Goal: Information Seeking & Learning: Check status

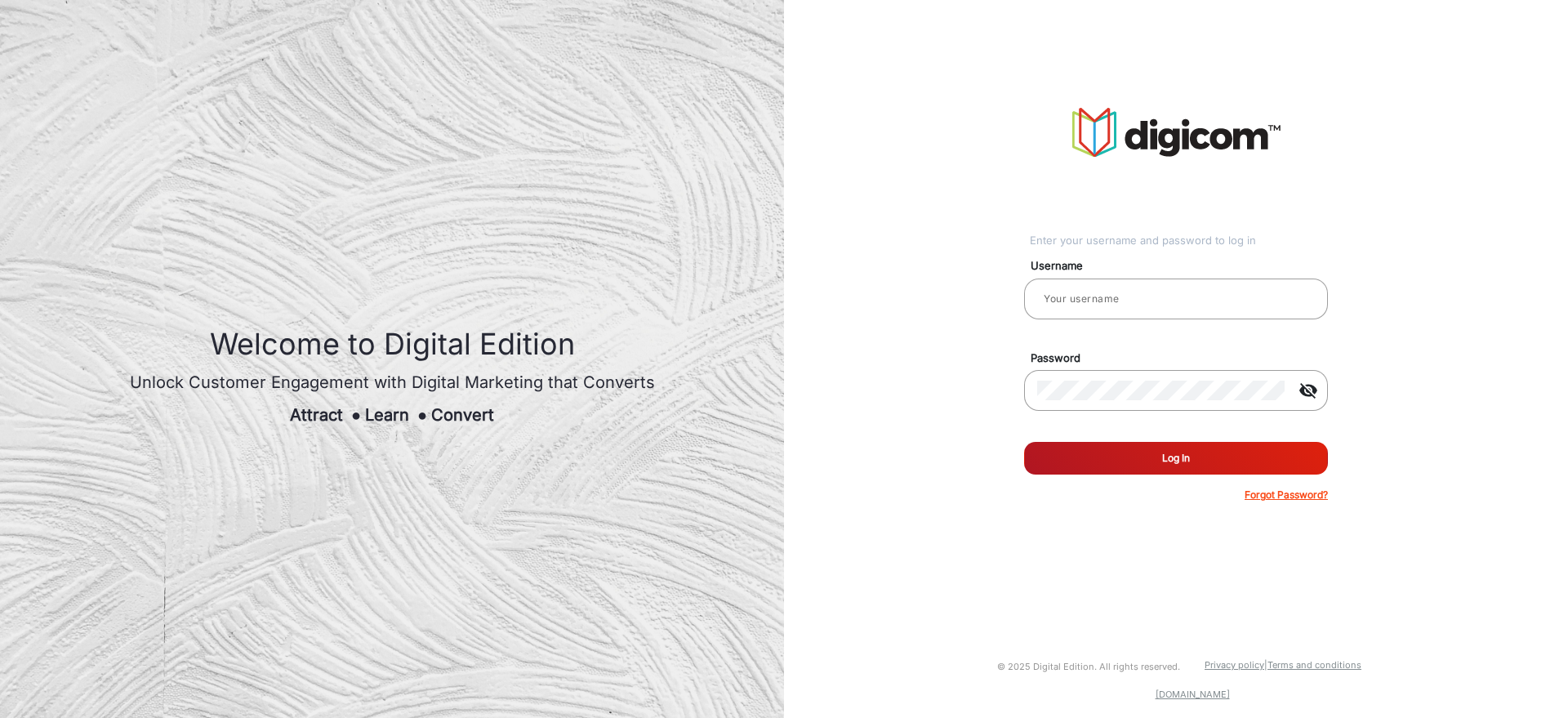
type input "saravanakumar"
click at [1141, 461] on button "Log In" at bounding box center [1176, 458] width 304 height 32
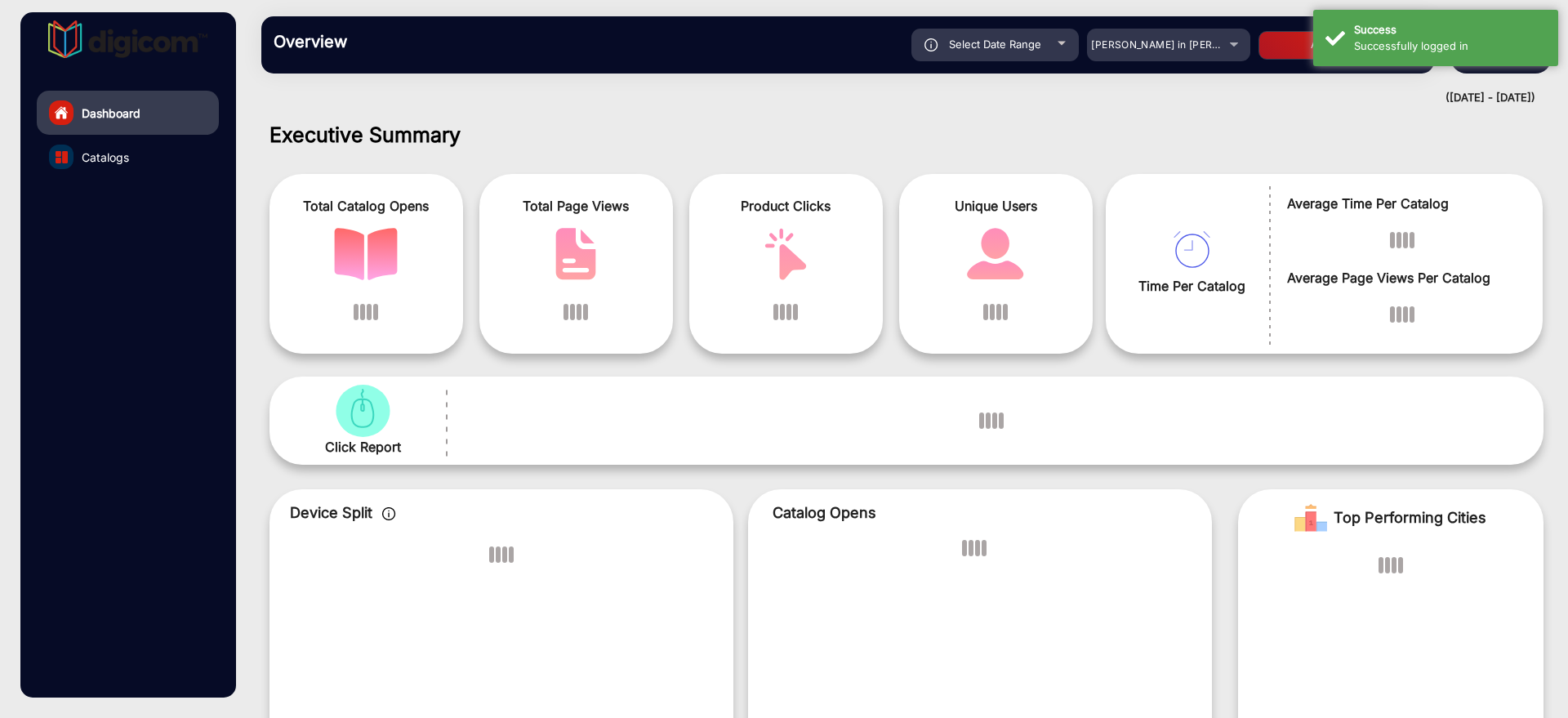
scroll to position [12, 0]
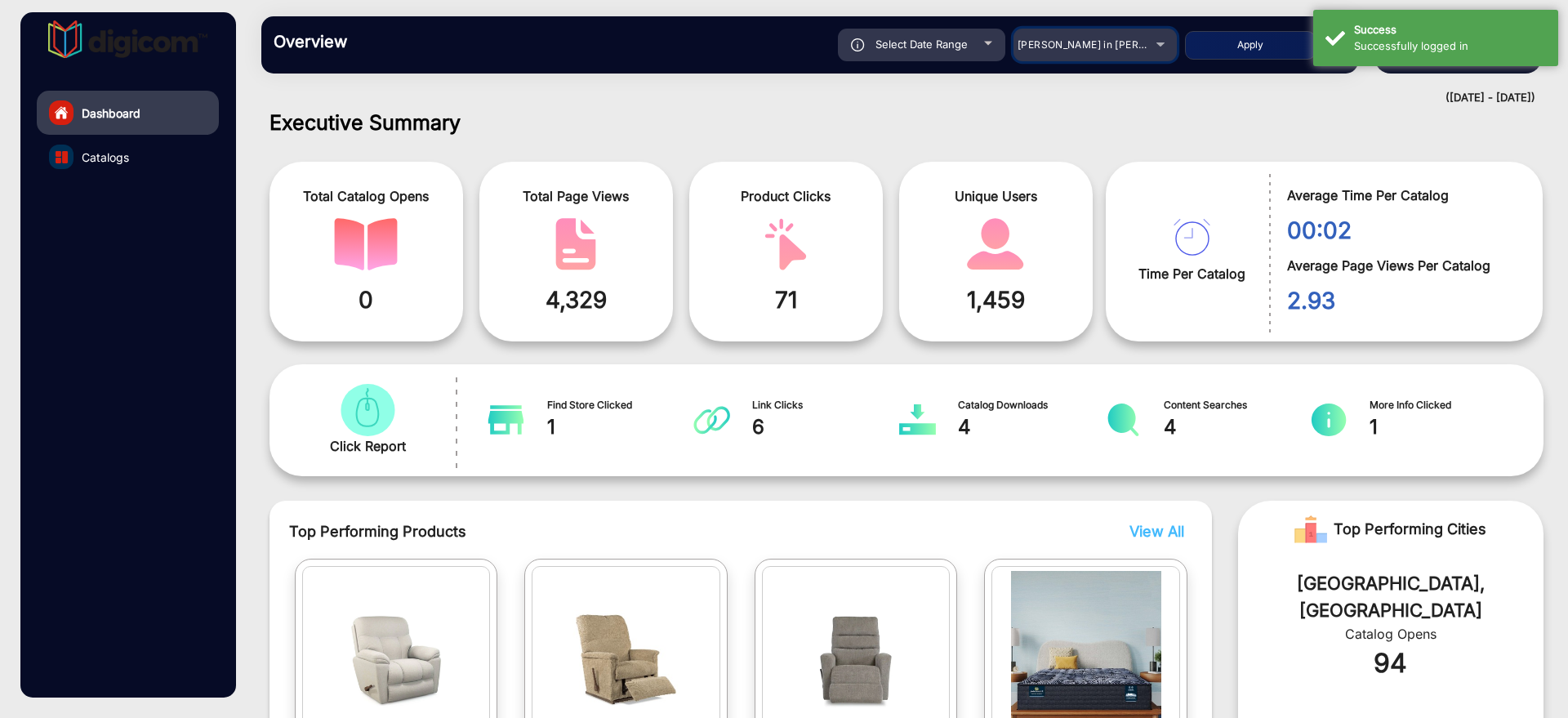
click at [1089, 54] on mat-select "[PERSON_NAME] in [PERSON_NAME]" at bounding box center [1095, 44] width 163 height 32
click at [1090, 54] on div "[PERSON_NAME] in [PERSON_NAME]" at bounding box center [1083, 44] width 131 height 19
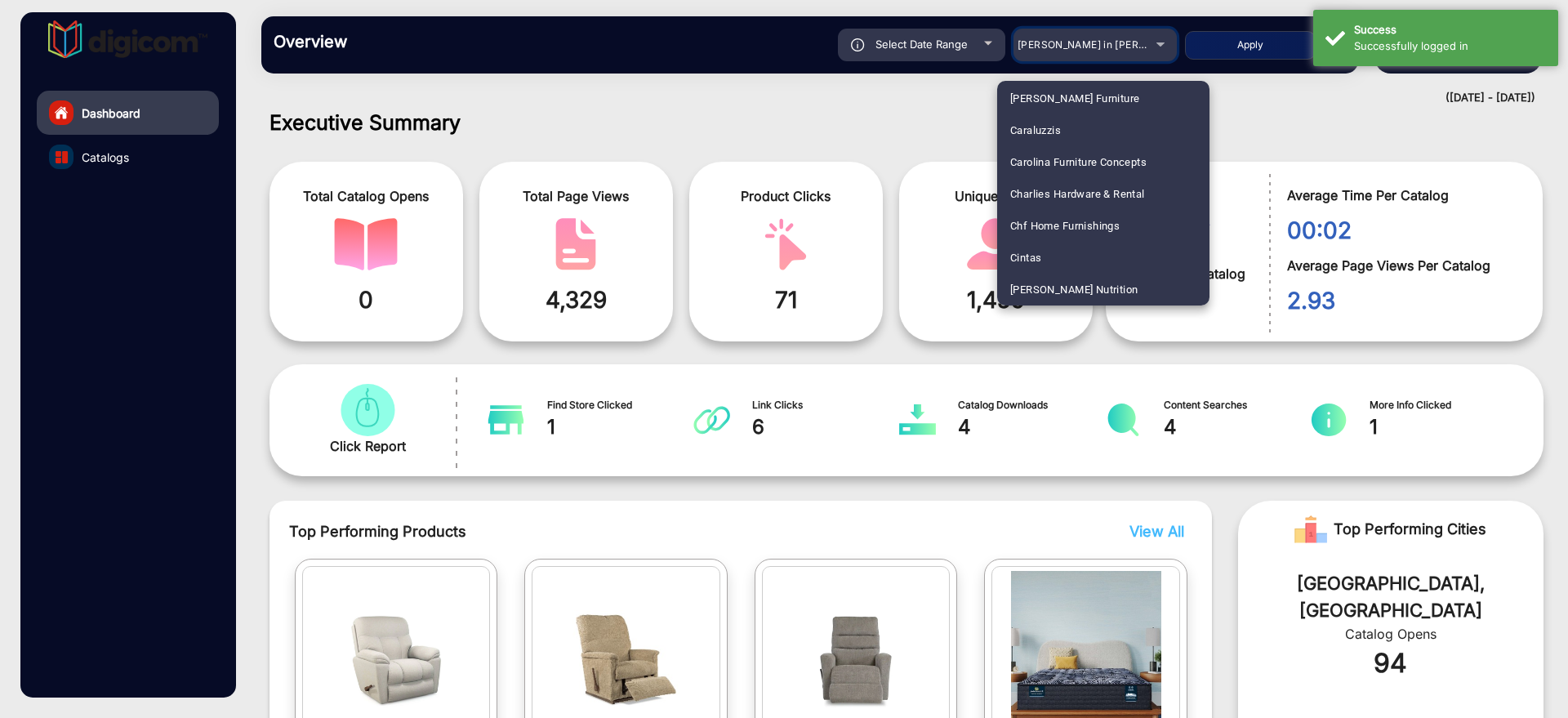
scroll to position [1310, 0]
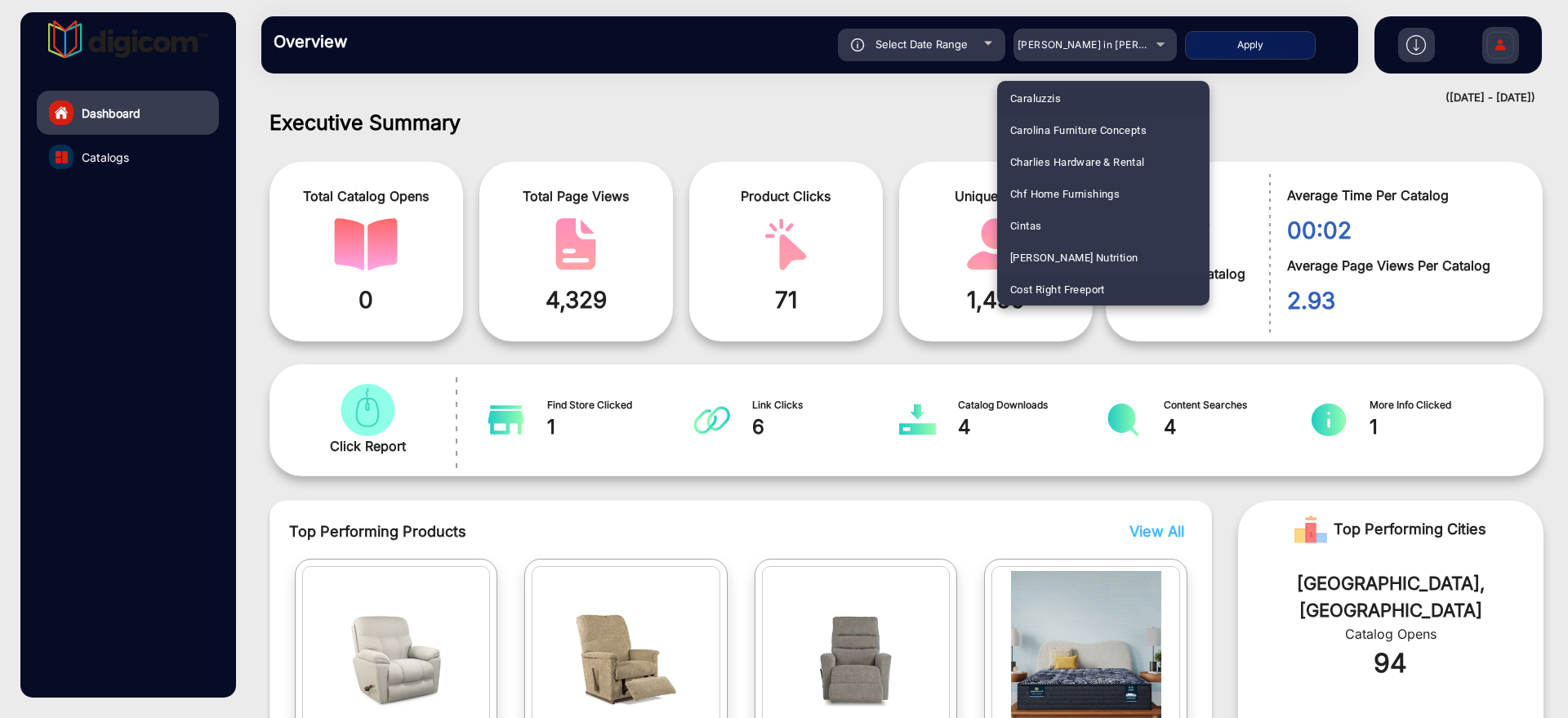
click at [1113, 288] on mat-option "Cost Right Freeport" at bounding box center [1104, 289] width 212 height 32
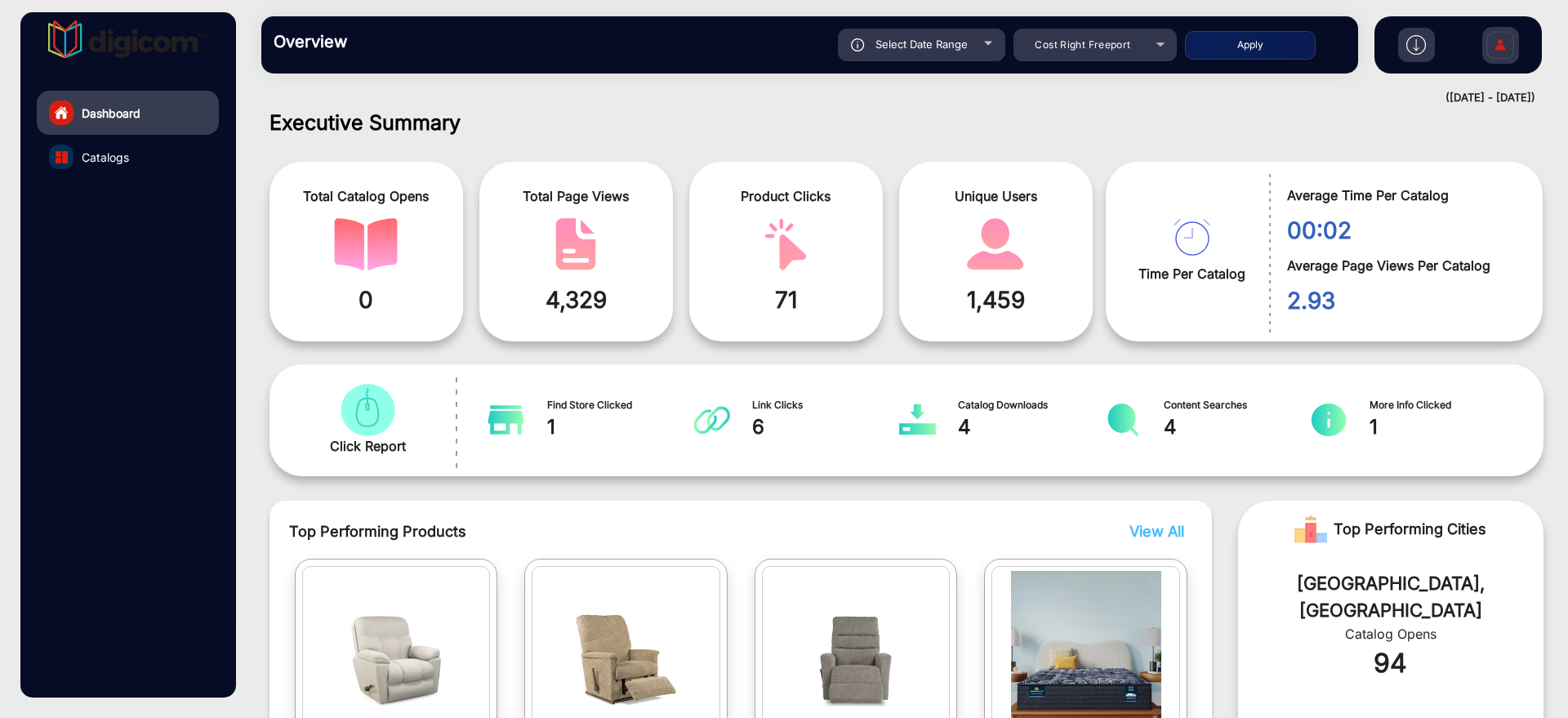
click at [1258, 42] on button "Apply" at bounding box center [1251, 45] width 131 height 29
type input "[DATE]"
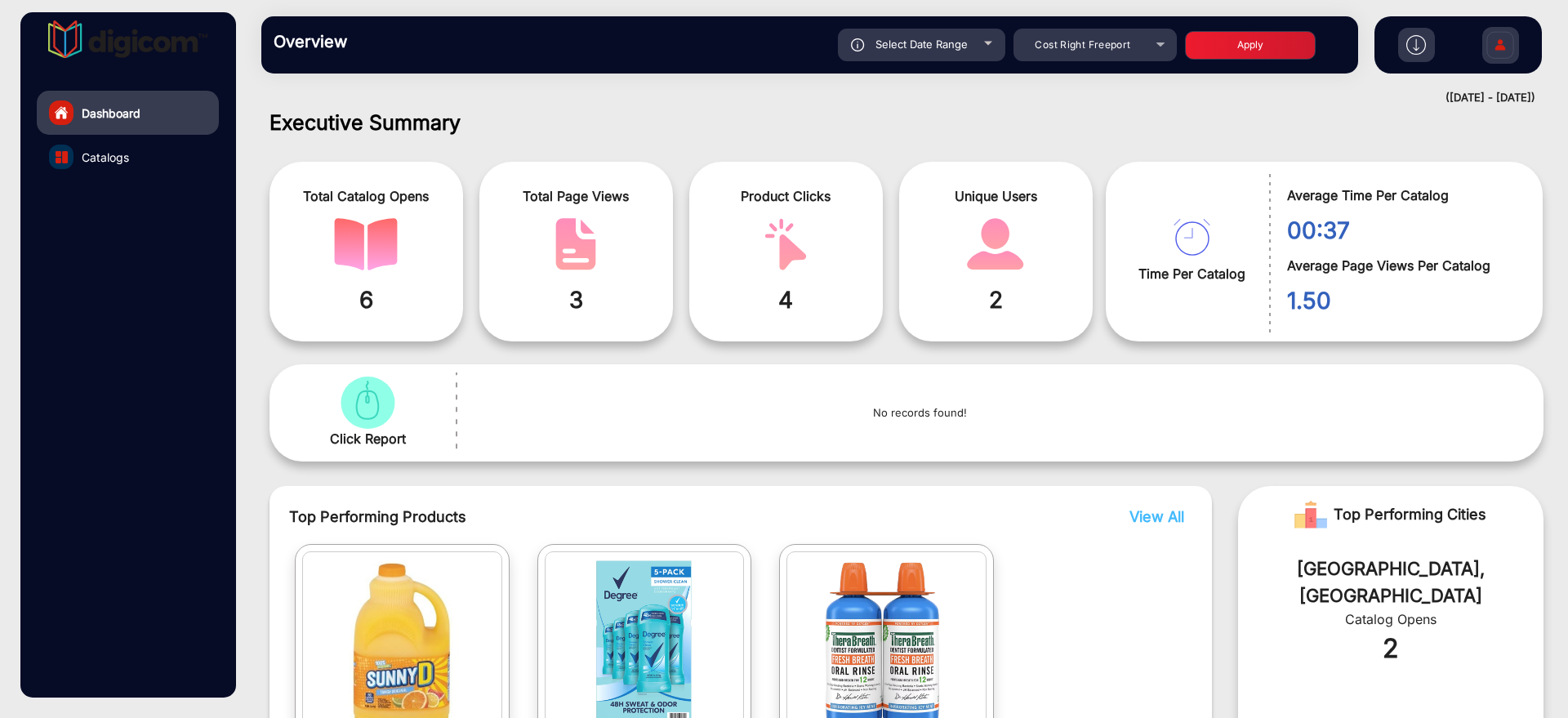
click at [979, 37] on div "Select Date Range" at bounding box center [921, 44] width 167 height 32
type input "[DATE]"
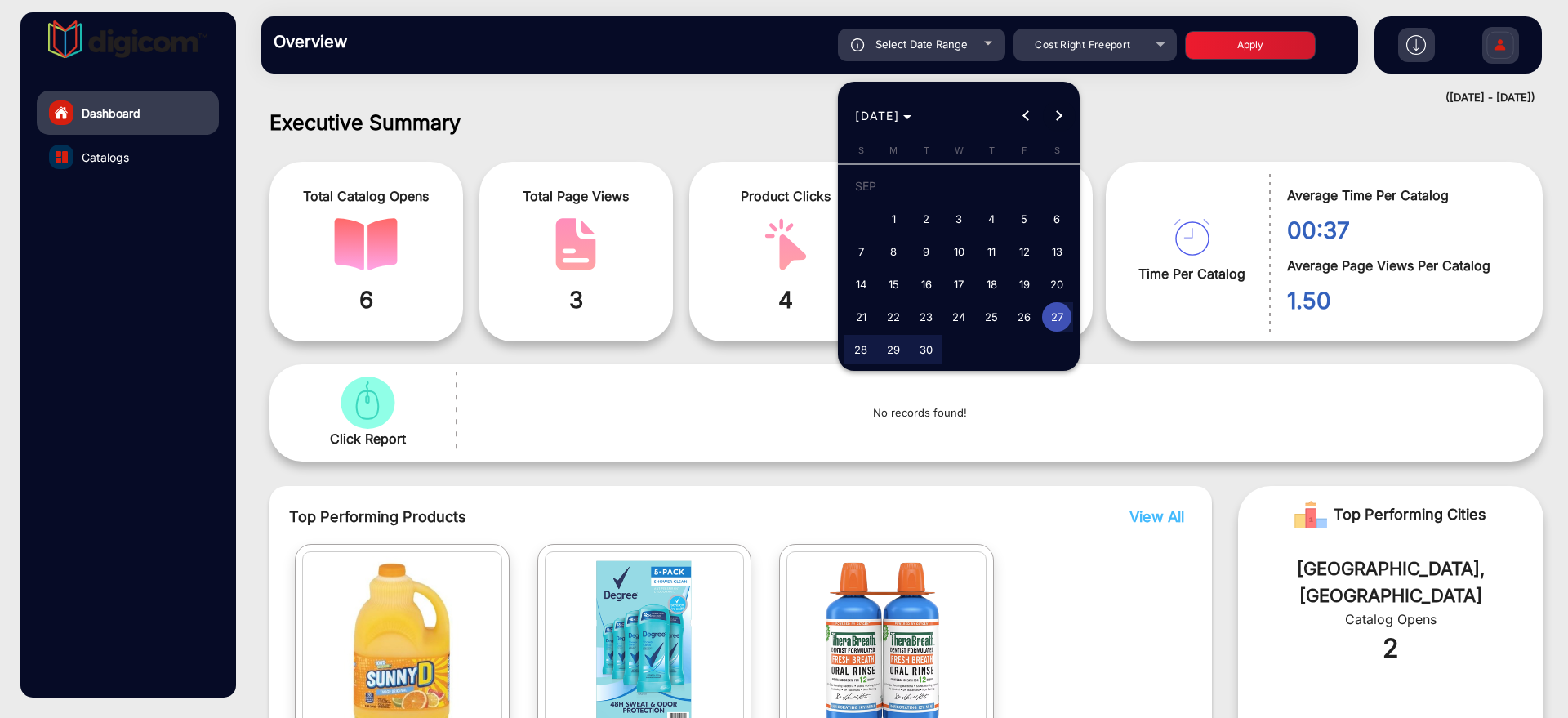
click at [1061, 113] on span "Next month" at bounding box center [1059, 115] width 32 height 32
click at [1026, 178] on span "3" at bounding box center [1024, 189] width 30 height 33
type input "[DATE]"
click at [1026, 178] on span "3" at bounding box center [1024, 189] width 30 height 33
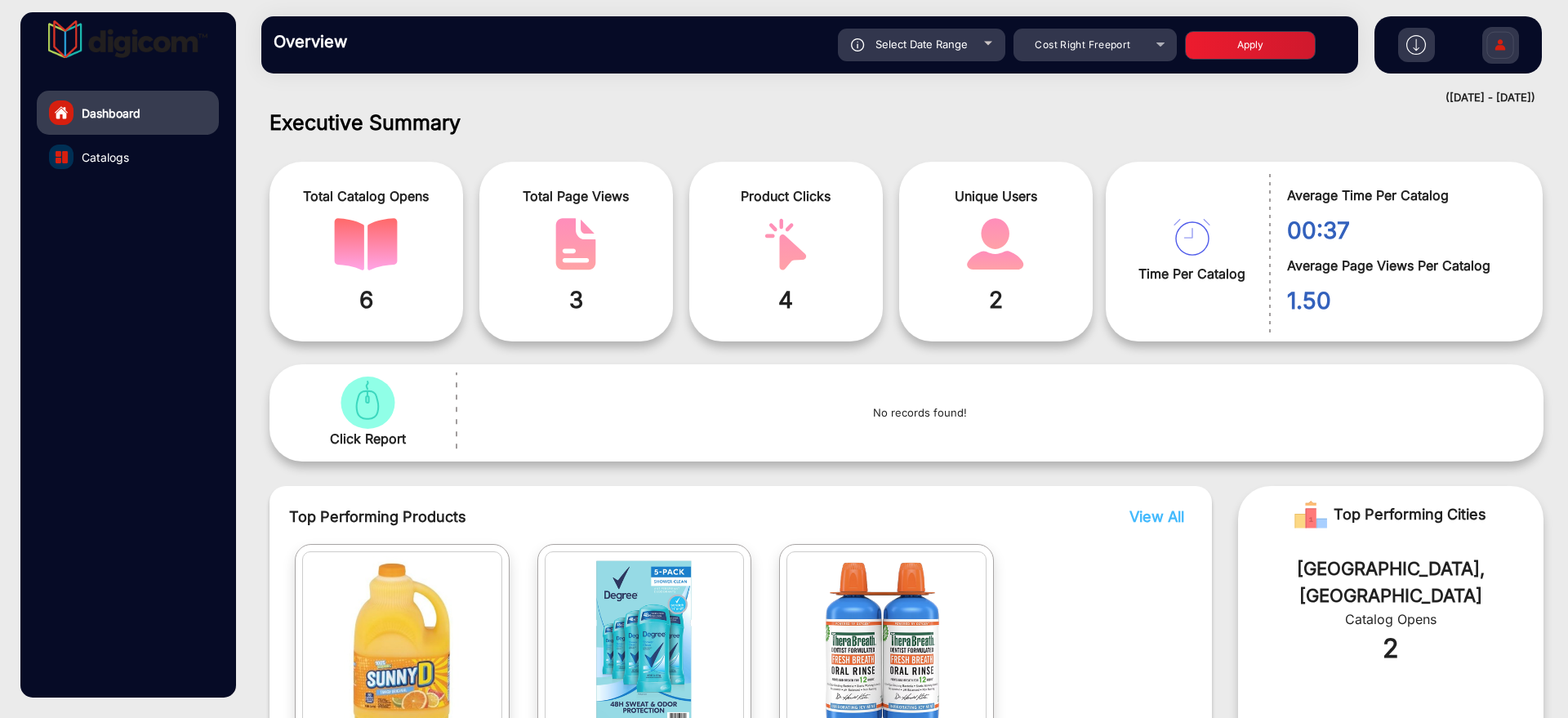
type input "[DATE]"
click at [1053, 90] on div "([DATE] - [DATE])" at bounding box center [890, 98] width 1290 height 17
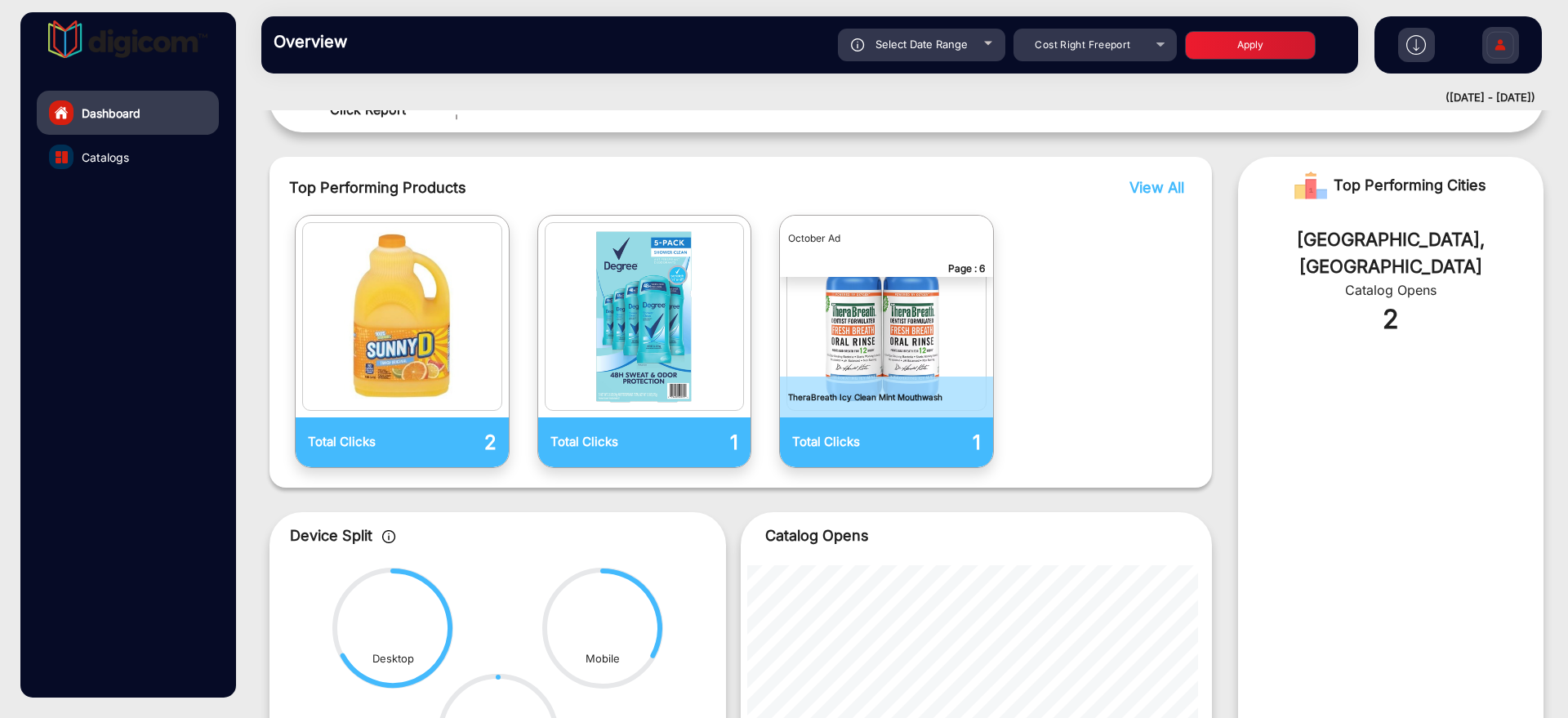
scroll to position [306, 0]
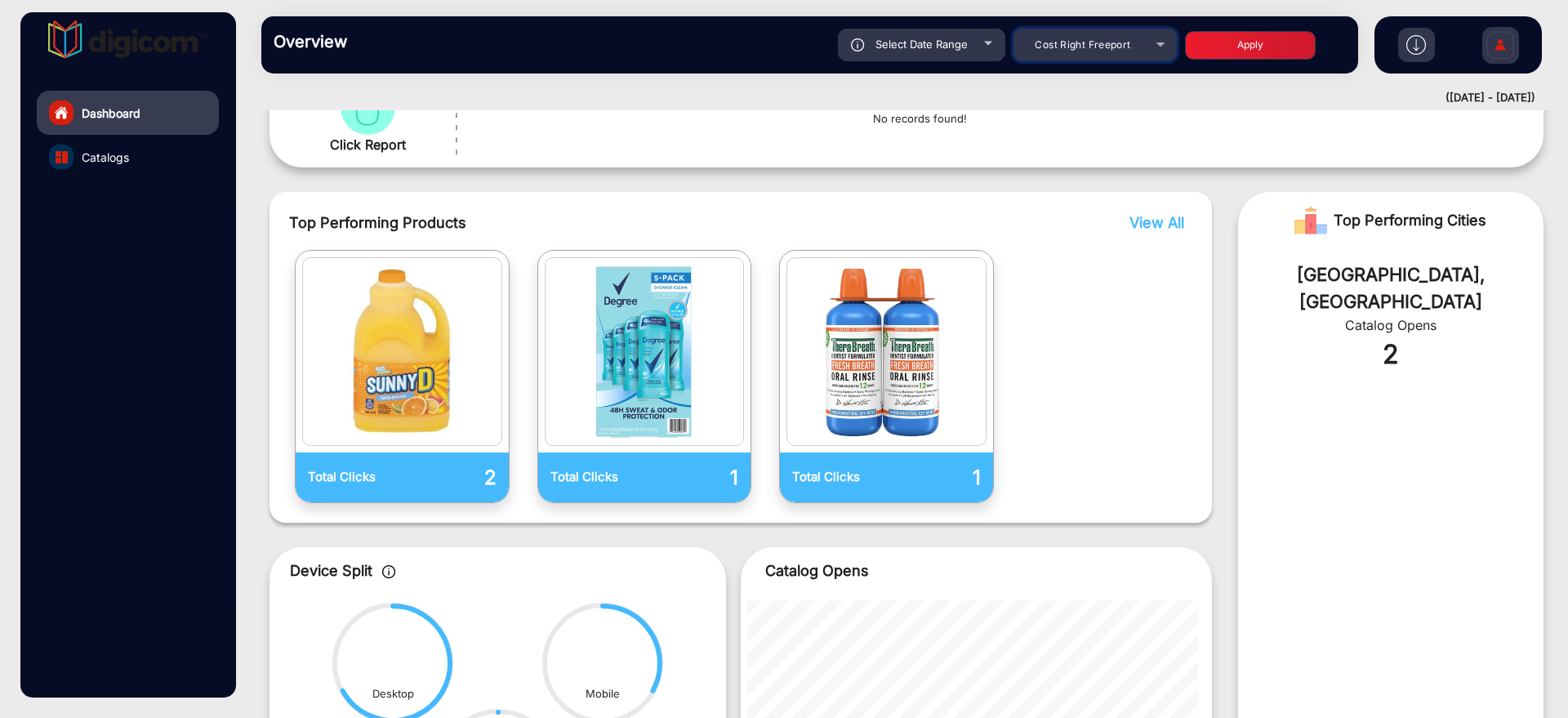
click at [1109, 42] on span "Cost Right Freeport" at bounding box center [1083, 44] width 96 height 12
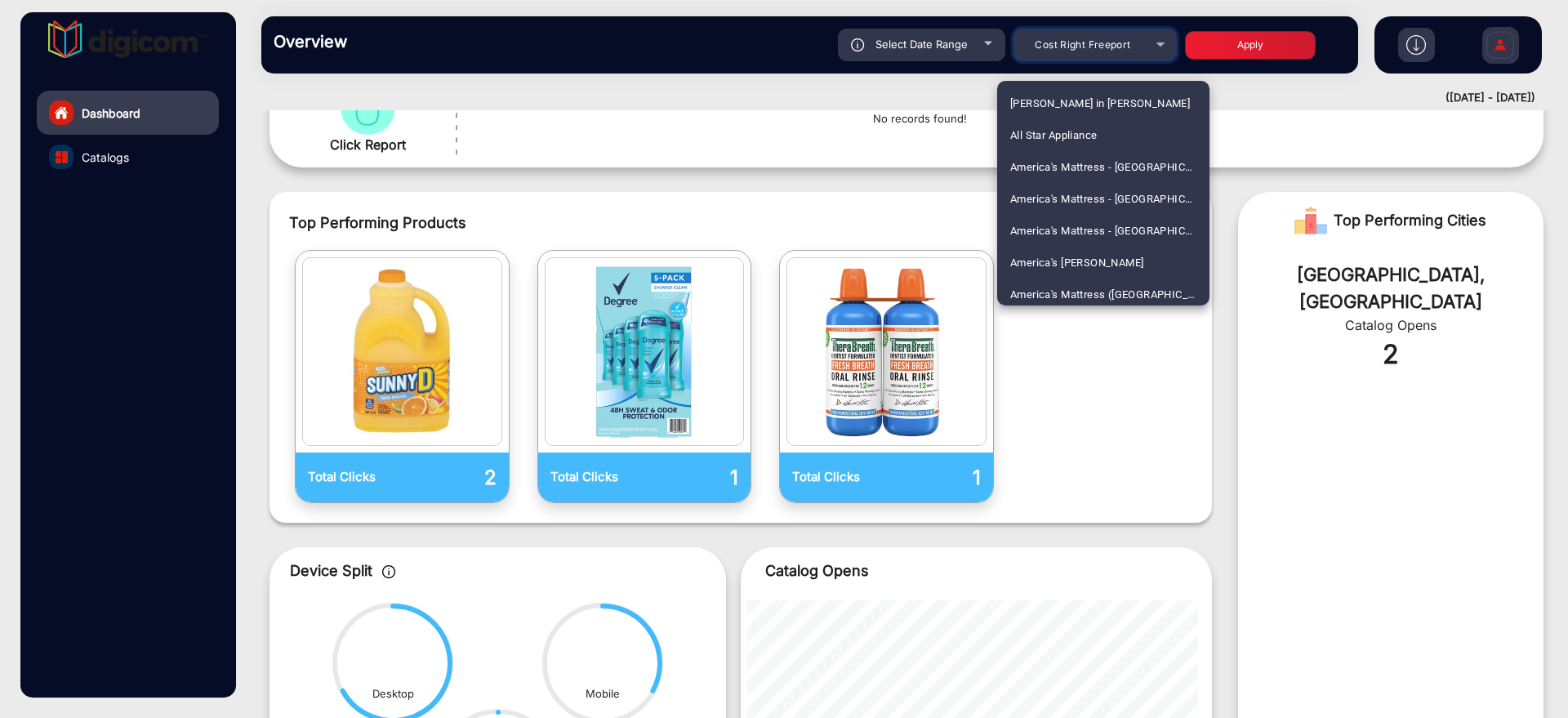
scroll to position [1310, 0]
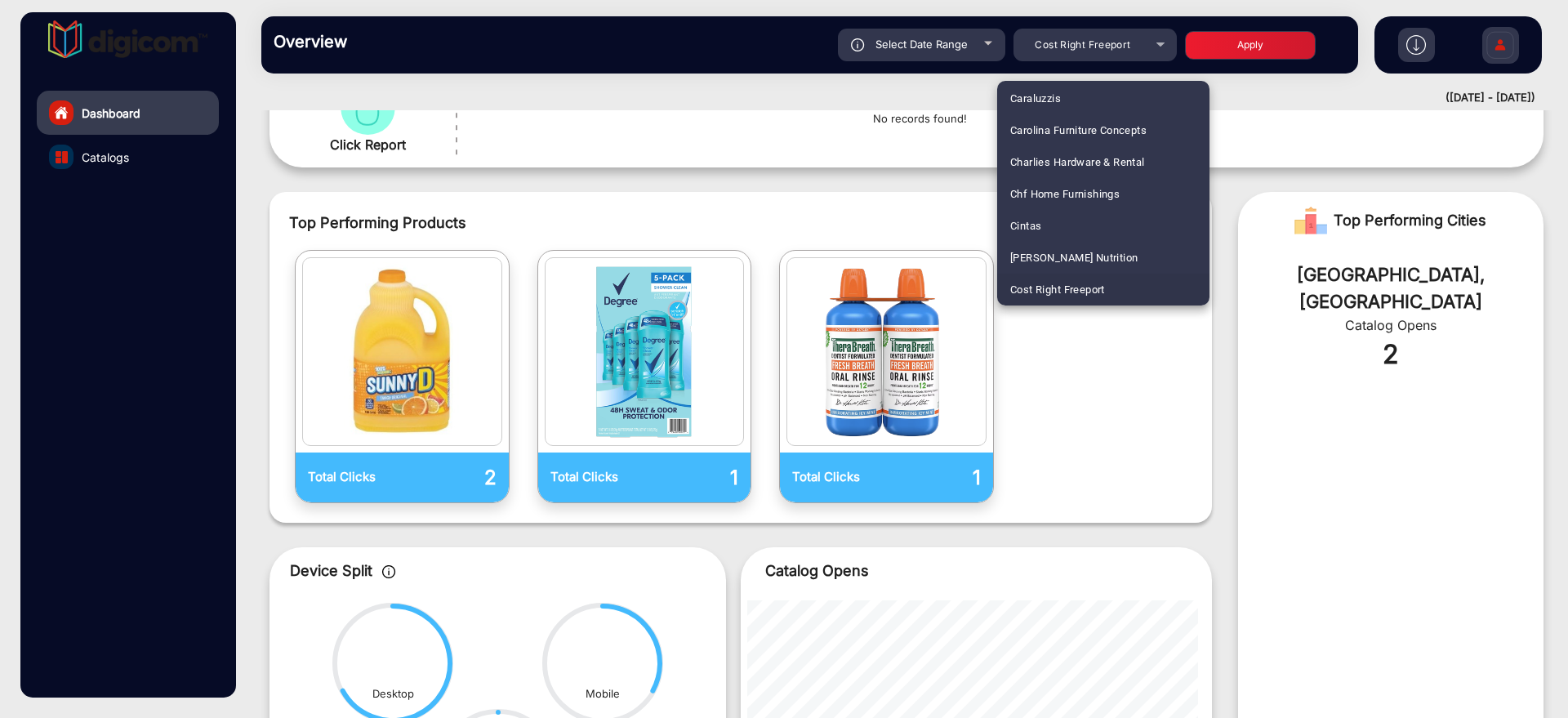
click at [1109, 42] on div at bounding box center [784, 359] width 1568 height 718
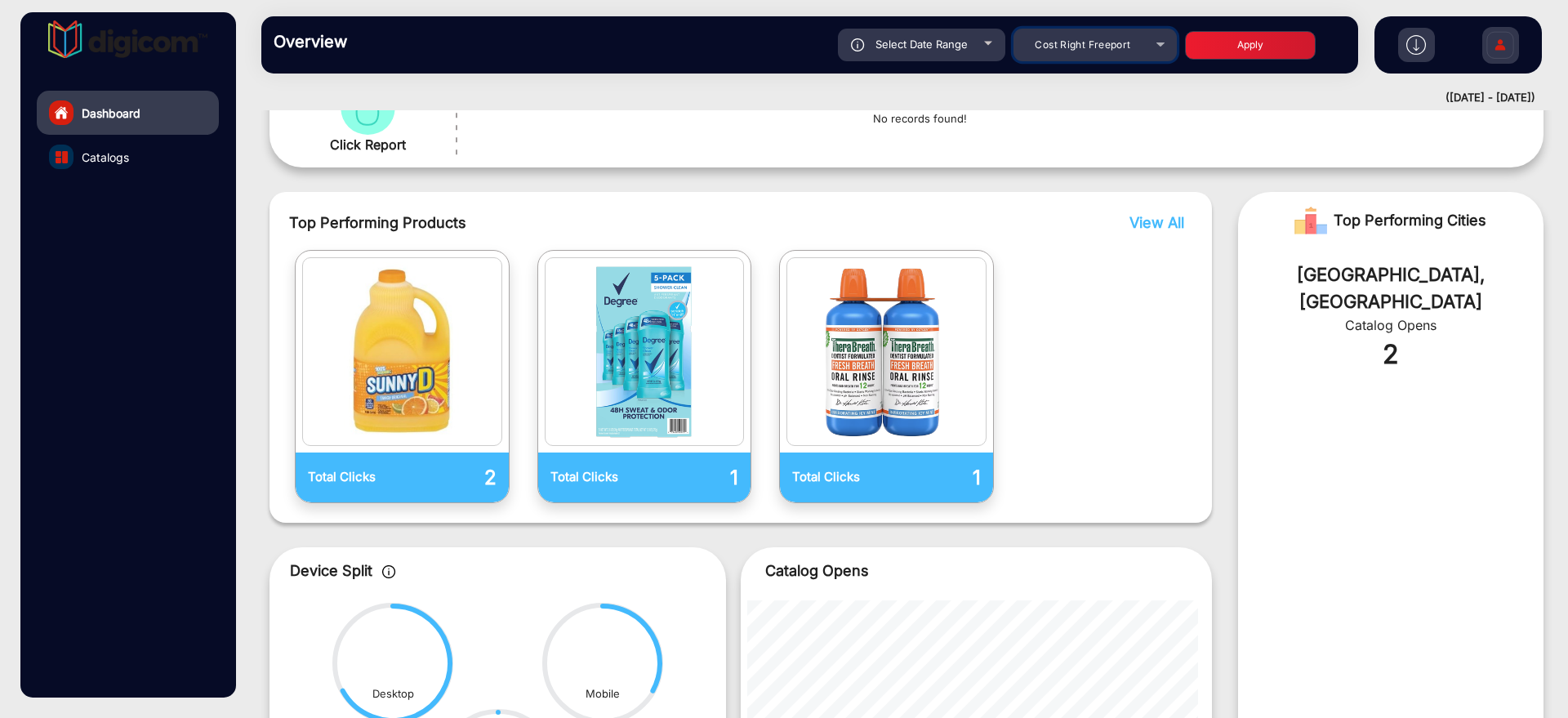
click at [1071, 54] on div "Cost Right Freeport" at bounding box center [1083, 44] width 131 height 19
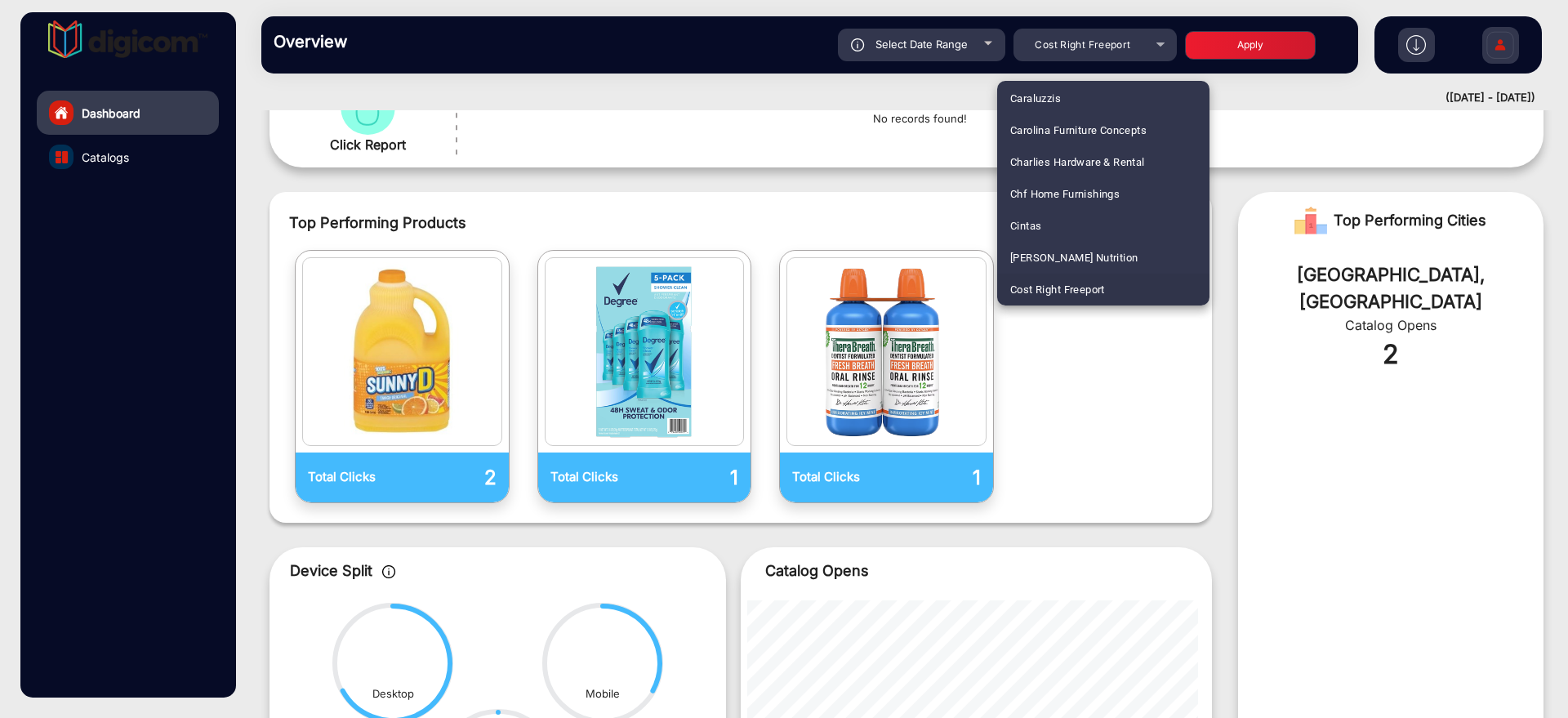
click at [1071, 54] on div at bounding box center [784, 359] width 1568 height 718
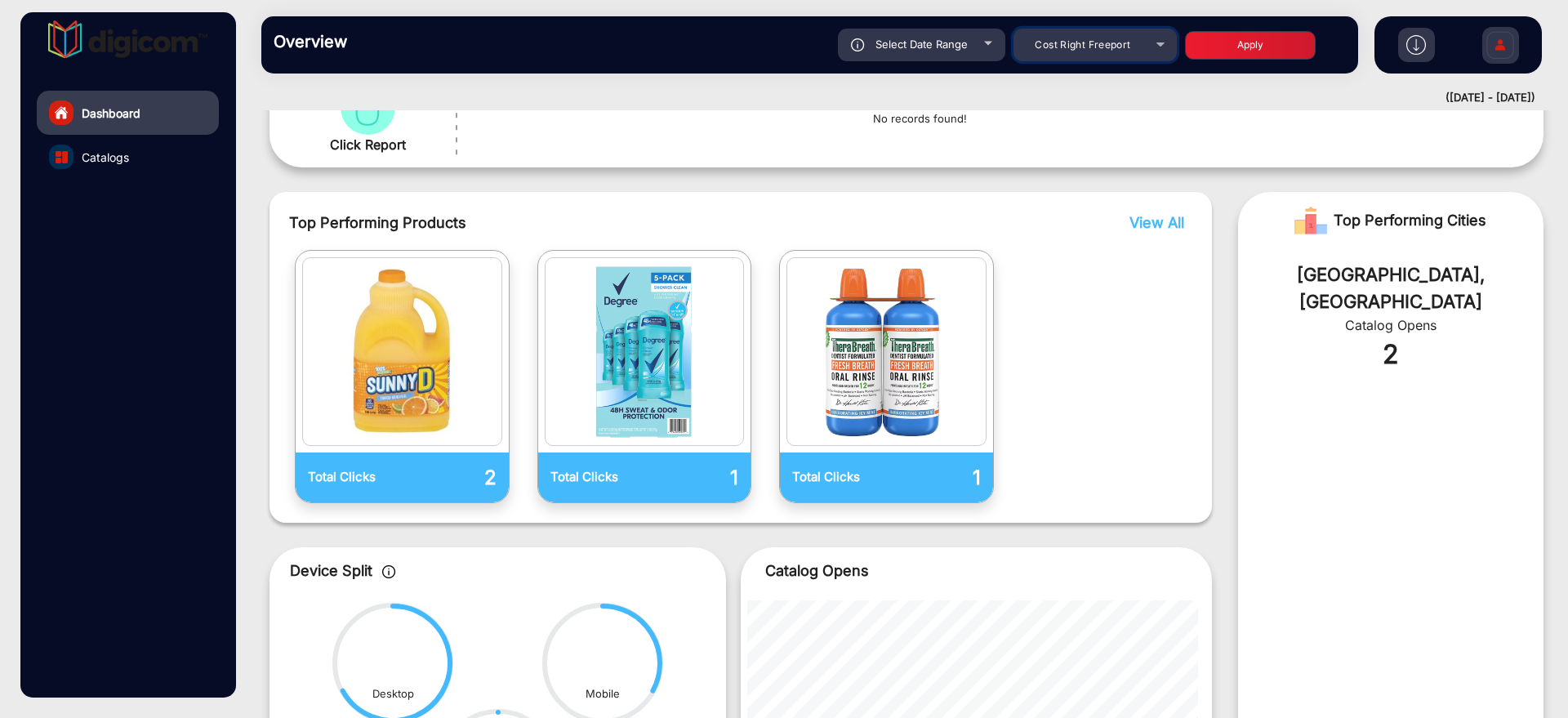
click at [1051, 51] on div "Cost Right Freeport" at bounding box center [1083, 44] width 131 height 19
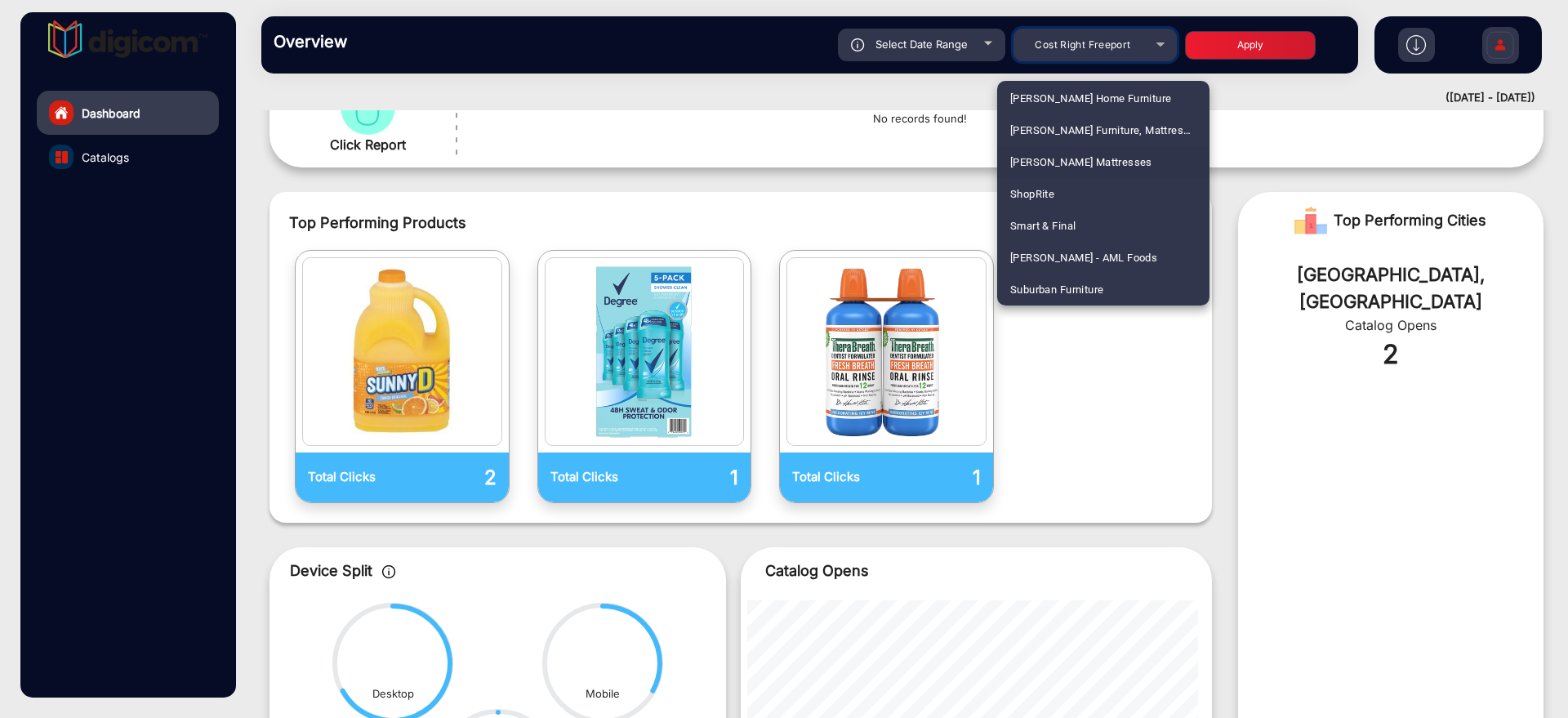
scroll to position [3955, 0]
click at [1086, 228] on span "[PERSON_NAME] - AML Foods" at bounding box center [1083, 225] width 147 height 32
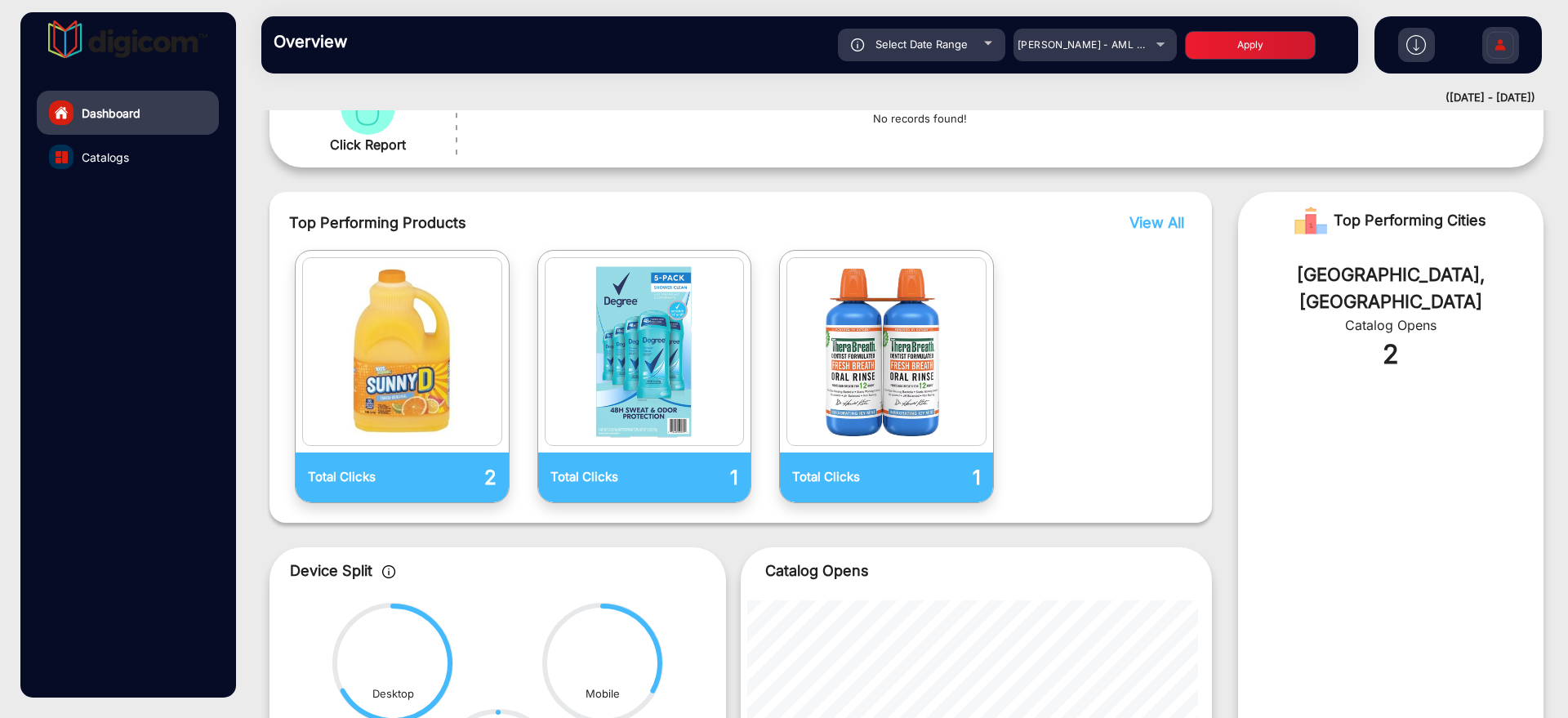
click at [1234, 48] on button "Apply" at bounding box center [1251, 45] width 131 height 29
type input "[DATE]"
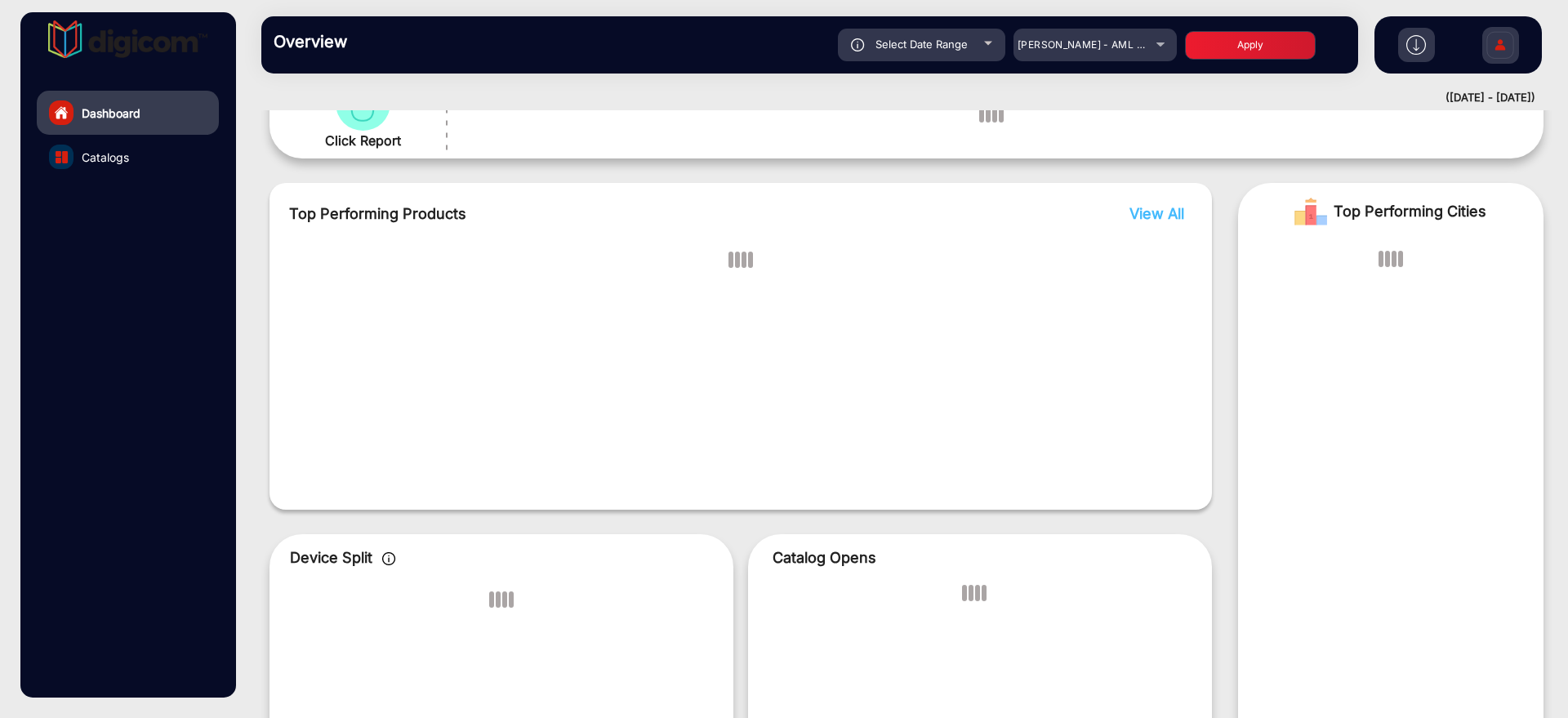
scroll to position [12, 0]
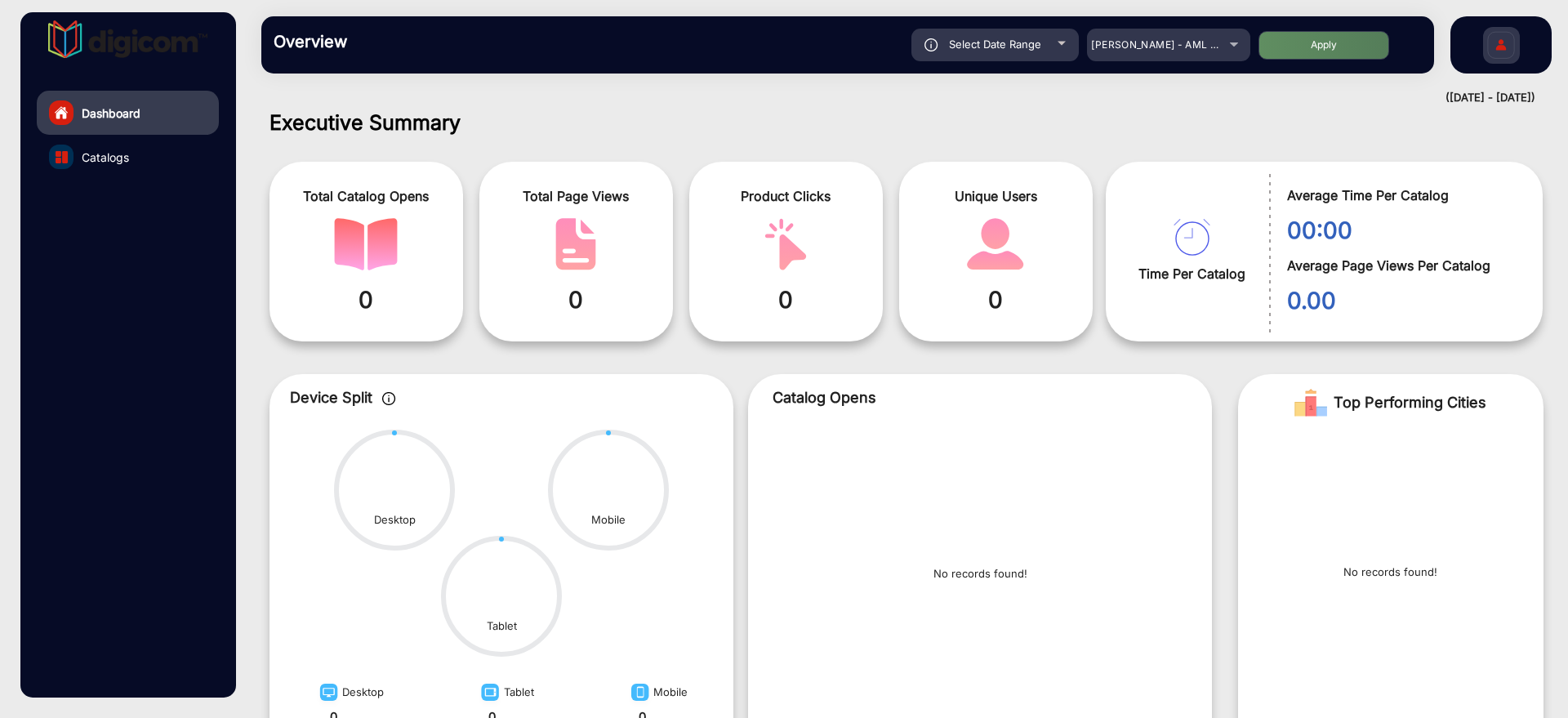
click at [1044, 40] on div "Select Date Range" at bounding box center [995, 44] width 167 height 32
type input "[DATE]"
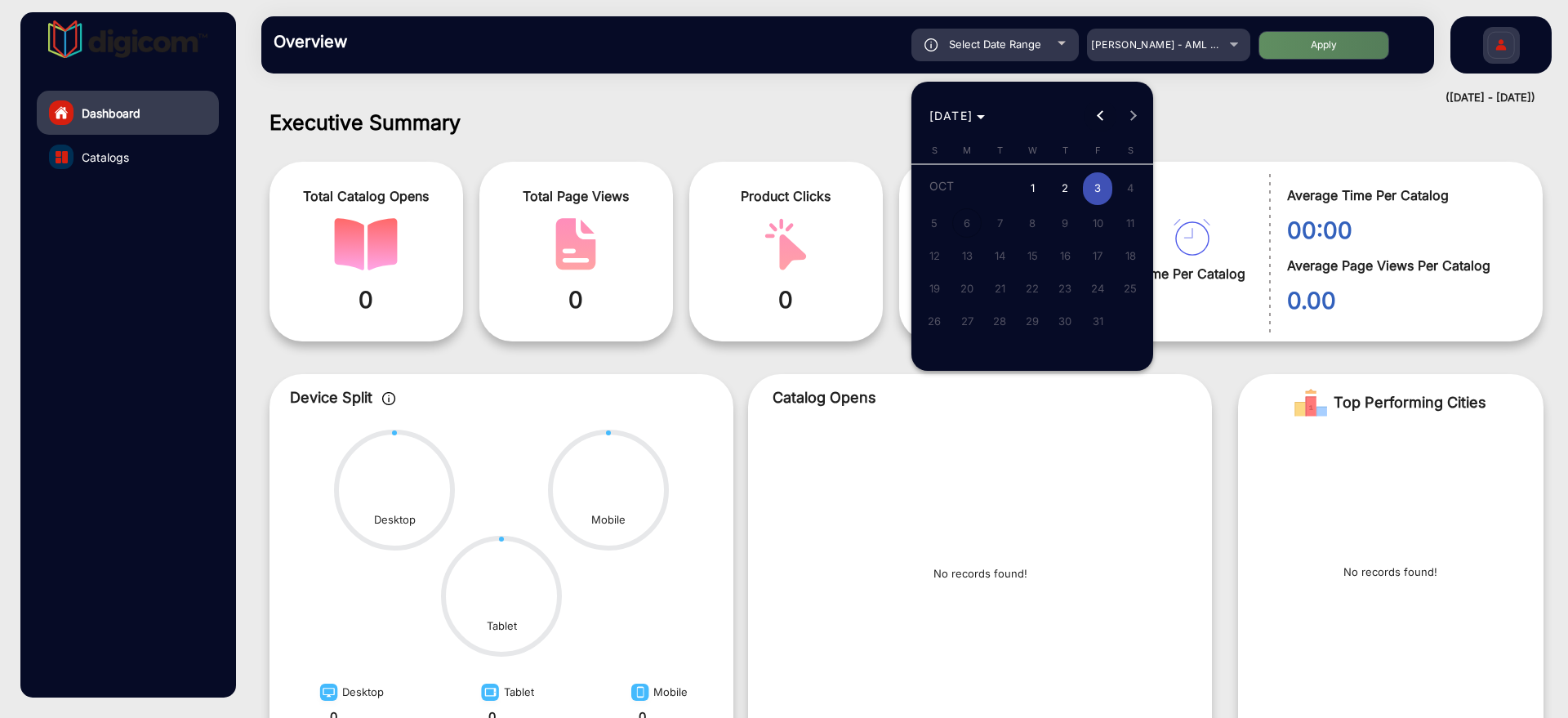
click at [1102, 122] on span "Previous month" at bounding box center [1099, 115] width 32 height 32
click at [1203, 108] on div at bounding box center [784, 359] width 1568 height 718
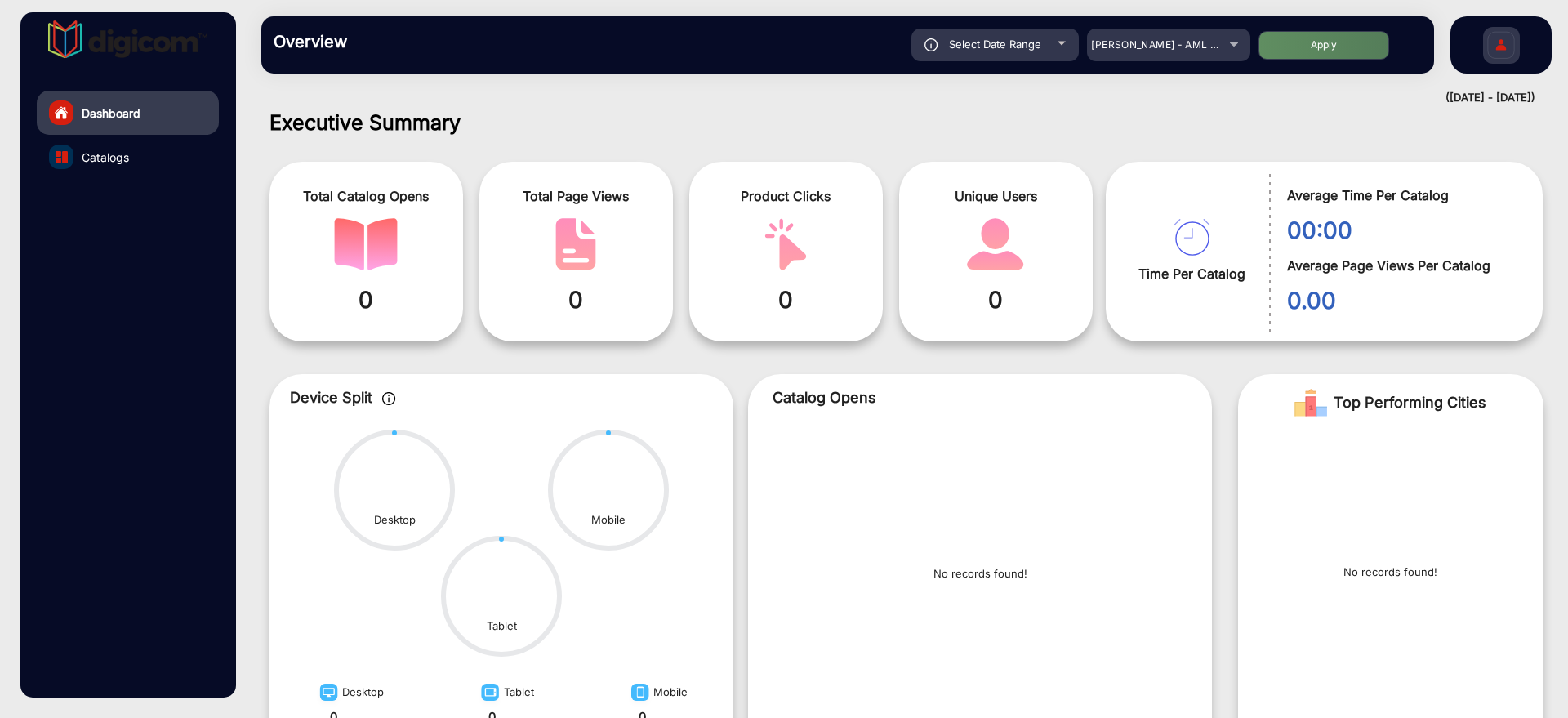
click at [1047, 54] on div "Select Date Range" at bounding box center [995, 44] width 167 height 32
type input "[DATE]"
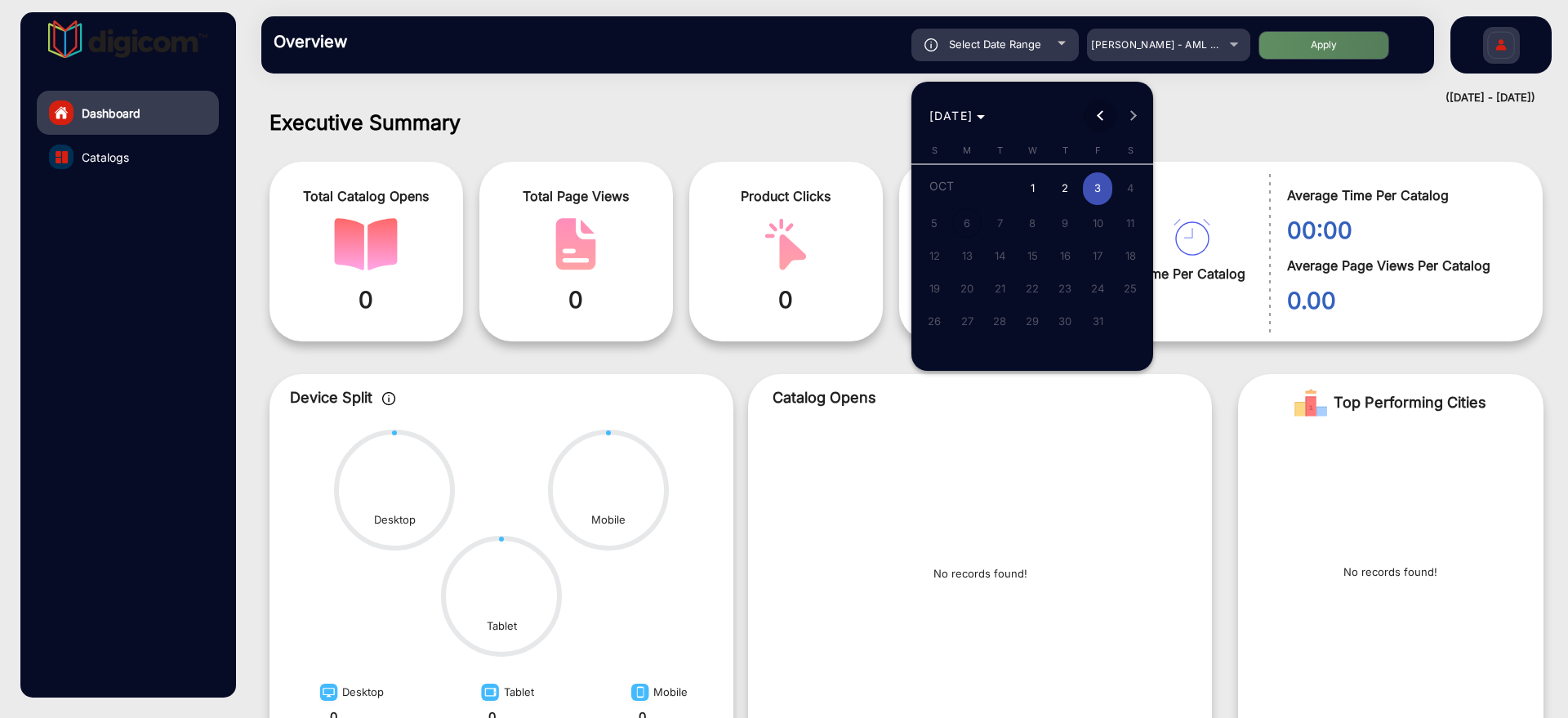
click at [1097, 110] on span "Previous month" at bounding box center [1099, 115] width 32 height 32
click at [1126, 314] on span "27" at bounding box center [1131, 317] width 30 height 30
type input "[DATE]"
click at [1136, 114] on button "Next month" at bounding box center [1132, 115] width 32 height 32
click at [1090, 174] on span "3" at bounding box center [1097, 189] width 30 height 33
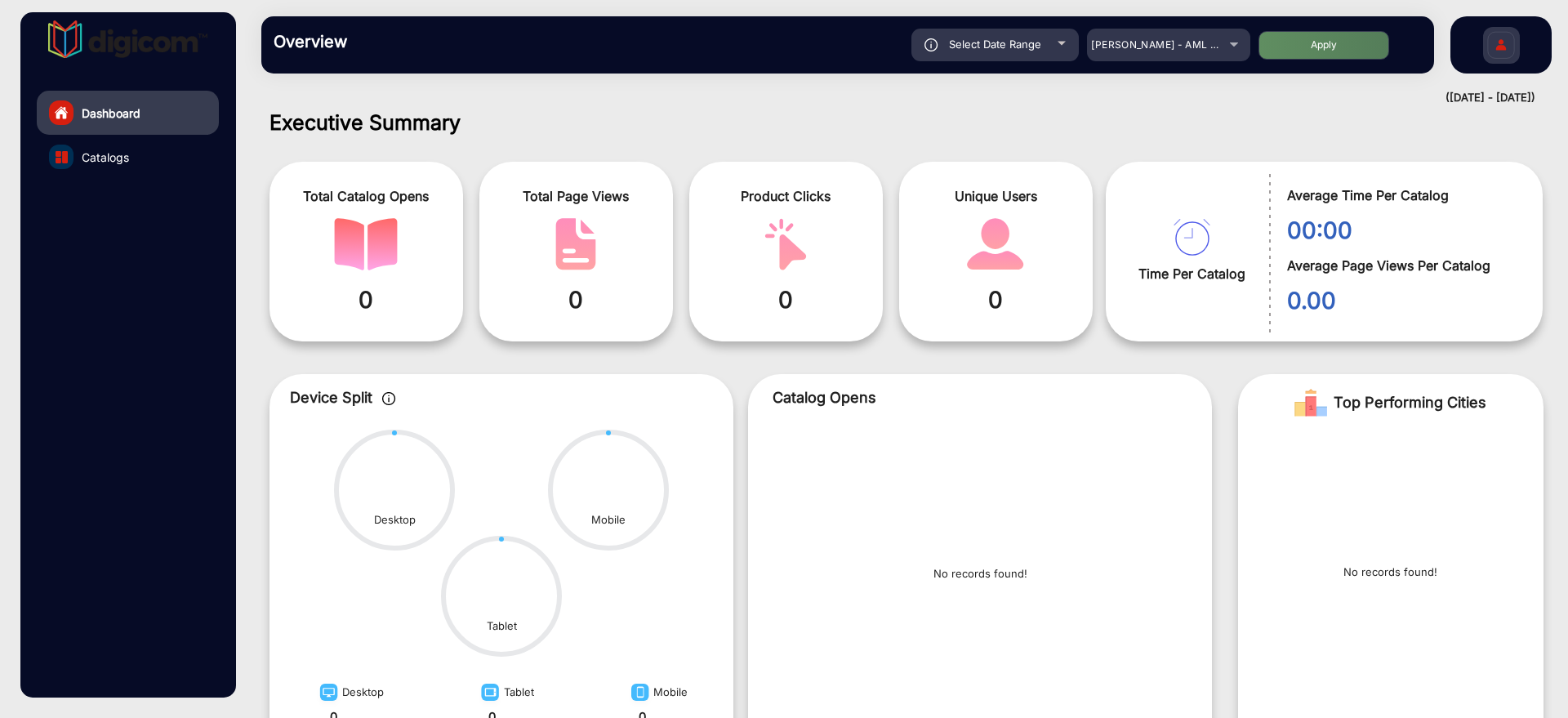
type input "[DATE]"
click at [1265, 46] on button "Apply" at bounding box center [1324, 45] width 131 height 29
type input "[DATE]"
click at [1146, 46] on span "[PERSON_NAME] - AML Foods" at bounding box center [1165, 44] width 148 height 12
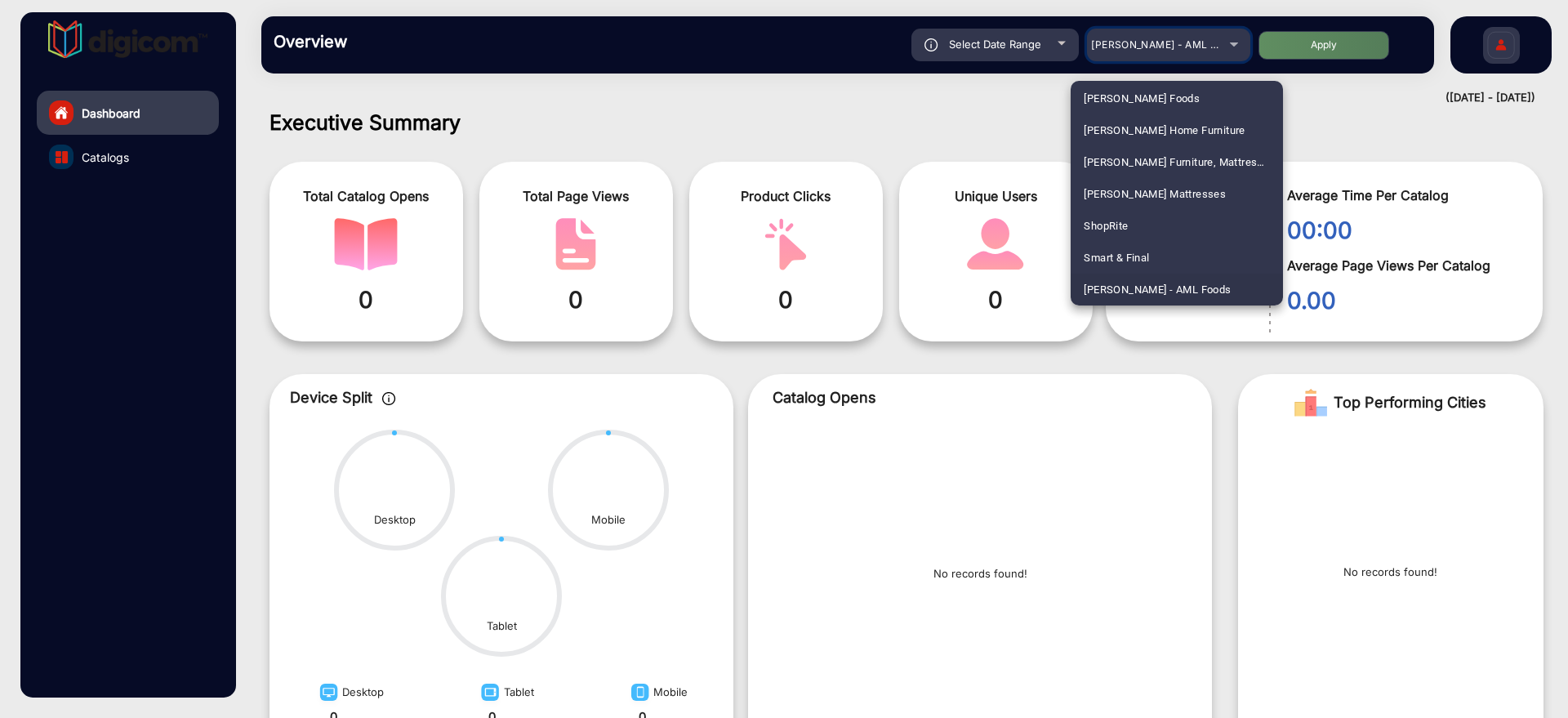
scroll to position [2523, 0]
click at [1167, 126] on span "IGA - [PERSON_NAME] Market Fresh" at bounding box center [1172, 128] width 178 height 32
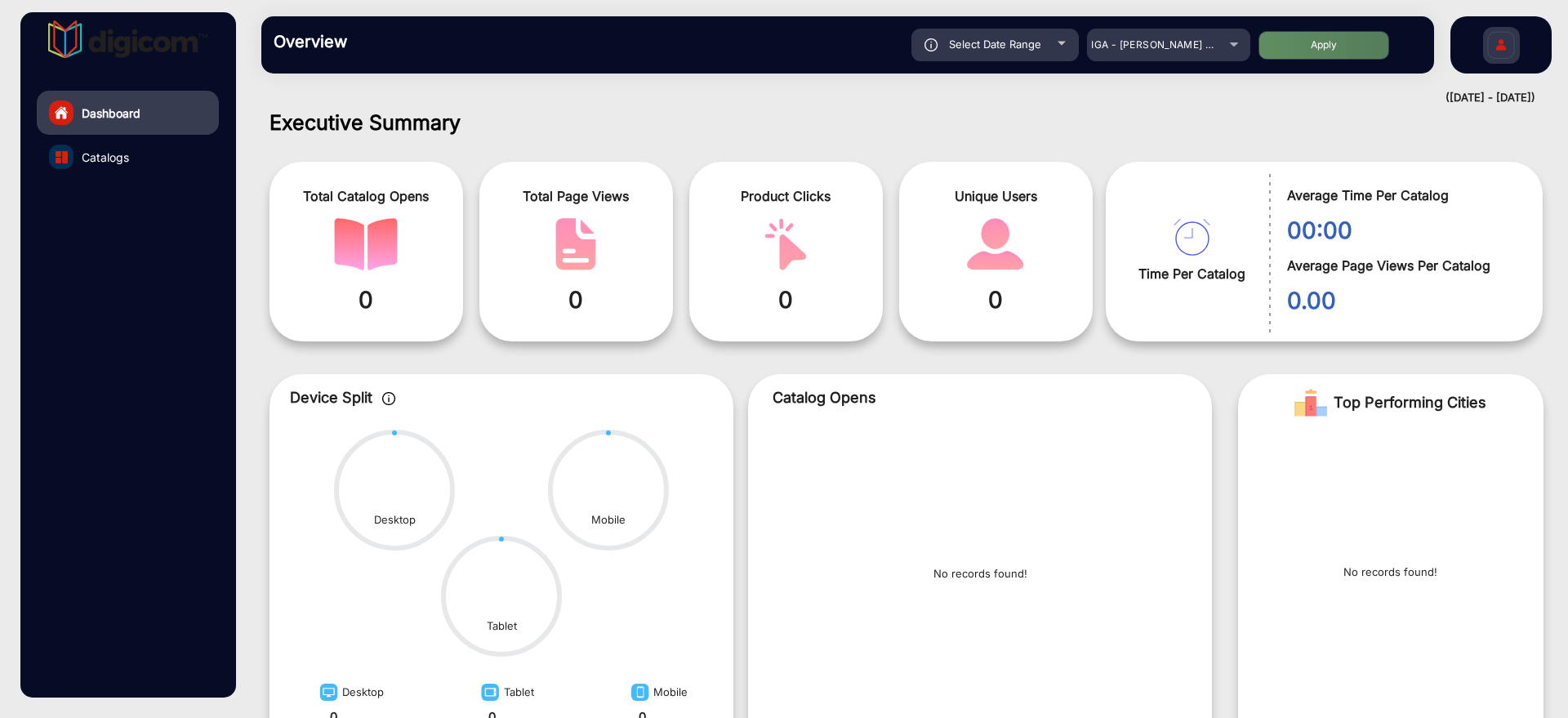
click at [1334, 48] on button "Apply" at bounding box center [1324, 45] width 131 height 29
type input "[DATE]"
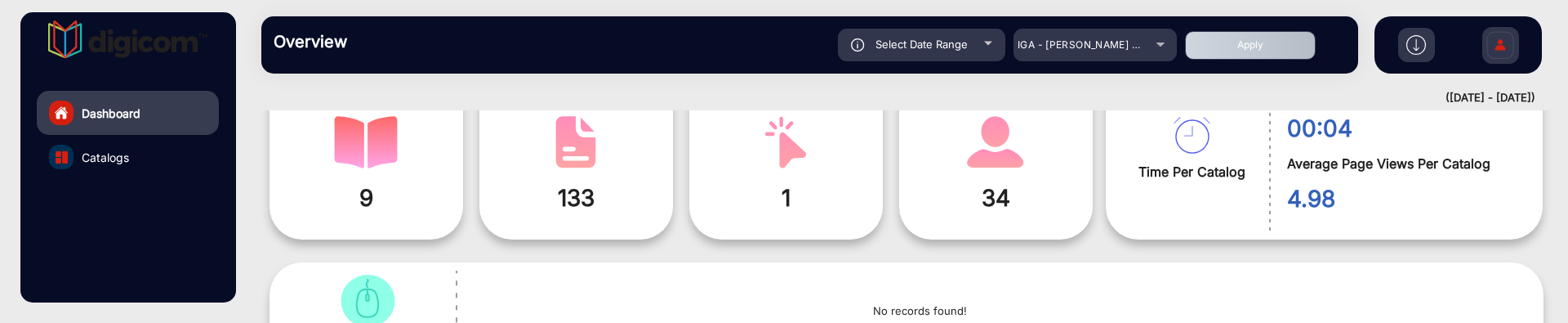
scroll to position [12, 0]
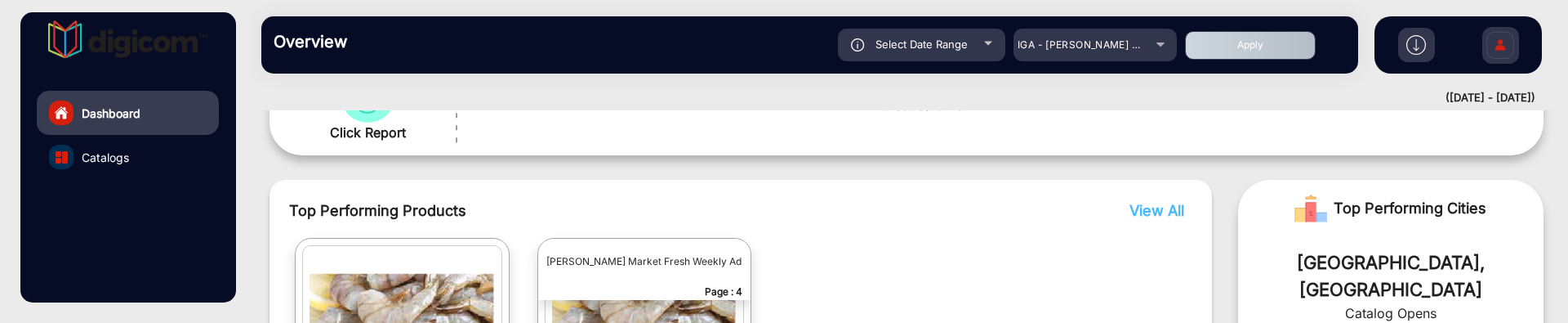
scroll to position [421, 0]
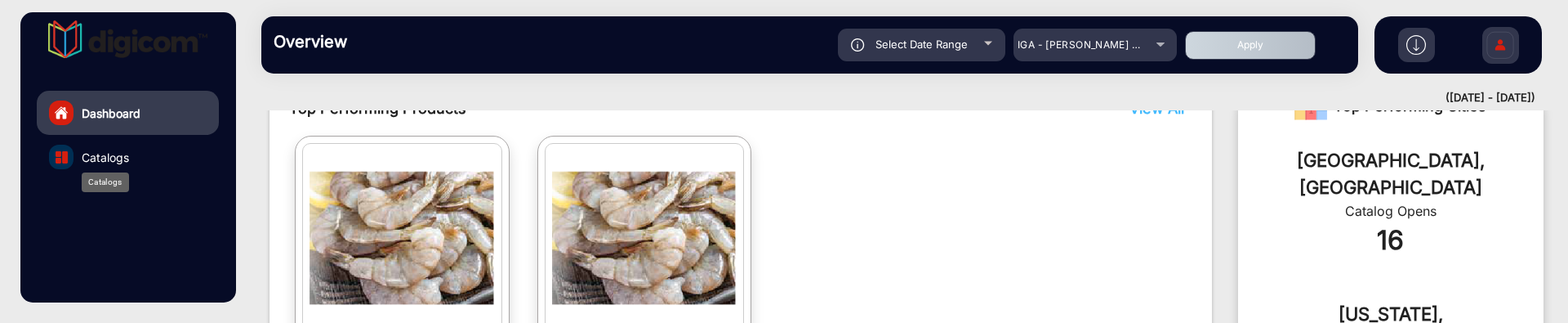
click at [106, 158] on span "Catalogs" at bounding box center [104, 157] width 47 height 18
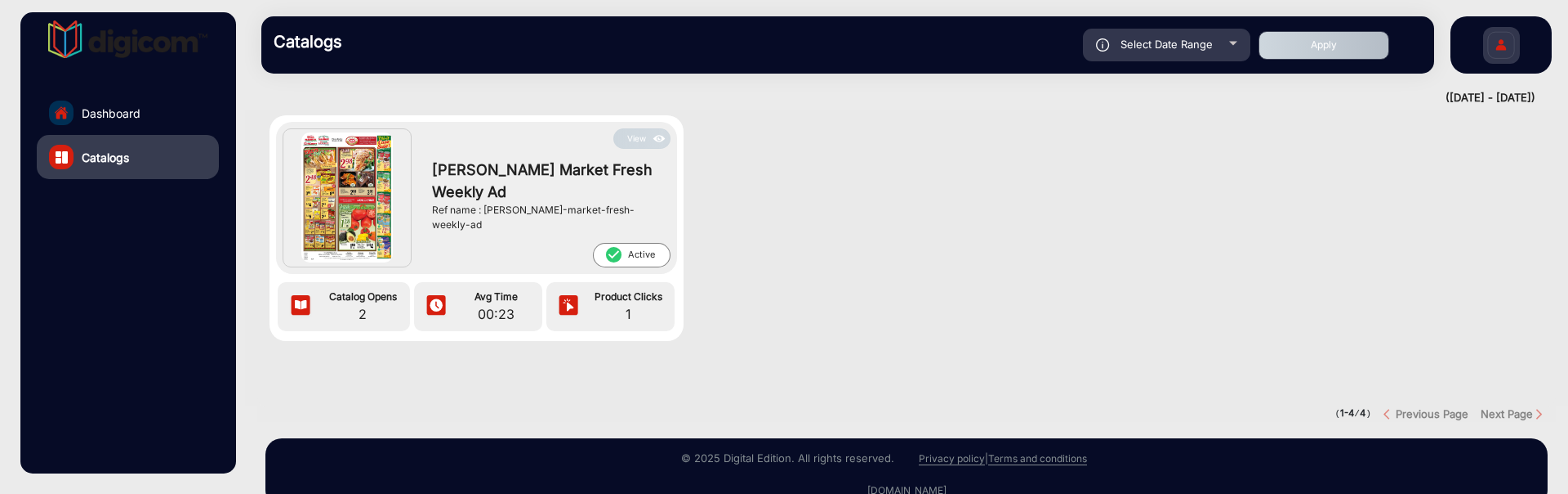
scroll to position [204, 0]
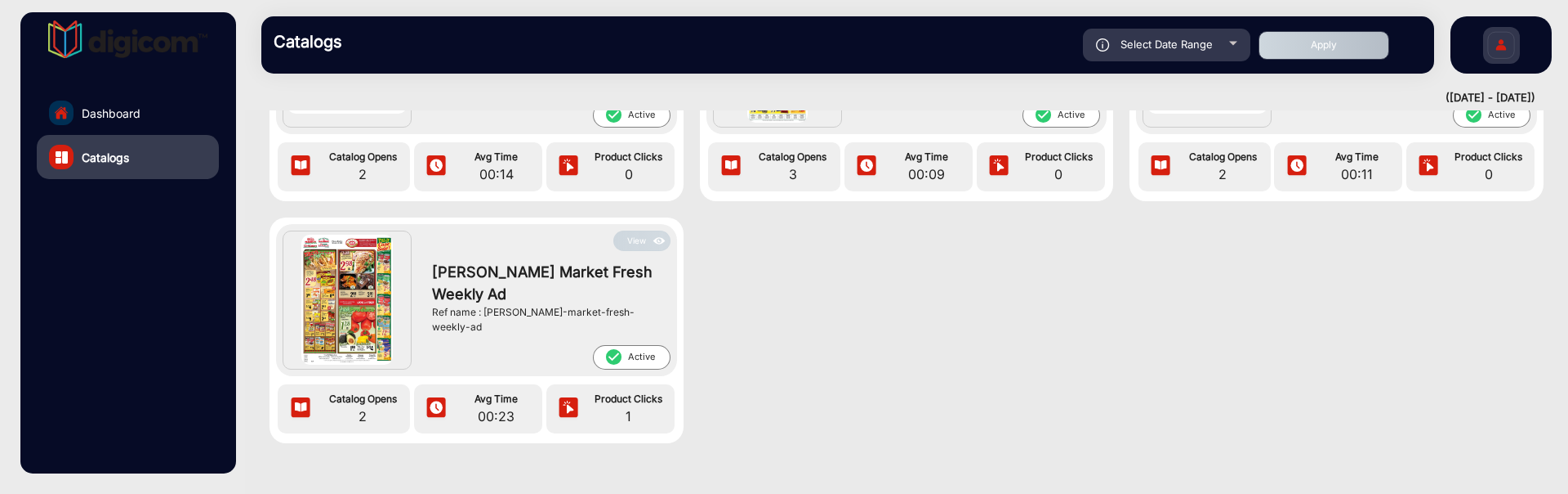
click at [626, 246] on button "View" at bounding box center [642, 241] width 57 height 20
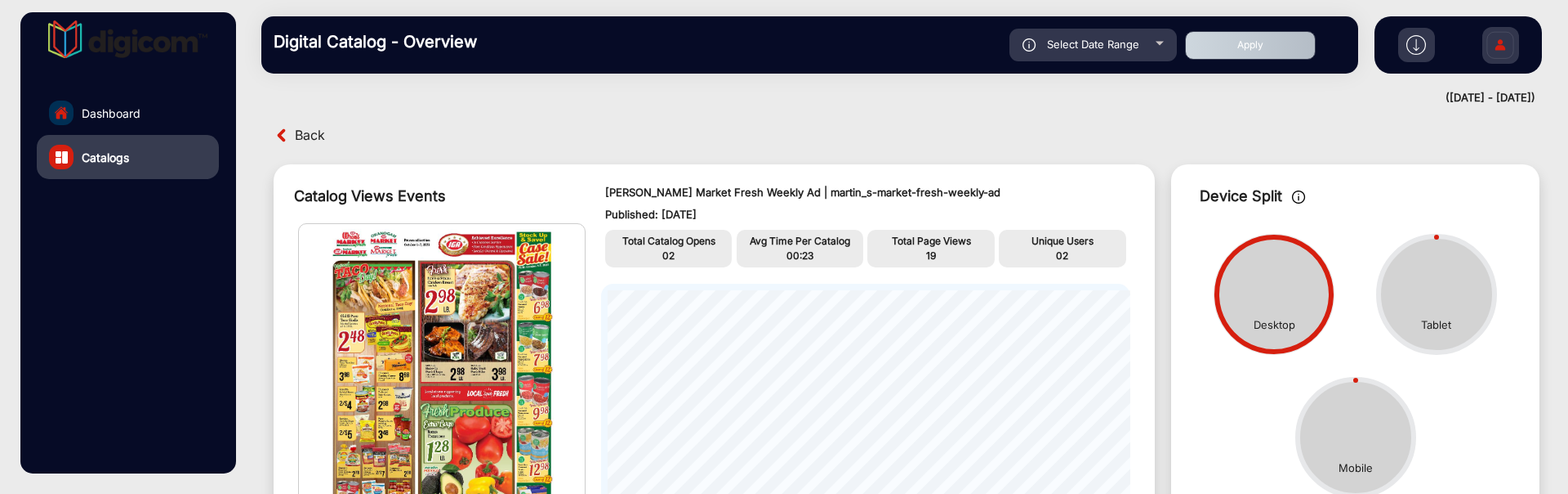
click at [314, 131] on span "Back" at bounding box center [309, 135] width 30 height 25
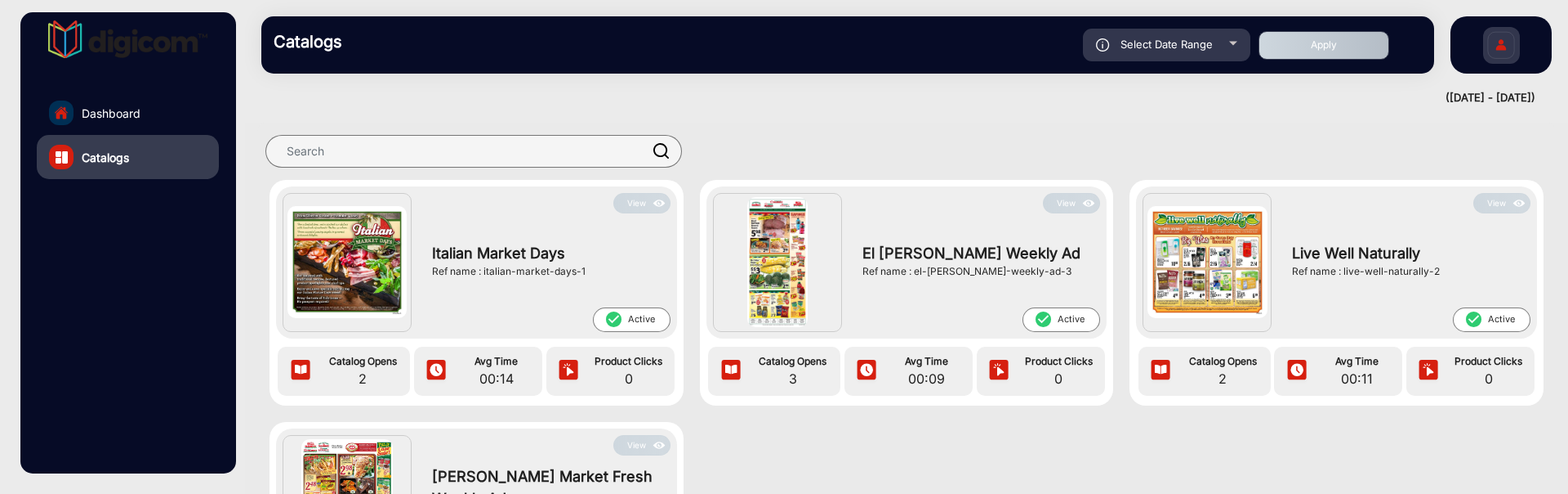
click at [1083, 203] on img at bounding box center [1089, 203] width 18 height 18
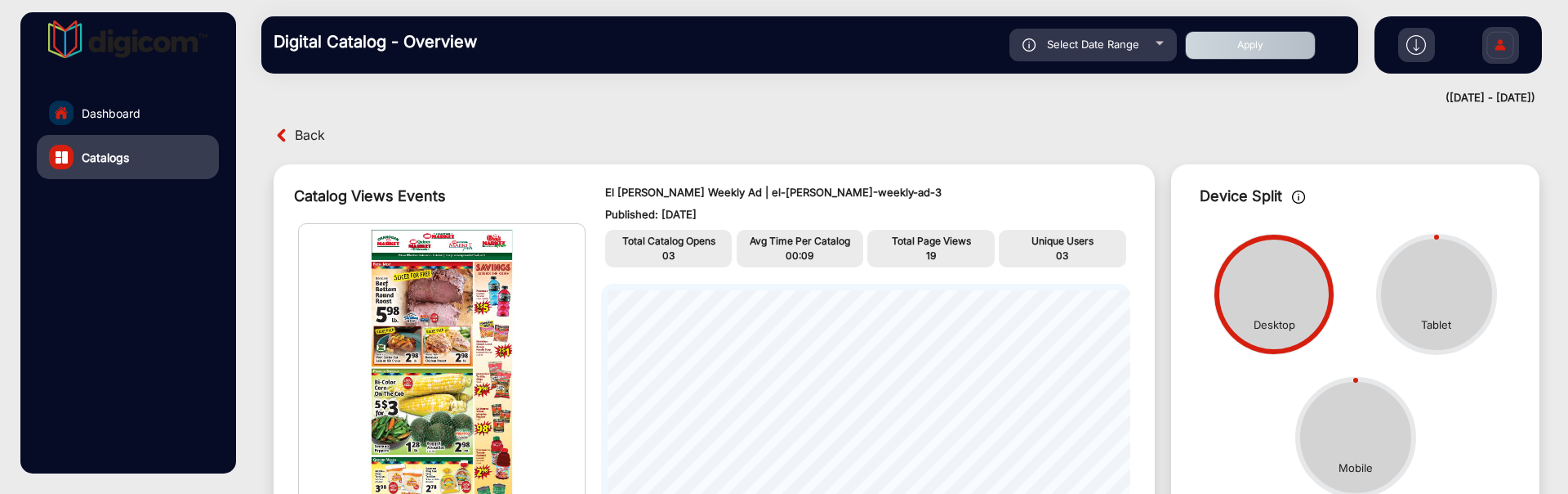
click at [314, 139] on span "Back" at bounding box center [309, 135] width 30 height 25
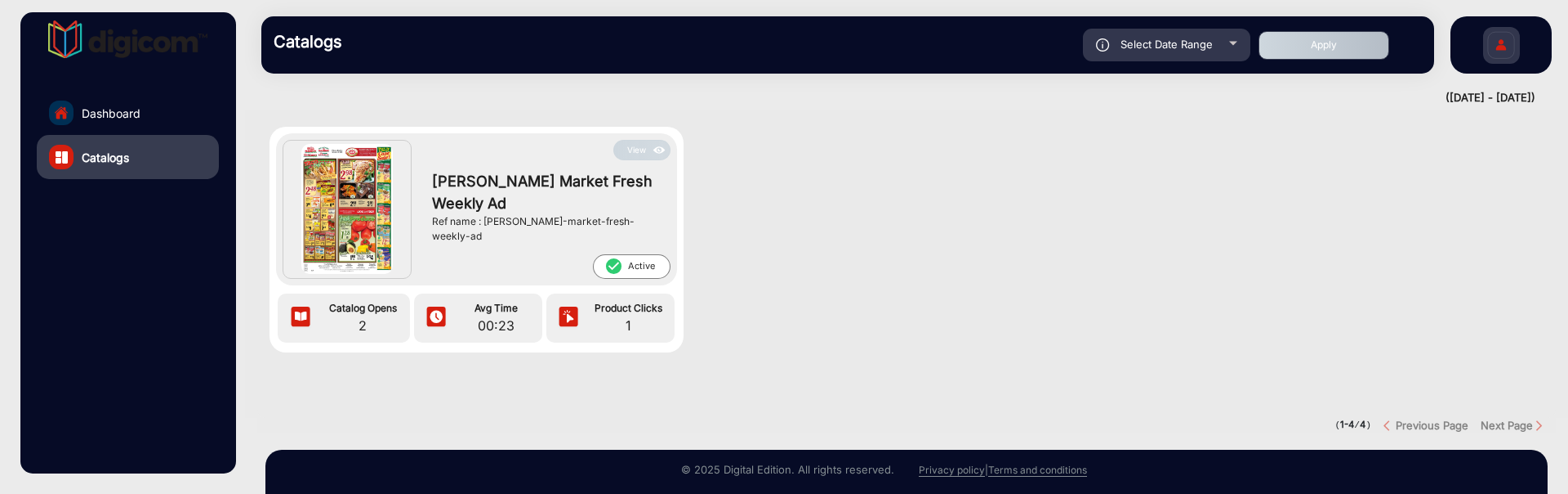
scroll to position [248, 0]
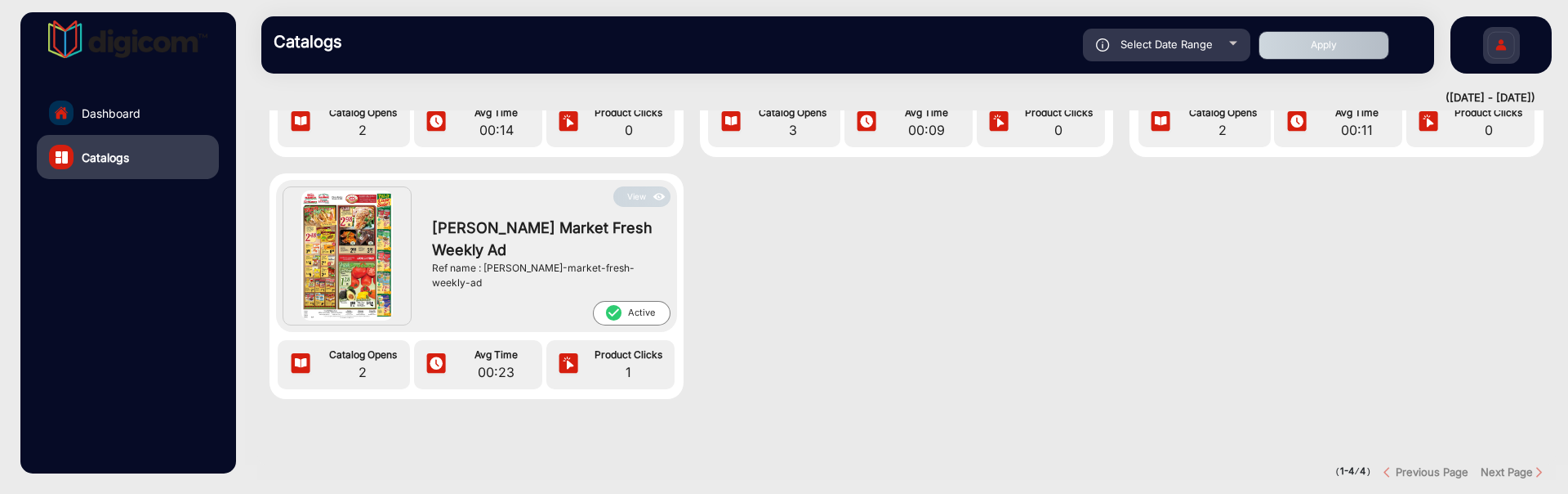
click at [653, 192] on img at bounding box center [659, 197] width 18 height 18
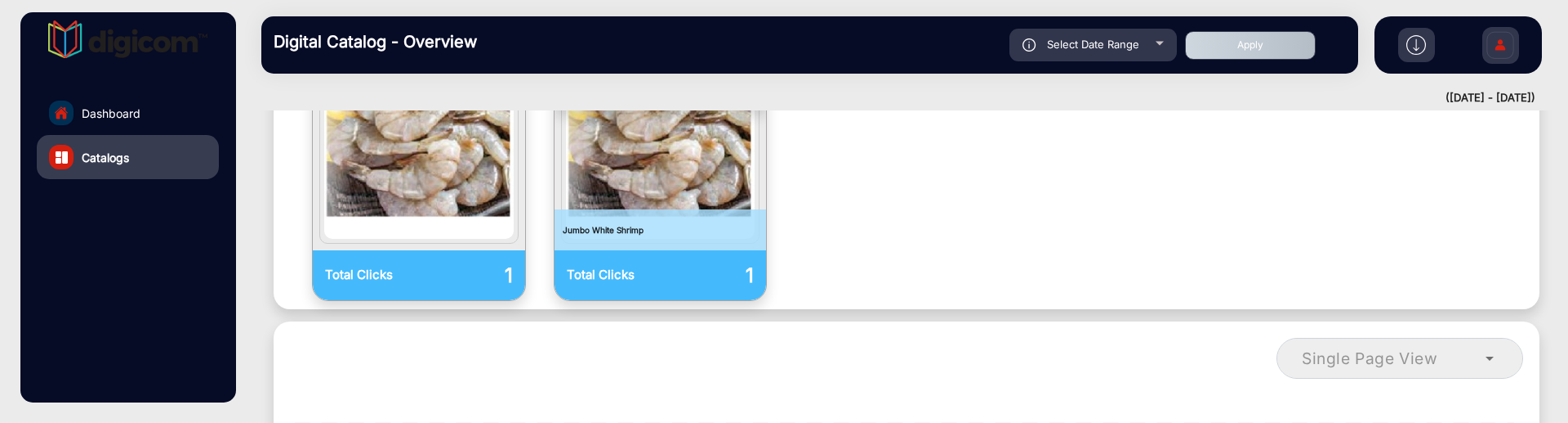
scroll to position [817, 0]
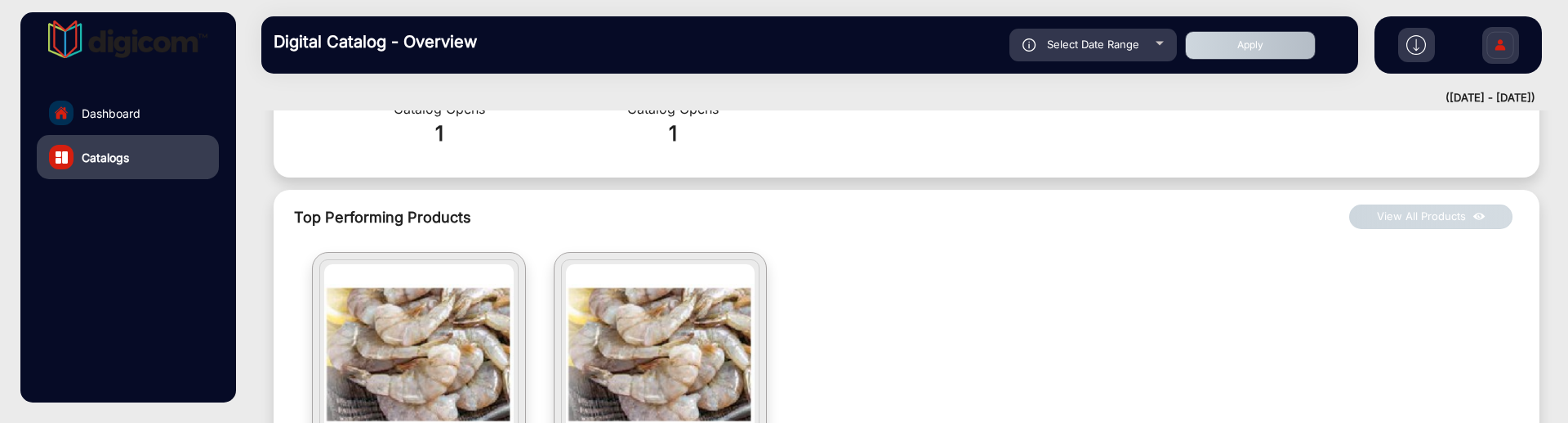
click at [1417, 204] on button "View All Products" at bounding box center [1430, 216] width 163 height 25
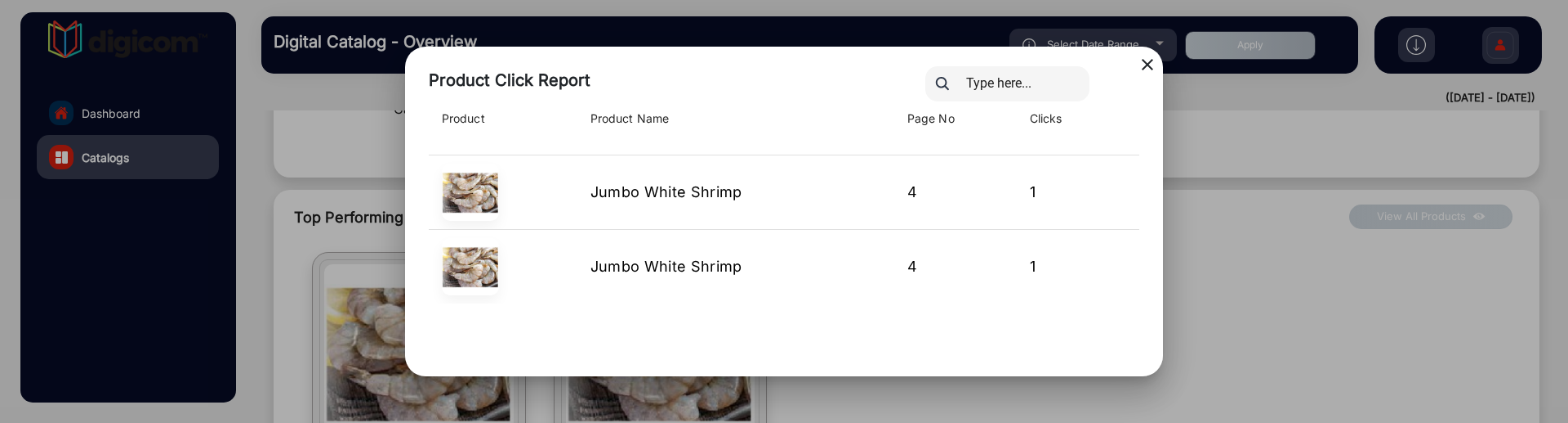
click at [1143, 59] on mat-icon "close" at bounding box center [1147, 64] width 19 height 19
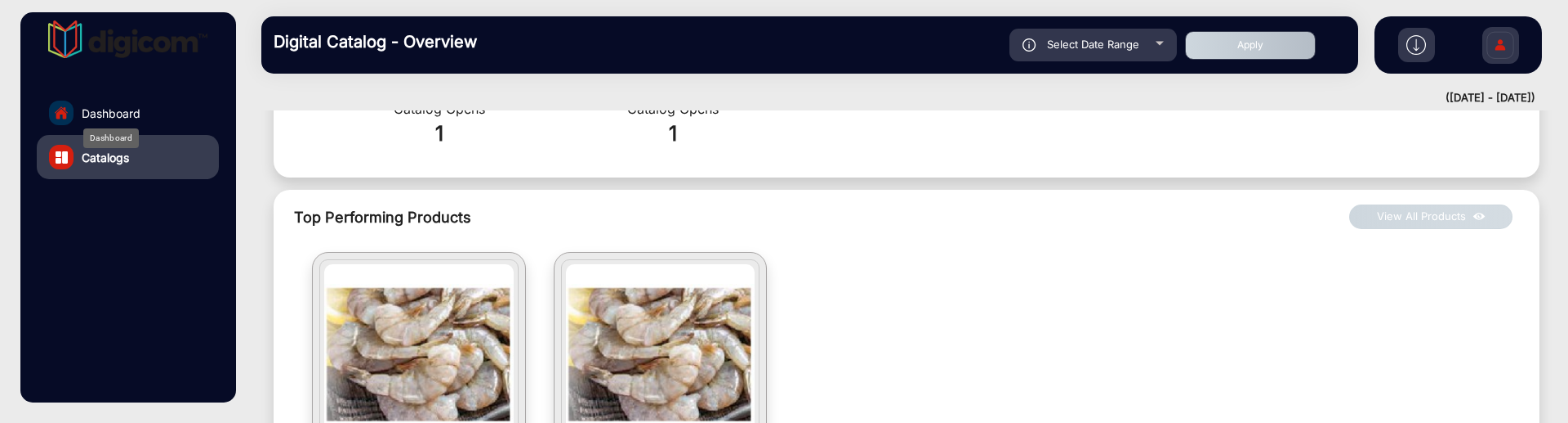
click at [115, 104] on span "Dashboard" at bounding box center [111, 113] width 59 height 18
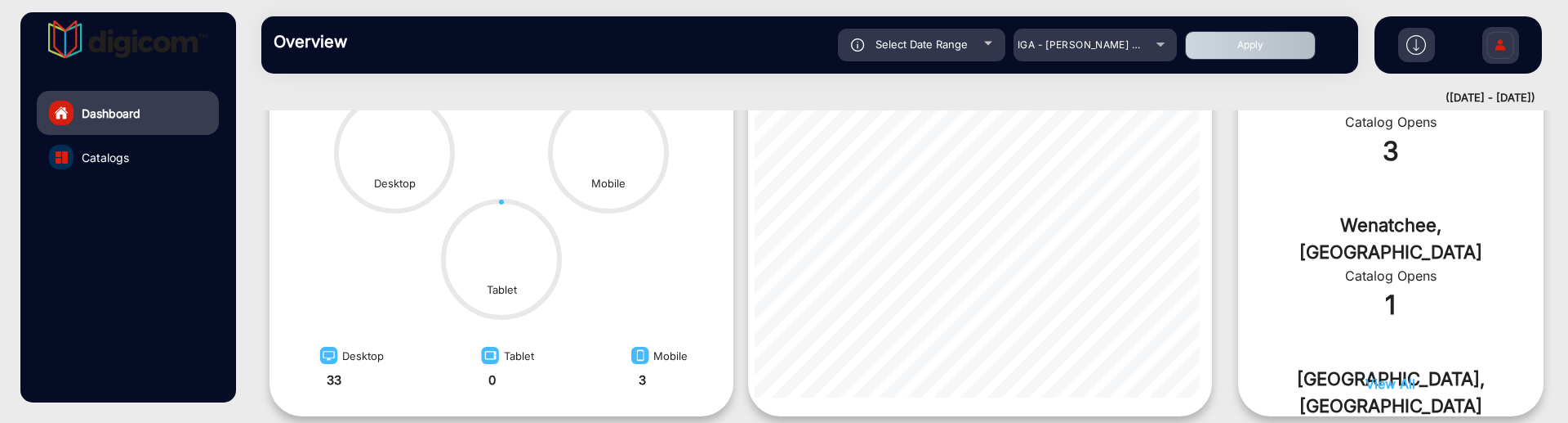
scroll to position [12, 0]
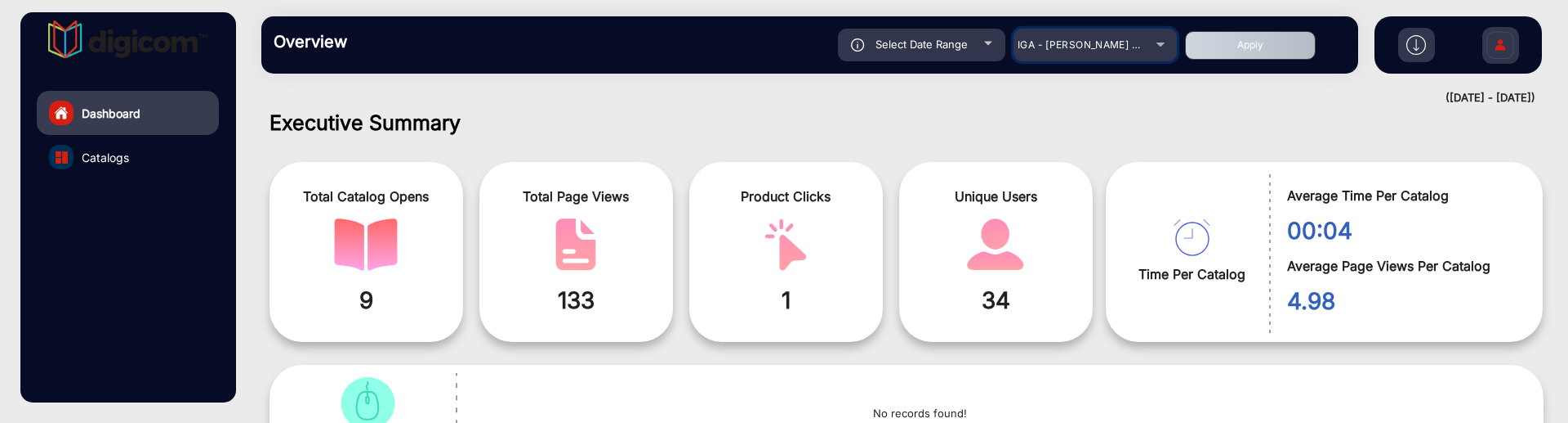
click at [1130, 54] on div "IGA - [PERSON_NAME] Market Fresh" at bounding box center [1083, 44] width 131 height 19
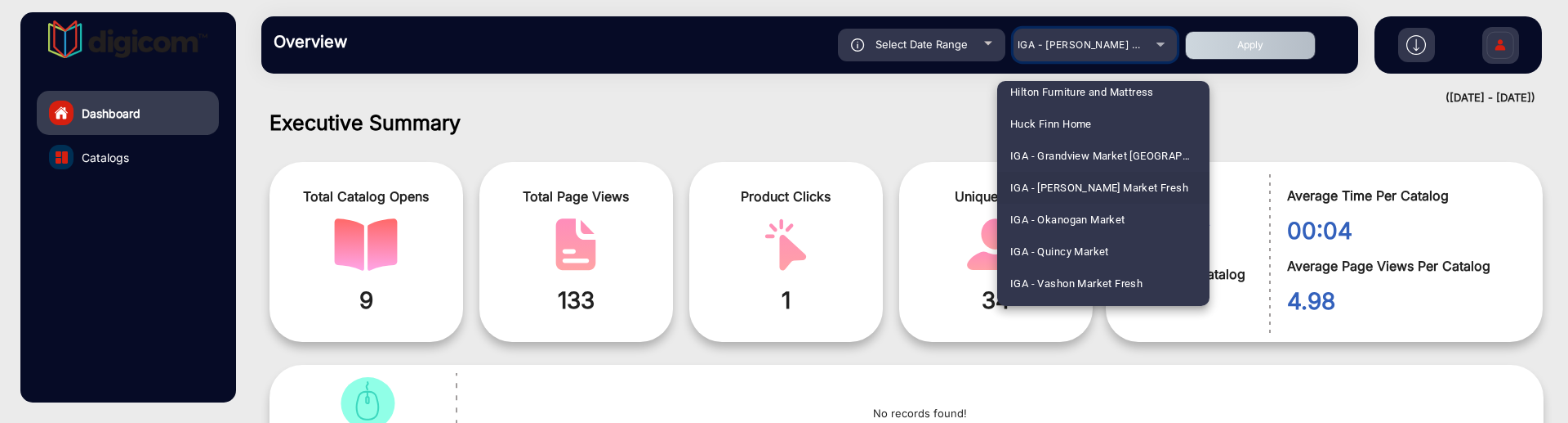
scroll to position [1313, 0]
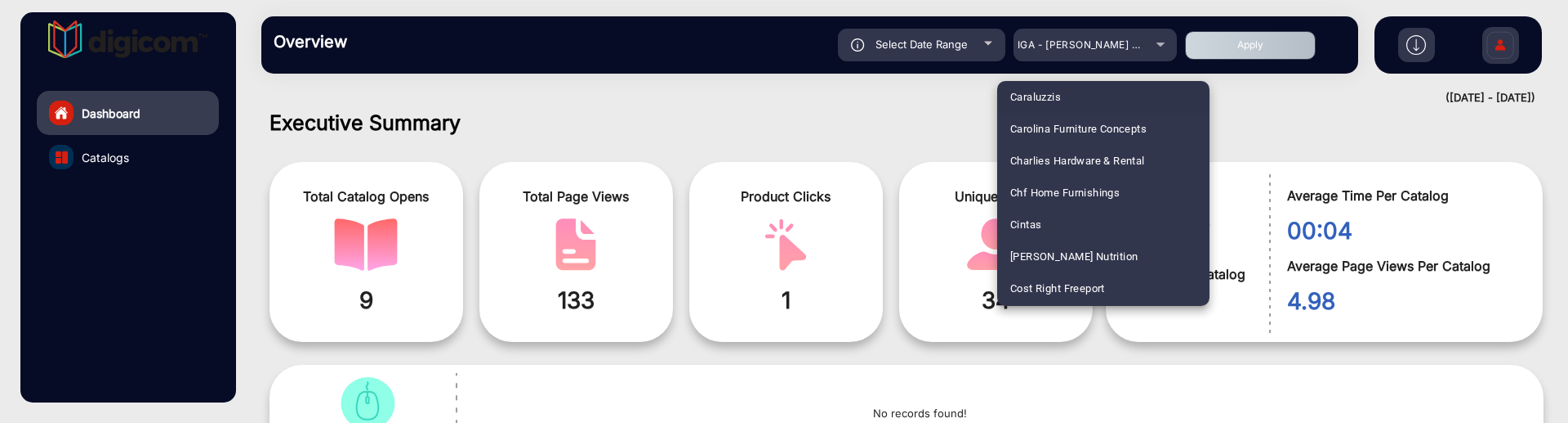
click at [1137, 274] on mat-option "Cost Right Freeport" at bounding box center [1104, 288] width 212 height 32
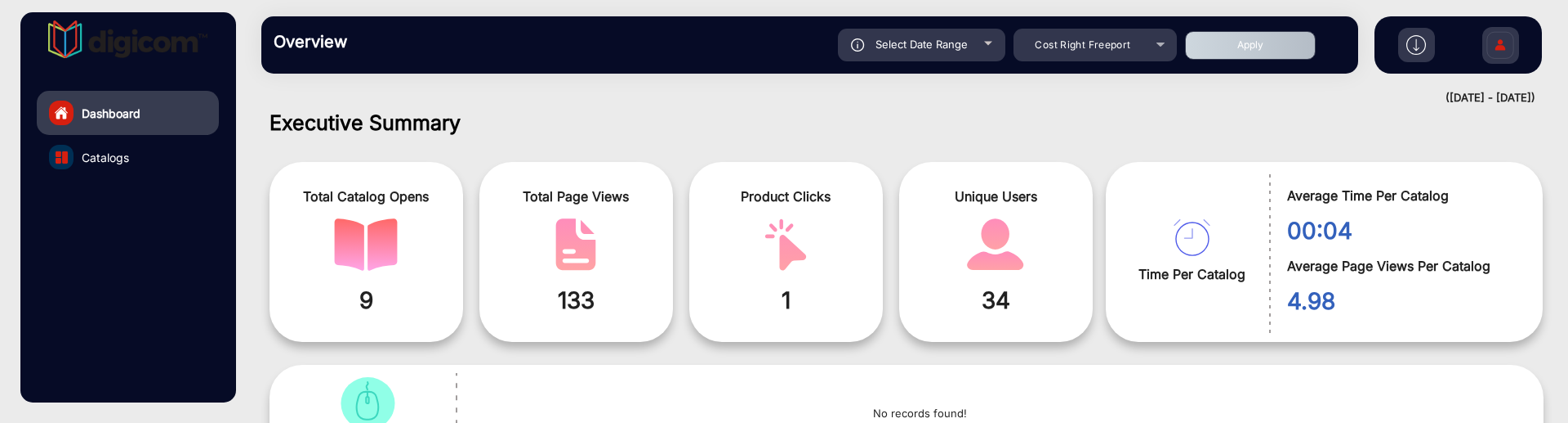
click at [1235, 47] on button "Apply" at bounding box center [1251, 45] width 131 height 29
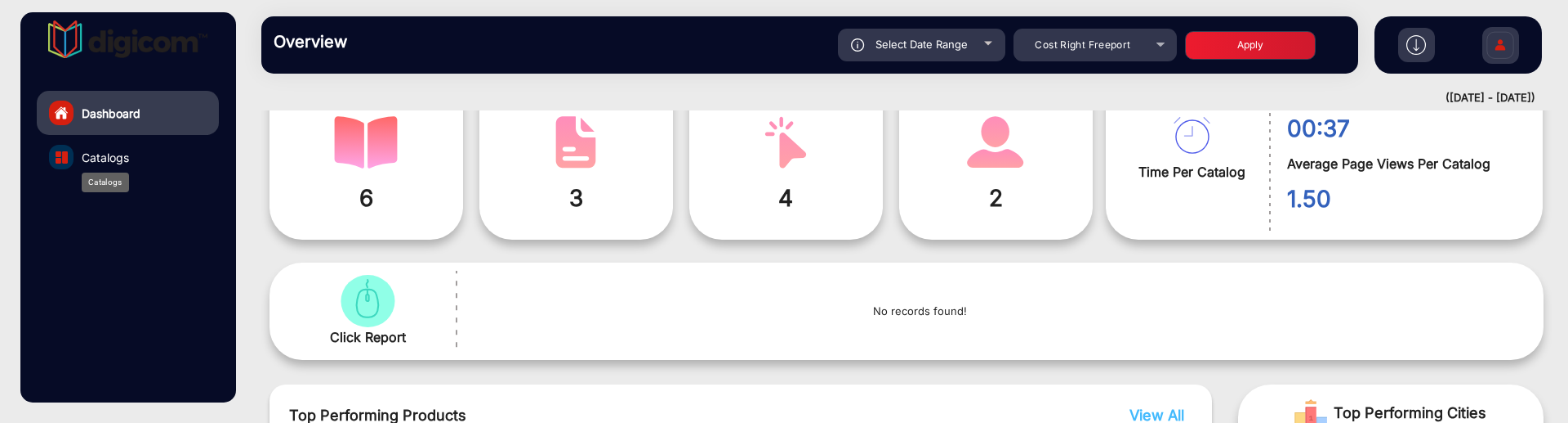
click at [117, 163] on span "Catalogs" at bounding box center [104, 157] width 47 height 18
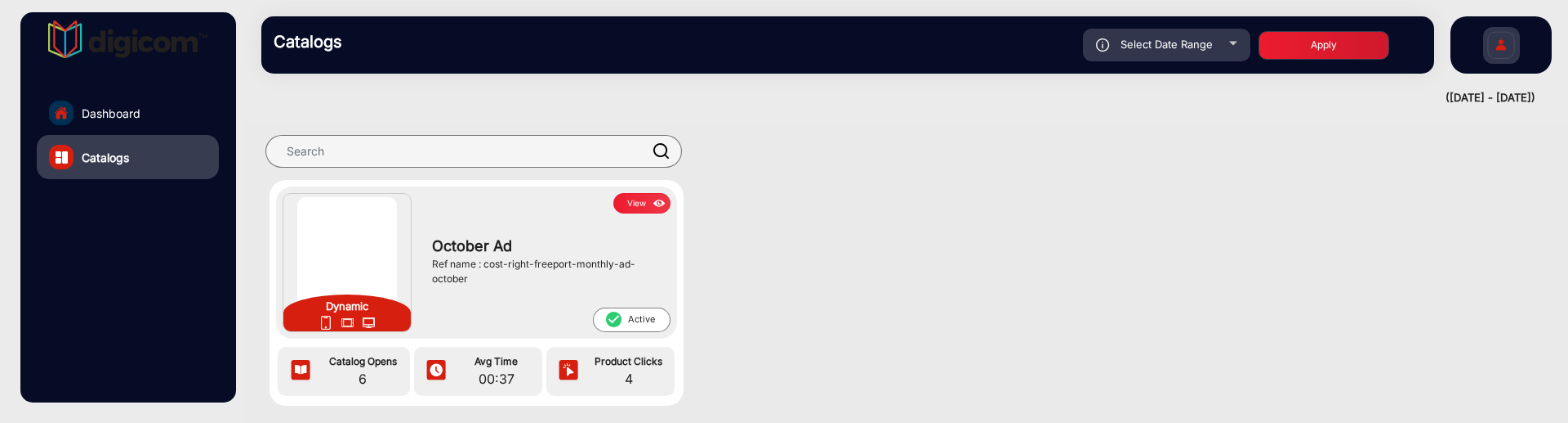
click at [642, 202] on button "View" at bounding box center [642, 203] width 57 height 20
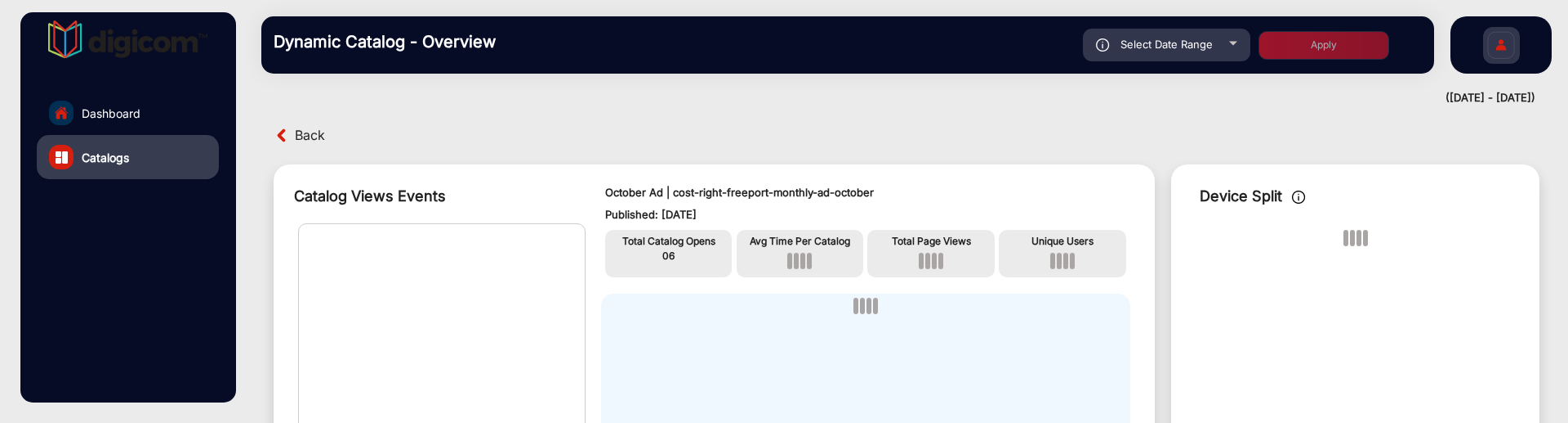
scroll to position [12, 0]
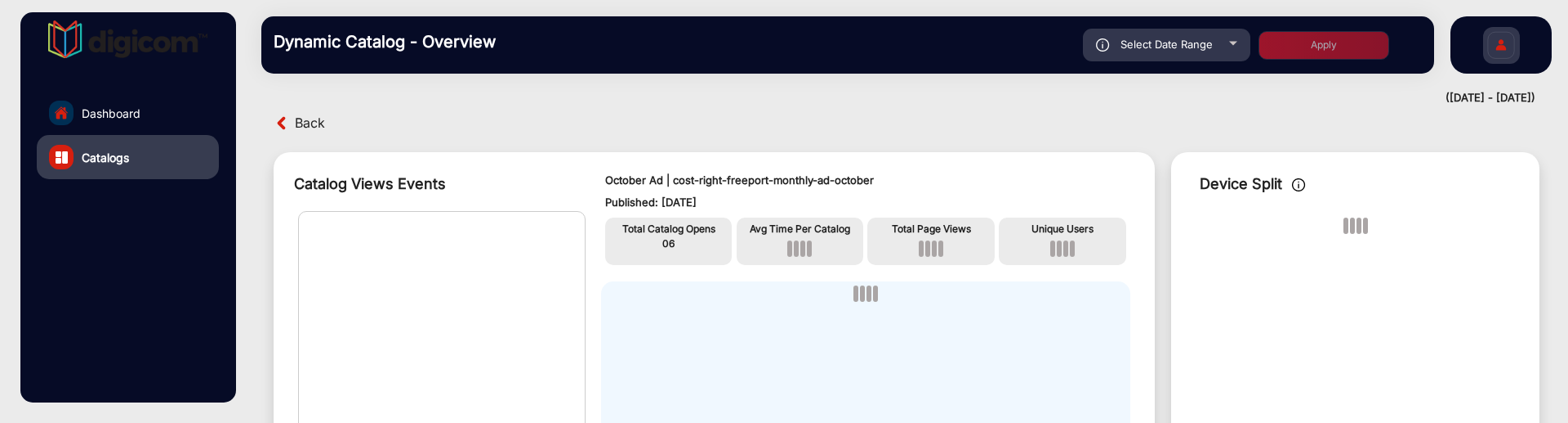
click at [1152, 46] on span "Select Date Range" at bounding box center [1167, 44] width 92 height 13
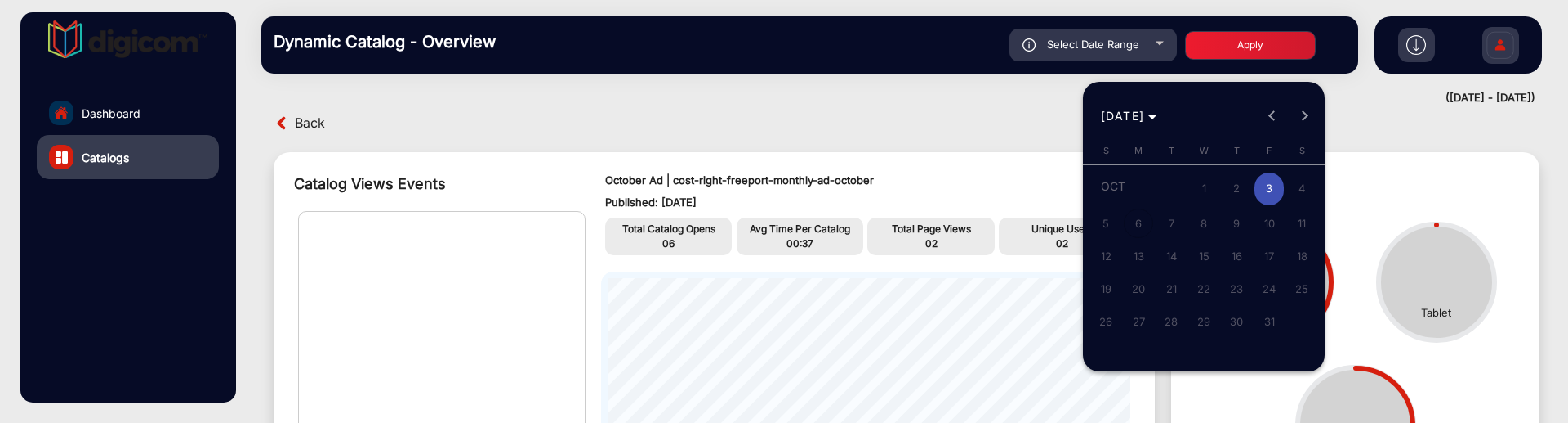
click at [1215, 183] on span "1" at bounding box center [1204, 189] width 30 height 33
click at [928, 99] on div at bounding box center [784, 212] width 1568 height 423
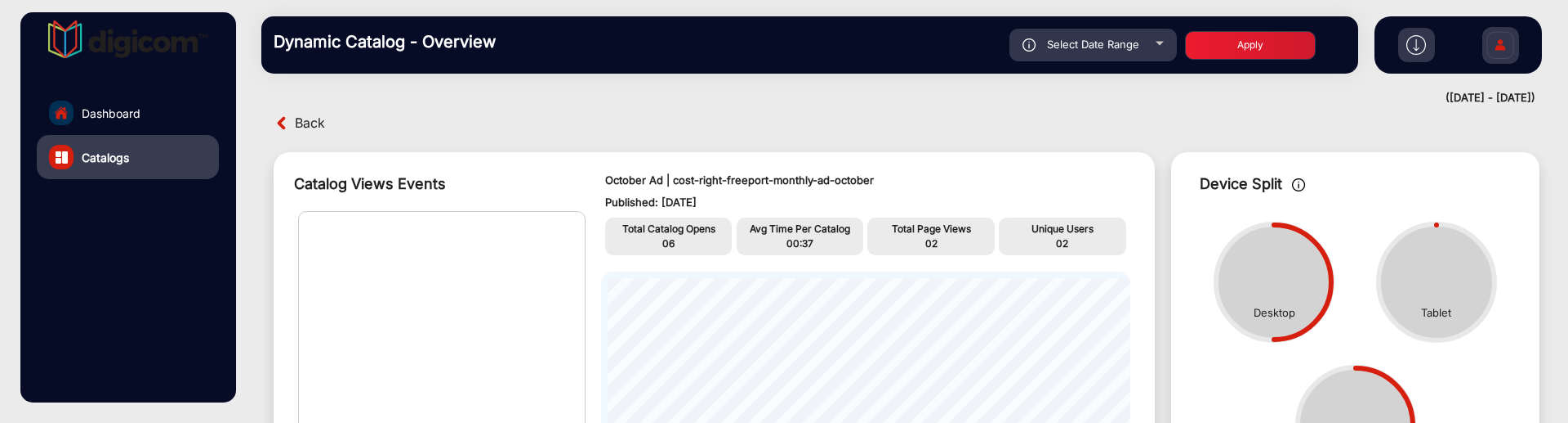
click at [1072, 32] on div "Select Date Range" at bounding box center [1093, 44] width 167 height 32
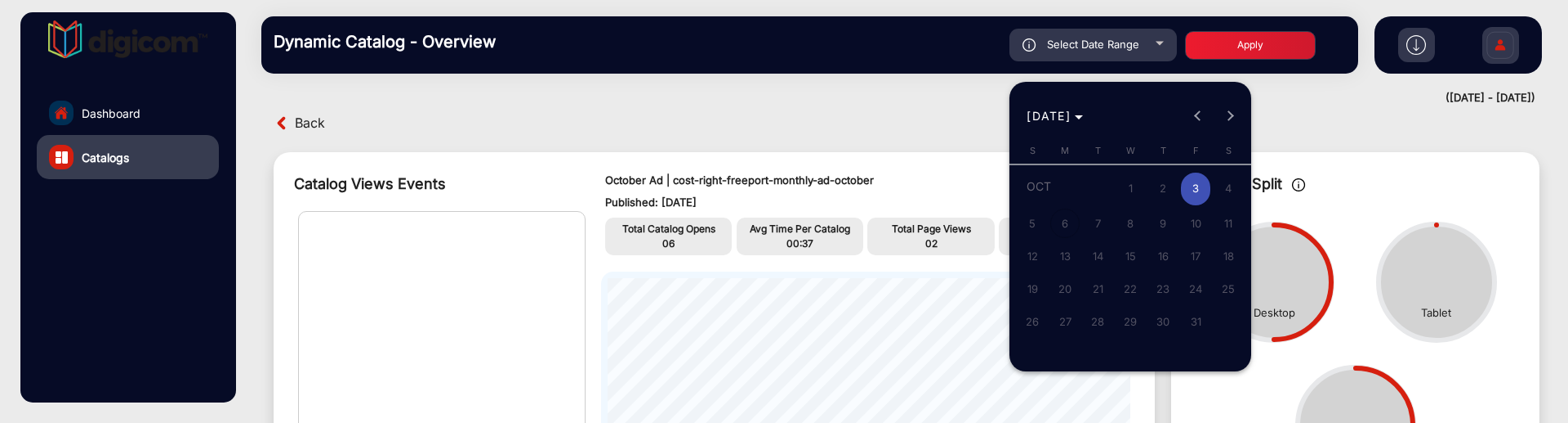
click at [831, 81] on div at bounding box center [784, 212] width 1568 height 423
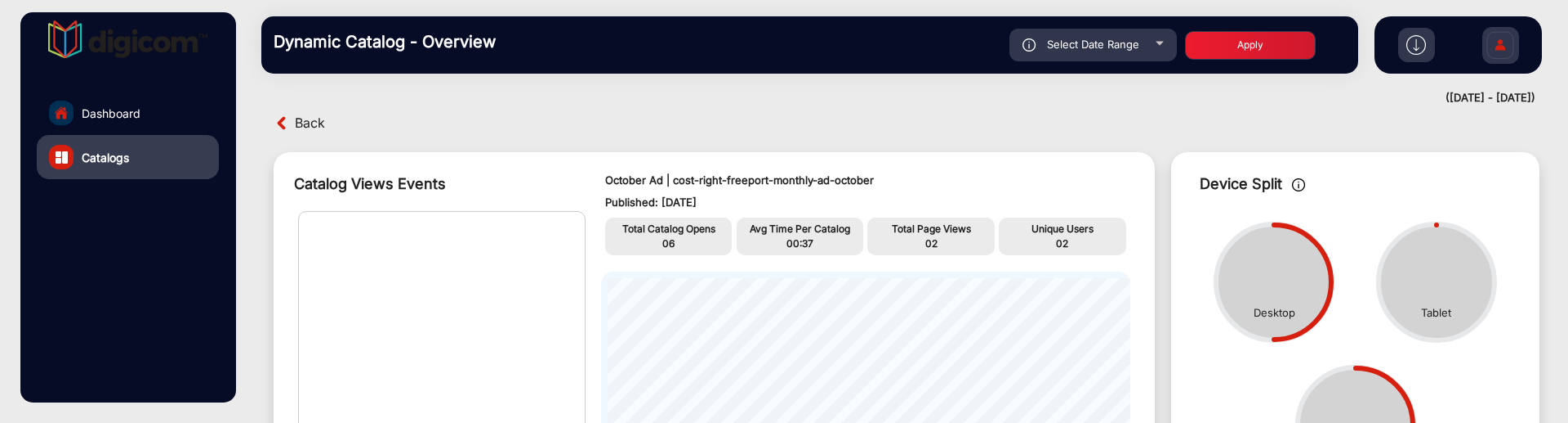
click at [140, 97] on link "Dashboard" at bounding box center [127, 113] width 182 height 44
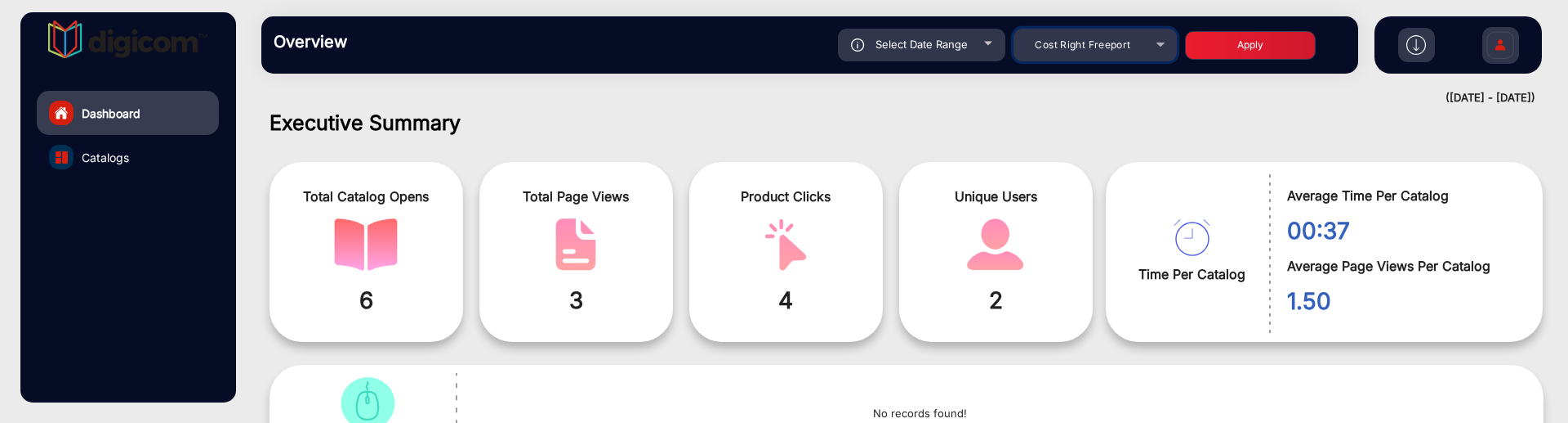
click at [1095, 54] on div "Cost Right Freeport" at bounding box center [1083, 44] width 131 height 19
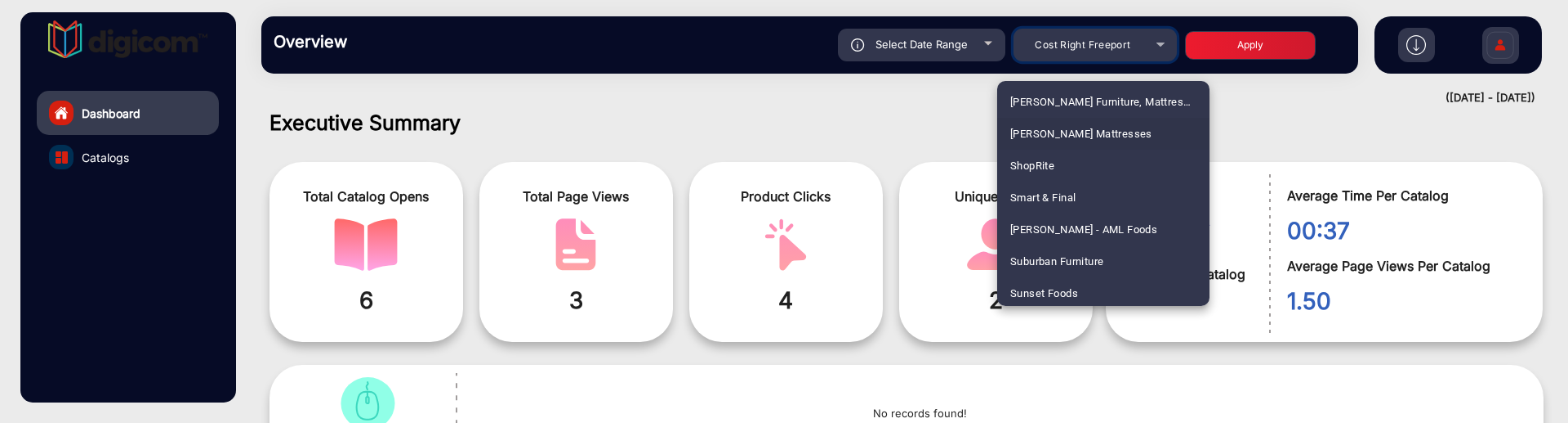
scroll to position [4003, 0]
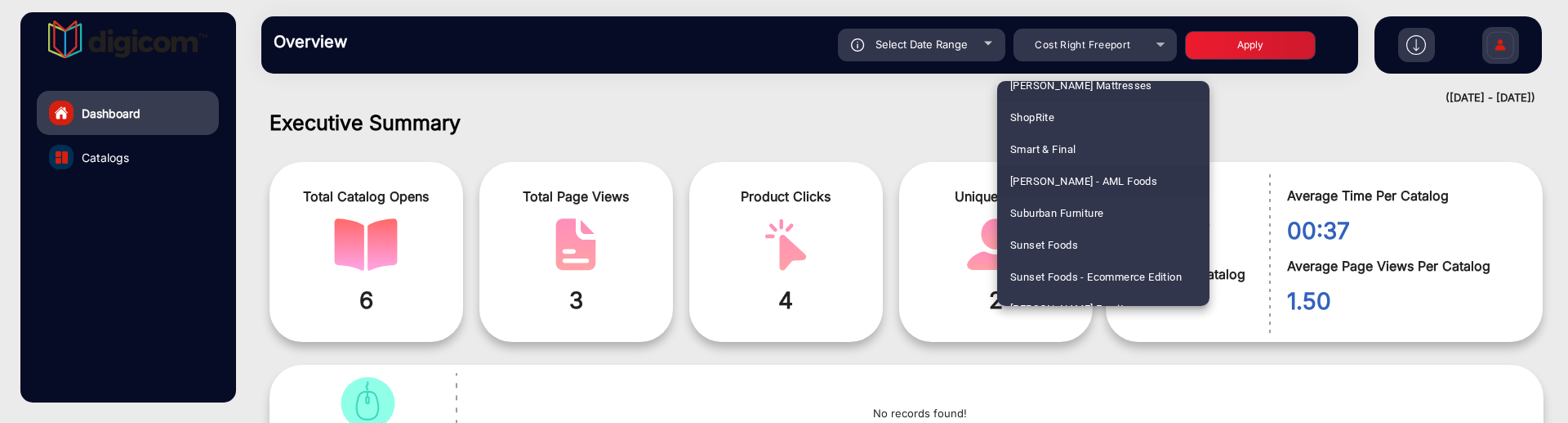
click at [1131, 175] on mat-option "[PERSON_NAME] - AML Foods" at bounding box center [1104, 181] width 212 height 32
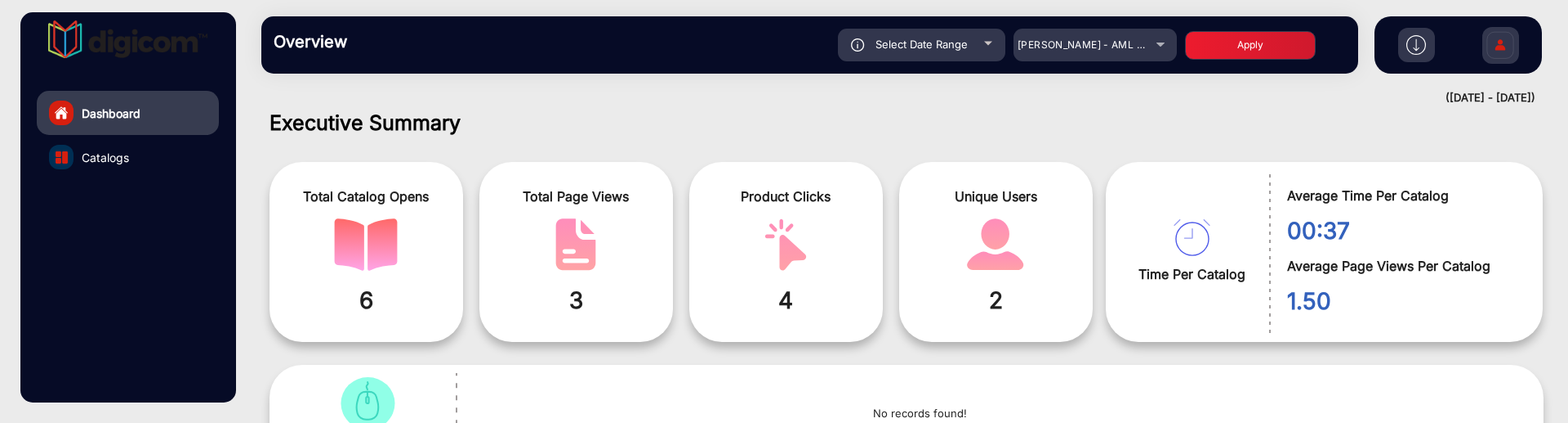
click at [1239, 54] on button "Apply" at bounding box center [1251, 45] width 131 height 29
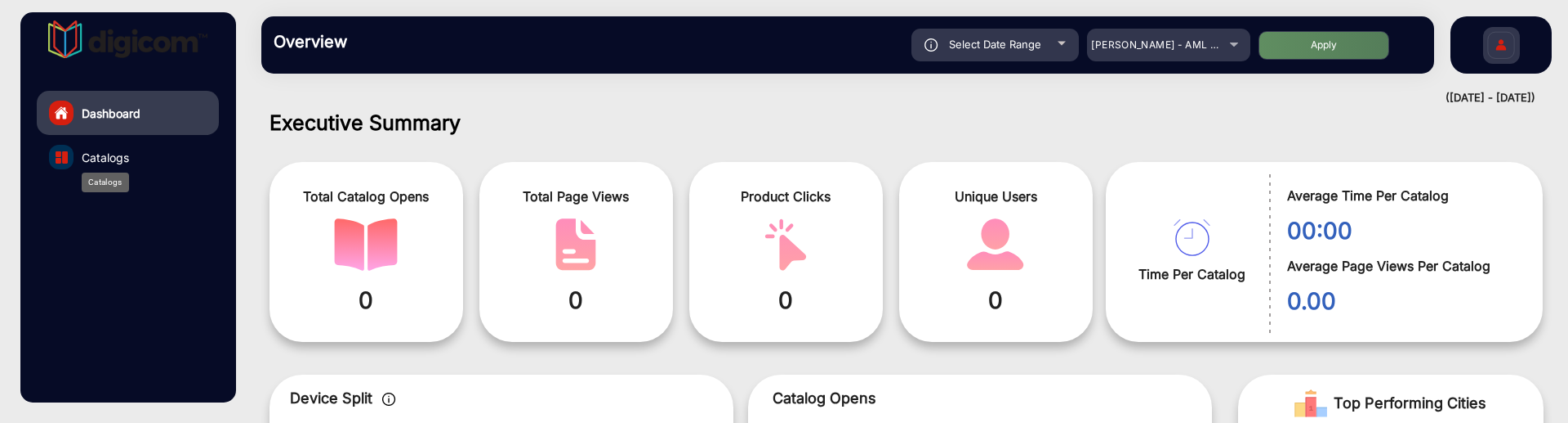
click at [81, 158] on span "Catalogs" at bounding box center [104, 157] width 47 height 18
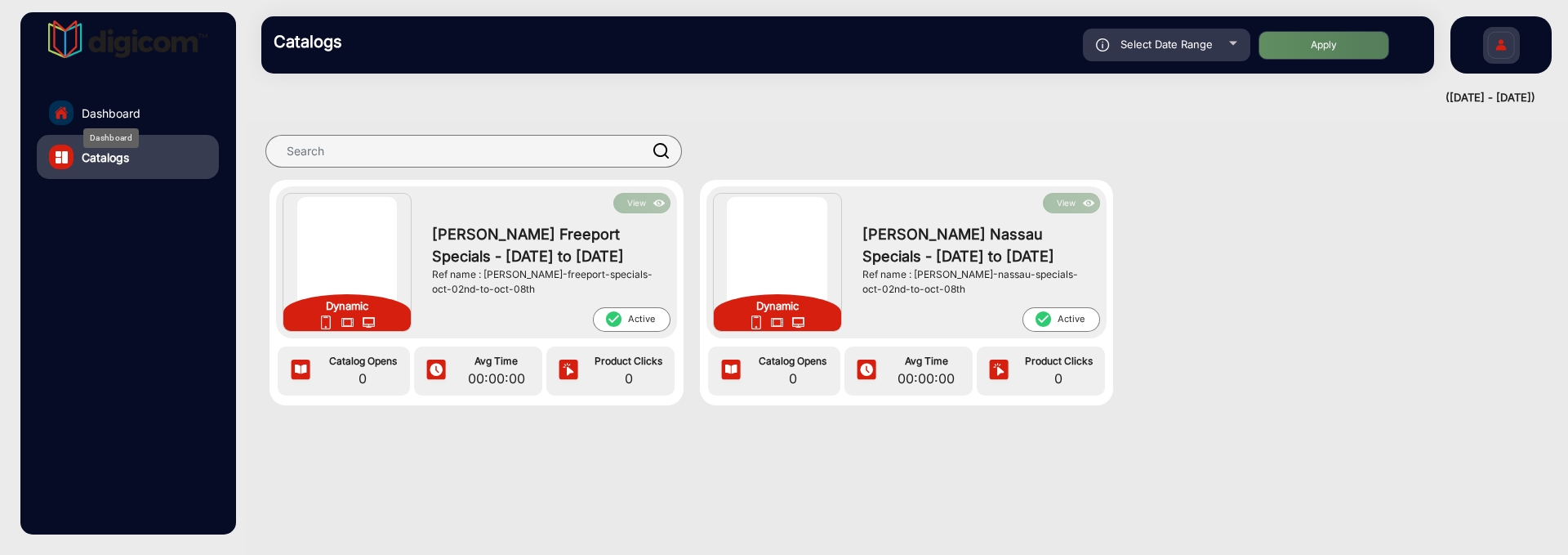
click at [109, 116] on span "Dashboard" at bounding box center [111, 113] width 59 height 18
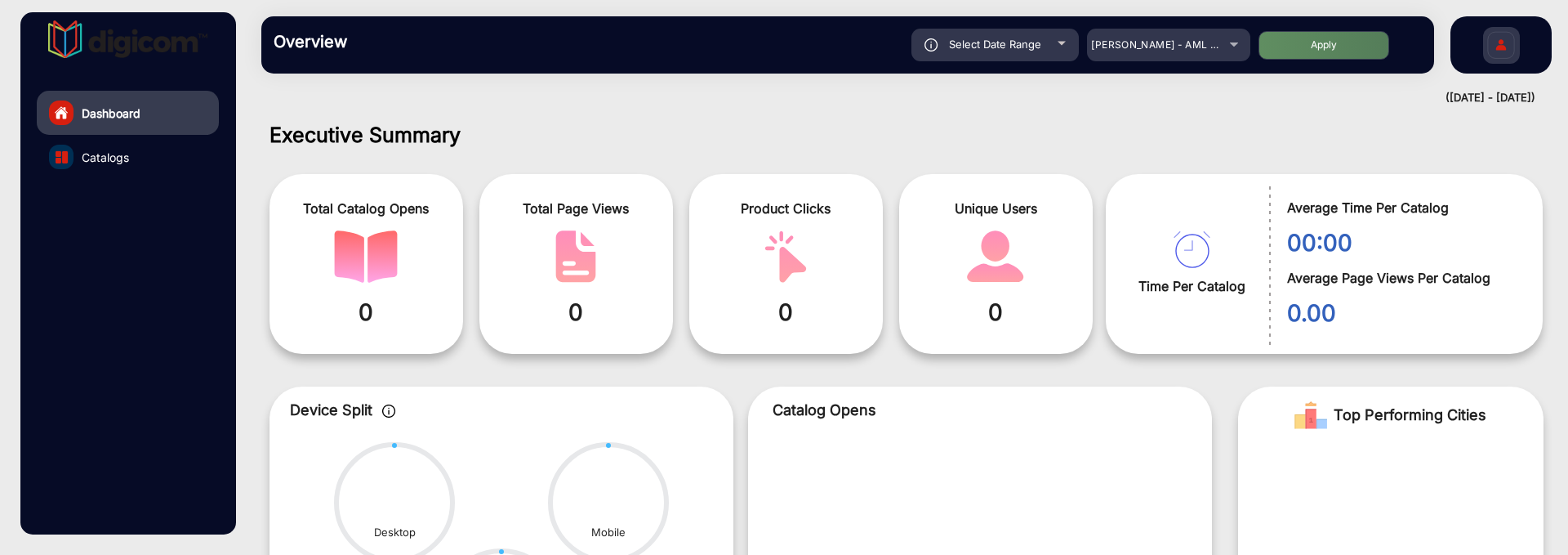
scroll to position [12, 0]
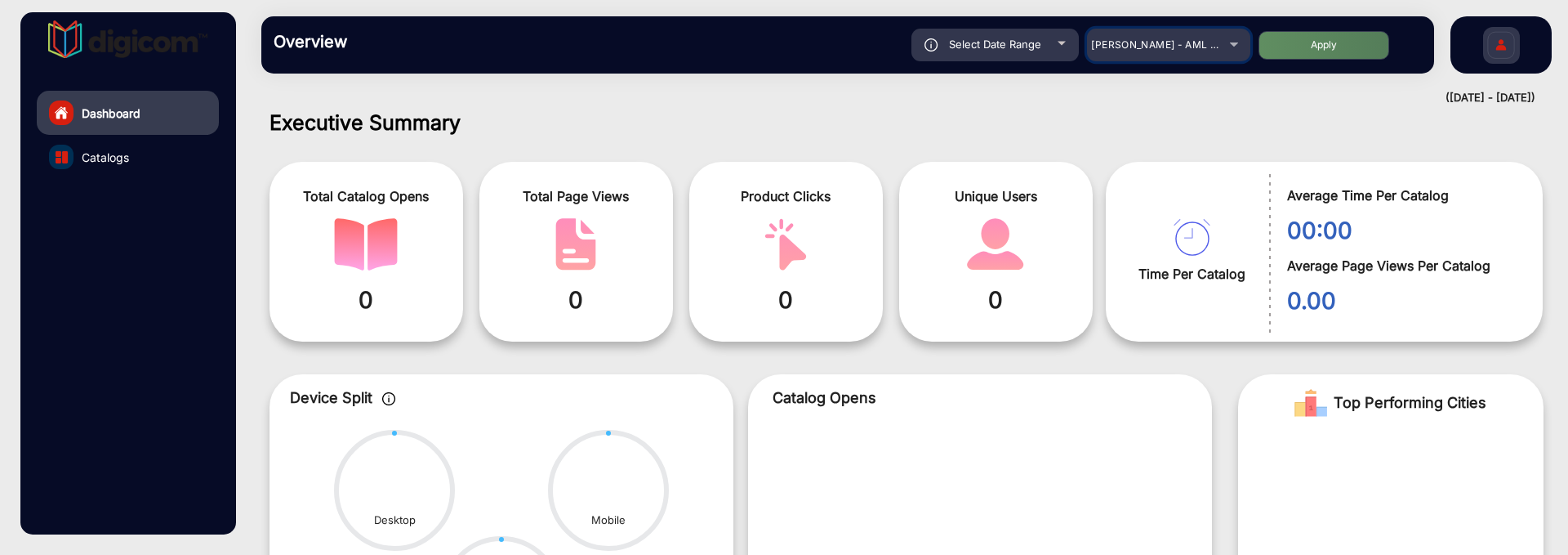
click at [1175, 46] on span "[PERSON_NAME] - AML Foods" at bounding box center [1165, 44] width 148 height 12
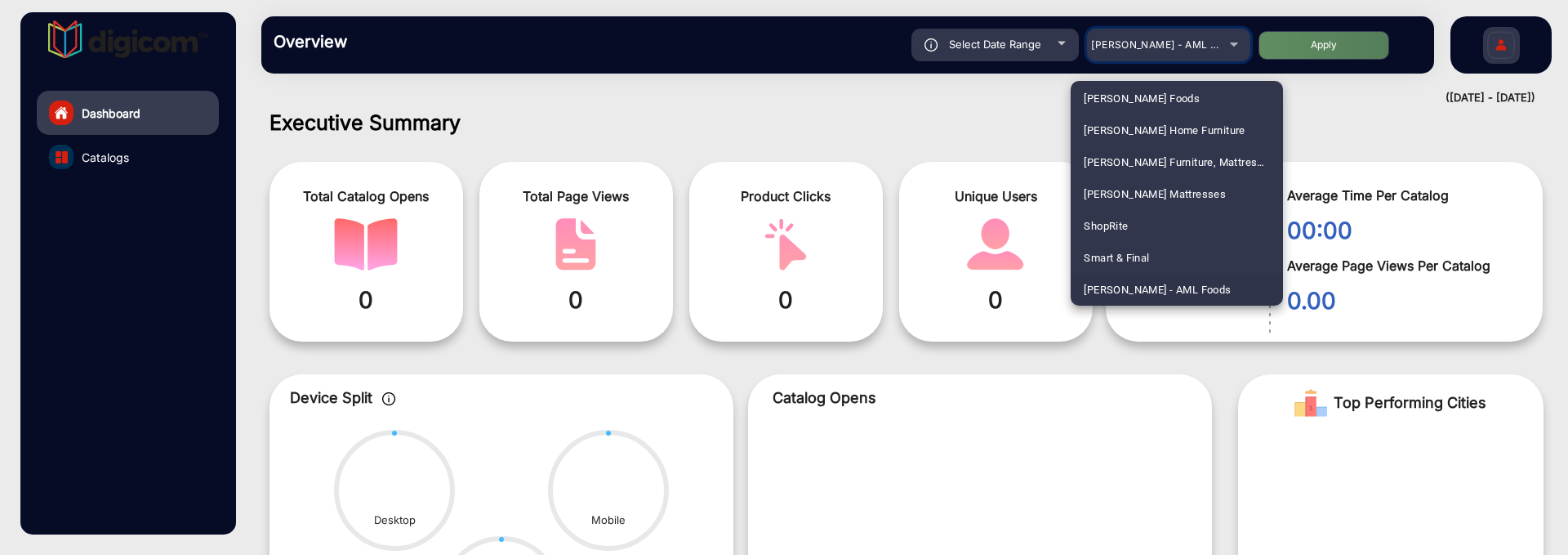
scroll to position [1313, 0]
click at [1173, 279] on span "Cost Right Freeport" at bounding box center [1131, 288] width 95 height 32
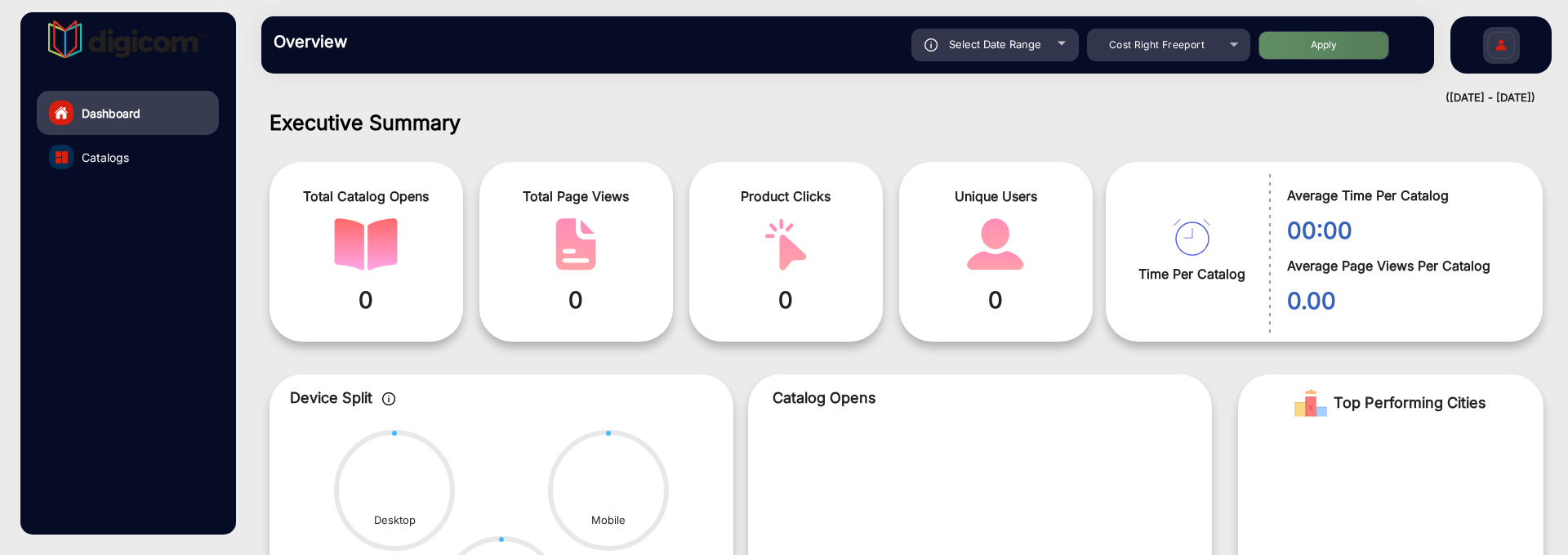
click at [1055, 46] on div "Select Date Range" at bounding box center [995, 44] width 167 height 32
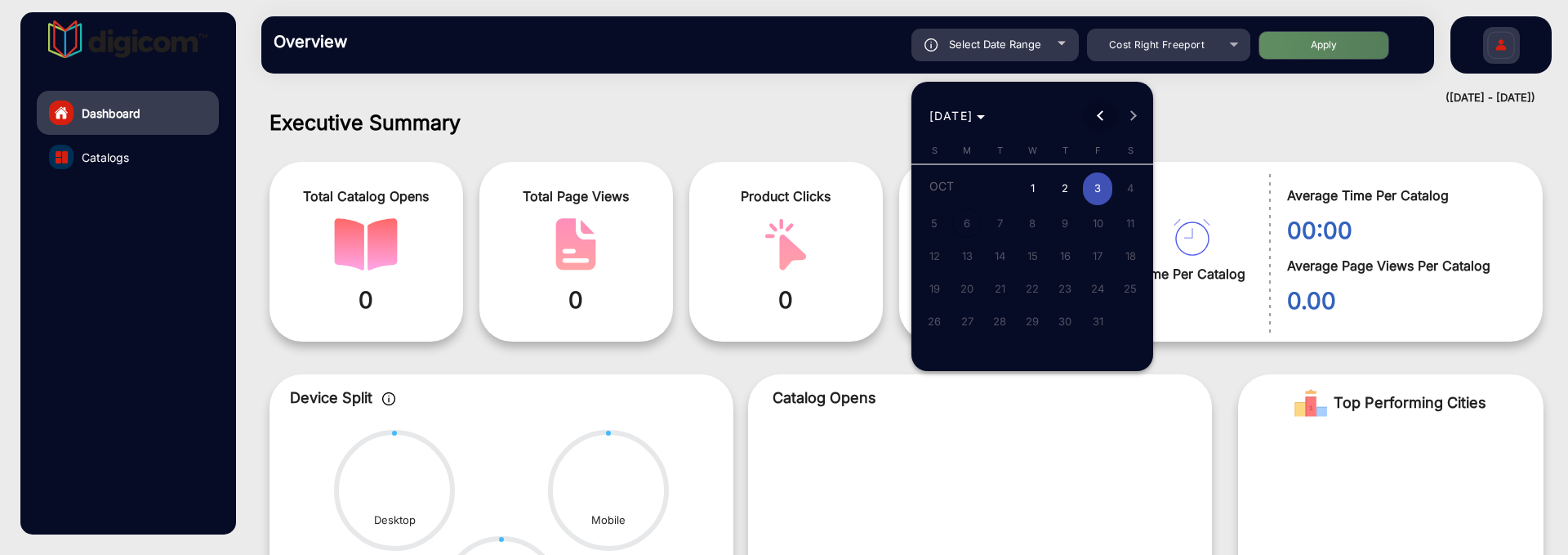
click at [1090, 111] on span "Previous month" at bounding box center [1099, 115] width 32 height 32
click at [1134, 131] on span "Next month" at bounding box center [1132, 115] width 32 height 32
click at [1031, 180] on span "1" at bounding box center [1033, 189] width 30 height 33
type input "[DATE]"
click at [1097, 181] on span "3" at bounding box center [1097, 189] width 30 height 33
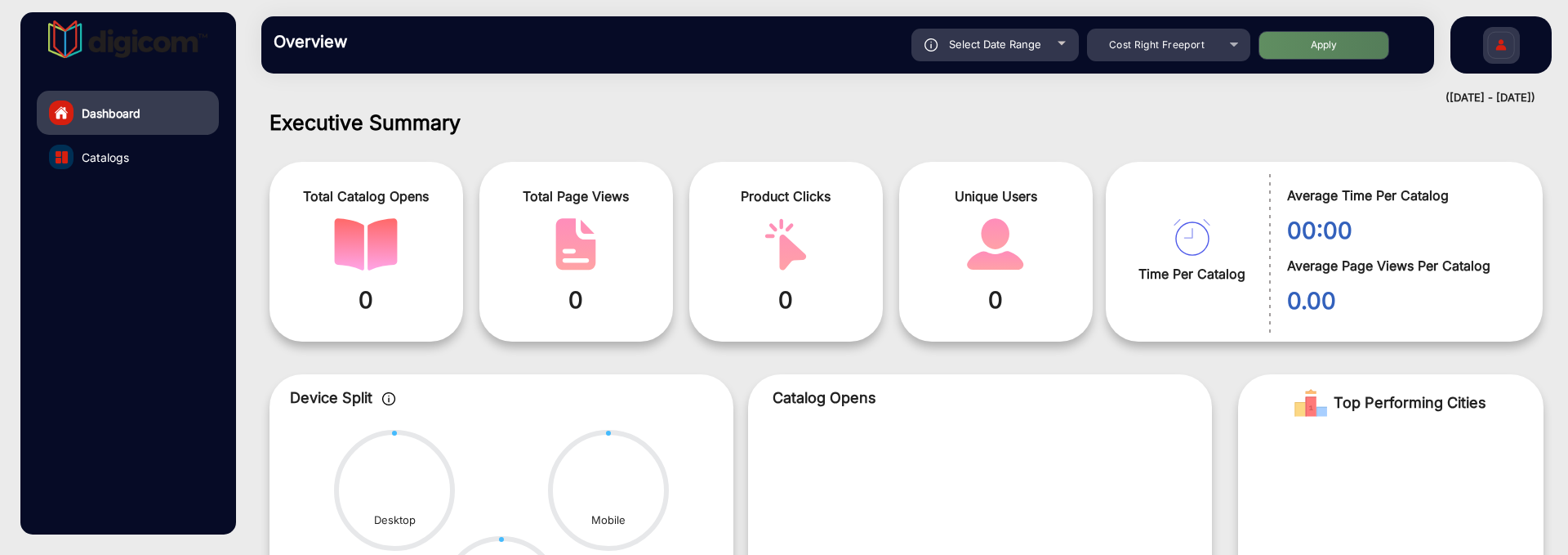
type input "[DATE]"
click at [1328, 42] on button "Apply" at bounding box center [1324, 45] width 131 height 29
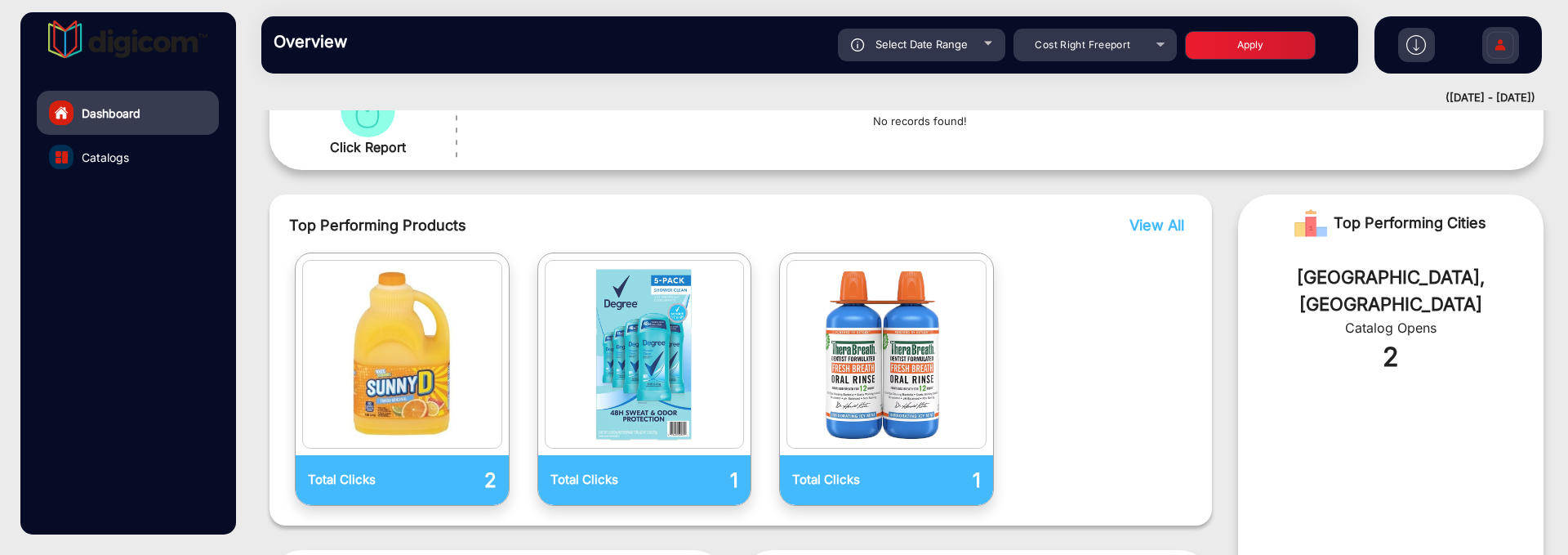
scroll to position [319, 0]
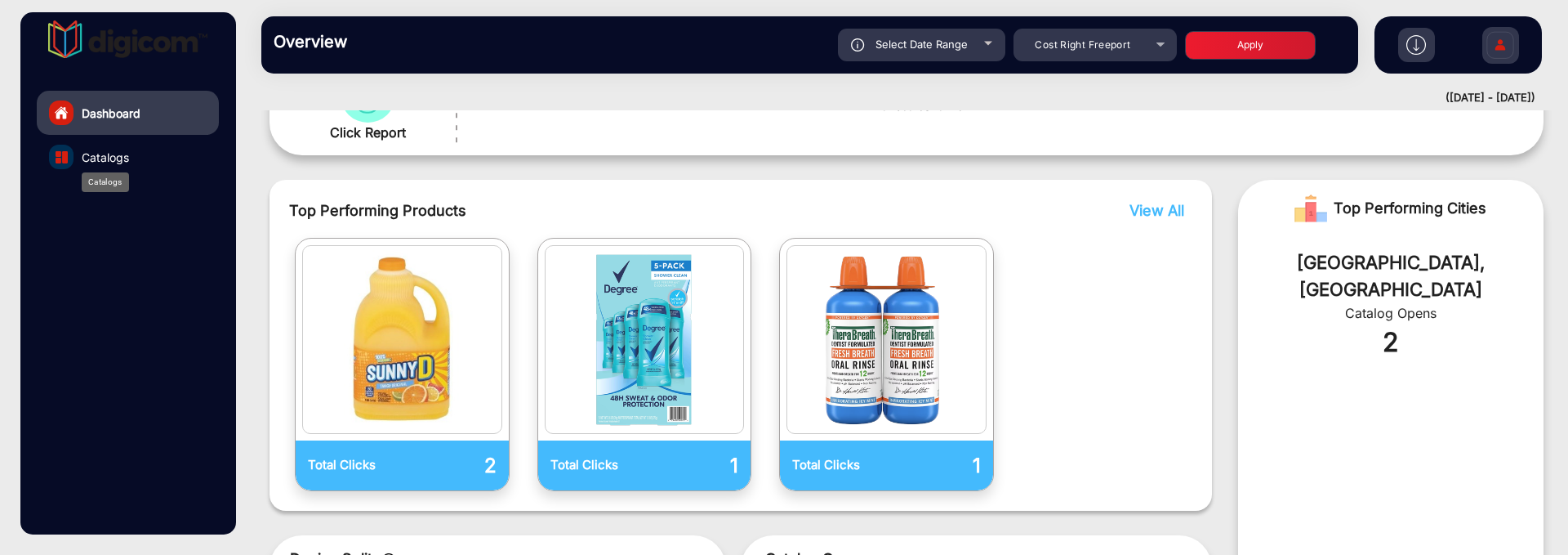
click at [106, 160] on span "Catalogs" at bounding box center [104, 157] width 47 height 18
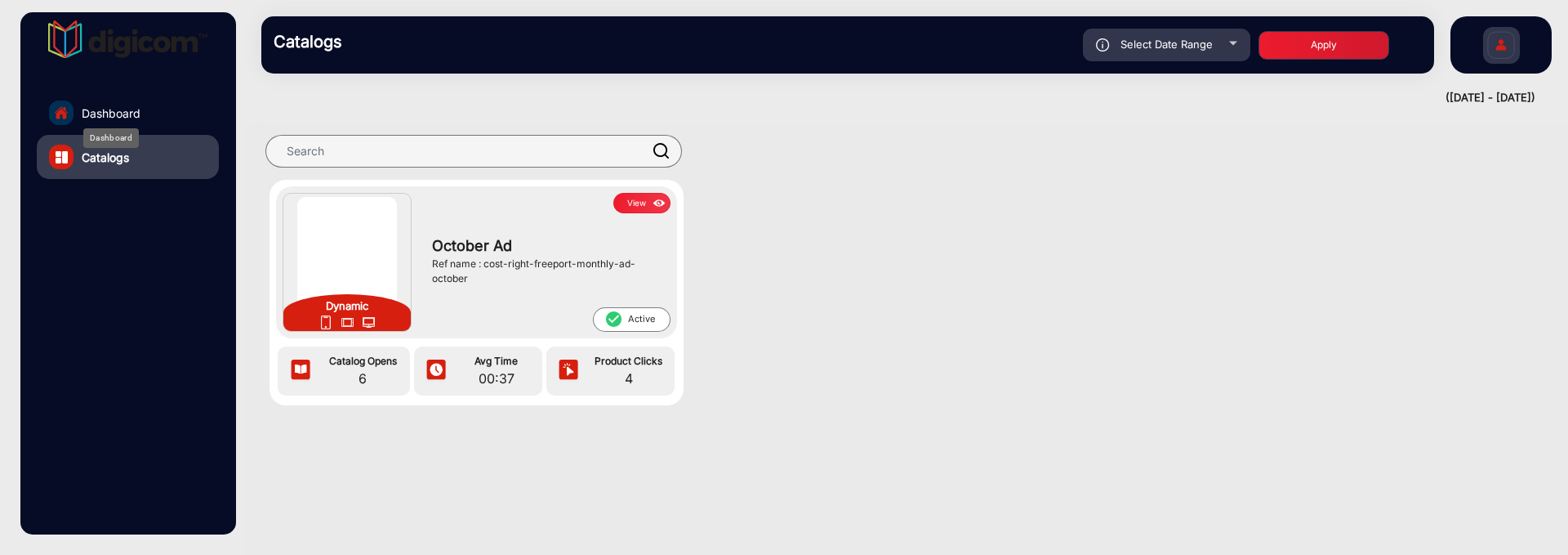
click at [129, 116] on span "Dashboard" at bounding box center [111, 113] width 59 height 18
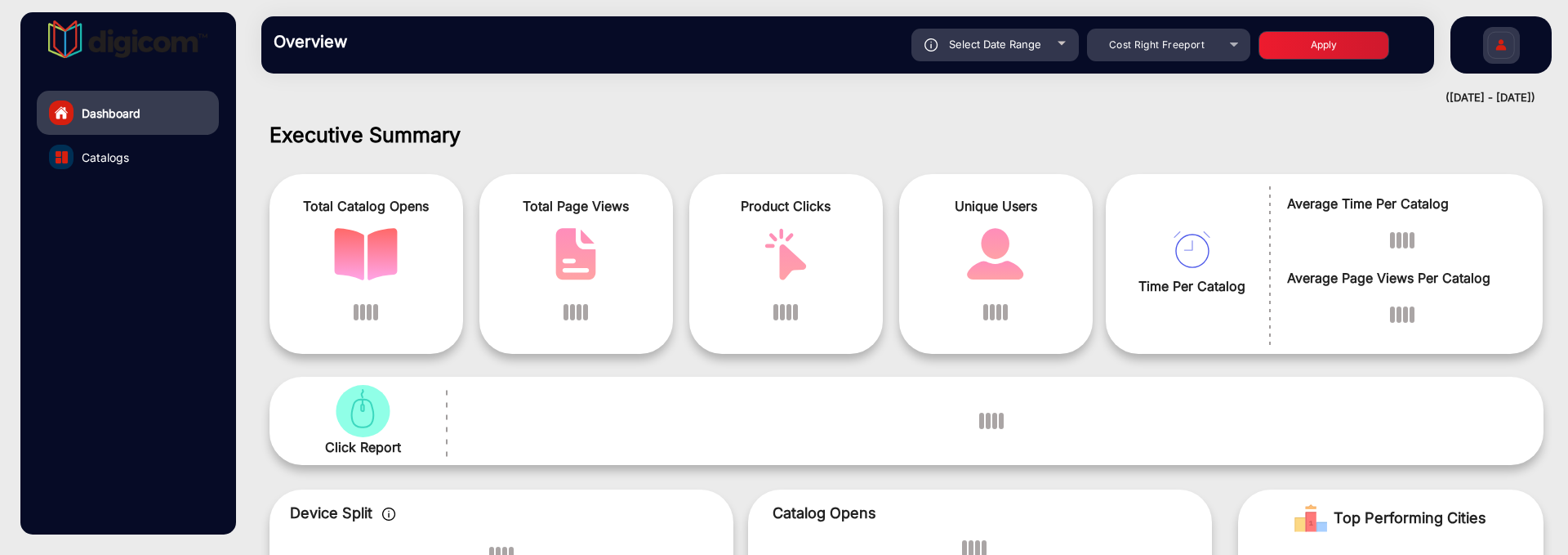
scroll to position [12, 0]
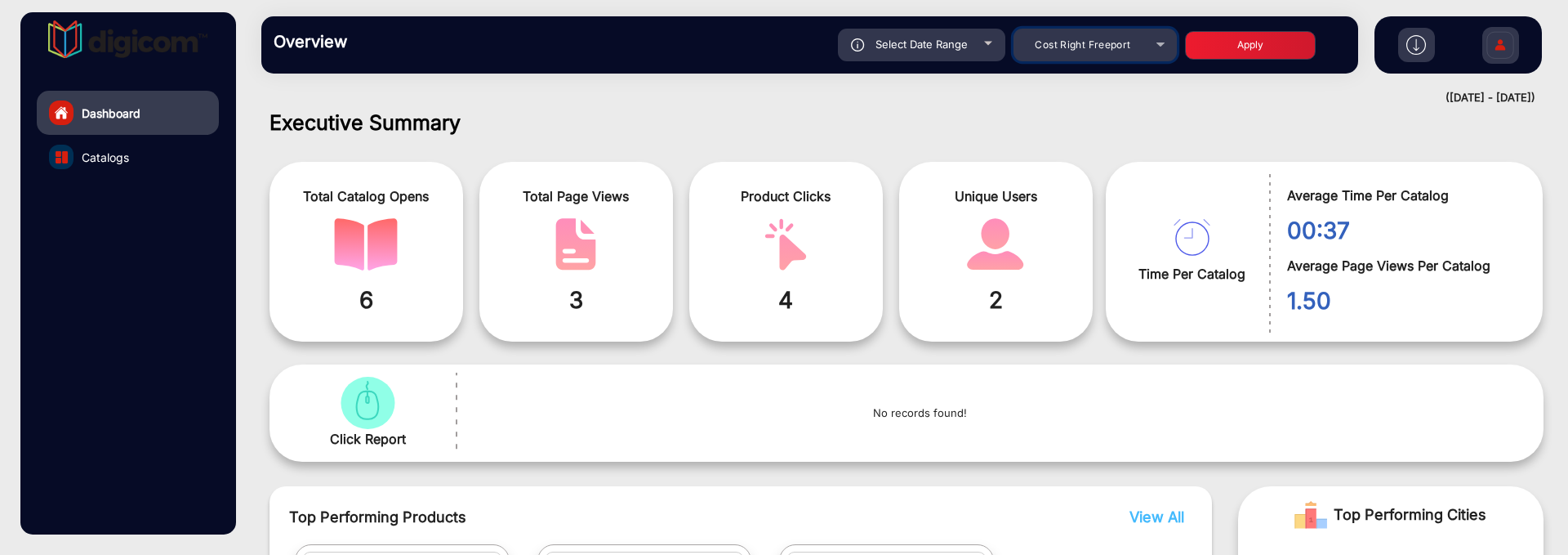
click at [1089, 54] on div "Cost Right Freeport" at bounding box center [1083, 44] width 131 height 19
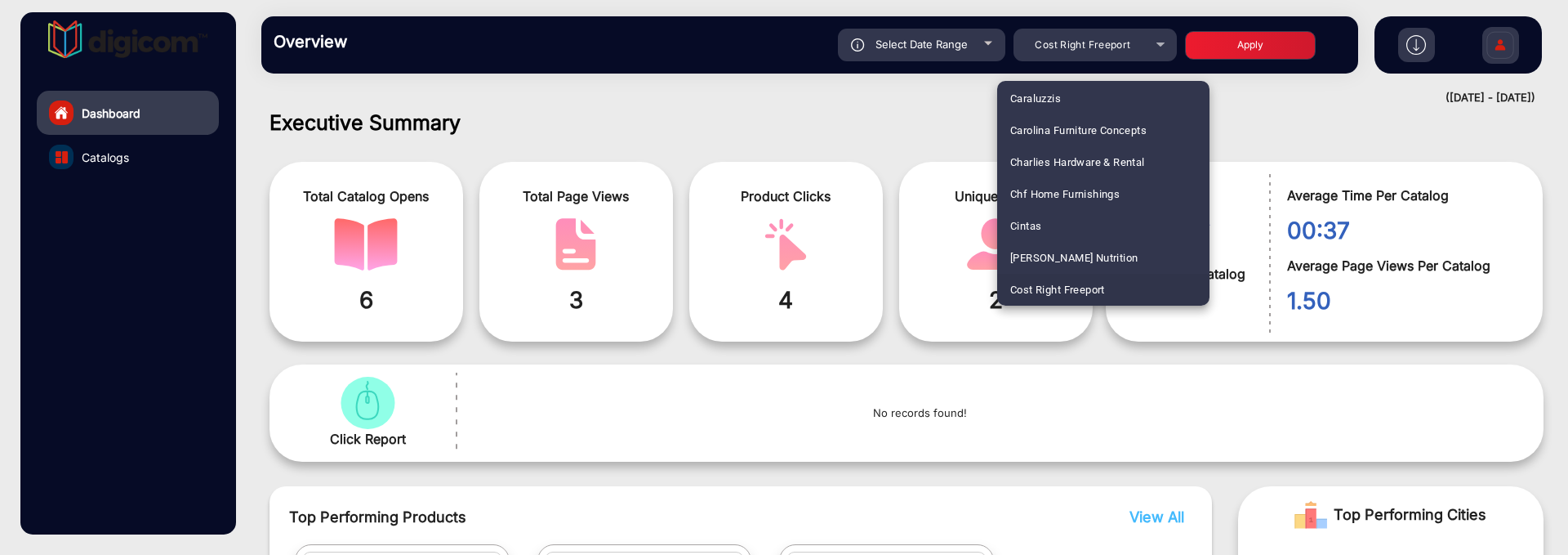
scroll to position [2555, 0]
click at [1096, 190] on span "IGA - Vashon Market Fresh" at bounding box center [1076, 193] width 132 height 32
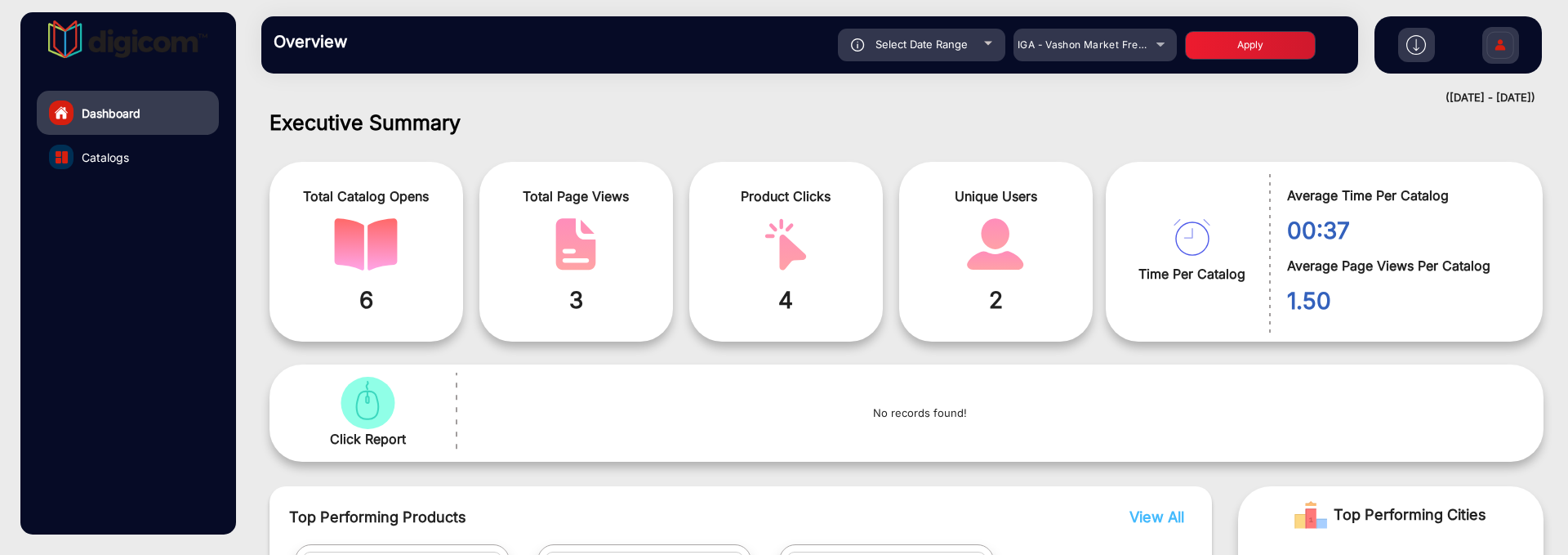
click at [1224, 48] on button "Apply" at bounding box center [1251, 45] width 131 height 29
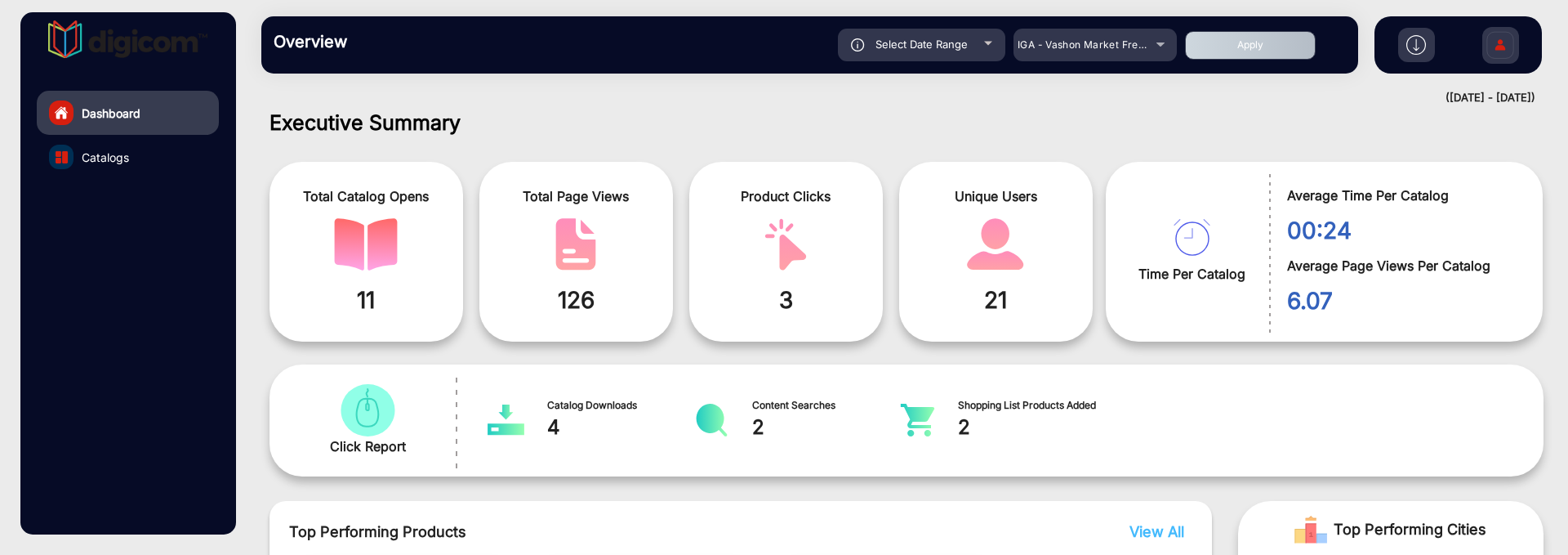
drag, startPoint x: 376, startPoint y: 303, endPoint x: 353, endPoint y: 300, distance: 23.2
click at [353, 300] on span "11" at bounding box center [365, 299] width 169 height 34
click at [391, 301] on span "11" at bounding box center [365, 299] width 169 height 34
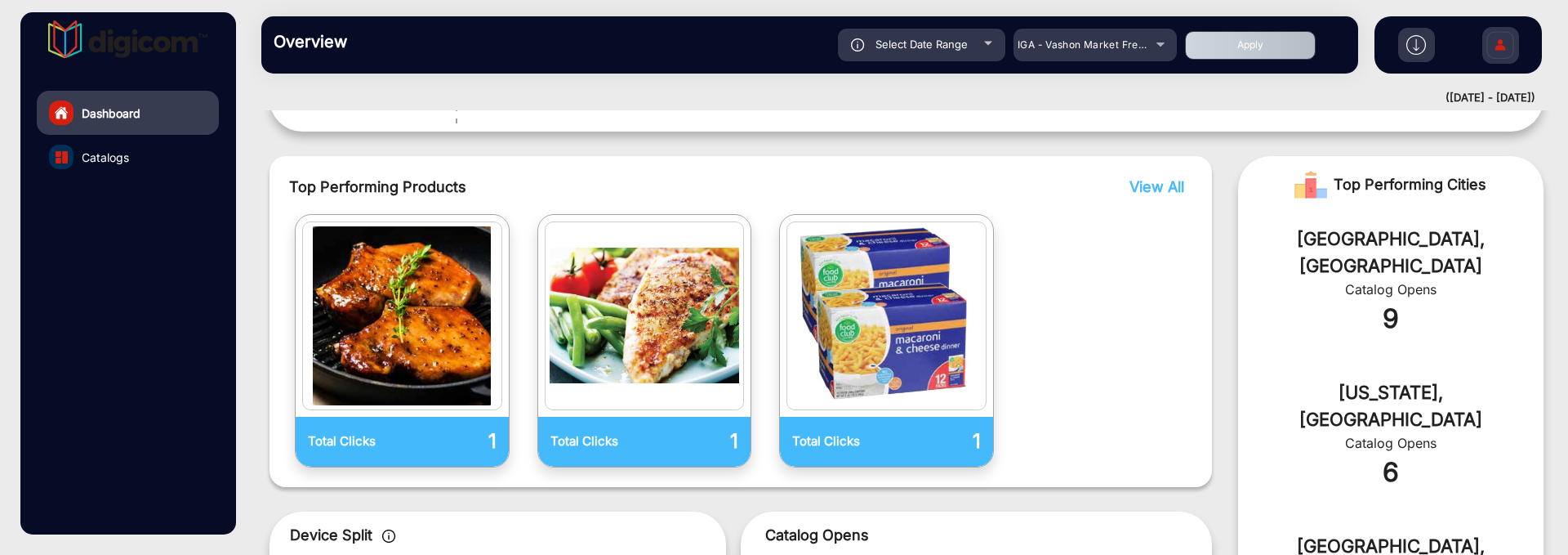
scroll to position [217, 0]
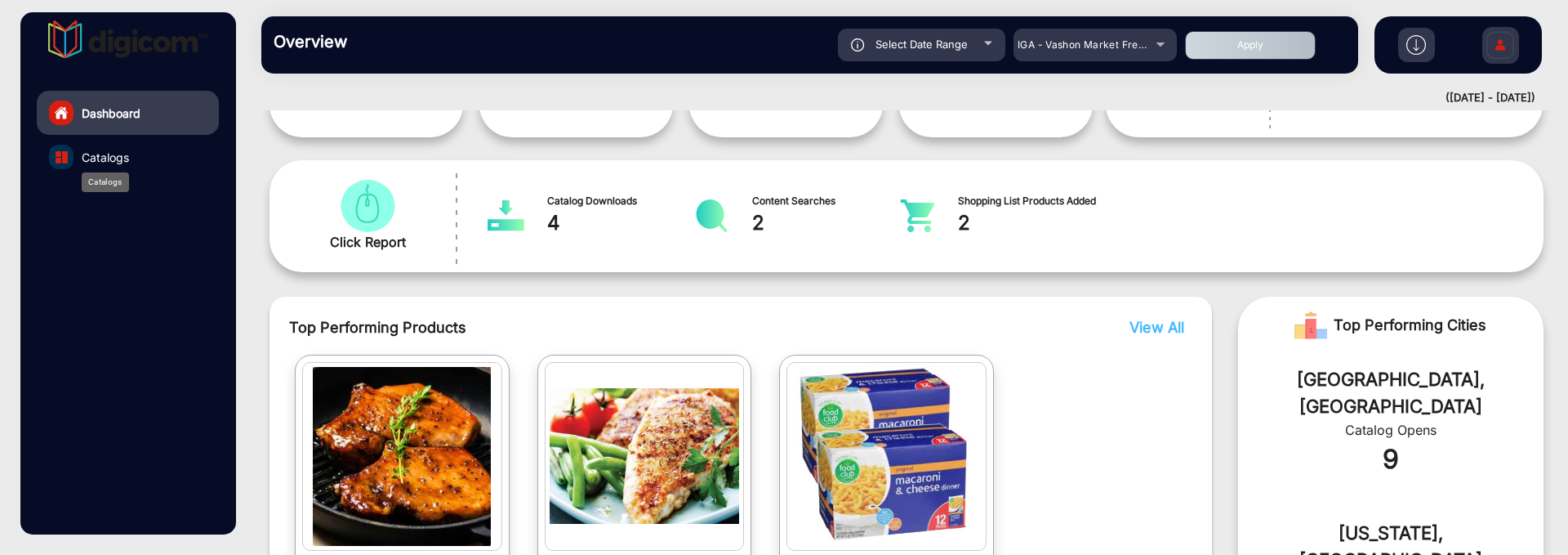
click at [129, 163] on span "Catalogs" at bounding box center [104, 157] width 47 height 18
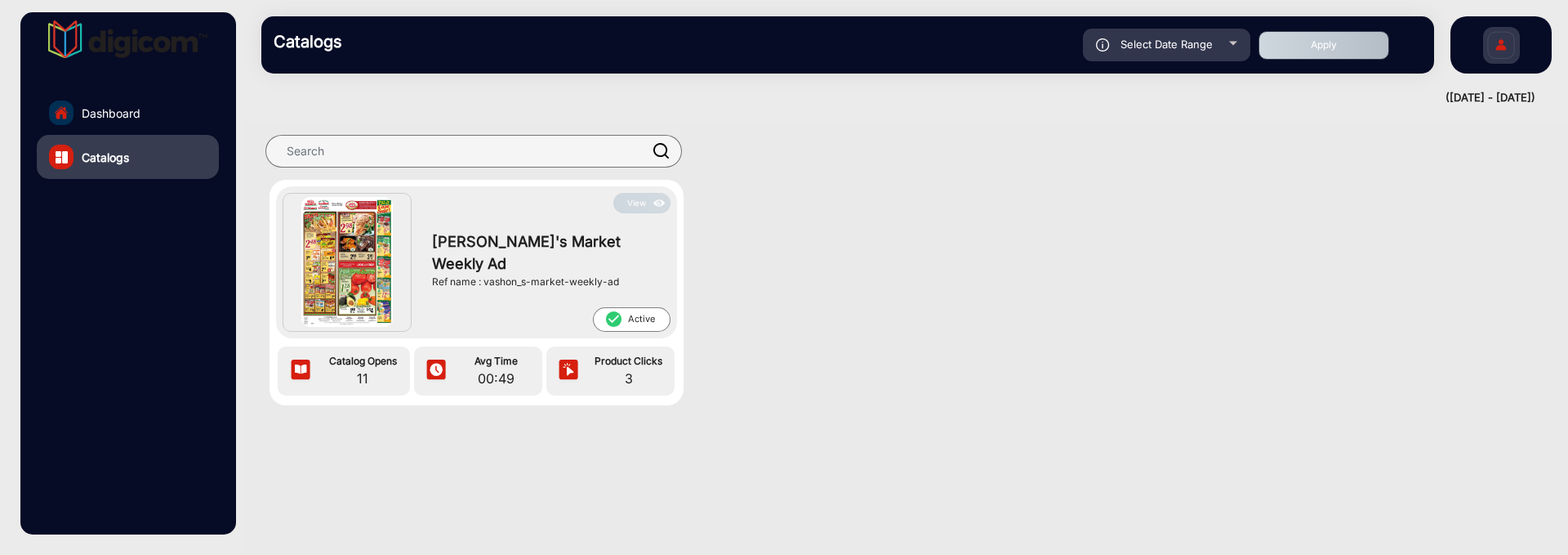
click at [636, 198] on button "View" at bounding box center [642, 203] width 57 height 20
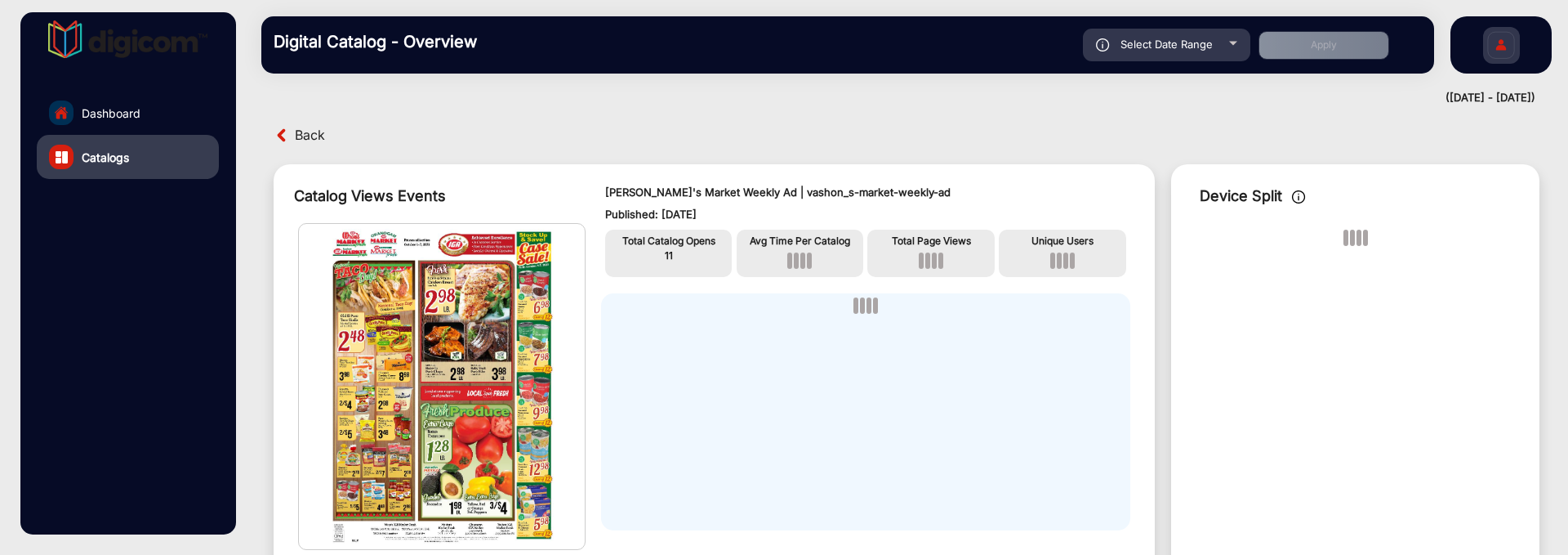
scroll to position [12, 0]
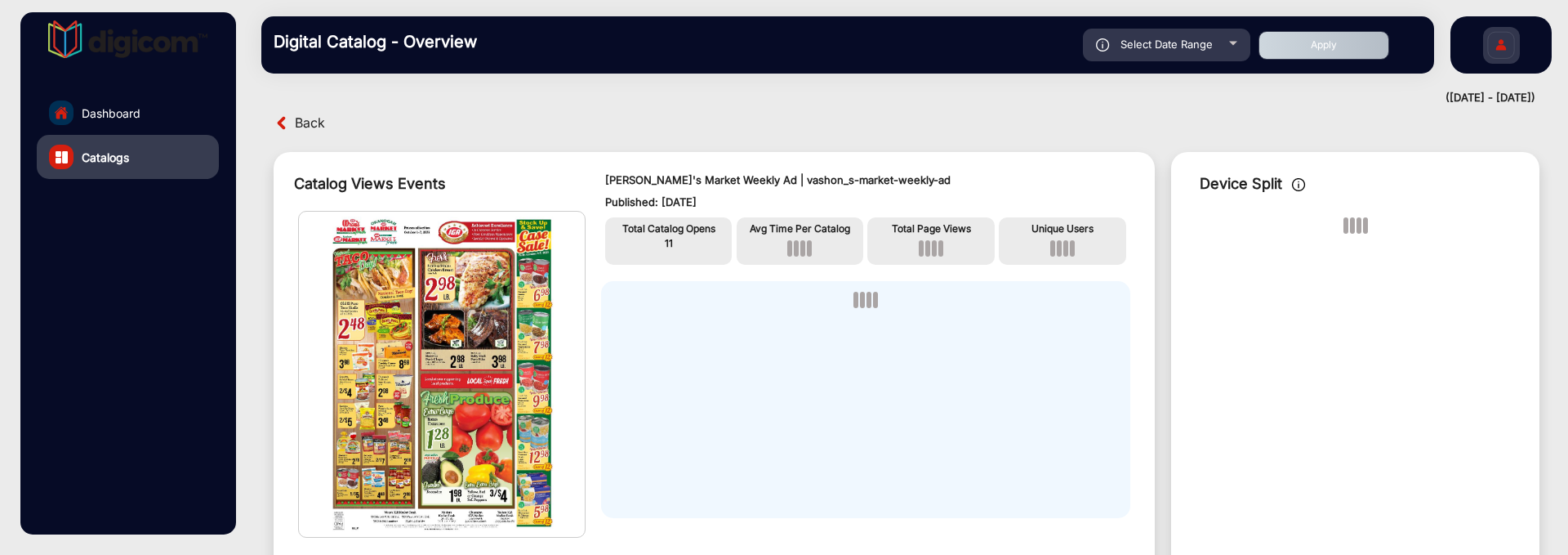
click at [1143, 46] on span "Select Date Range" at bounding box center [1167, 44] width 92 height 13
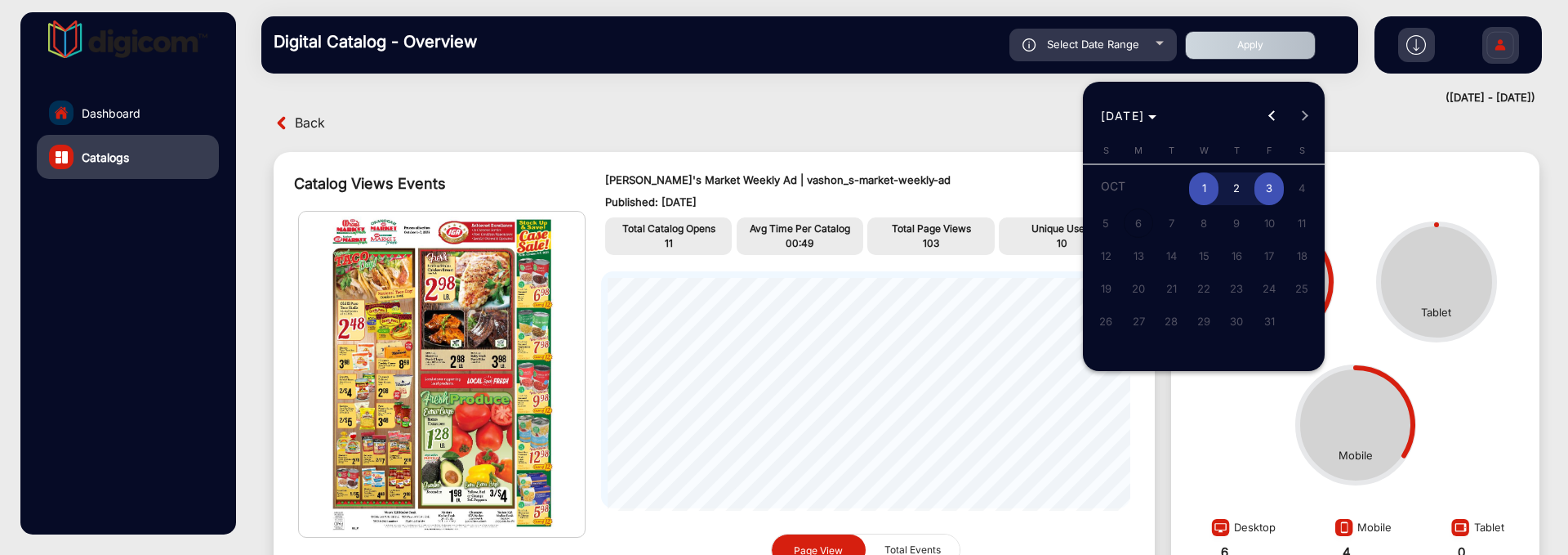
click at [1195, 190] on span "1" at bounding box center [1204, 189] width 30 height 33
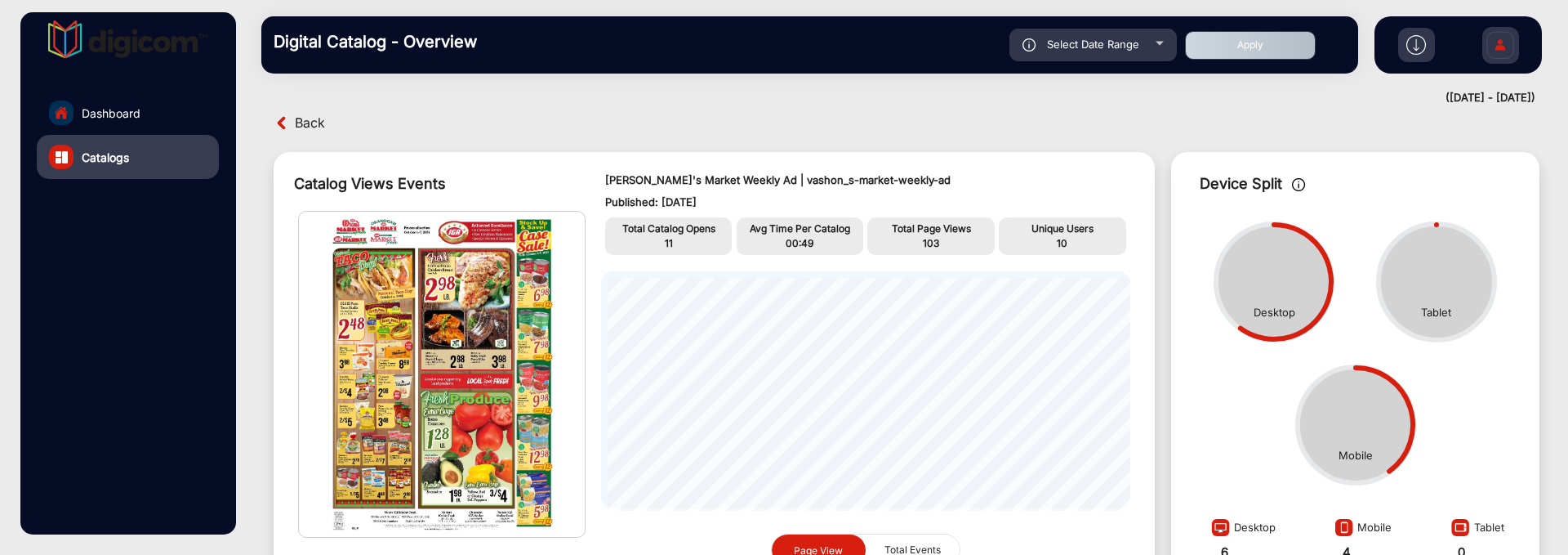
click at [1239, 56] on button "Apply" at bounding box center [1251, 45] width 131 height 29
type input "[DATE]"
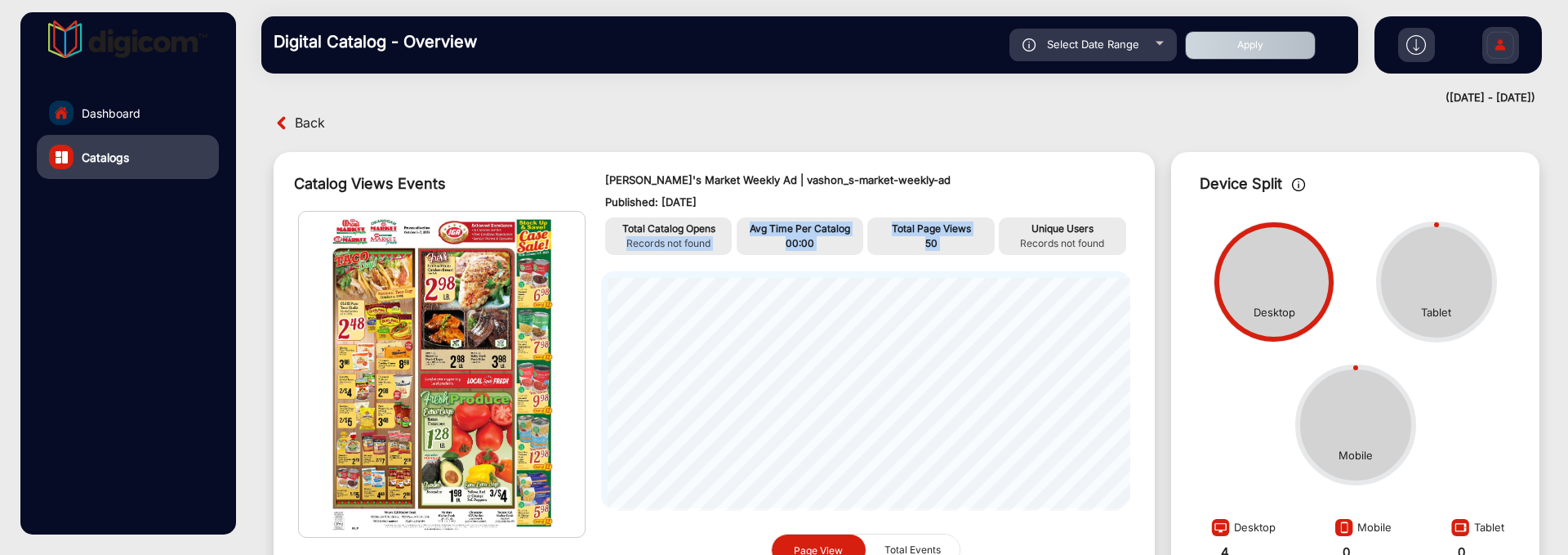
drag, startPoint x: 626, startPoint y: 240, endPoint x: 1046, endPoint y: 221, distance: 420.4
click at [1036, 221] on div "Total Catalog Opens Records not found Avg Time Per Catalog 00:00 Total Page Vie…" at bounding box center [865, 235] width 529 height 38
click at [1059, 185] on p "Vashon's Market Weekly Ad | vashon_s-market-weekly-ad" at bounding box center [866, 181] width 521 height 17
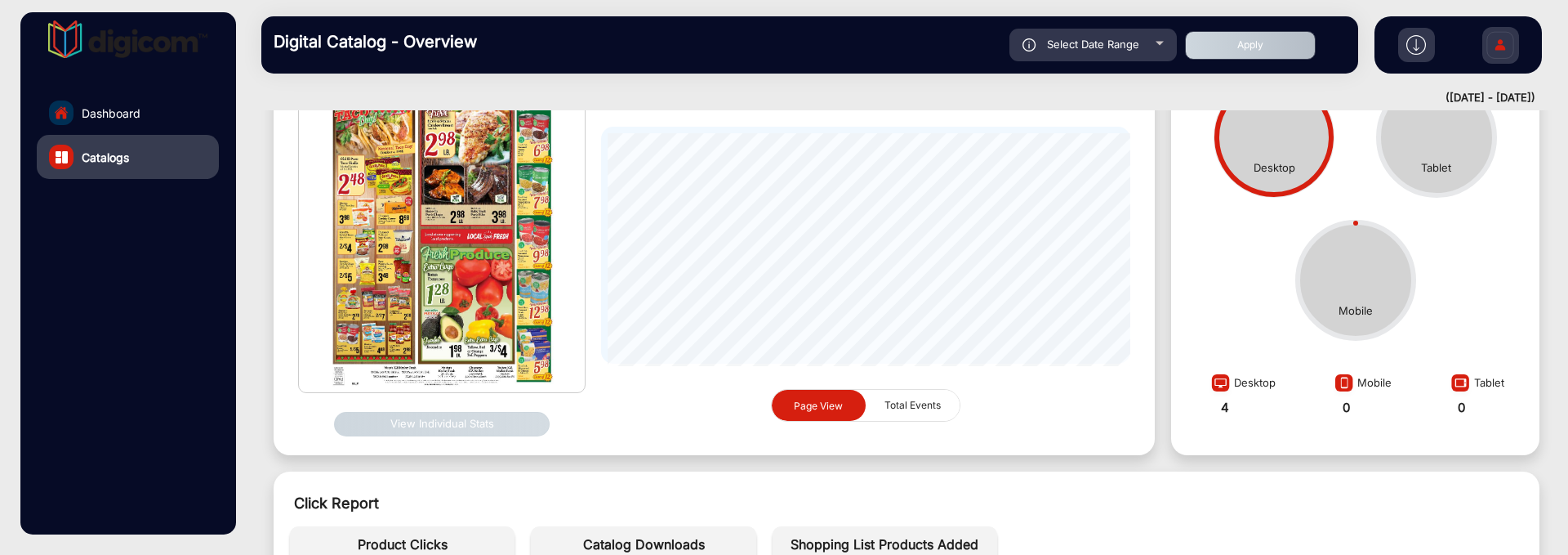
scroll to position [0, 0]
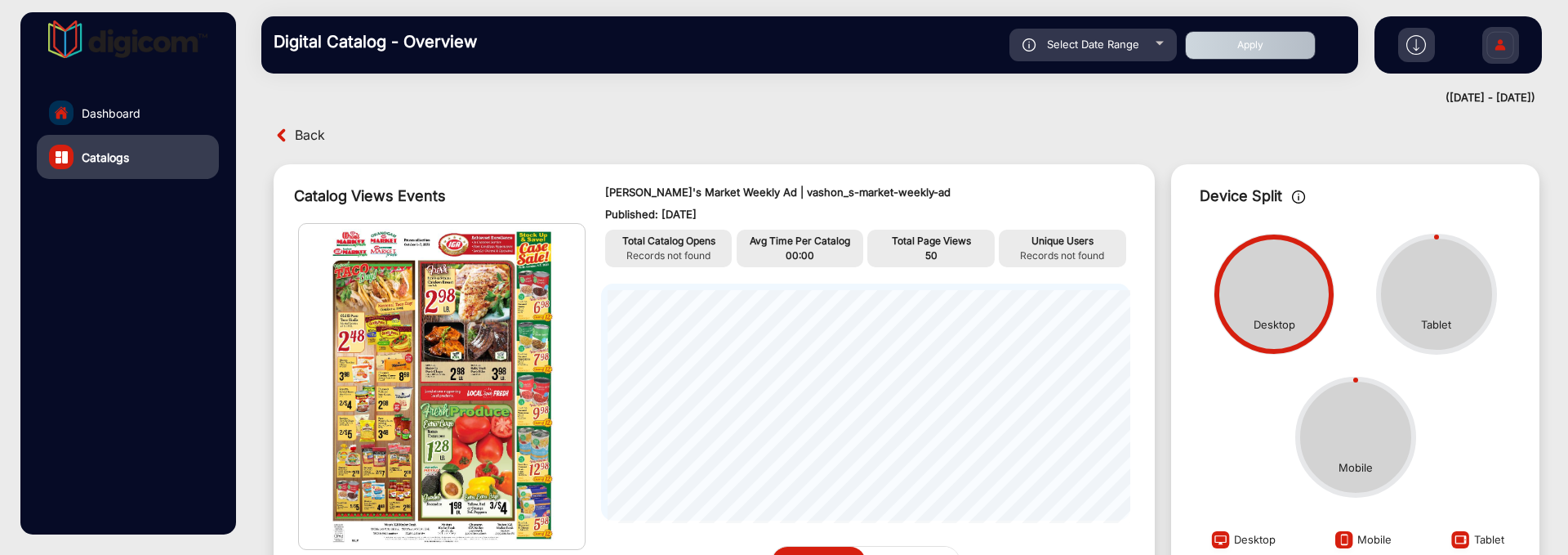
click at [149, 118] on link "Dashboard" at bounding box center [127, 113] width 182 height 44
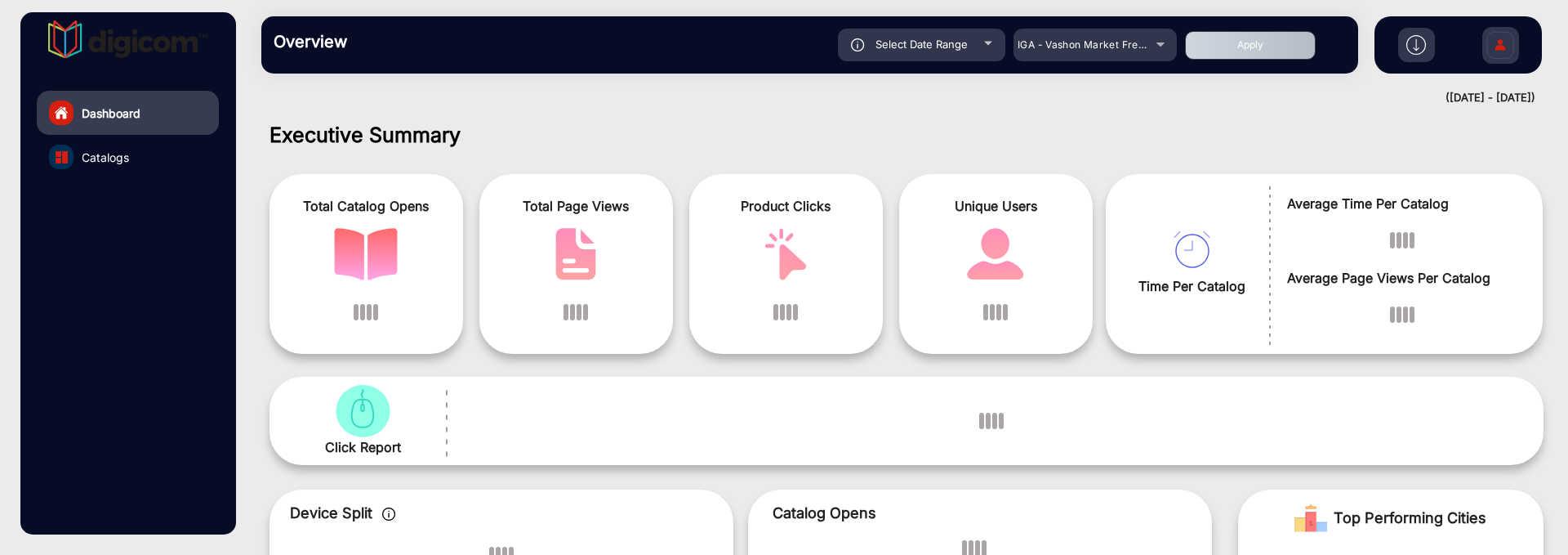
scroll to position [12, 0]
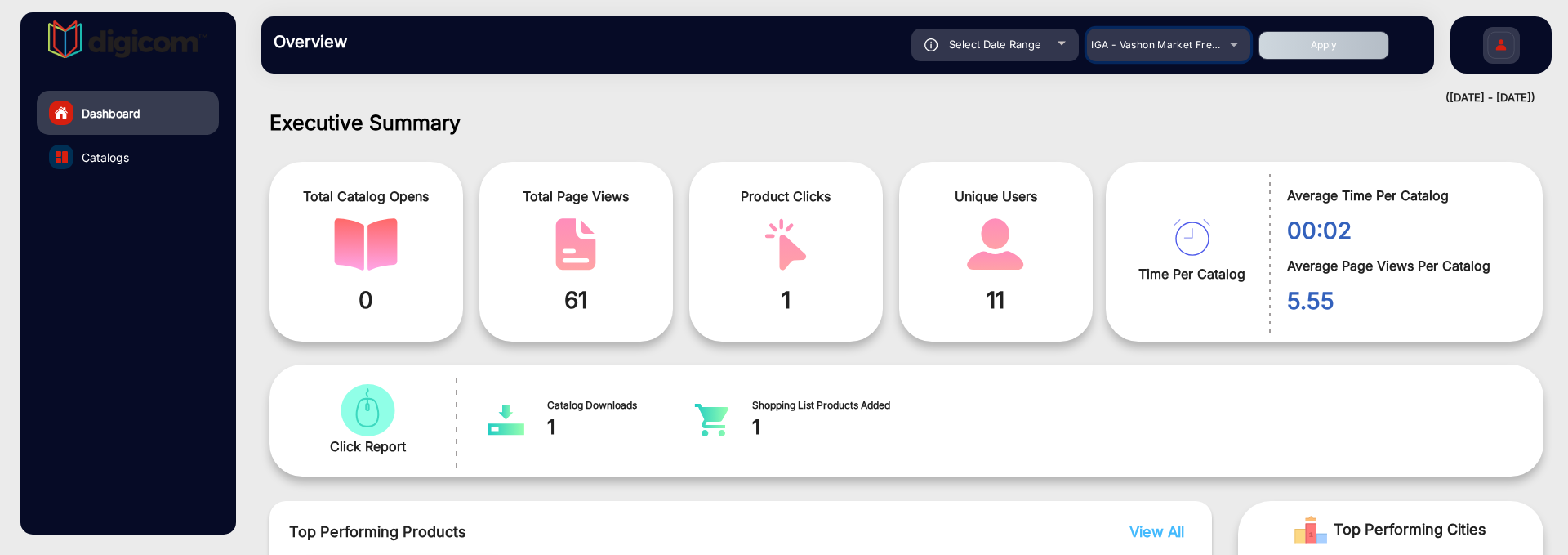
click at [1193, 42] on span "IGA - Vashon Market Fresh" at bounding box center [1156, 44] width 131 height 12
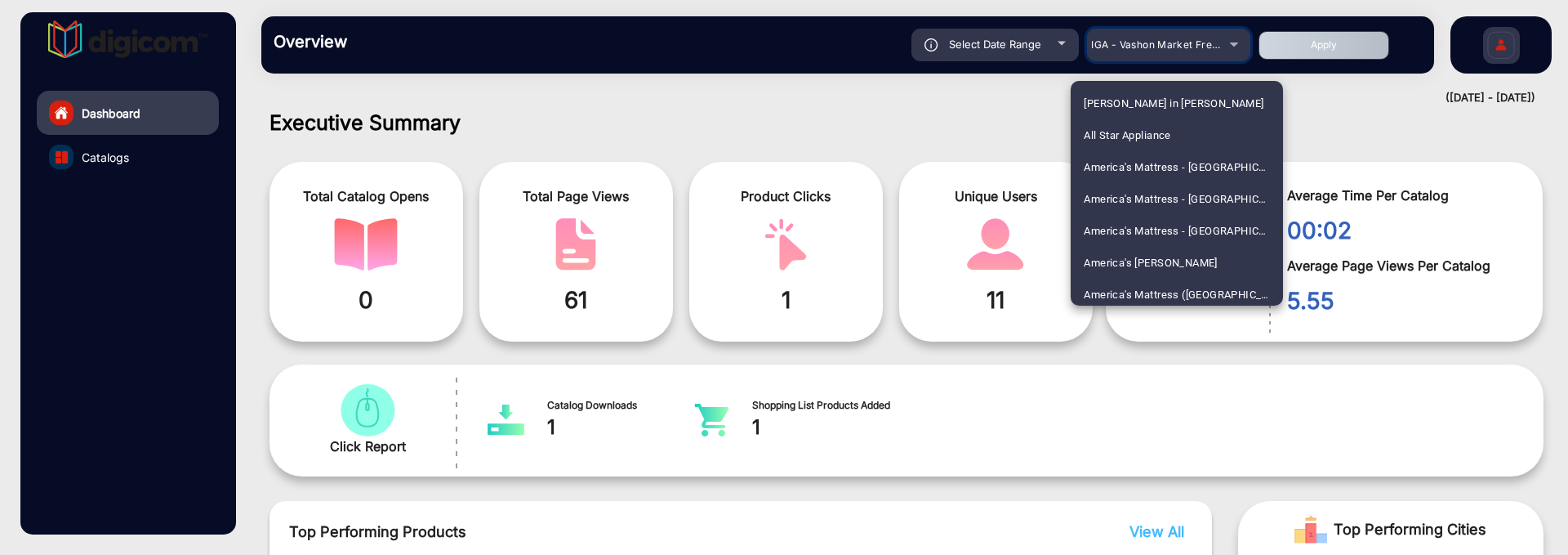
scroll to position [2459, 0]
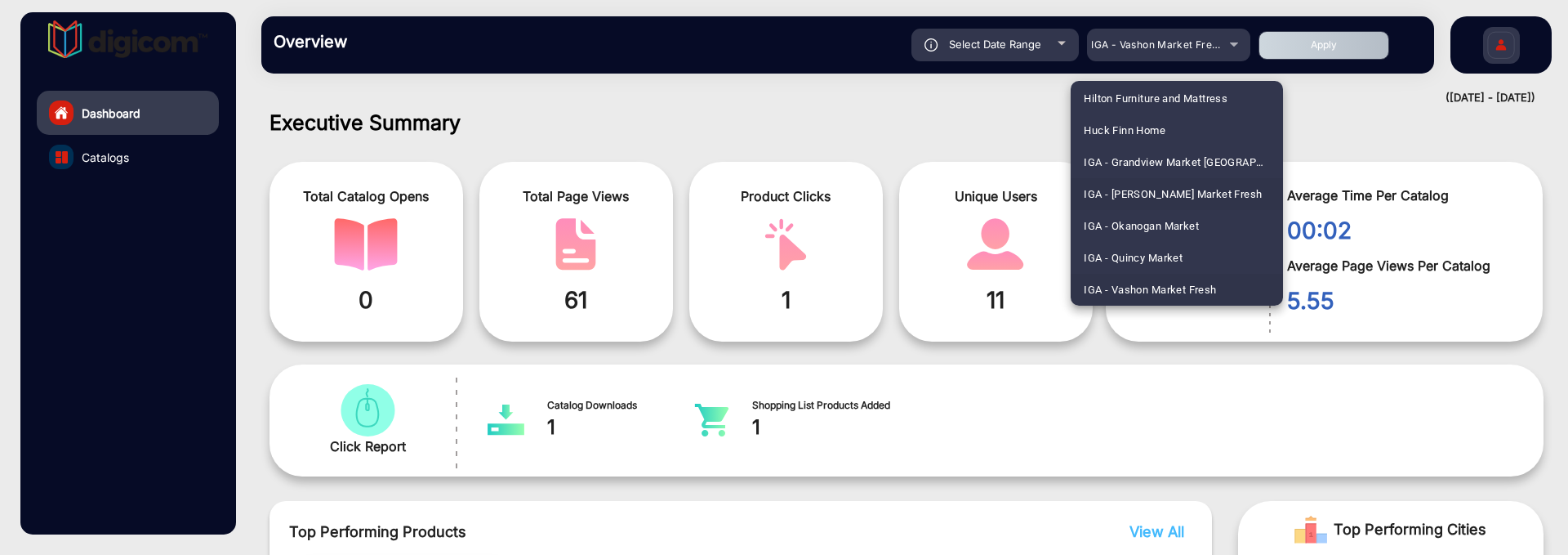
click at [1191, 194] on span "IGA - [PERSON_NAME] Market Fresh" at bounding box center [1172, 194] width 178 height 32
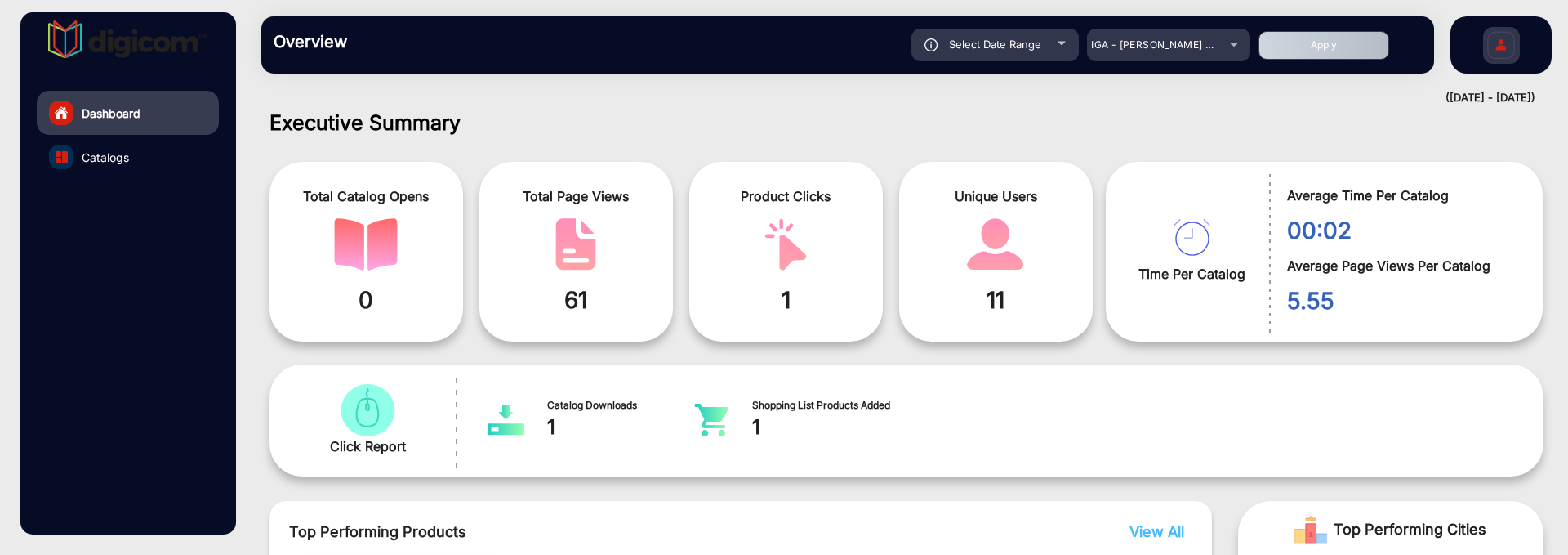
click at [1323, 49] on button "Apply" at bounding box center [1324, 45] width 131 height 29
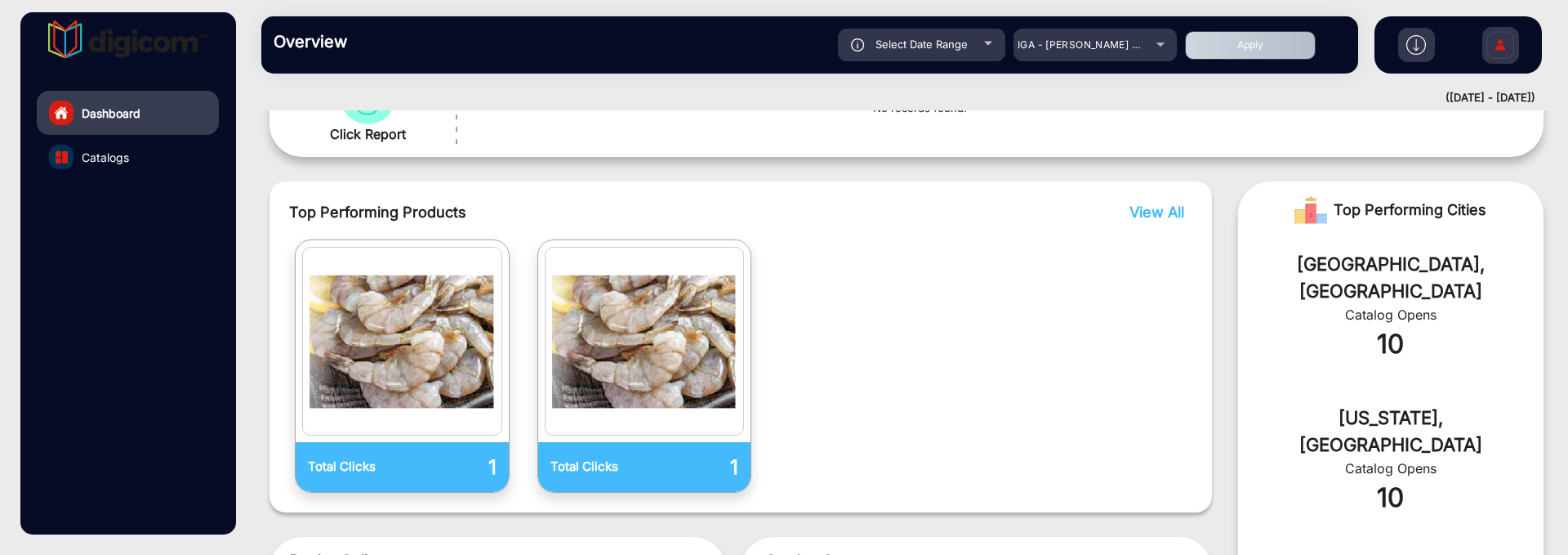
scroll to position [319, 0]
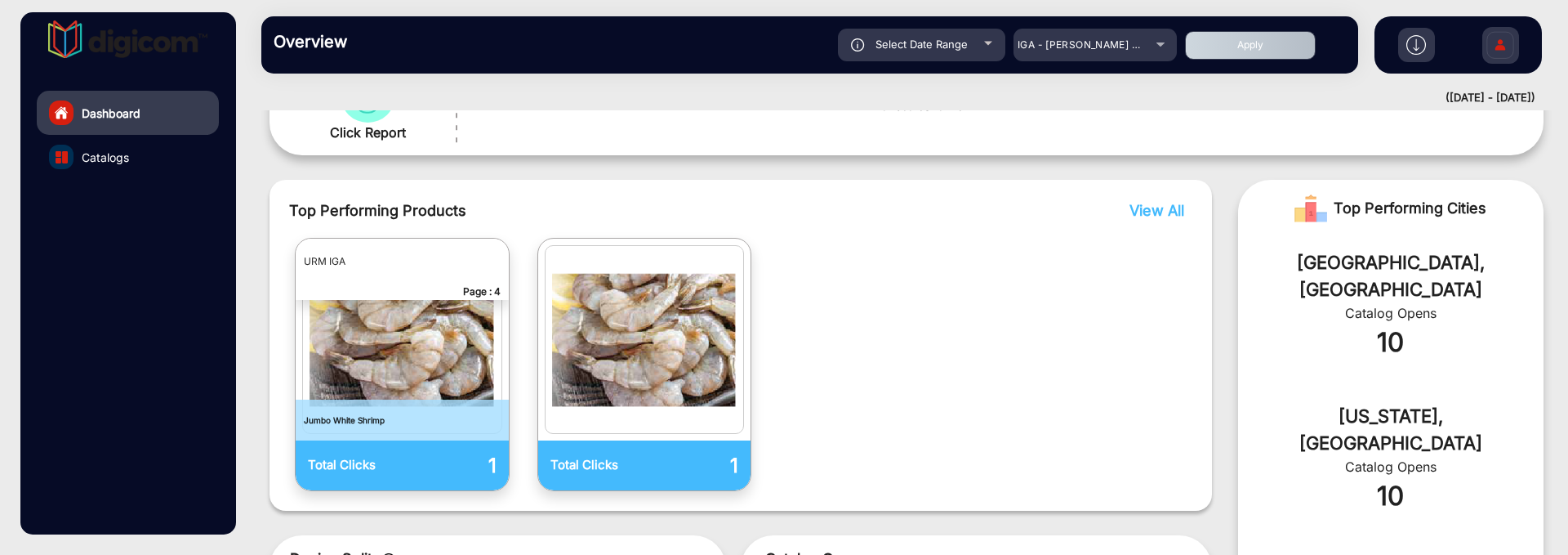
drag, startPoint x: 513, startPoint y: 303, endPoint x: 9, endPoint y: 534, distance: 554.4
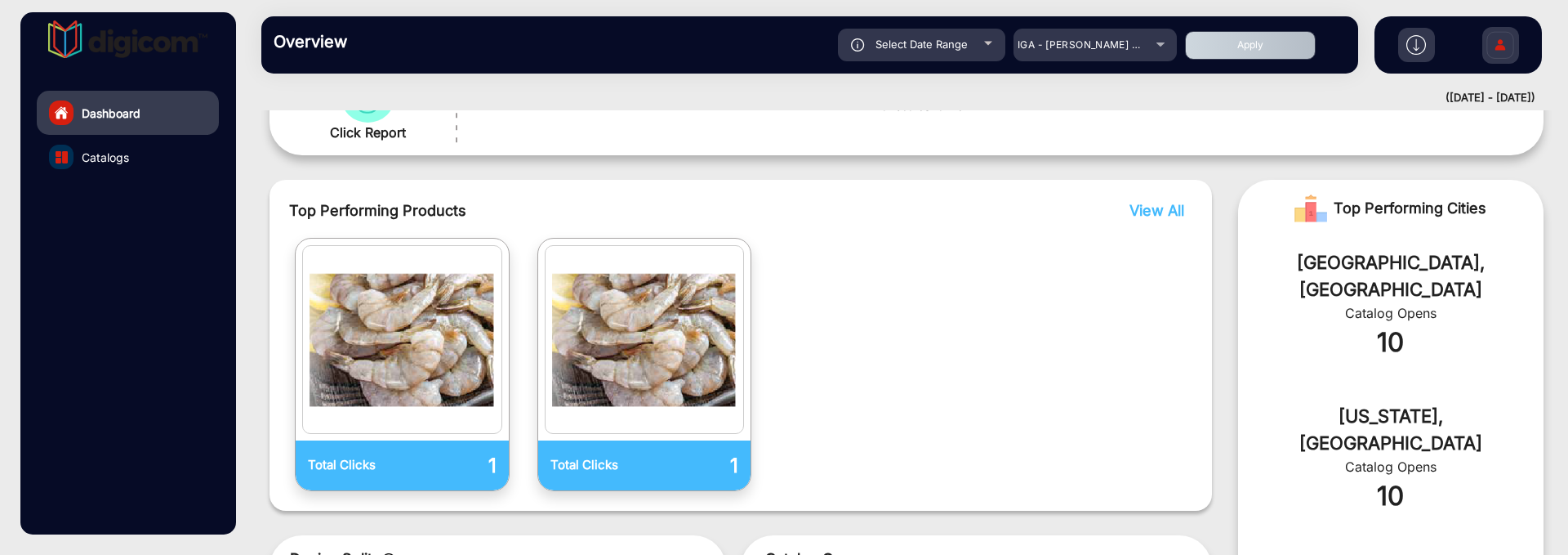
drag, startPoint x: 9, startPoint y: 534, endPoint x: 1171, endPoint y: 311, distance: 1183.2
click at [1171, 311] on div "Total Clicks 1 Total Clicks 1" at bounding box center [740, 365] width 904 height 253
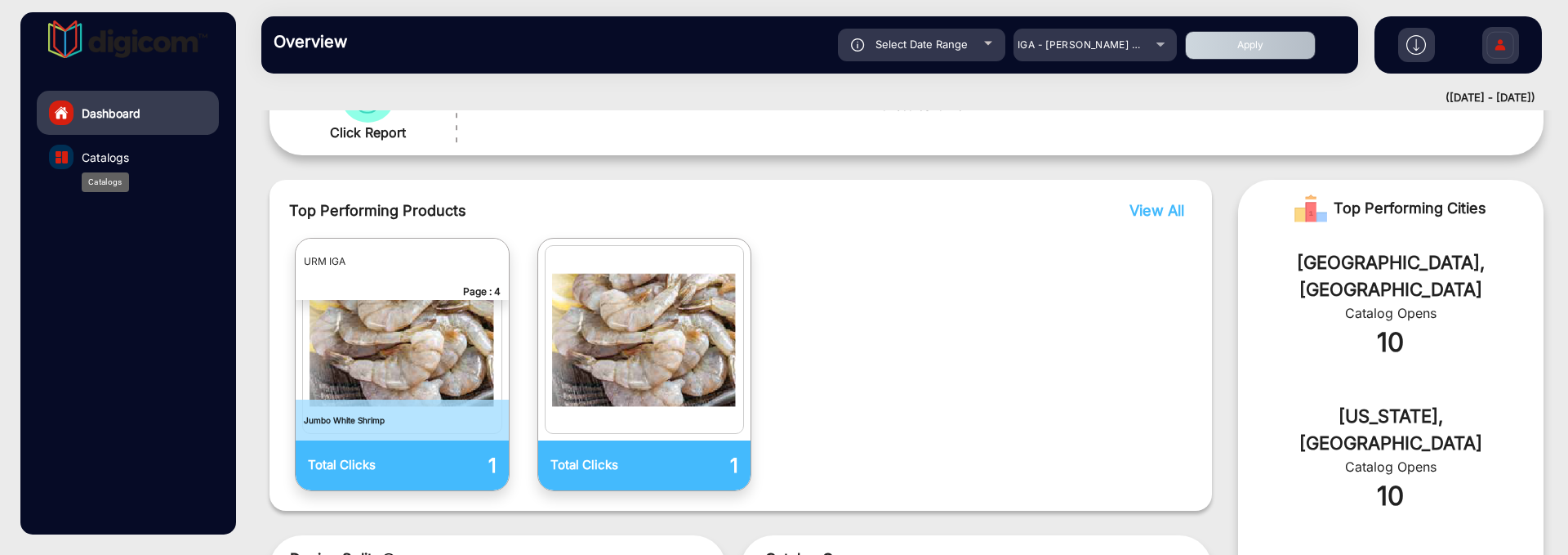
click at [113, 161] on span "Catalogs" at bounding box center [104, 157] width 47 height 18
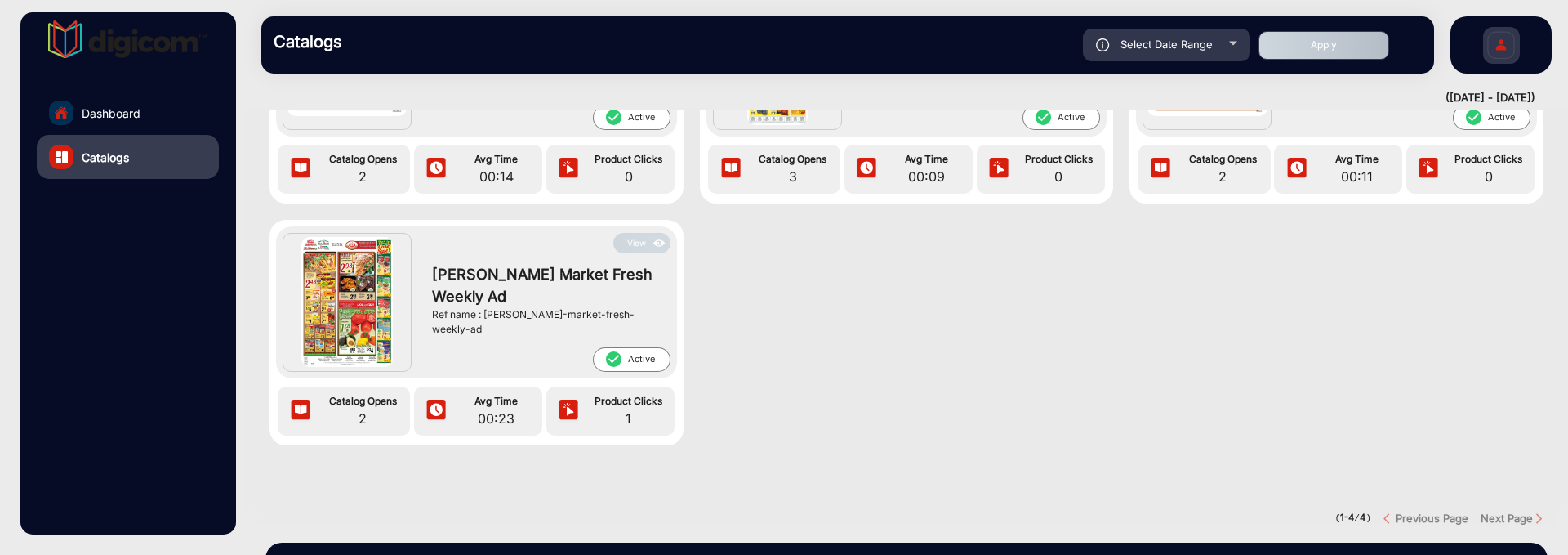
scroll to position [204, 0]
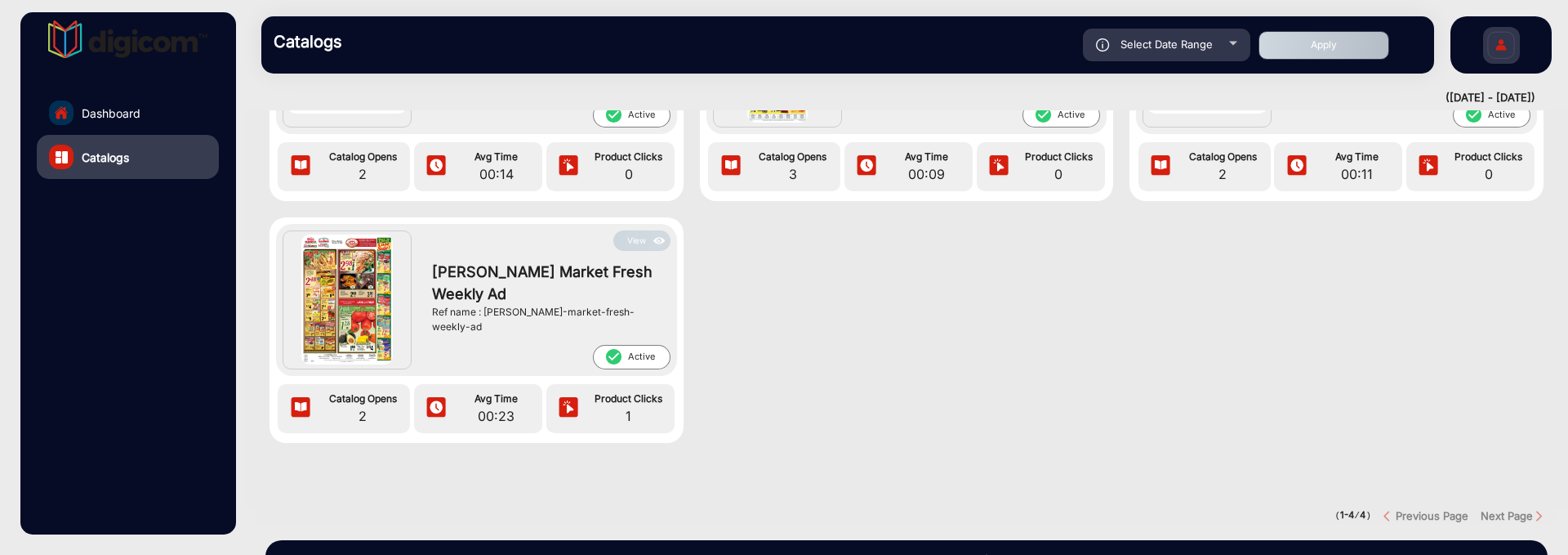
click at [641, 235] on button "View" at bounding box center [642, 241] width 57 height 20
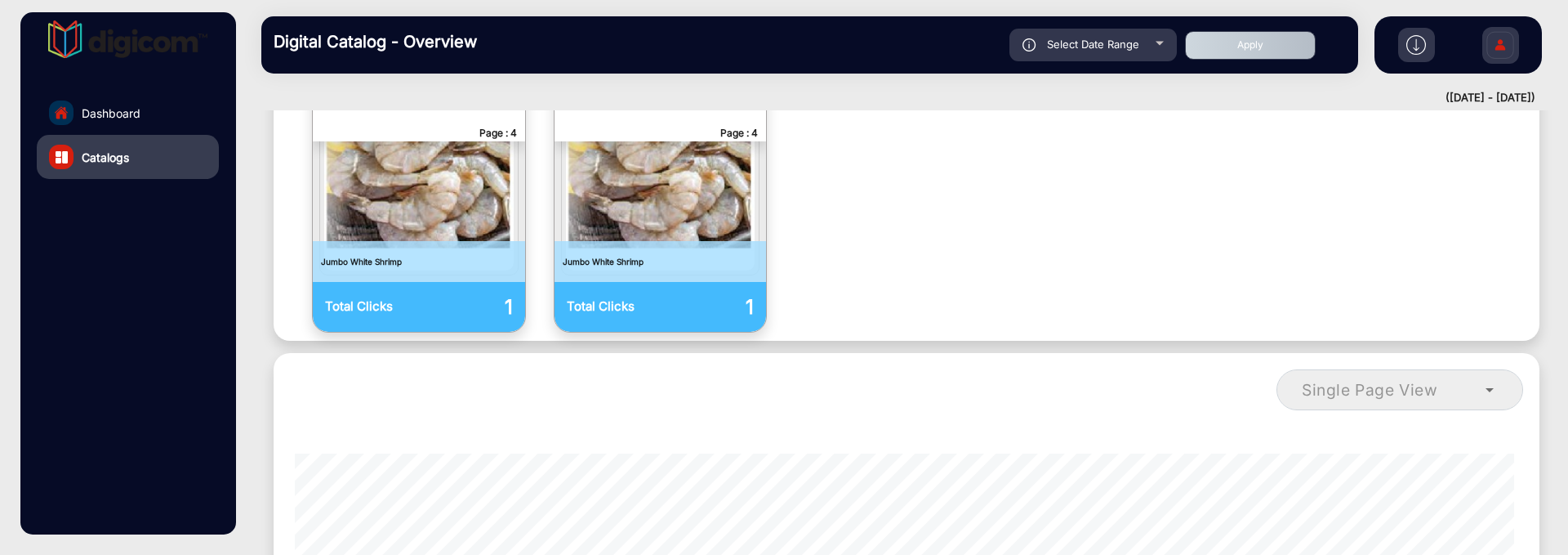
scroll to position [874, 0]
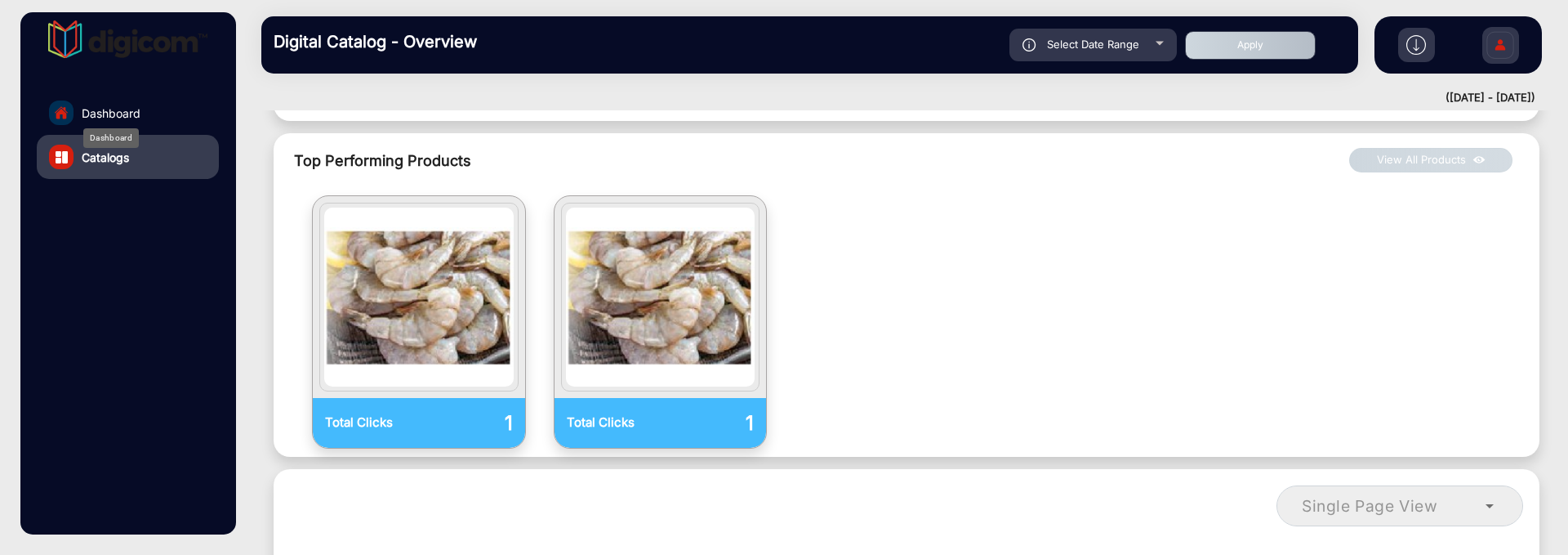
click at [132, 117] on span "Dashboard" at bounding box center [111, 113] width 59 height 18
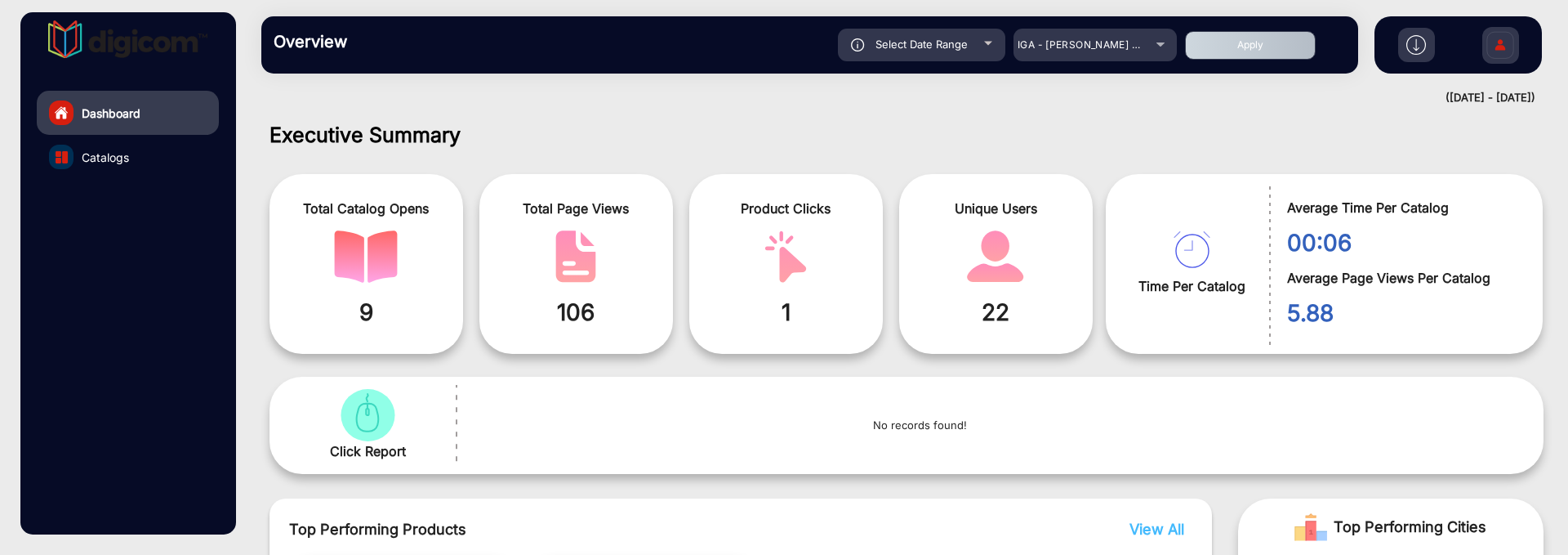
drag, startPoint x: 798, startPoint y: 303, endPoint x: 738, endPoint y: 313, distance: 60.8
click at [738, 313] on span "1" at bounding box center [785, 311] width 169 height 34
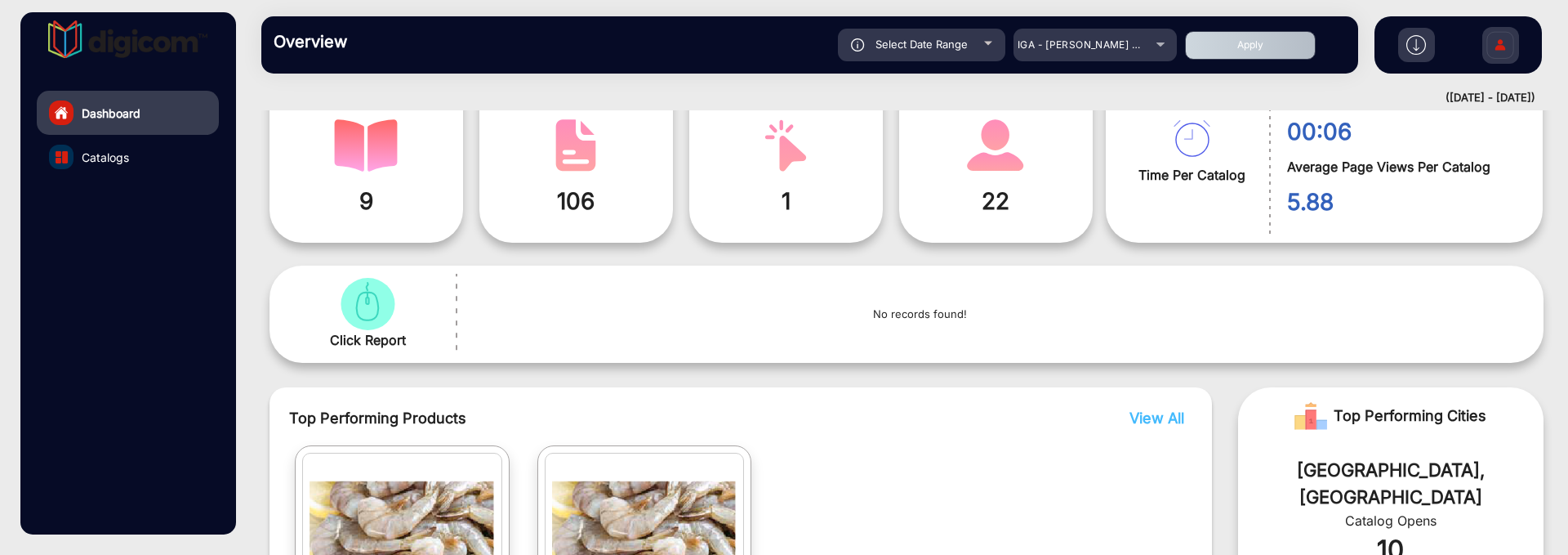
scroll to position [307, 0]
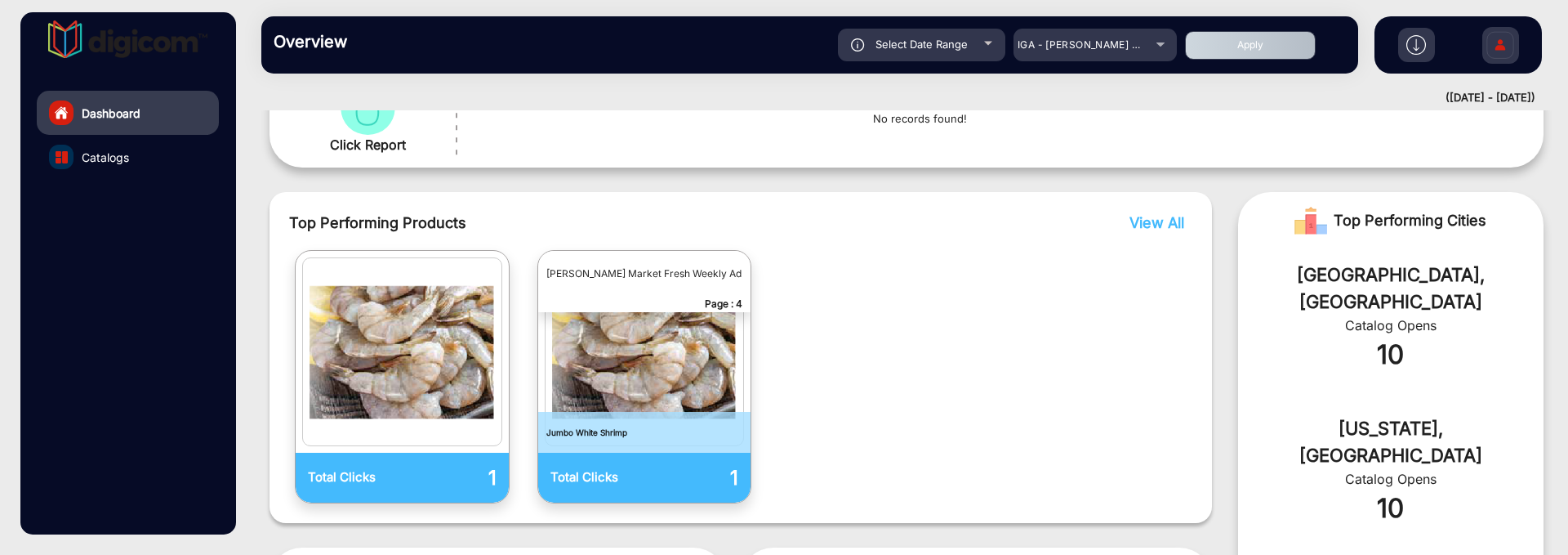
click at [990, 322] on div "Total Clicks 1 Total Clicks 1 Martin’s Market Fresh Weekly Ad Page : 4 Jumbo Wh…" at bounding box center [740, 377] width 904 height 253
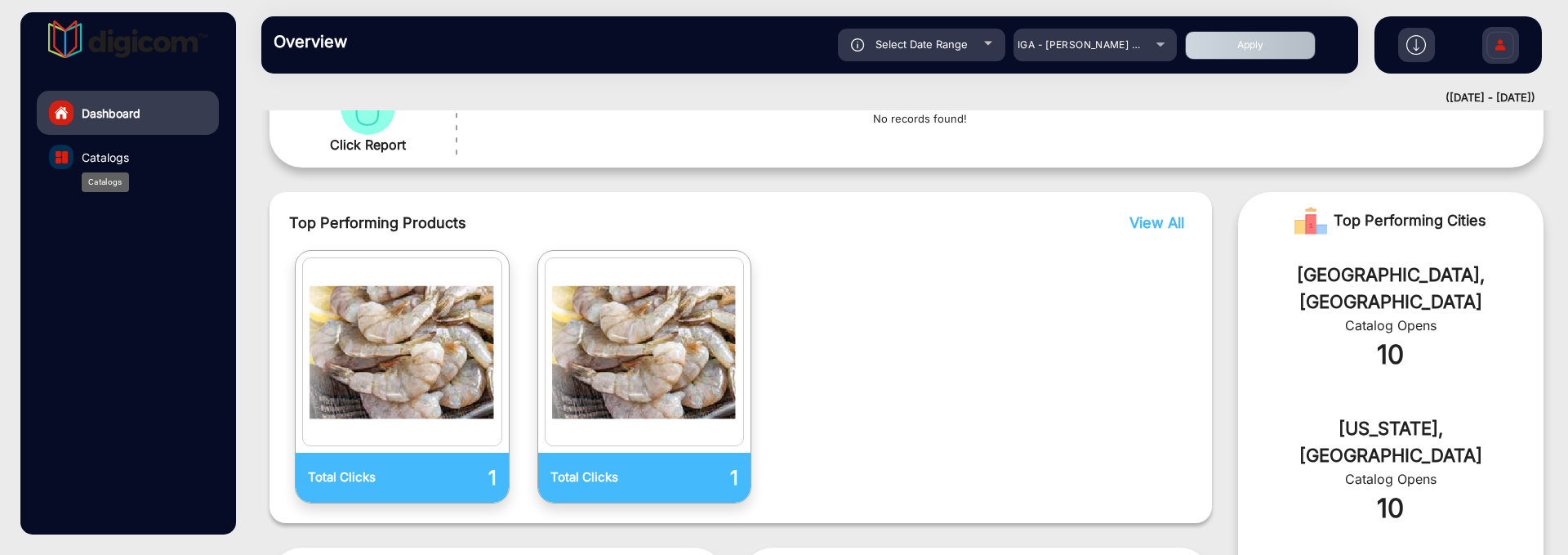
click at [114, 153] on span "Catalogs" at bounding box center [104, 157] width 47 height 18
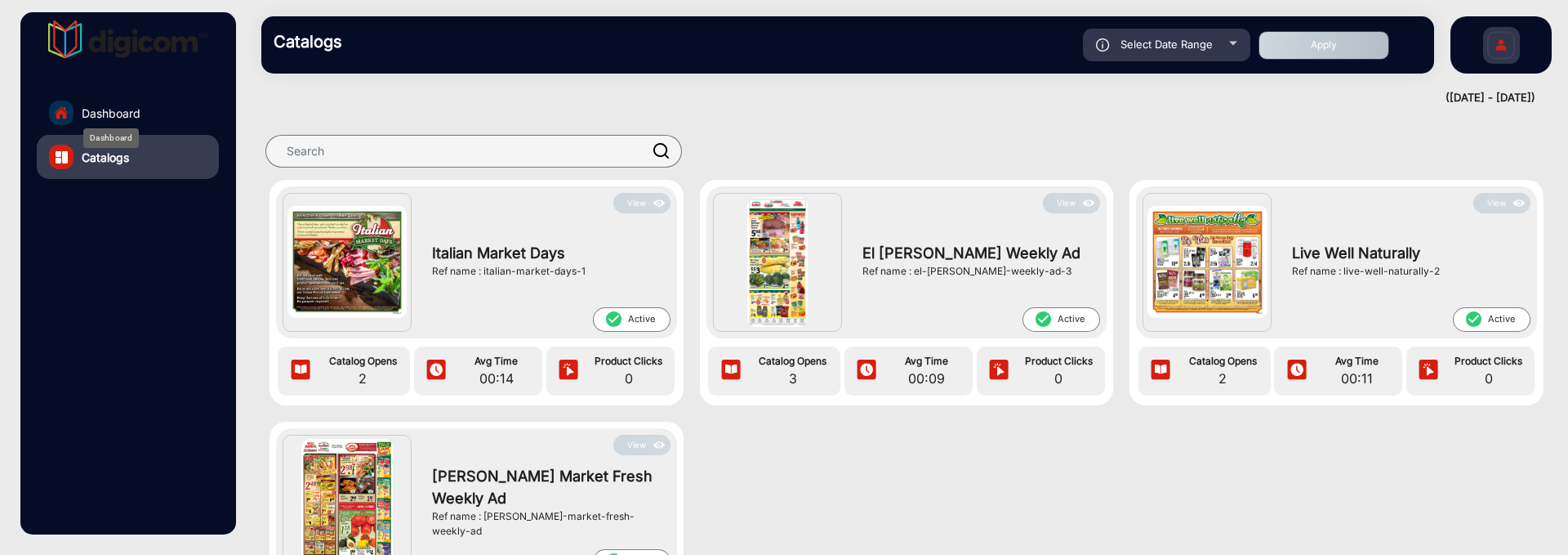
click at [83, 104] on span "Dashboard" at bounding box center [111, 113] width 59 height 18
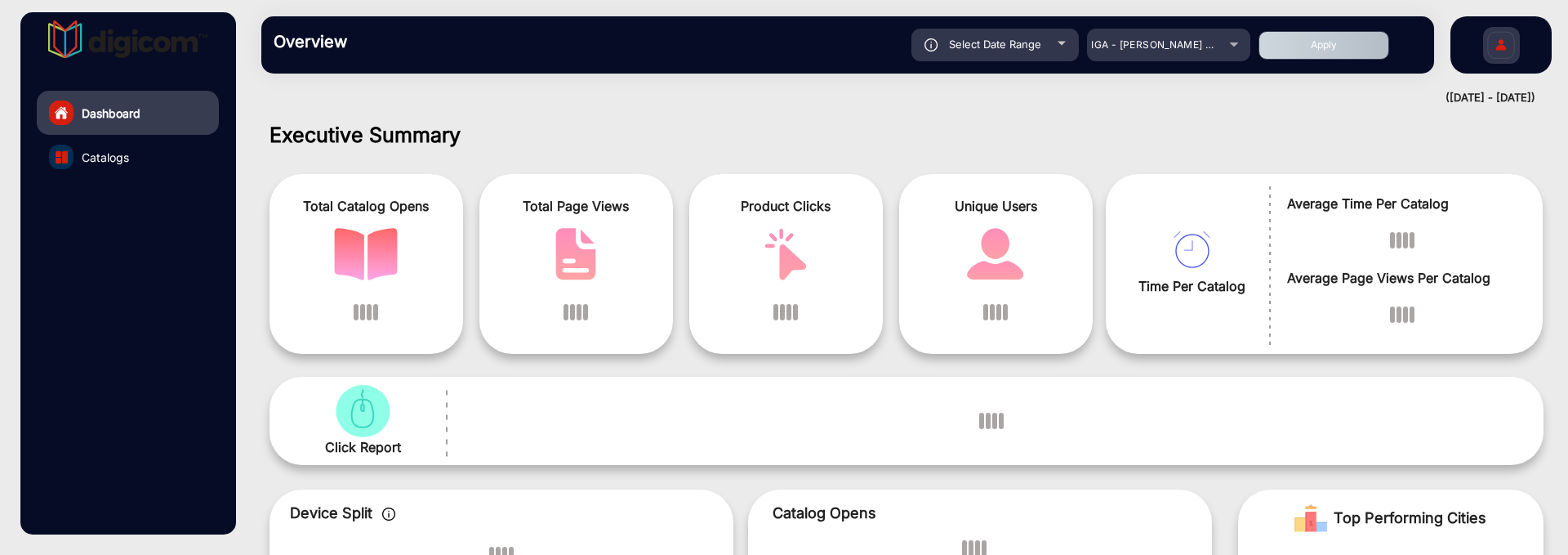
scroll to position [12, 0]
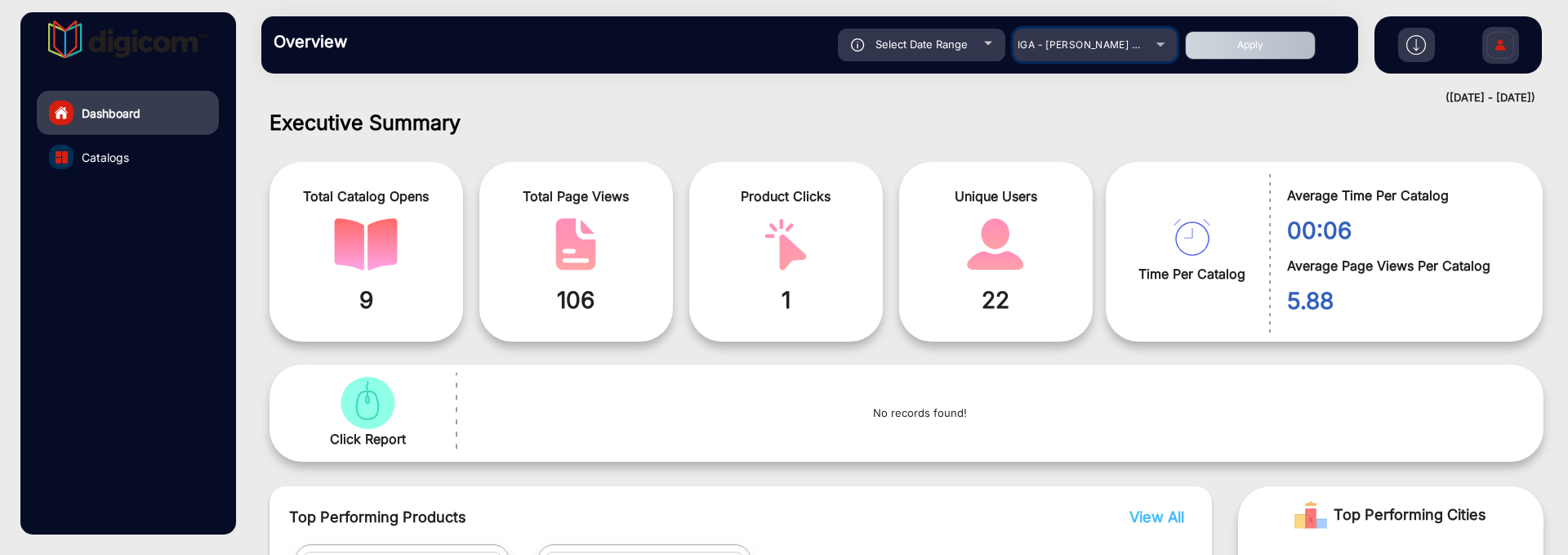
click at [1102, 47] on span "IGA - [PERSON_NAME] Market Fresh" at bounding box center [1107, 44] width 180 height 12
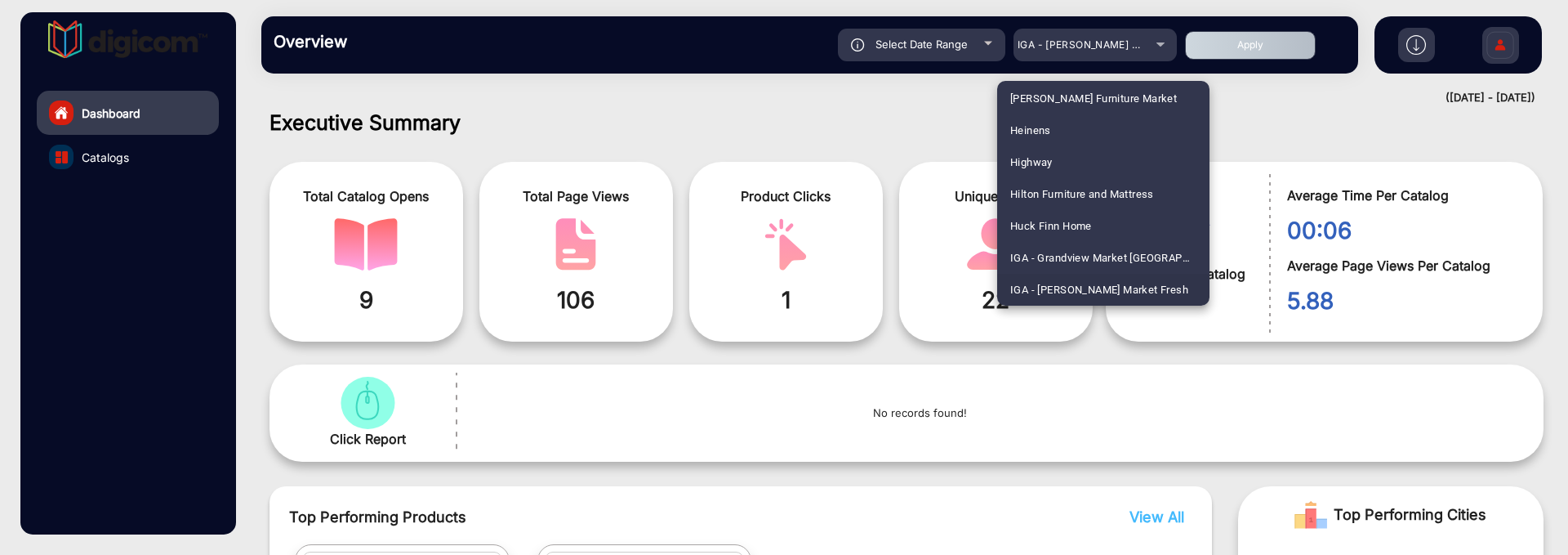
scroll to position [2491, 0]
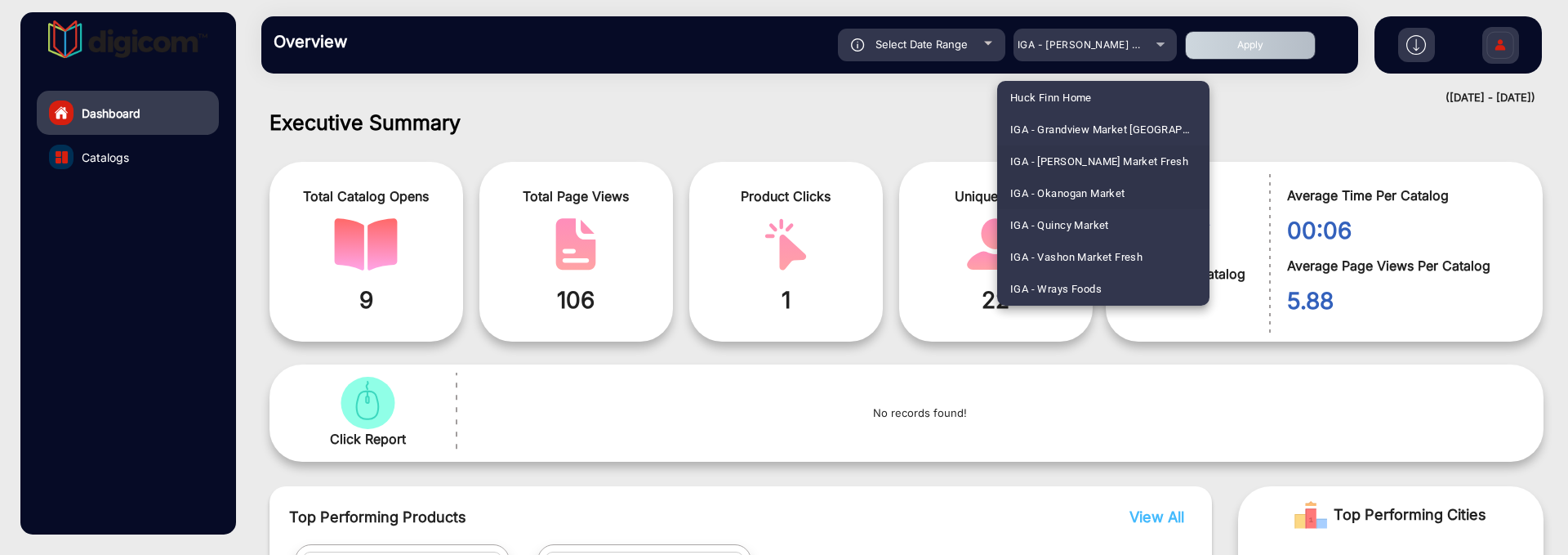
click at [1061, 185] on span "IGA - Okanogan Market" at bounding box center [1068, 193] width 115 height 32
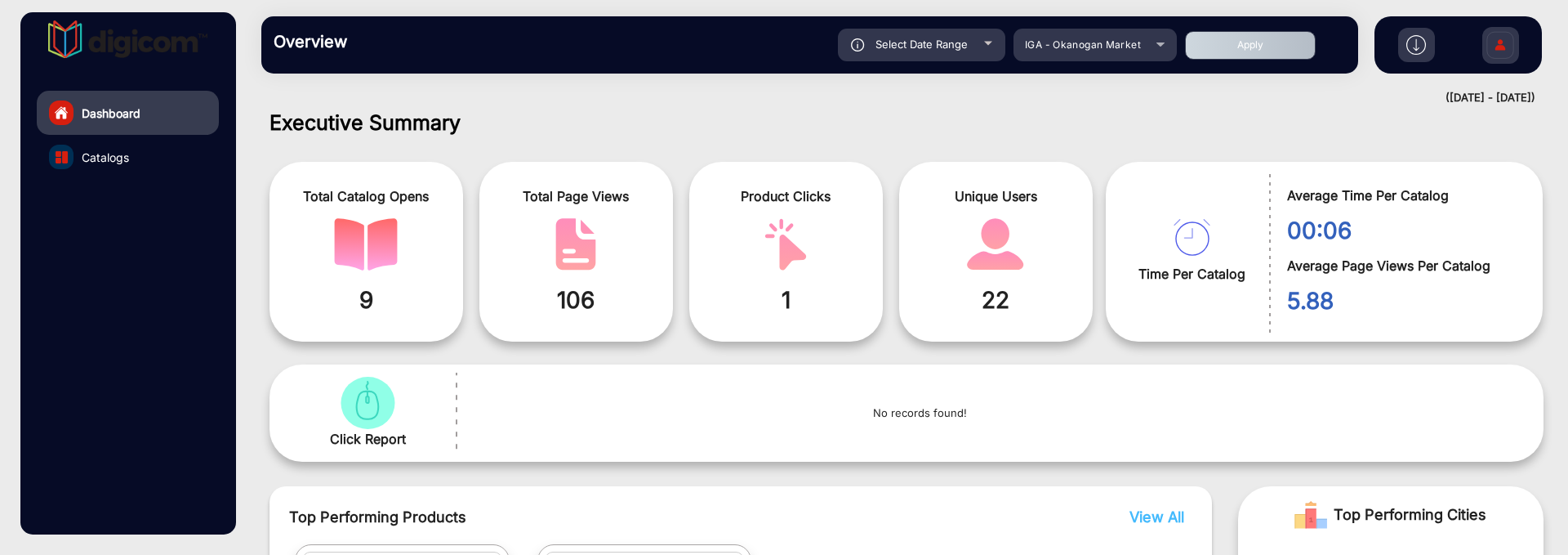
click at [1280, 51] on button "Apply" at bounding box center [1251, 45] width 131 height 29
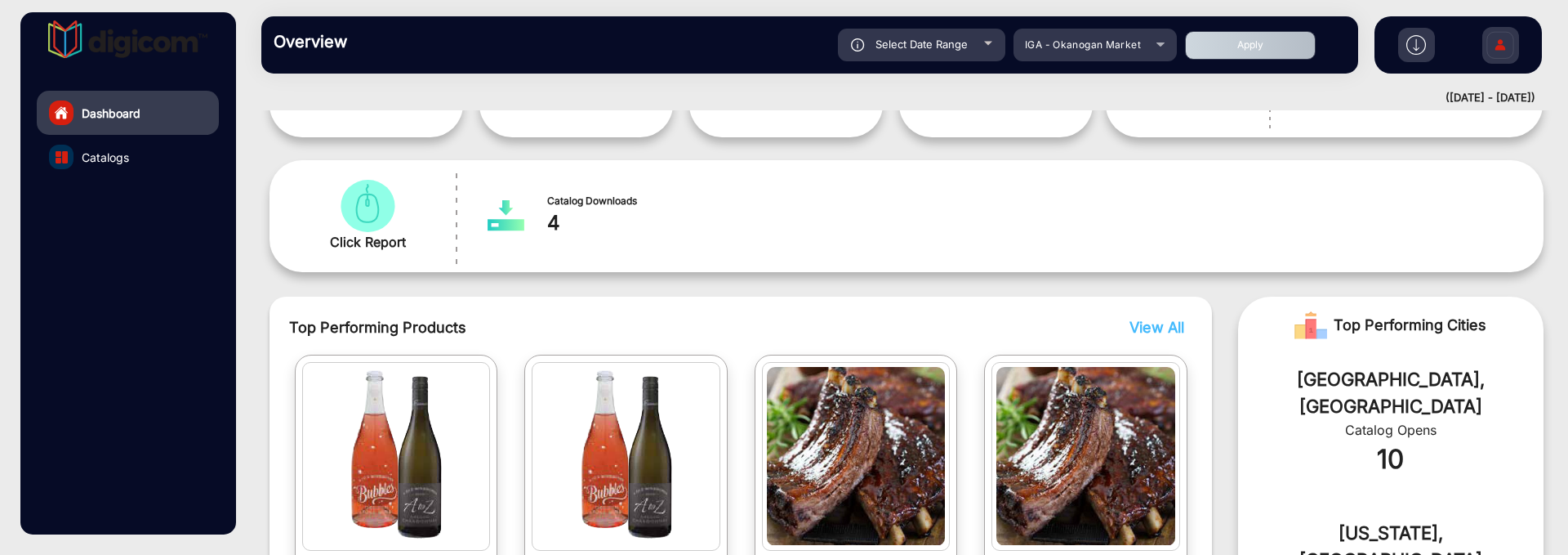
scroll to position [421, 0]
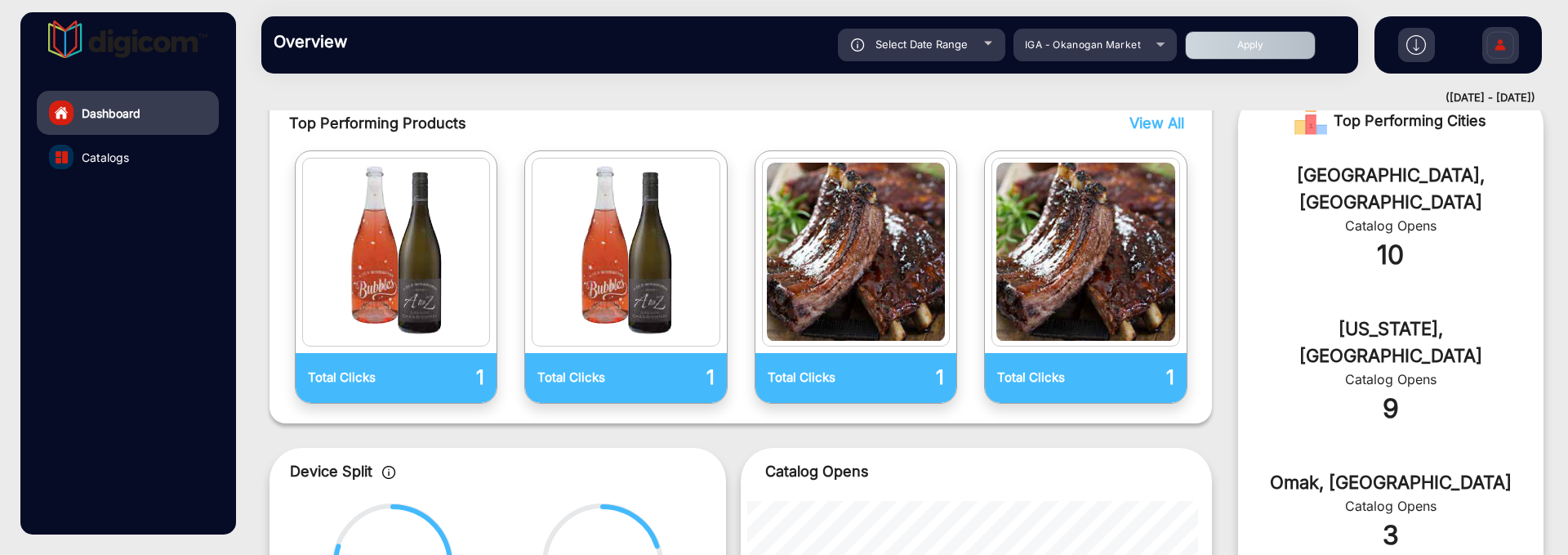
click at [1153, 130] on span "View All" at bounding box center [1156, 123] width 54 height 18
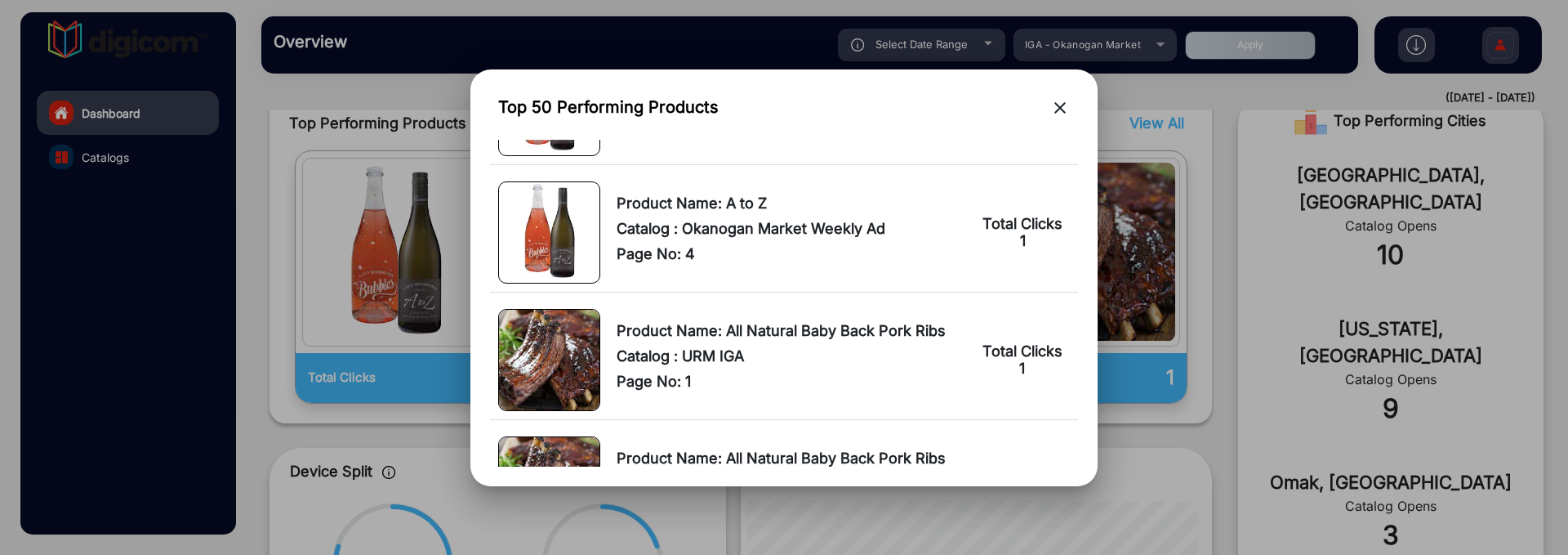
scroll to position [0, 0]
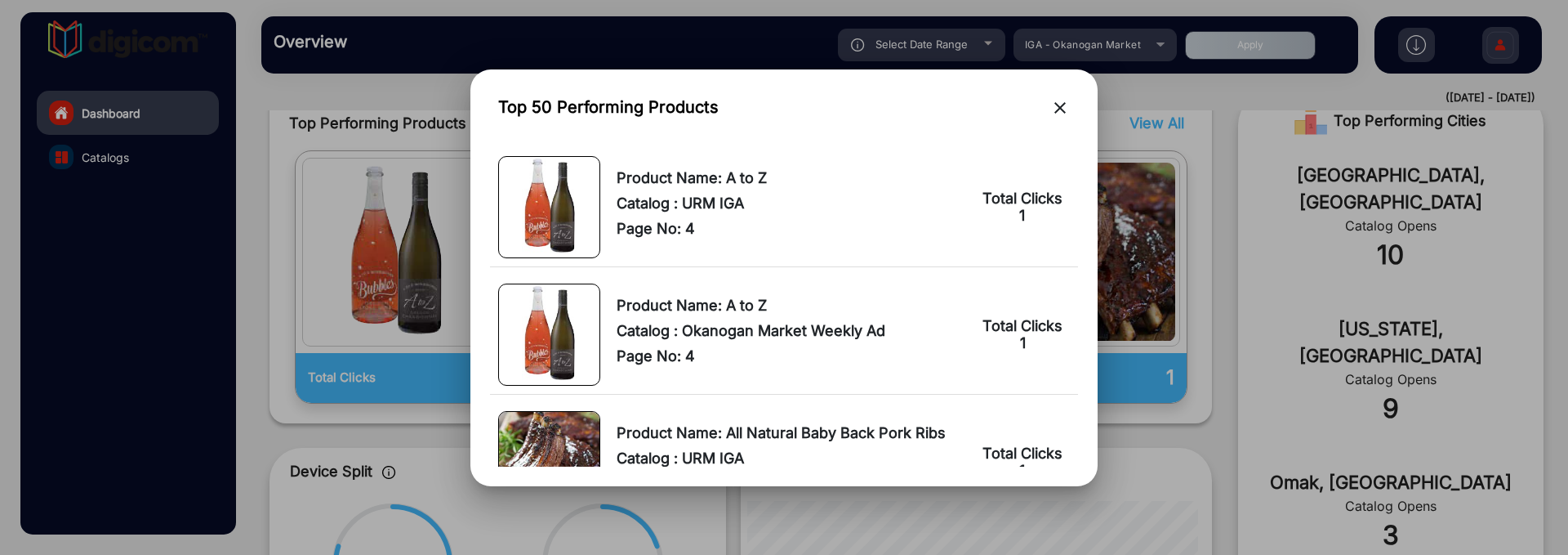
click at [712, 201] on span "Catalog : URM IGA" at bounding box center [789, 203] width 346 height 18
click at [798, 198] on span "Catalog : URM IGA" at bounding box center [789, 203] width 346 height 18
click at [1062, 110] on mat-icon "close" at bounding box center [1059, 107] width 19 height 19
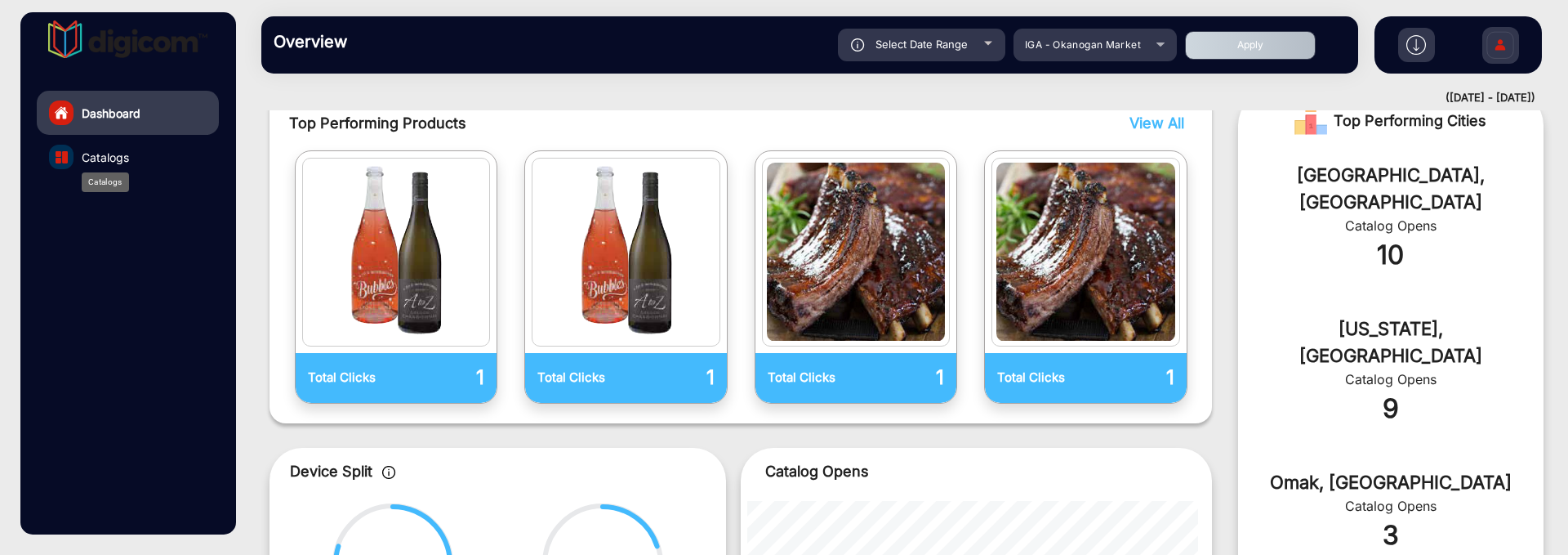
click at [87, 162] on span "Catalogs" at bounding box center [104, 157] width 47 height 18
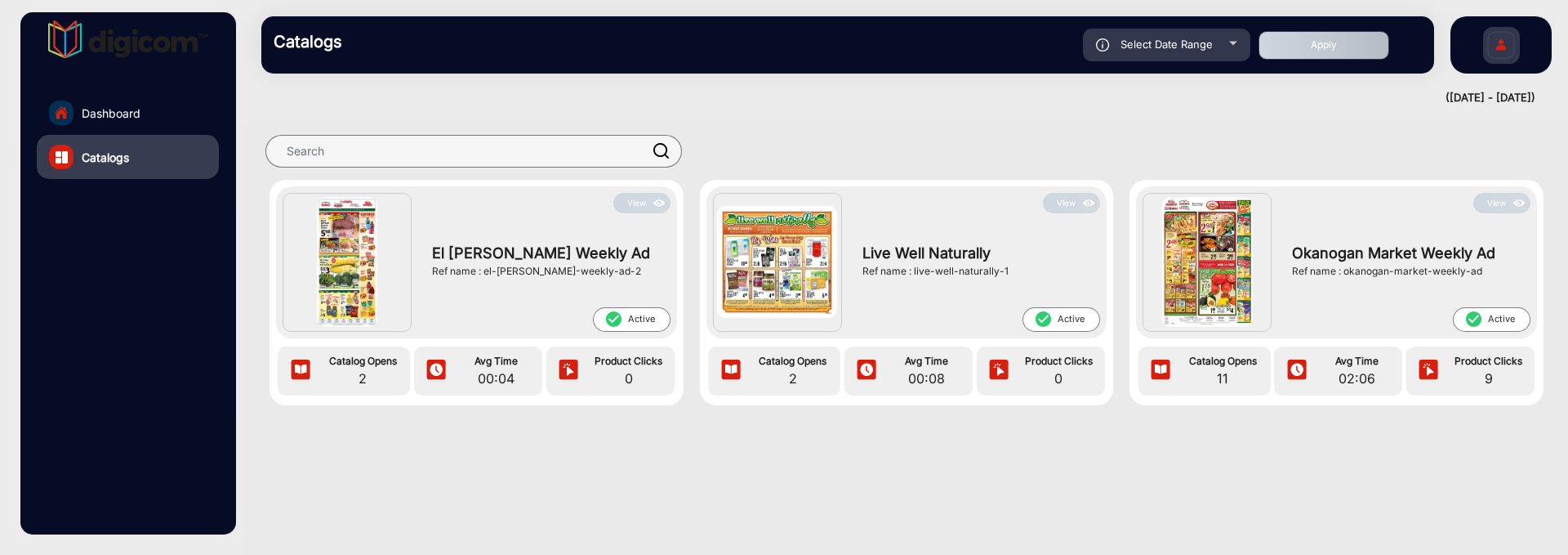
click at [1138, 322] on div at bounding box center [906, 453] width 1323 height 32
click at [1508, 213] on div "Okanogan Market Weekly Ad Ref name : okanogan-market-weekly-ad" at bounding box center [1406, 260] width 245 height 94
click at [1510, 206] on img at bounding box center [1519, 203] width 18 height 18
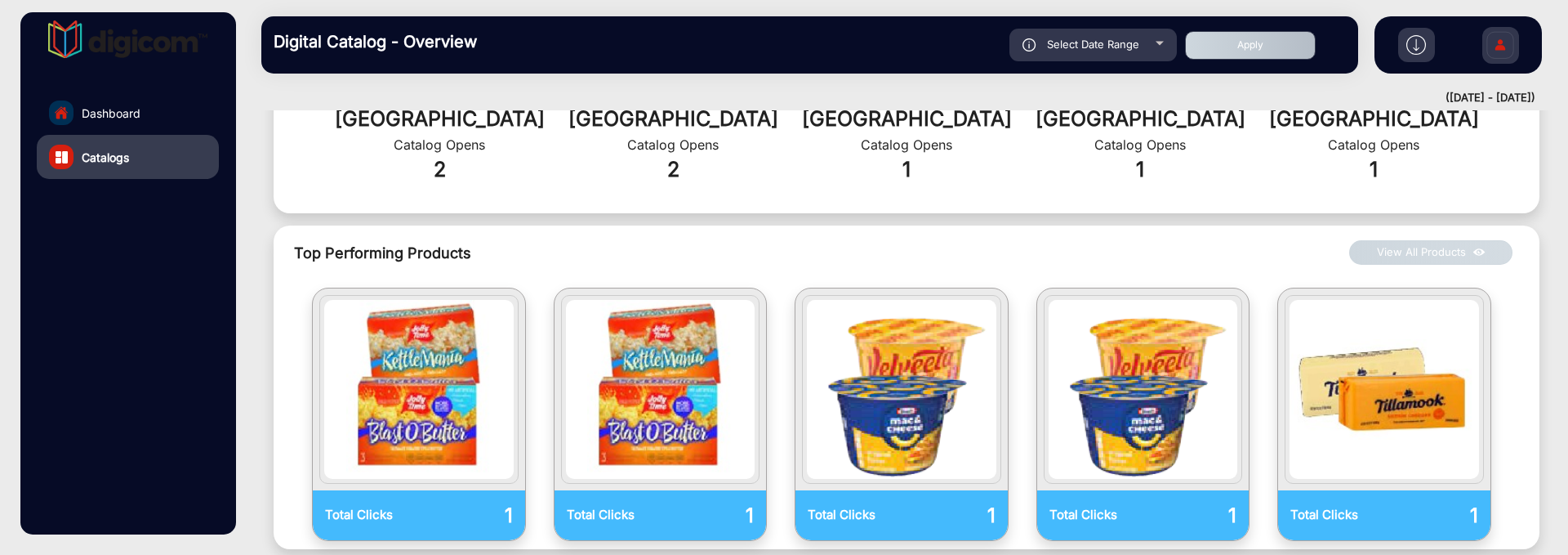
scroll to position [771, 0]
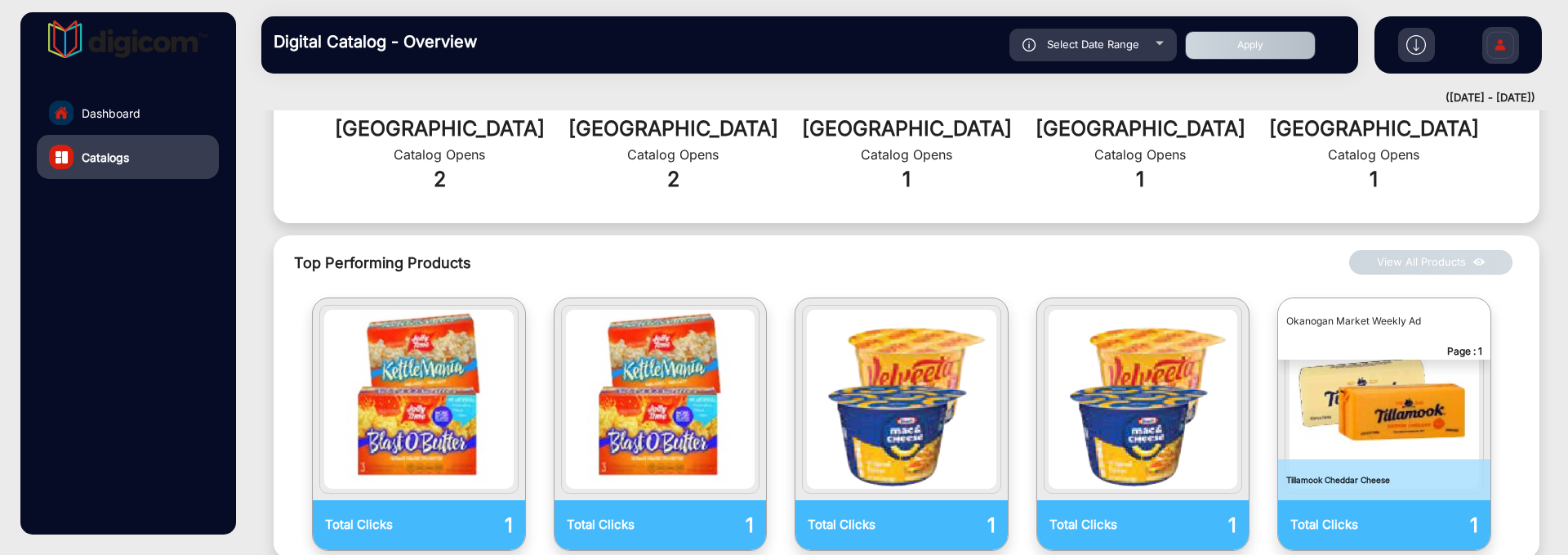
click at [1408, 250] on button "View All Products" at bounding box center [1430, 262] width 163 height 25
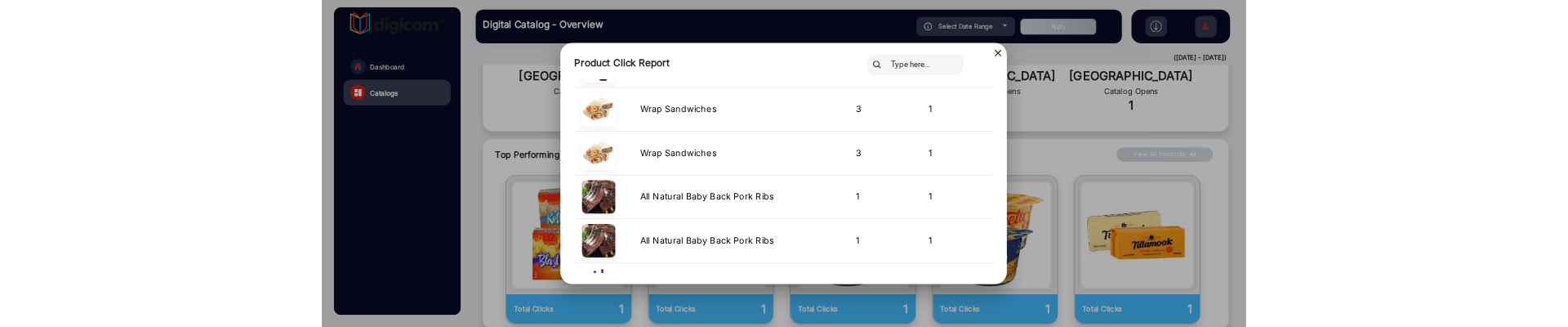
scroll to position [511, 0]
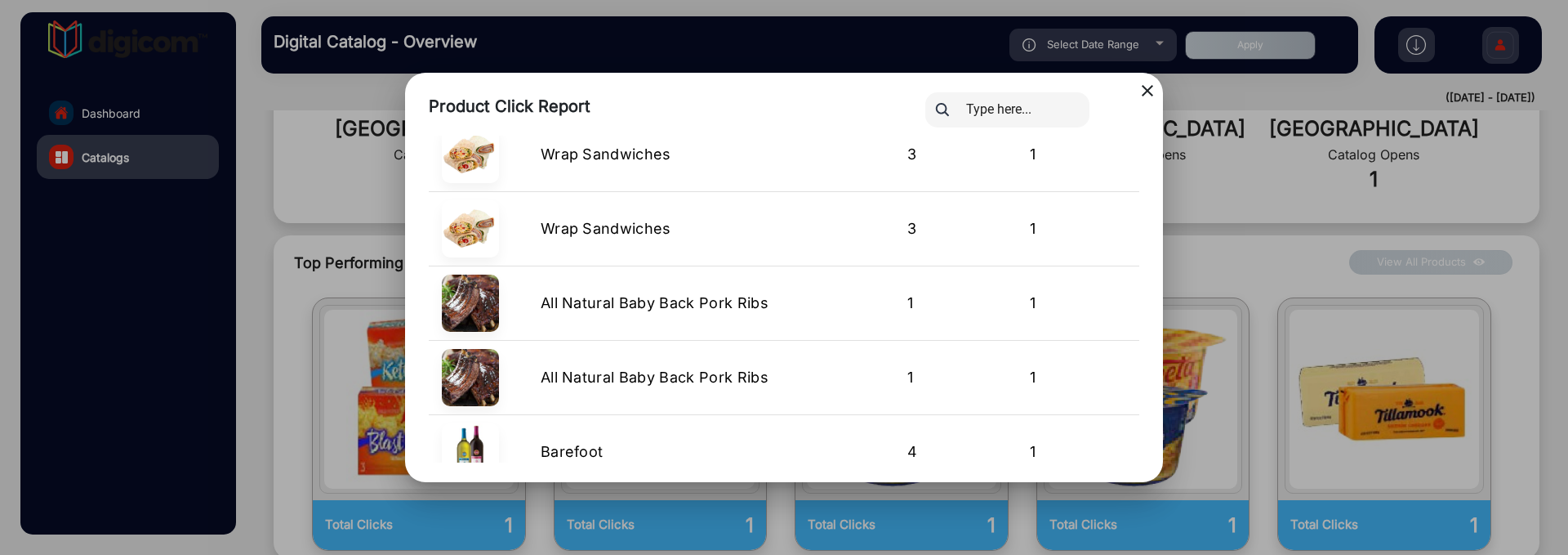
click at [302, 322] on div at bounding box center [784, 277] width 1568 height 555
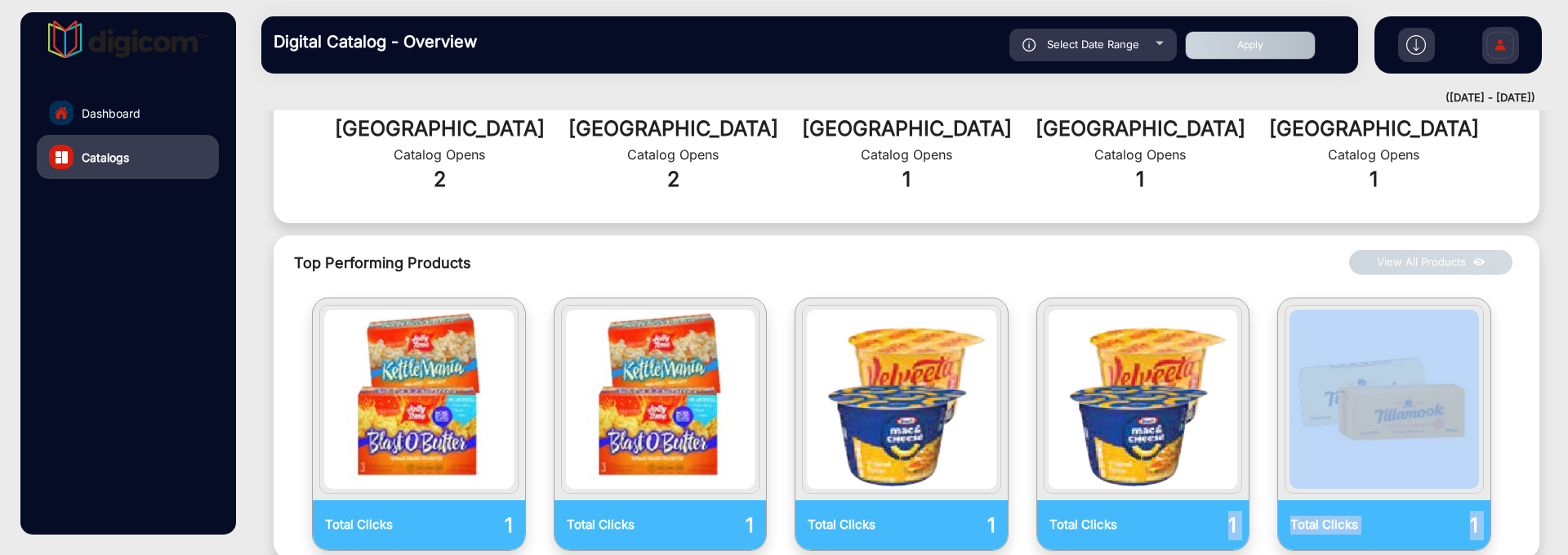
drag, startPoint x: 1206, startPoint y: 549, endPoint x: 1196, endPoint y: 505, distance: 45.1
click at [1196, 322] on app-catalogue-summary "Back Catalog Views Events View Individual Stats Okanogan Market Weekly Ad | oka…" at bounding box center [906, 315] width 1299 height 1929
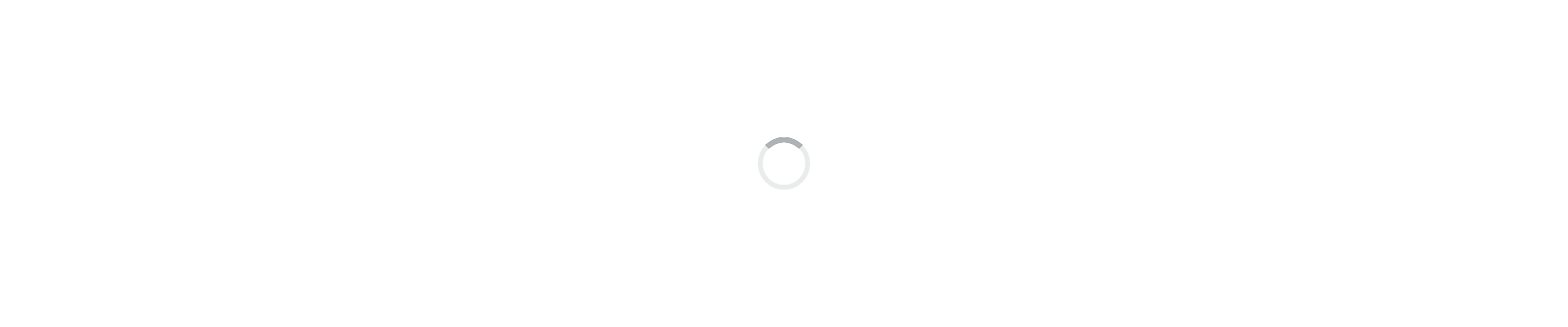
scroll to position [12, 0]
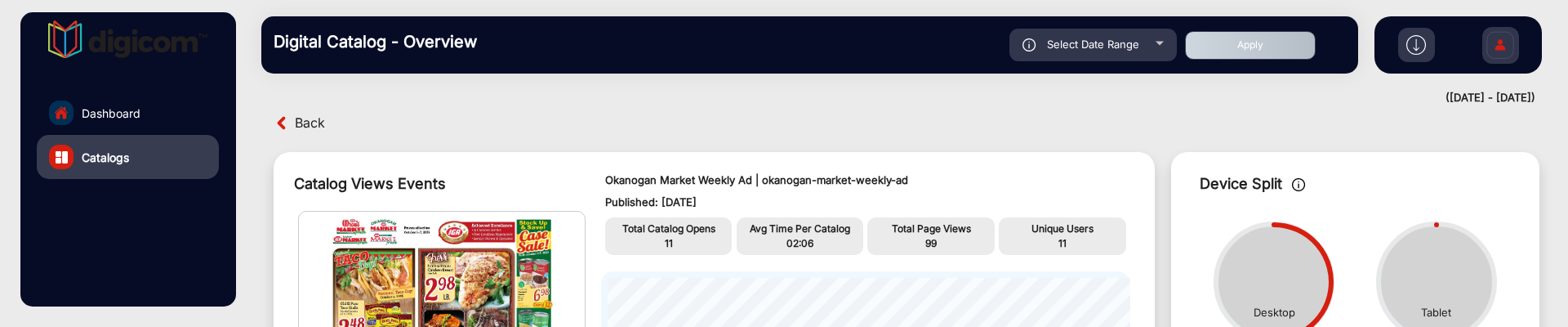
click at [245, 248] on mat-drawer-container "Dashboard Catalogs Digital Catalog - Overview Select Date Range Start date – En…" at bounding box center [784, 164] width 1568 height 327
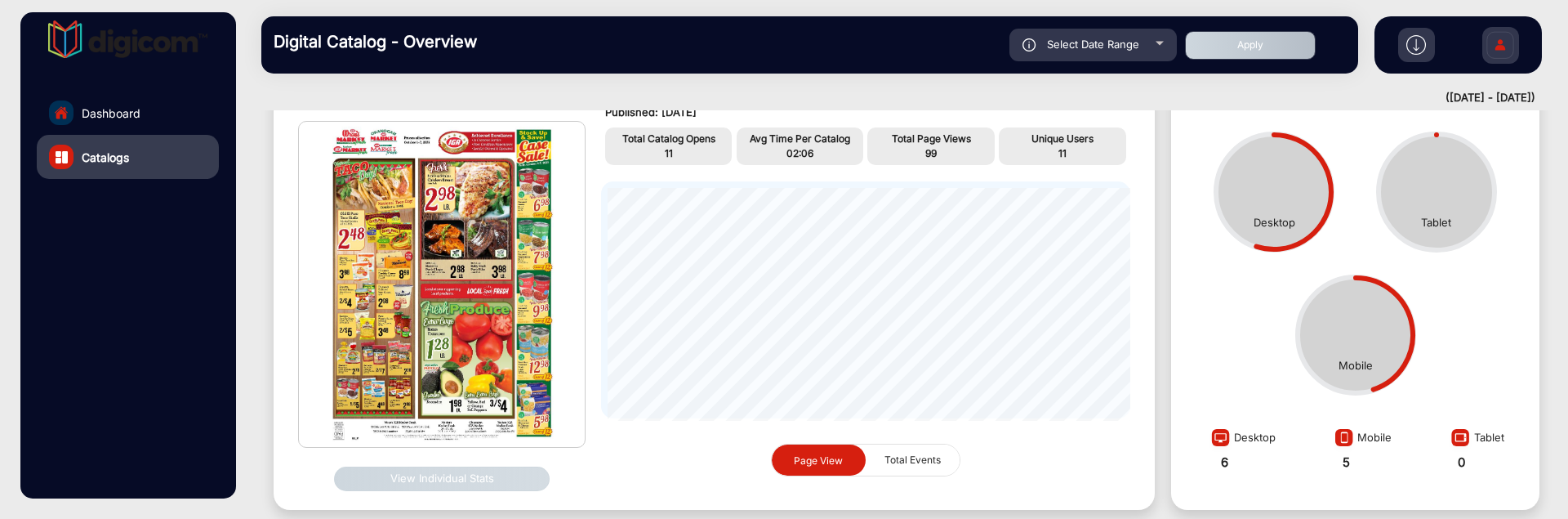
scroll to position [0, 0]
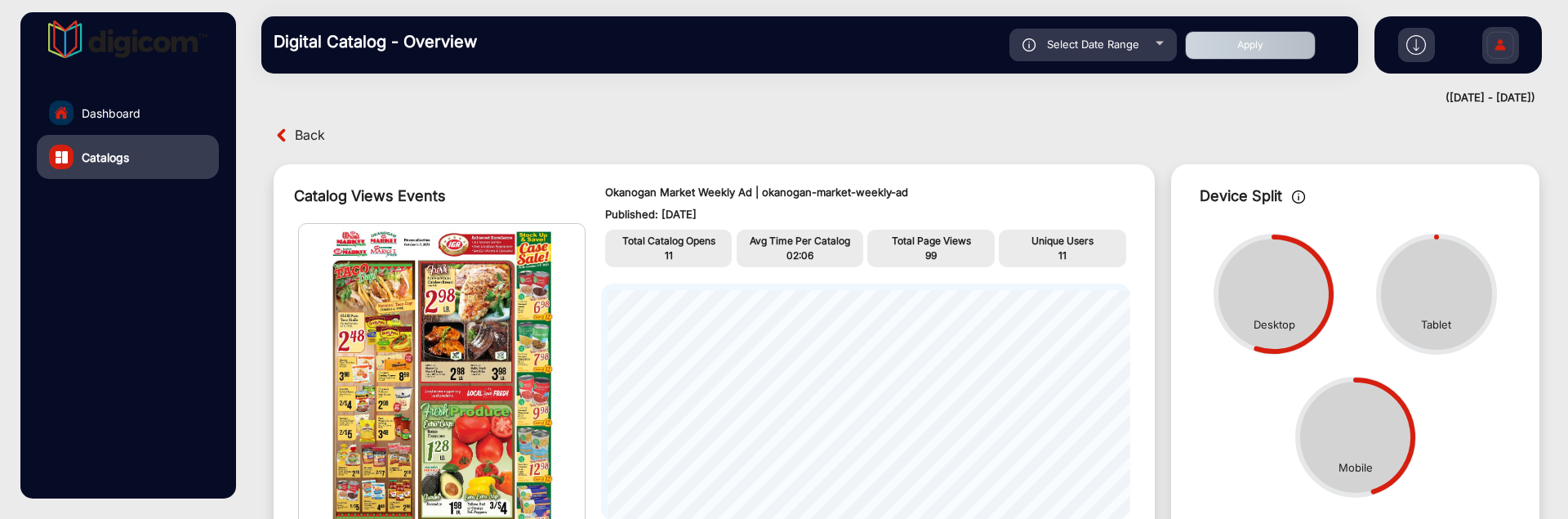
click at [158, 114] on link "Dashboard" at bounding box center [127, 113] width 182 height 44
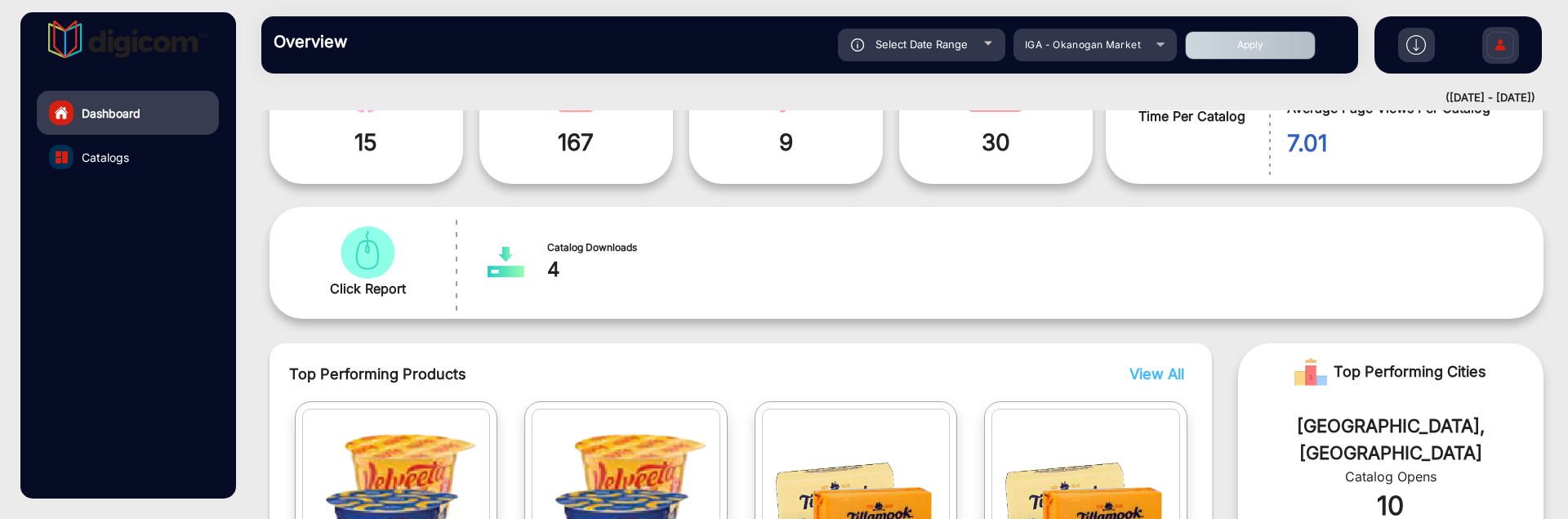
scroll to position [374, 0]
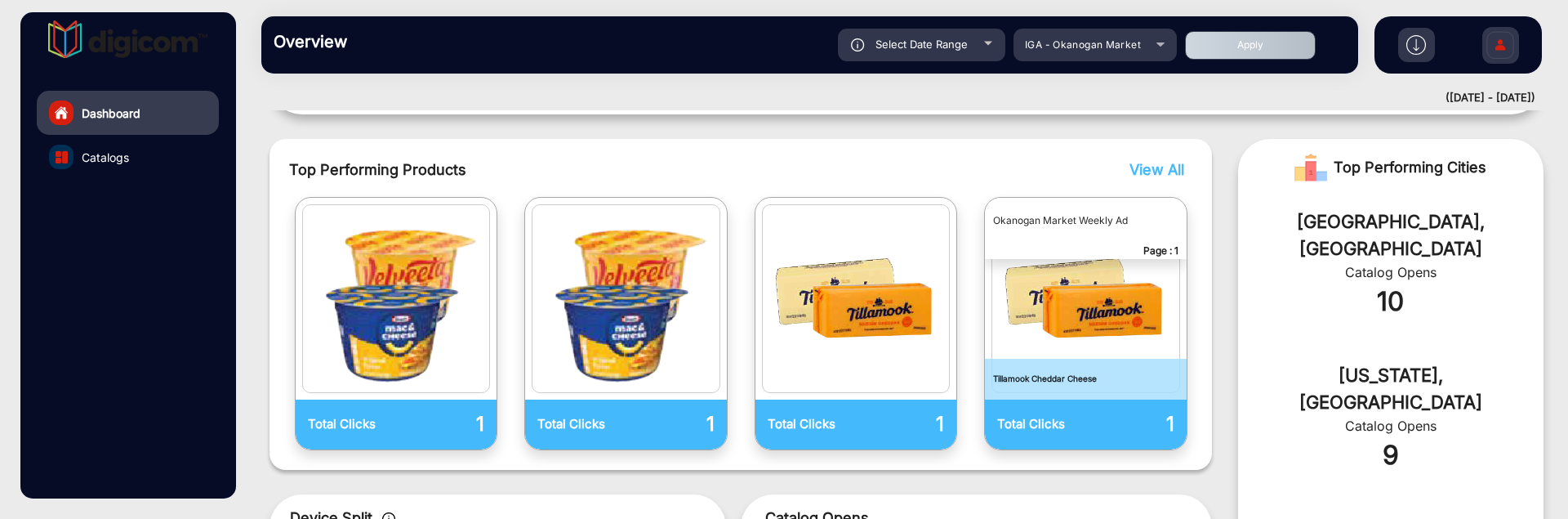
click at [1167, 174] on span "View All" at bounding box center [1156, 169] width 54 height 18
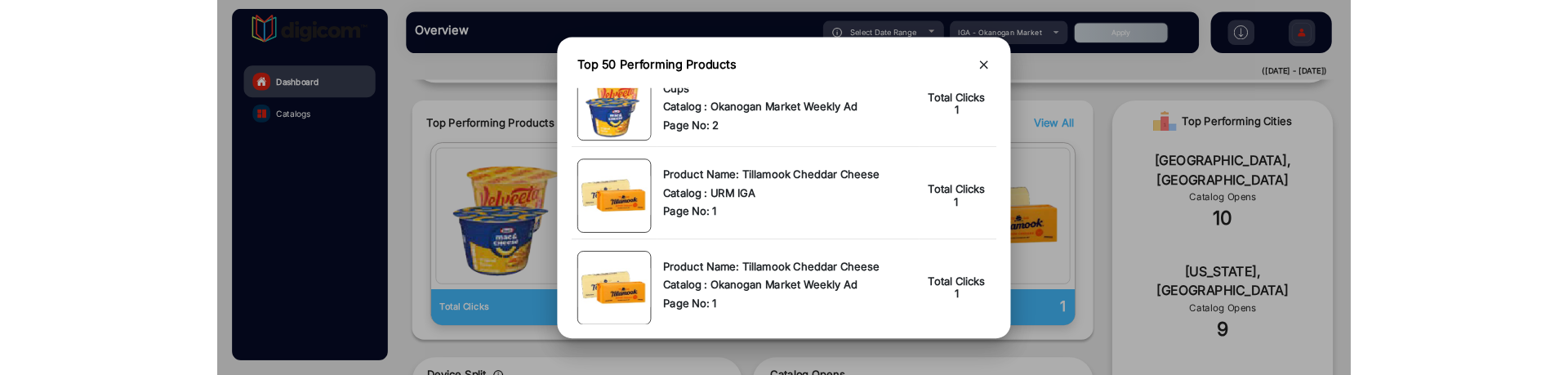
scroll to position [0, 0]
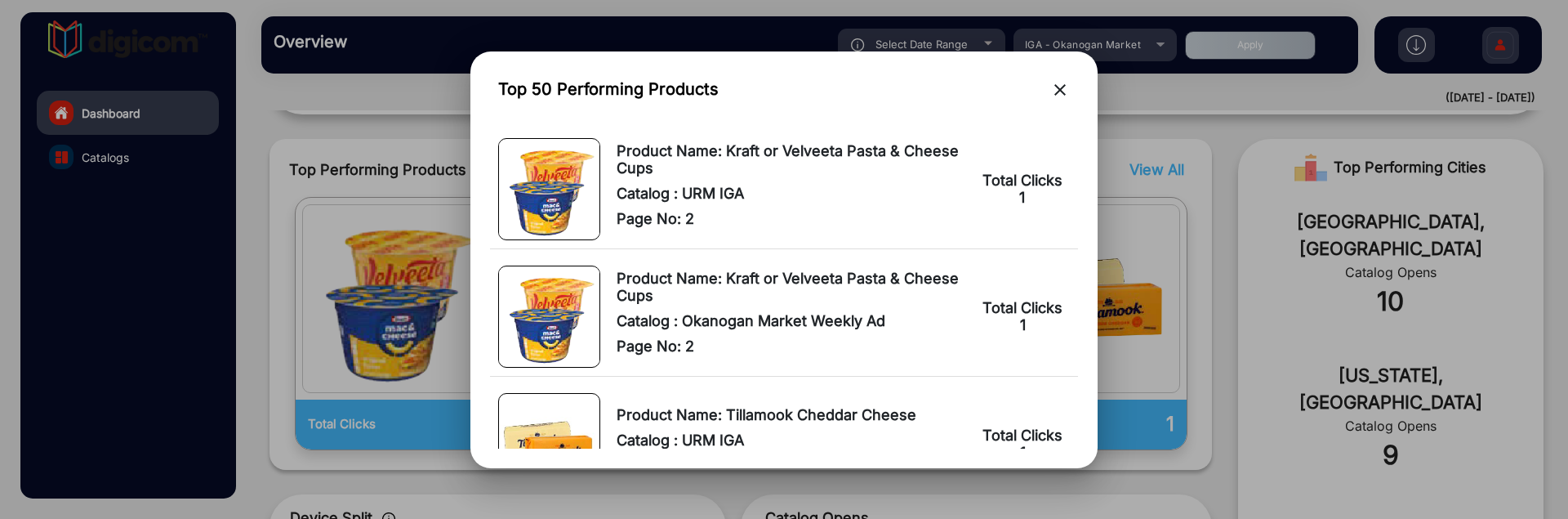
click at [1061, 79] on button "close" at bounding box center [1059, 92] width 19 height 26
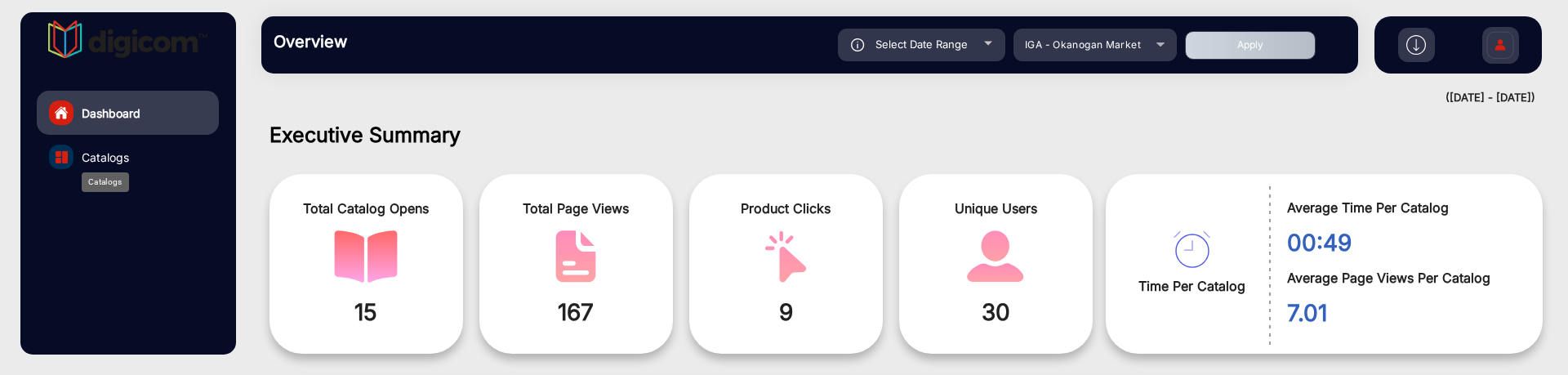
click at [123, 160] on span "Catalogs" at bounding box center [104, 157] width 47 height 18
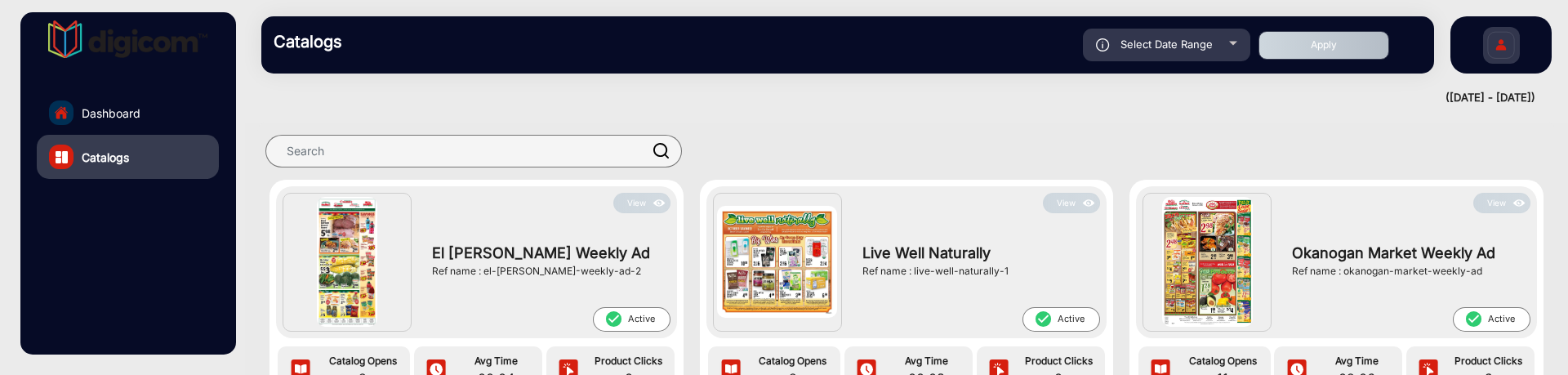
click at [1481, 200] on button "View" at bounding box center [1502, 203] width 57 height 20
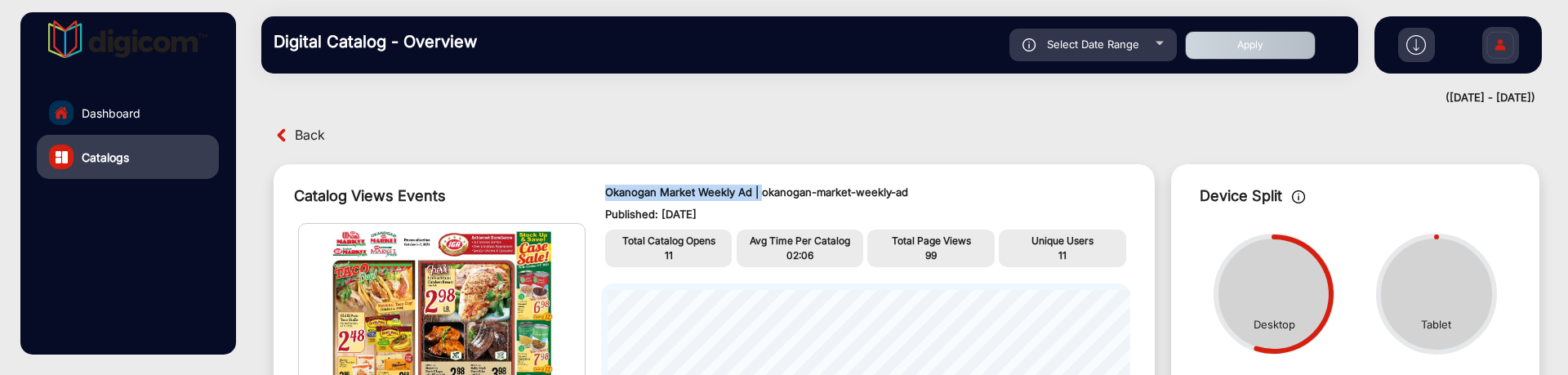
drag, startPoint x: 592, startPoint y: 190, endPoint x: 759, endPoint y: 186, distance: 167.0
click at [675, 217] on p "Published: [DATE]" at bounding box center [866, 215] width 521 height 17
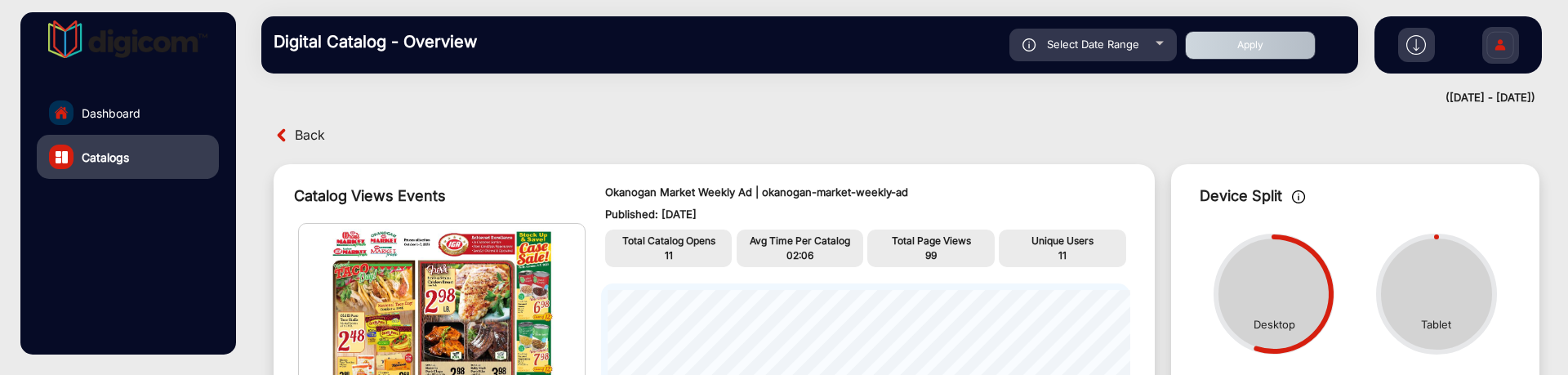
click at [798, 191] on p "Okanogan Market Weekly Ad | okanogan-market-weekly-ad" at bounding box center [866, 193] width 521 height 17
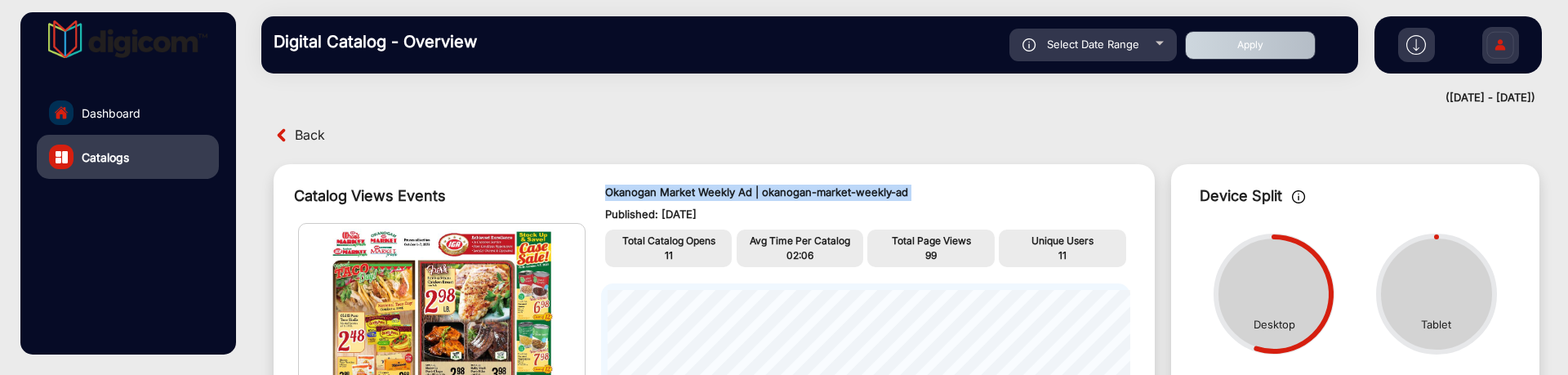
click at [798, 191] on p "Okanogan Market Weekly Ad | okanogan-market-weekly-ad" at bounding box center [866, 193] width 521 height 17
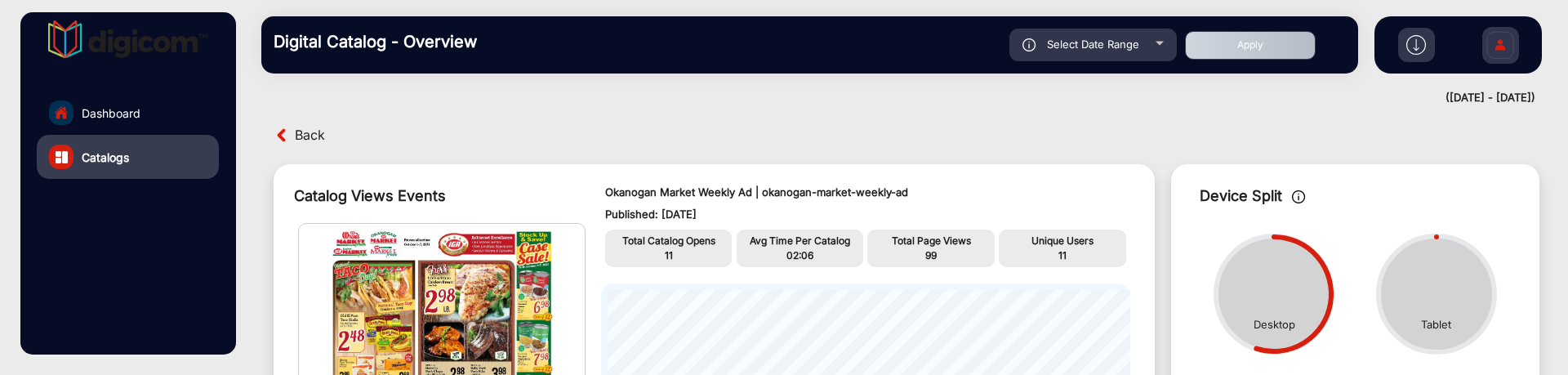
click at [882, 209] on p "Published: [DATE]" at bounding box center [866, 215] width 521 height 17
drag, startPoint x: 761, startPoint y: 188, endPoint x: 904, endPoint y: 188, distance: 143.0
click at [904, 188] on p "Okanogan Market Weekly Ad | okanogan-market-weekly-ad" at bounding box center [866, 193] width 521 height 17
click at [635, 195] on p "Okanogan Market Weekly Ad | okanogan-market-weekly-ad" at bounding box center [866, 193] width 521 height 17
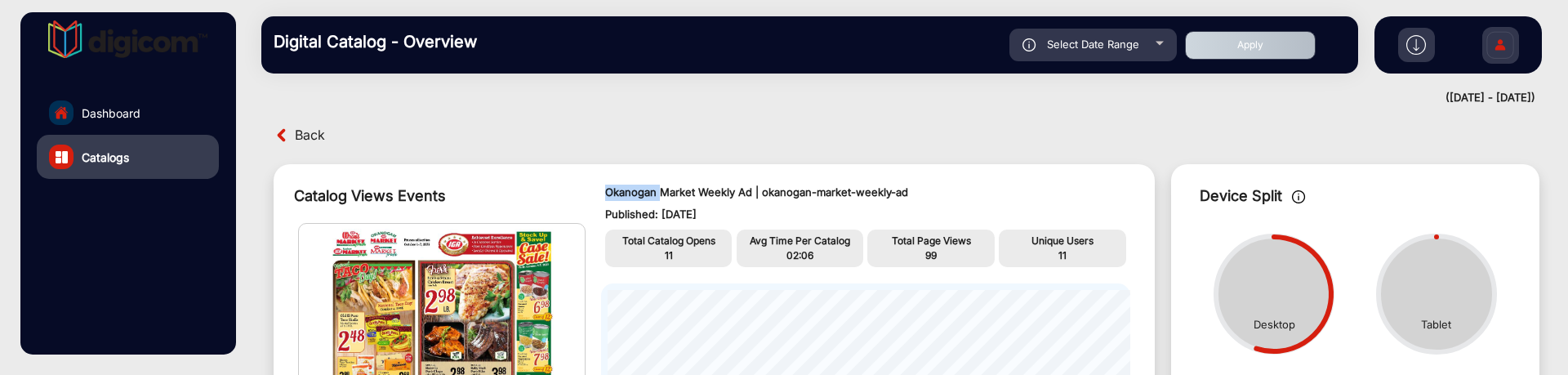
click at [661, 190] on p "Okanogan Market Weekly Ad | okanogan-market-weekly-ad" at bounding box center [866, 193] width 521 height 17
drag, startPoint x: 606, startPoint y: 185, endPoint x: 673, endPoint y: 188, distance: 67.1
click at [673, 188] on p "Okanogan Market Weekly Ad | okanogan-market-weekly-ad" at bounding box center [866, 193] width 521 height 17
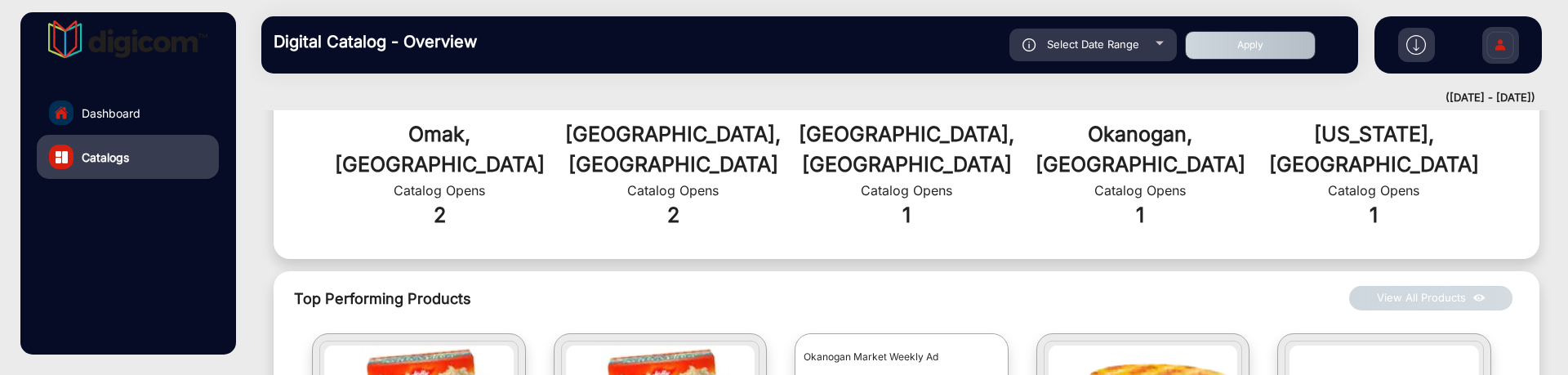
scroll to position [715, 0]
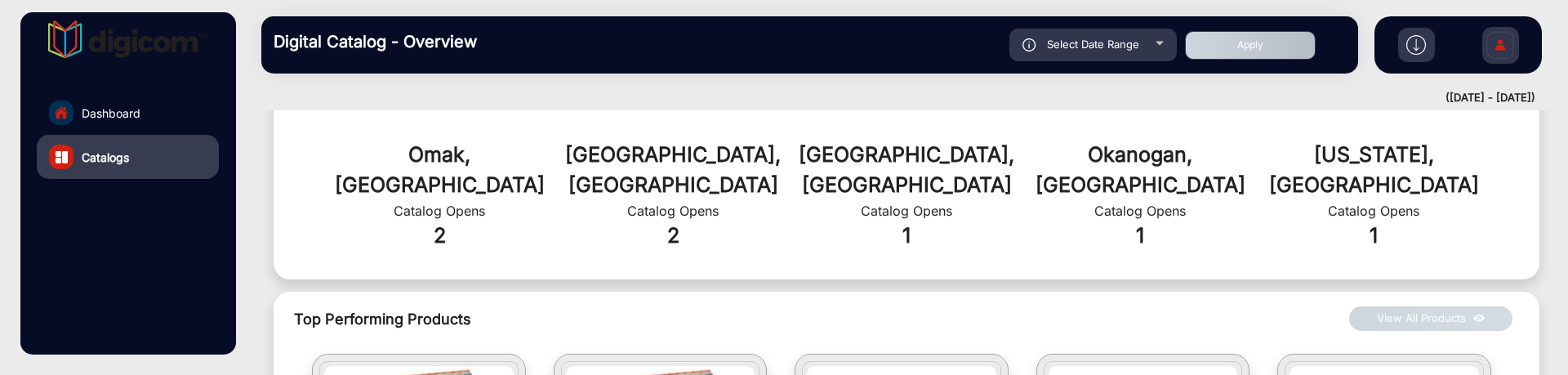
click at [1401, 307] on button "View All Products" at bounding box center [1430, 319] width 163 height 25
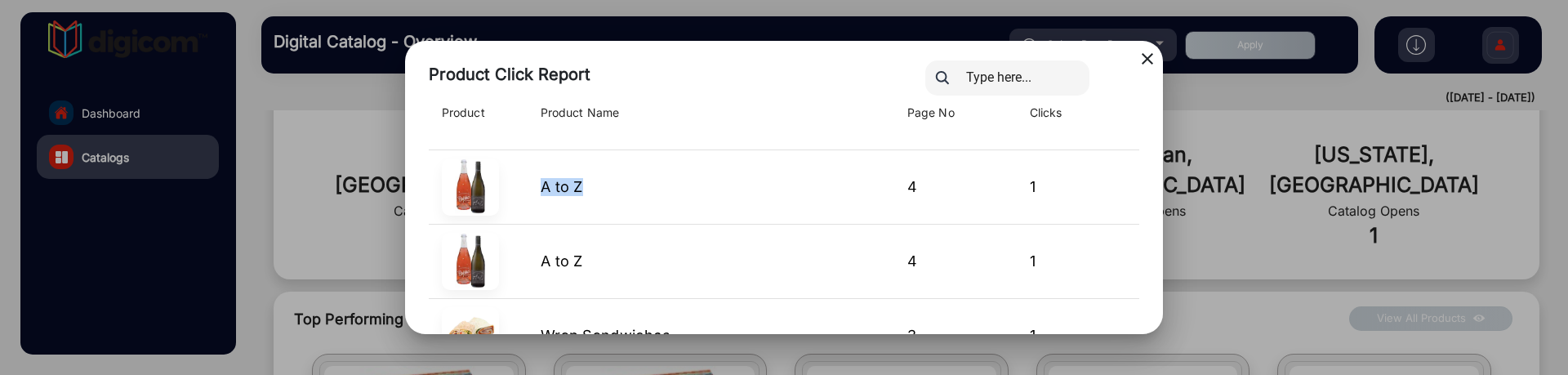
drag, startPoint x: 592, startPoint y: 185, endPoint x: 538, endPoint y: 178, distance: 54.5
click at [538, 178] on td "A to Z" at bounding box center [711, 187] width 366 height 75
click at [565, 247] on td "A to Z" at bounding box center [711, 260] width 366 height 75
click at [558, 254] on span "A to Z" at bounding box center [562, 260] width 42 height 18
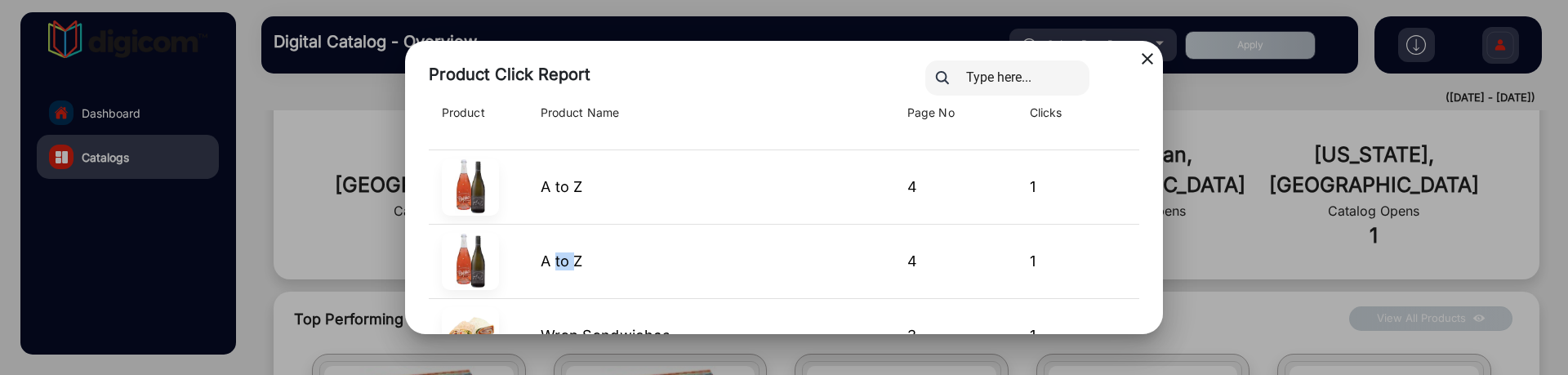
click at [568, 238] on td "A to Z" at bounding box center [711, 260] width 366 height 75
click at [552, 252] on span "A to Z" at bounding box center [562, 260] width 42 height 18
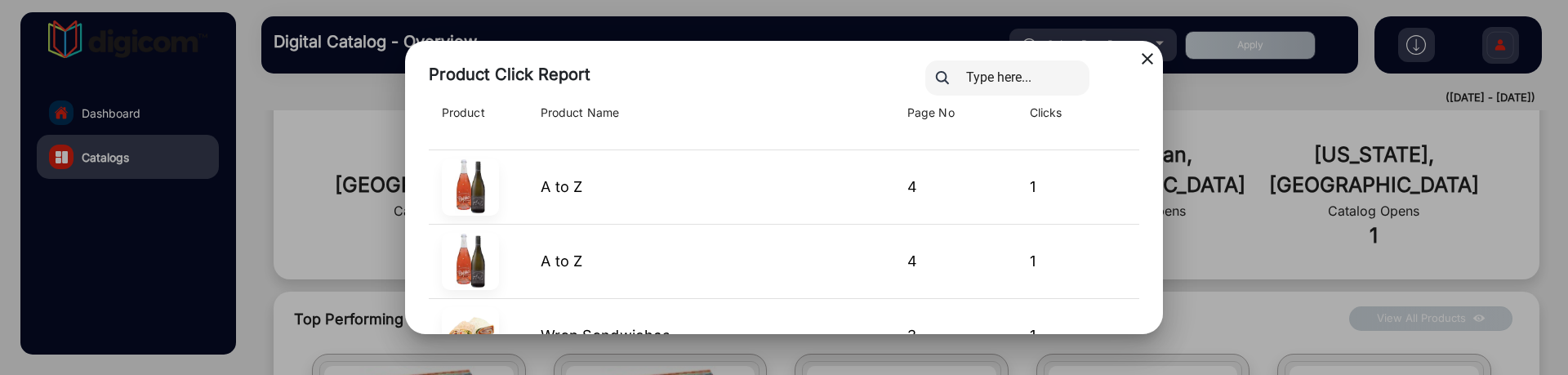
click at [571, 165] on td "A to Z" at bounding box center [711, 187] width 366 height 75
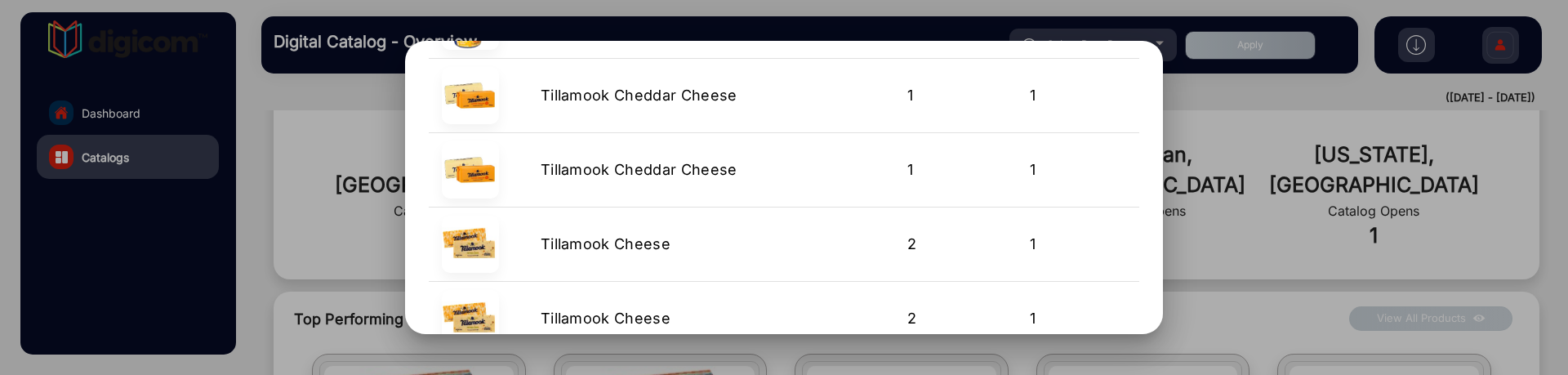
scroll to position [116, 0]
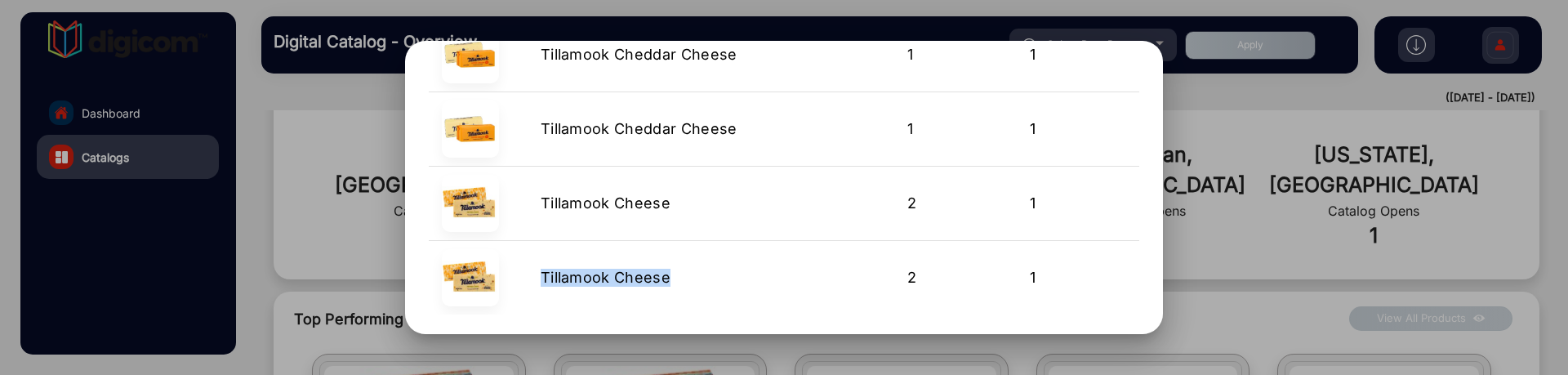
drag, startPoint x: 690, startPoint y: 281, endPoint x: 540, endPoint y: 274, distance: 150.2
click at [540, 274] on td "Tillamook Cheese" at bounding box center [711, 277] width 366 height 75
click at [564, 217] on td "Tillamook Cheese" at bounding box center [711, 203] width 366 height 75
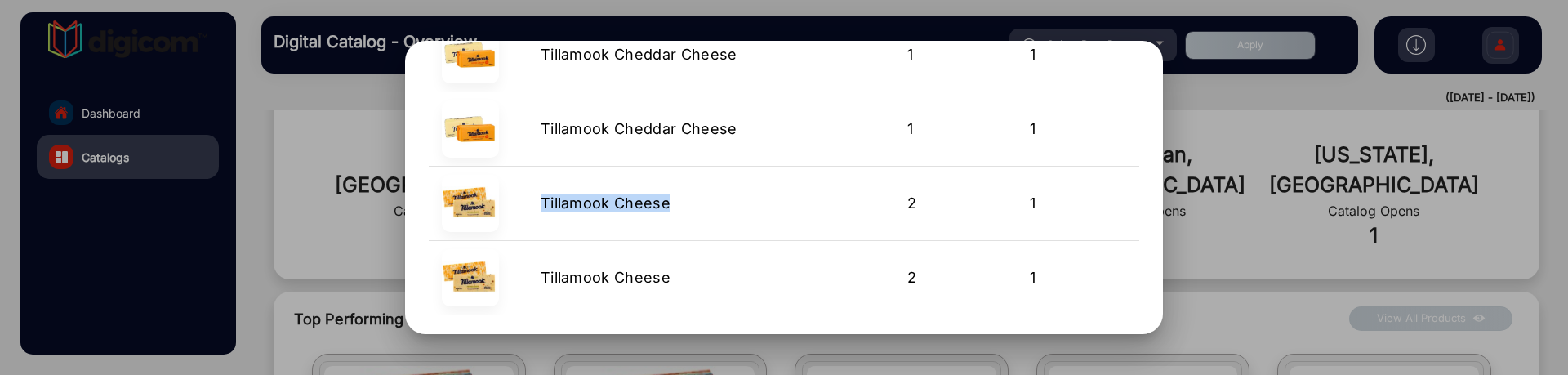
click at [564, 217] on td "Tillamook Cheese" at bounding box center [711, 203] width 366 height 75
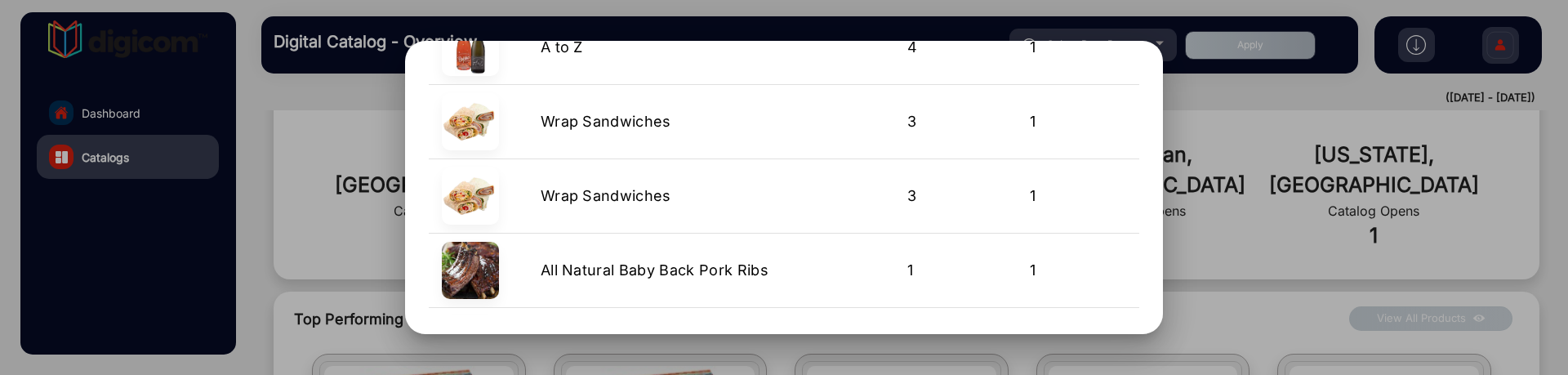
scroll to position [0, 0]
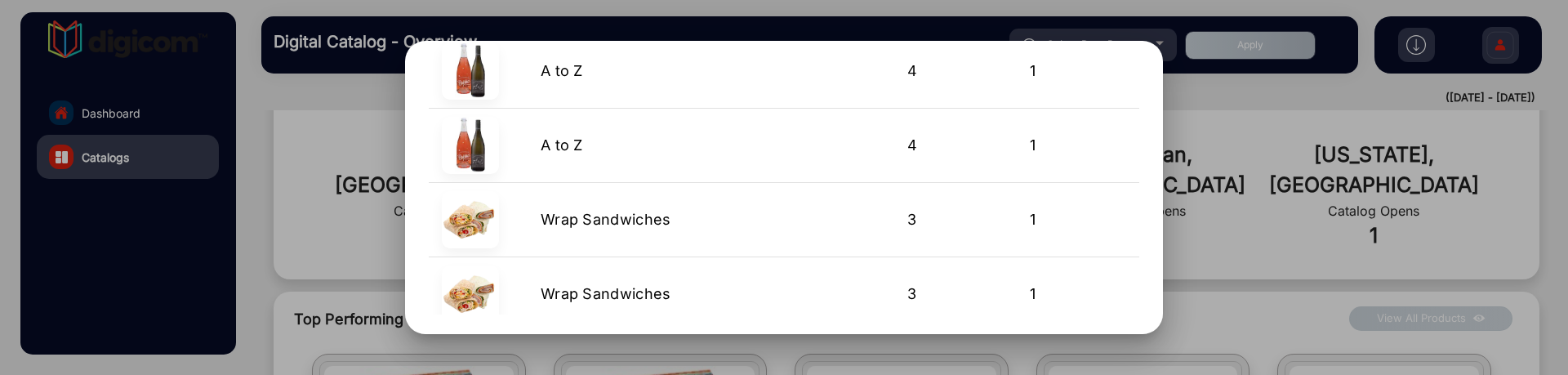
click at [1297, 188] on div at bounding box center [784, 188] width 1568 height 375
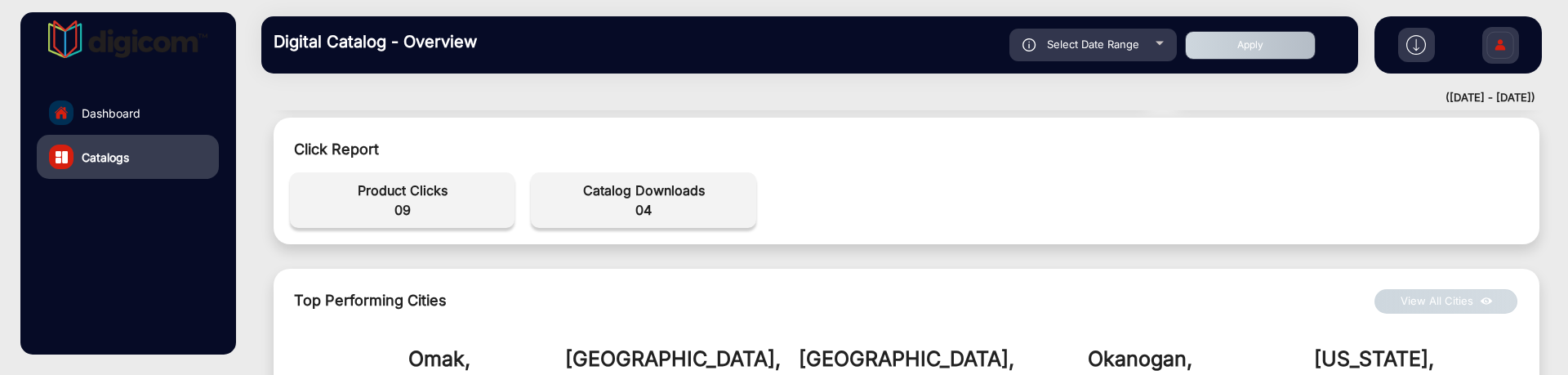
scroll to position [817, 0]
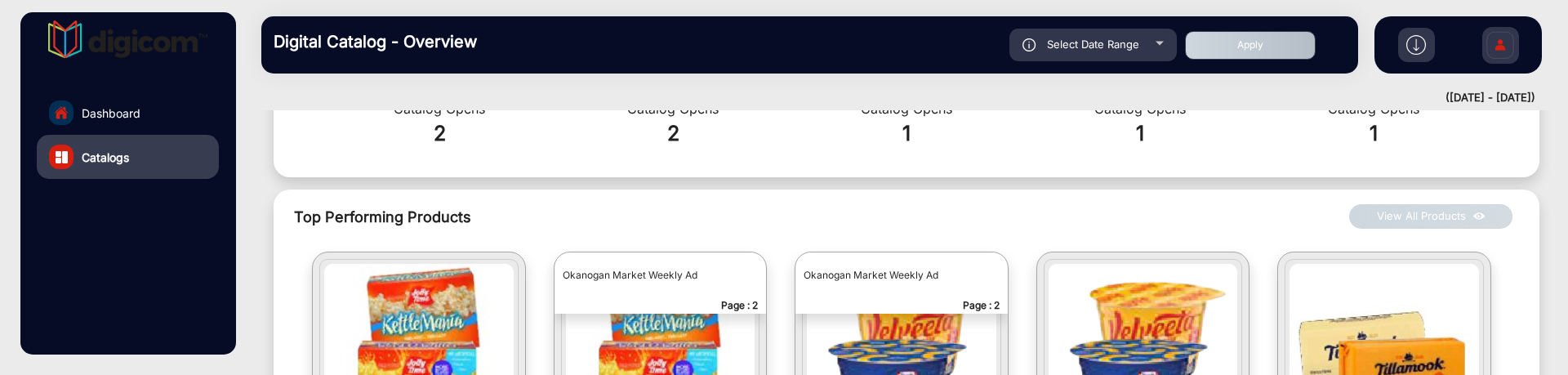
click at [1386, 204] on button "View All Products" at bounding box center [1430, 216] width 163 height 25
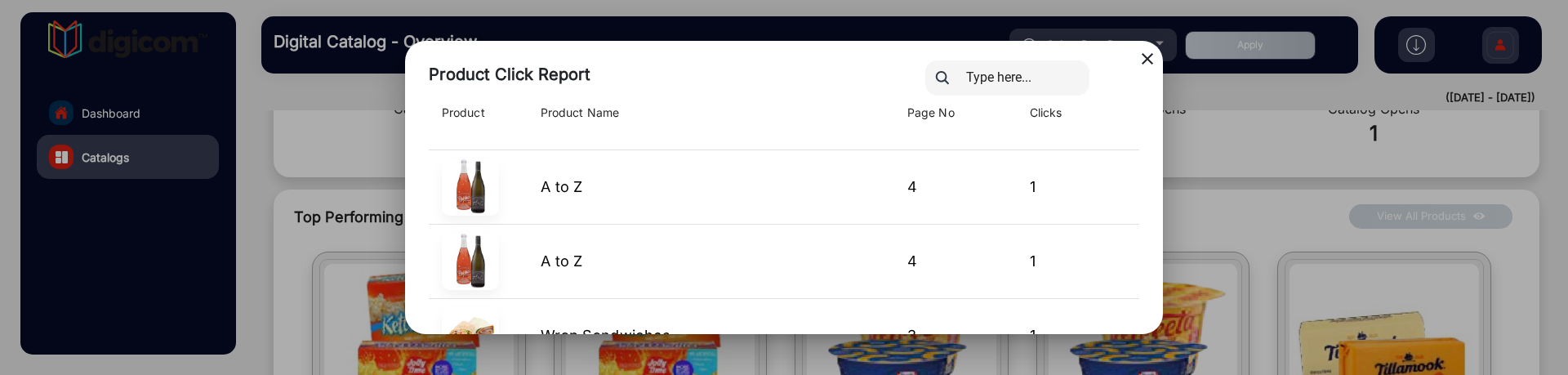
click at [552, 196] on td "A to Z" at bounding box center [711, 187] width 366 height 75
click at [564, 262] on span "A to Z" at bounding box center [562, 260] width 42 height 18
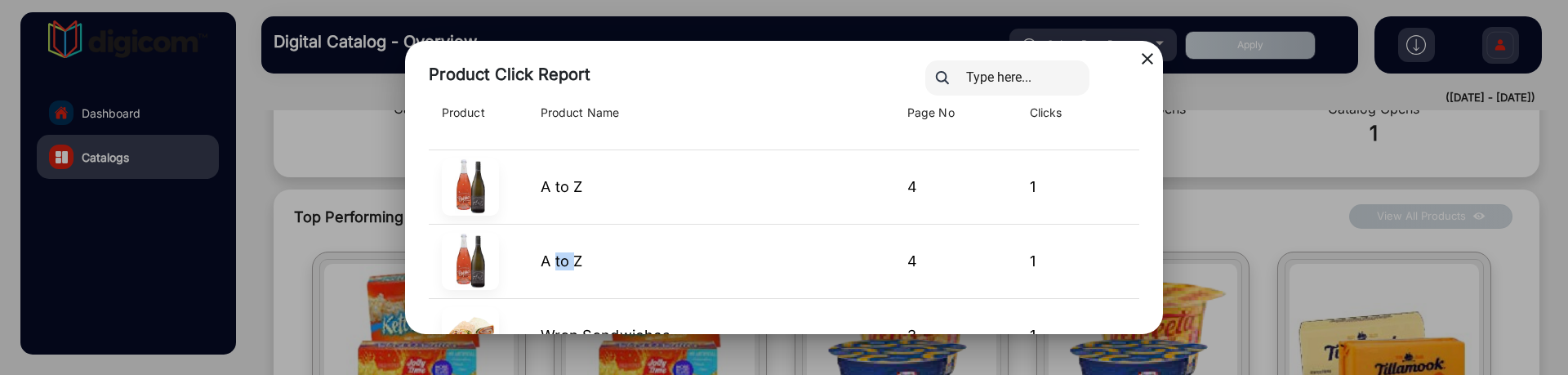
click at [1151, 55] on mat-icon "close" at bounding box center [1147, 58] width 19 height 19
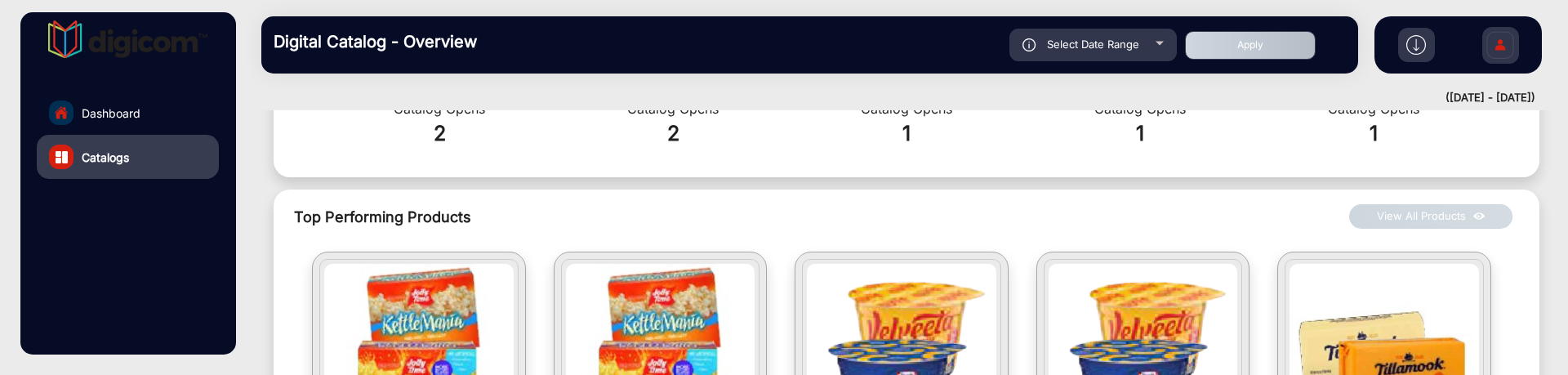
click at [1430, 204] on button "View All Products" at bounding box center [1430, 216] width 163 height 25
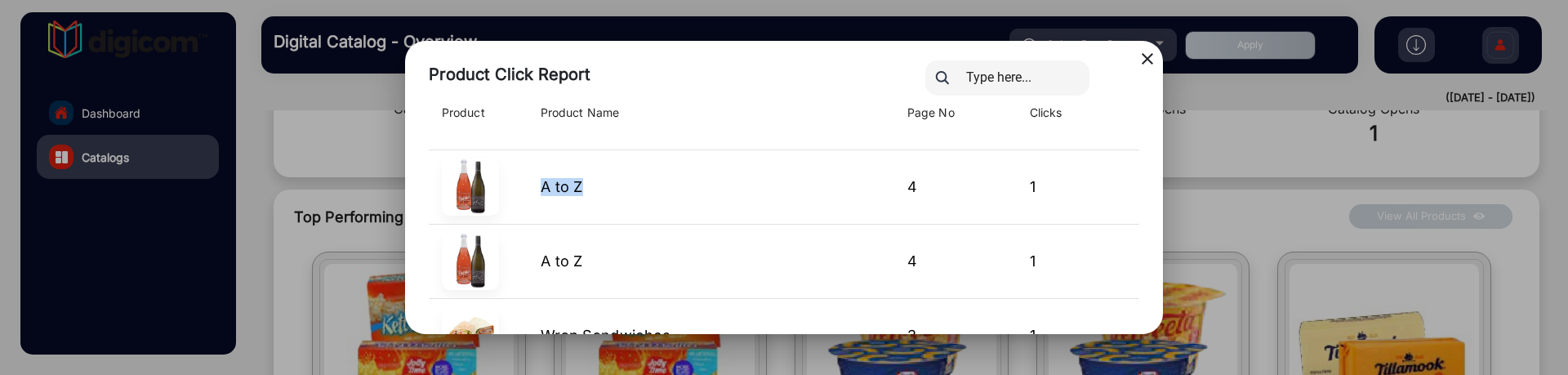
drag, startPoint x: 540, startPoint y: 191, endPoint x: 591, endPoint y: 179, distance: 52.4
click at [591, 179] on td "A to Z" at bounding box center [711, 187] width 366 height 75
click at [1146, 49] on mat-icon "close" at bounding box center [1147, 58] width 19 height 19
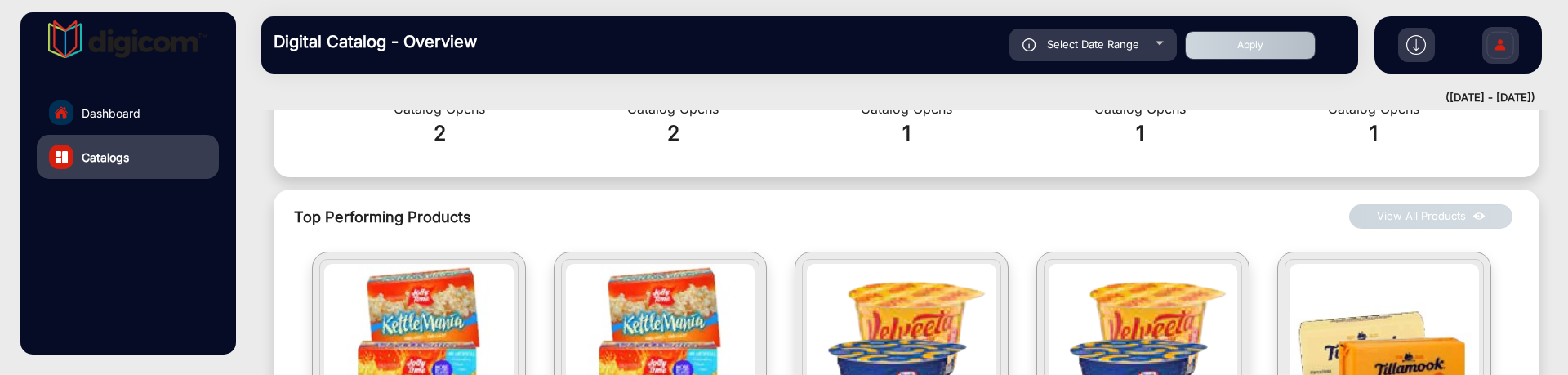
click at [1401, 204] on button "View All Products" at bounding box center [1430, 216] width 163 height 25
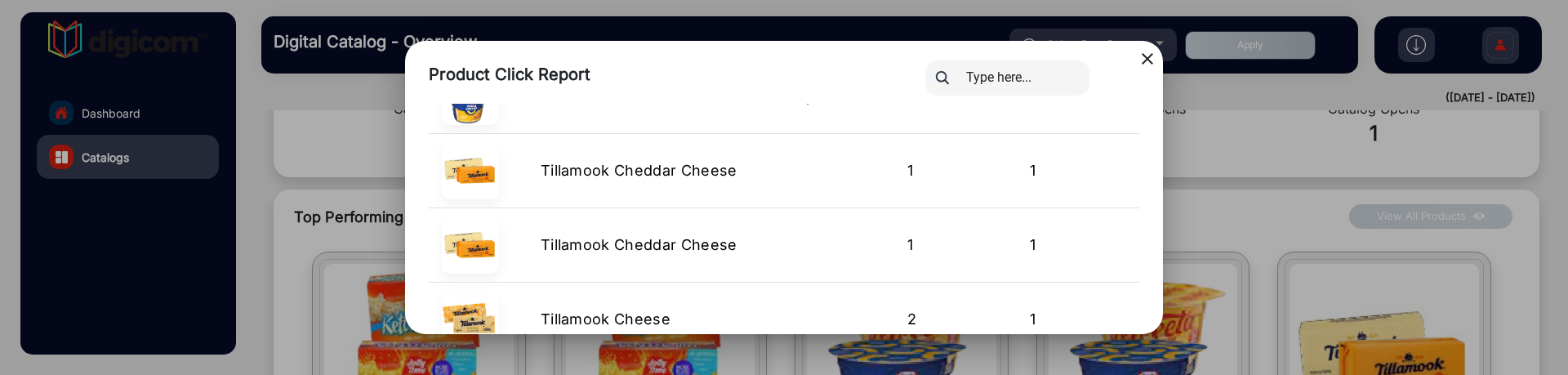
scroll to position [853, 0]
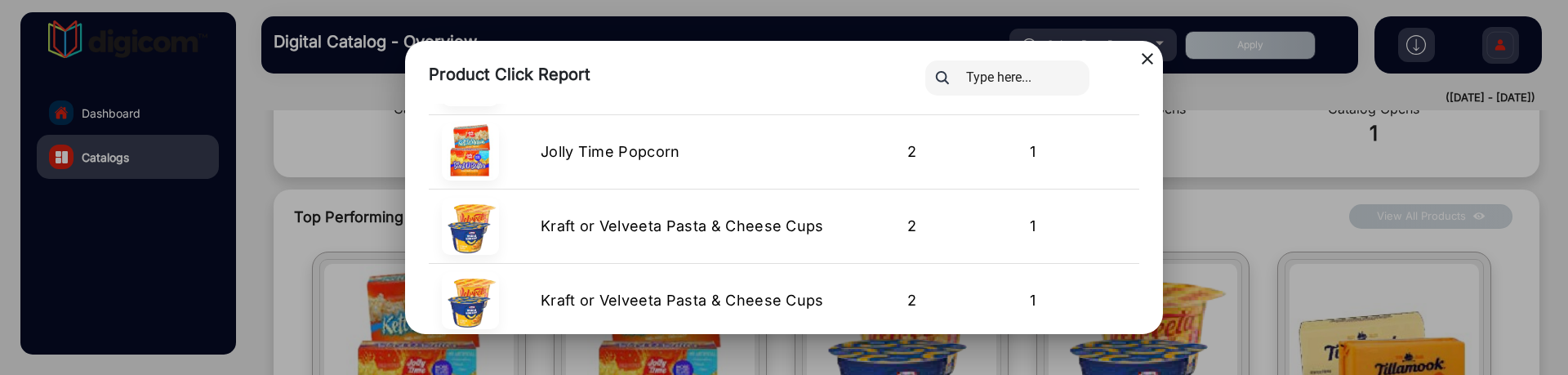
click at [1151, 52] on mat-icon "close" at bounding box center [1147, 58] width 19 height 19
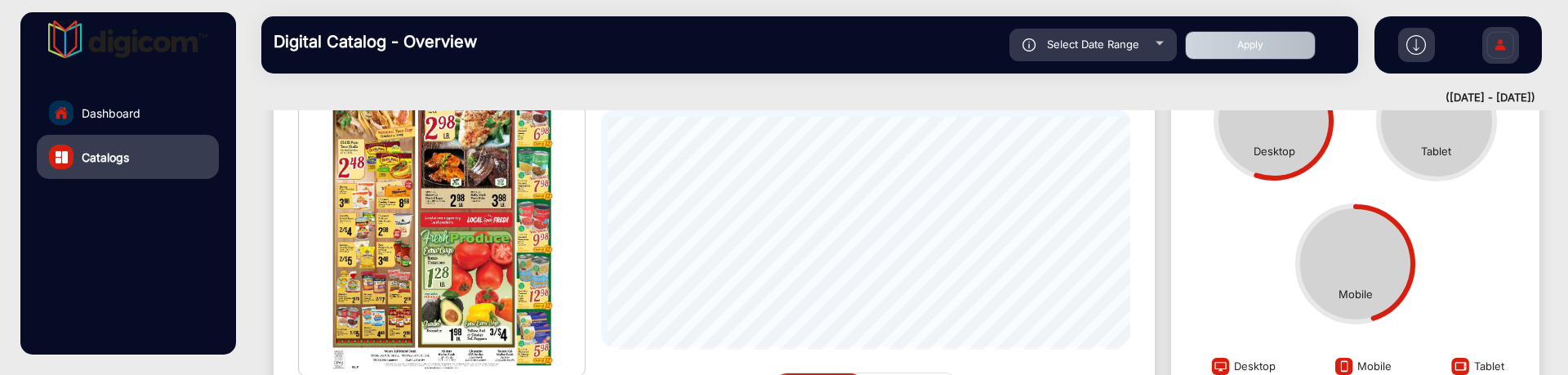
scroll to position [0, 0]
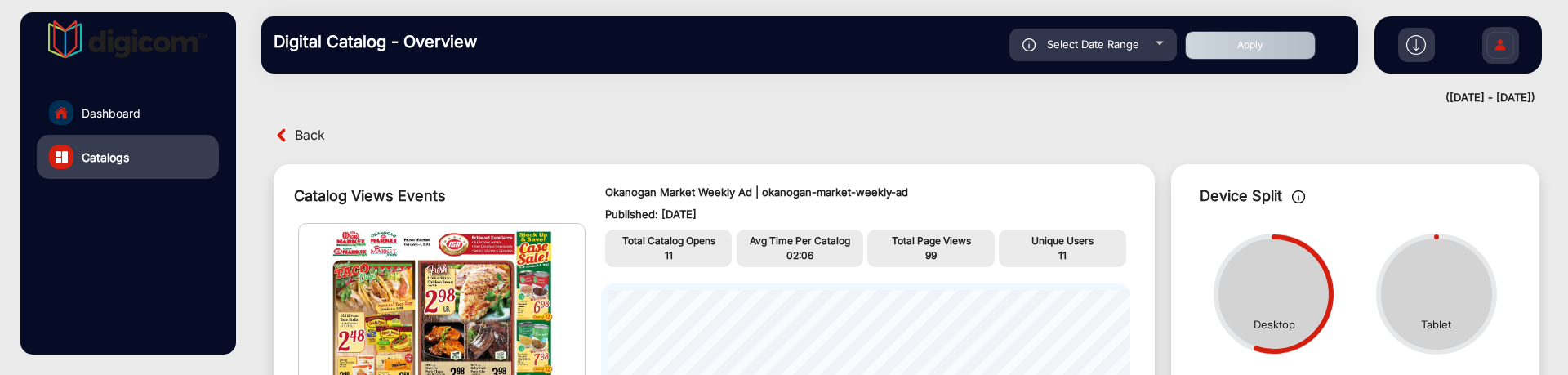
click at [663, 189] on p "Okanogan Market Weekly Ad | okanogan-market-weekly-ad" at bounding box center [866, 193] width 521 height 17
click at [623, 185] on p "Okanogan Market Weekly Ad | okanogan-market-weekly-ad" at bounding box center [866, 193] width 521 height 17
click at [674, 188] on p "Okanogan Market Weekly Ad | okanogan-market-weekly-ad" at bounding box center [866, 193] width 521 height 17
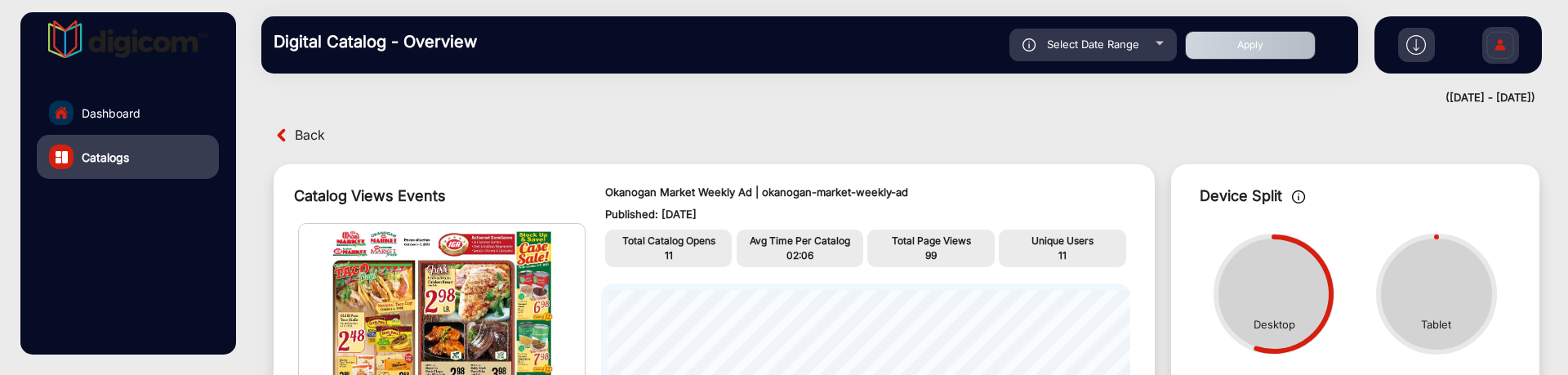
click at [631, 190] on p "Okanogan Market Weekly Ad | okanogan-market-weekly-ad" at bounding box center [866, 193] width 521 height 17
click at [678, 203] on div "Okanogan Market Weekly Ad | okanogan-market-weekly-ad Published: Oct 1, 2025" at bounding box center [866, 204] width 521 height 39
click at [120, 115] on span "Dashboard" at bounding box center [111, 113] width 59 height 18
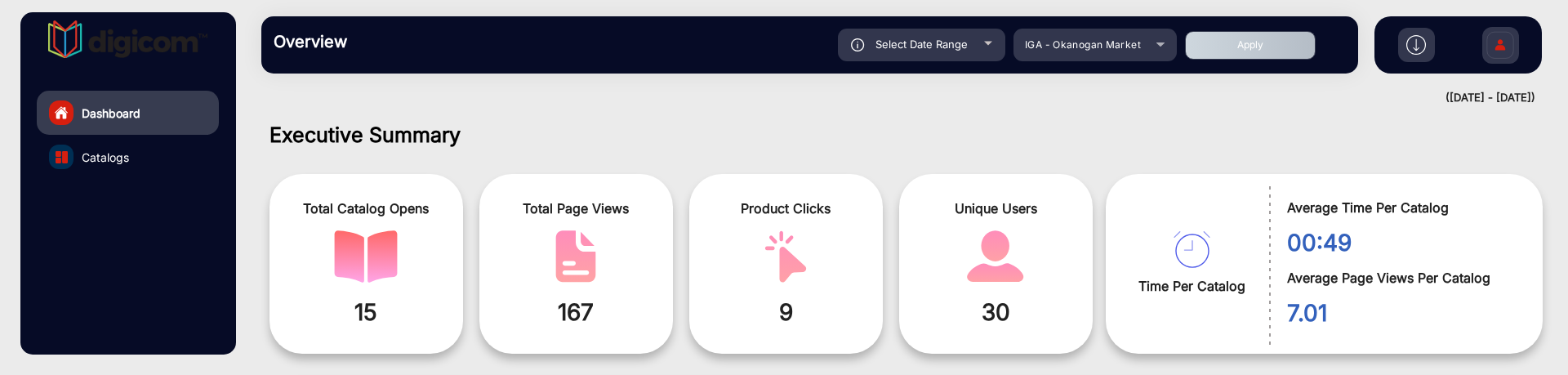
scroll to position [12, 0]
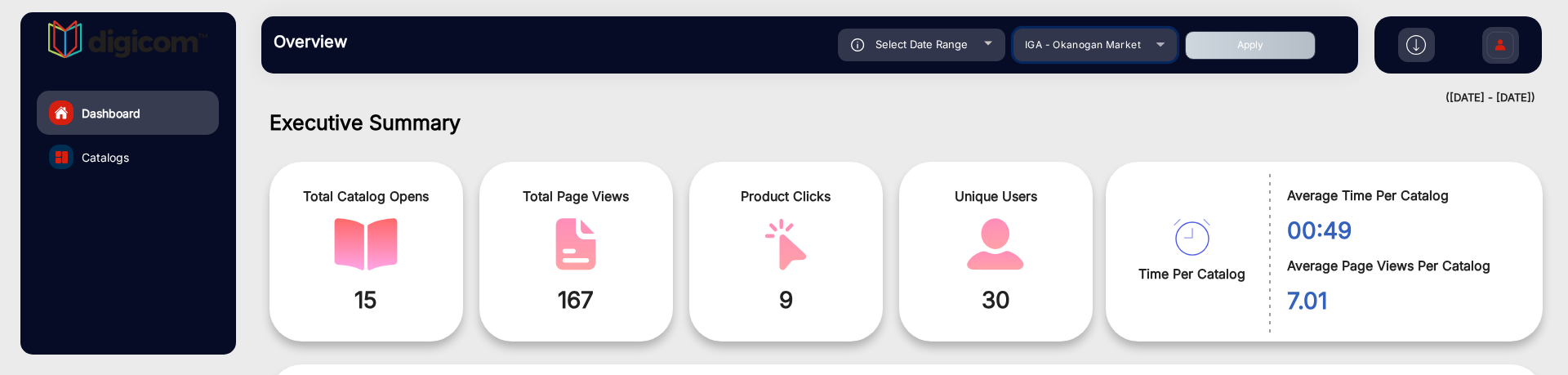
click at [1064, 45] on span "IGA - Okanogan Market" at bounding box center [1083, 44] width 116 height 12
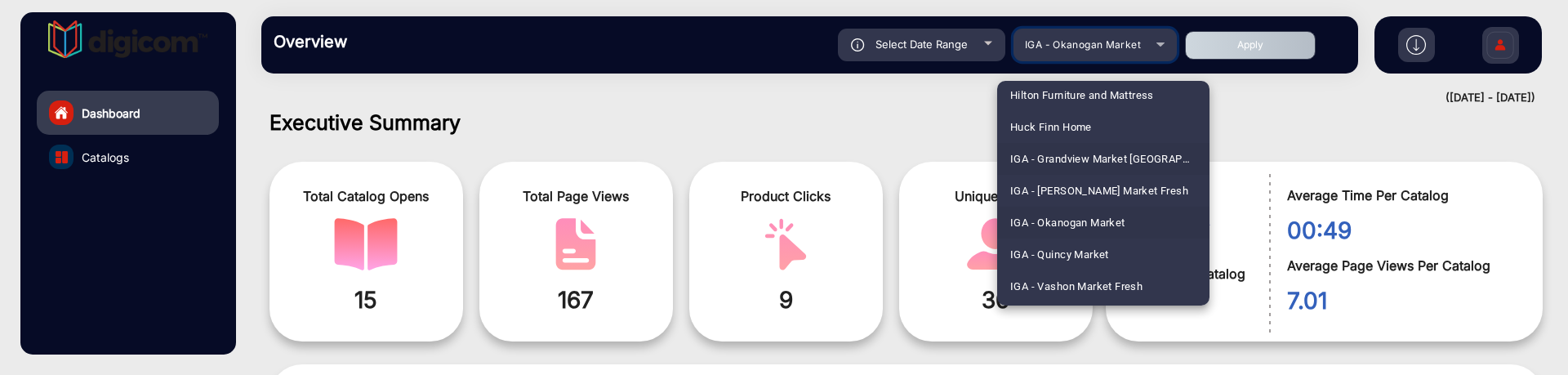
scroll to position [2498, 0]
click at [1089, 243] on span "IGA - Vashon Market Fresh" at bounding box center [1076, 251] width 132 height 32
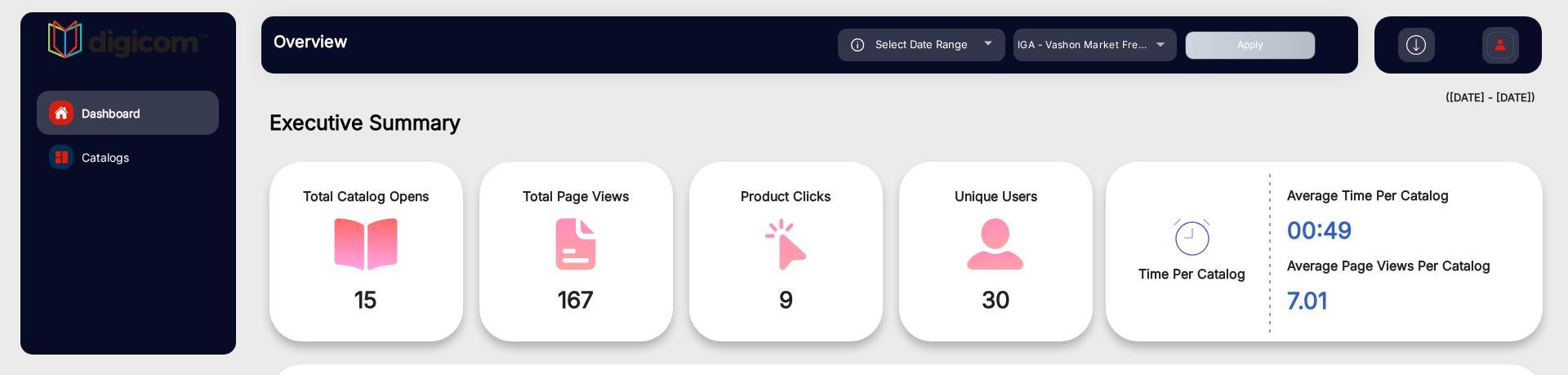
click at [1239, 35] on button "Apply" at bounding box center [1251, 45] width 131 height 29
type input "10/1/2025"
type input "[DATE]"
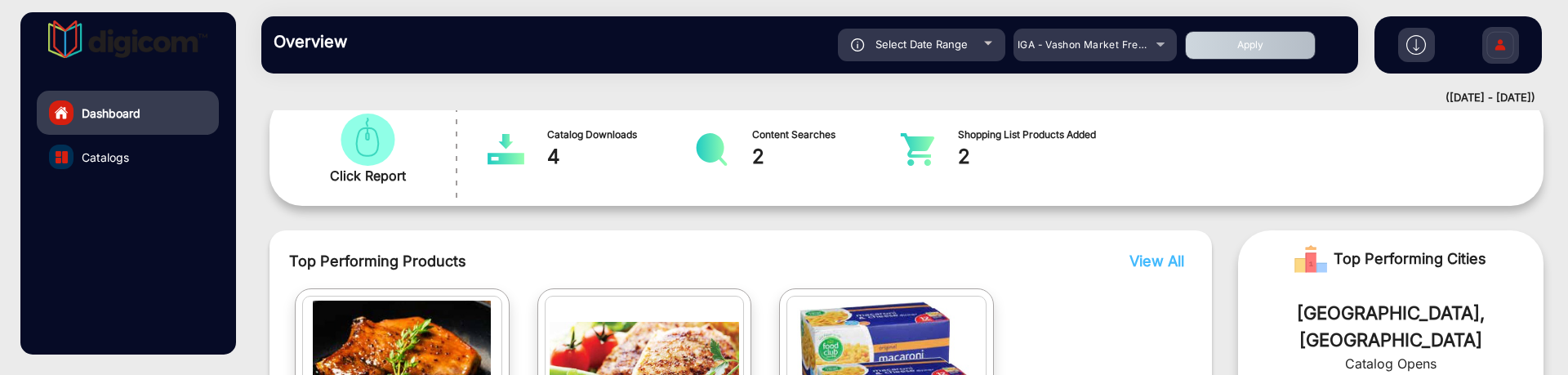
scroll to position [421, 0]
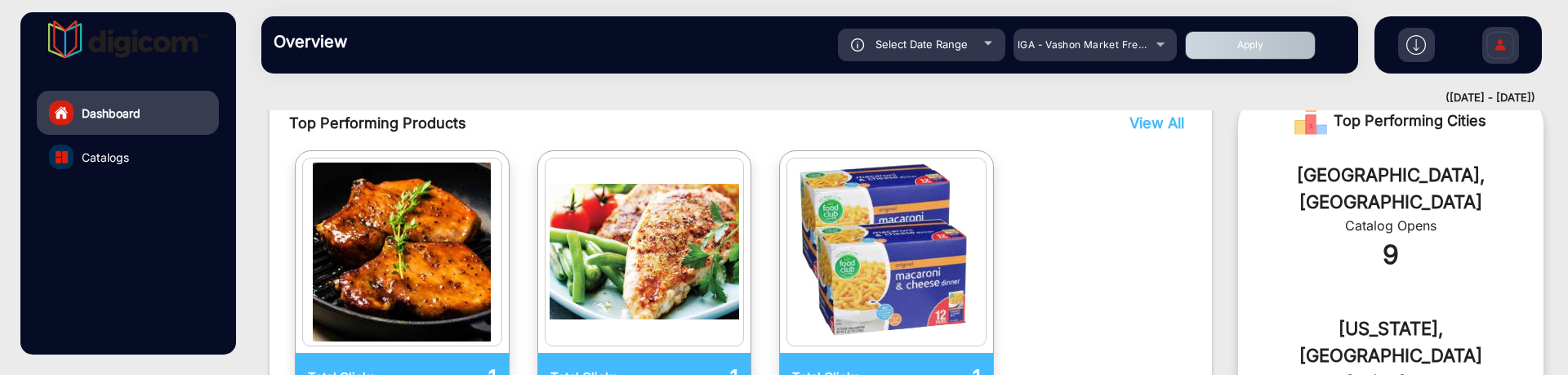
click at [76, 161] on link "Catalogs" at bounding box center [127, 157] width 182 height 44
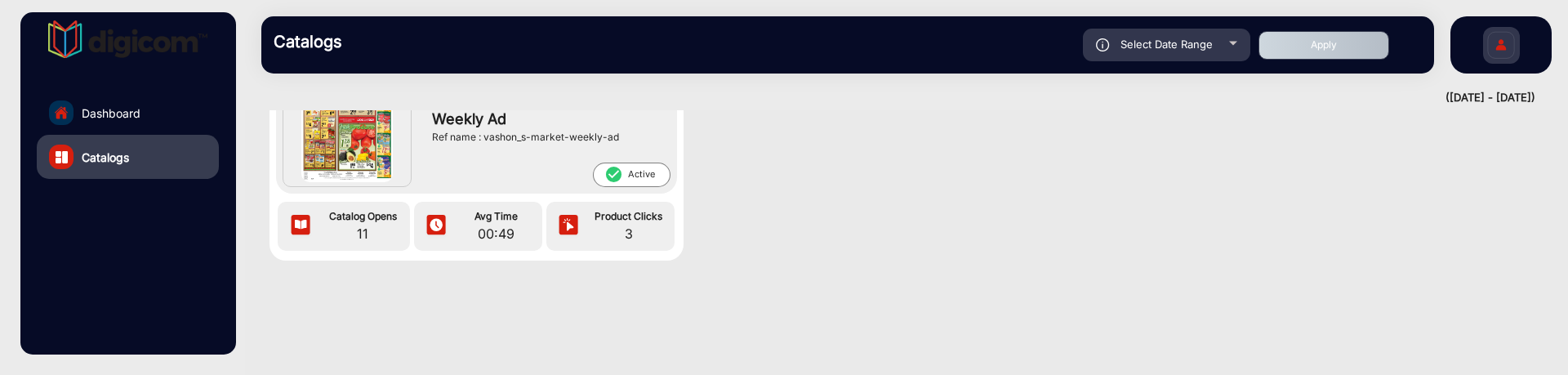
scroll to position [42, 0]
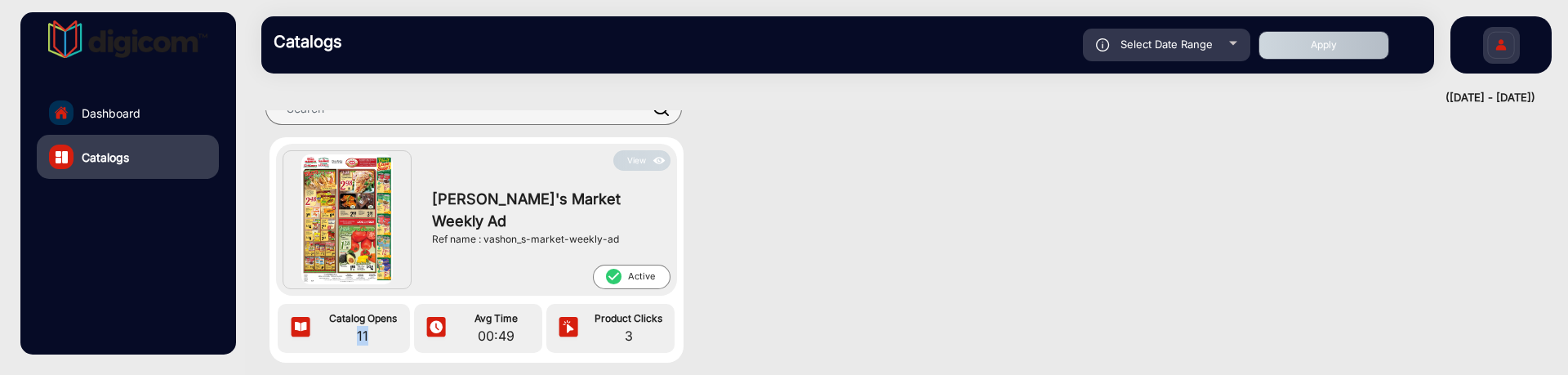
drag, startPoint x: 378, startPoint y: 337, endPoint x: 342, endPoint y: 332, distance: 36.3
click at [342, 326] on span "11" at bounding box center [363, 335] width 87 height 19
click at [630, 157] on button "View" at bounding box center [642, 161] width 57 height 20
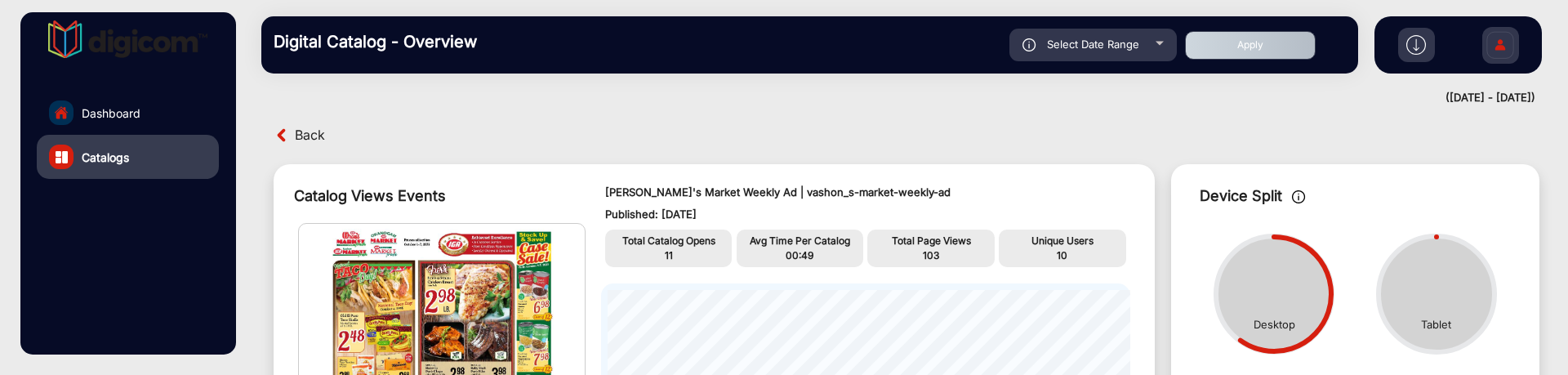
click at [292, 132] on div "Back" at bounding box center [588, 135] width 637 height 25
click at [316, 132] on span "Back" at bounding box center [309, 135] width 30 height 25
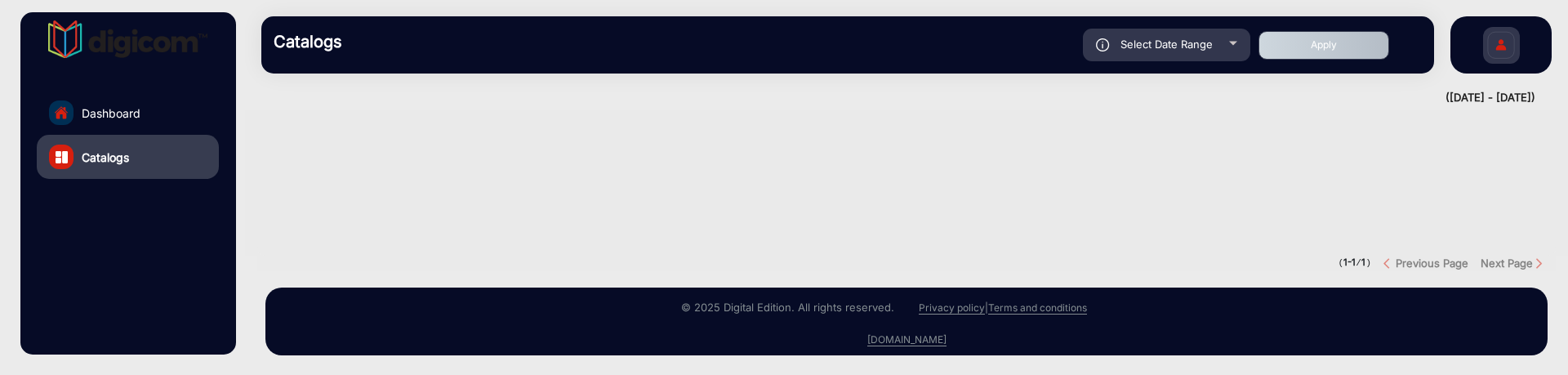
scroll to position [369, 0]
click at [1216, 39] on div "Select Date Range" at bounding box center [1166, 44] width 167 height 32
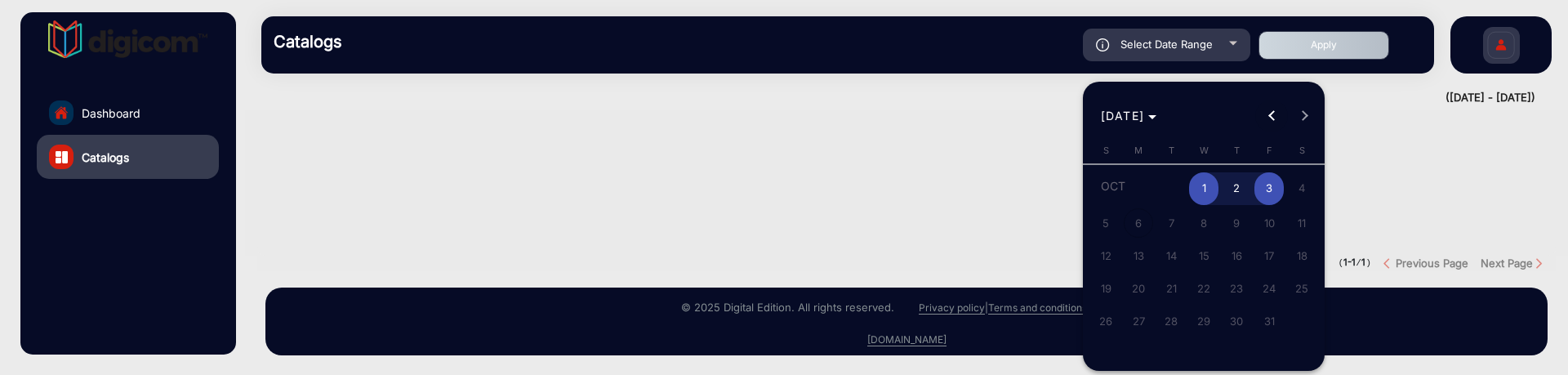
click at [1272, 114] on button "Previous month" at bounding box center [1271, 115] width 32 height 32
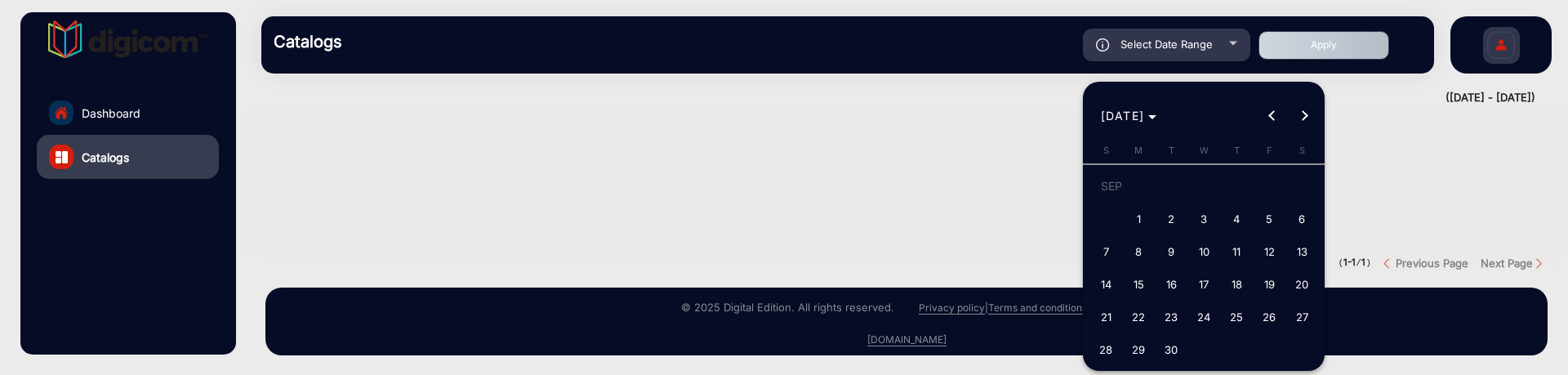
click at [1292, 306] on span "27" at bounding box center [1302, 317] width 30 height 30
type input "[DATE]"
click at [1227, 317] on span "25" at bounding box center [1237, 317] width 30 height 30
type input "9/25/2025"
click at [1312, 117] on span "Next month" at bounding box center [1304, 115] width 32 height 32
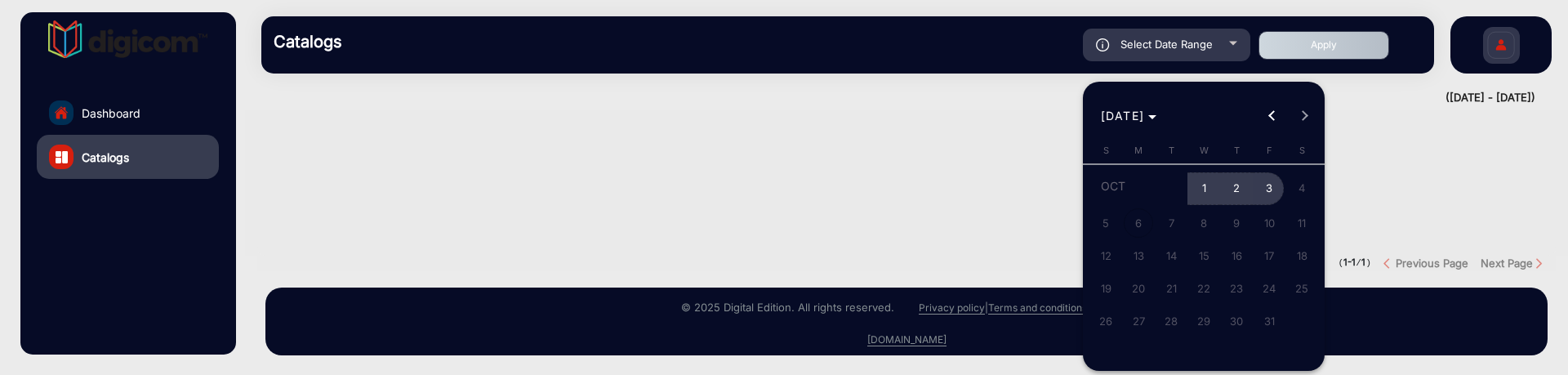
click at [1261, 188] on span "3" at bounding box center [1269, 189] width 30 height 33
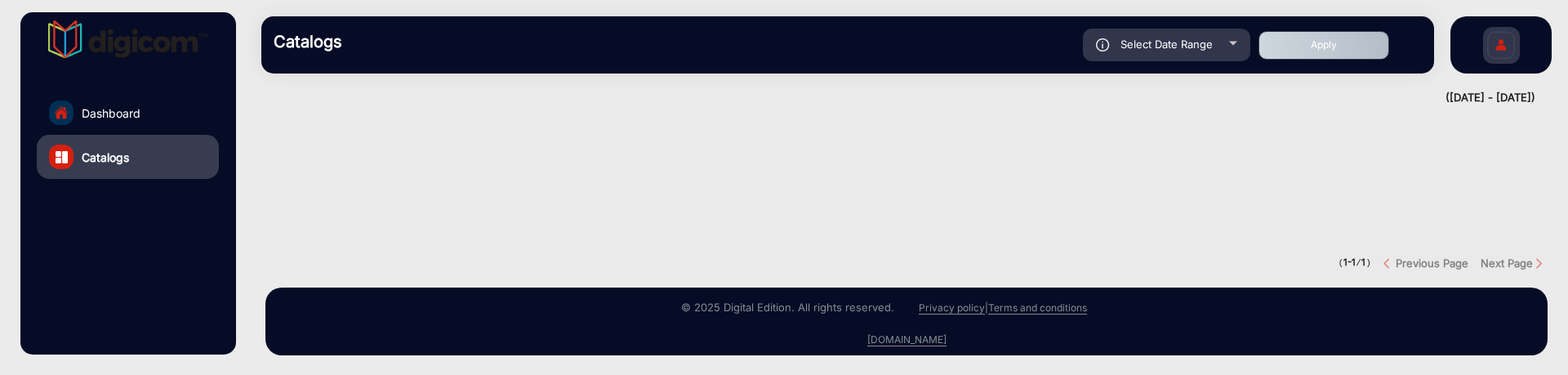
type input "[DATE]"
click at [1357, 48] on button "Apply" at bounding box center [1324, 45] width 131 height 29
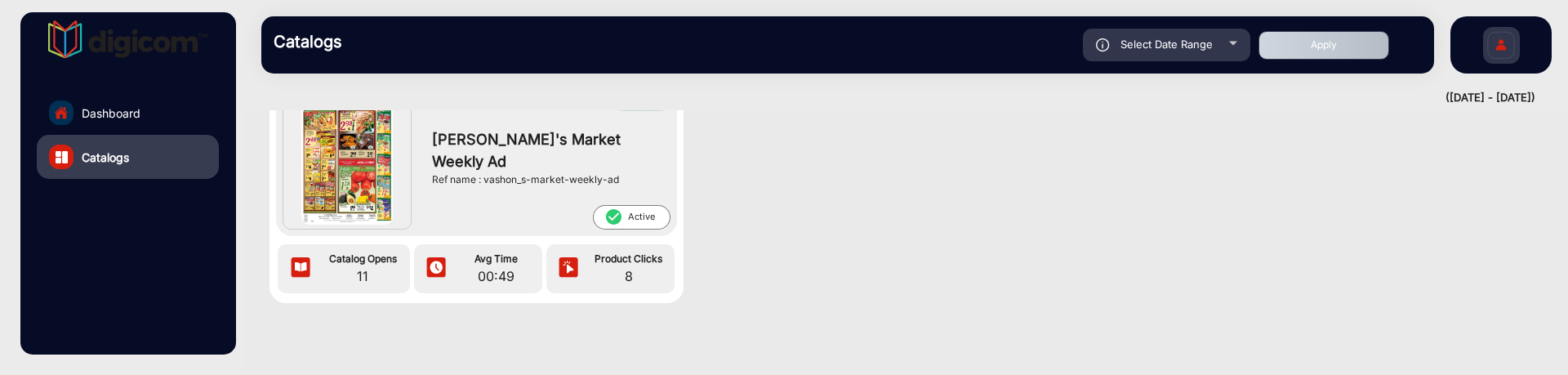
scroll to position [0, 0]
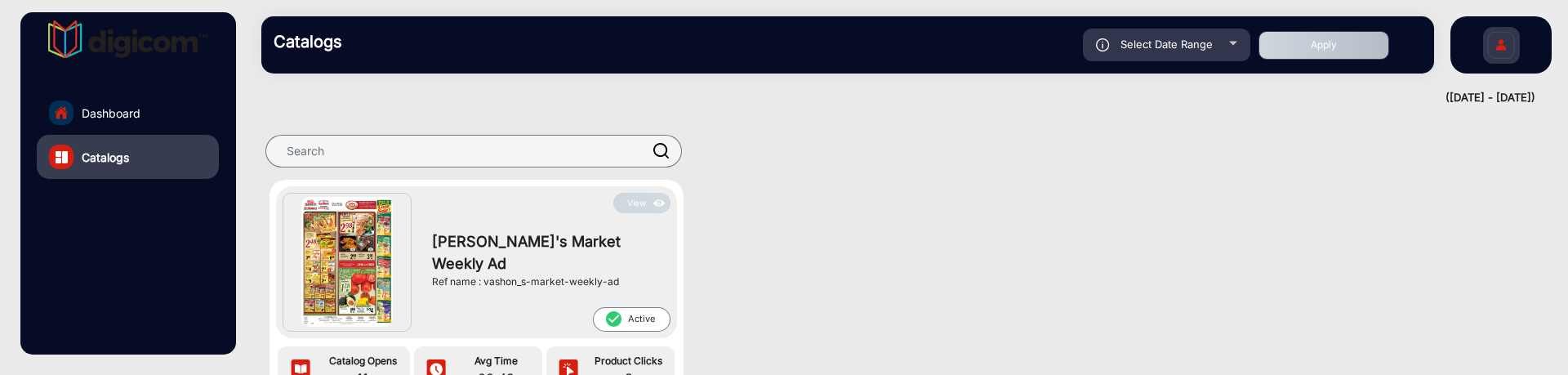
click at [641, 203] on button "View" at bounding box center [642, 203] width 57 height 20
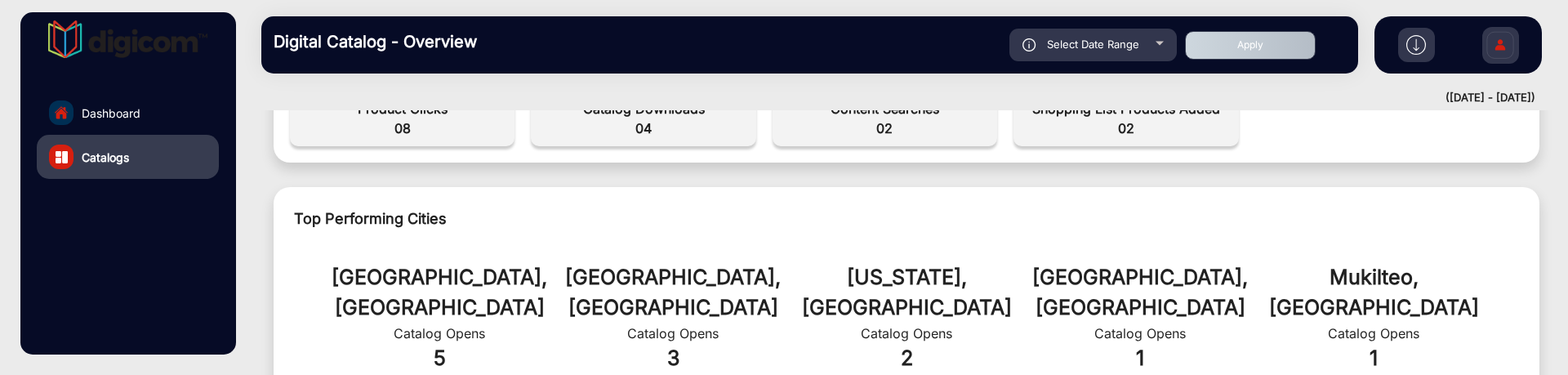
scroll to position [184, 0]
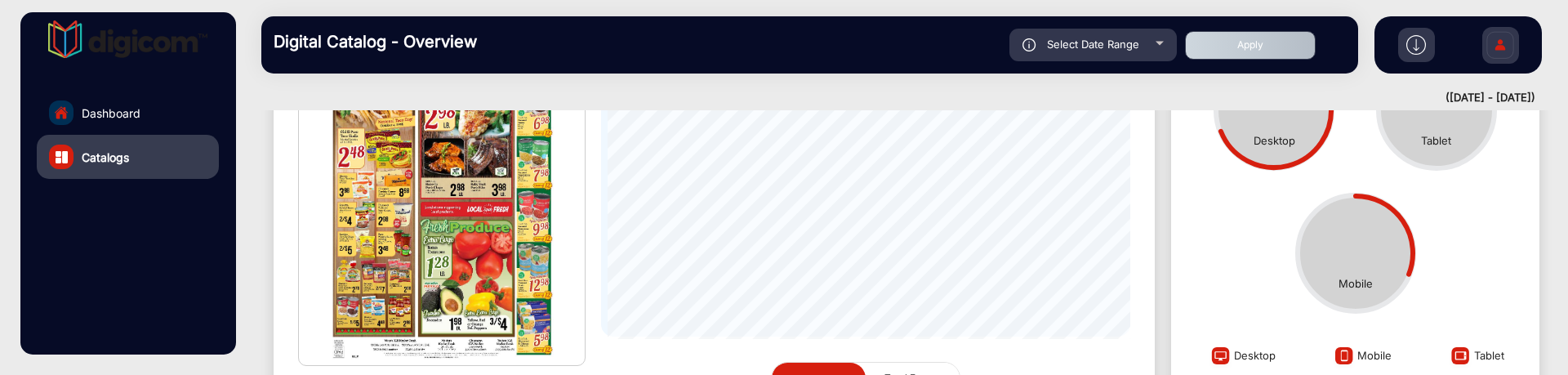
click at [152, 115] on link "Dashboard" at bounding box center [127, 113] width 182 height 44
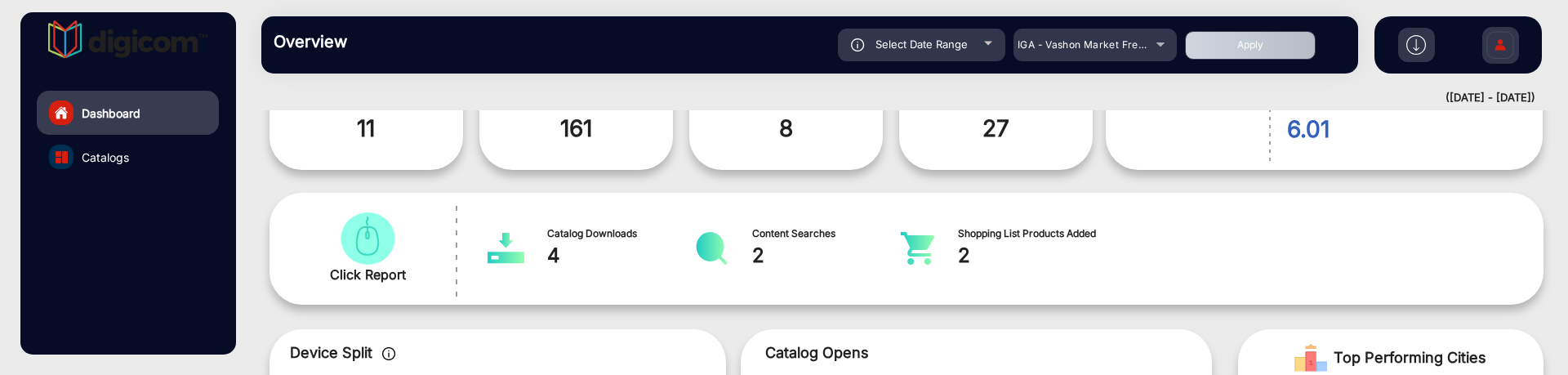
scroll to position [12, 0]
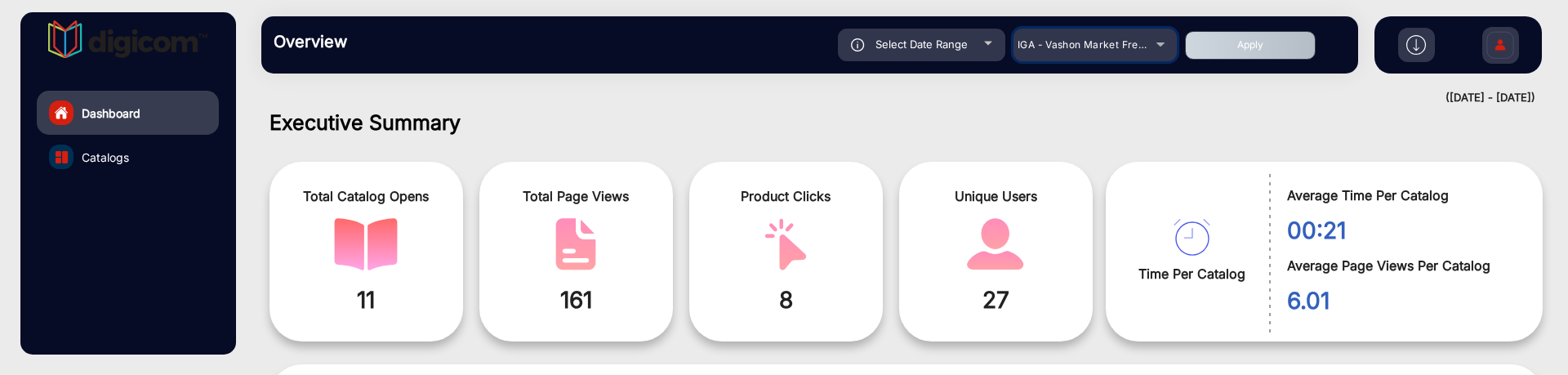
click at [1124, 45] on span "IGA - Vashon Market Fresh" at bounding box center [1083, 44] width 131 height 12
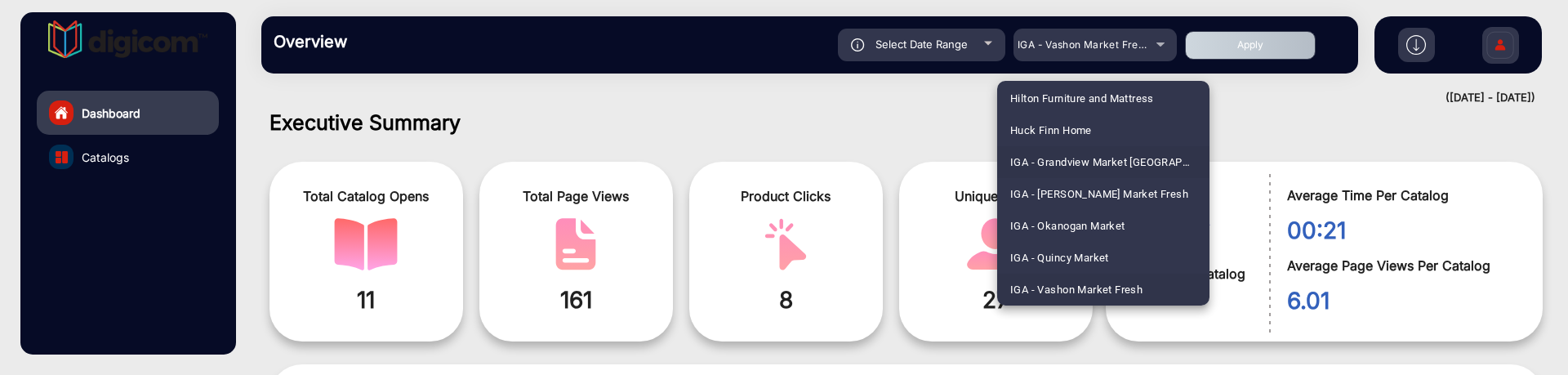
click at [1118, 169] on span "IGA - Grandview Market [GEOGRAPHIC_DATA][PERSON_NAME]" at bounding box center [1104, 162] width 186 height 32
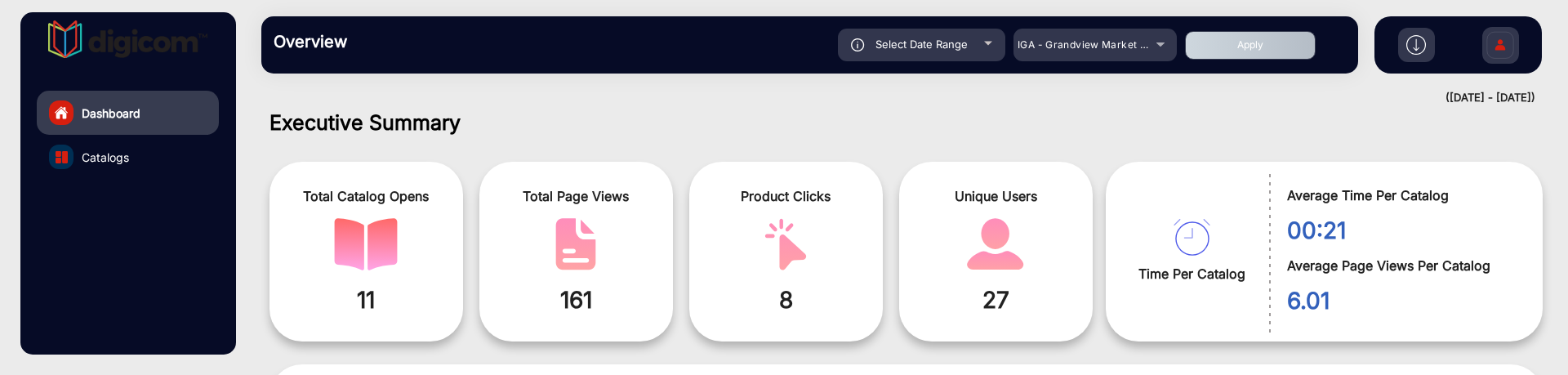
click at [1239, 47] on button "Apply" at bounding box center [1251, 45] width 131 height 29
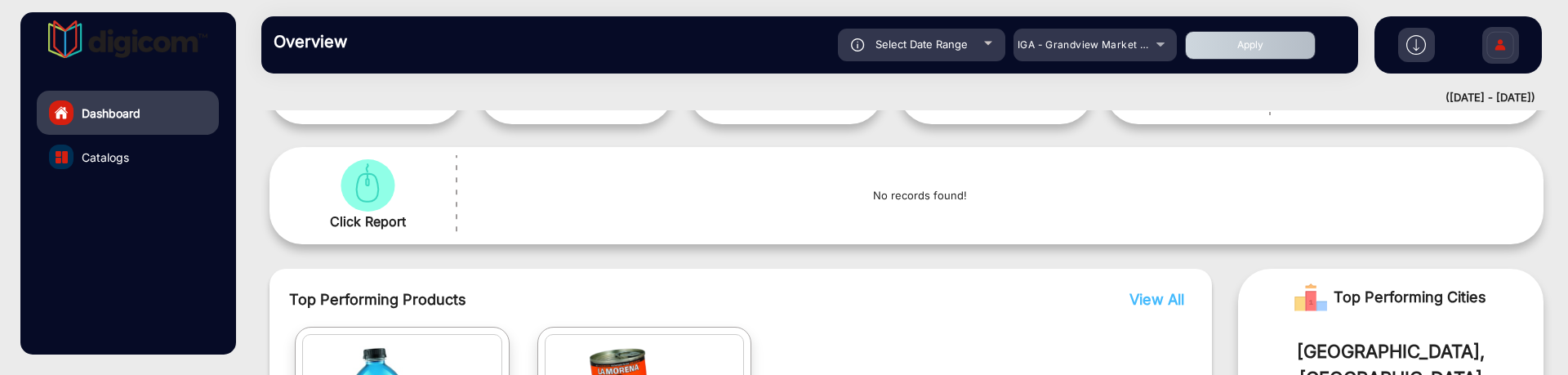
scroll to position [226, 0]
click at [1104, 50] on span "IGA - Grandview Market [GEOGRAPHIC_DATA][PERSON_NAME]" at bounding box center [1173, 44] width 311 height 12
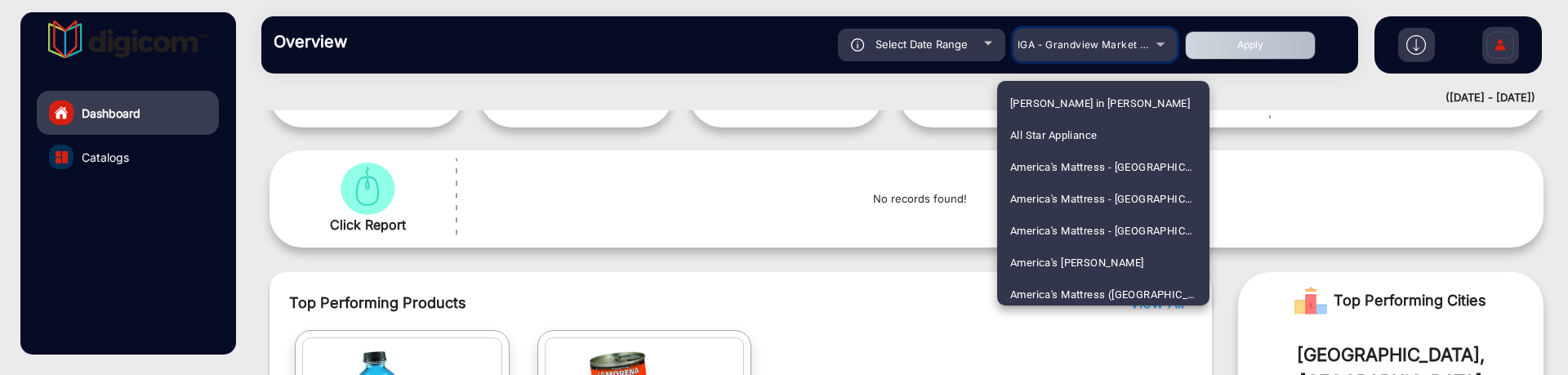
scroll to position [2332, 0]
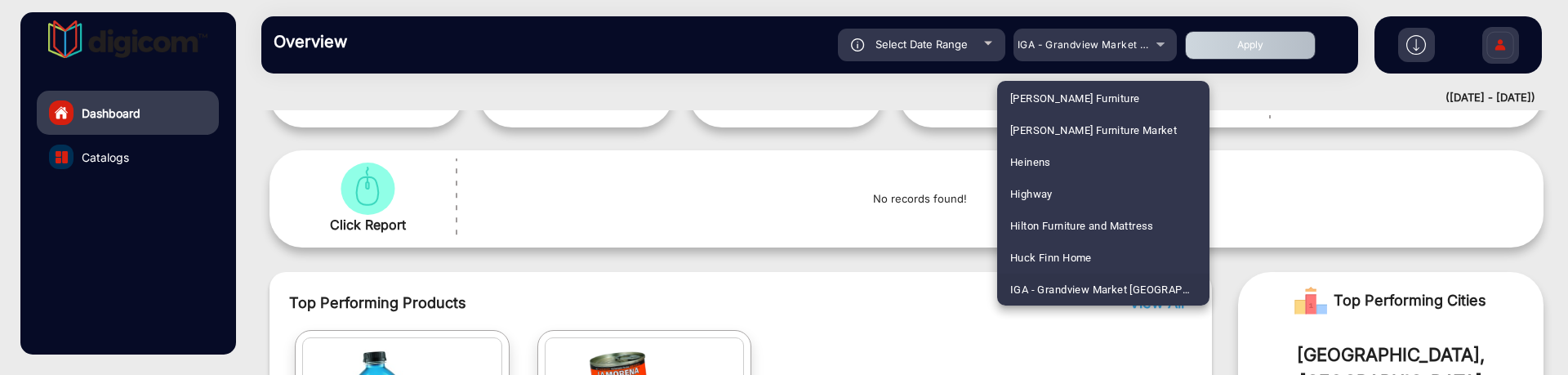
click at [937, 86] on div at bounding box center [784, 188] width 1568 height 375
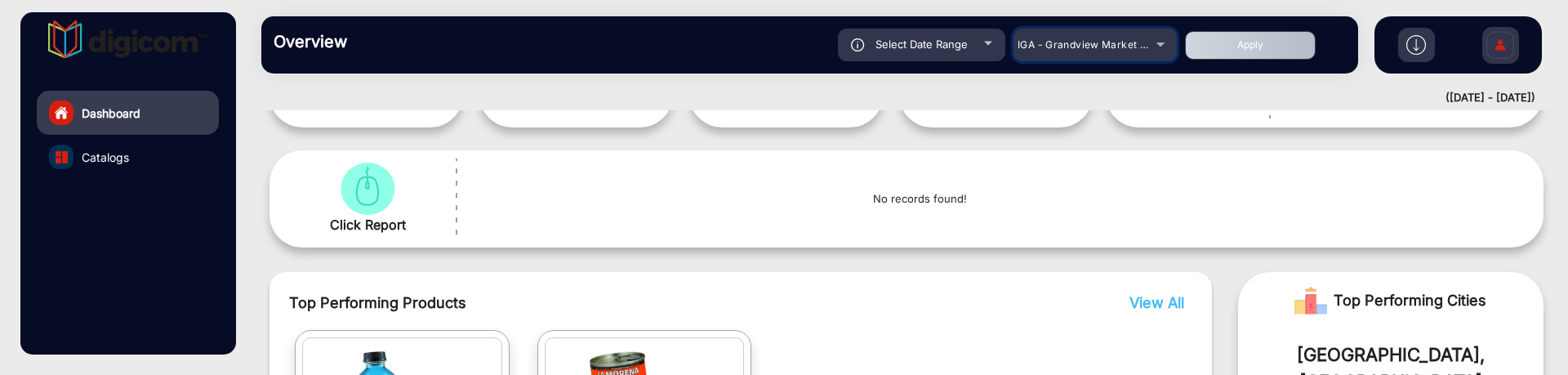
click at [1073, 57] on mat-select "IGA - Grandview Market [GEOGRAPHIC_DATA][PERSON_NAME]" at bounding box center [1095, 44] width 163 height 32
click at [1081, 46] on span "IGA - Grandview Market [GEOGRAPHIC_DATA][PERSON_NAME]" at bounding box center [1173, 44] width 311 height 12
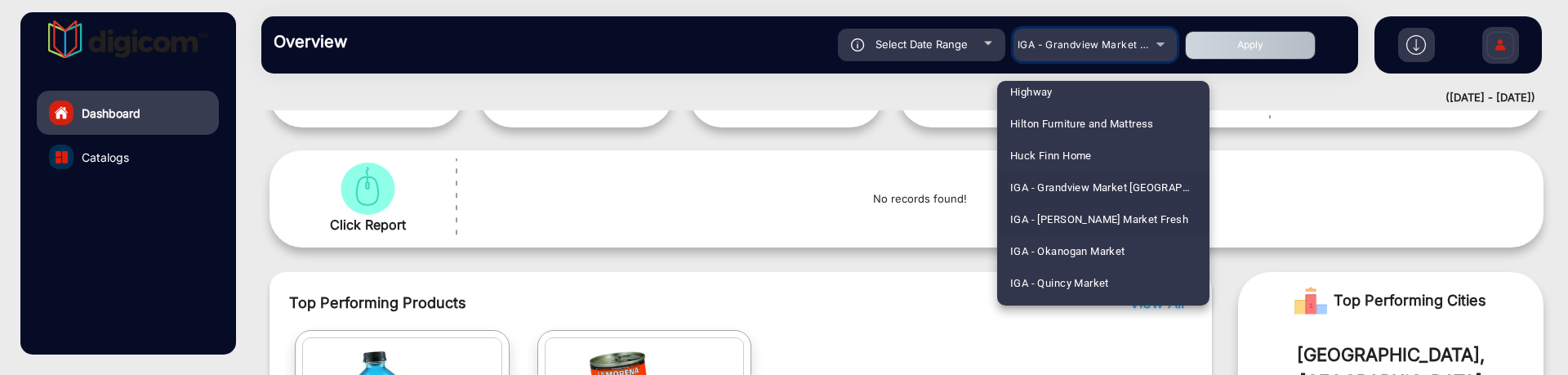
scroll to position [2536, 0]
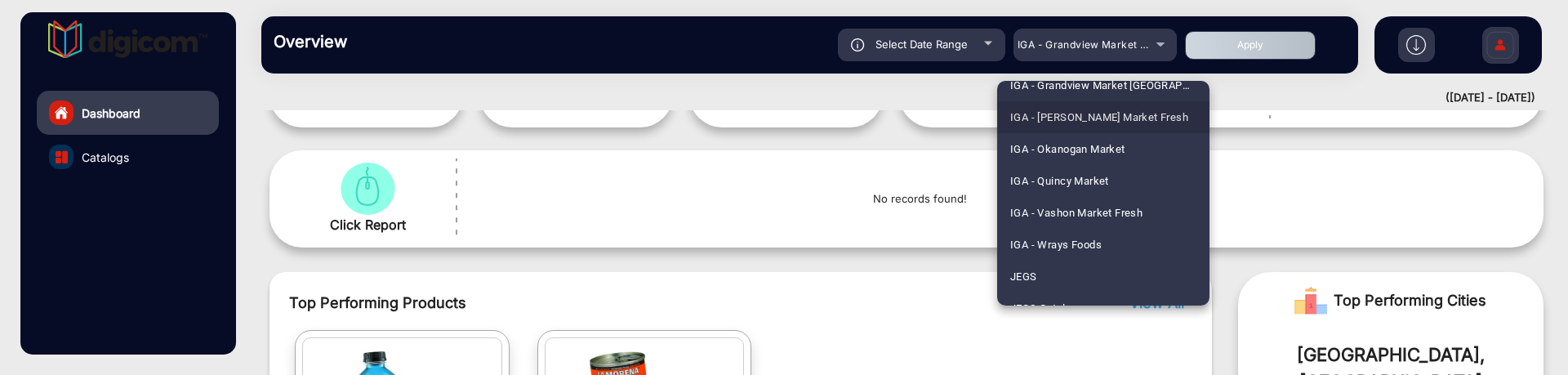
click at [1118, 116] on span "IGA - [PERSON_NAME] Market Fresh" at bounding box center [1099, 117] width 178 height 32
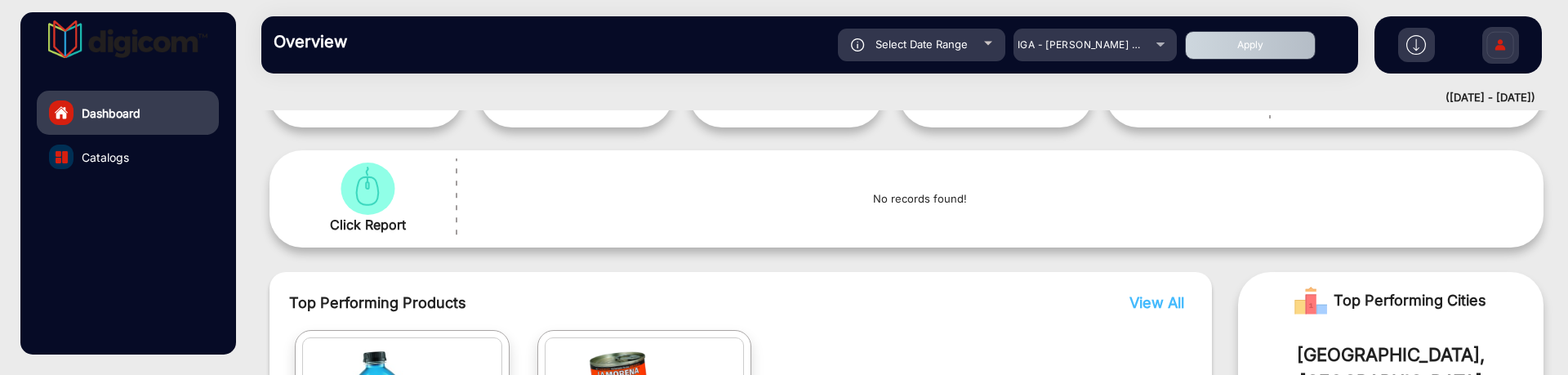
click at [1212, 47] on button "Apply" at bounding box center [1251, 45] width 131 height 29
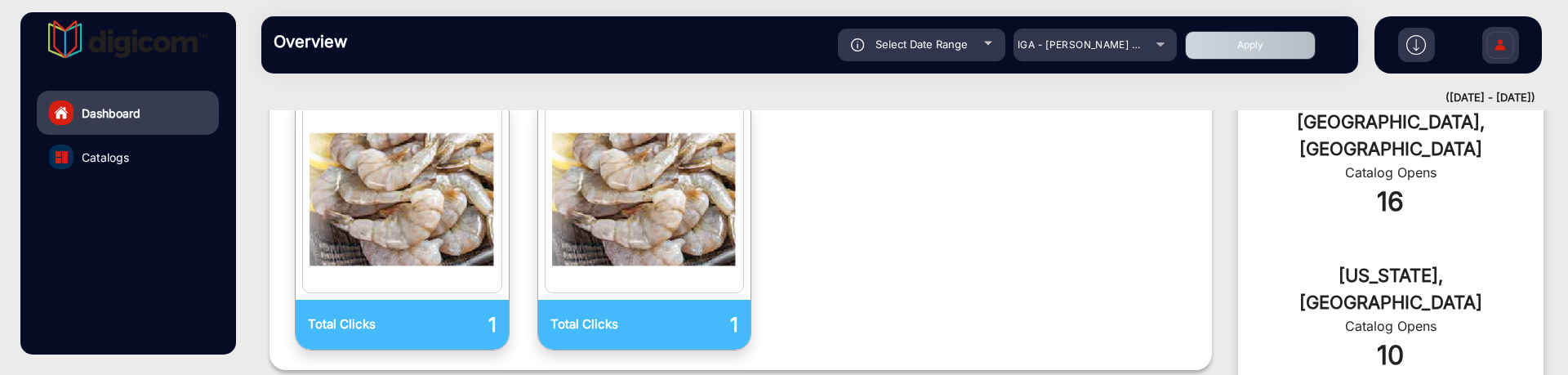
scroll to position [321, 0]
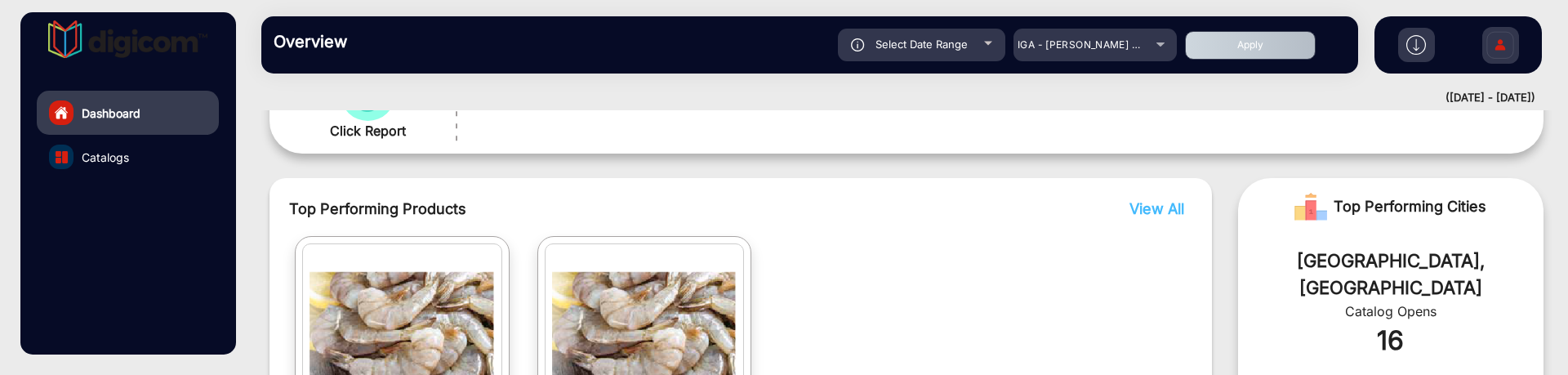
click at [983, 50] on div "Select Date Range" at bounding box center [921, 44] width 167 height 32
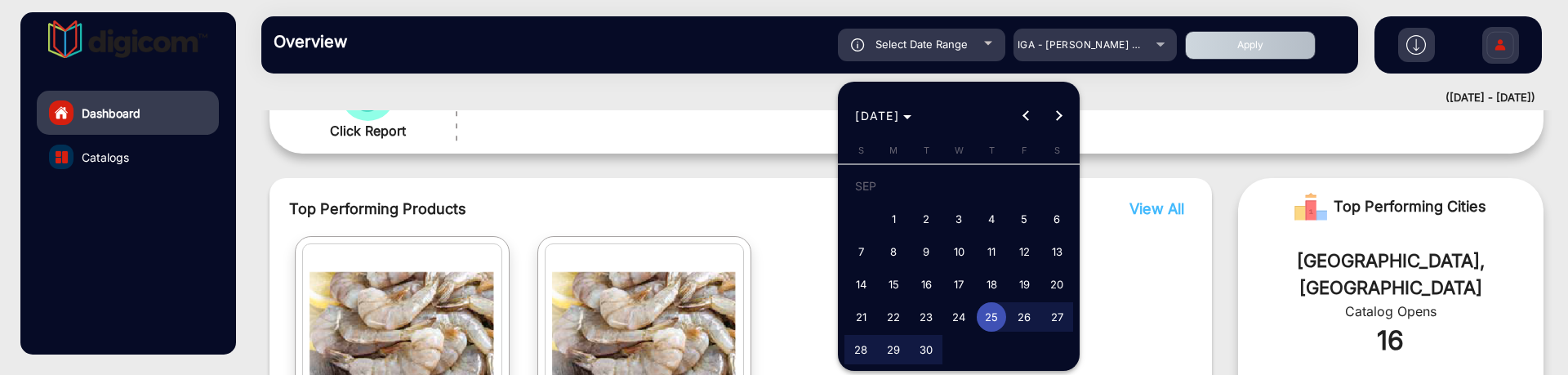
click at [1095, 39] on div at bounding box center [784, 188] width 1568 height 375
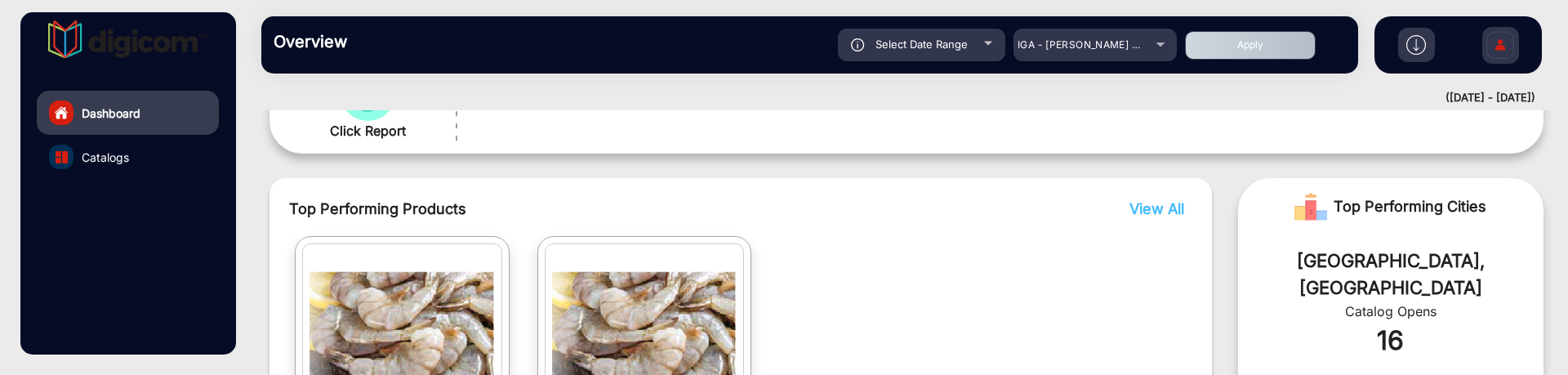
click at [994, 46] on div "Select Date Range" at bounding box center [921, 44] width 167 height 32
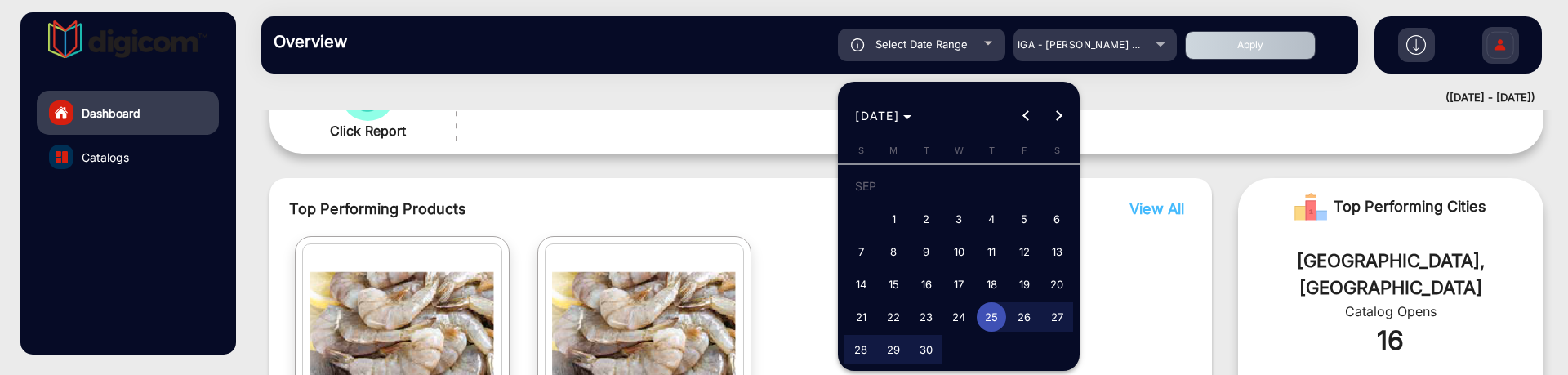
click at [1094, 46] on div at bounding box center [784, 188] width 1568 height 375
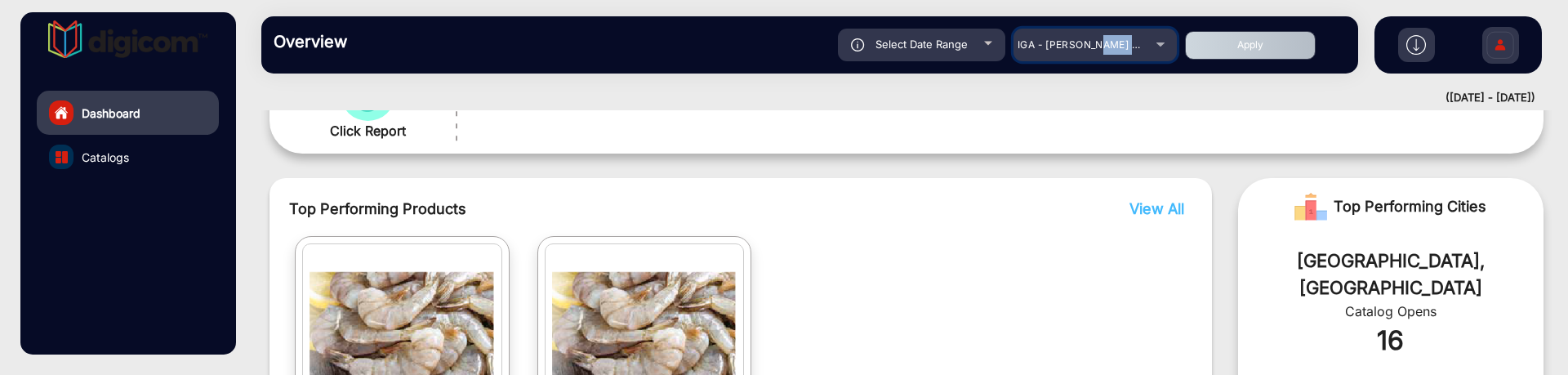
click at [1094, 46] on span "IGA - [PERSON_NAME] Market Fresh" at bounding box center [1107, 44] width 180 height 12
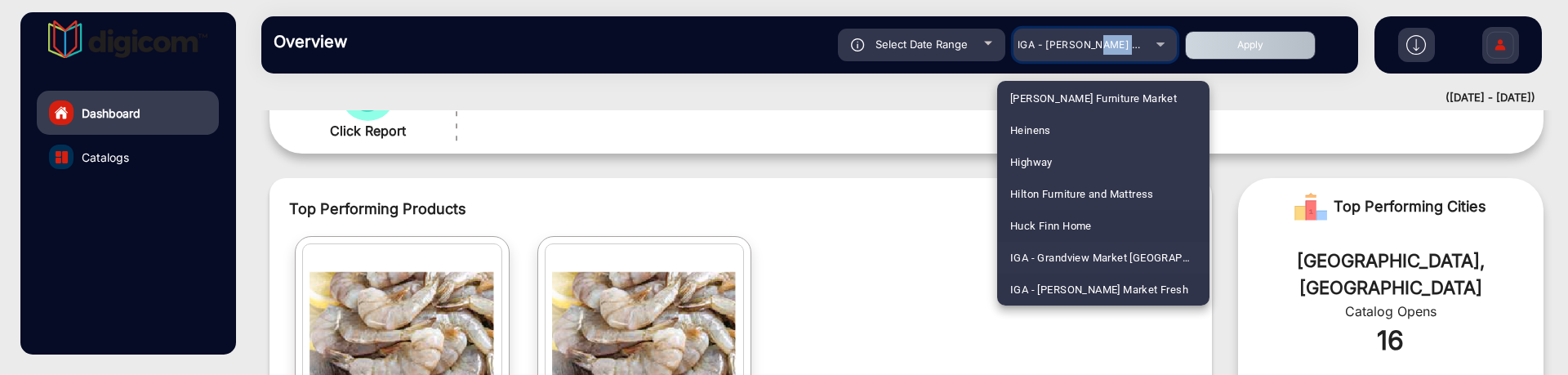
scroll to position [2466, 0]
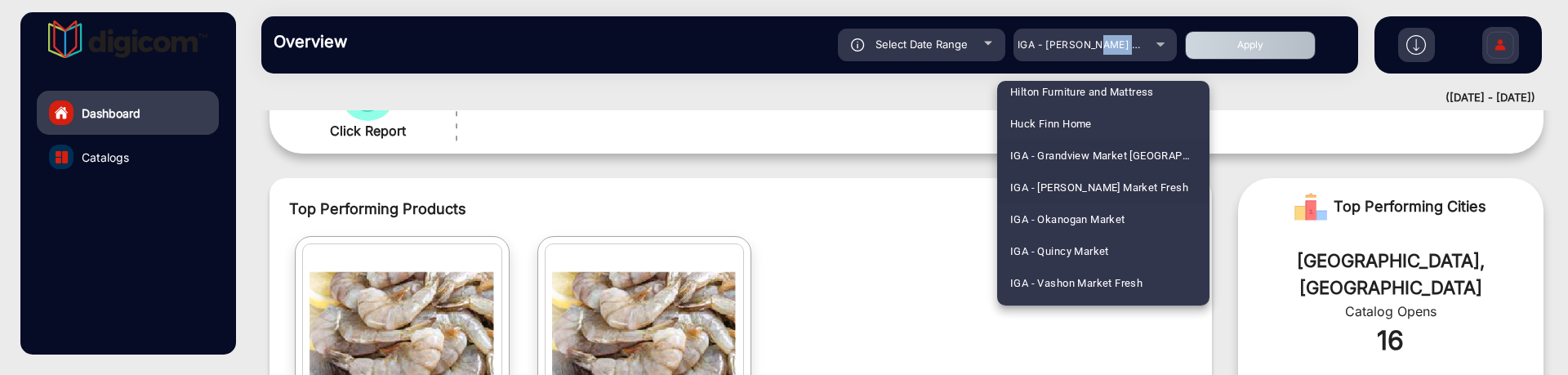
click at [1104, 154] on span "IGA - Grandview Market [GEOGRAPHIC_DATA][PERSON_NAME]" at bounding box center [1104, 155] width 186 height 32
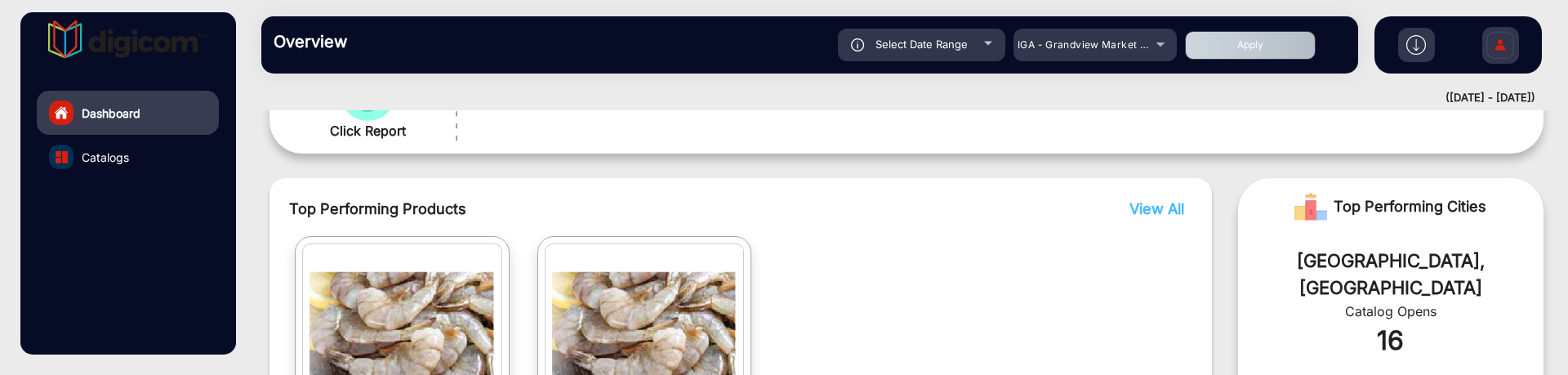
click at [1263, 59] on div "Select Date Range 9/25/2025 9/25/2025 – 10/3/2025 10/3/2025 IGA - Grandview Mar…" at bounding box center [863, 44] width 965 height 32
click at [1263, 50] on button "Apply" at bounding box center [1251, 45] width 131 height 29
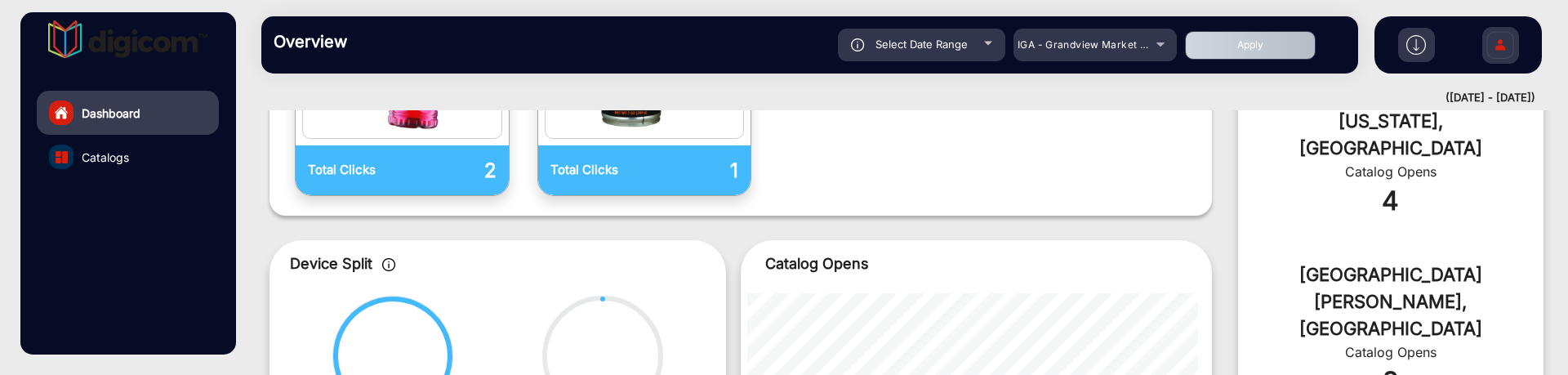
scroll to position [627, 0]
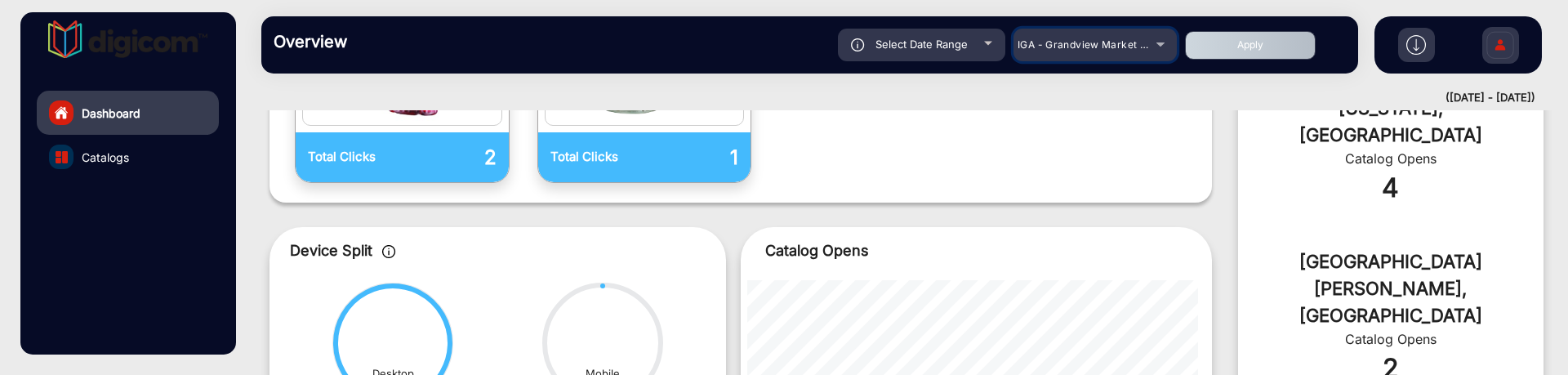
click at [1117, 39] on span "IGA - Grandview Market [GEOGRAPHIC_DATA][PERSON_NAME]" at bounding box center [1173, 44] width 311 height 12
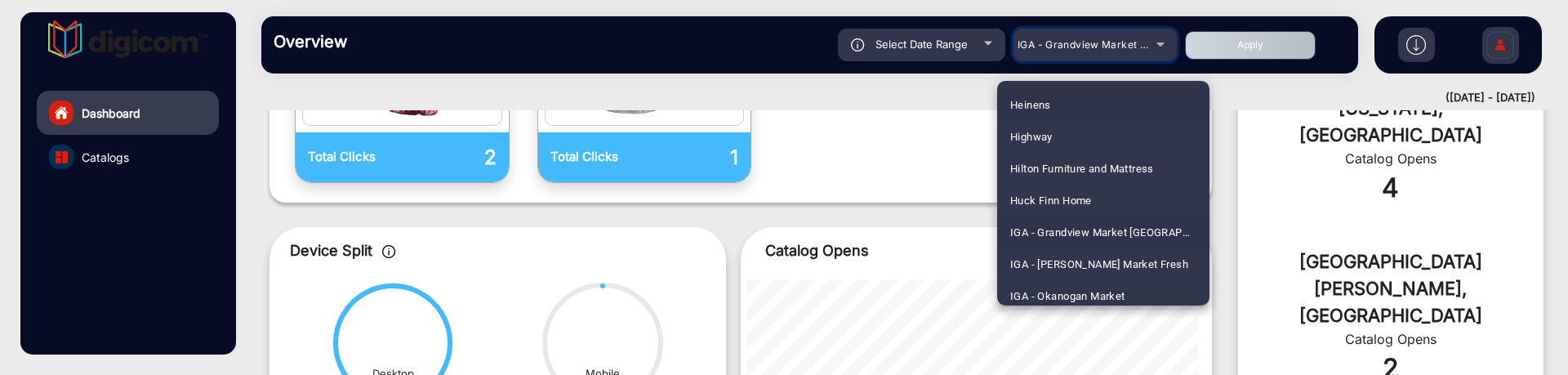
scroll to position [2434, 0]
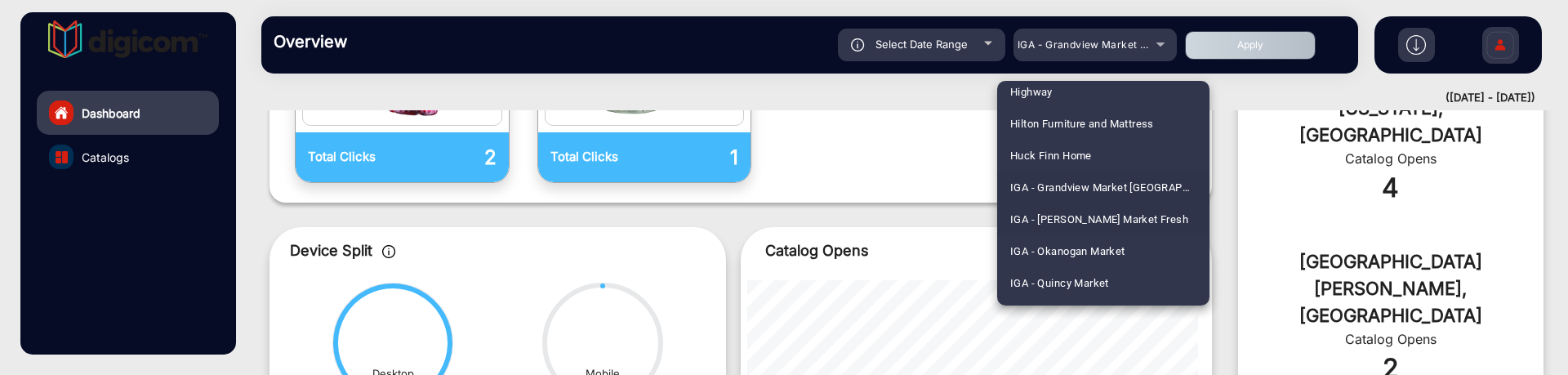
click at [1119, 214] on span "IGA - [PERSON_NAME] Market Fresh" at bounding box center [1099, 219] width 178 height 32
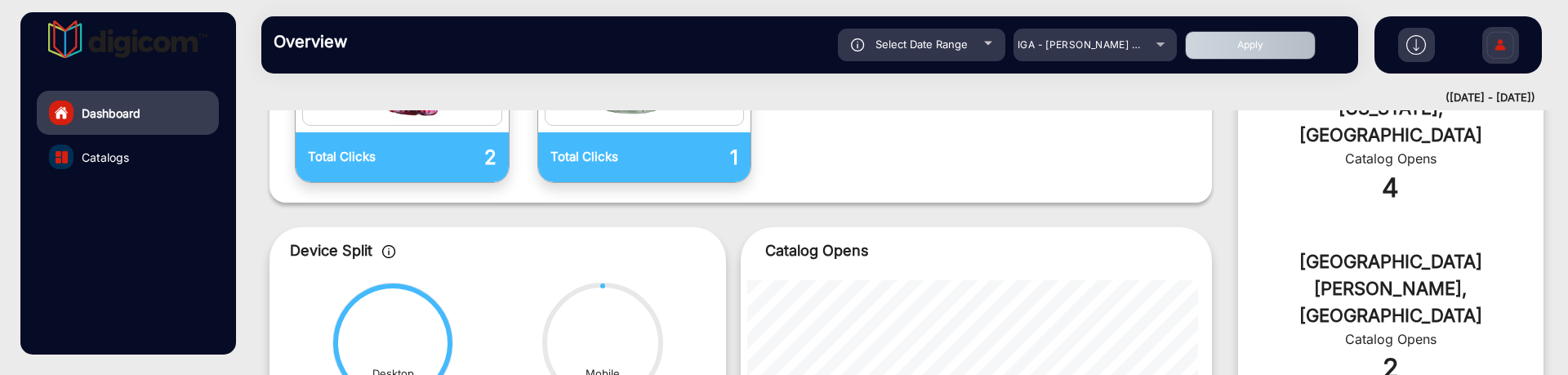
click at [1234, 47] on button "Apply" at bounding box center [1251, 45] width 131 height 29
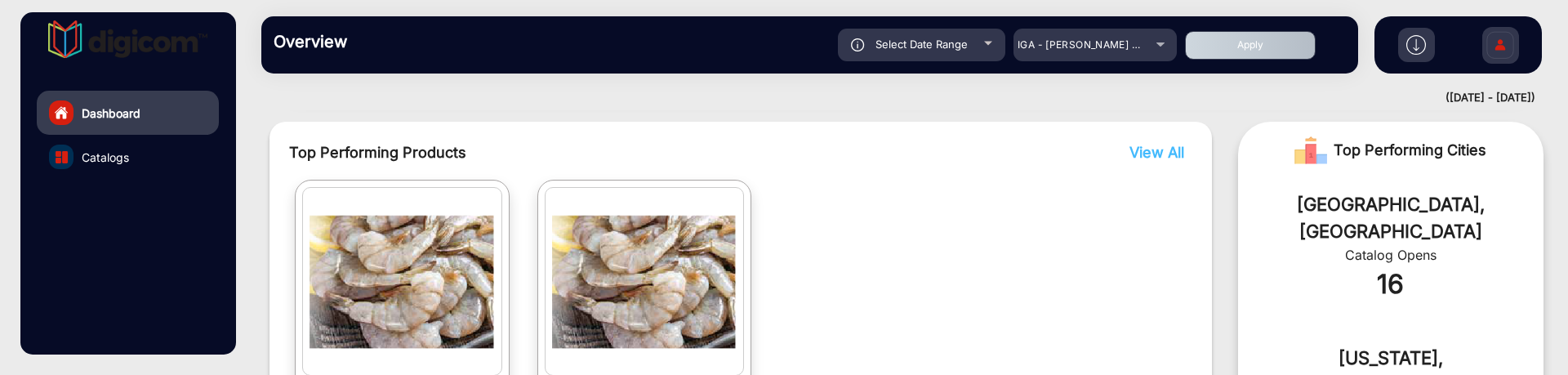
scroll to position [421, 0]
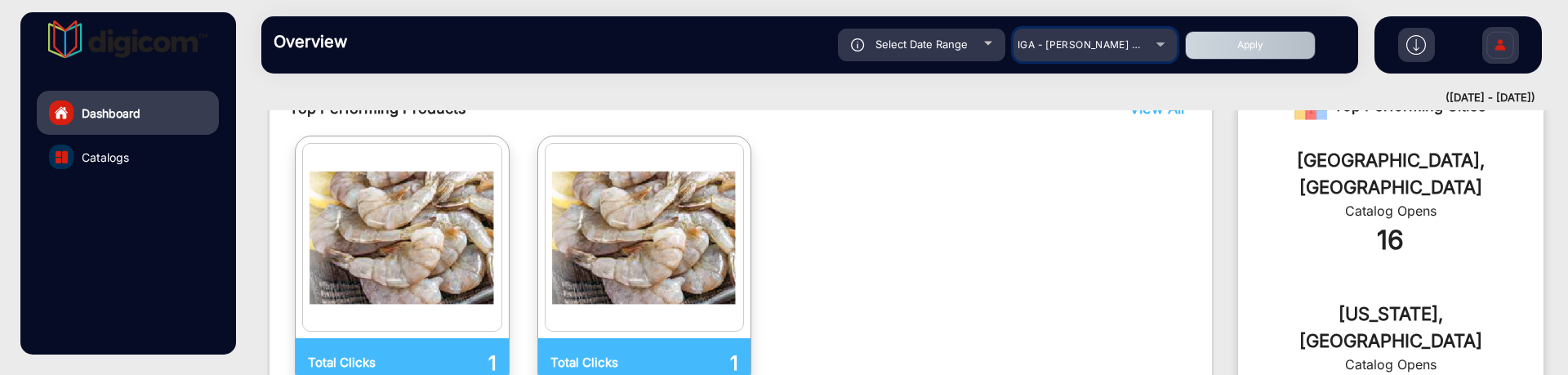
click at [1075, 49] on span "IGA - [PERSON_NAME] Market Fresh" at bounding box center [1107, 44] width 180 height 12
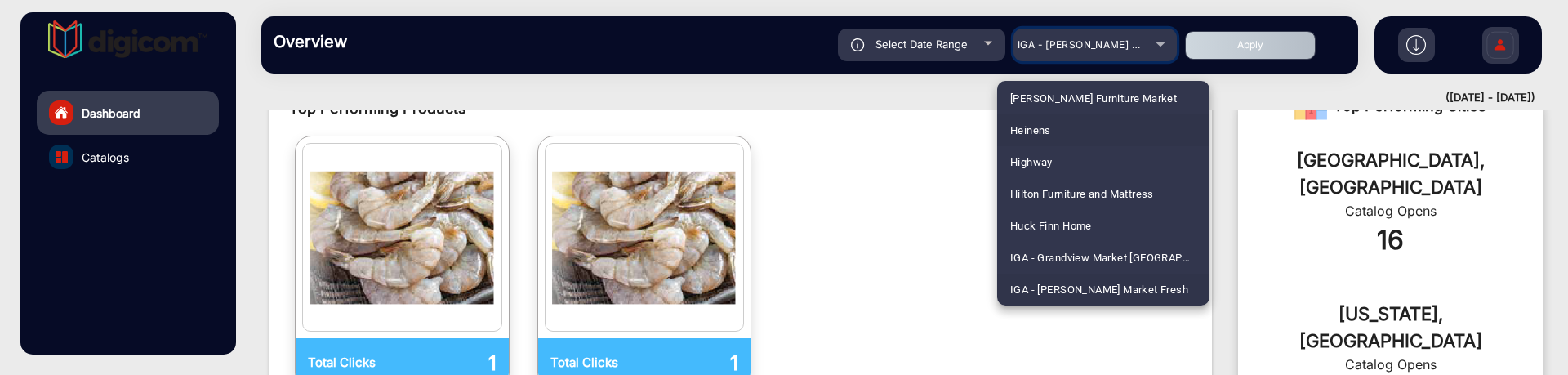
scroll to position [2466, 0]
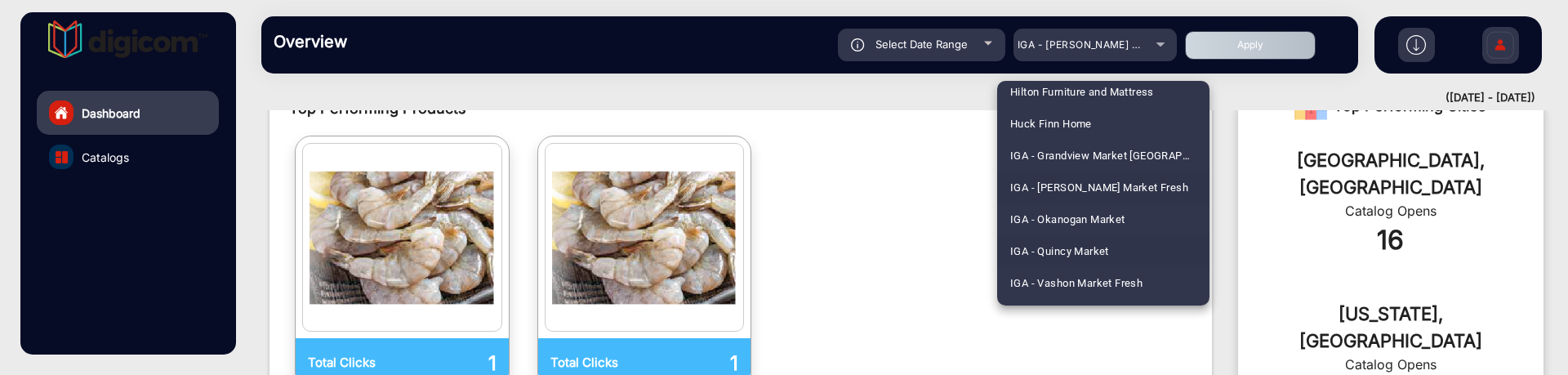
click at [1098, 247] on span "IGA - Quincy Market" at bounding box center [1059, 251] width 99 height 32
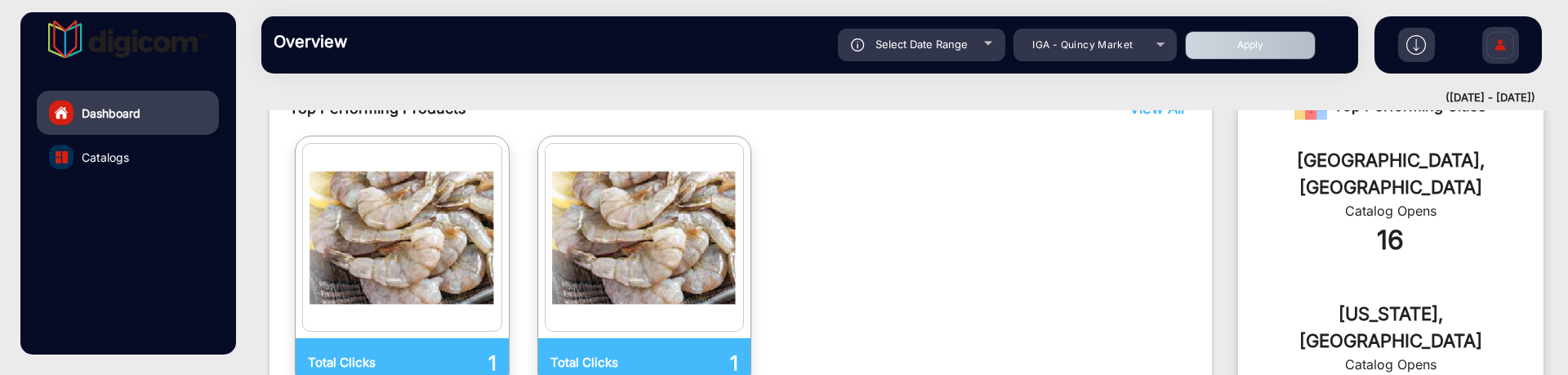
click at [1218, 49] on button "Apply" at bounding box center [1251, 45] width 131 height 29
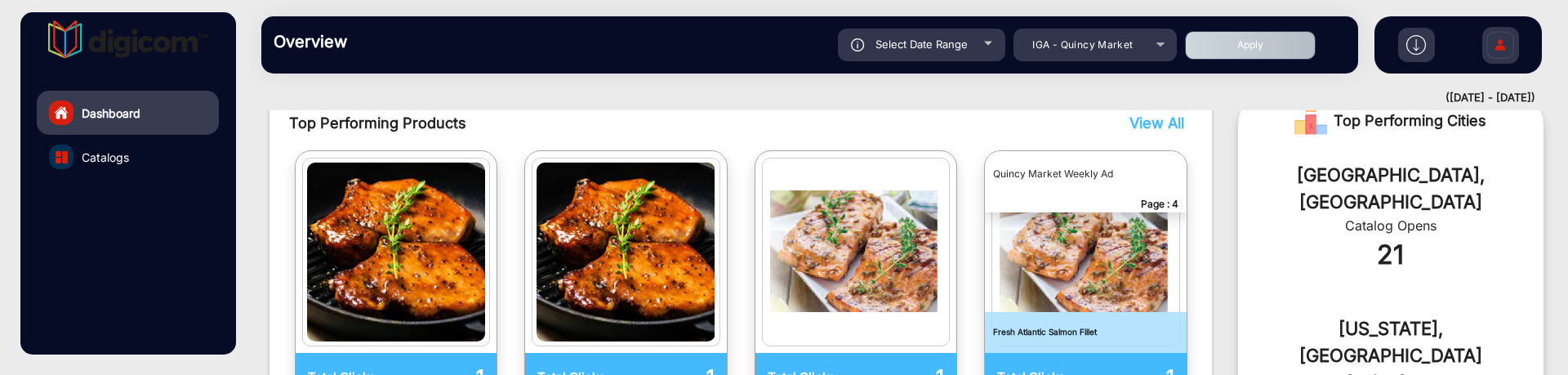
scroll to position [523, 0]
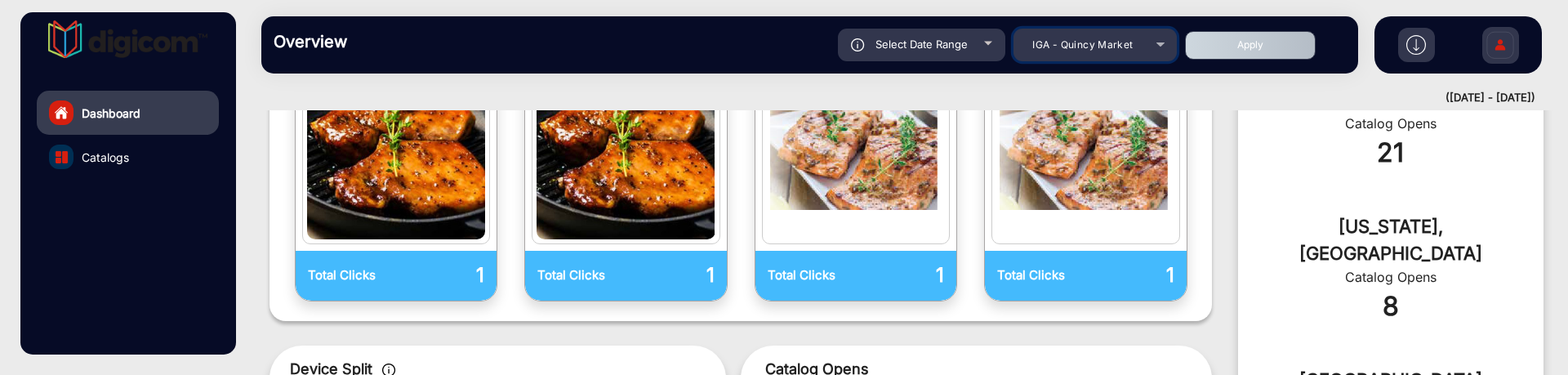
click at [1135, 36] on div "IGA - Quincy Market" at bounding box center [1083, 44] width 131 height 19
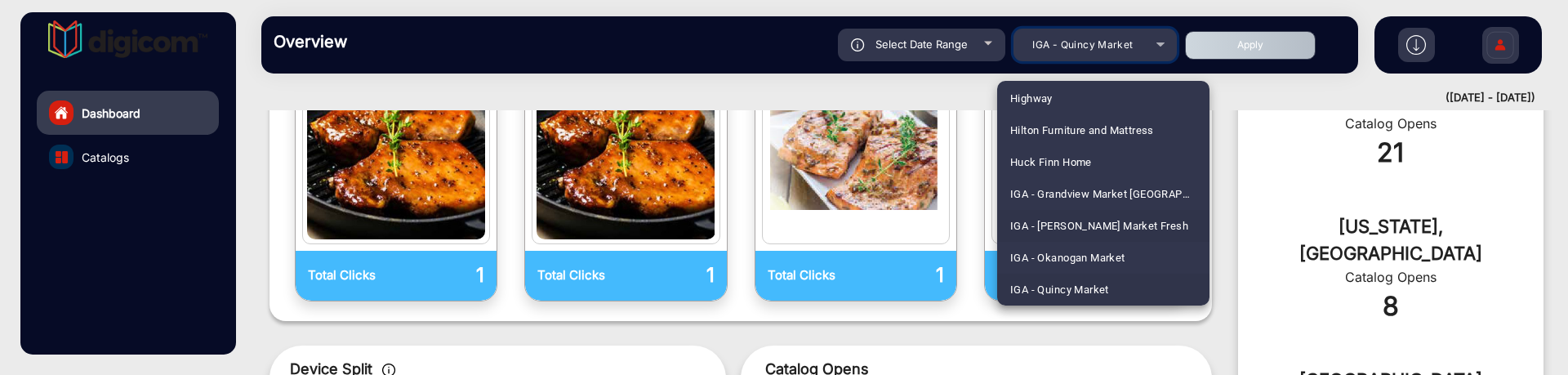
scroll to position [2530, 0]
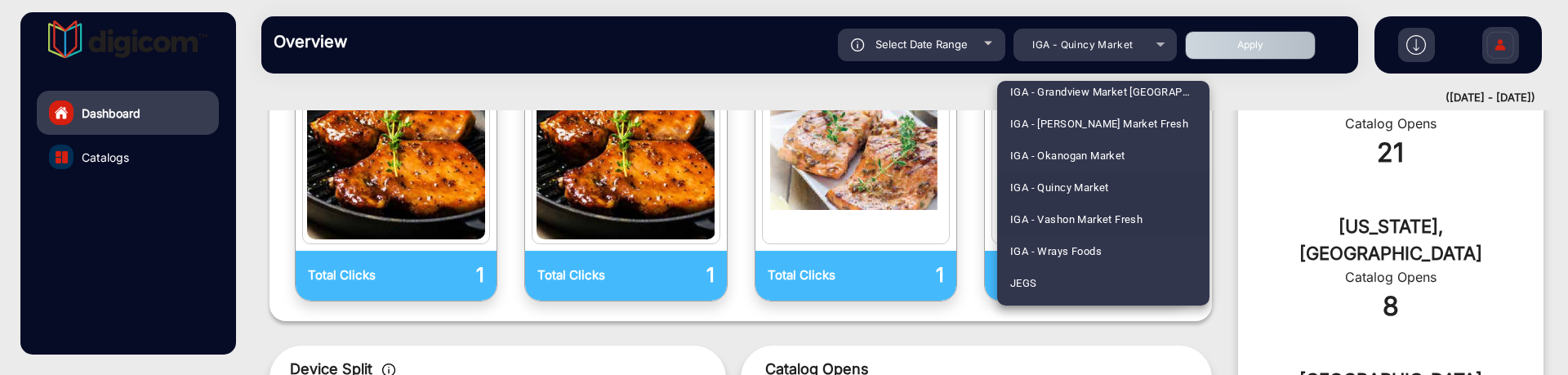
click at [1119, 221] on span "IGA - Vashon Market Fresh" at bounding box center [1076, 219] width 132 height 32
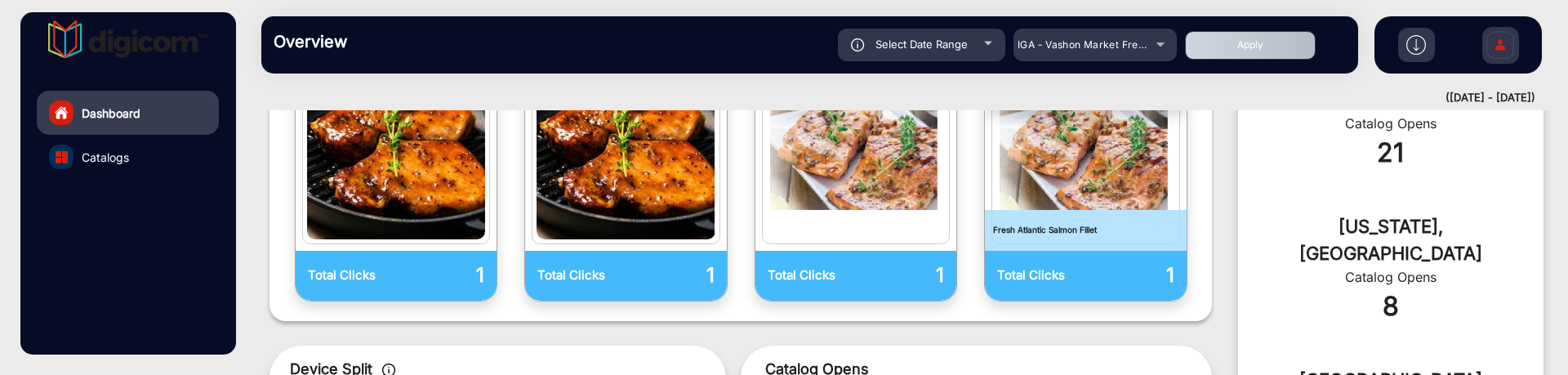
click at [1247, 34] on button "Apply" at bounding box center [1251, 45] width 131 height 29
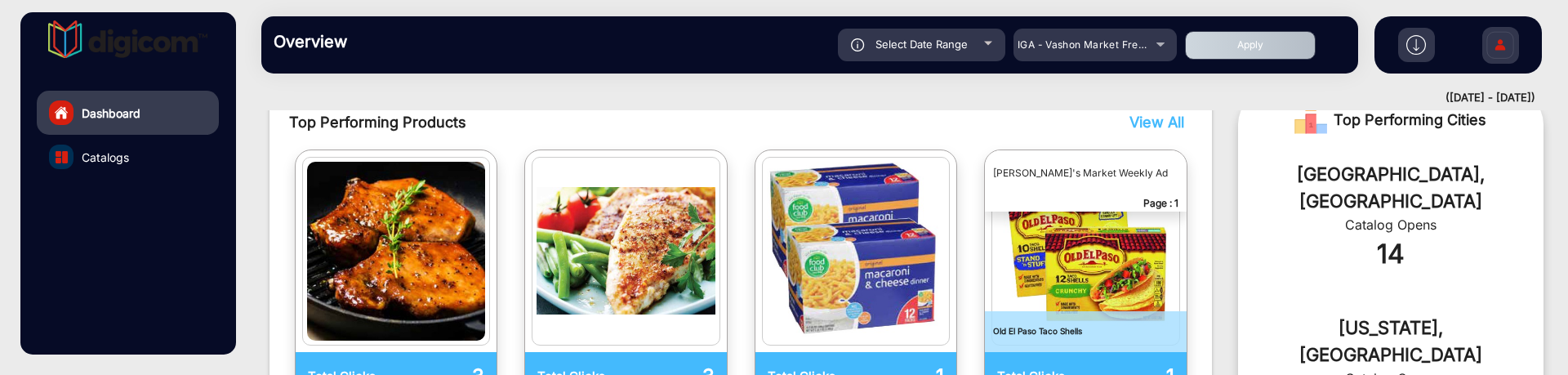
scroll to position [421, 0]
click at [1131, 48] on span "IGA - Vashon Market Fresh" at bounding box center [1083, 44] width 131 height 12
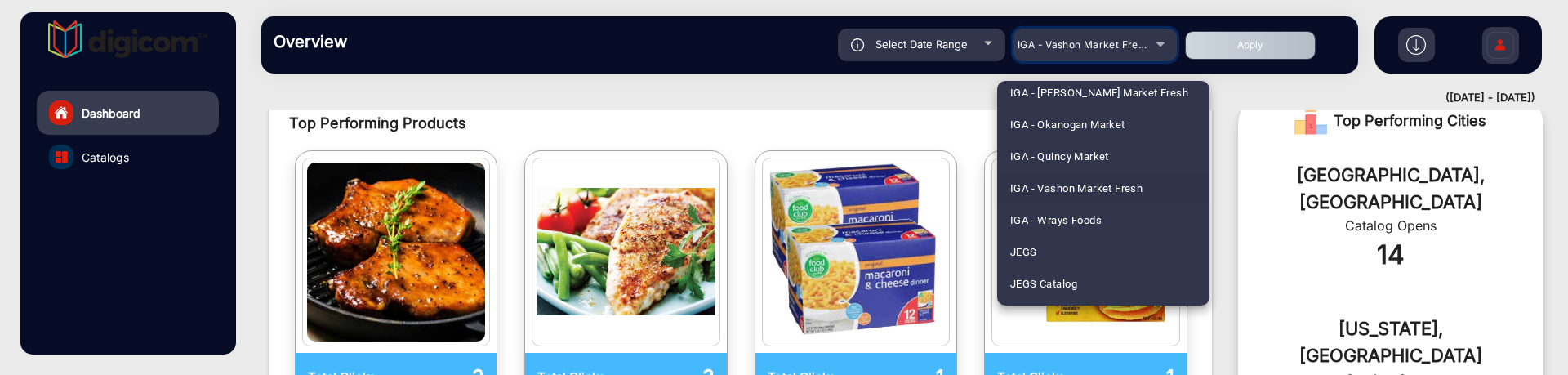
scroll to position [2561, 0]
click at [1108, 220] on mat-option "IGA - Wrays Foods" at bounding box center [1104, 219] width 212 height 32
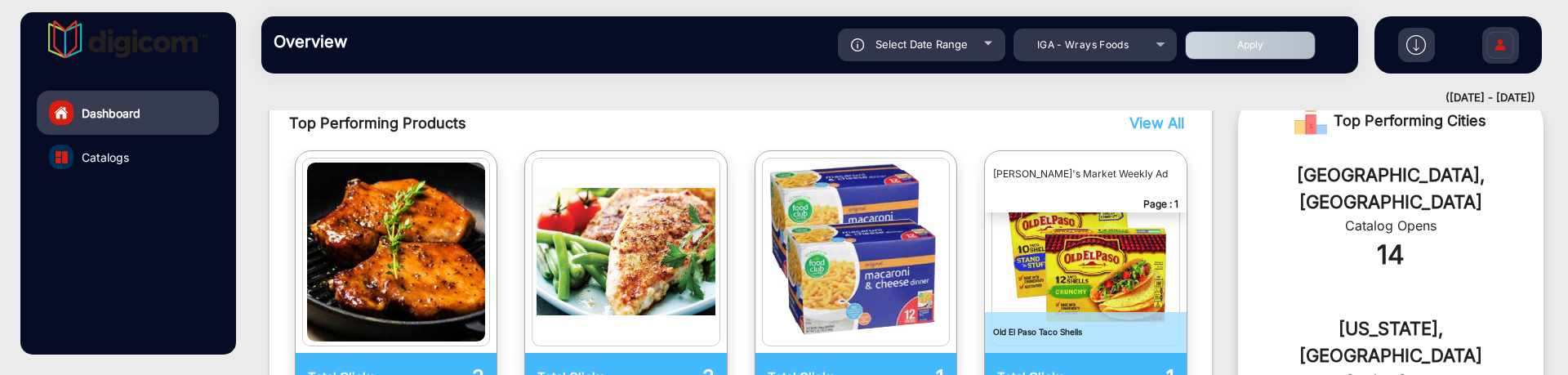
click at [1239, 51] on button "Apply" at bounding box center [1251, 45] width 131 height 29
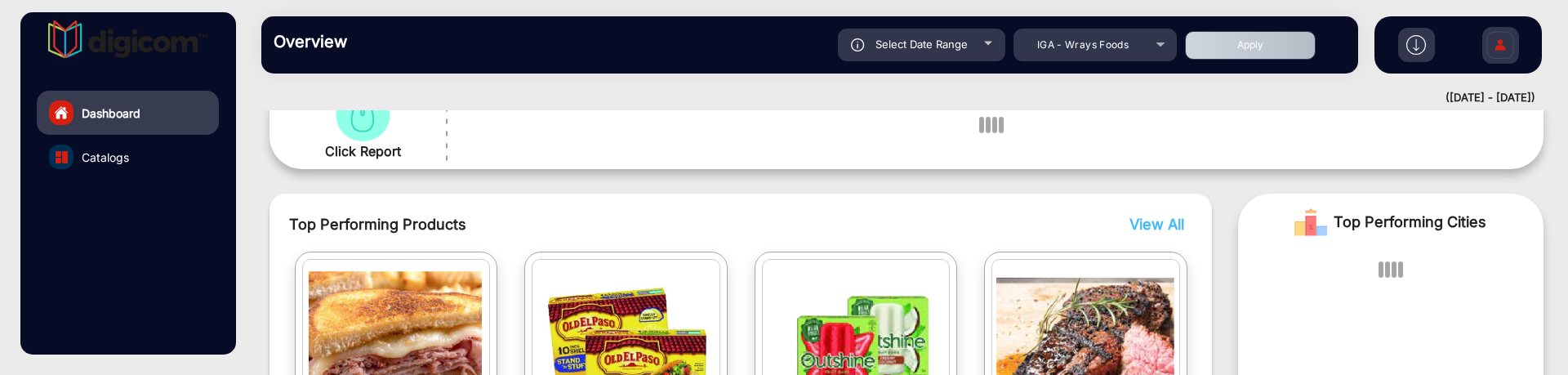
scroll to position [433, 0]
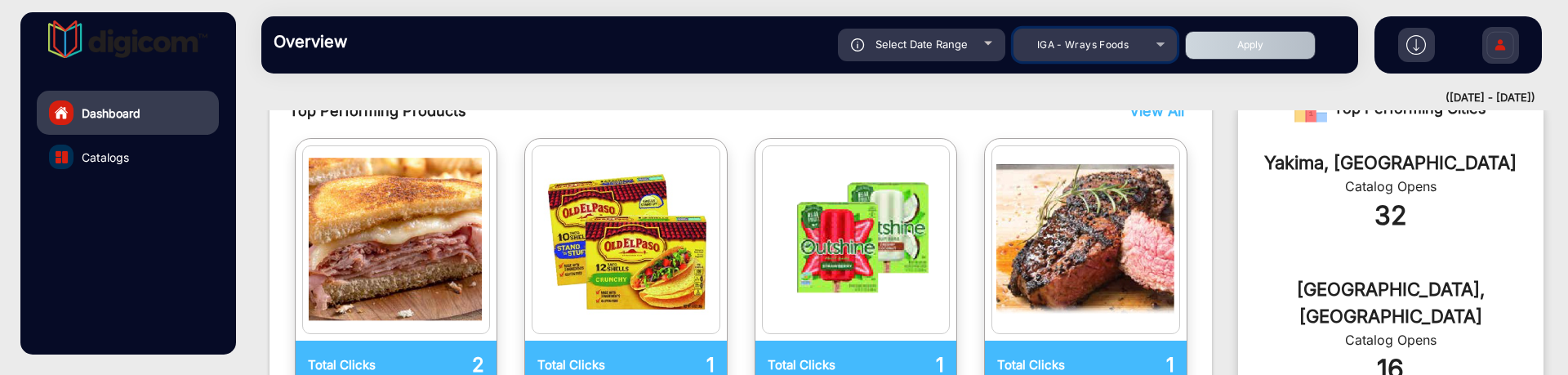
click at [1140, 40] on div "IGA - Wrays Foods" at bounding box center [1083, 44] width 131 height 19
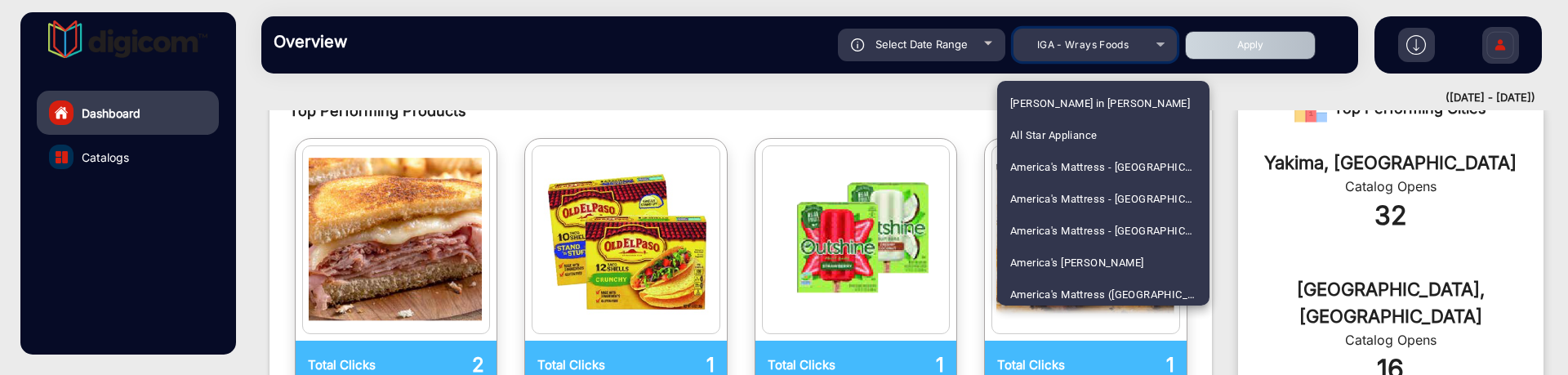
scroll to position [2491, 0]
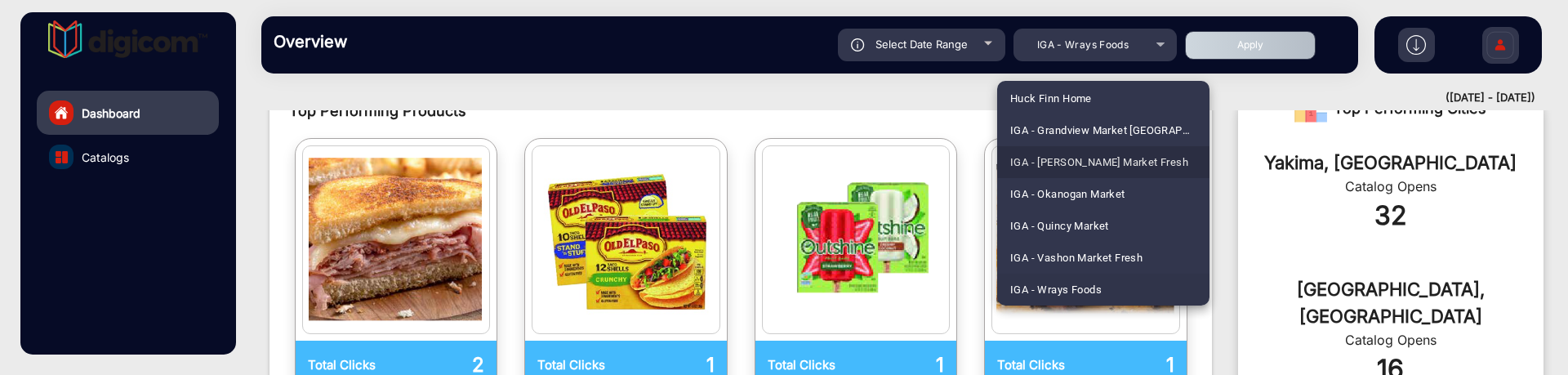
click at [1132, 161] on span "IGA - [PERSON_NAME] Market Fresh" at bounding box center [1099, 162] width 178 height 32
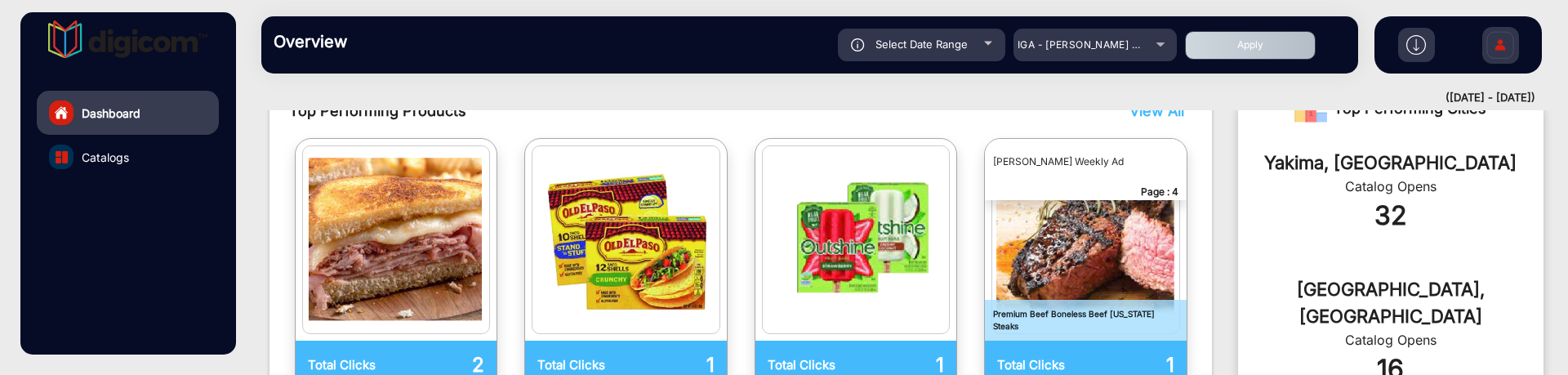
click at [1215, 47] on button "Apply" at bounding box center [1251, 45] width 131 height 29
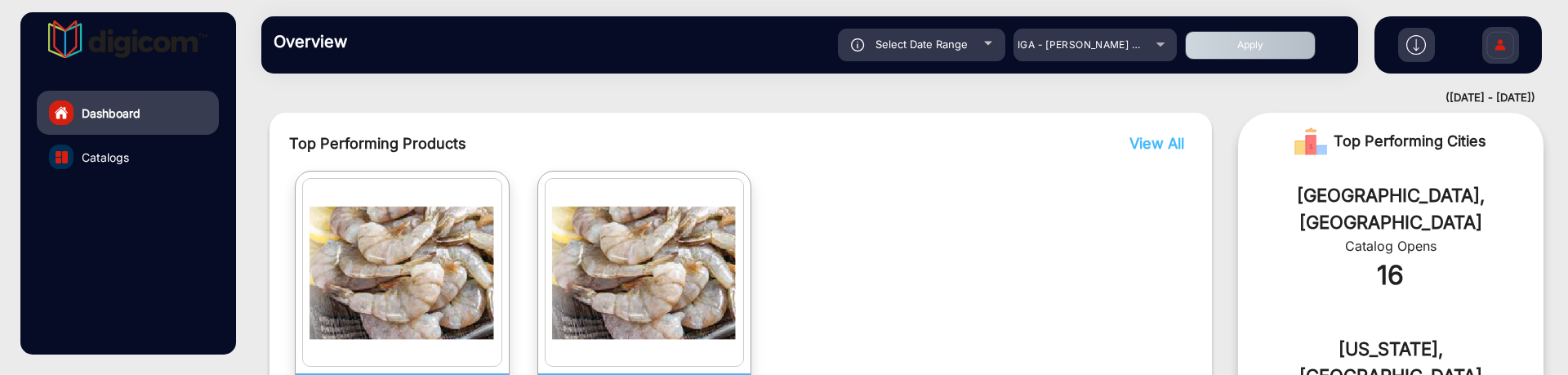
scroll to position [421, 0]
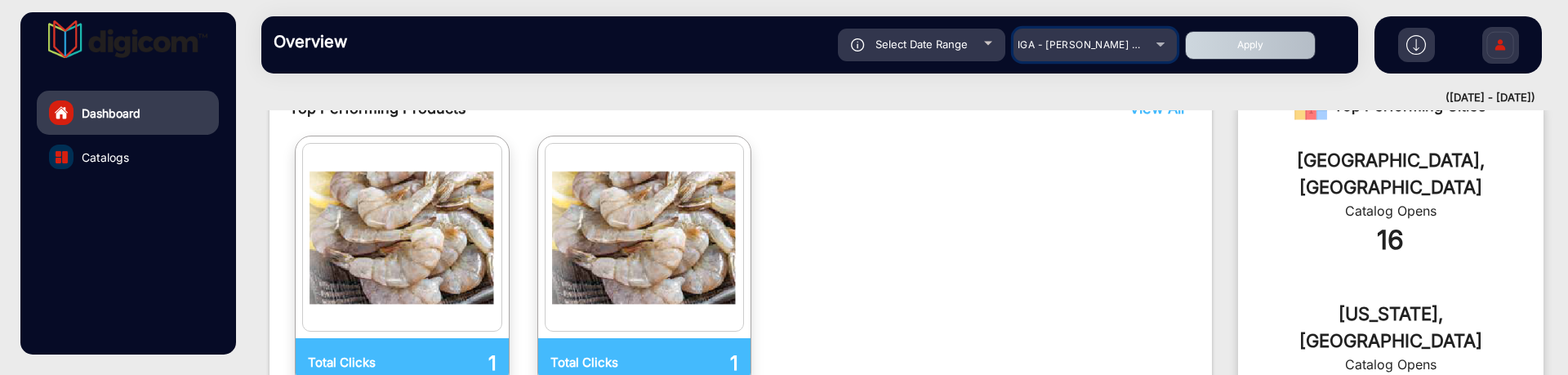
click at [1138, 57] on mat-select "IGA - [PERSON_NAME] Market Fresh" at bounding box center [1095, 44] width 163 height 32
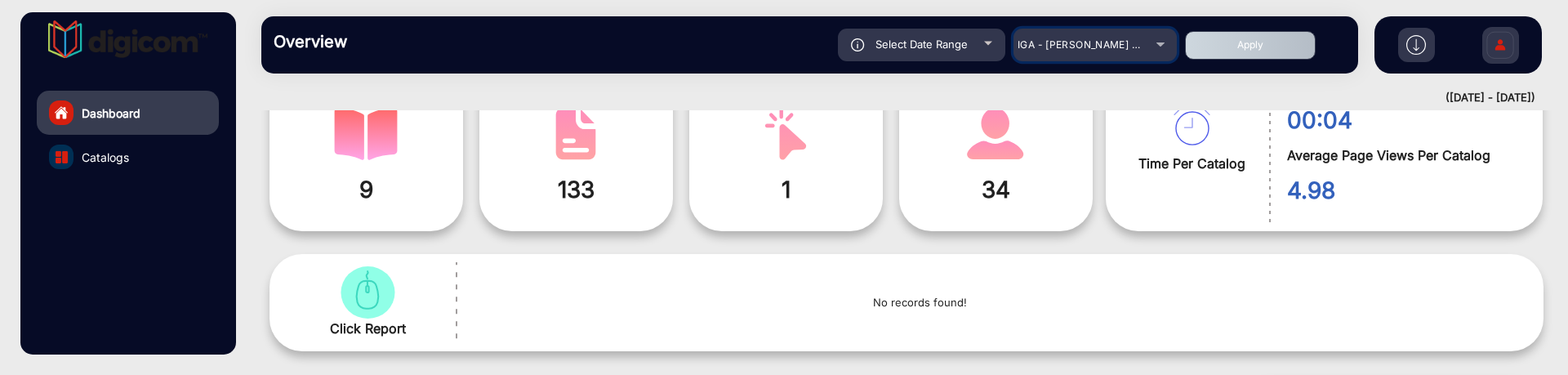
scroll to position [115, 0]
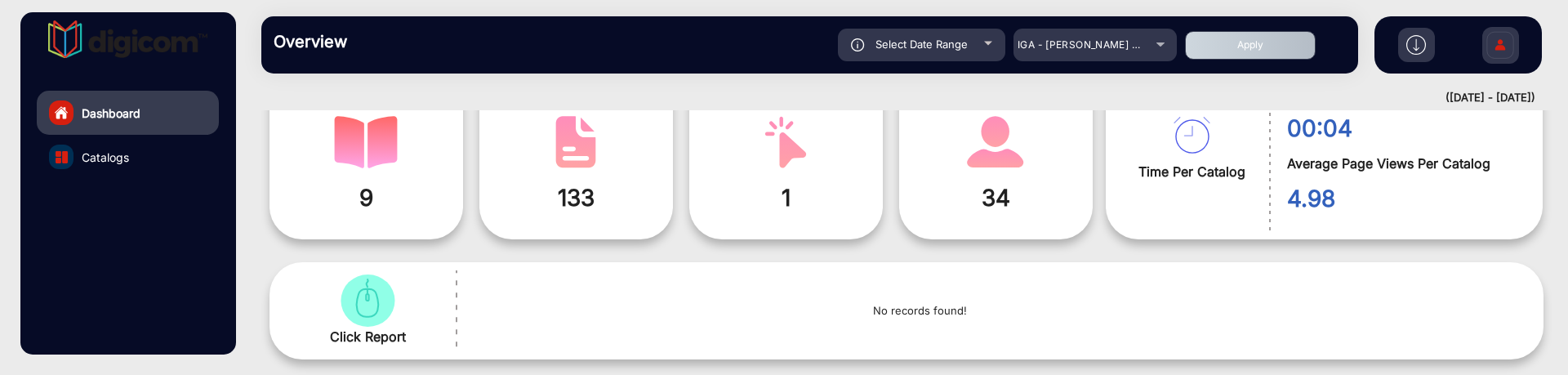
click at [940, 45] on span "Select Date Range" at bounding box center [922, 44] width 92 height 13
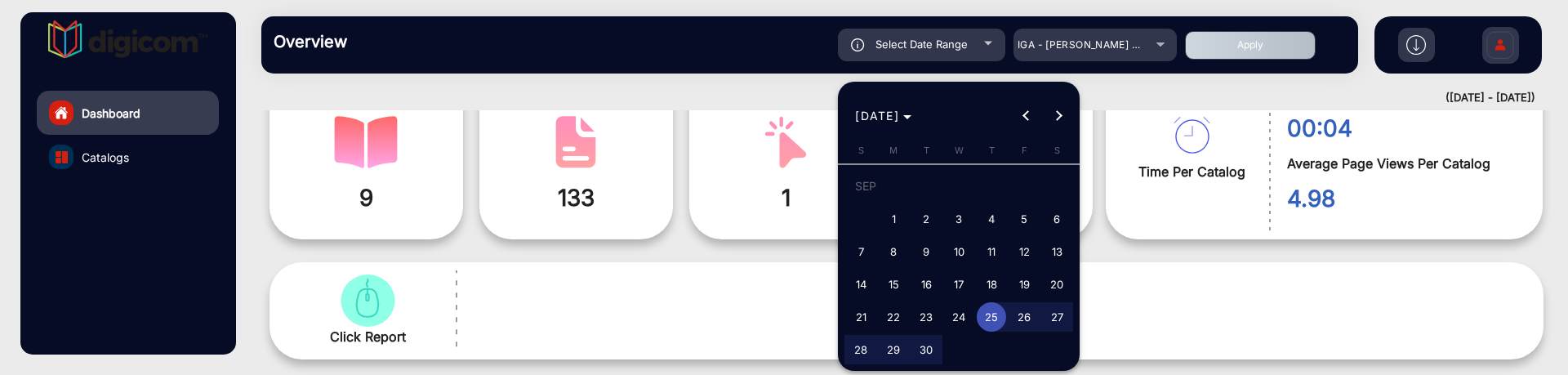
click at [959, 279] on span "17" at bounding box center [959, 284] width 30 height 30
type input "9/17/2025"
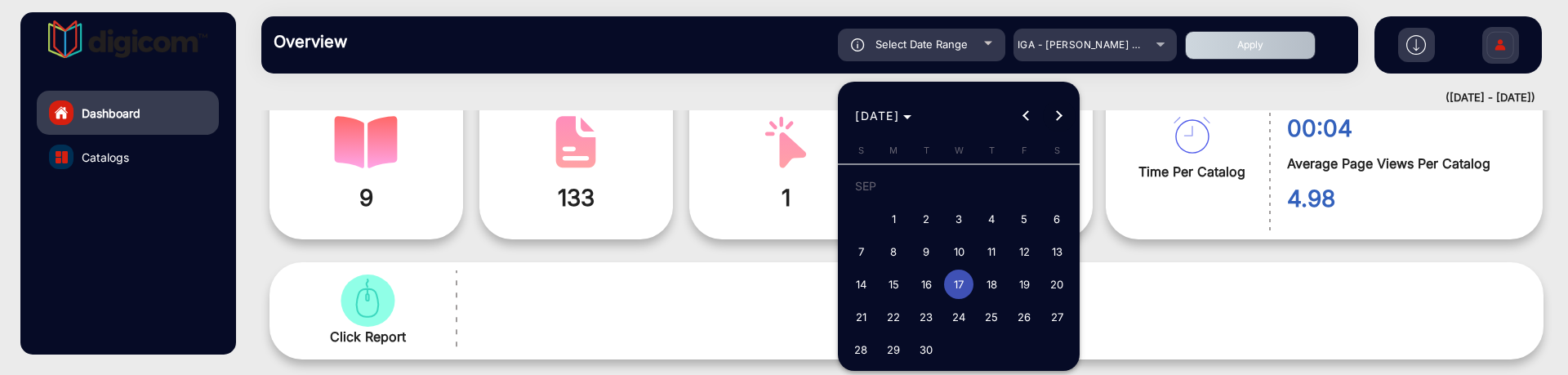
click at [1058, 101] on span "Next month" at bounding box center [1059, 115] width 32 height 32
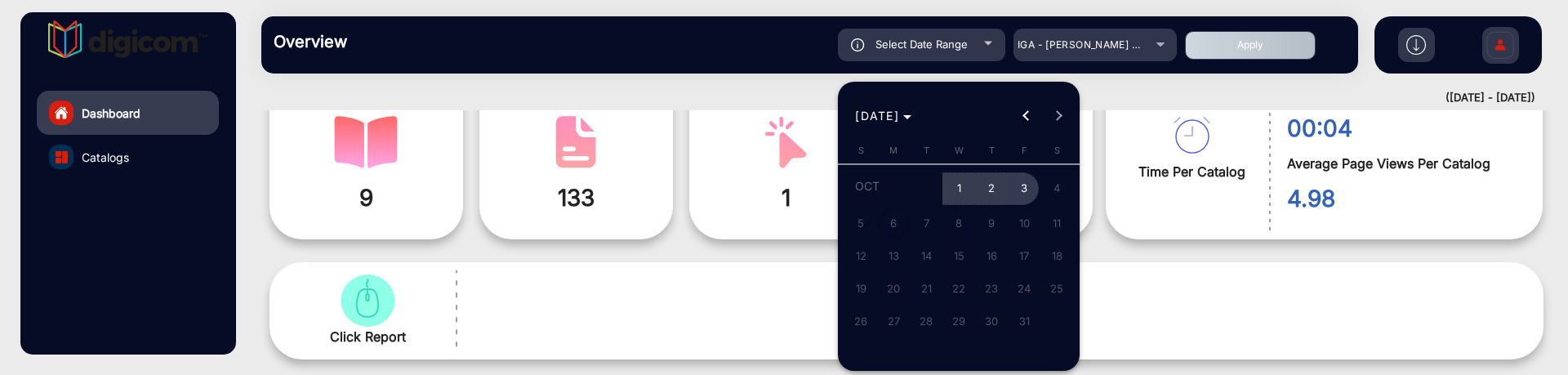
click at [1016, 186] on span "3" at bounding box center [1024, 189] width 30 height 33
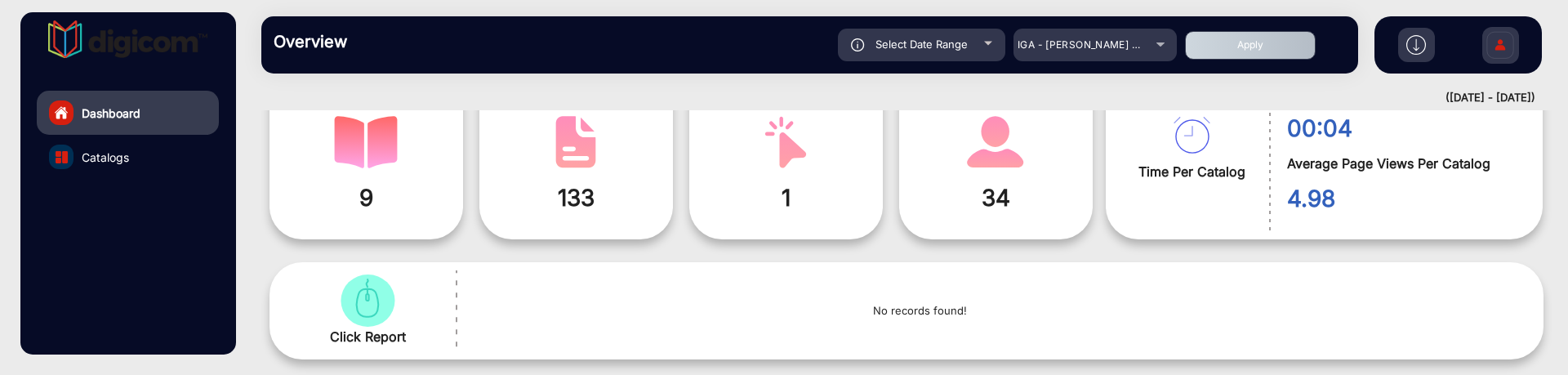
type input "[DATE]"
click at [1214, 46] on button "Apply" at bounding box center [1251, 45] width 131 height 29
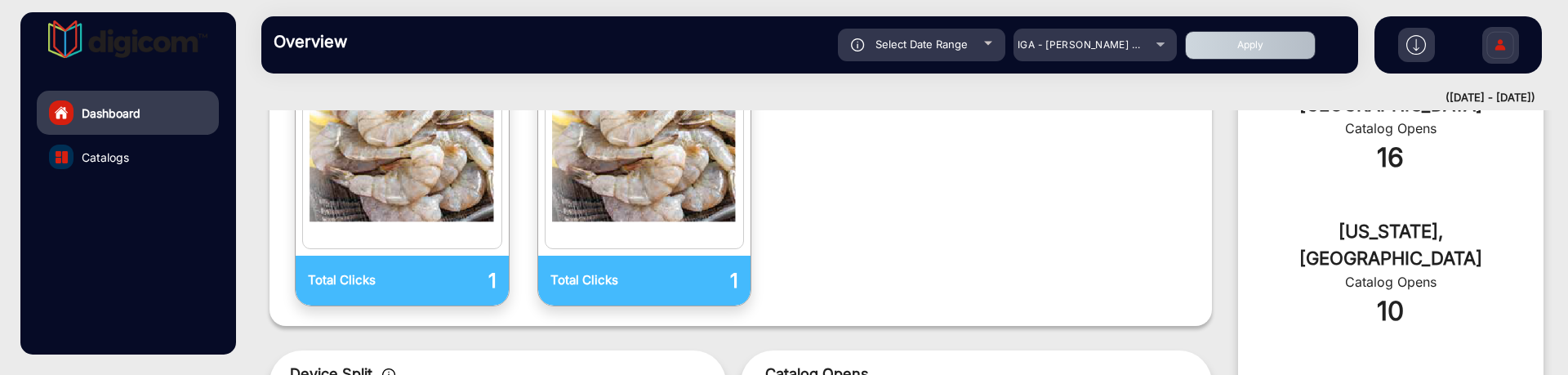
scroll to position [329, 0]
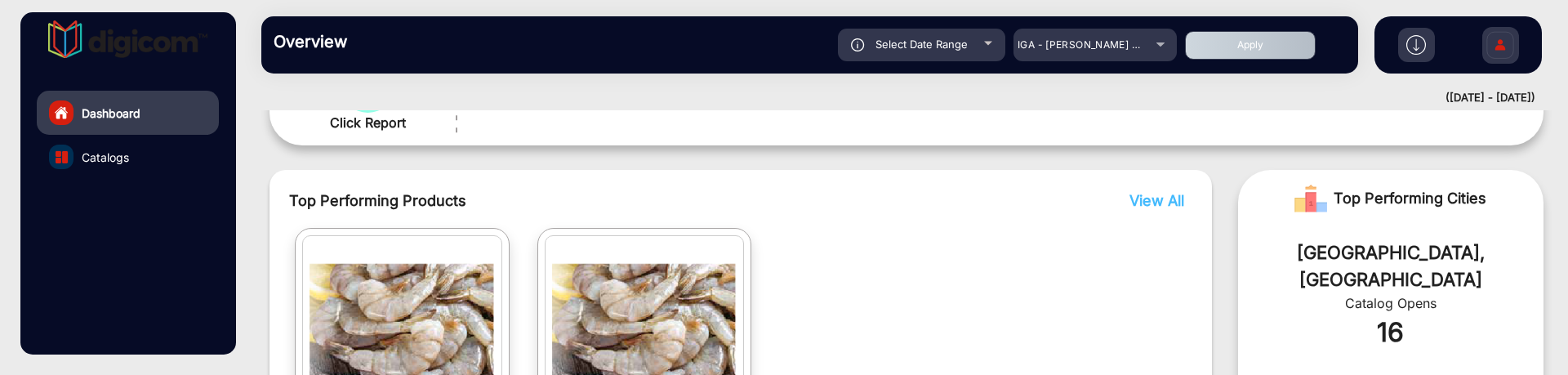
click at [975, 53] on div "Select Date Range" at bounding box center [921, 44] width 167 height 32
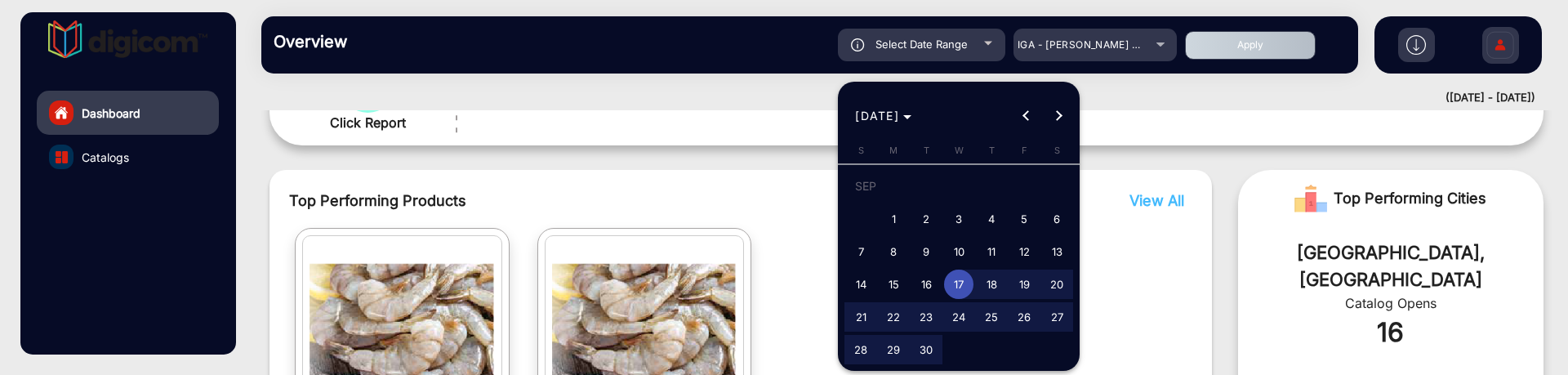
click at [892, 215] on span "1" at bounding box center [893, 219] width 30 height 30
type input "9/1/2025"
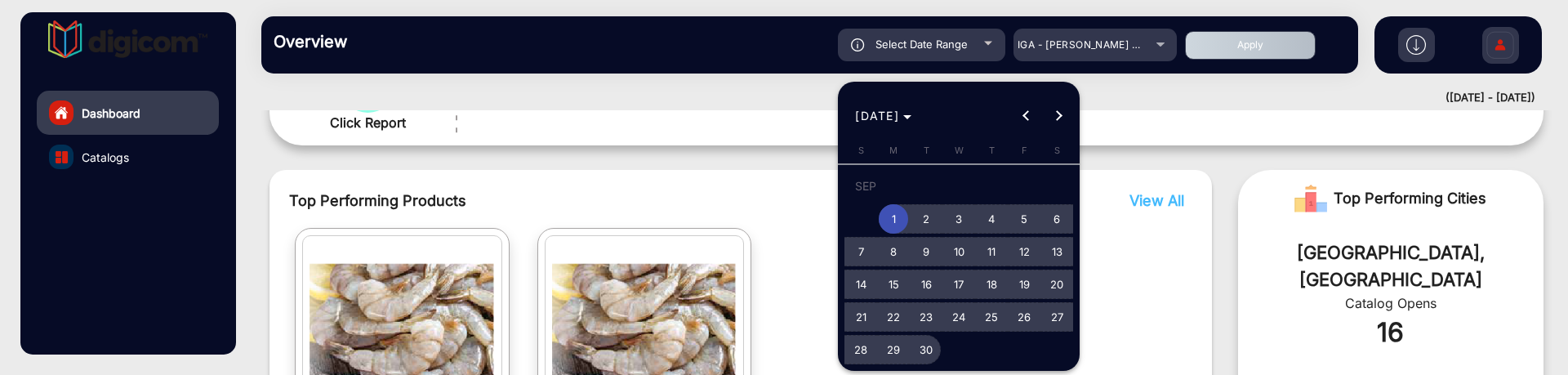
click at [936, 326] on span "30" at bounding box center [927, 350] width 30 height 30
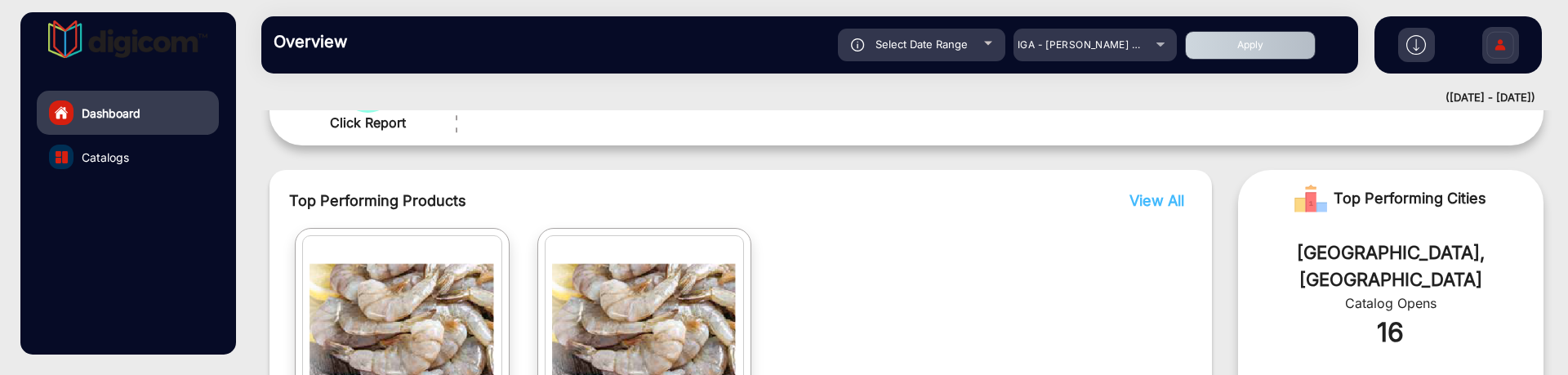
type input "9/30/2025"
click at [1226, 54] on button "Apply" at bounding box center [1251, 45] width 131 height 29
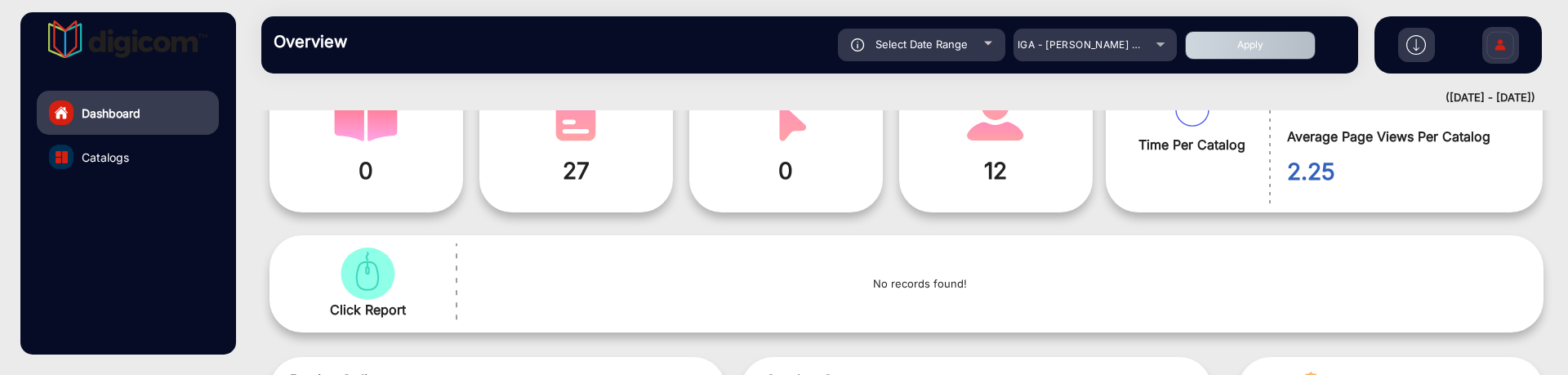
scroll to position [96, 0]
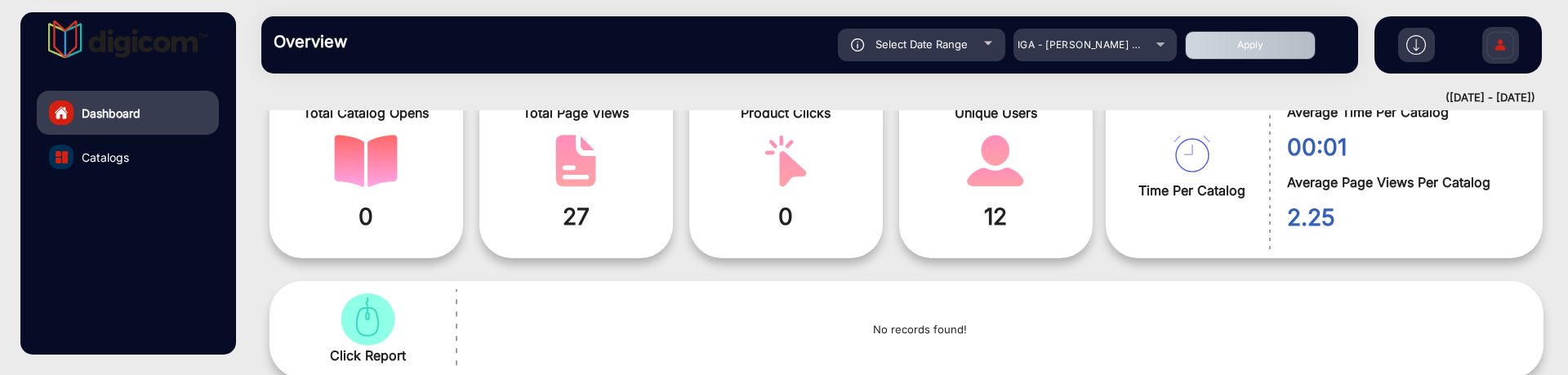
click at [969, 30] on div "Select Date Range" at bounding box center [921, 44] width 167 height 32
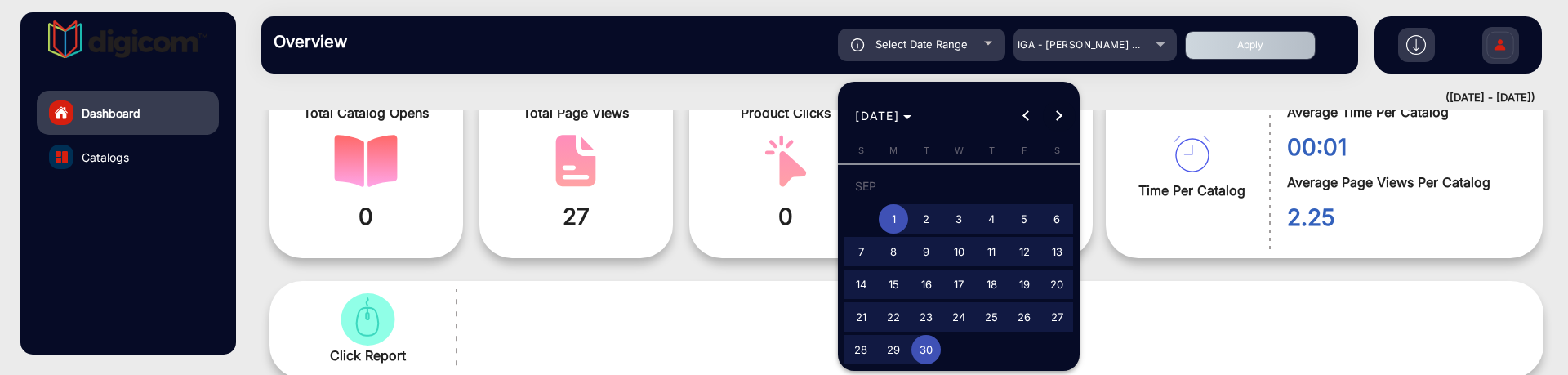
click at [1059, 110] on span "Next month" at bounding box center [1059, 115] width 32 height 32
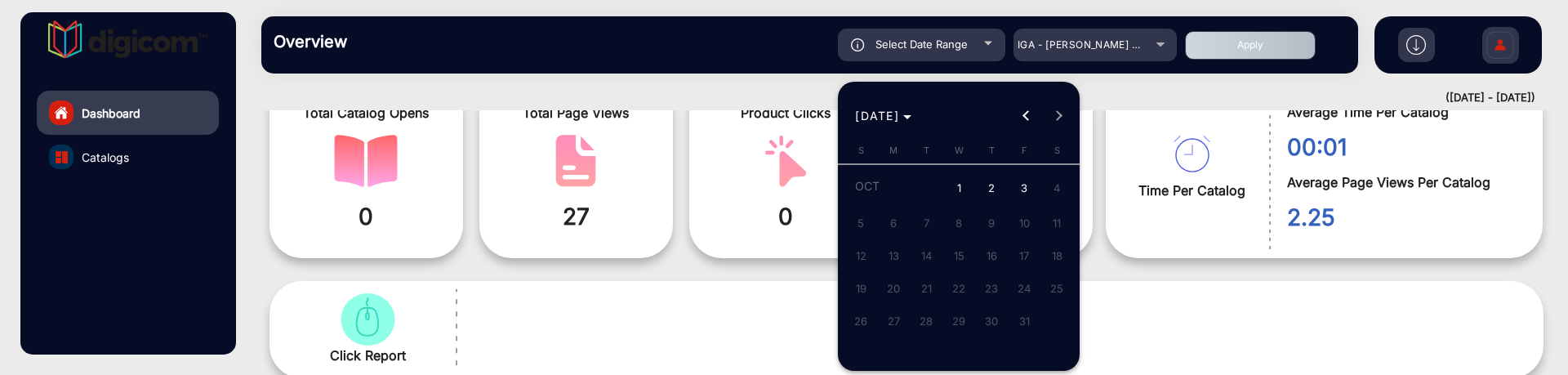
click at [1022, 112] on span "Previous month" at bounding box center [1026, 115] width 32 height 32
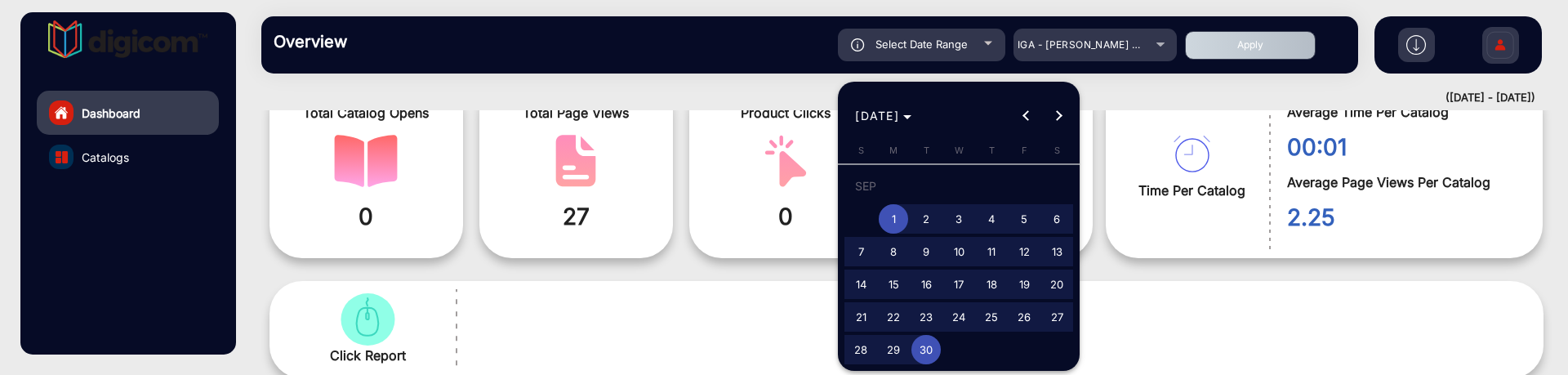
click at [955, 271] on span "17" at bounding box center [959, 284] width 30 height 30
type input "9/17/2025"
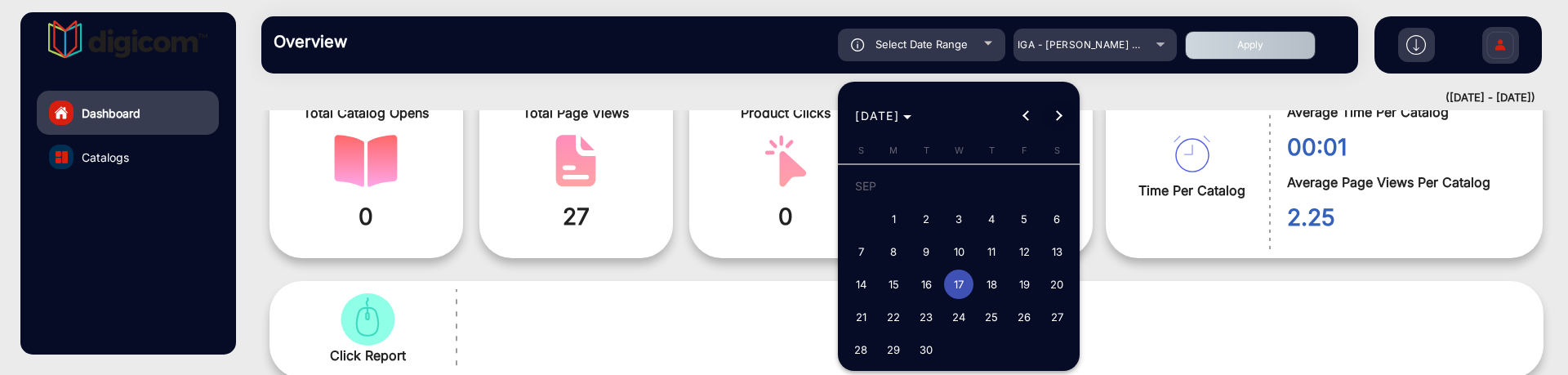
click at [1059, 106] on span "Next month" at bounding box center [1059, 115] width 32 height 32
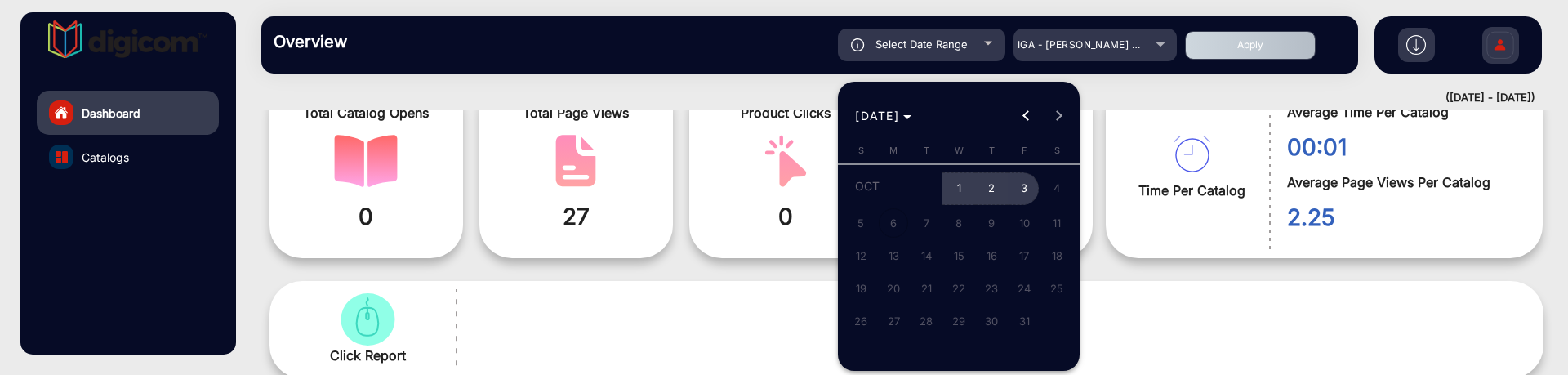
click at [1017, 195] on span "3" at bounding box center [1024, 189] width 30 height 33
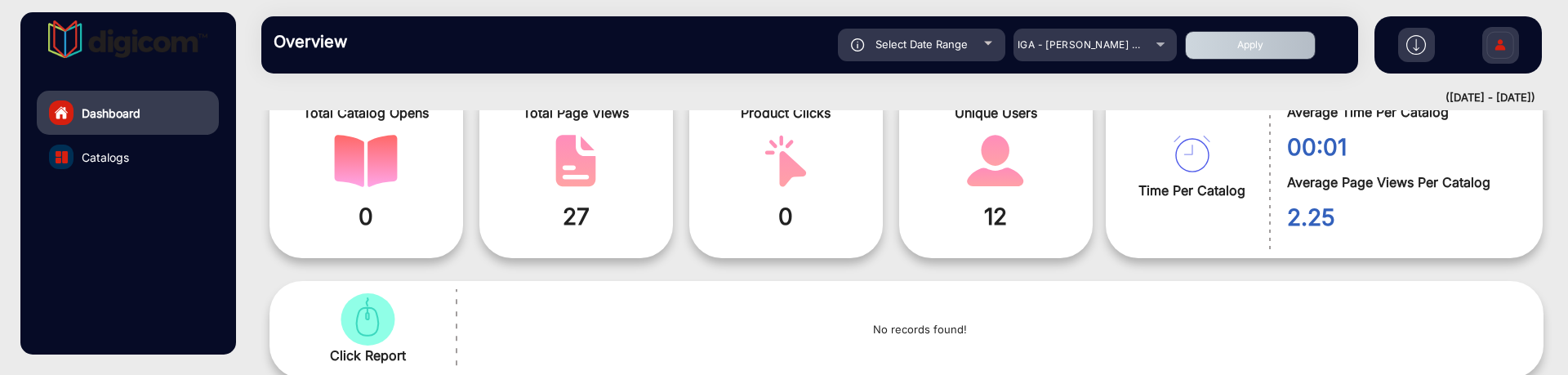
type input "[DATE]"
click at [1235, 58] on button "Apply" at bounding box center [1251, 45] width 131 height 29
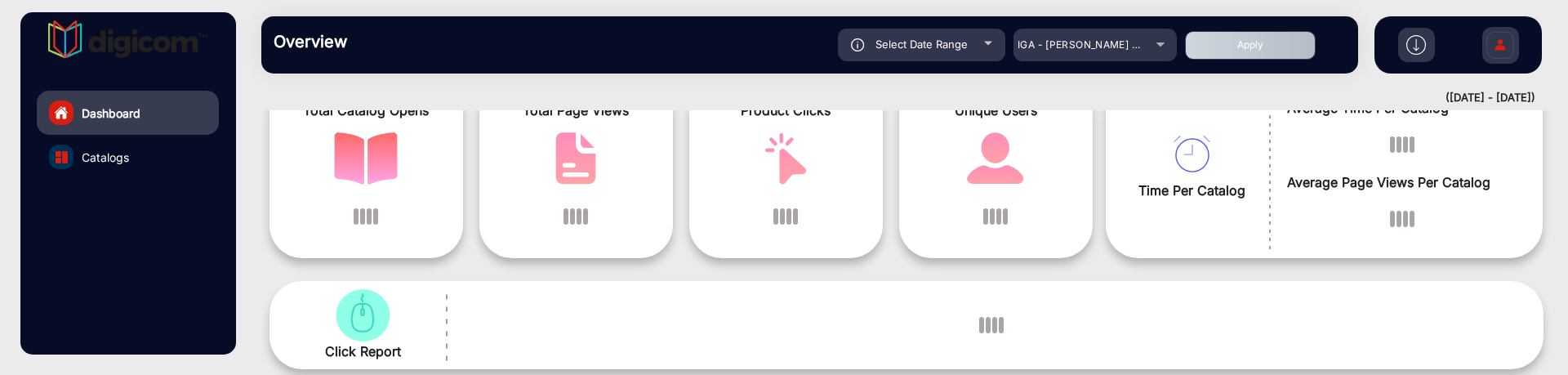
scroll to position [12, 0]
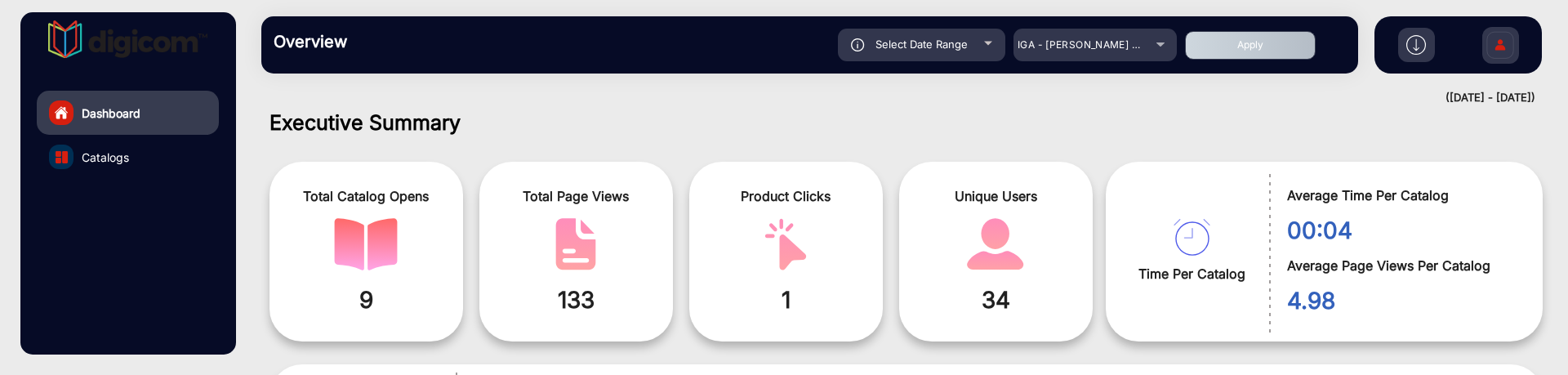
click at [989, 50] on div "Select Date Range" at bounding box center [921, 44] width 167 height 32
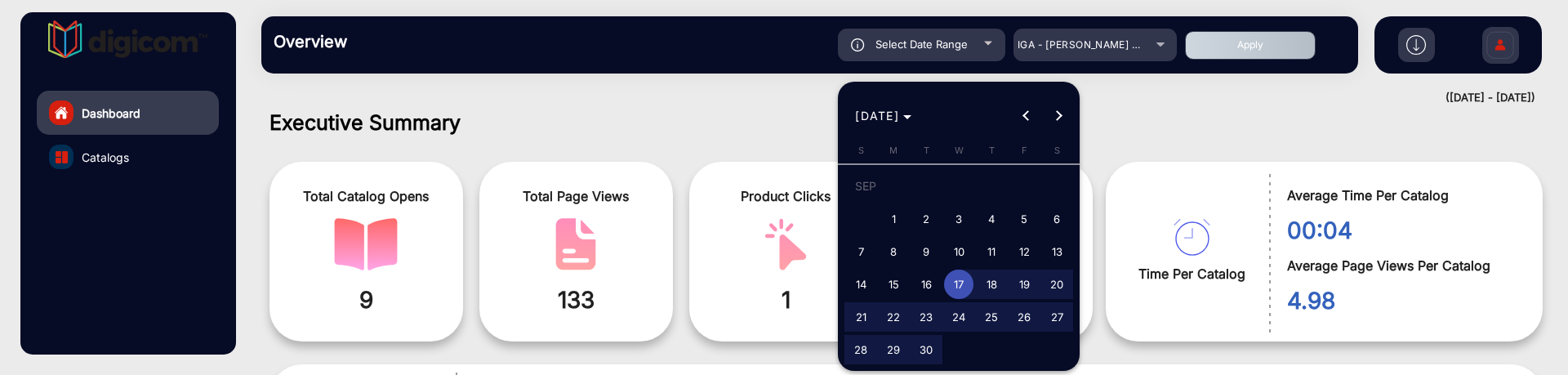
click at [1147, 92] on div at bounding box center [784, 188] width 1568 height 375
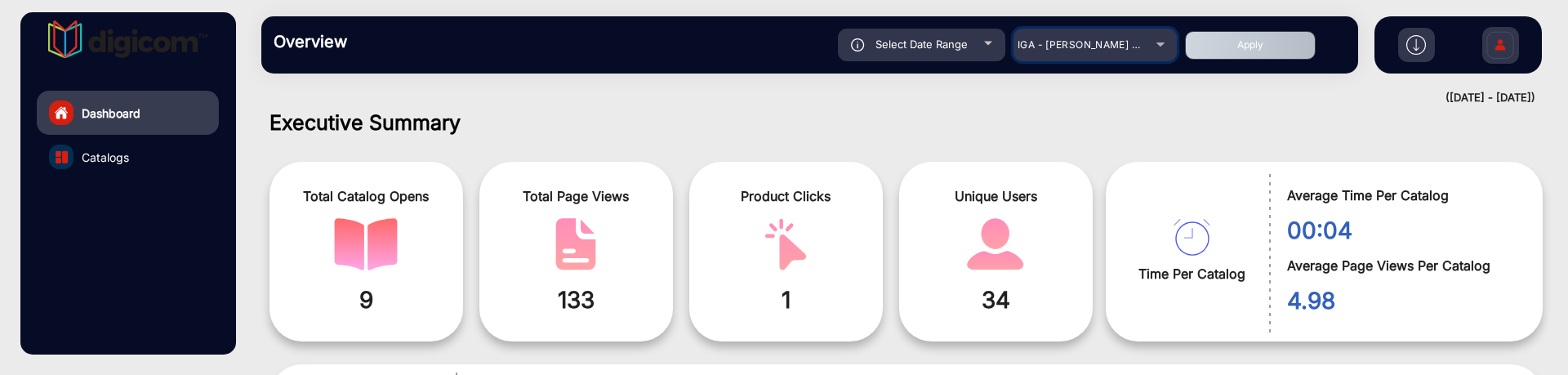
click at [1121, 49] on span "IGA - [PERSON_NAME] Market Fresh" at bounding box center [1107, 44] width 180 height 12
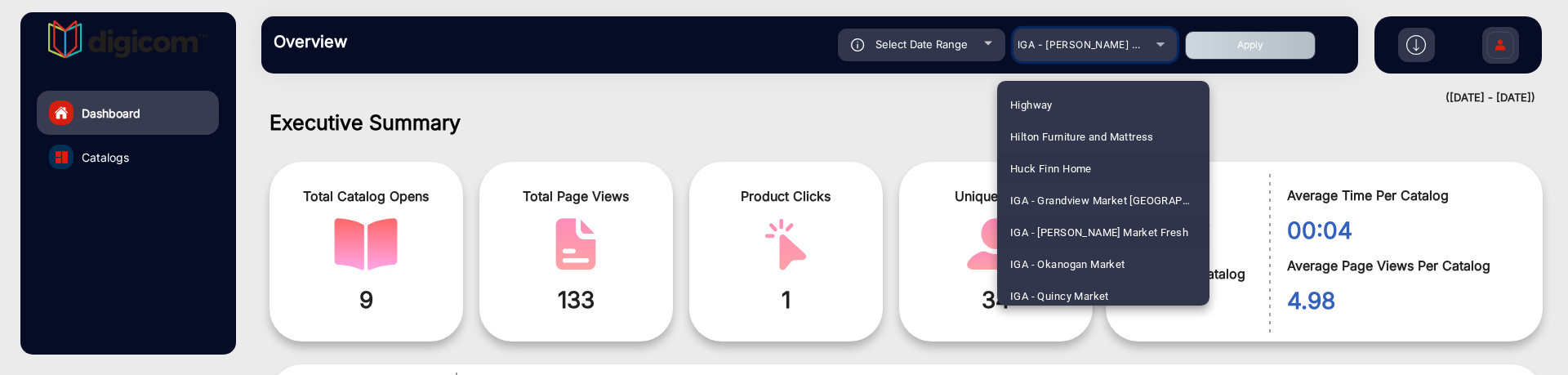
scroll to position [2466, 0]
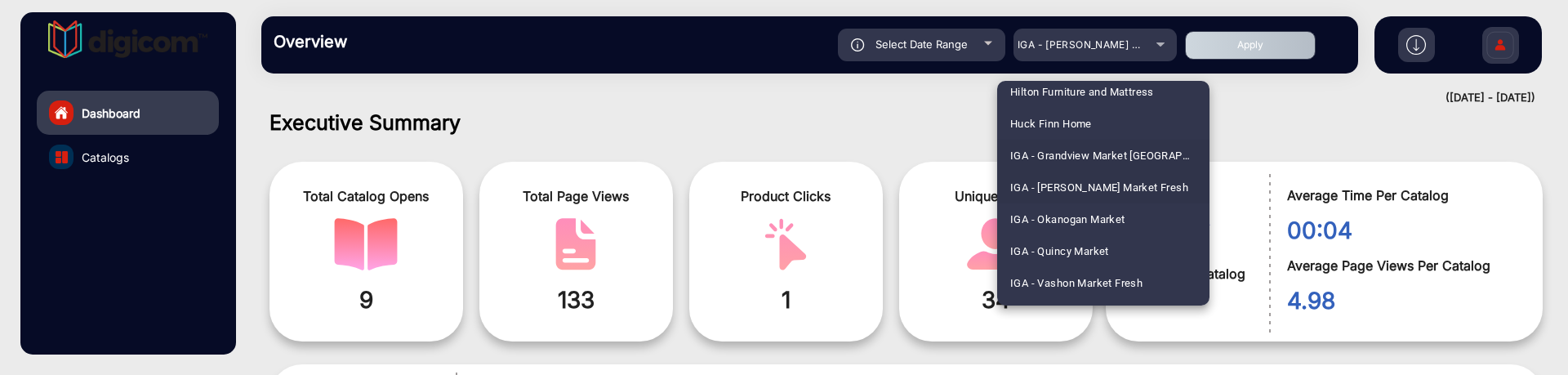
click at [1138, 149] on span "IGA - Grandview Market [GEOGRAPHIC_DATA][PERSON_NAME]" at bounding box center [1104, 155] width 186 height 32
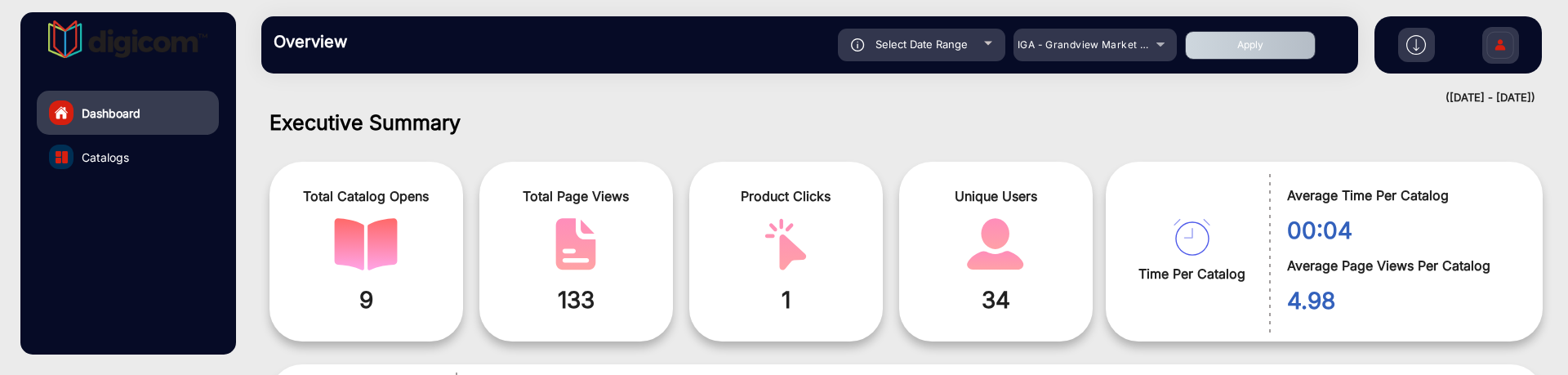
click at [1238, 46] on button "Apply" at bounding box center [1251, 45] width 131 height 29
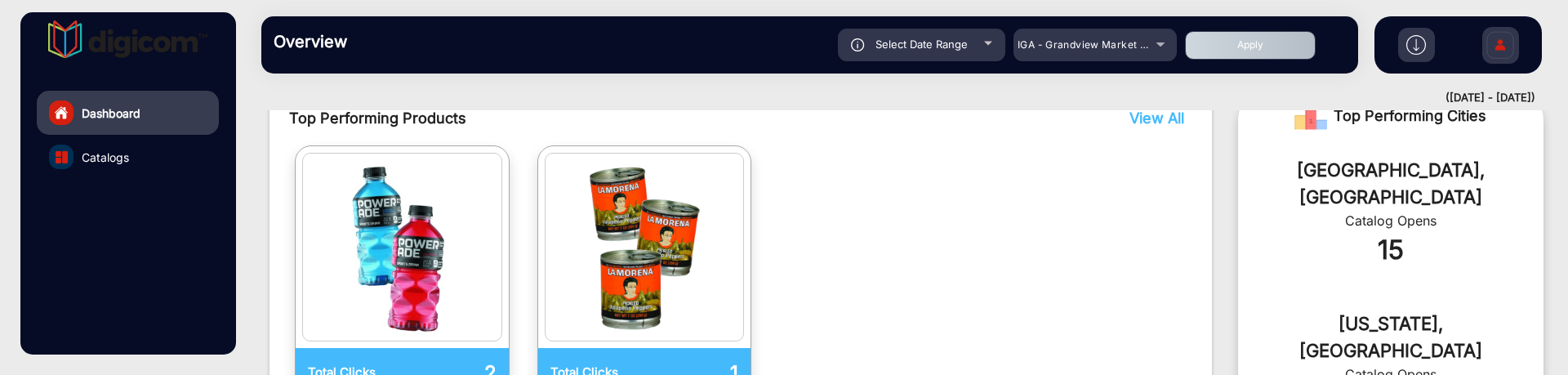
scroll to position [323, 0]
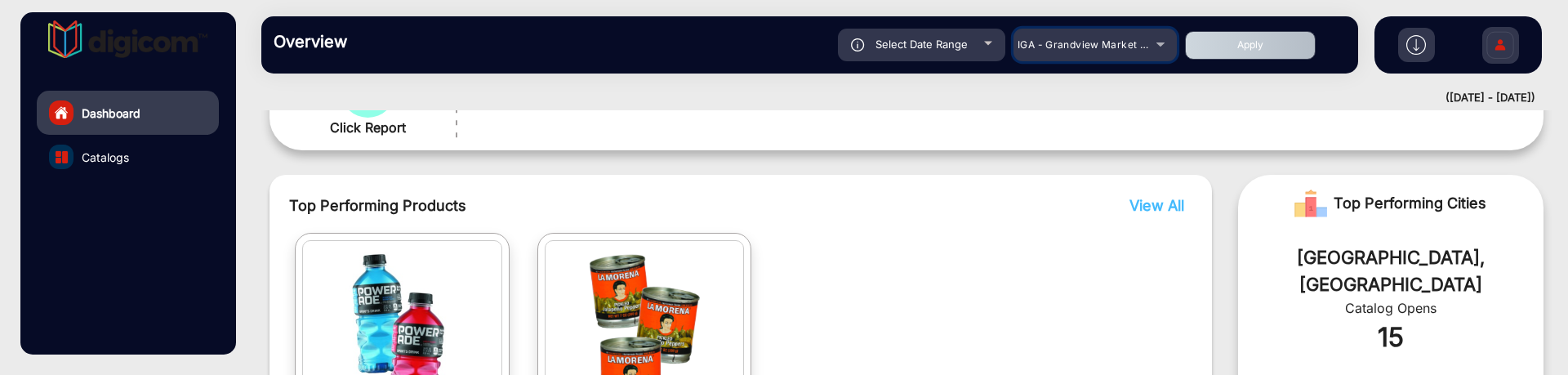
click at [1047, 41] on span "IGA - Grandview Market [GEOGRAPHIC_DATA][PERSON_NAME]" at bounding box center [1173, 44] width 311 height 12
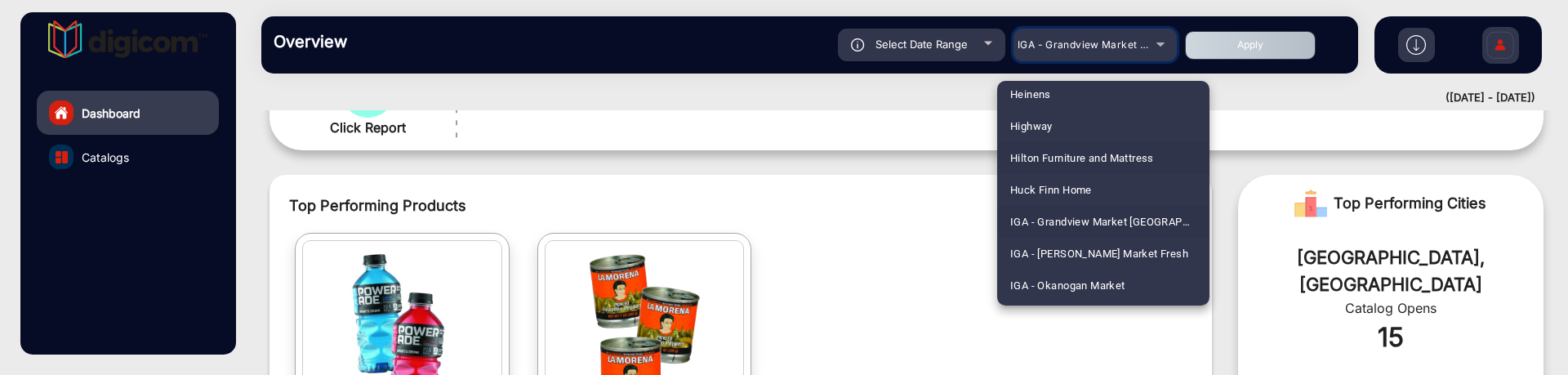
scroll to position [2434, 0]
click at [1126, 216] on span "IGA - [PERSON_NAME] Market Fresh" at bounding box center [1099, 219] width 178 height 32
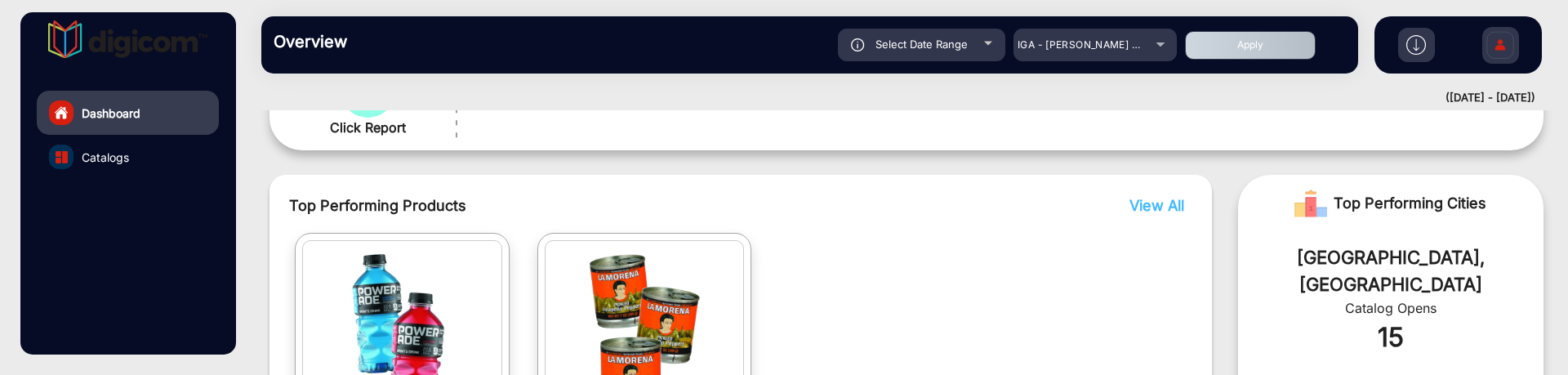
click at [1248, 63] on div "Overview Reports Understand what makes your customers tick and learn how they a…" at bounding box center [809, 45] width 1097 height 57
click at [1249, 60] on div "Select Date Range 9/17/2025 9/17/2025 – 10/3/2025 10/3/2025 IGA - Martin's Mark…" at bounding box center [863, 44] width 965 height 32
click at [1253, 51] on button "Apply" at bounding box center [1251, 45] width 131 height 29
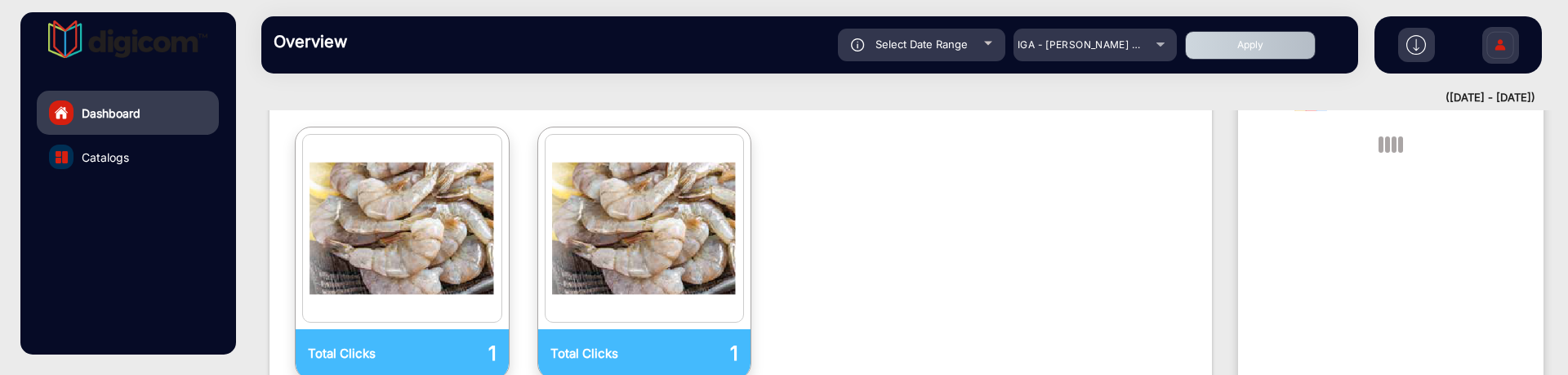
scroll to position [430, 0]
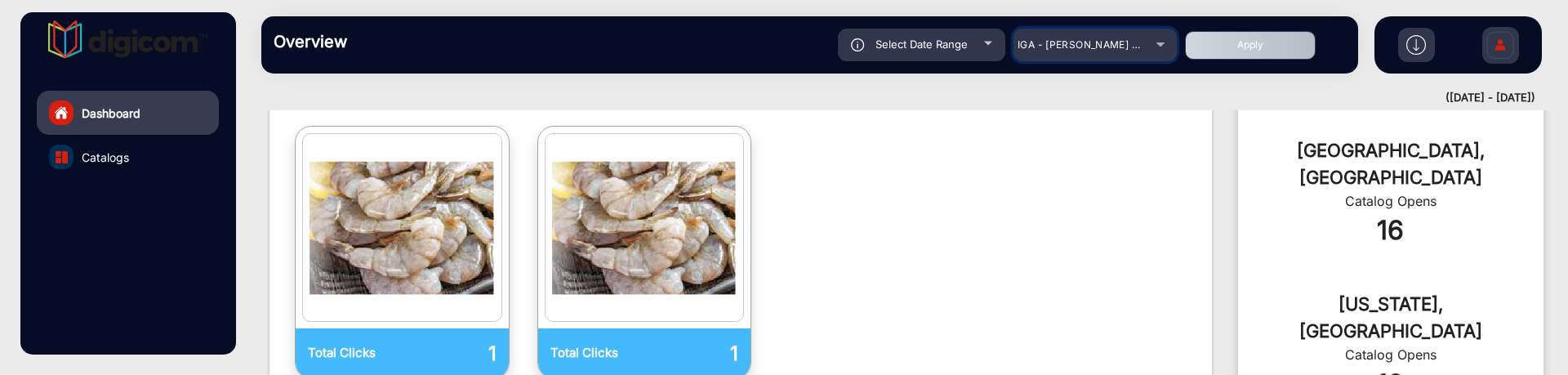
click at [1126, 58] on mat-select "IGA - [PERSON_NAME] Market Fresh" at bounding box center [1095, 44] width 163 height 32
click at [1134, 46] on span "IGA - [PERSON_NAME] Market Fresh" at bounding box center [1107, 44] width 180 height 12
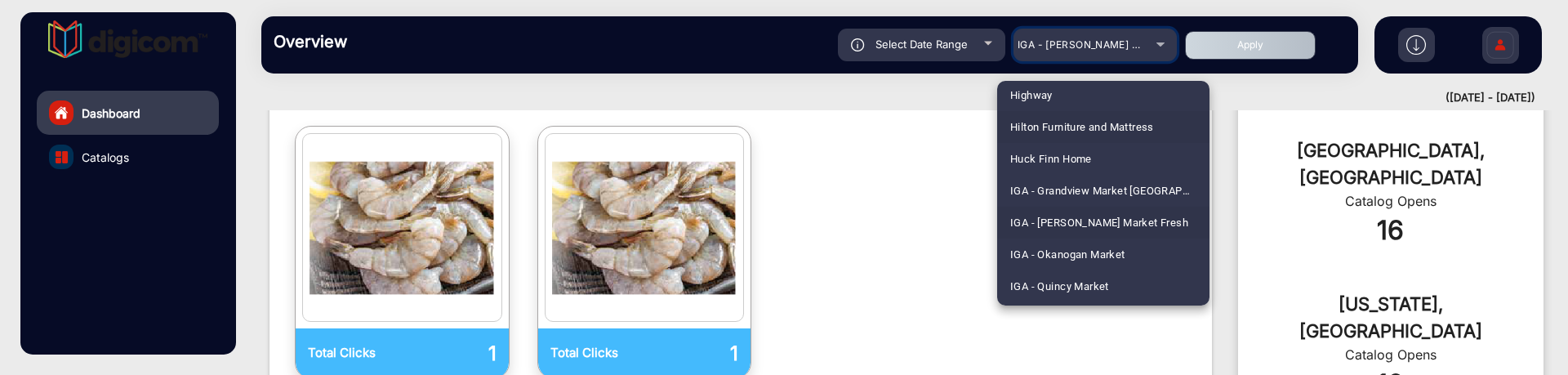
scroll to position [2466, 0]
click at [1129, 207] on mat-option "IGA - Okanogan Market" at bounding box center [1104, 219] width 212 height 32
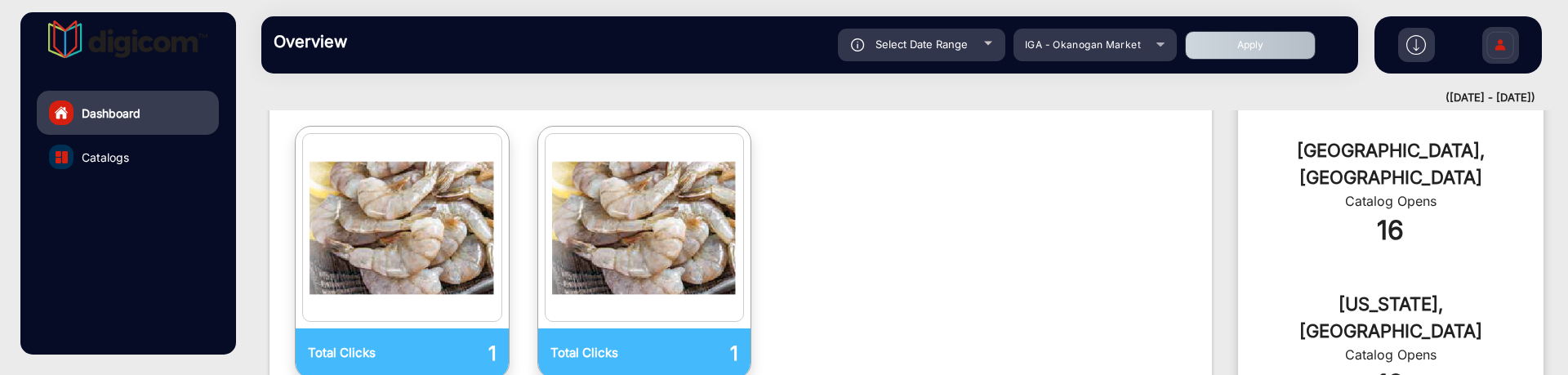
click at [1227, 40] on button "Apply" at bounding box center [1251, 45] width 131 height 29
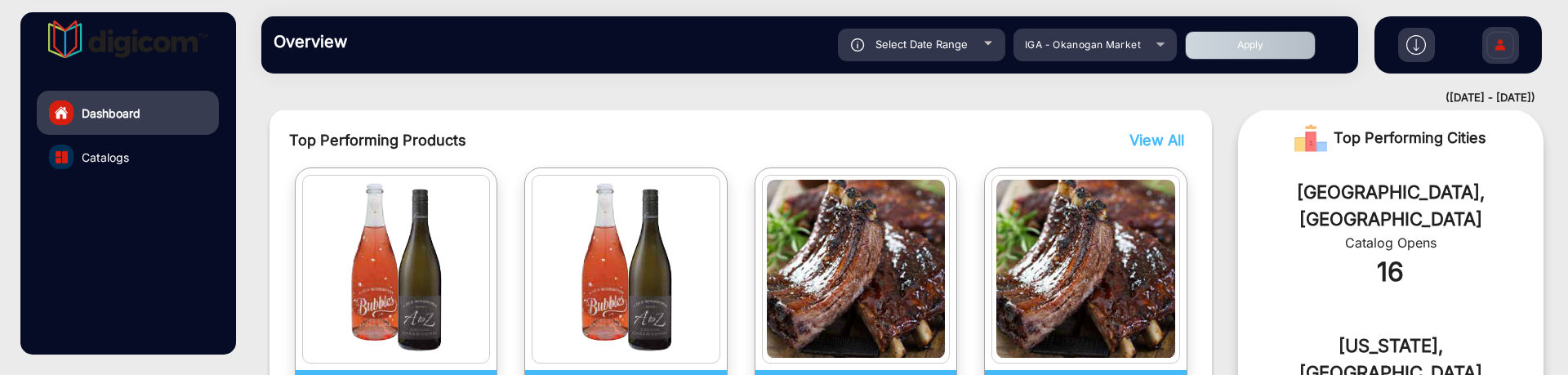
scroll to position [523, 0]
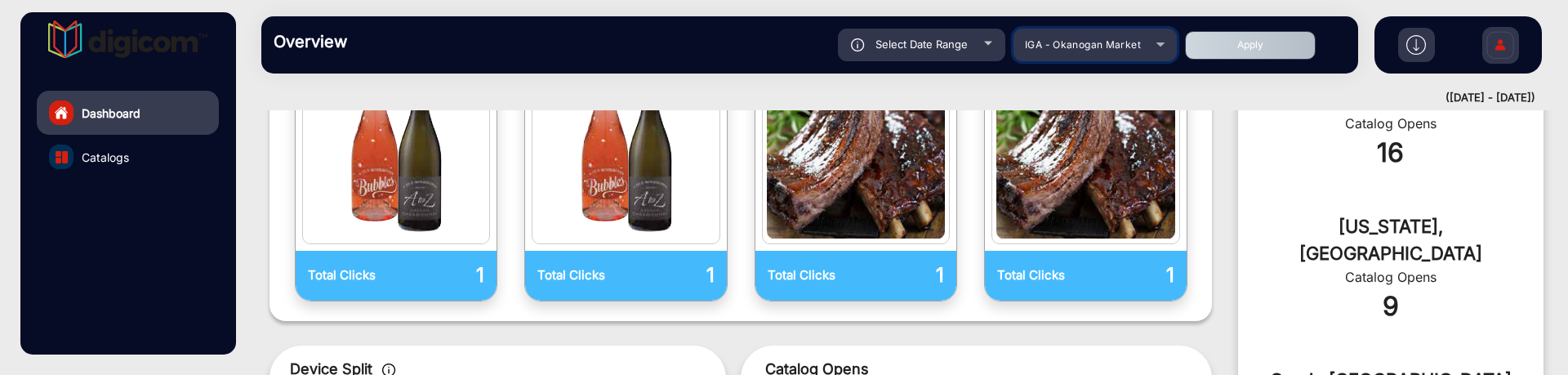
click at [1119, 42] on span "IGA - Okanogan Market" at bounding box center [1083, 44] width 116 height 12
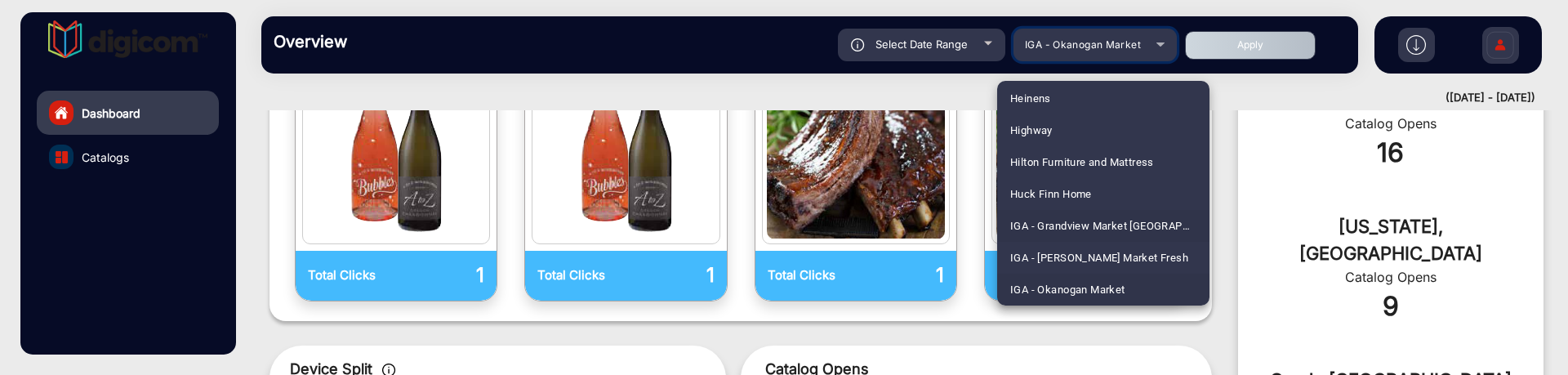
scroll to position [2498, 0]
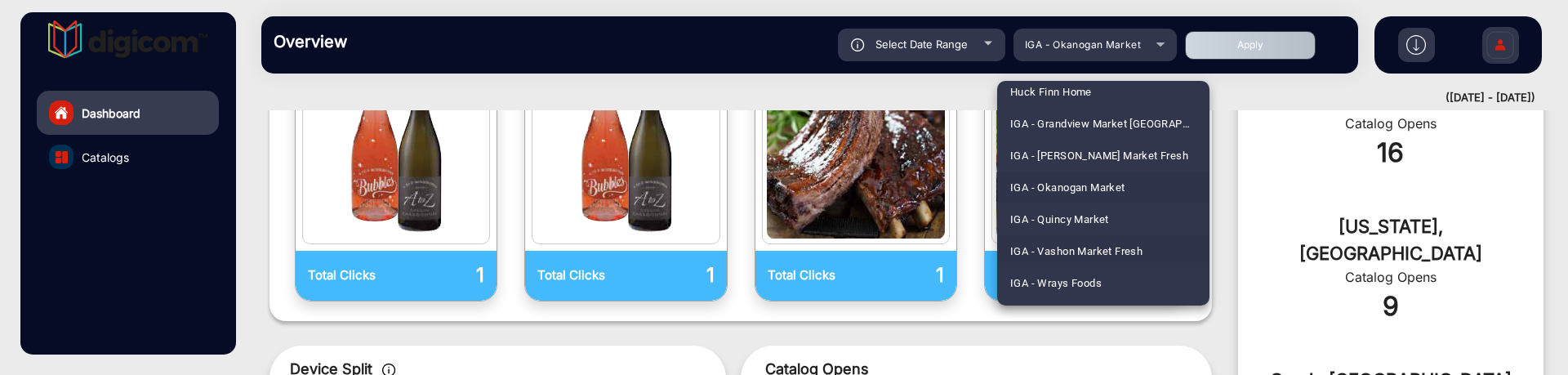
click at [1110, 249] on span "IGA - Vashon Market Fresh" at bounding box center [1076, 251] width 132 height 32
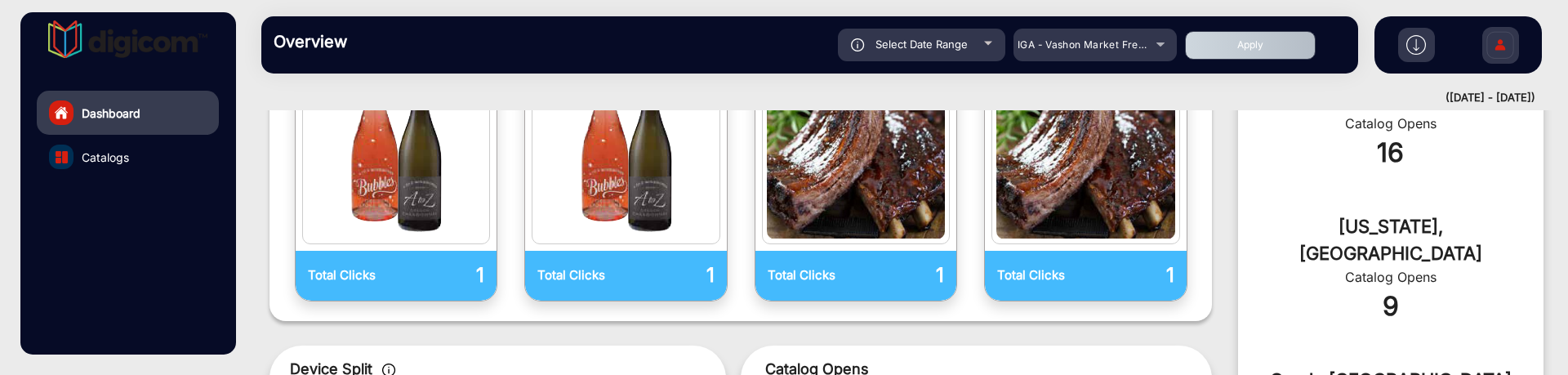
click at [1228, 48] on button "Apply" at bounding box center [1251, 45] width 131 height 29
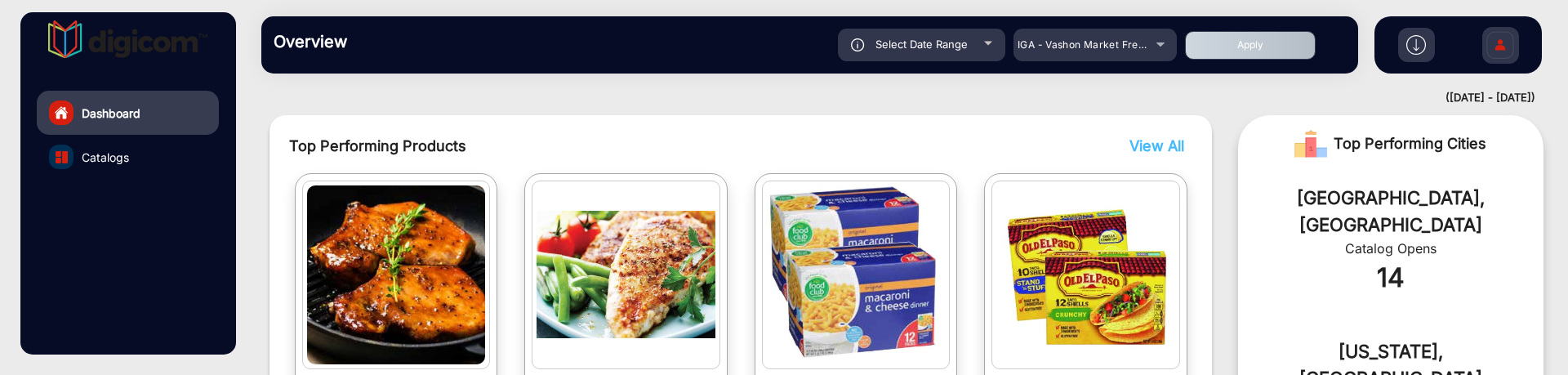
scroll to position [423, 0]
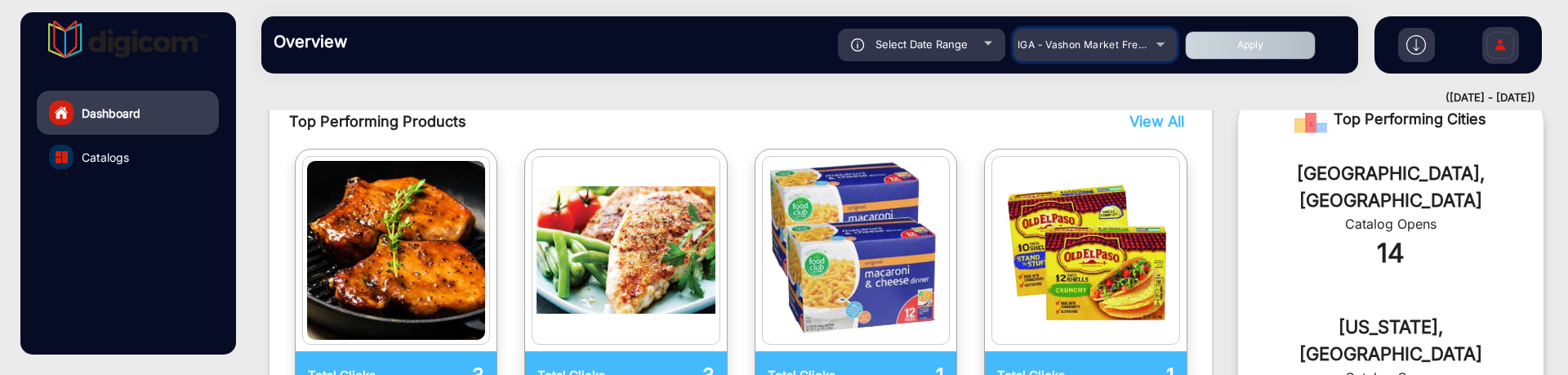
click at [1137, 56] on mat-select "IGA - Vashon Market Fresh" at bounding box center [1095, 44] width 163 height 32
click at [1137, 45] on span "IGA - Vashon Market Fresh" at bounding box center [1083, 44] width 131 height 12
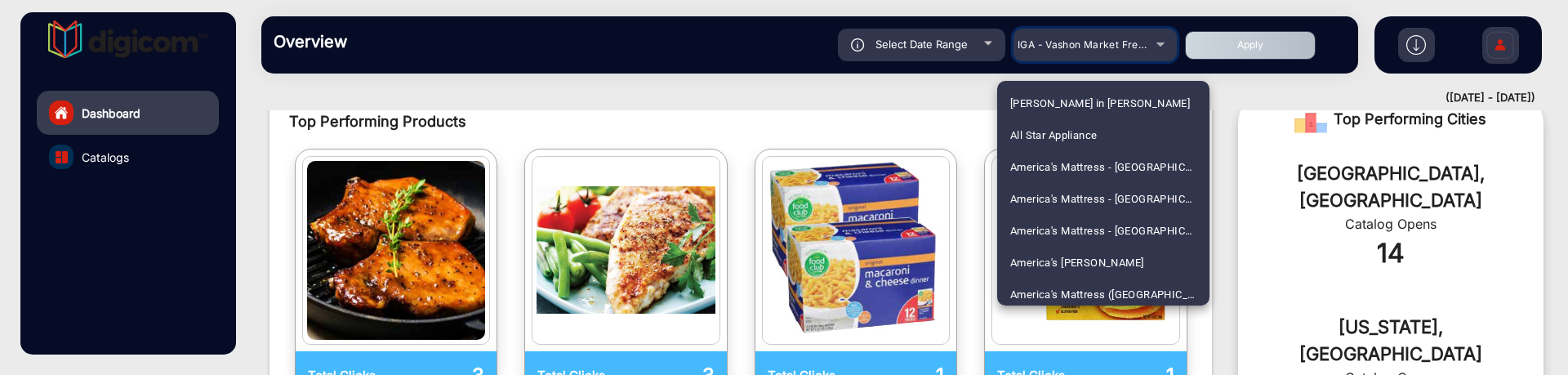
scroll to position [2460, 0]
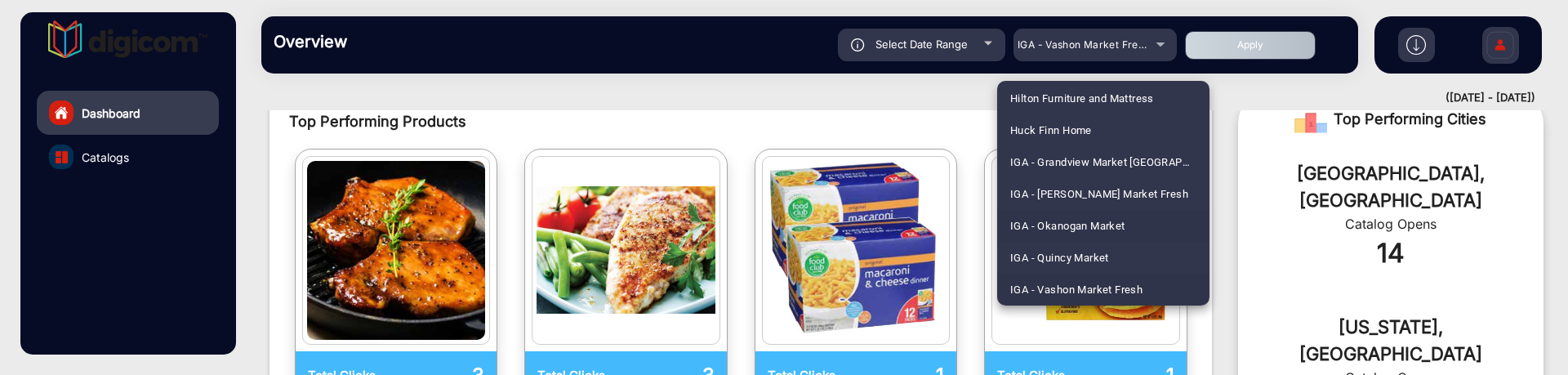
click at [1093, 222] on span "IGA - Okanogan Market" at bounding box center [1068, 225] width 115 height 32
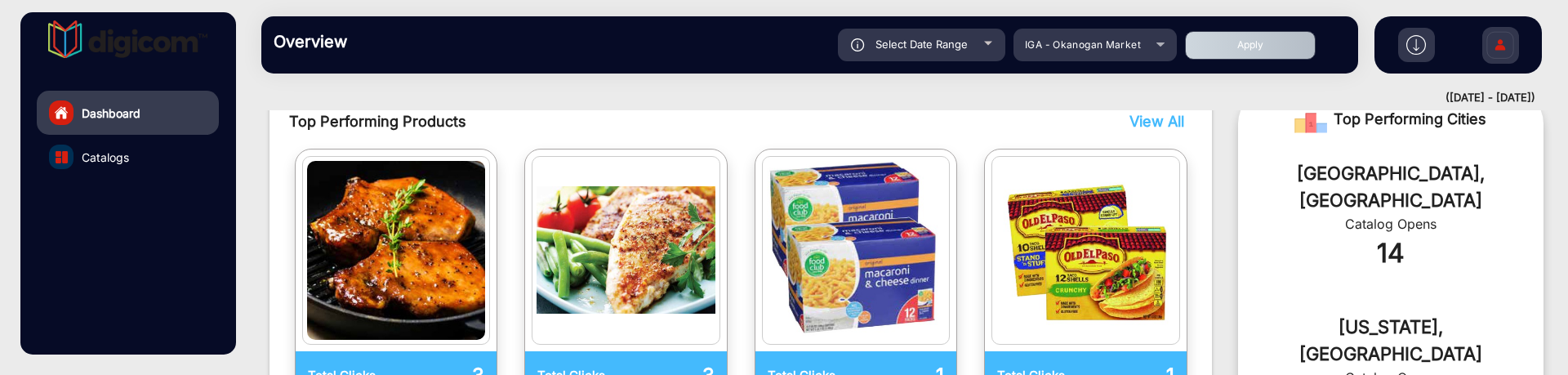
click at [1215, 57] on button "Apply" at bounding box center [1251, 45] width 131 height 29
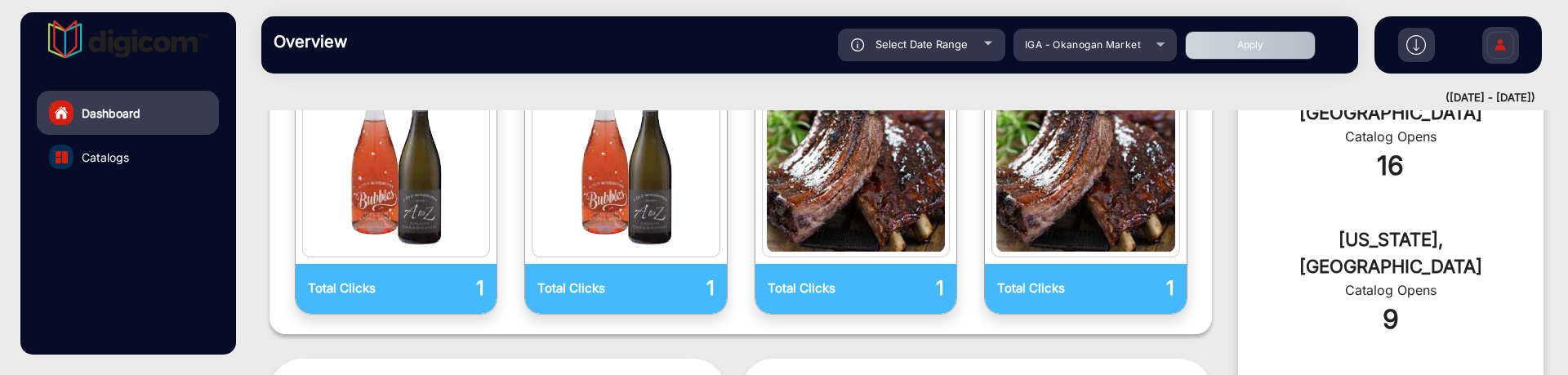
scroll to position [523, 0]
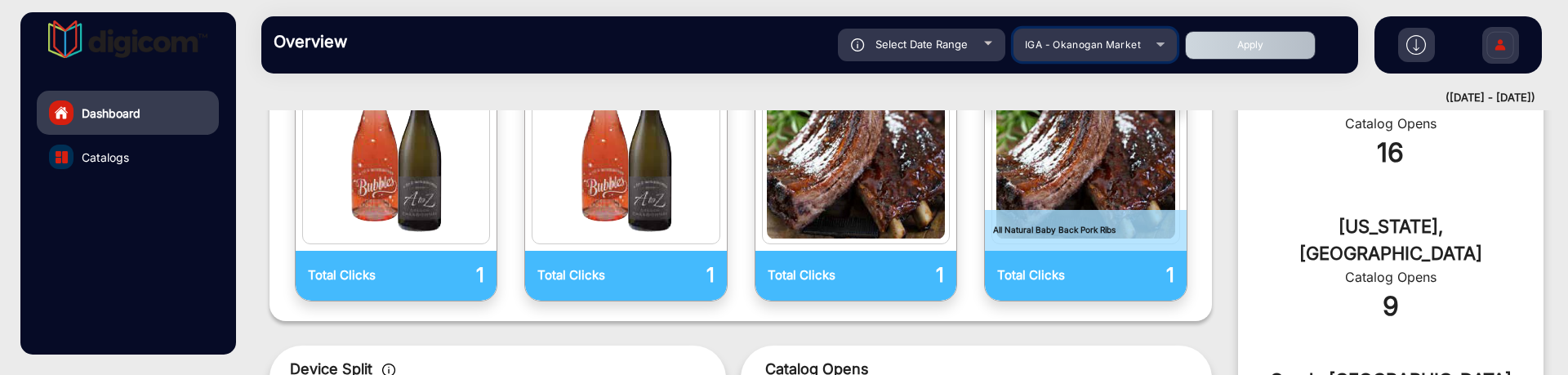
click at [1125, 46] on span "IGA - Okanogan Market" at bounding box center [1083, 44] width 116 height 12
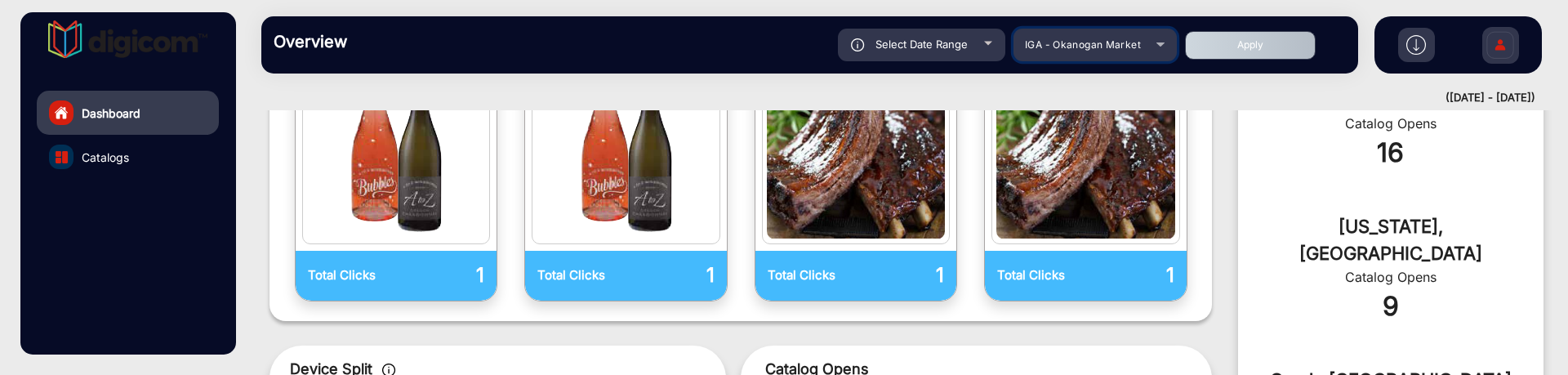
scroll to position [2396, 0]
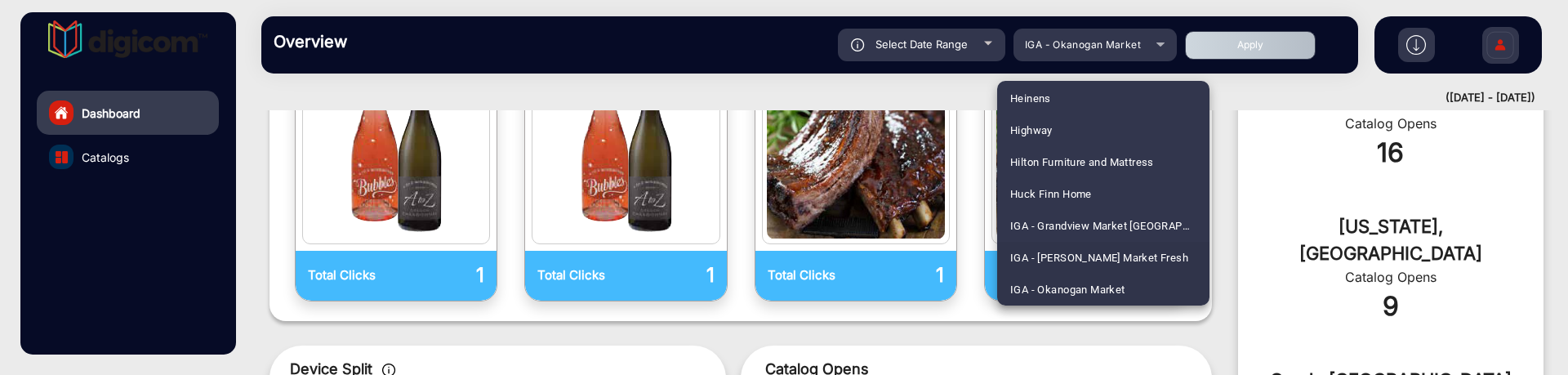
click at [1141, 253] on span "IGA - [PERSON_NAME] Market Fresh" at bounding box center [1099, 258] width 178 height 32
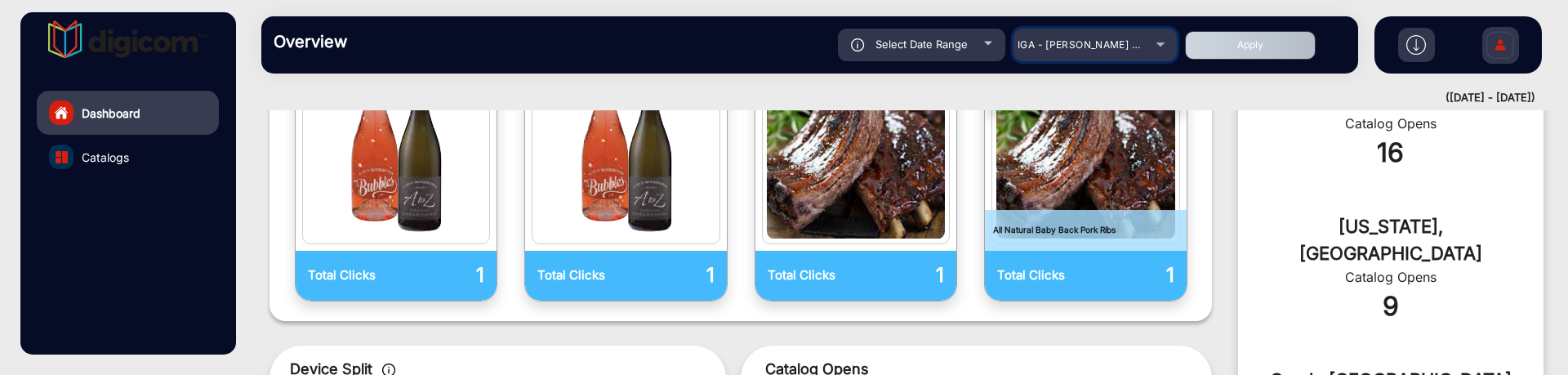
click at [1100, 47] on span "IGA - [PERSON_NAME] Market Fresh" at bounding box center [1107, 44] width 180 height 12
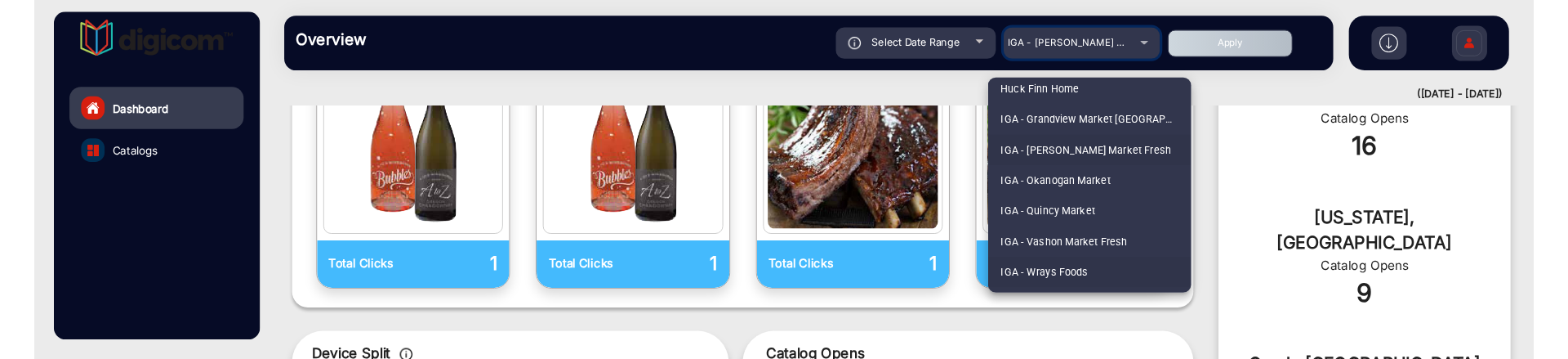
scroll to position [2464, 0]
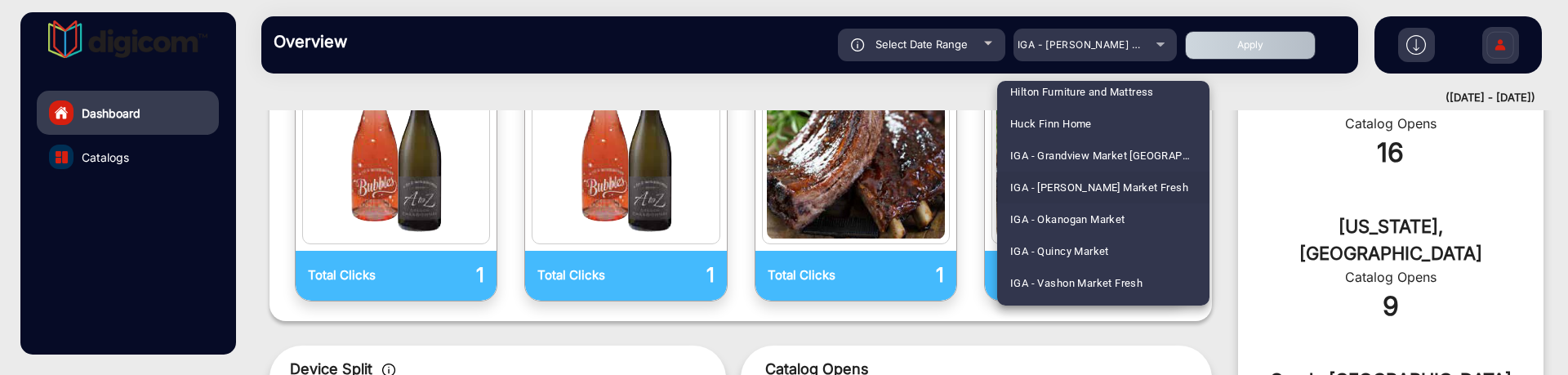
click at [1245, 96] on div at bounding box center [784, 188] width 1568 height 375
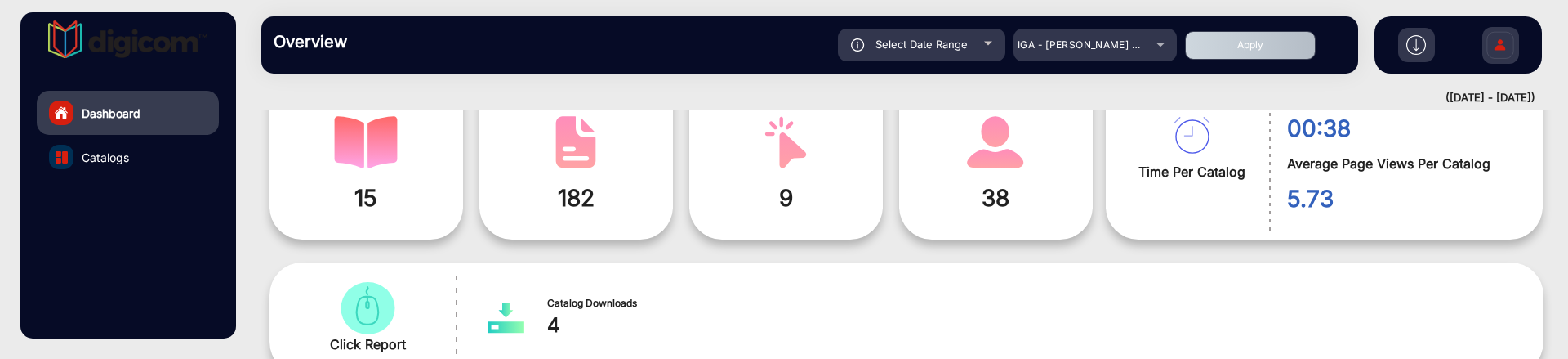
scroll to position [0, 0]
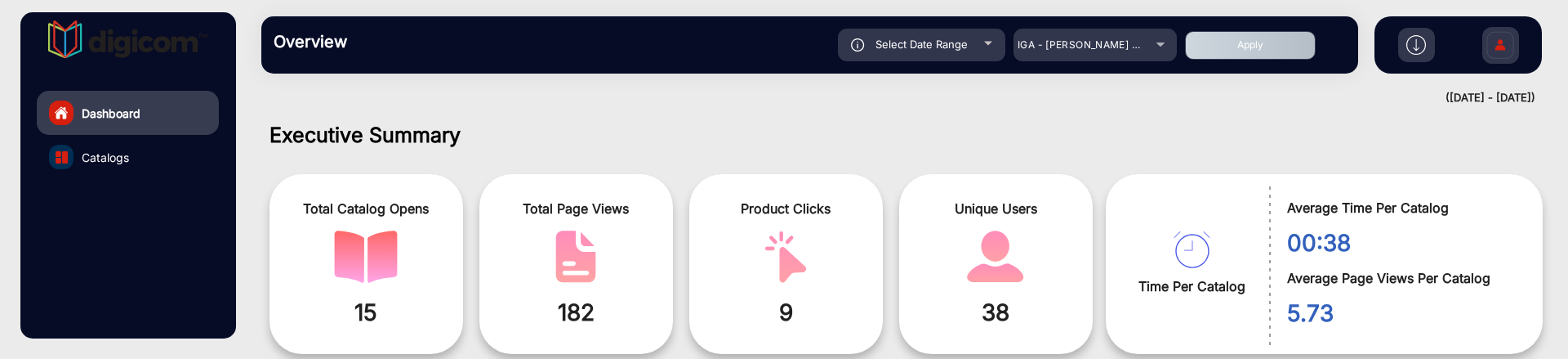
click at [999, 41] on div "Select Date Range" at bounding box center [921, 44] width 167 height 32
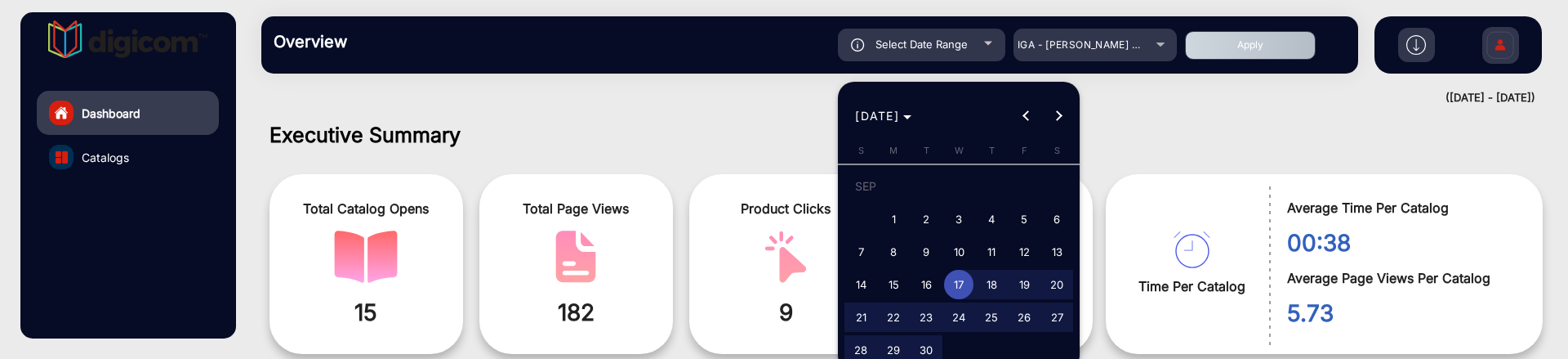
click at [1118, 152] on div at bounding box center [784, 179] width 1568 height 359
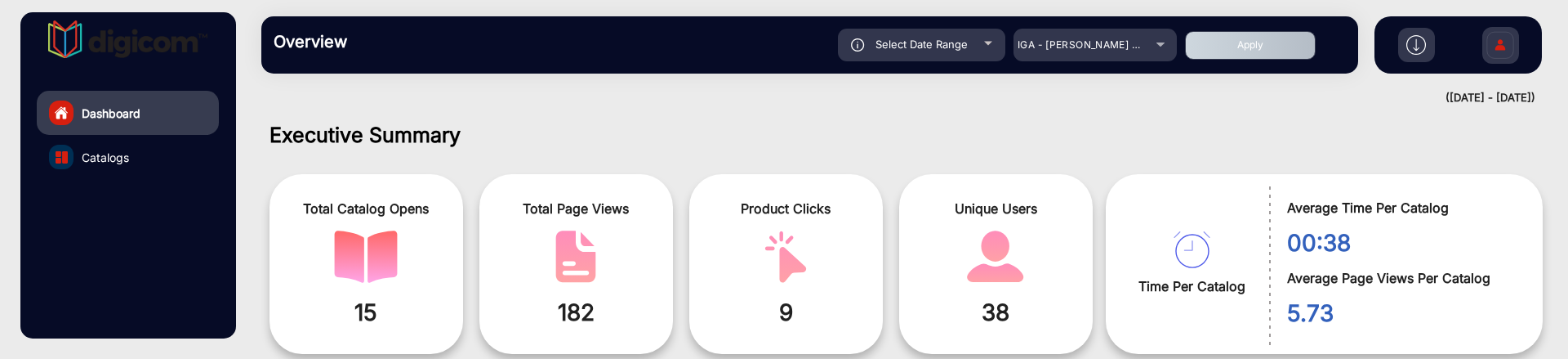
click at [1103, 62] on div "Overview Reports Understand what makes your customers tick and learn how they a…" at bounding box center [809, 45] width 1097 height 57
click at [970, 44] on div "Select Date Range" at bounding box center [921, 44] width 167 height 32
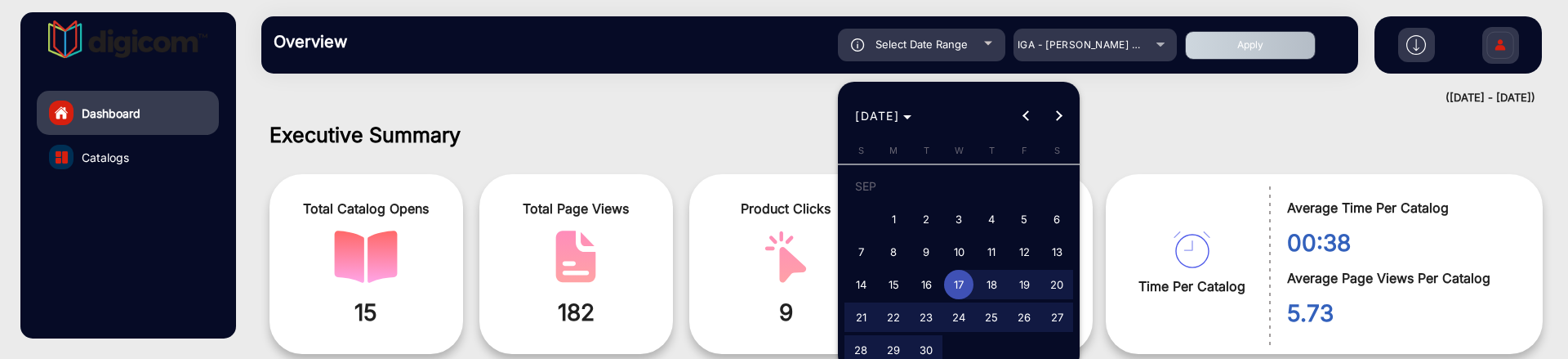
click at [962, 279] on span "17" at bounding box center [959, 284] width 30 height 30
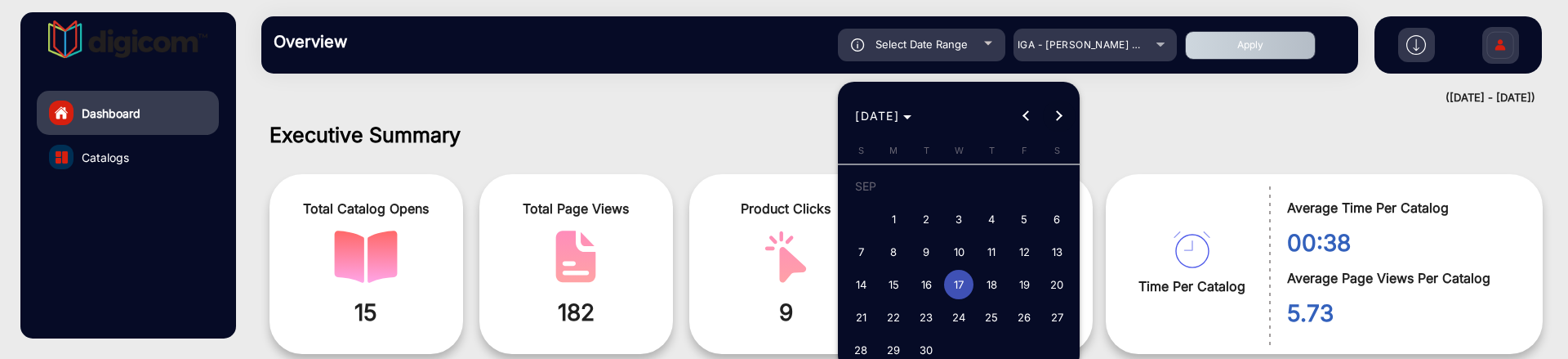
click at [1054, 125] on span "Next month" at bounding box center [1059, 115] width 32 height 32
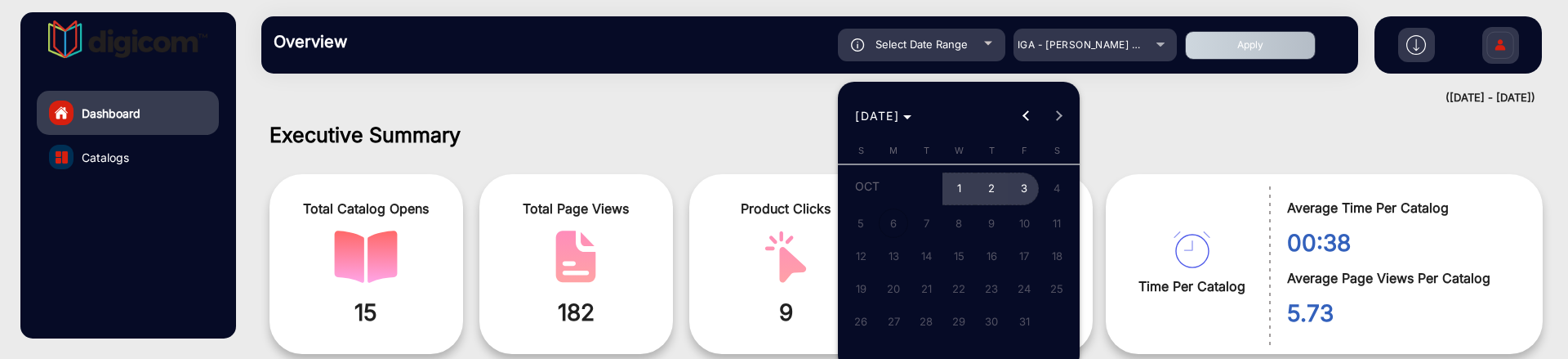
click at [1012, 183] on span "3" at bounding box center [1024, 189] width 30 height 33
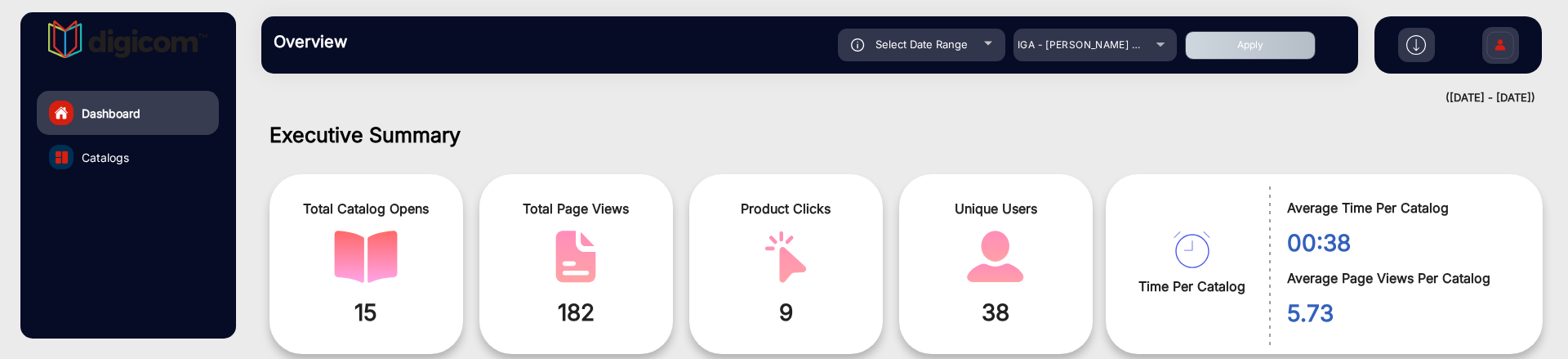
type input "[DATE]"
click at [1268, 31] on button "Apply" at bounding box center [1251, 45] width 131 height 29
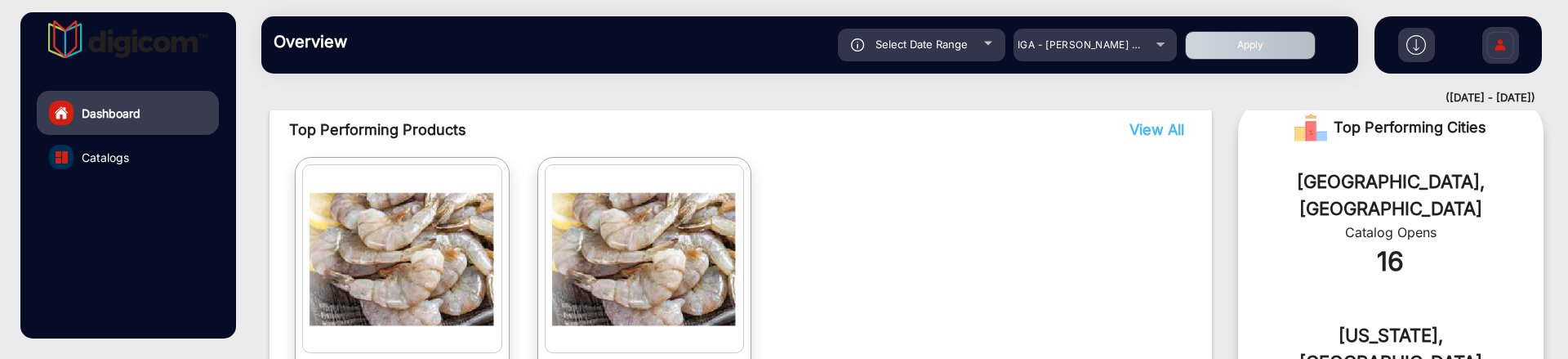
scroll to position [423, 0]
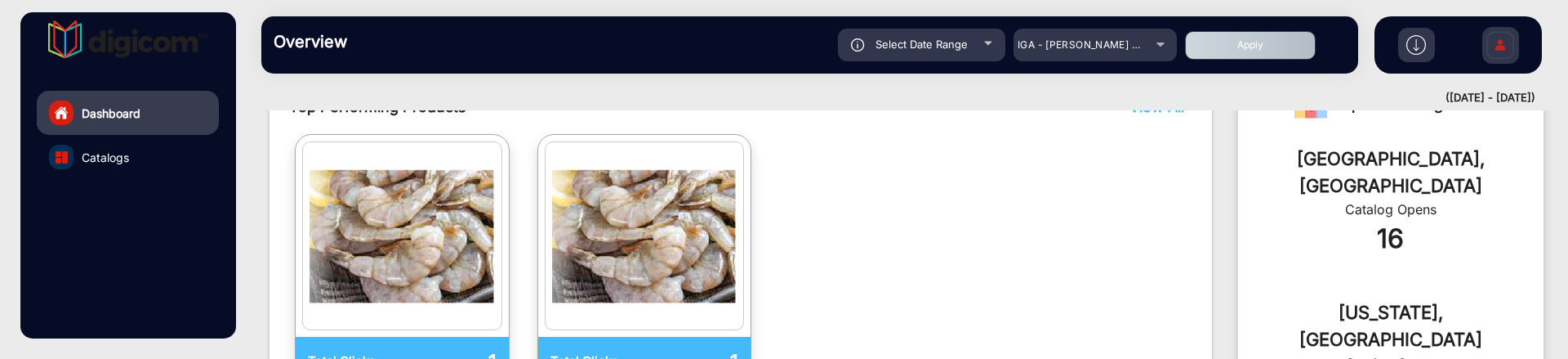
click at [131, 146] on link "Catalogs" at bounding box center [127, 157] width 182 height 44
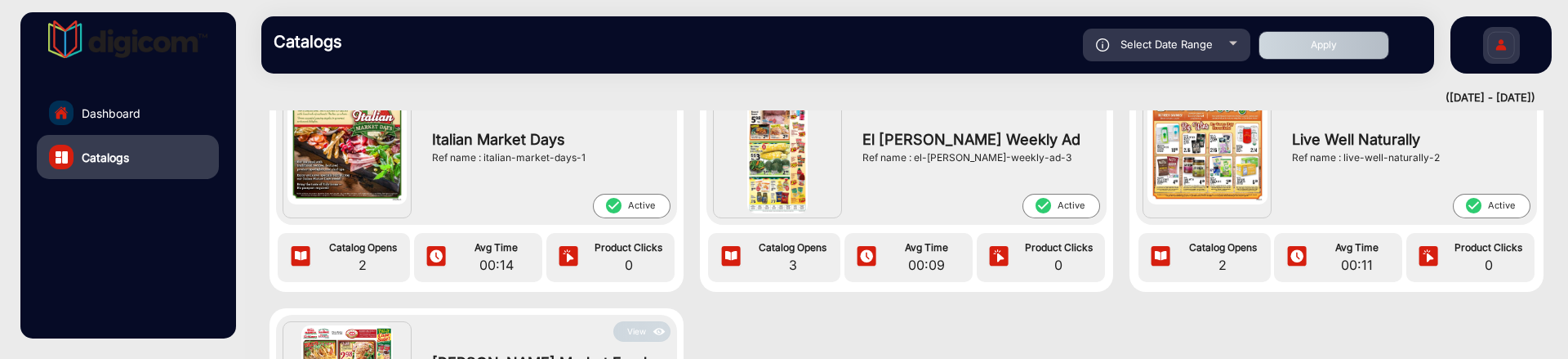
scroll to position [161, 0]
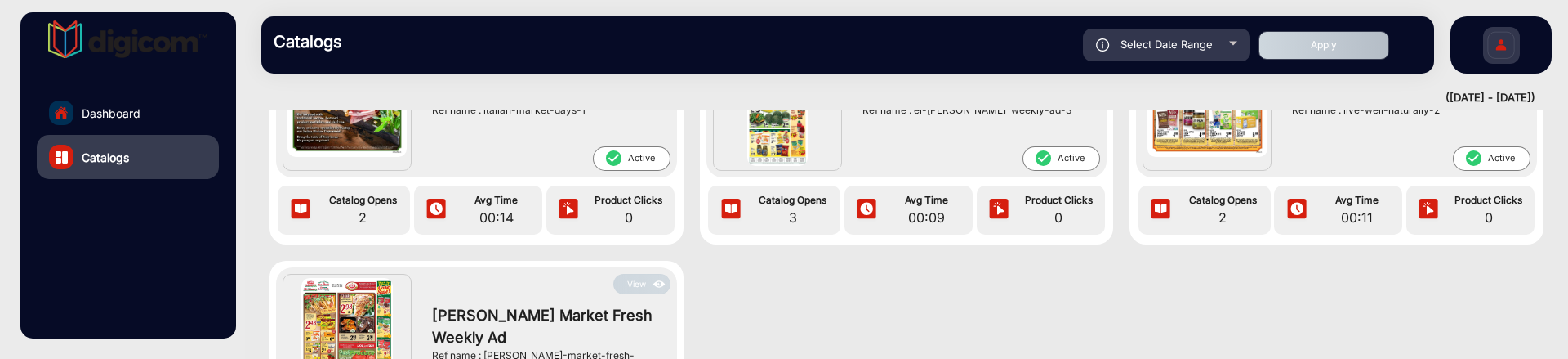
click at [635, 287] on button "View" at bounding box center [642, 283] width 57 height 20
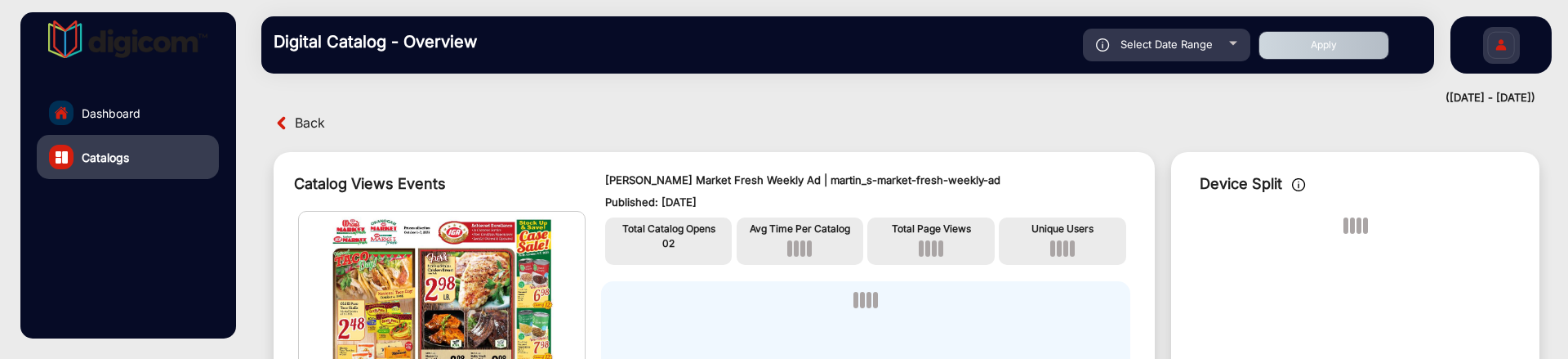
scroll to position [114, 0]
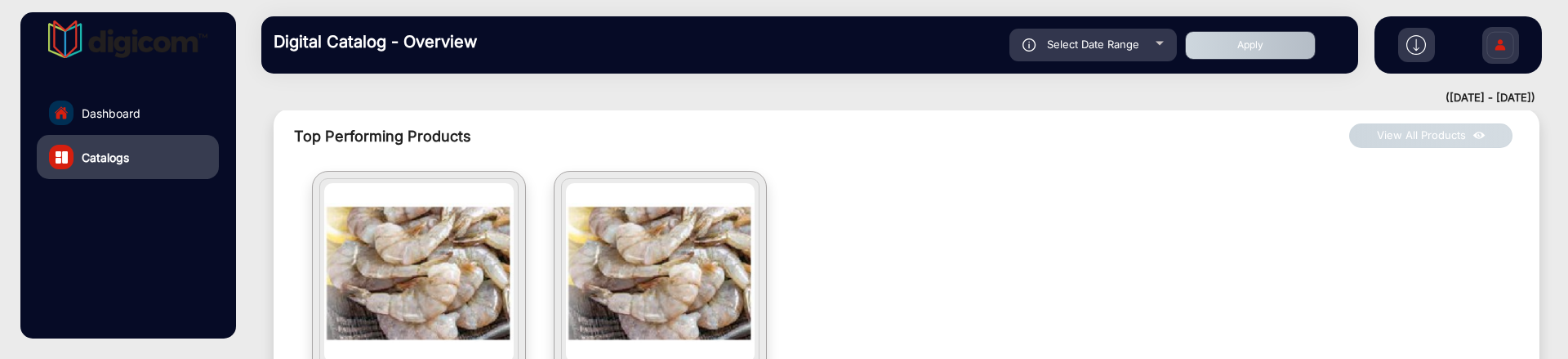
scroll to position [931, 0]
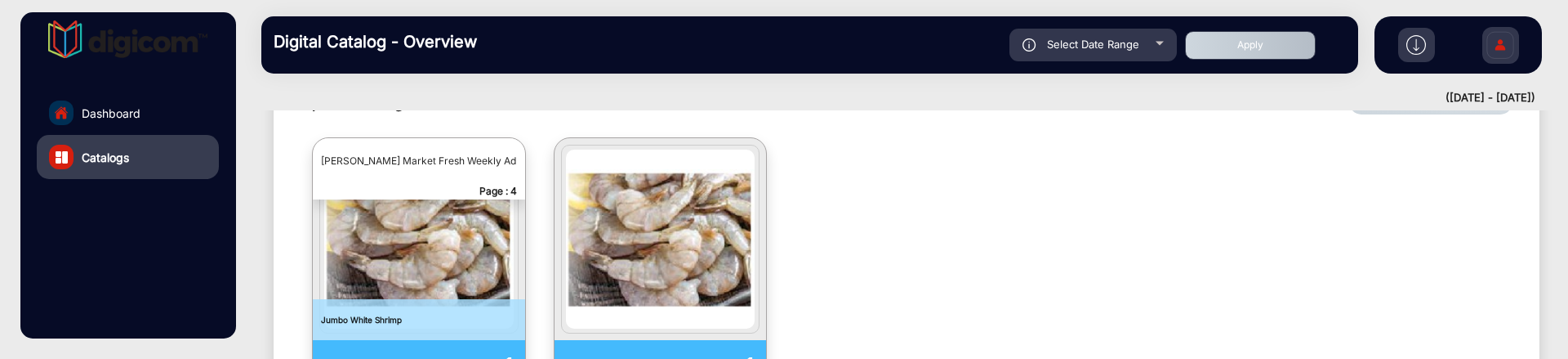
click at [1150, 43] on div "Select Date Range" at bounding box center [1093, 44] width 167 height 32
type input "[DATE]"
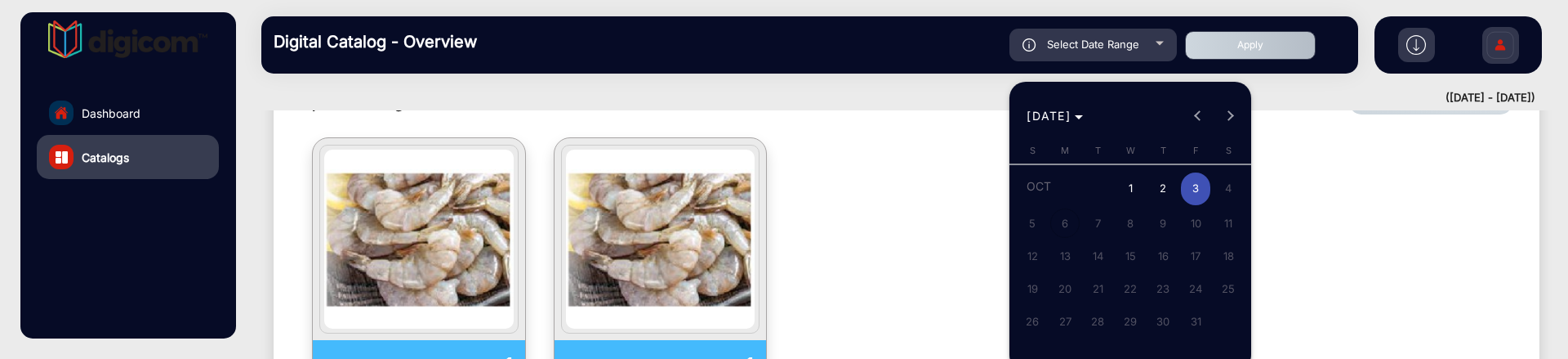
click at [1185, 115] on div "[DATE] [DATE]" at bounding box center [1130, 115] width 233 height 32
drag, startPoint x: 796, startPoint y: 141, endPoint x: 669, endPoint y: 141, distance: 127.0
click at [794, 141] on div at bounding box center [784, 179] width 1568 height 359
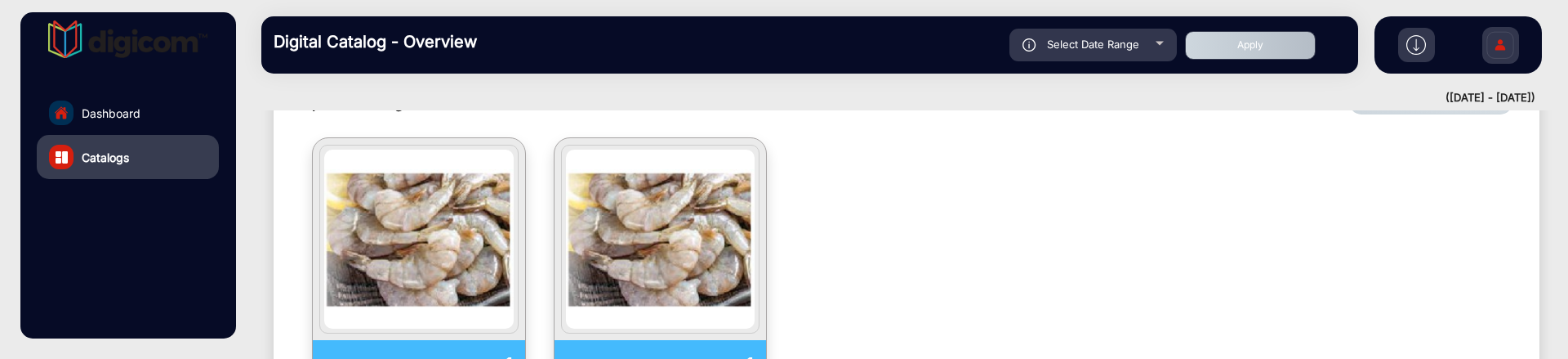
click at [121, 96] on link "Dashboard" at bounding box center [127, 113] width 182 height 44
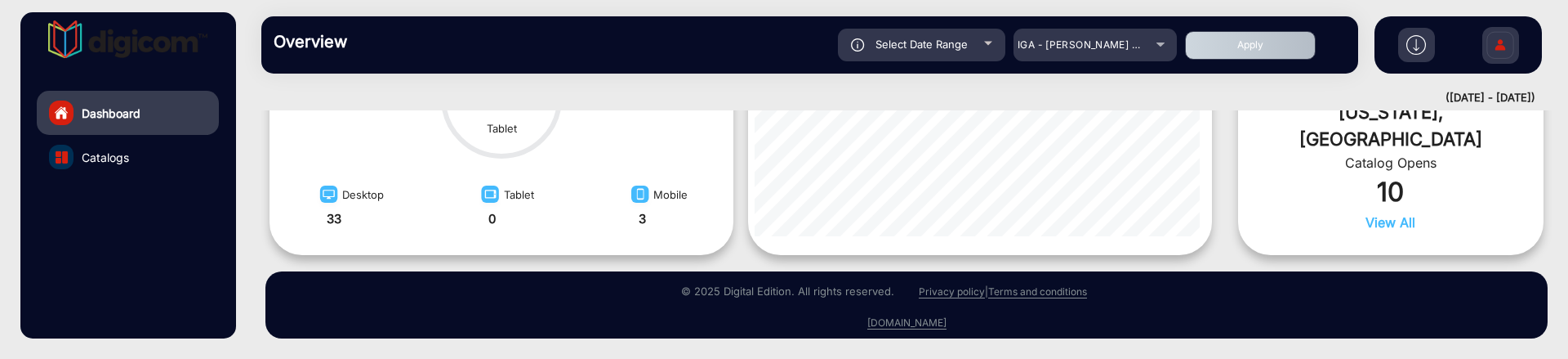
scroll to position [12, 0]
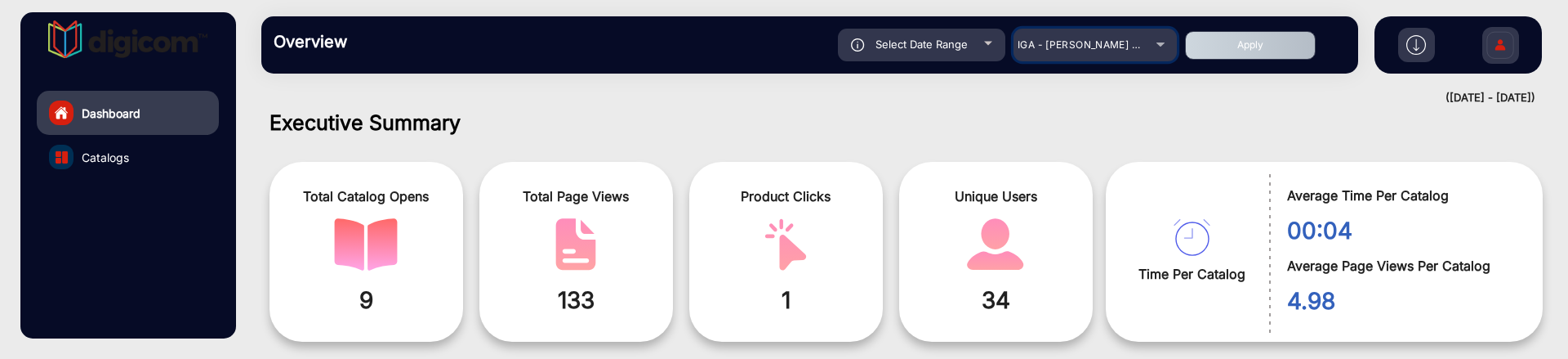
click at [1034, 39] on span "IGA - [PERSON_NAME] Market Fresh" at bounding box center [1107, 44] width 180 height 12
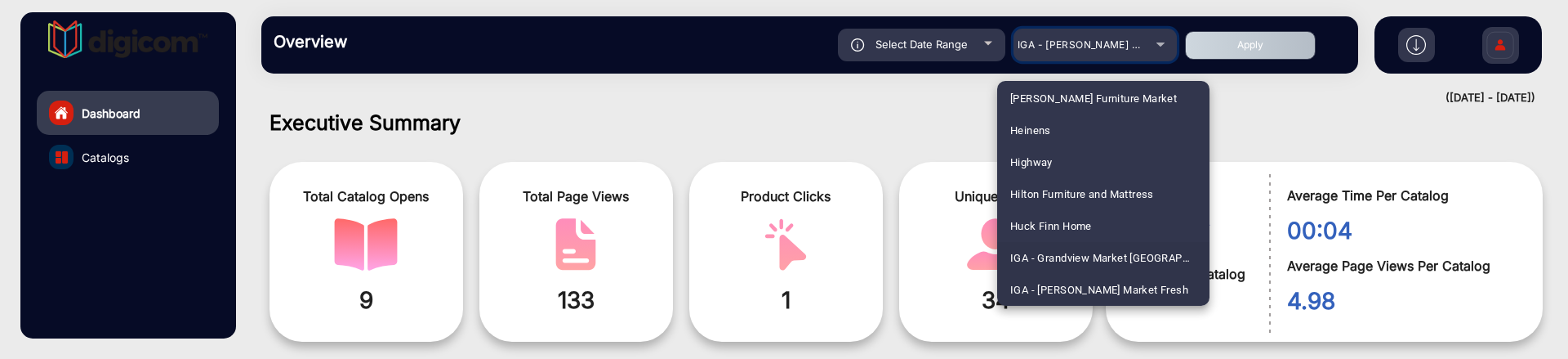
scroll to position [2464, 0]
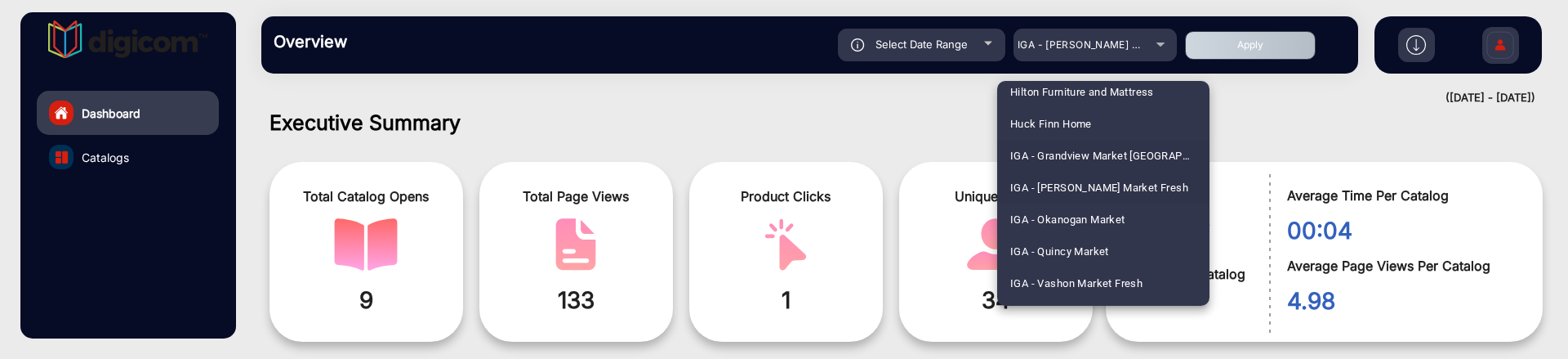
click at [1133, 270] on span "IGA - Vashon Market Fresh" at bounding box center [1076, 282] width 132 height 32
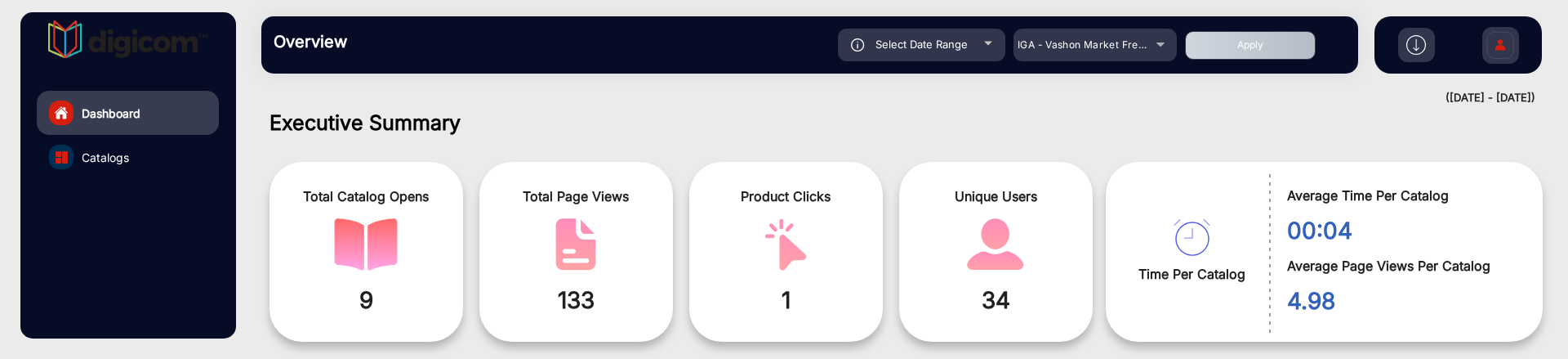
click at [1248, 25] on div "Overview Reports Understand what makes your customers tick and learn how they a…" at bounding box center [809, 45] width 1097 height 57
click at [1240, 45] on button "Apply" at bounding box center [1251, 45] width 131 height 29
type input "[DATE]"
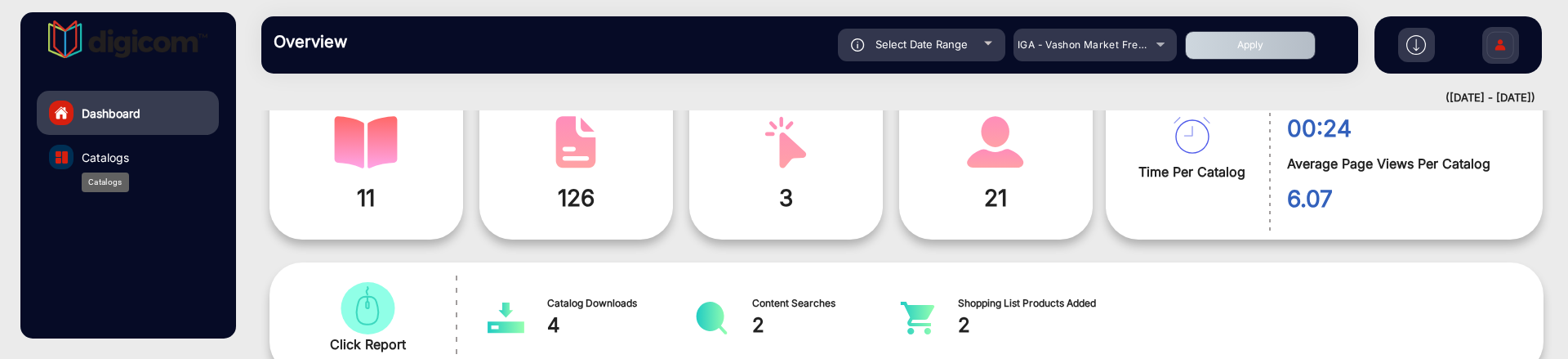
click at [104, 163] on span "Catalogs" at bounding box center [104, 157] width 47 height 18
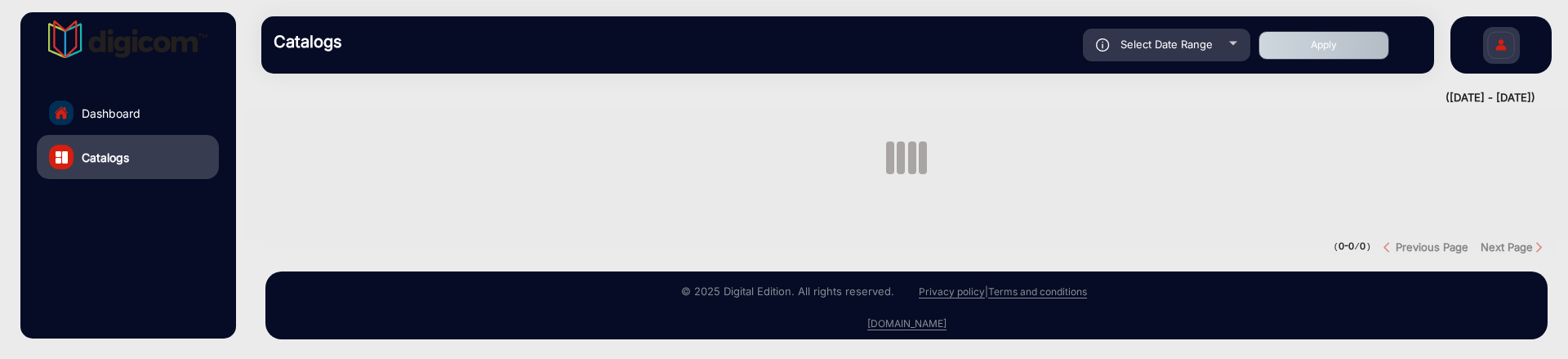
scroll to position [59, 0]
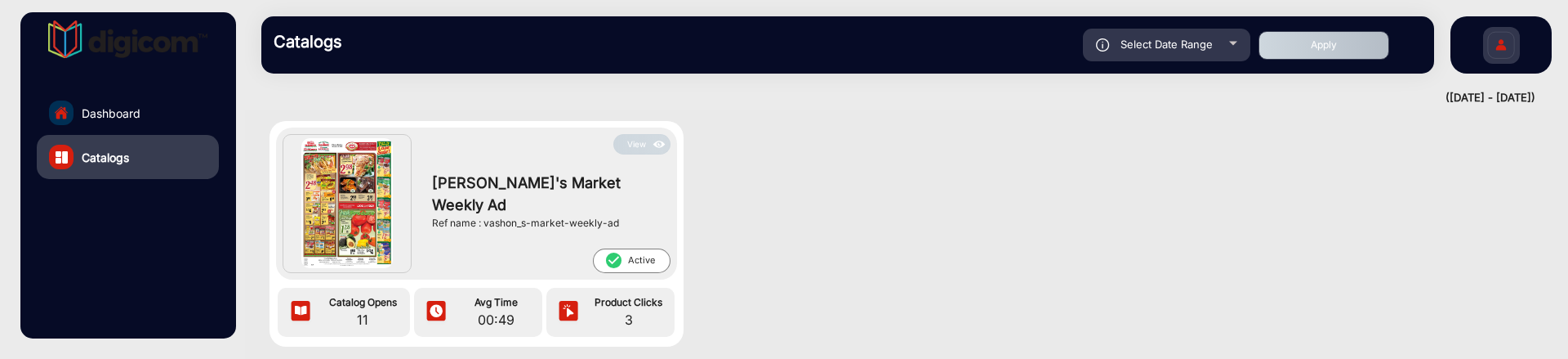
click at [631, 126] on div "View Vashon's Market Weekly Ad Ref name : vashon_s-market-weekly-ad check_circl…" at bounding box center [476, 233] width 414 height 225
click at [640, 138] on button "View" at bounding box center [642, 144] width 57 height 20
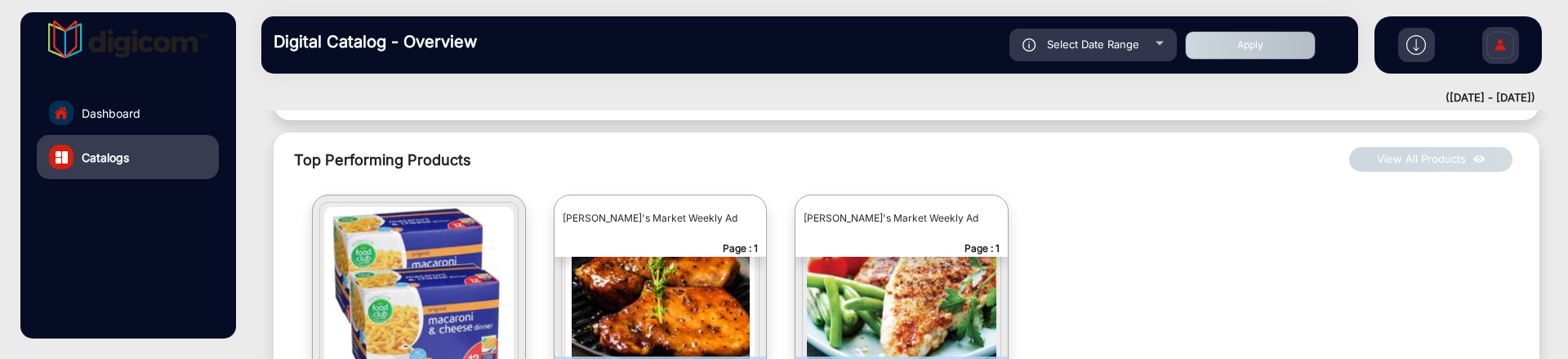
scroll to position [829, 0]
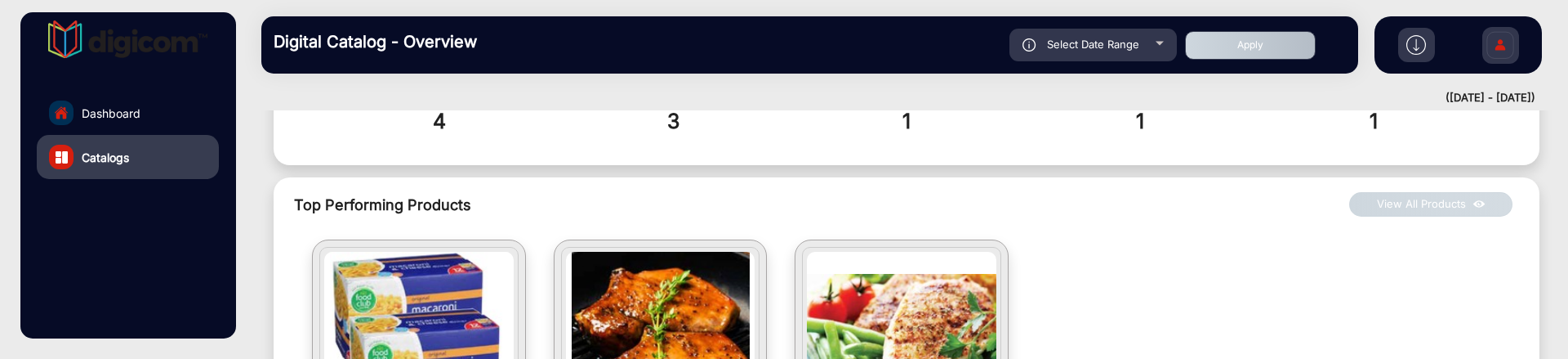
click at [1449, 192] on button "View All Products" at bounding box center [1430, 204] width 163 height 25
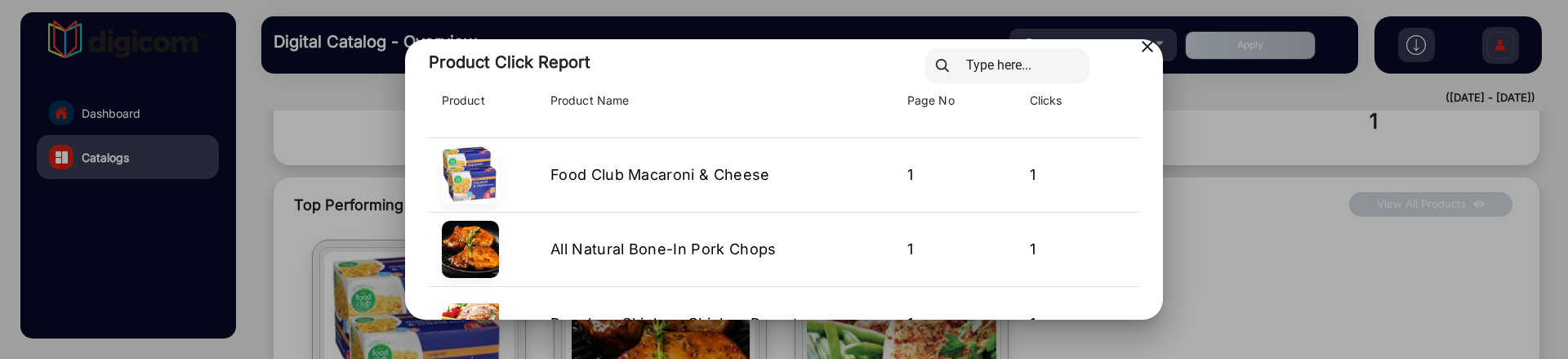
scroll to position [0, 0]
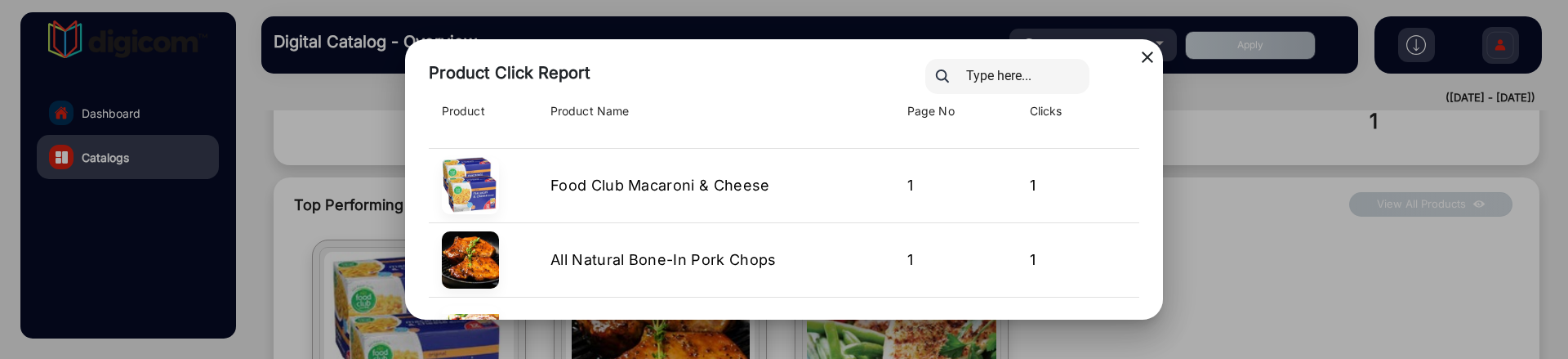
click at [1152, 63] on mat-icon "close" at bounding box center [1147, 56] width 19 height 19
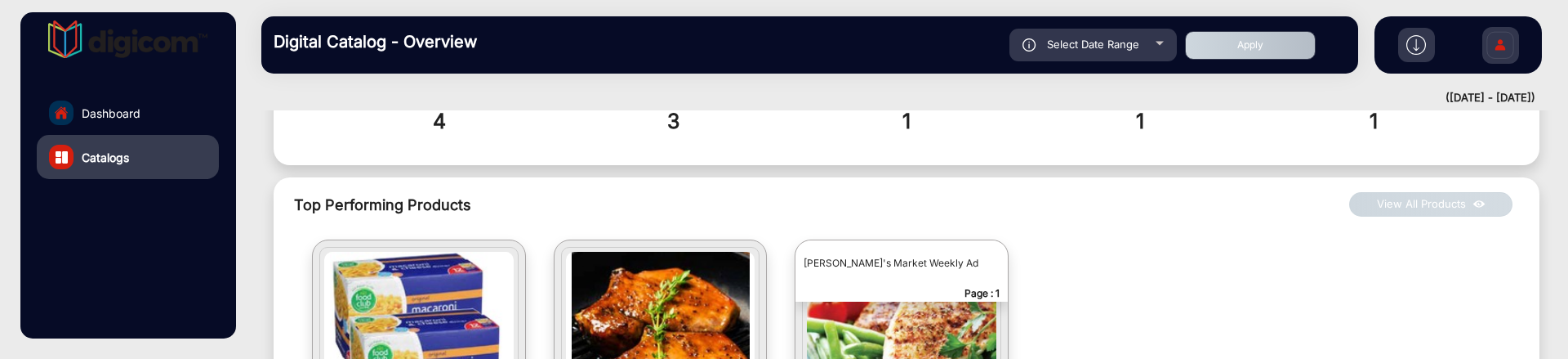
click at [999, 262] on div at bounding box center [902, 341] width 199 height 188
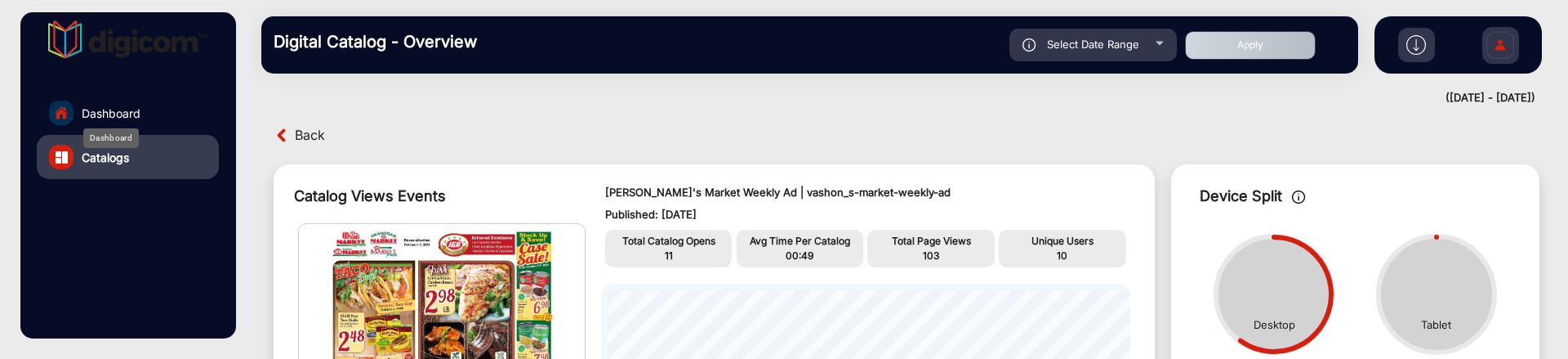
click at [130, 117] on span "Dashboard" at bounding box center [111, 113] width 59 height 18
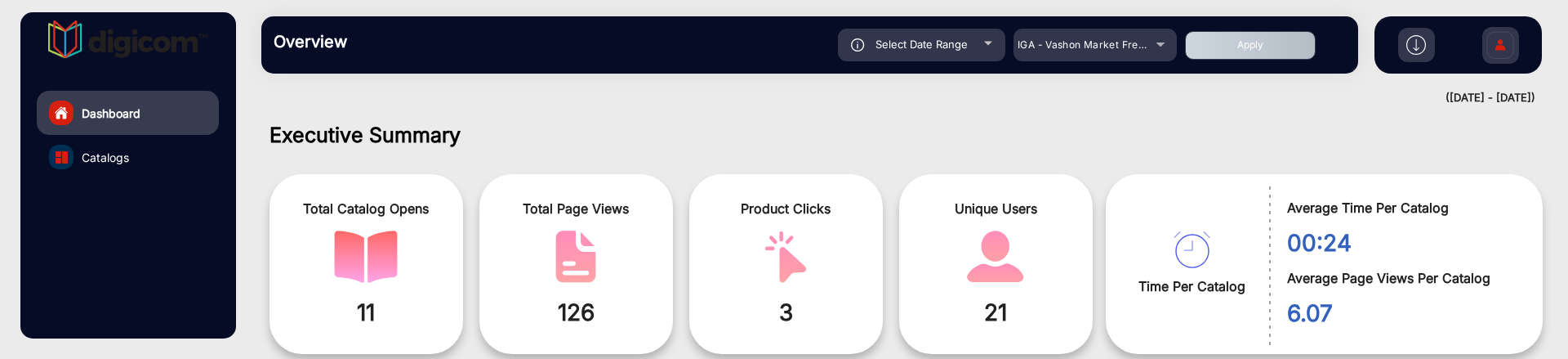
scroll to position [12, 0]
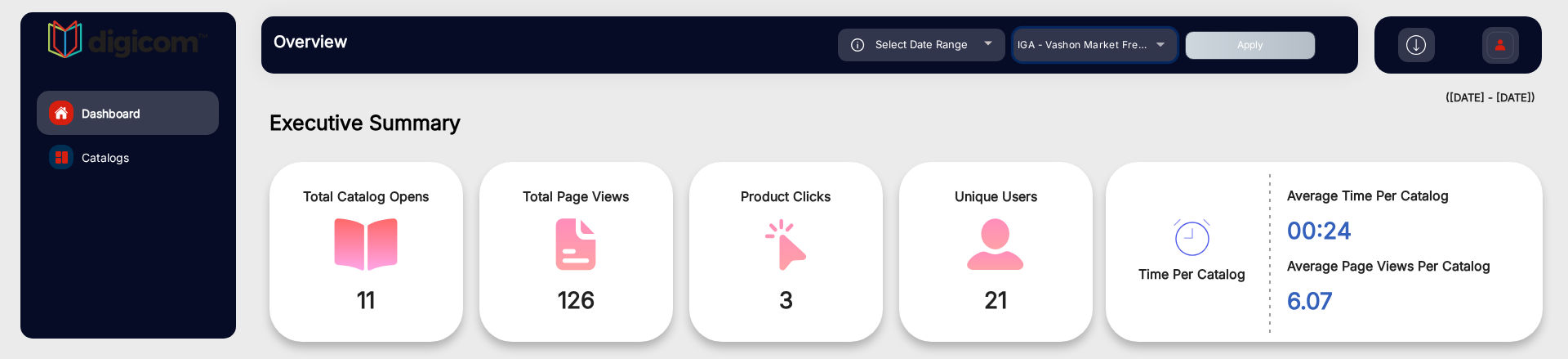
click at [1122, 46] on span "IGA - Vashon Market Fresh" at bounding box center [1083, 44] width 131 height 12
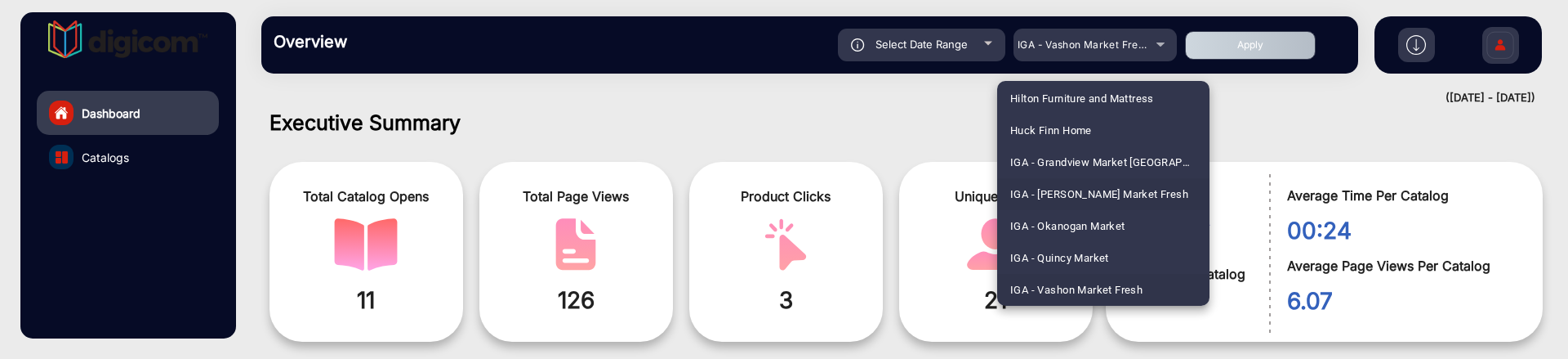
click at [1140, 188] on span "IGA - [PERSON_NAME] Market Fresh" at bounding box center [1099, 194] width 178 height 32
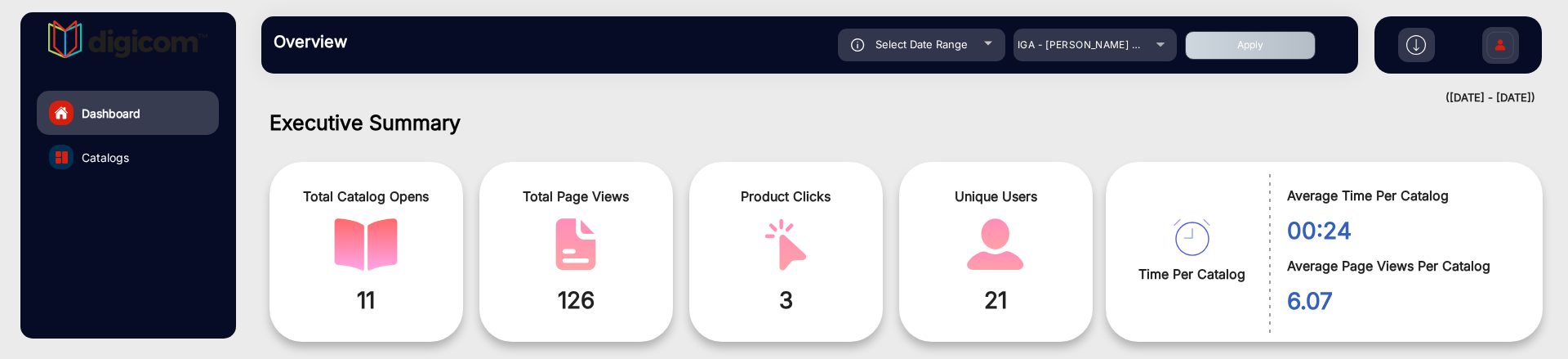
click at [1229, 46] on button "Apply" at bounding box center [1251, 45] width 131 height 29
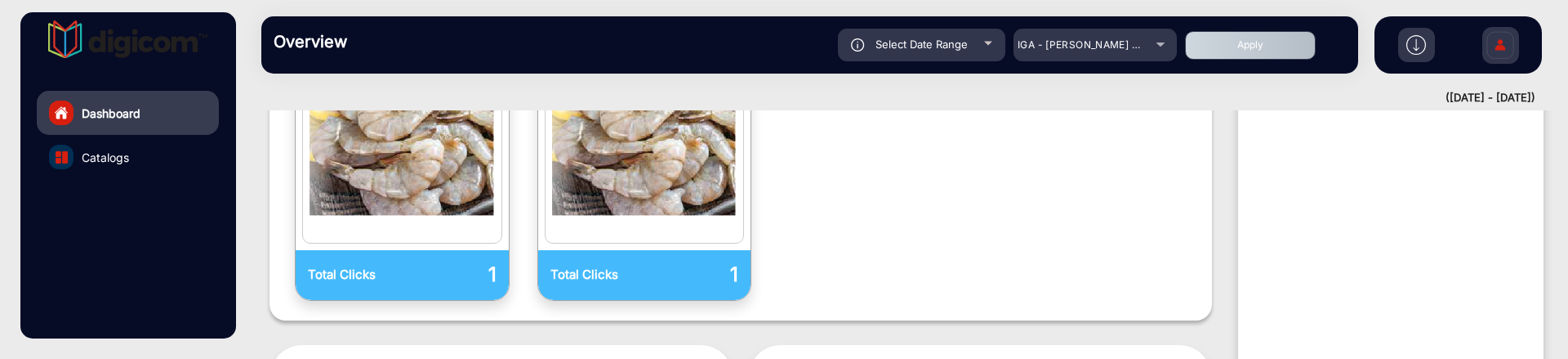
scroll to position [635, 0]
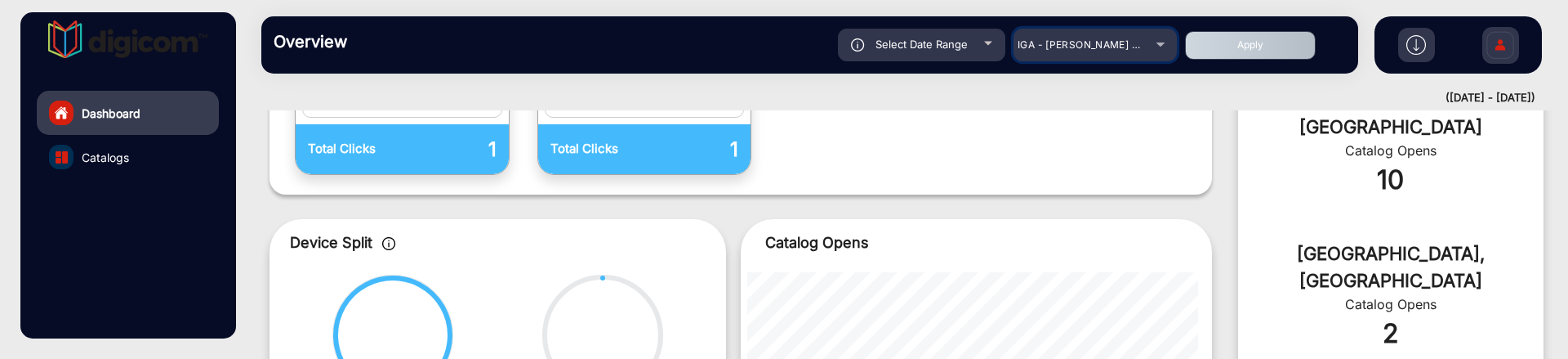
click at [1085, 33] on mat-select "IGA - [PERSON_NAME] Market Fresh" at bounding box center [1095, 44] width 163 height 32
click at [1099, 37] on div "IGA - [PERSON_NAME] Market Fresh" at bounding box center [1083, 44] width 131 height 19
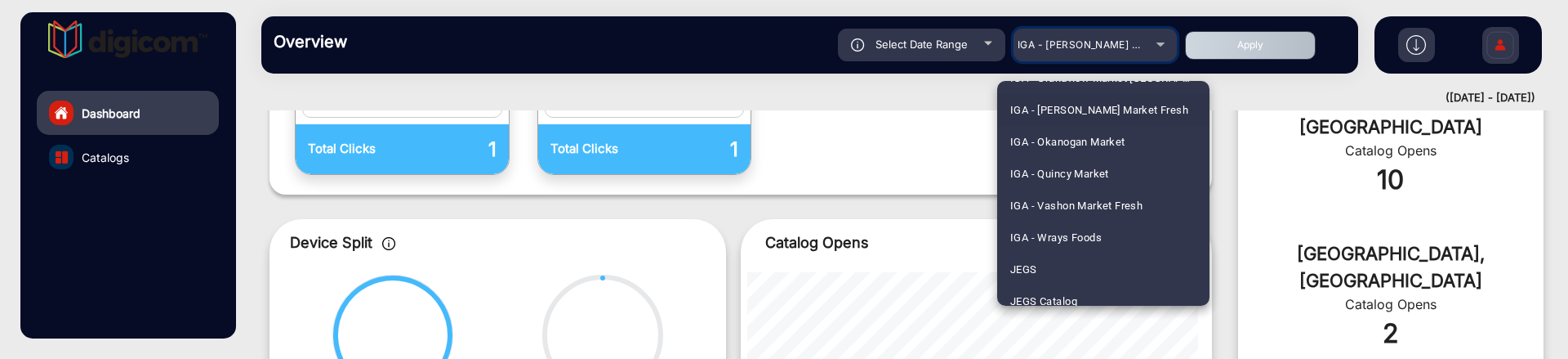
scroll to position [2567, 0]
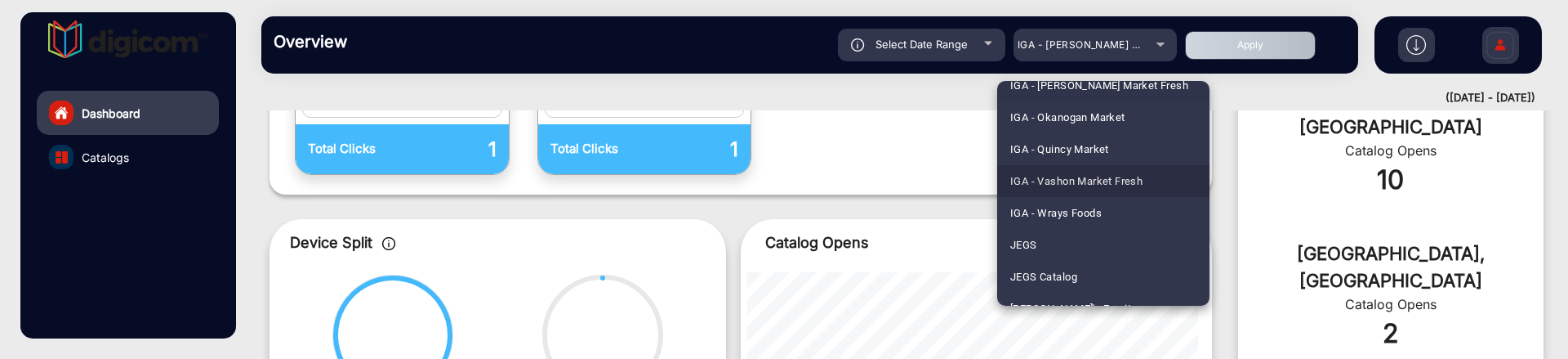
click at [1120, 178] on span "IGA - Vashon Market Fresh" at bounding box center [1076, 181] width 132 height 32
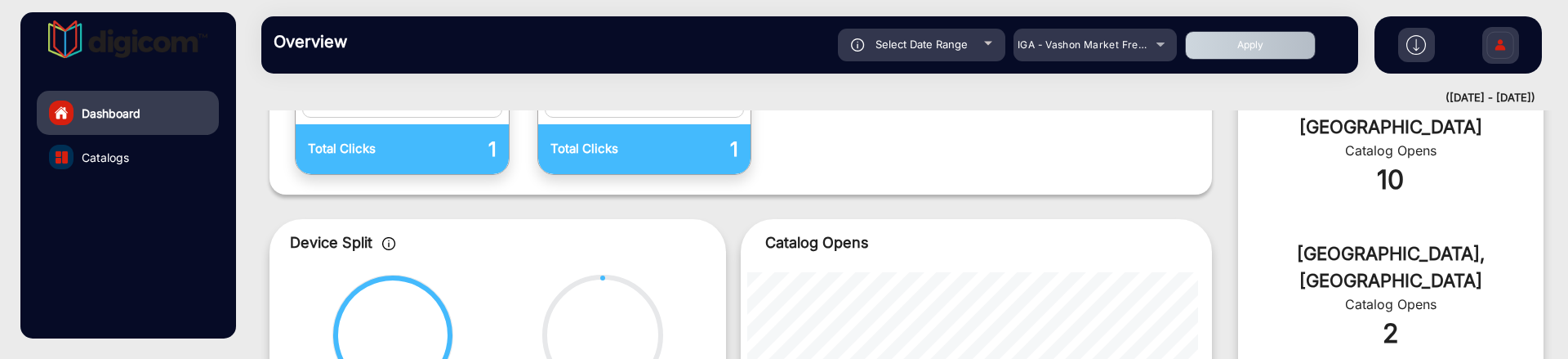
click at [1262, 44] on button "Apply" at bounding box center [1251, 45] width 131 height 29
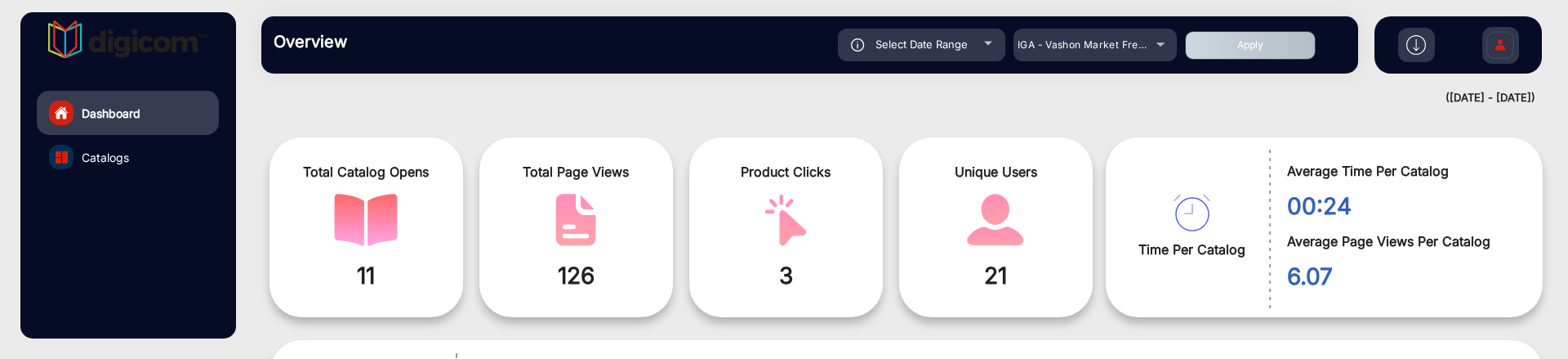
scroll to position [0, 0]
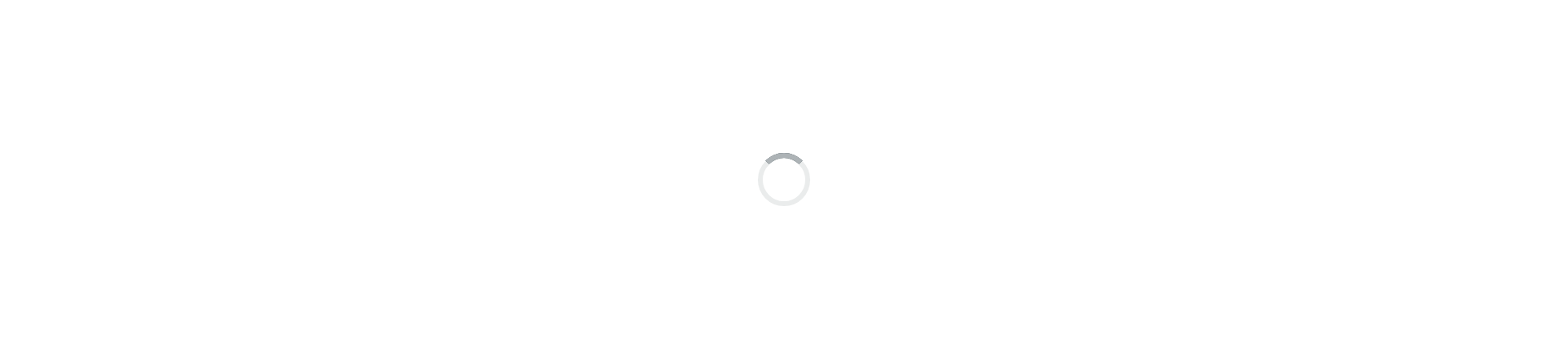
scroll to position [12, 0]
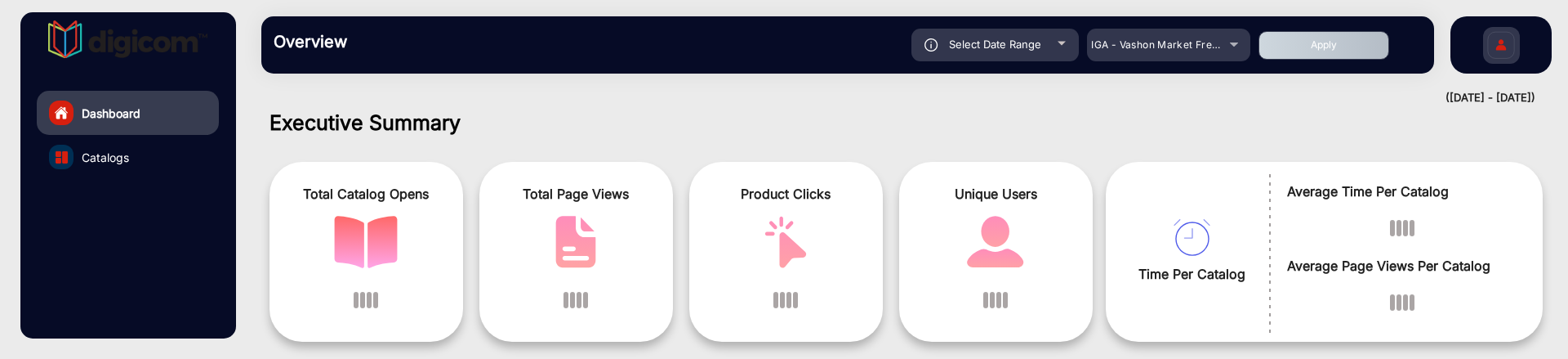
click at [160, 165] on link "Catalogs" at bounding box center [127, 157] width 182 height 44
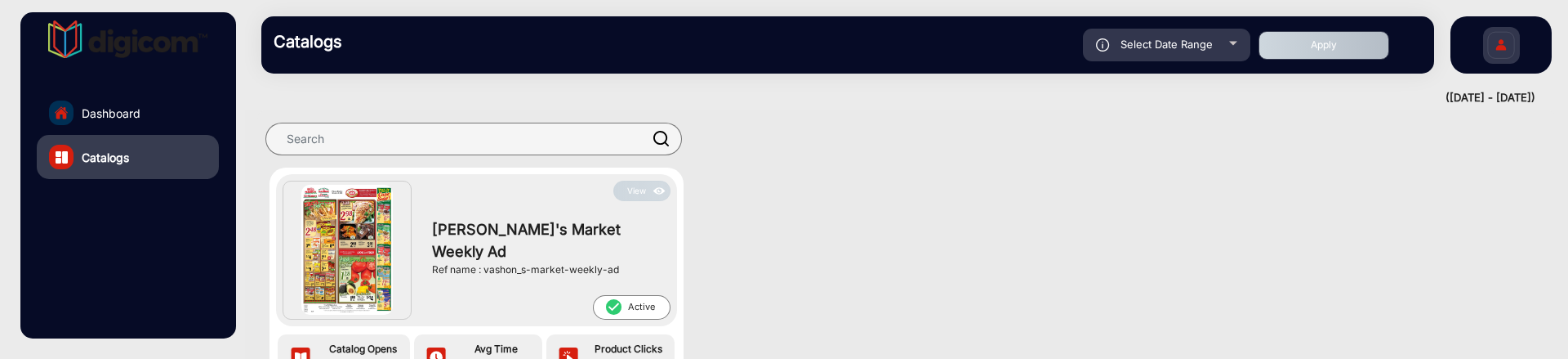
click at [641, 191] on button "View" at bounding box center [642, 191] width 57 height 20
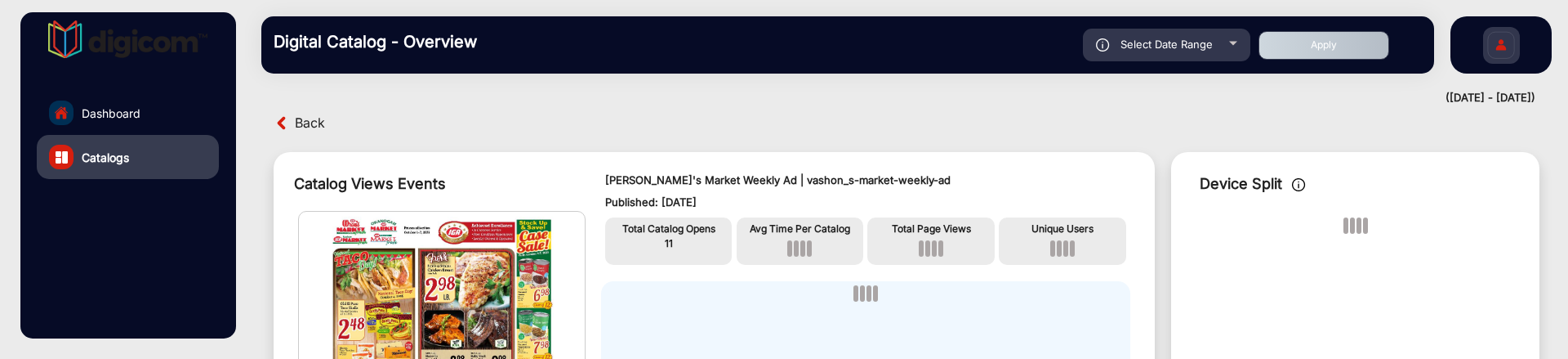
scroll to position [12, 0]
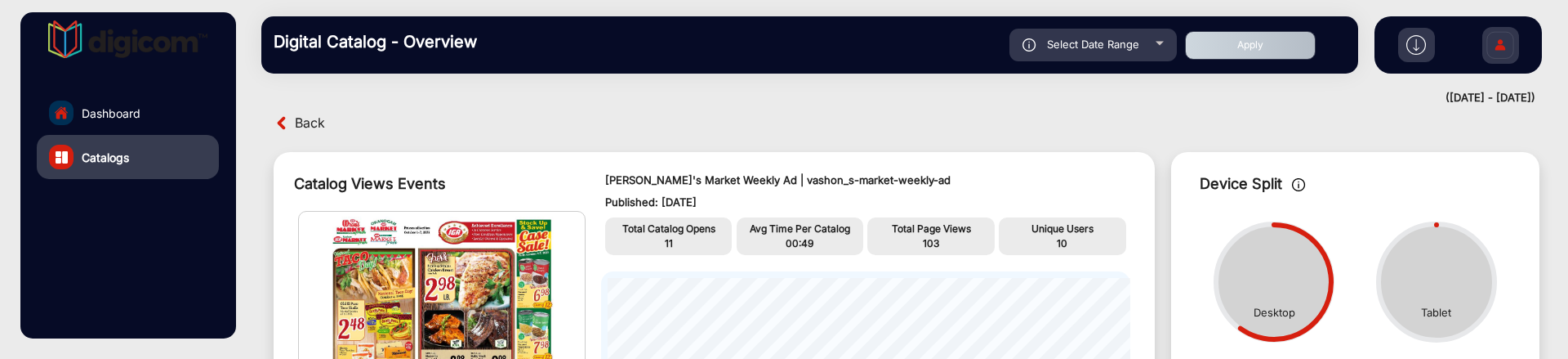
click at [197, 117] on link "Dashboard" at bounding box center [127, 113] width 182 height 44
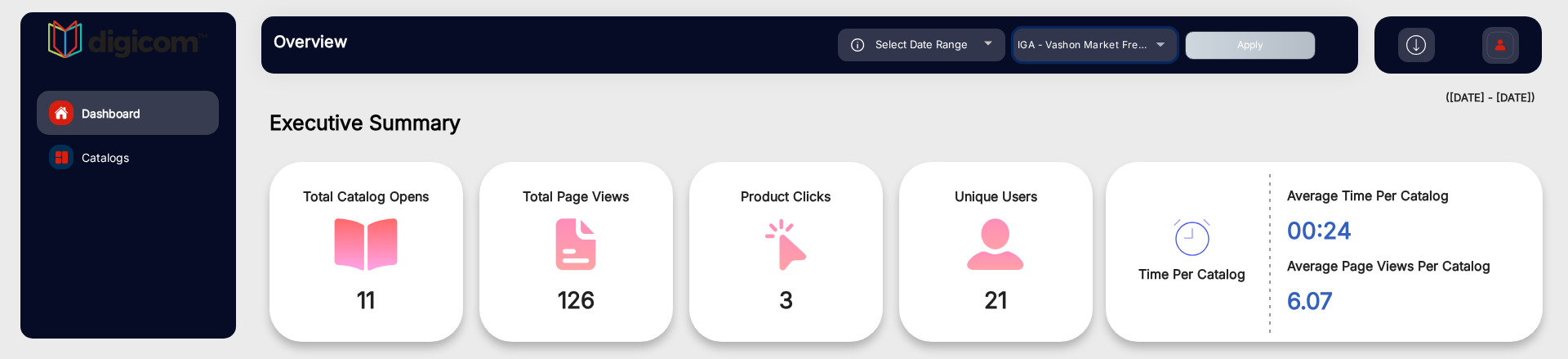
click at [1100, 52] on div "IGA - Vashon Market Fresh" at bounding box center [1083, 44] width 131 height 19
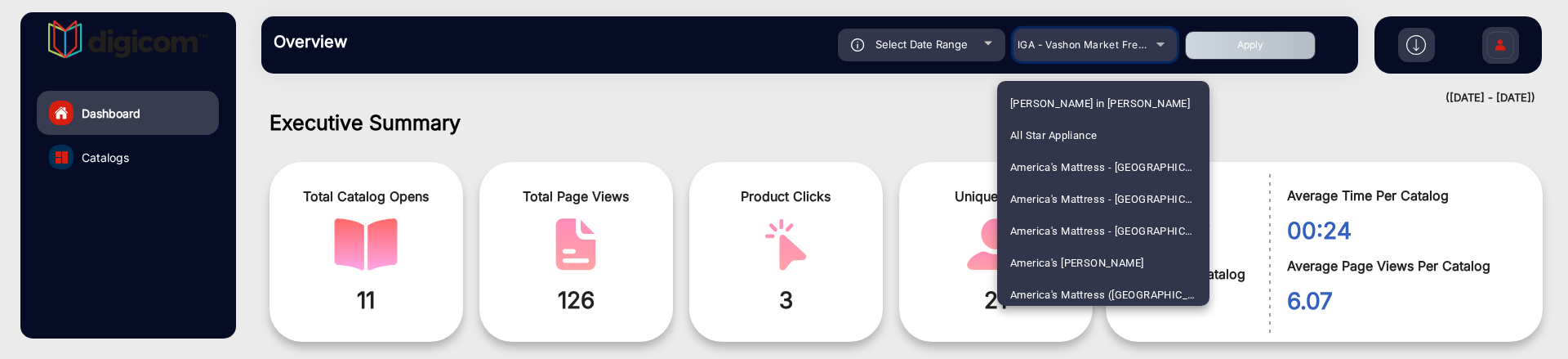
scroll to position [2458, 0]
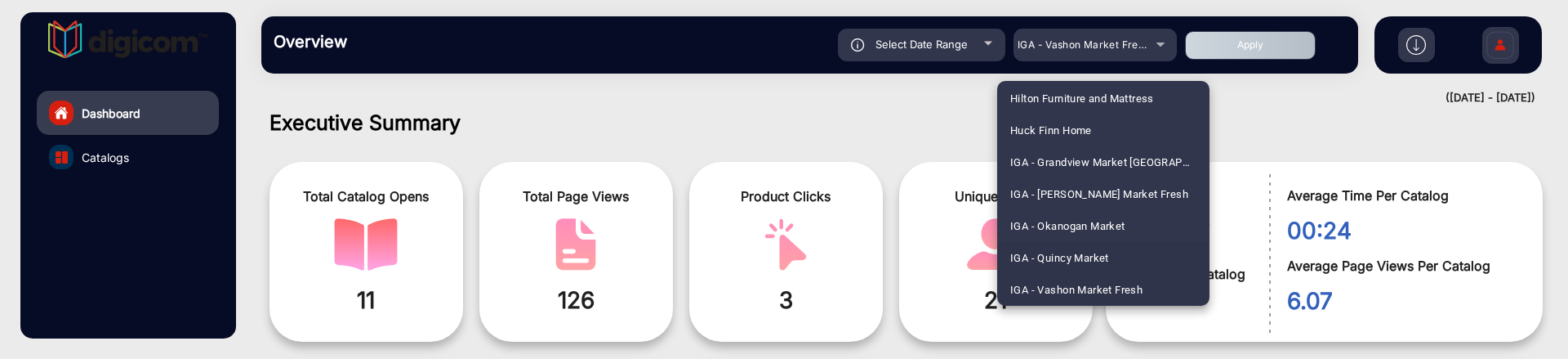
click at [1133, 246] on mat-option "IGA - Quincy Market" at bounding box center [1104, 257] width 212 height 32
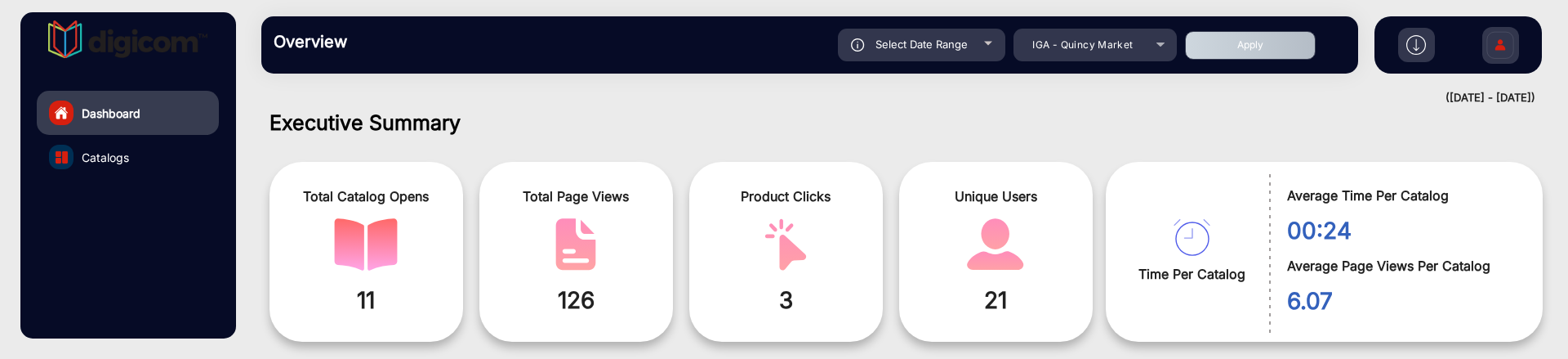
click at [1286, 46] on button "Apply" at bounding box center [1251, 45] width 131 height 29
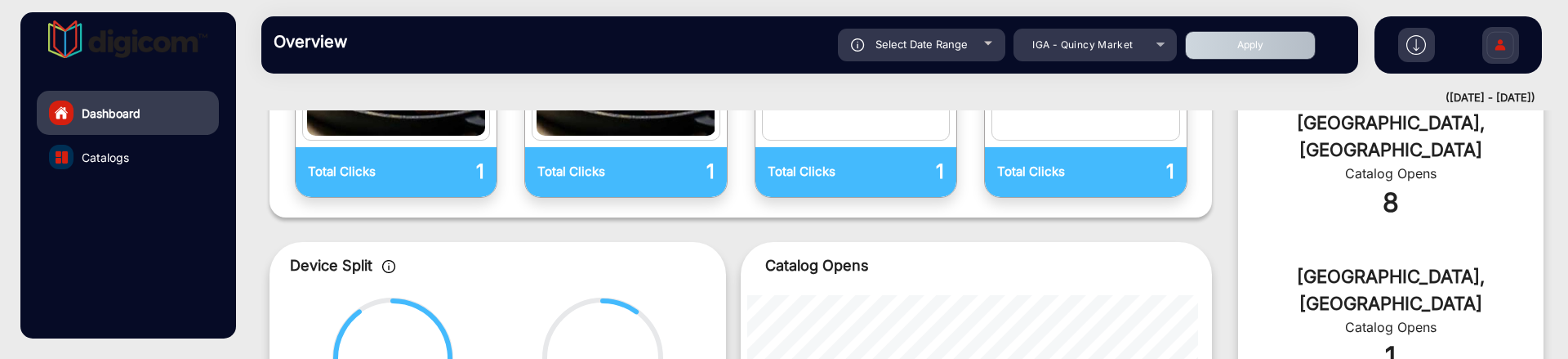
click at [140, 155] on link "Catalogs" at bounding box center [127, 157] width 182 height 44
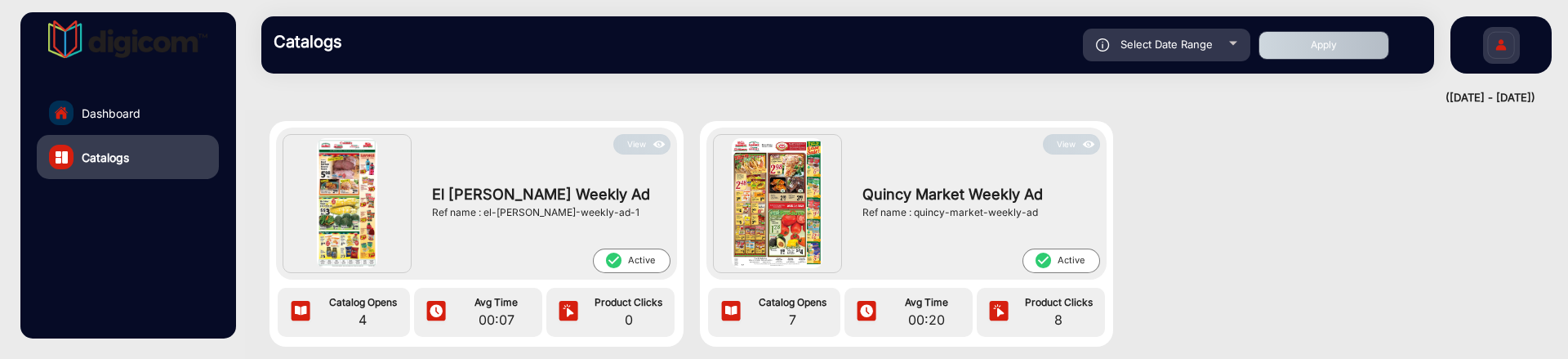
click at [1071, 150] on button "View" at bounding box center [1071, 144] width 57 height 20
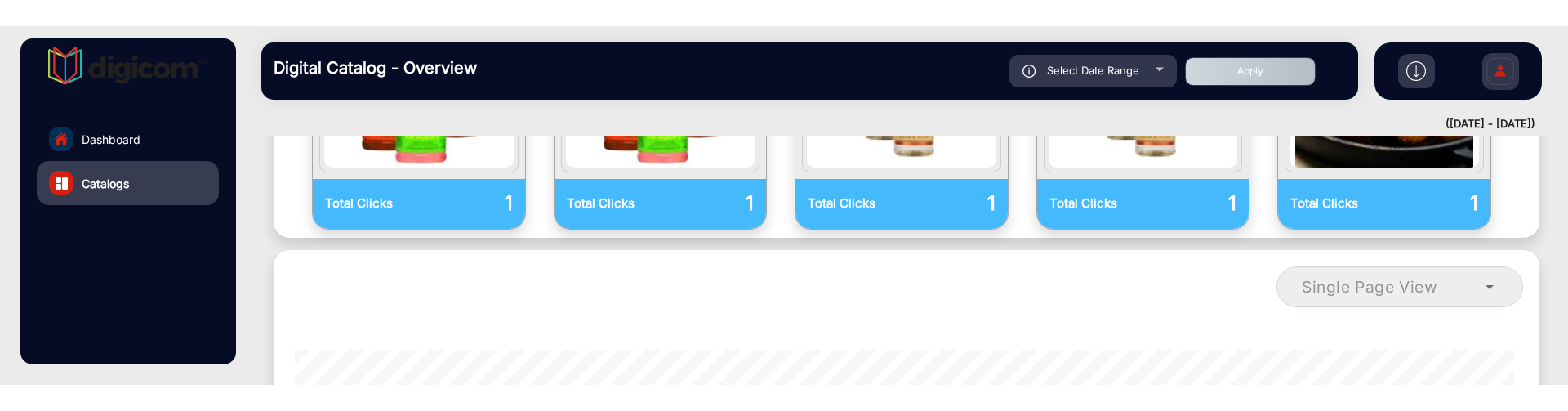
scroll to position [1034, 0]
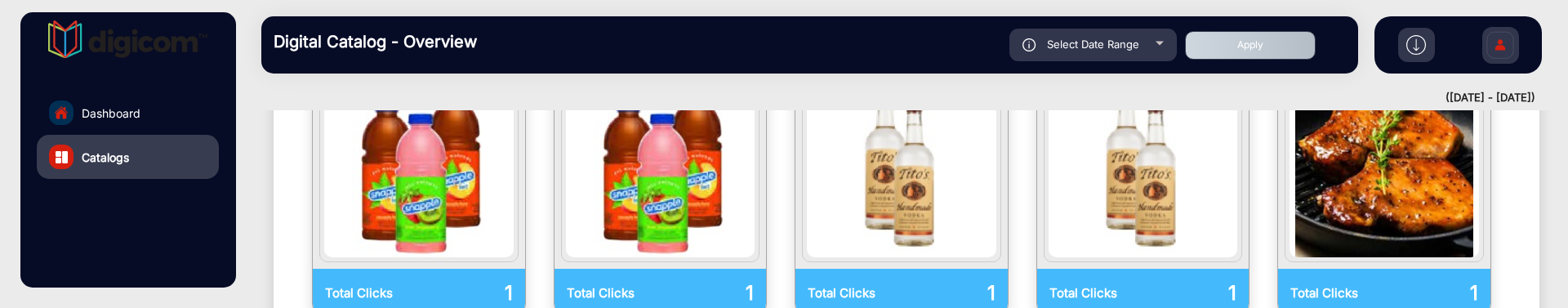
drag, startPoint x: 1040, startPoint y: 263, endPoint x: 1011, endPoint y: 270, distance: 29.8
click at [1040, 263] on div "Top Performing Products View All Products Total Clicks 1 Total Clicks 1 Total C…" at bounding box center [906, 165] width 1266 height 323
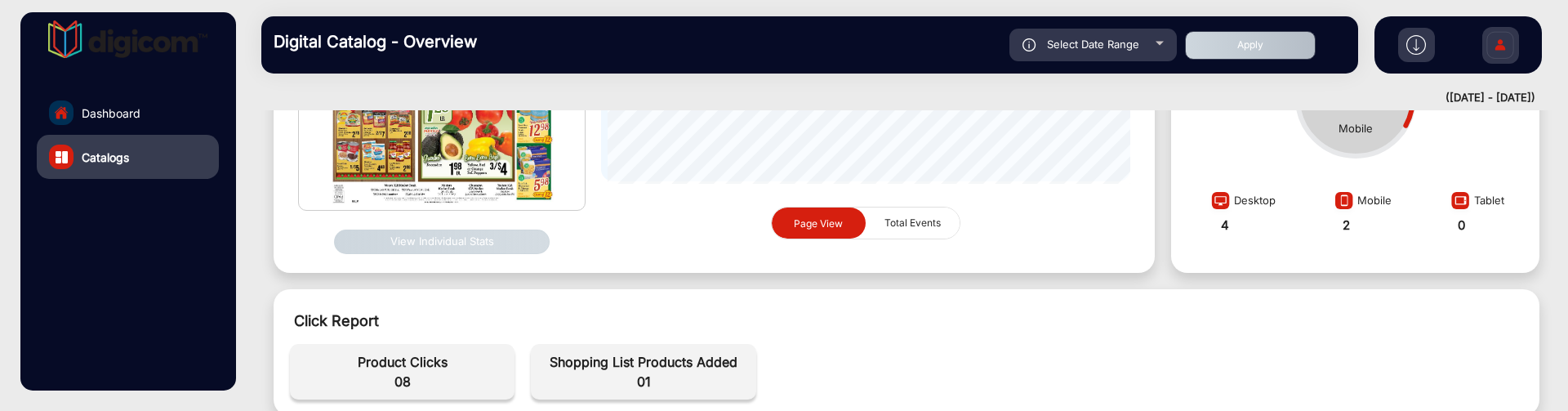
scroll to position [408, 0]
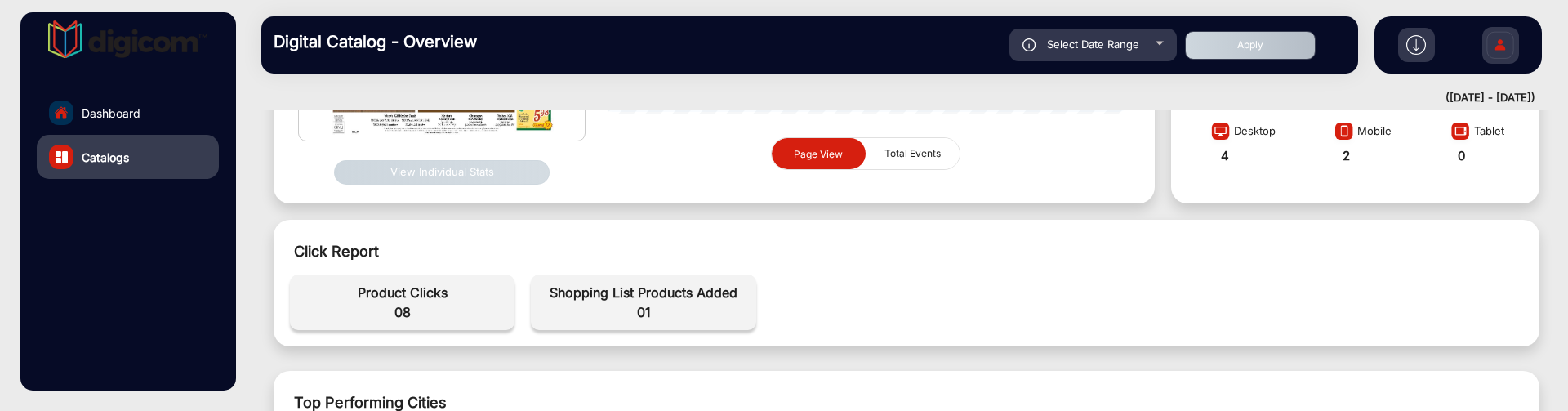
click at [923, 149] on span "Total Events" at bounding box center [913, 154] width 76 height 31
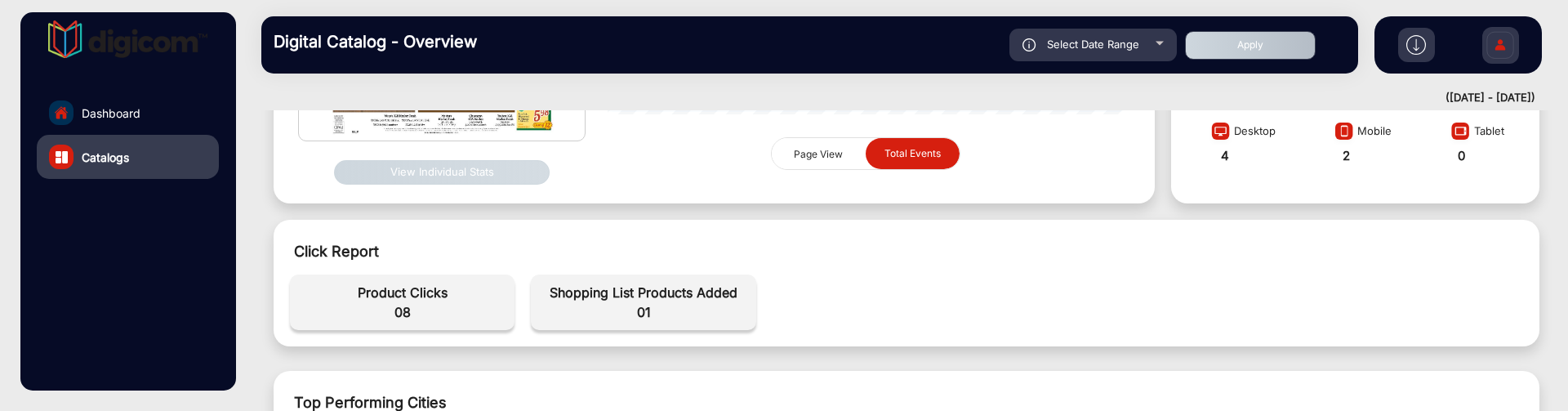
click at [849, 166] on span "Page View" at bounding box center [819, 154] width 68 height 32
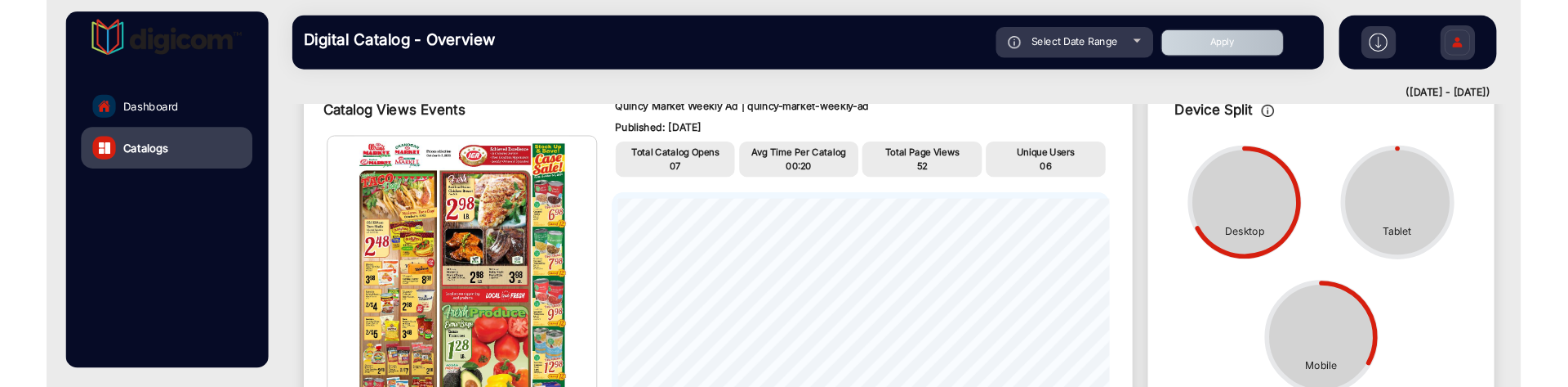
scroll to position [0, 0]
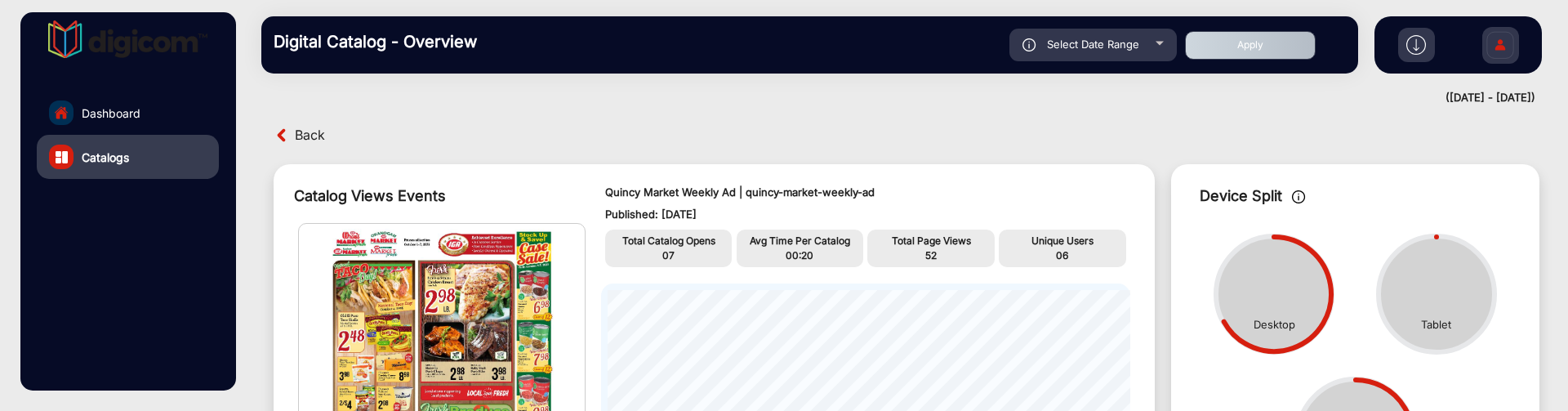
click at [919, 252] on p "52" at bounding box center [930, 256] width 119 height 15
click at [927, 240] on p "Total Page Views" at bounding box center [930, 241] width 119 height 15
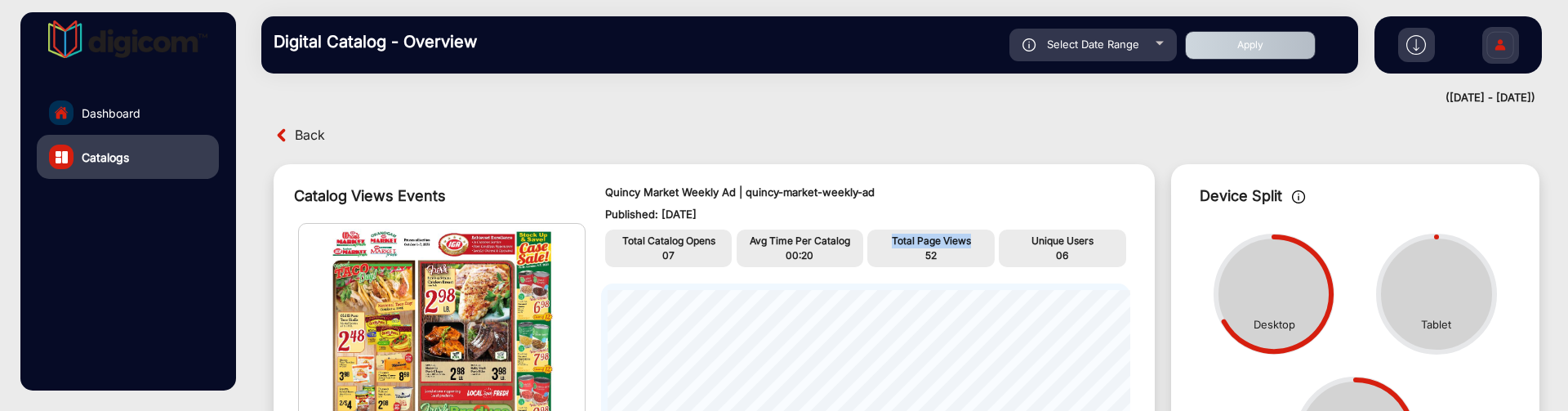
click at [927, 240] on p "Total Page Views" at bounding box center [930, 241] width 119 height 15
click at [818, 243] on p "Avg Time Per Catalog" at bounding box center [800, 241] width 119 height 15
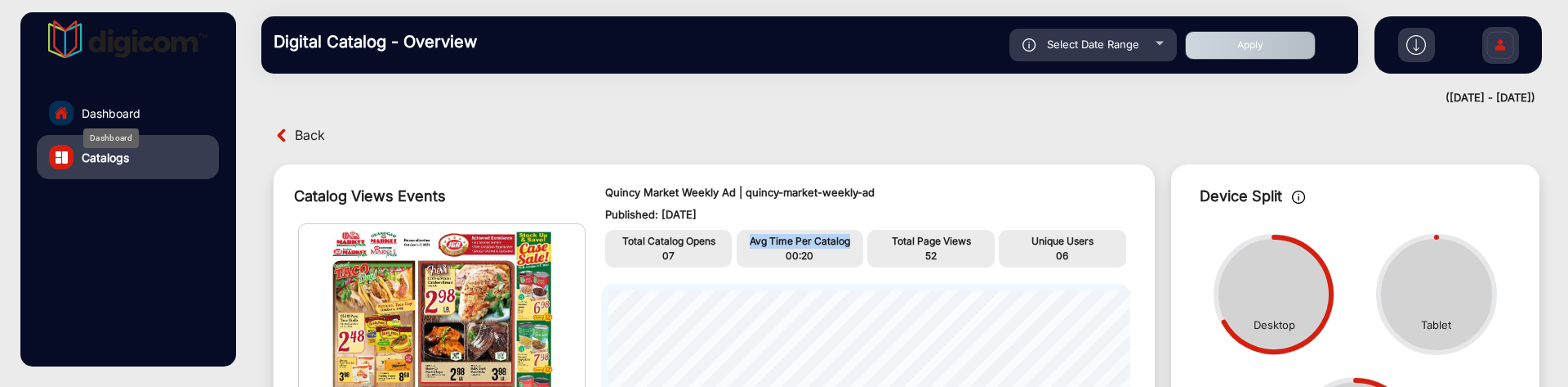
click at [130, 115] on span "Dashboard" at bounding box center [111, 113] width 59 height 18
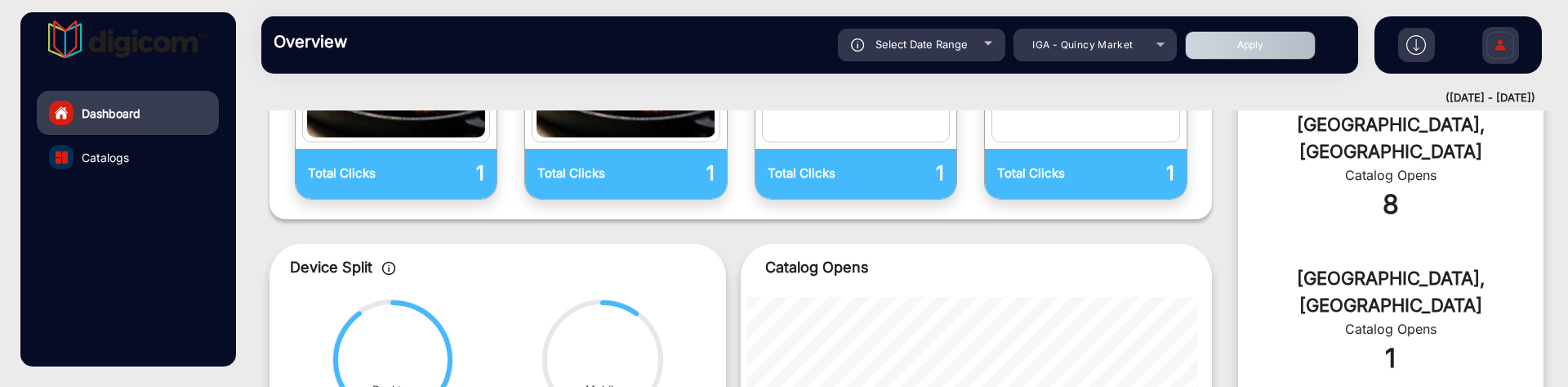
scroll to position [421, 0]
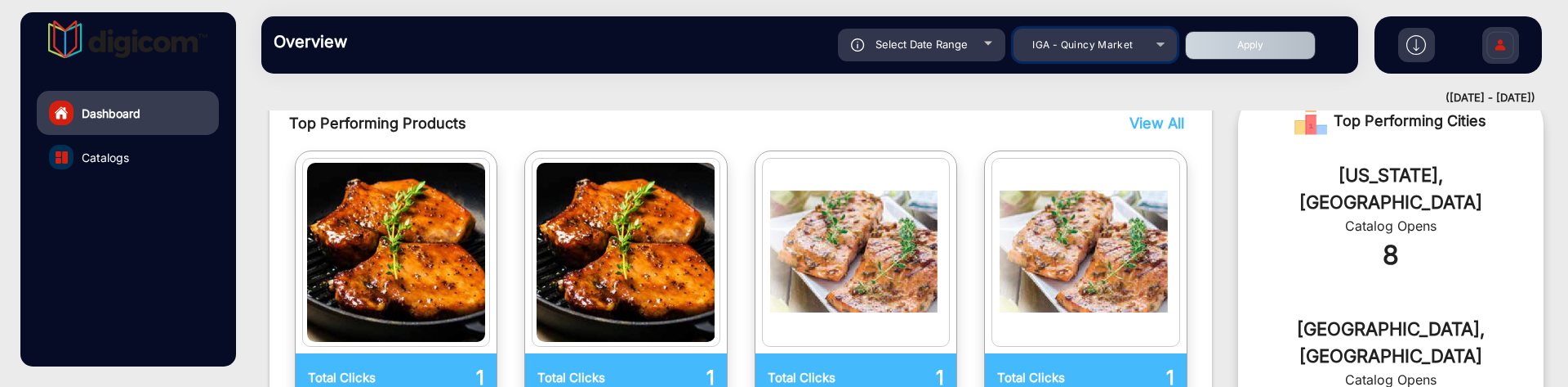
click at [1129, 48] on span "IGA - Quincy Market" at bounding box center [1083, 44] width 101 height 12
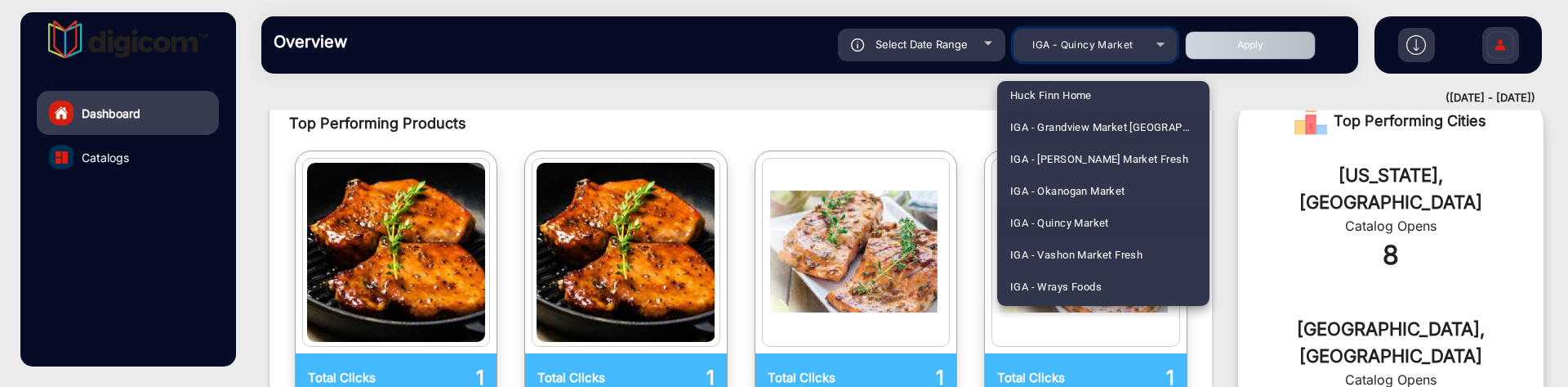
scroll to position [2530, 0]
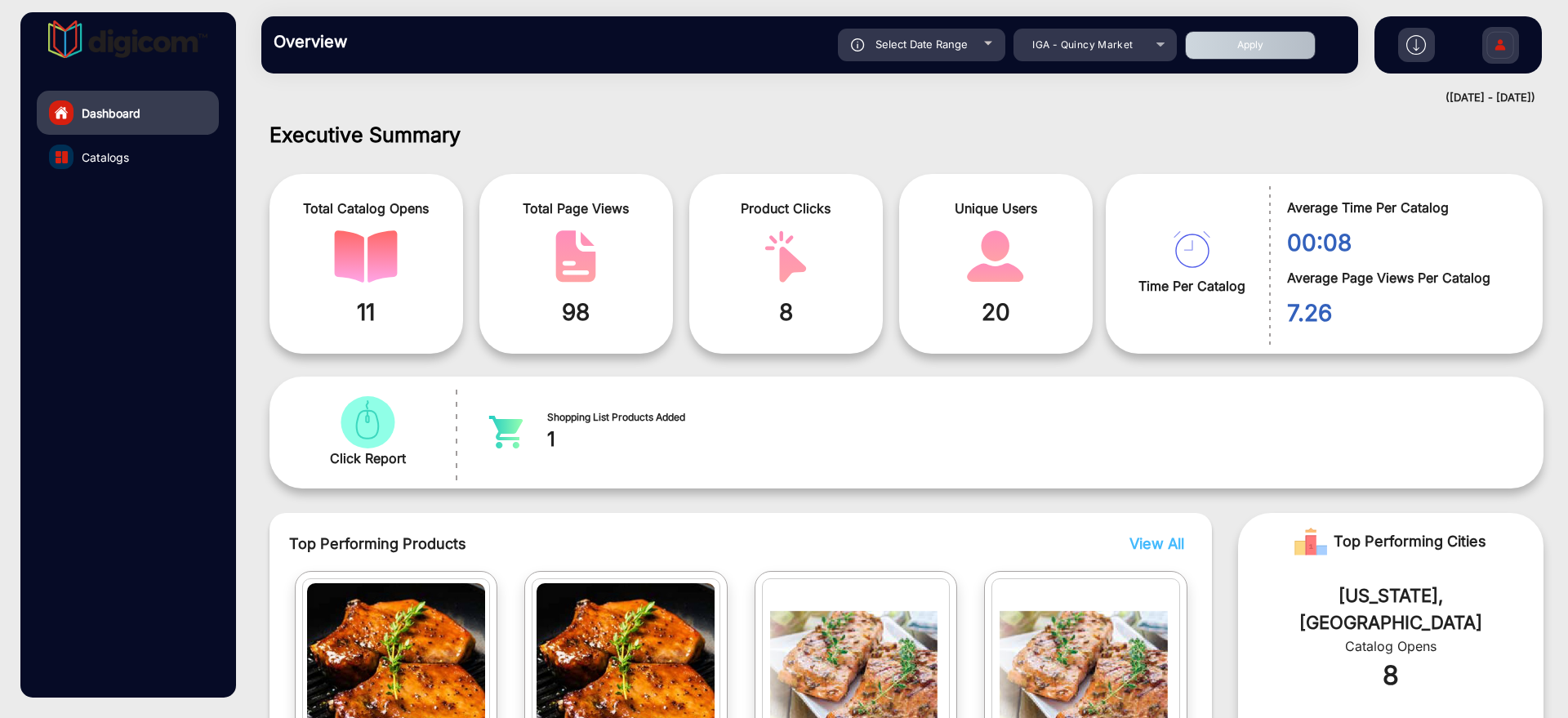
click at [1000, 41] on div "Select Date Range" at bounding box center [921, 44] width 167 height 32
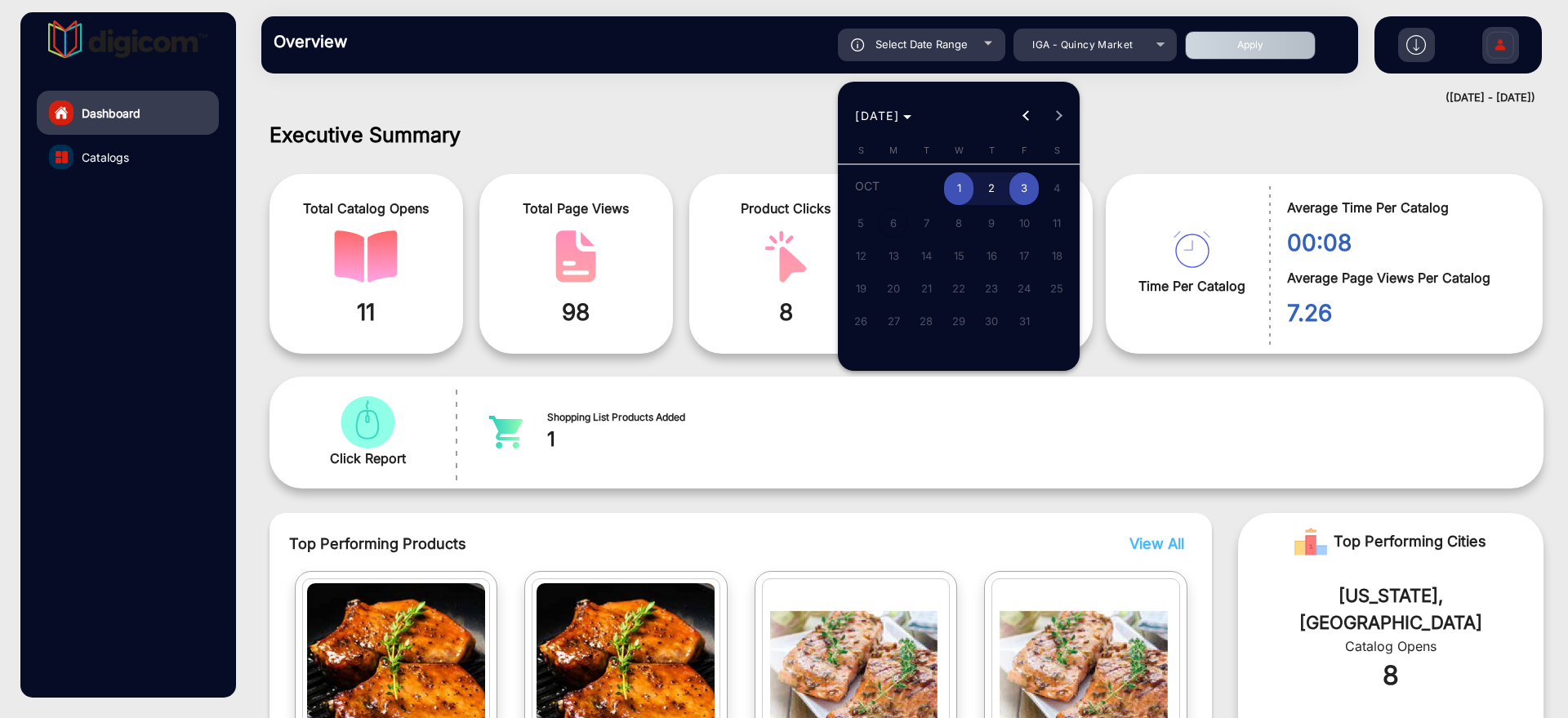
click at [796, 147] on div at bounding box center [784, 359] width 1568 height 718
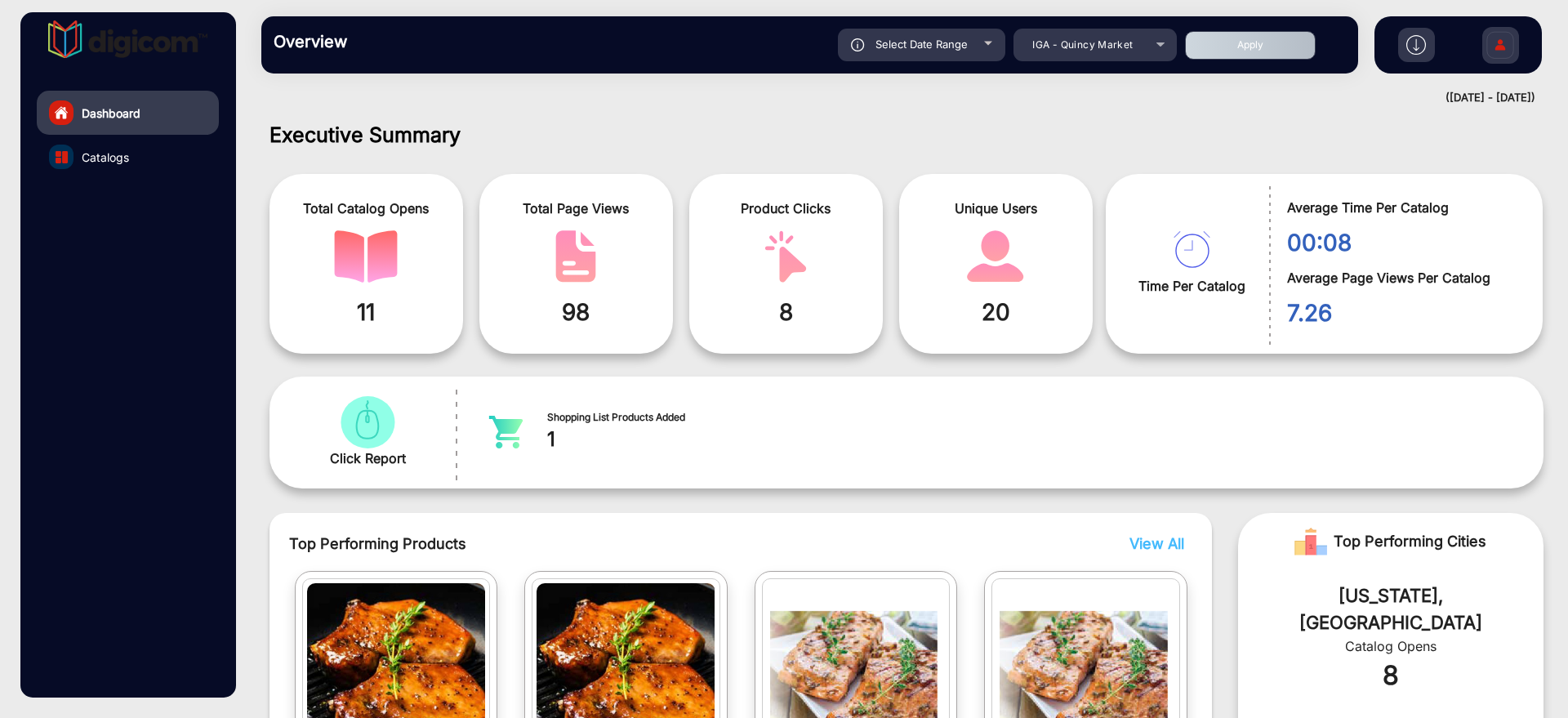
click at [994, 49] on div "Select Date Range" at bounding box center [921, 44] width 167 height 32
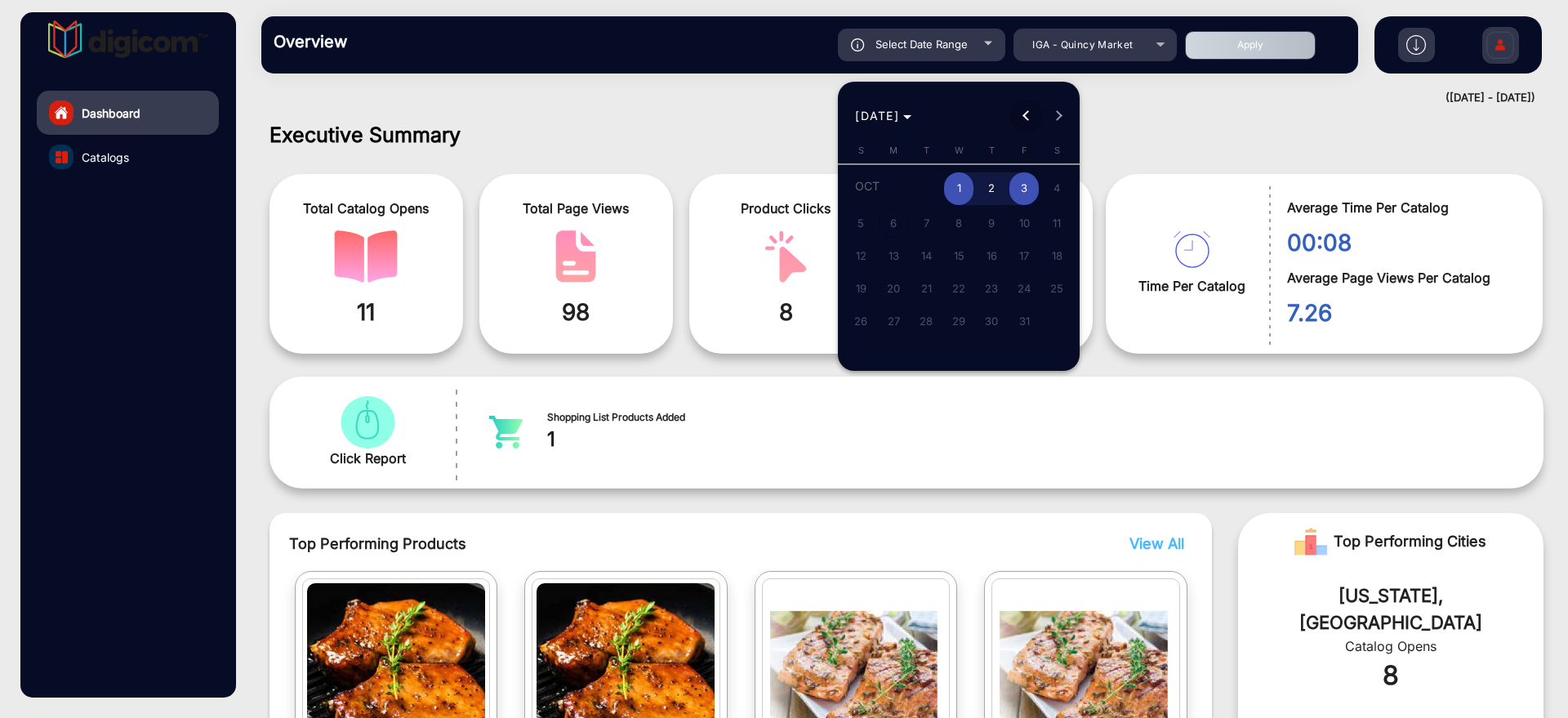
click at [1023, 114] on button "Previous month" at bounding box center [1026, 115] width 32 height 32
click at [990, 323] on span "25" at bounding box center [991, 317] width 30 height 30
type input "9/25/2025"
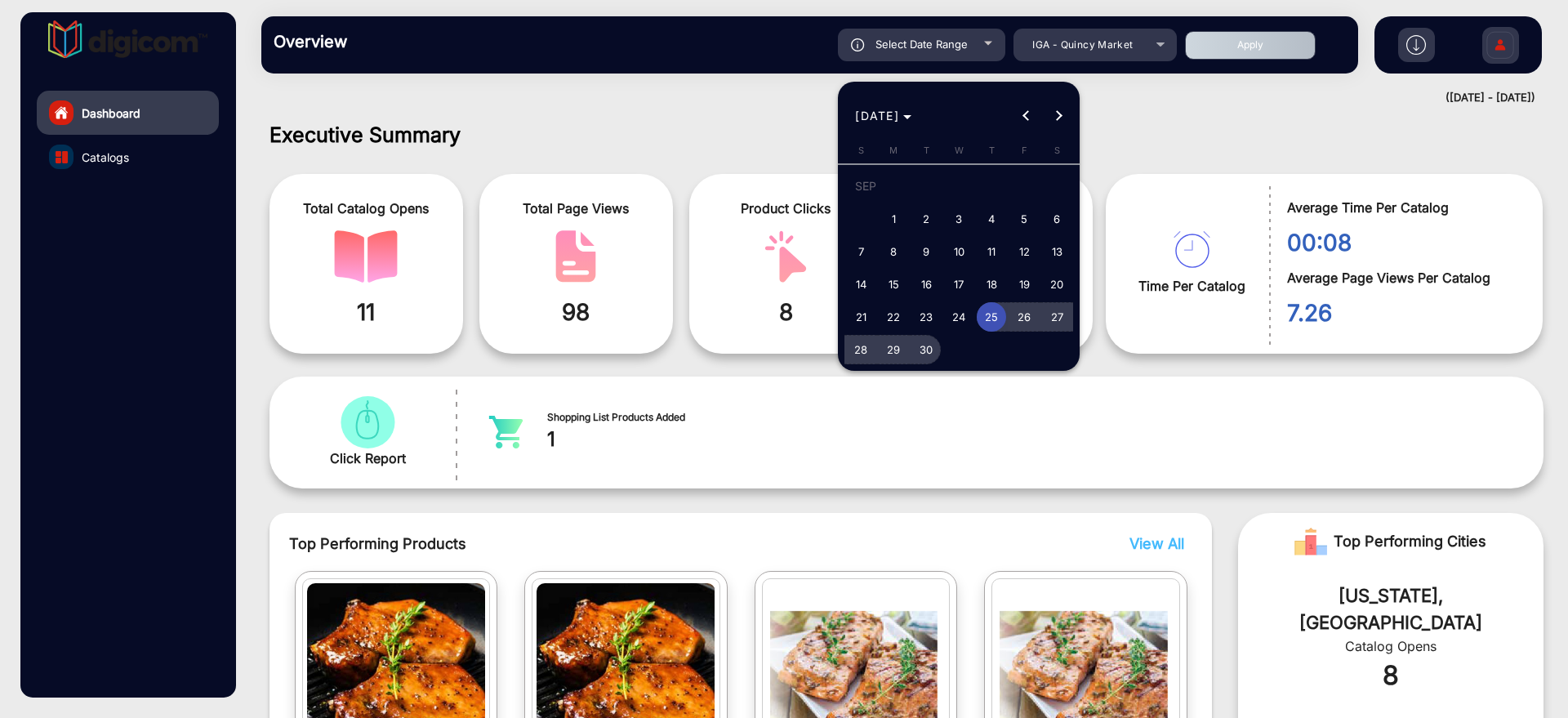
click at [934, 343] on span "30" at bounding box center [927, 350] width 30 height 30
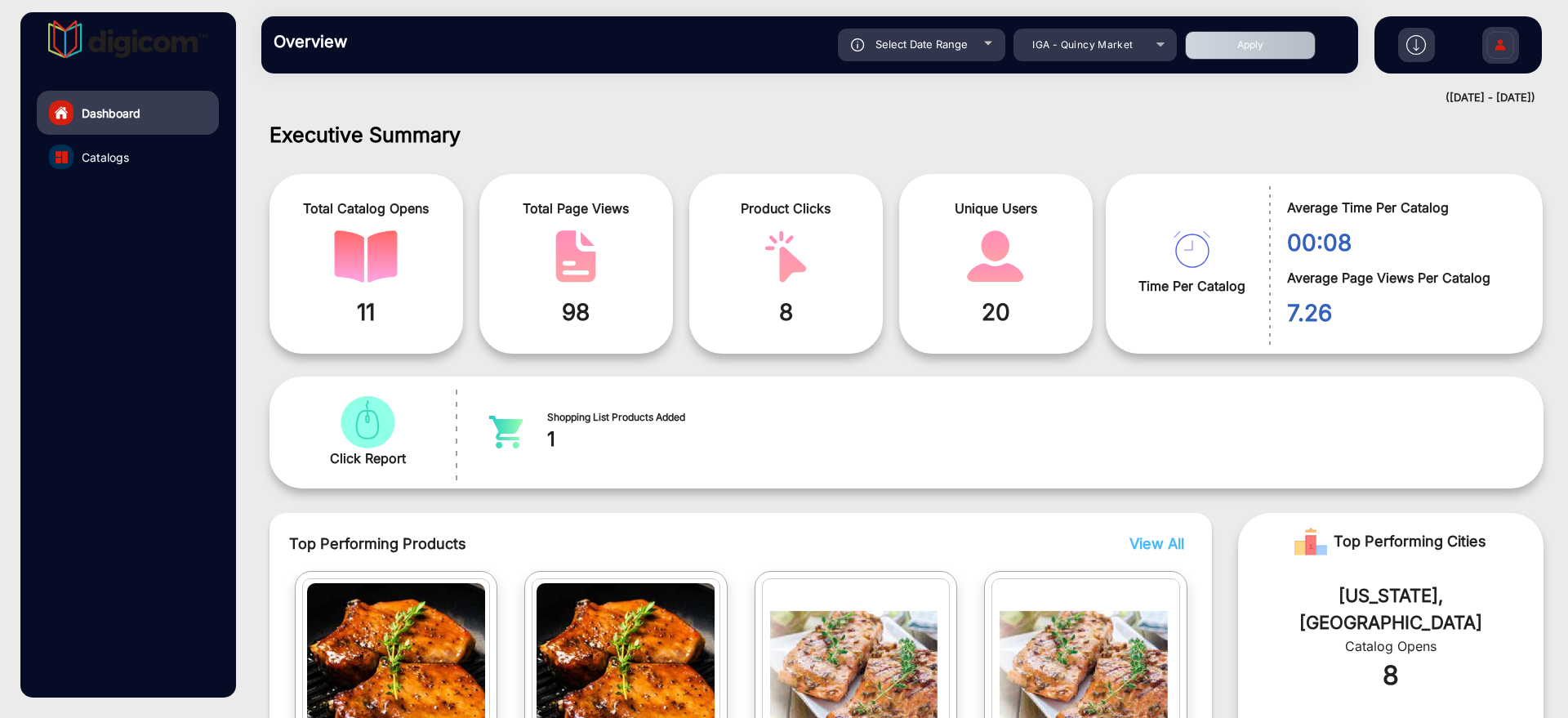
type input "9/30/2025"
click at [1246, 34] on button "Apply" at bounding box center [1251, 45] width 131 height 29
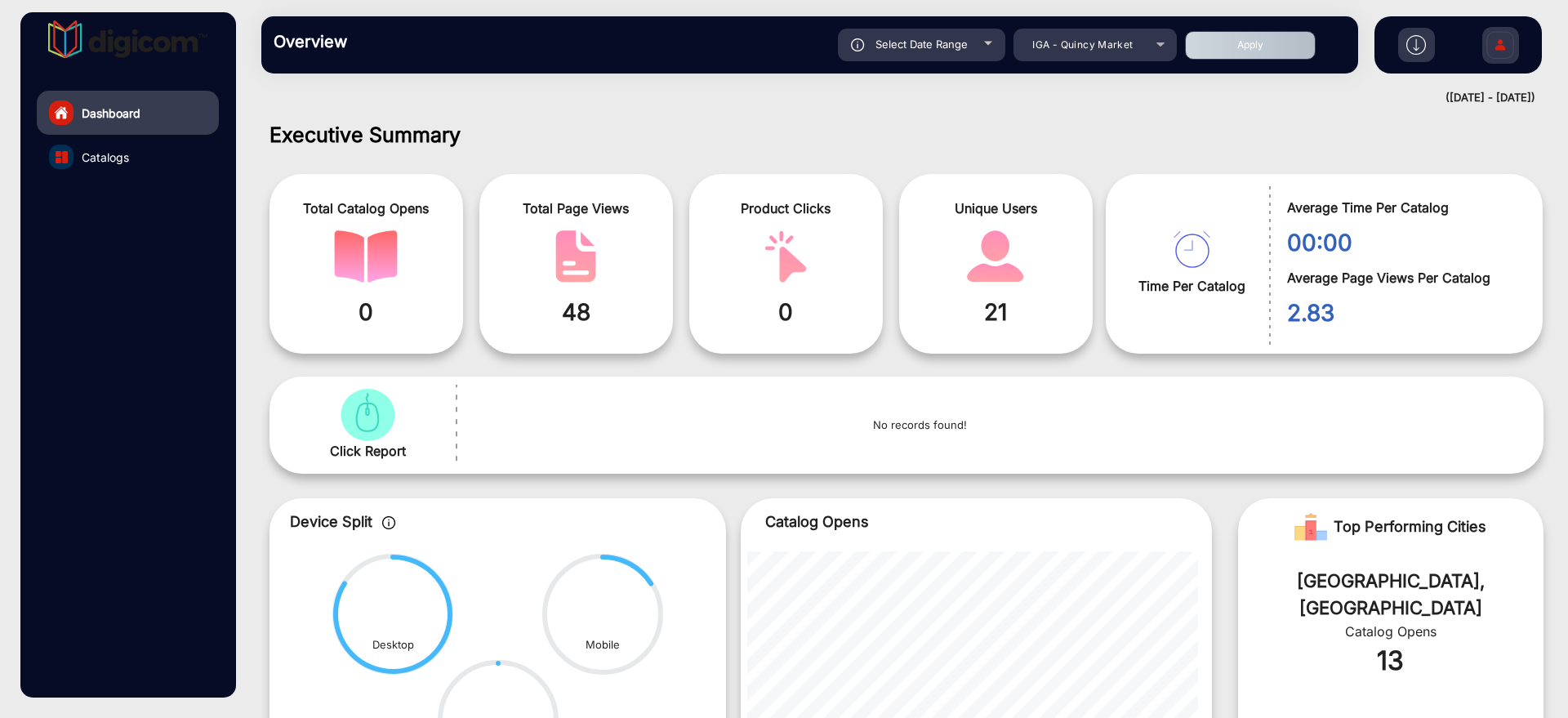
click at [984, 42] on div at bounding box center [987, 43] width 8 height 4
click at [971, 46] on div "Select Date Range" at bounding box center [921, 44] width 167 height 32
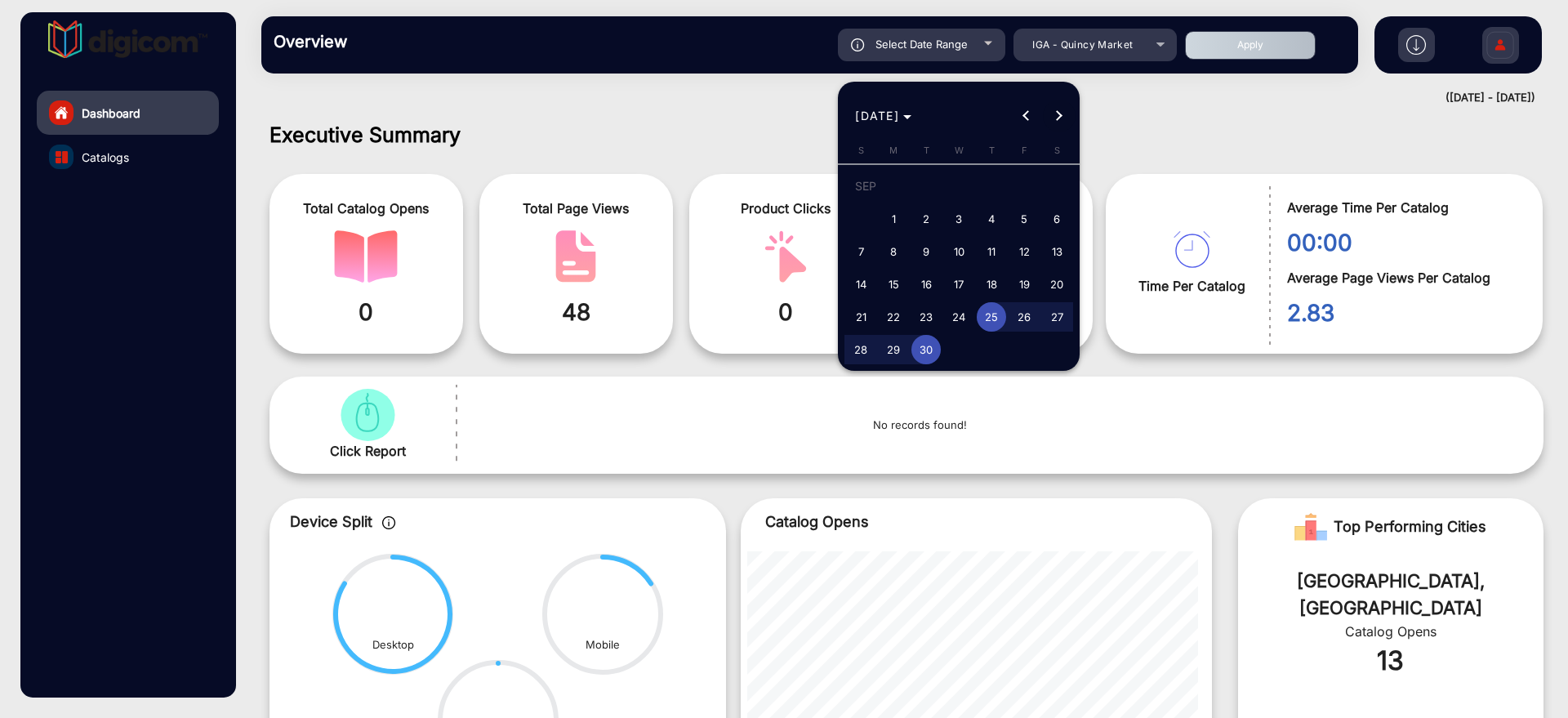
click at [1069, 115] on span "Next month" at bounding box center [1059, 115] width 32 height 32
click at [952, 185] on span "1" at bounding box center [959, 189] width 30 height 33
type input "[DATE]"
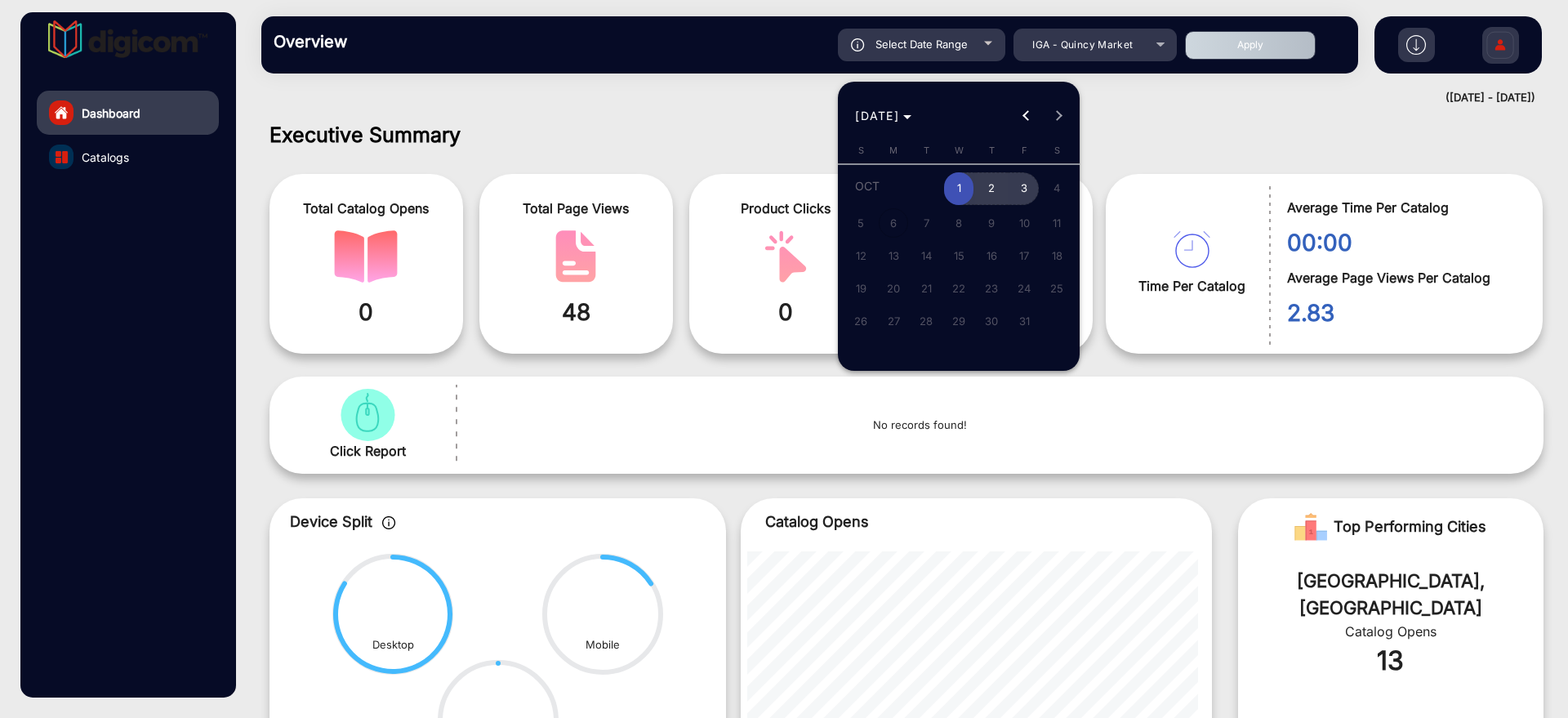
click at [1020, 188] on span "3" at bounding box center [1024, 189] width 30 height 33
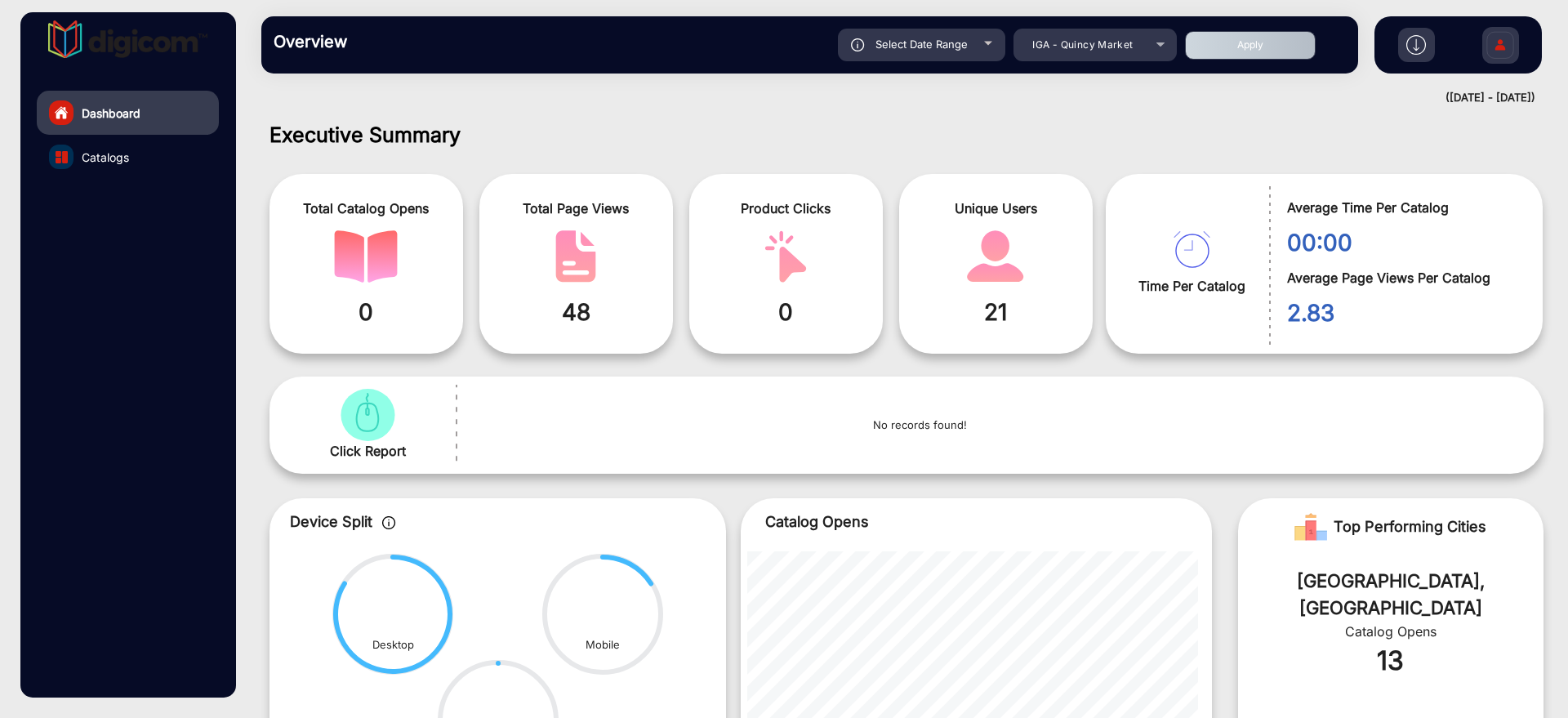
type input "[DATE]"
click at [1227, 42] on button "Apply" at bounding box center [1251, 45] width 131 height 29
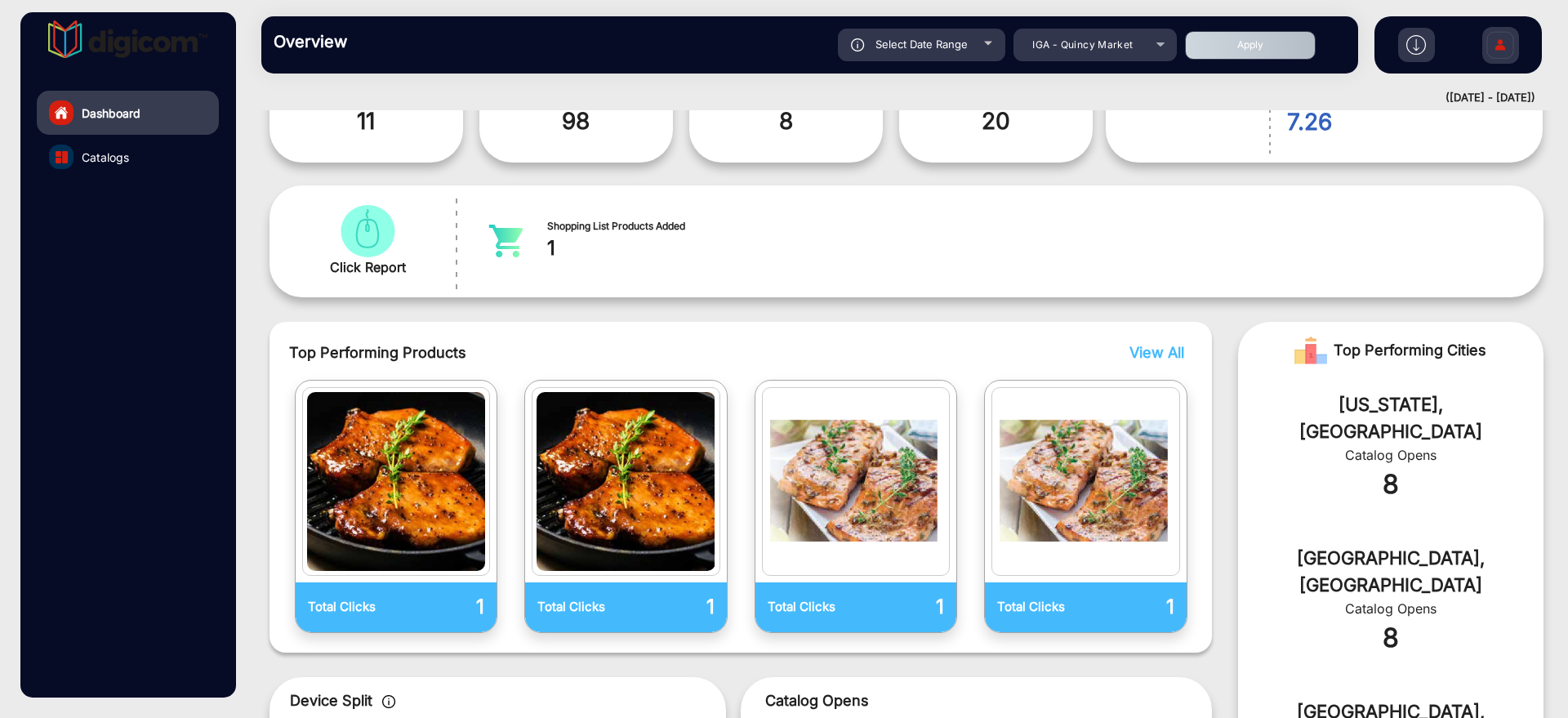
scroll to position [217, 0]
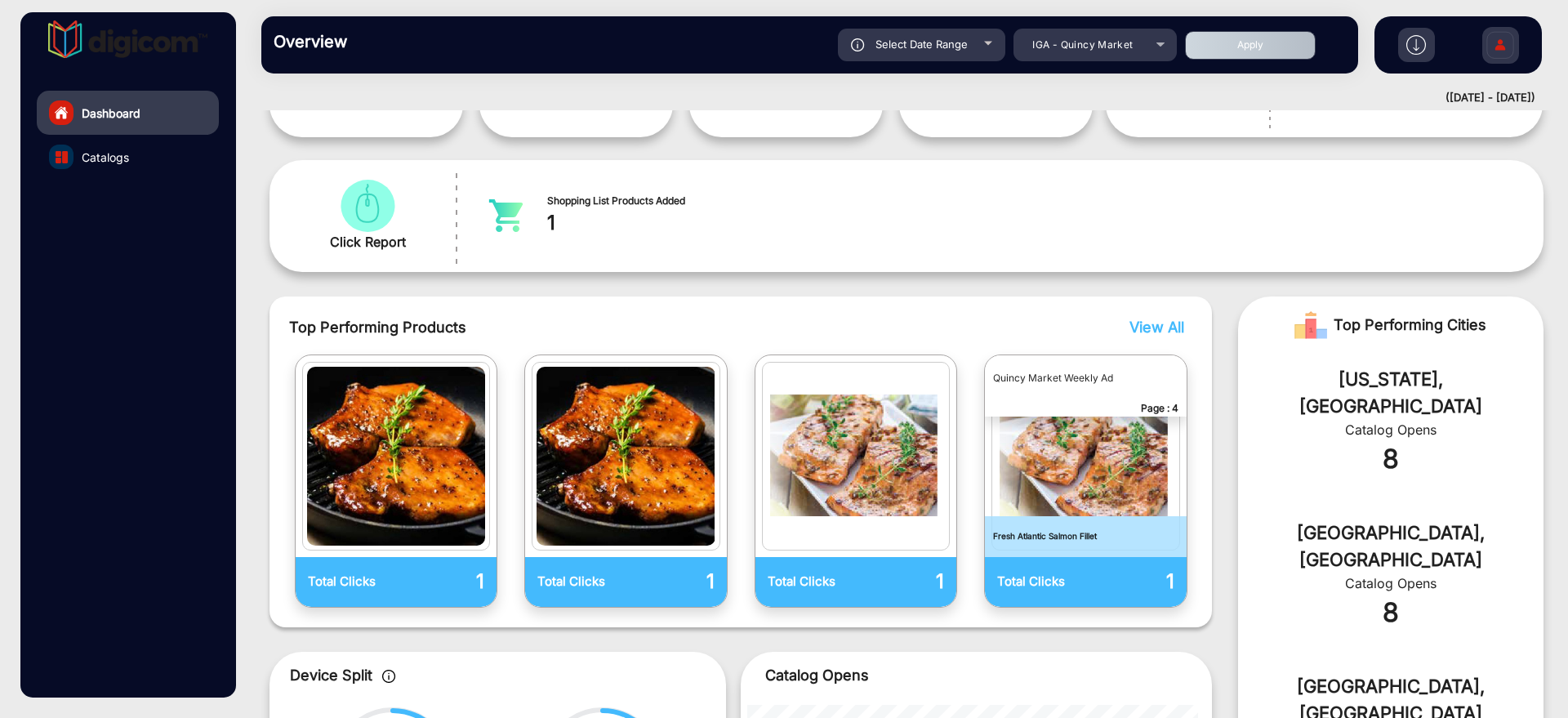
click at [1181, 337] on div "Top Performing Products View All" at bounding box center [740, 327] width 904 height 22
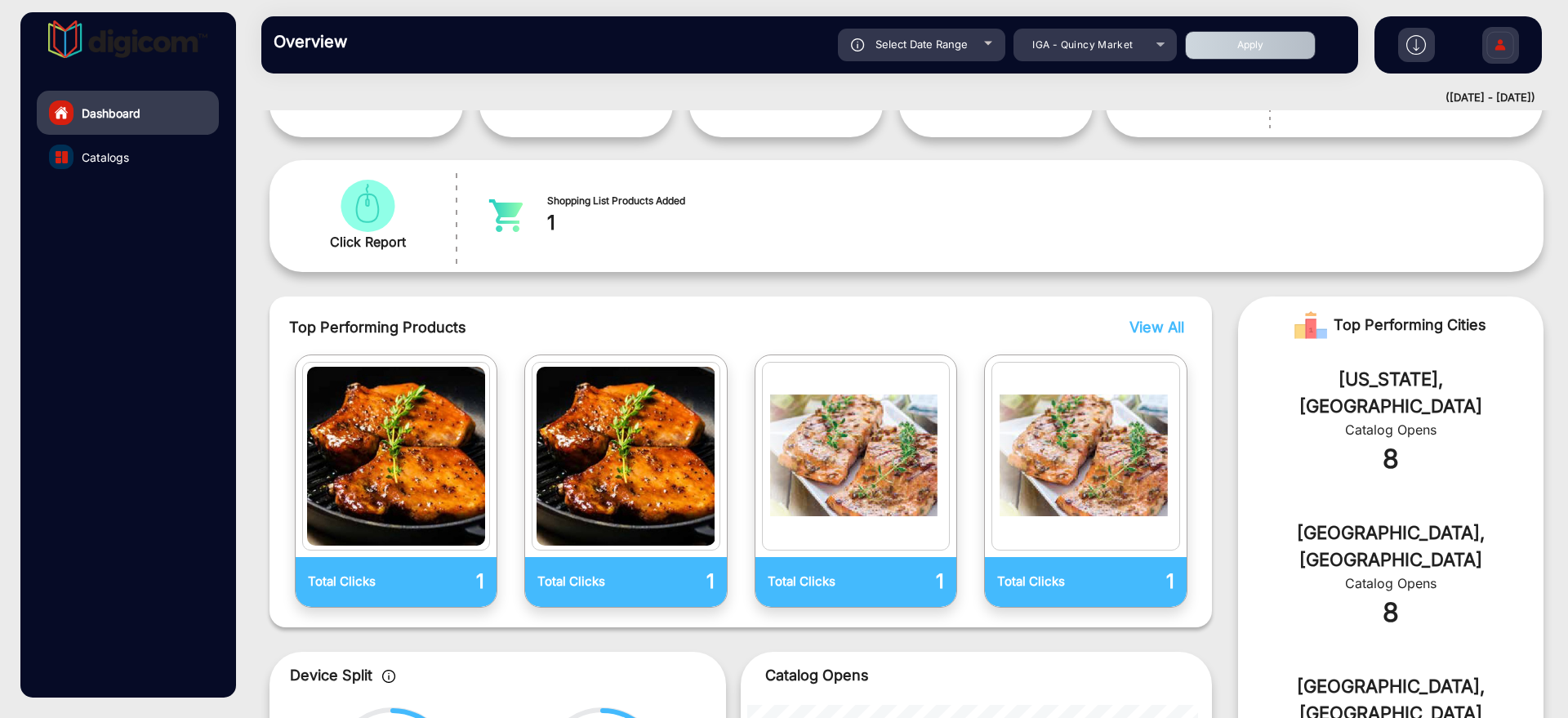
click at [1181, 333] on span "View All" at bounding box center [1156, 327] width 54 height 18
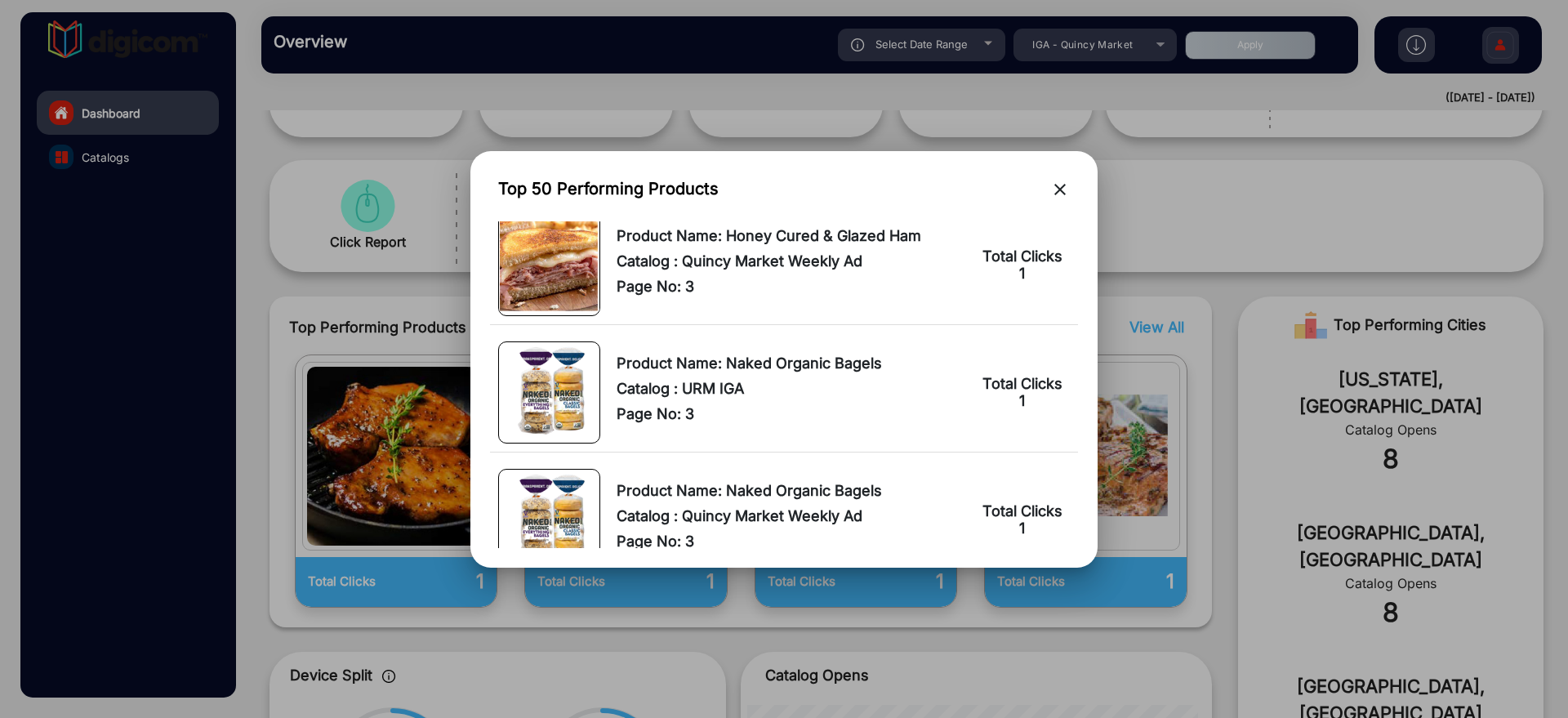
scroll to position [1720, 0]
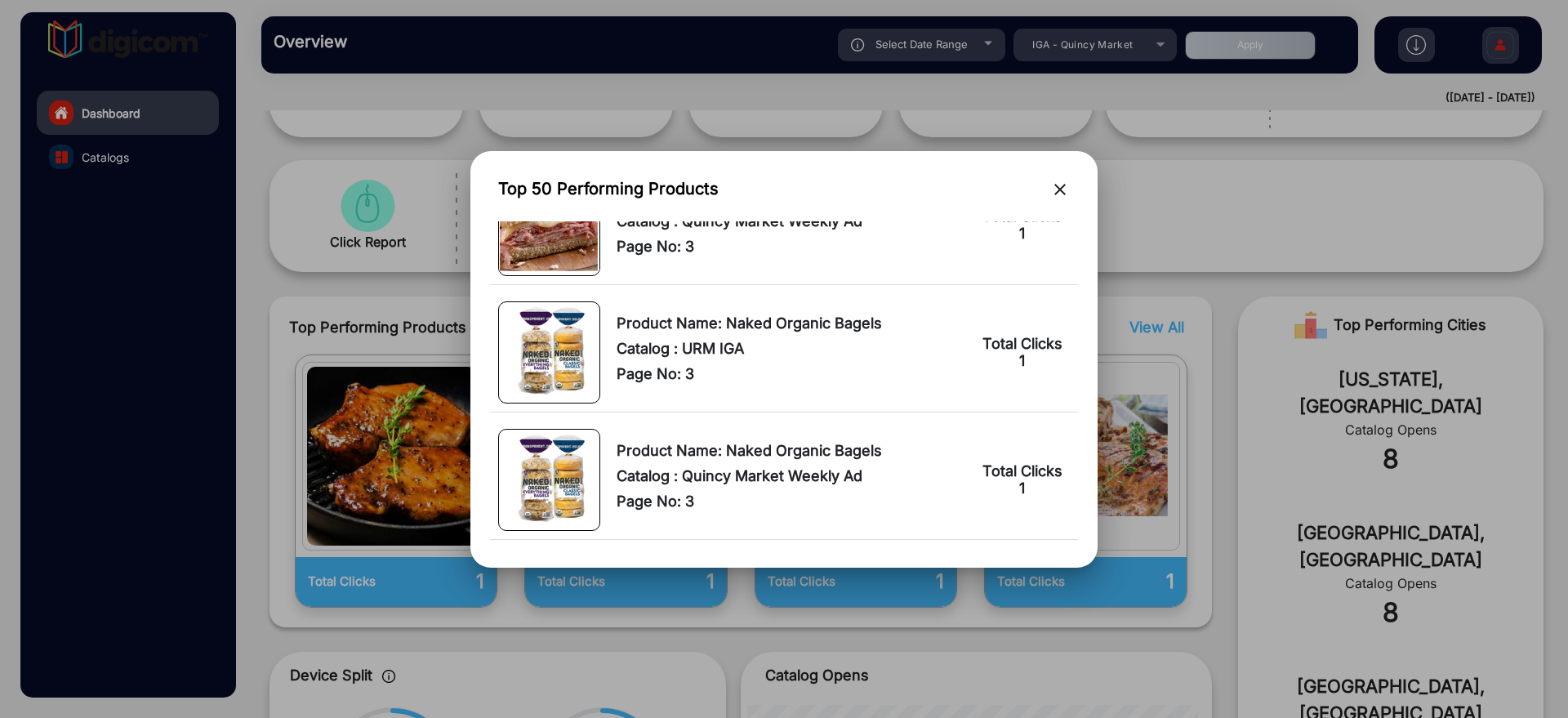
click at [1059, 185] on mat-icon "close" at bounding box center [1059, 189] width 19 height 19
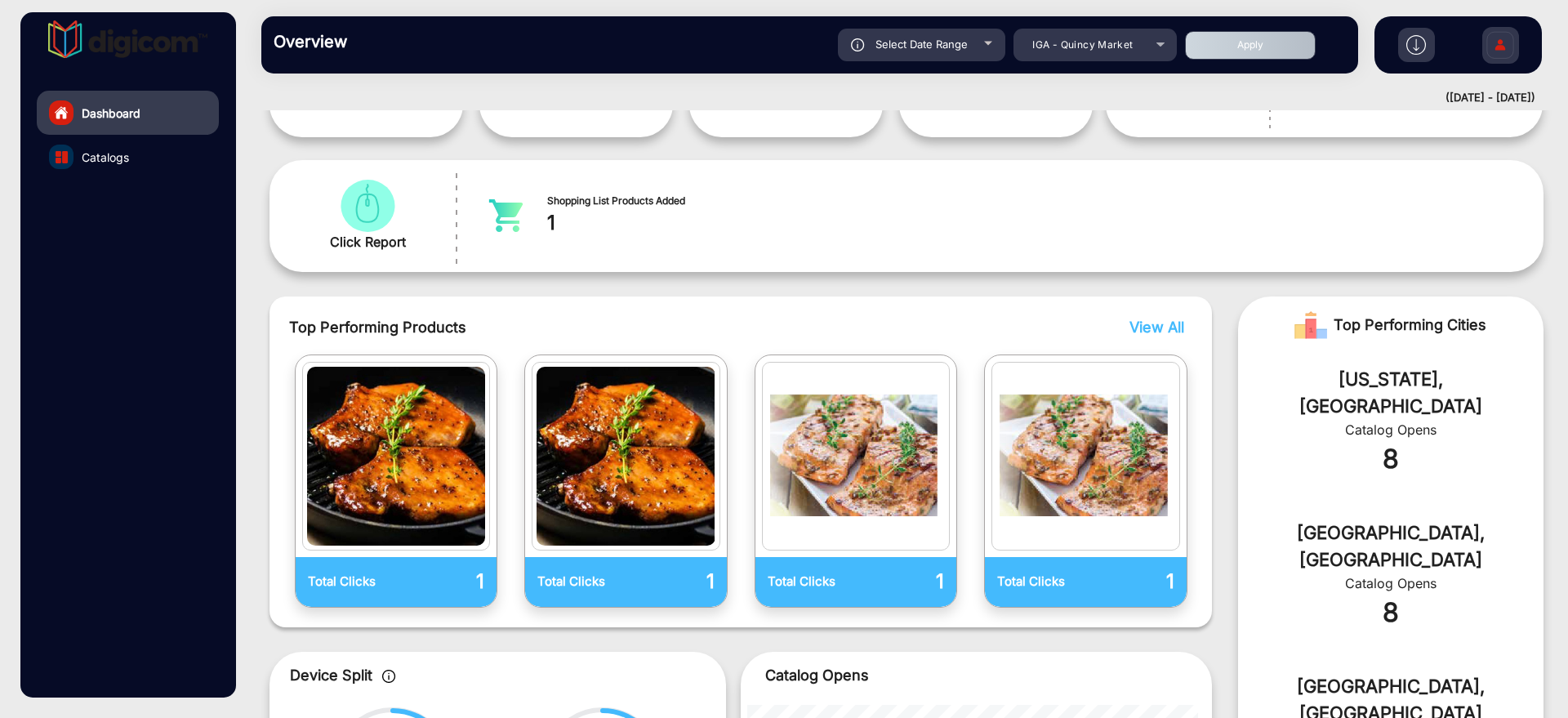
click at [84, 153] on span "Catalogs" at bounding box center [104, 157] width 47 height 18
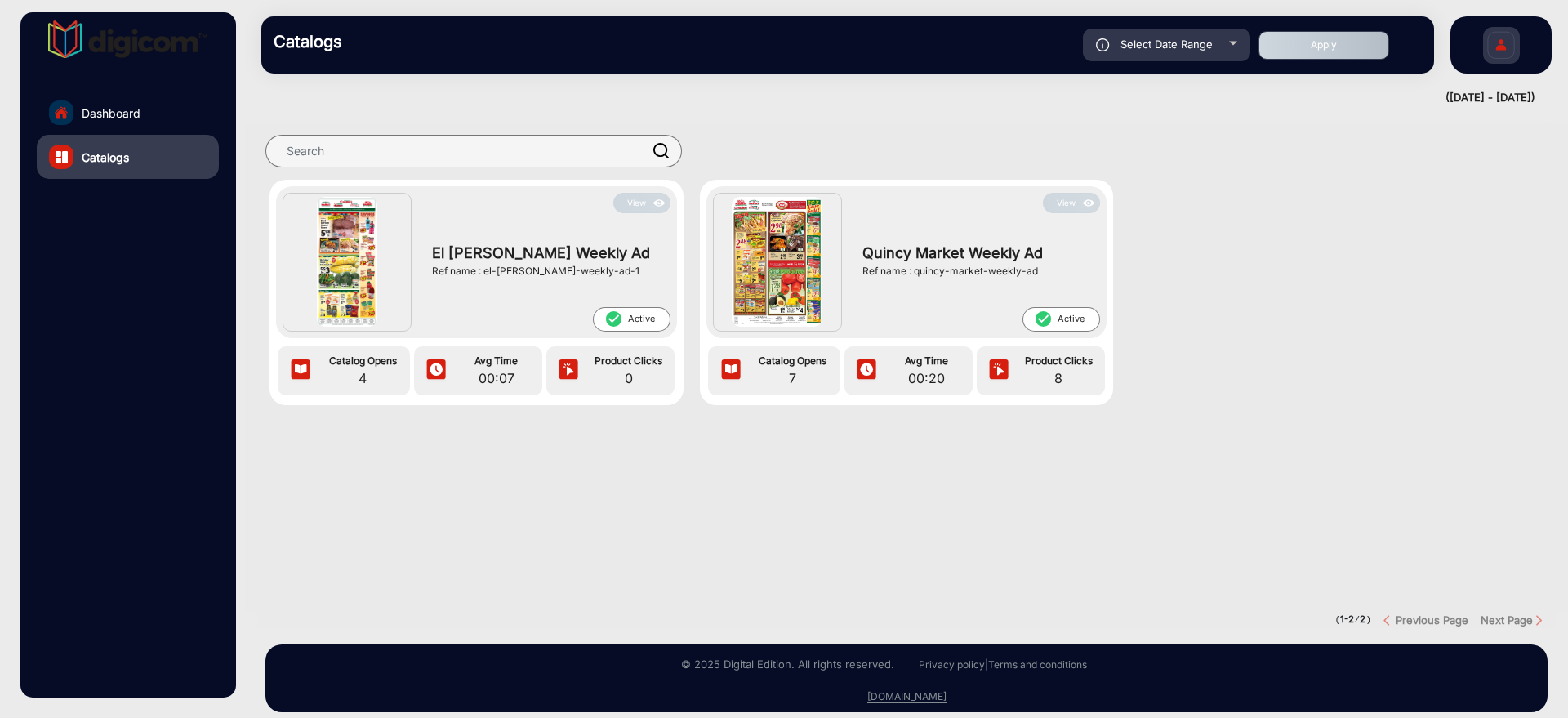
click at [1072, 197] on button "View" at bounding box center [1071, 203] width 57 height 20
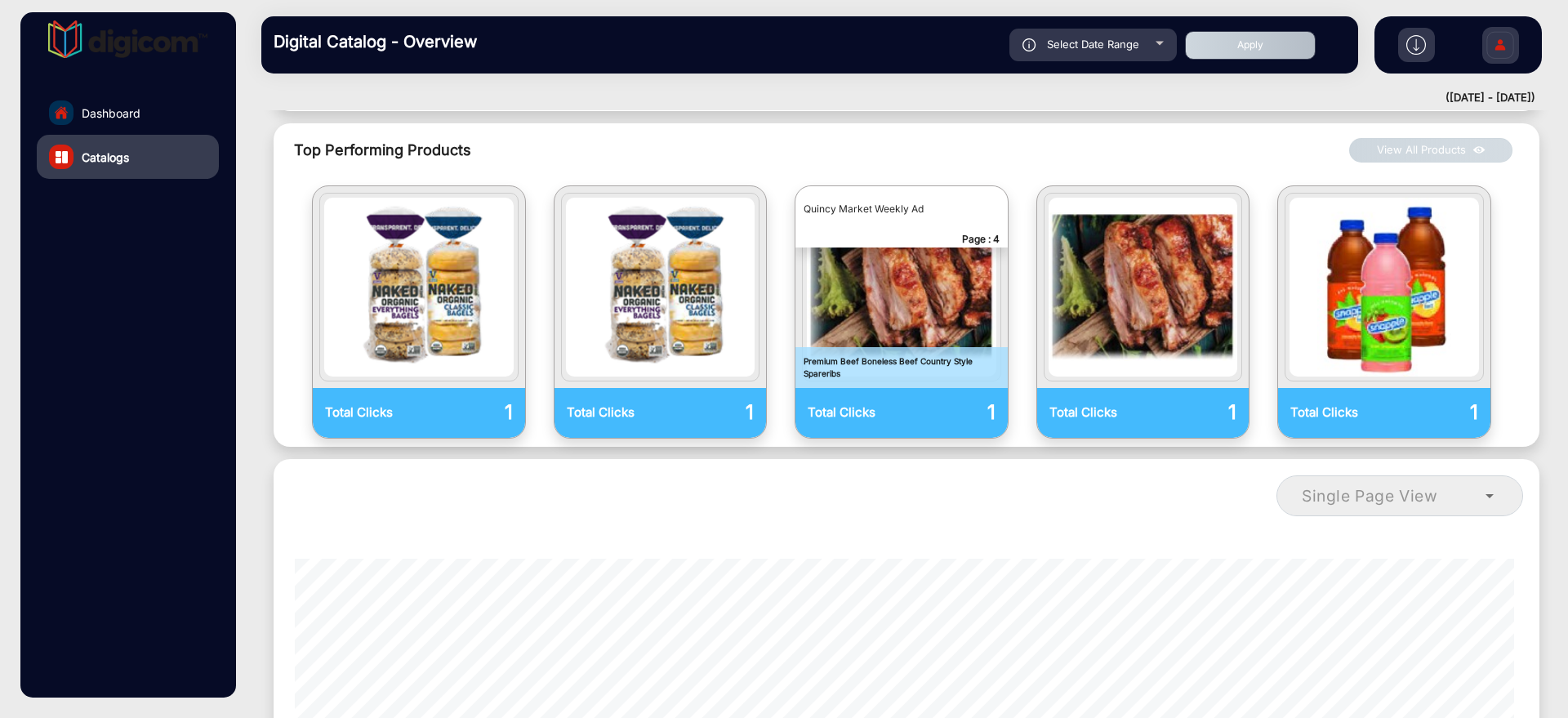
scroll to position [812, 0]
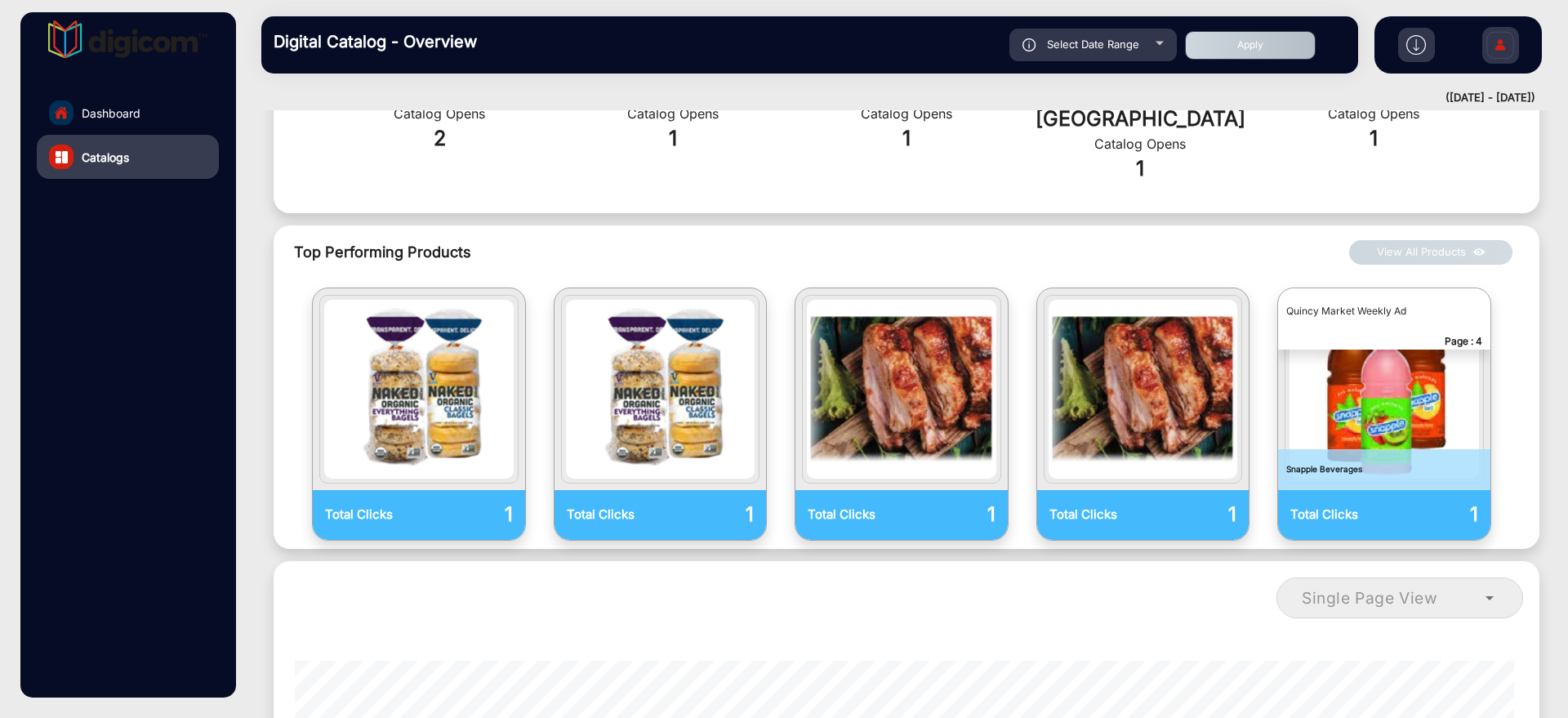
click at [1455, 240] on button "View All Products" at bounding box center [1430, 252] width 163 height 25
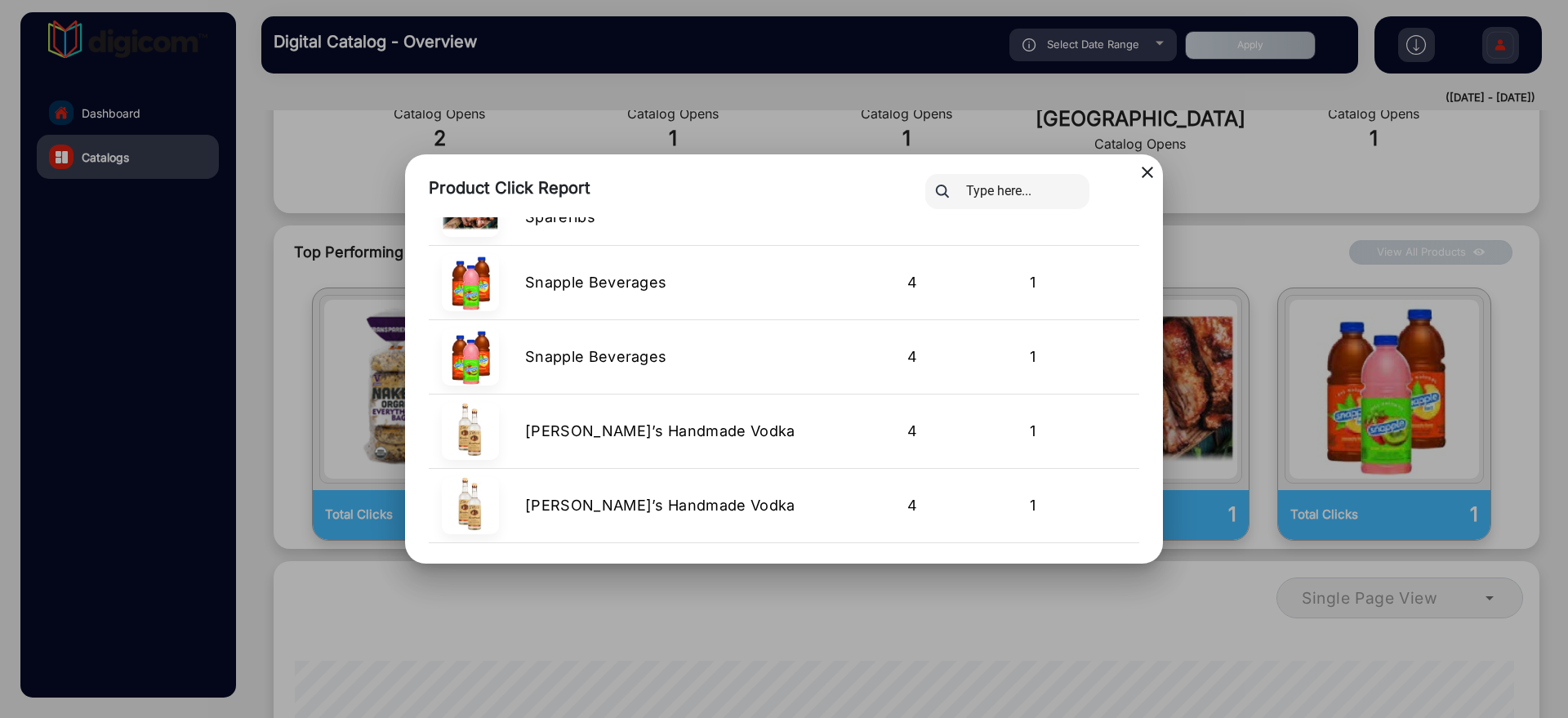
scroll to position [908, 0]
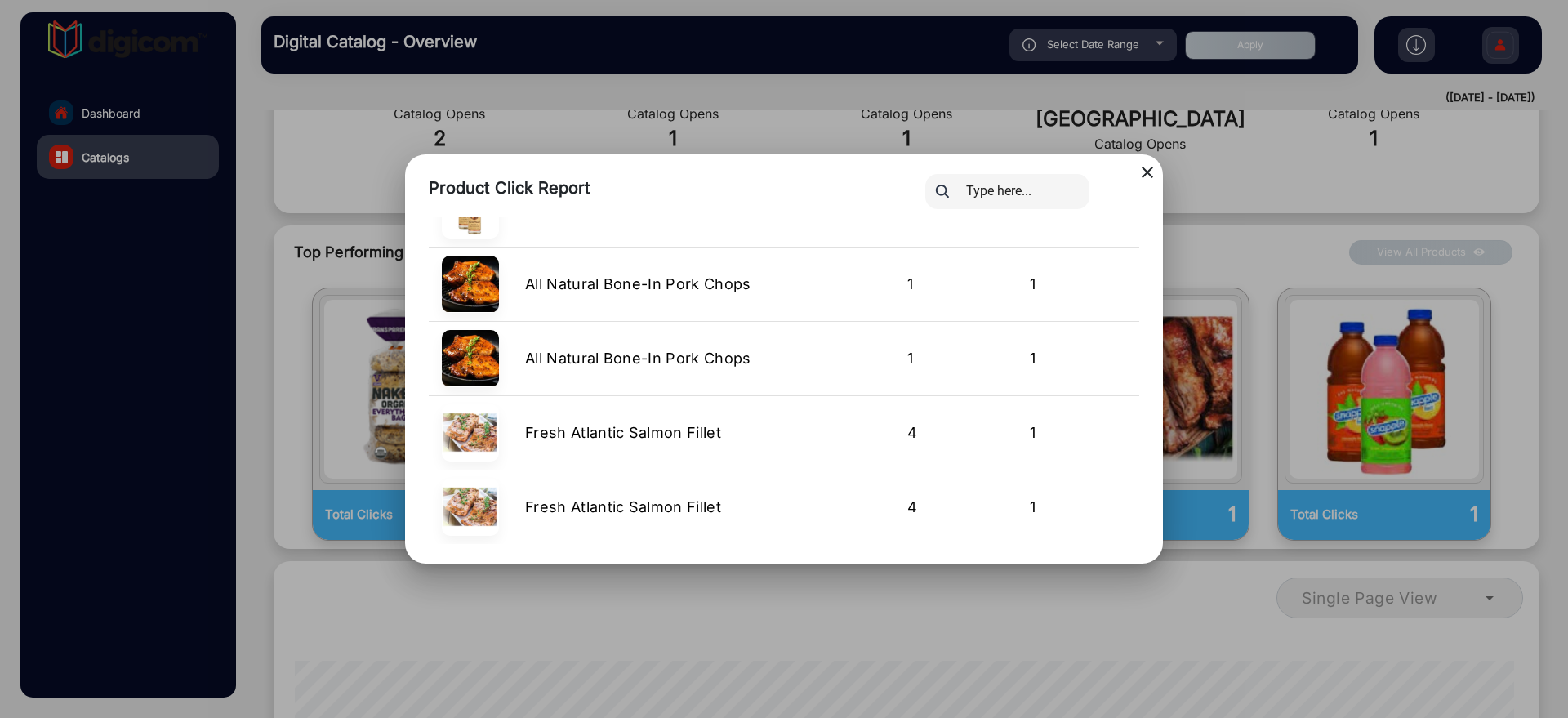
click at [1142, 177] on div at bounding box center [1031, 191] width 237 height 35
click at [1143, 171] on mat-icon "close" at bounding box center [1147, 172] width 19 height 19
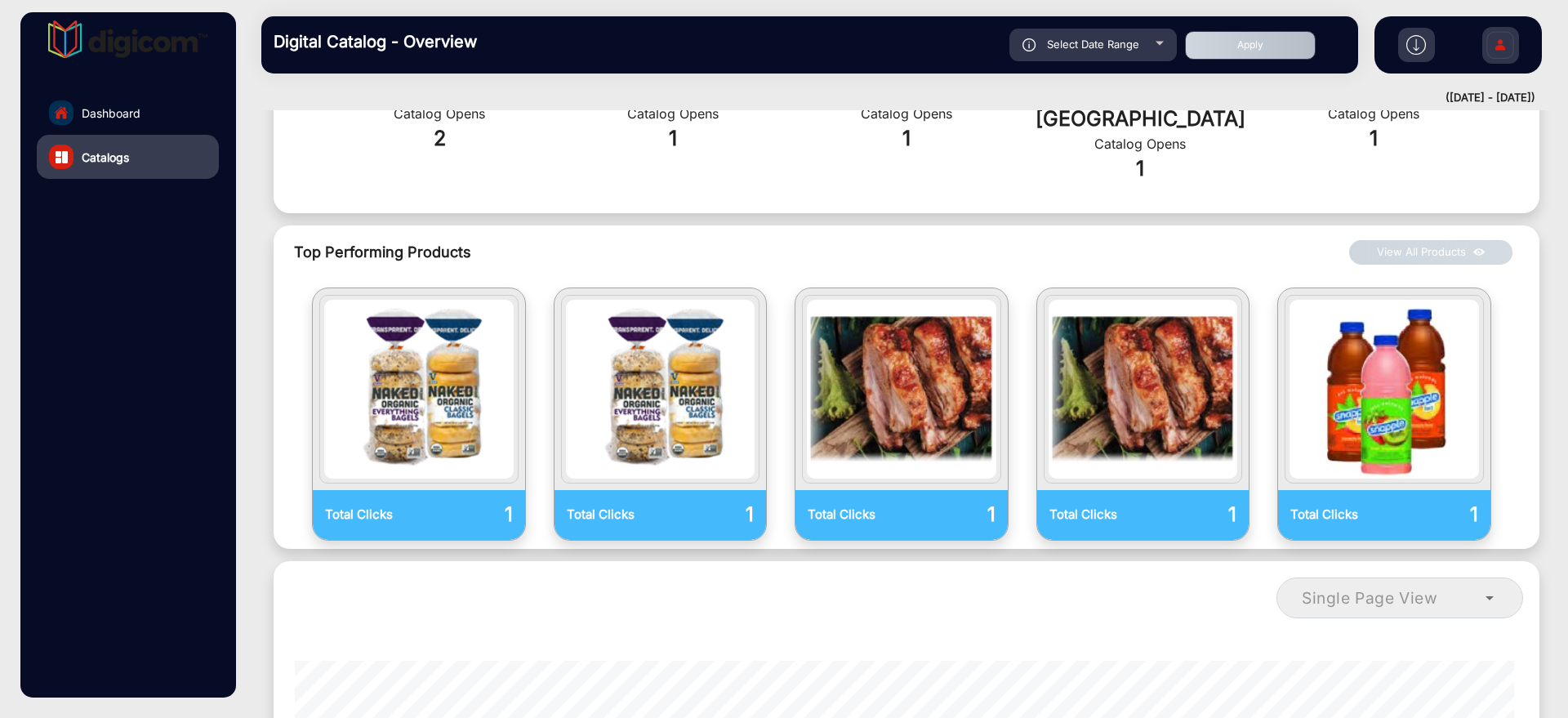
click at [161, 106] on link "Dashboard" at bounding box center [127, 113] width 182 height 44
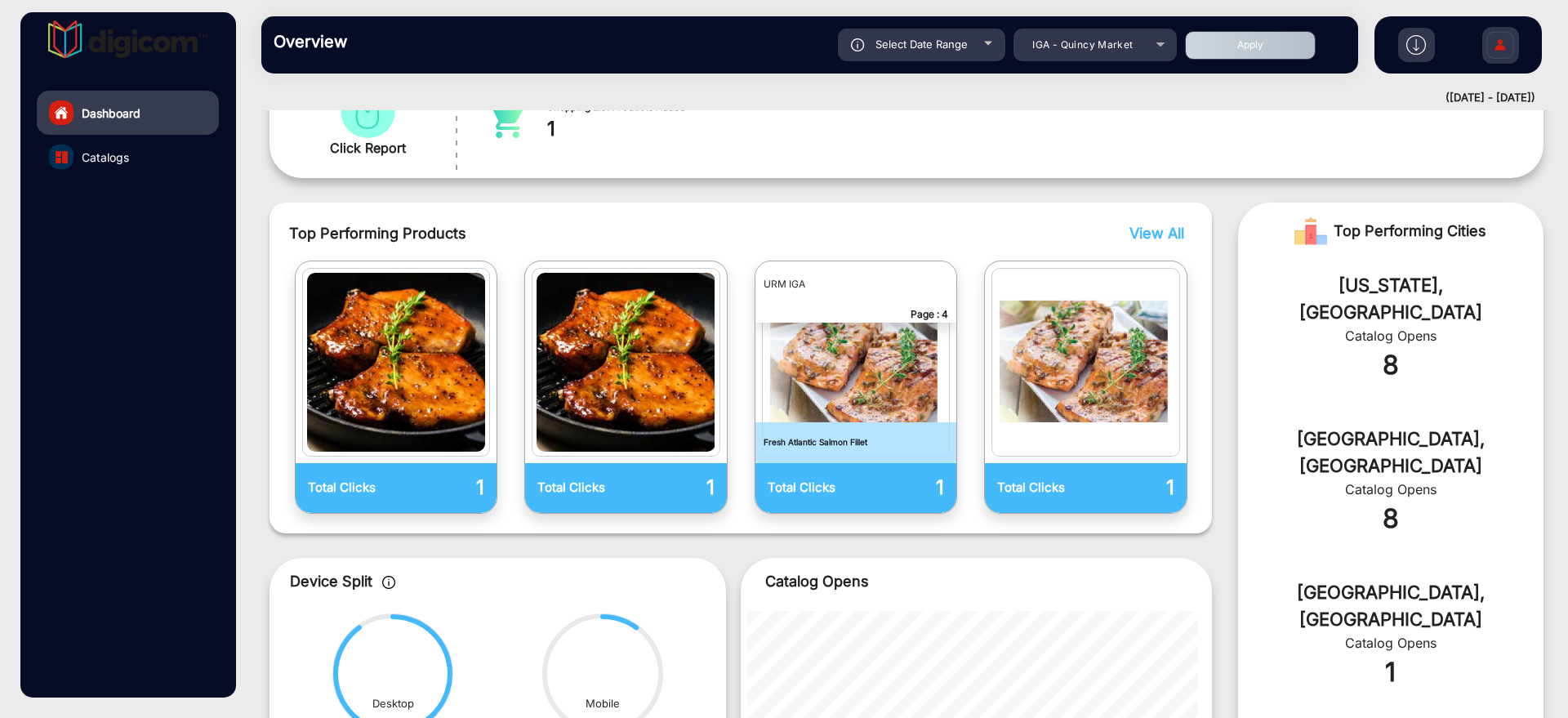
scroll to position [318, 0]
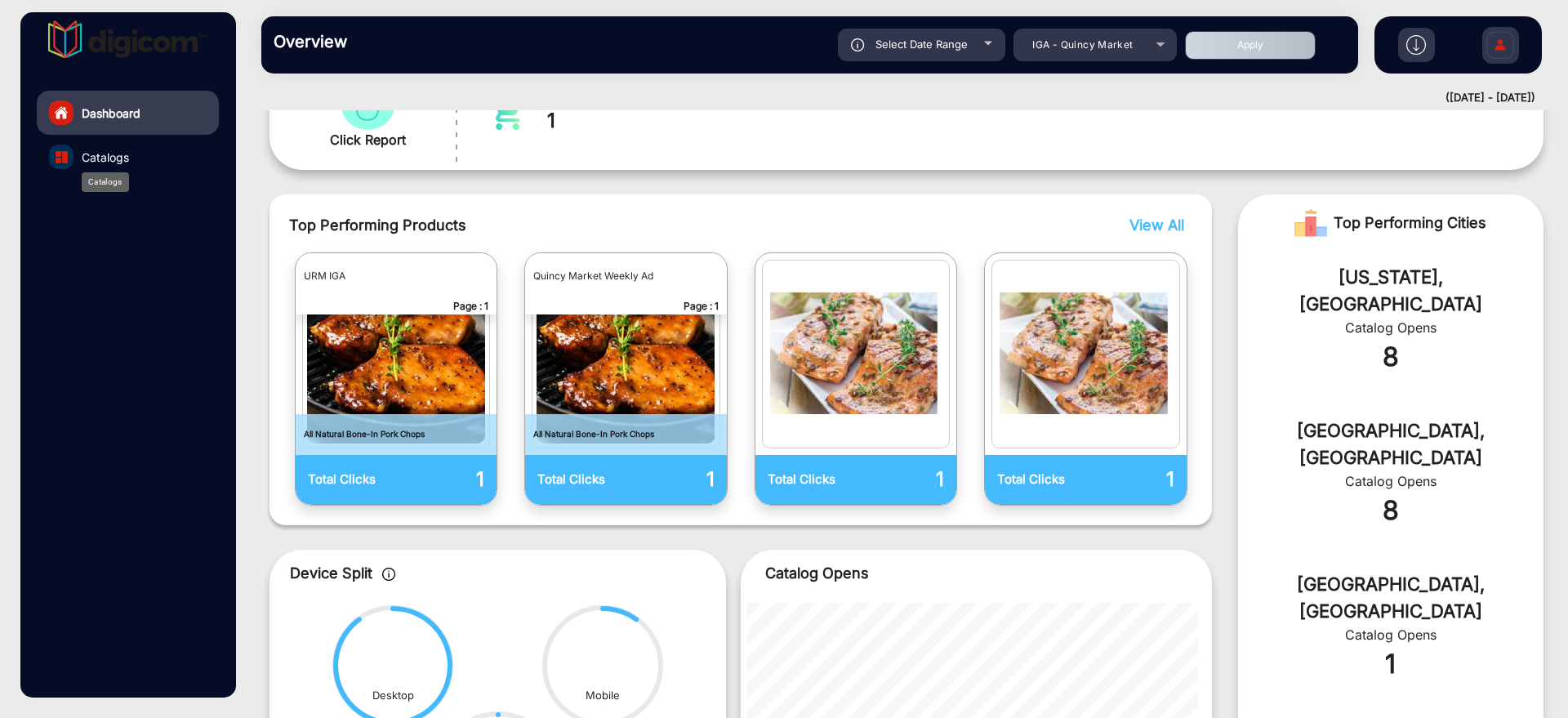
click at [102, 152] on span "Catalogs" at bounding box center [104, 157] width 47 height 18
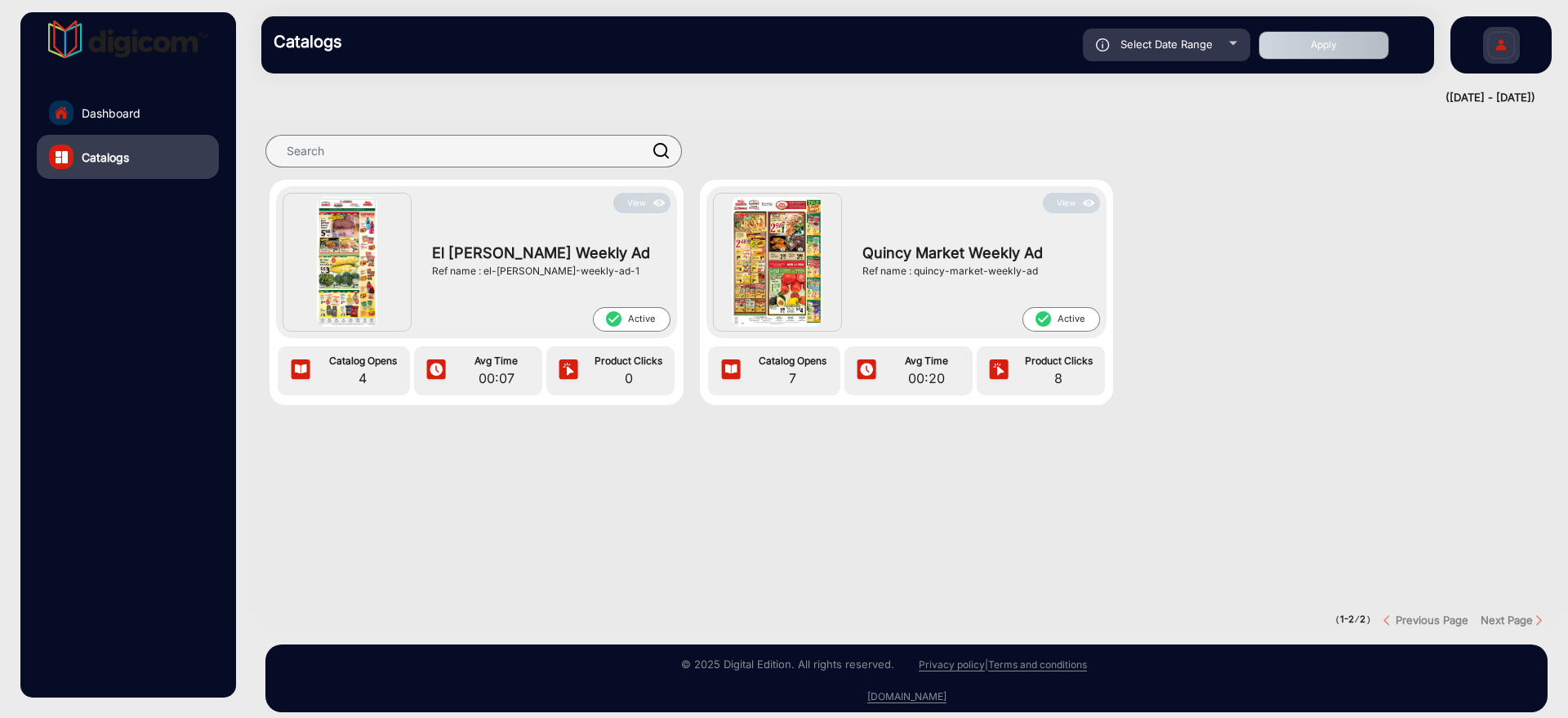
click at [144, 118] on link "Dashboard" at bounding box center [127, 113] width 182 height 44
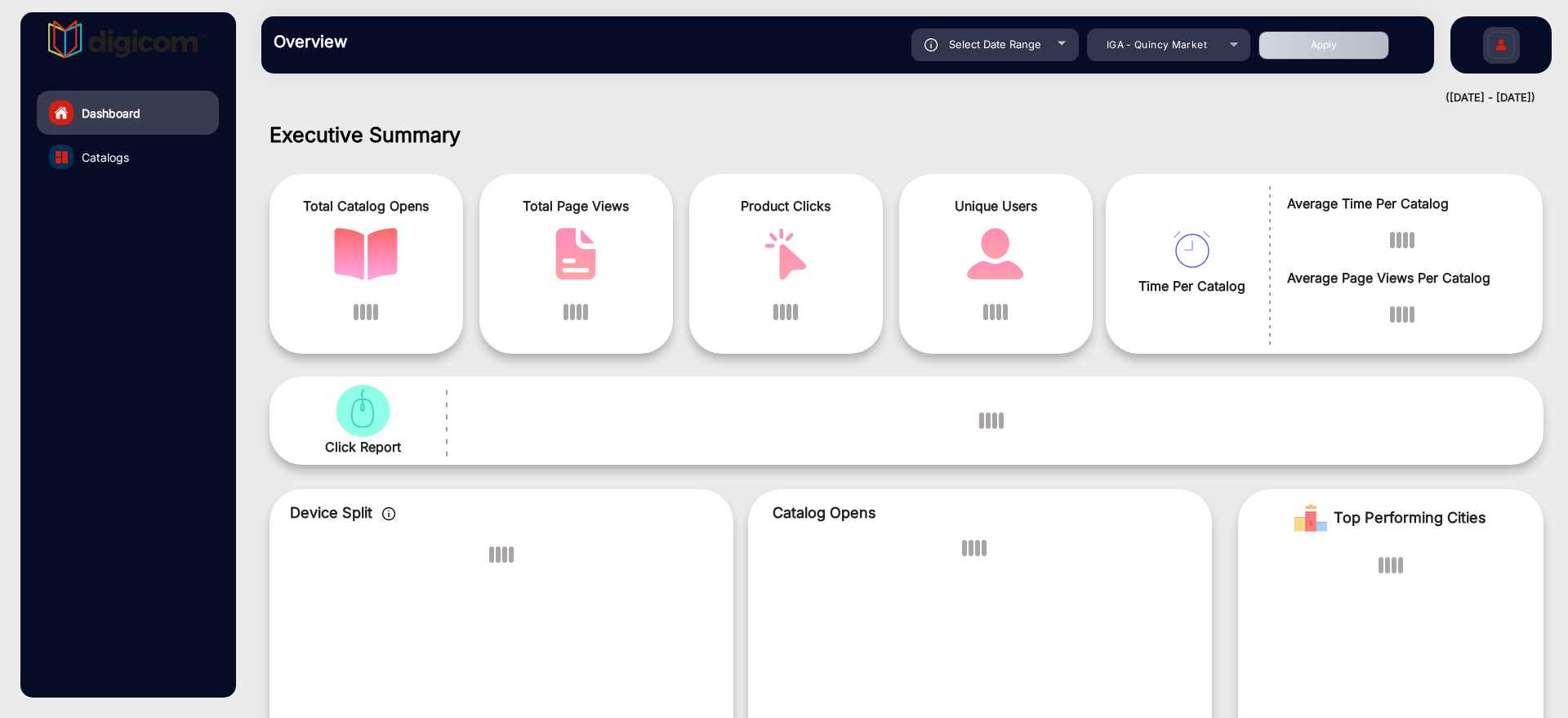
scroll to position [12, 0]
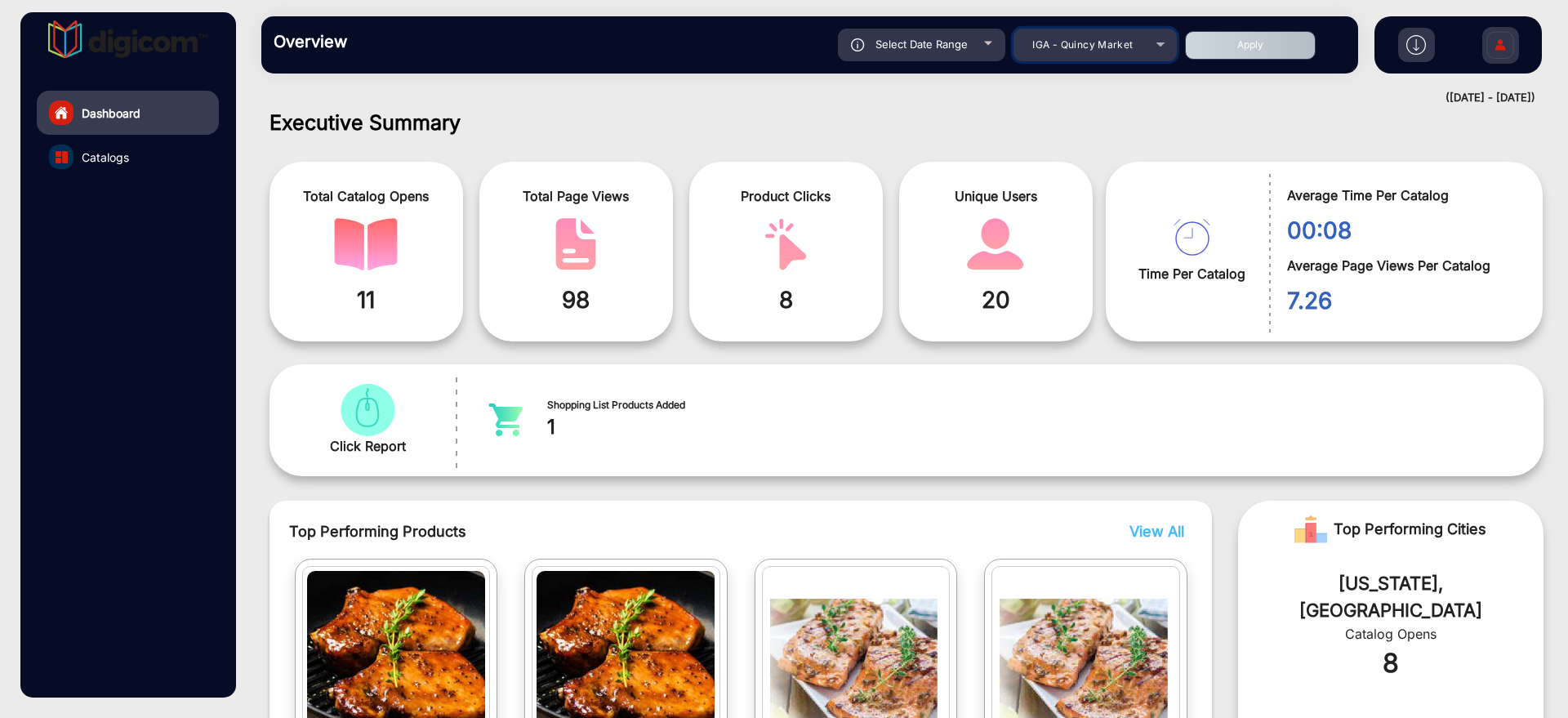
click at [1113, 43] on span "IGA - Quincy Market" at bounding box center [1083, 44] width 101 height 12
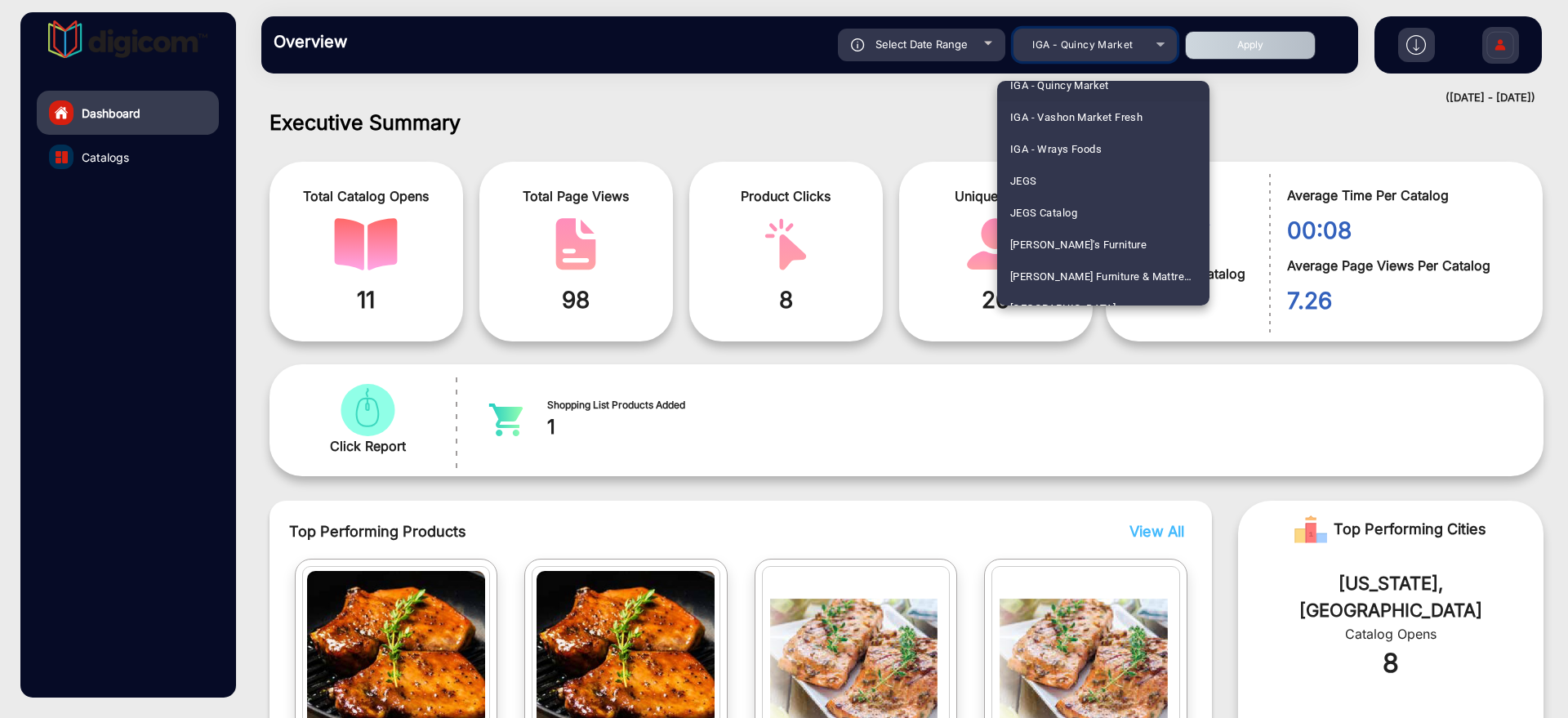
scroll to position [2528, 0]
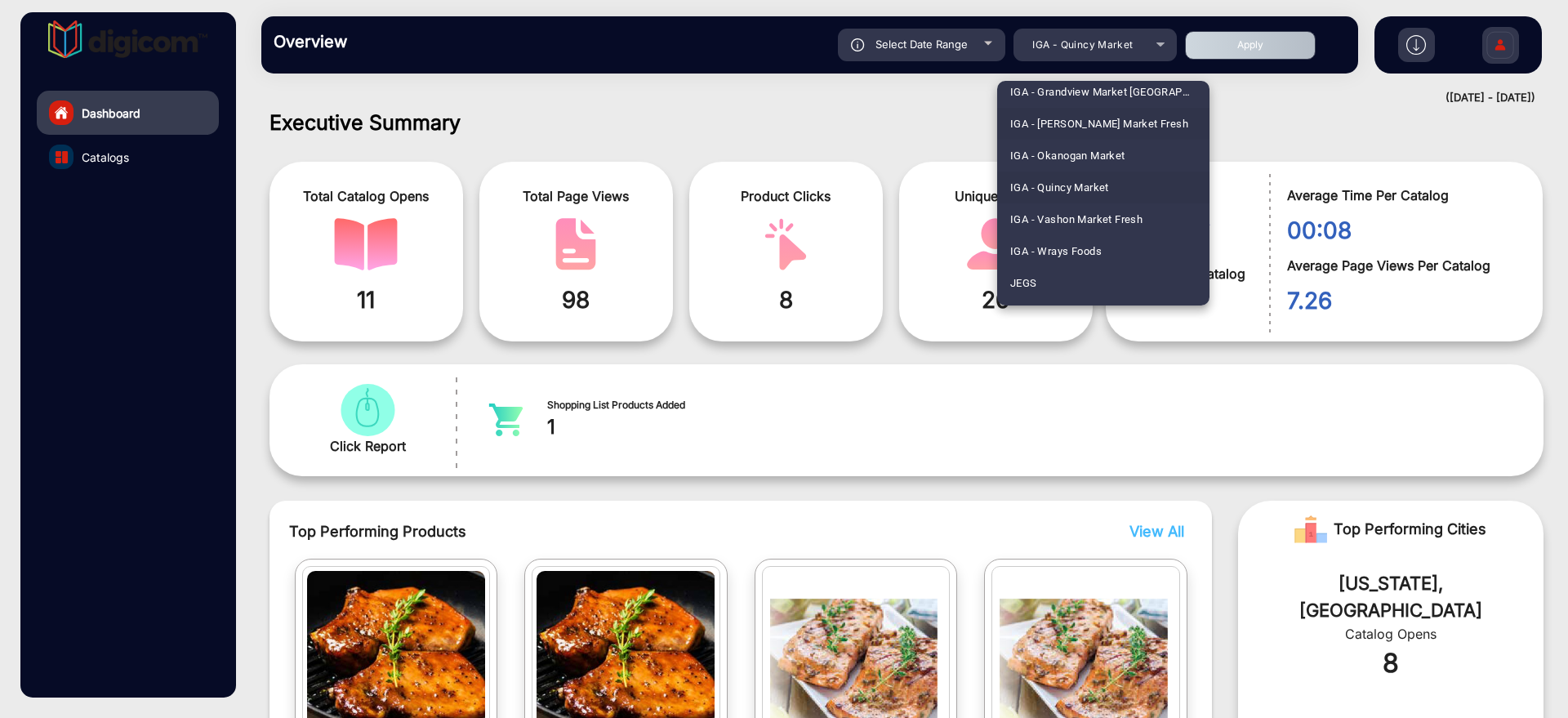
click at [1138, 110] on span "IGA - [PERSON_NAME] Market Fresh" at bounding box center [1099, 124] width 178 height 32
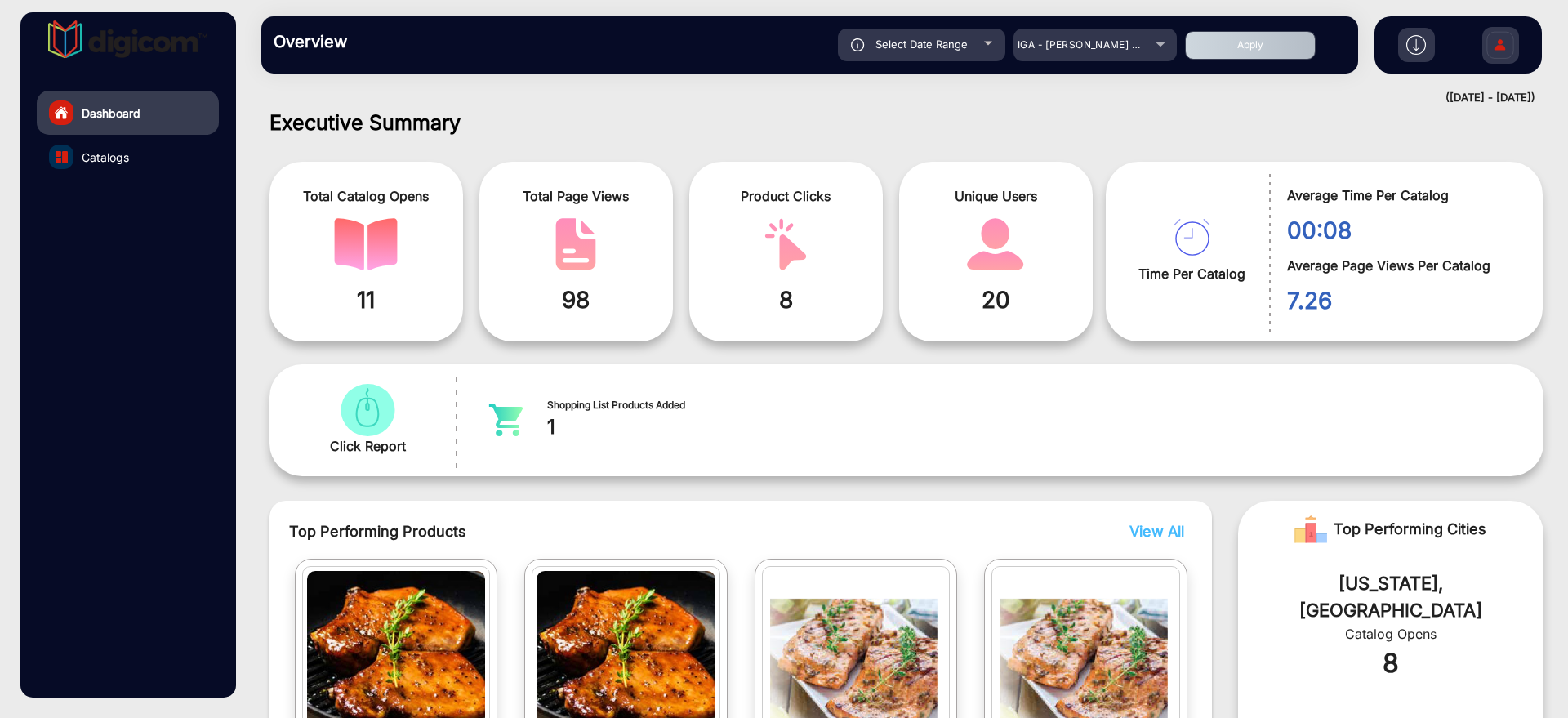
click at [1251, 51] on button "Apply" at bounding box center [1251, 45] width 131 height 29
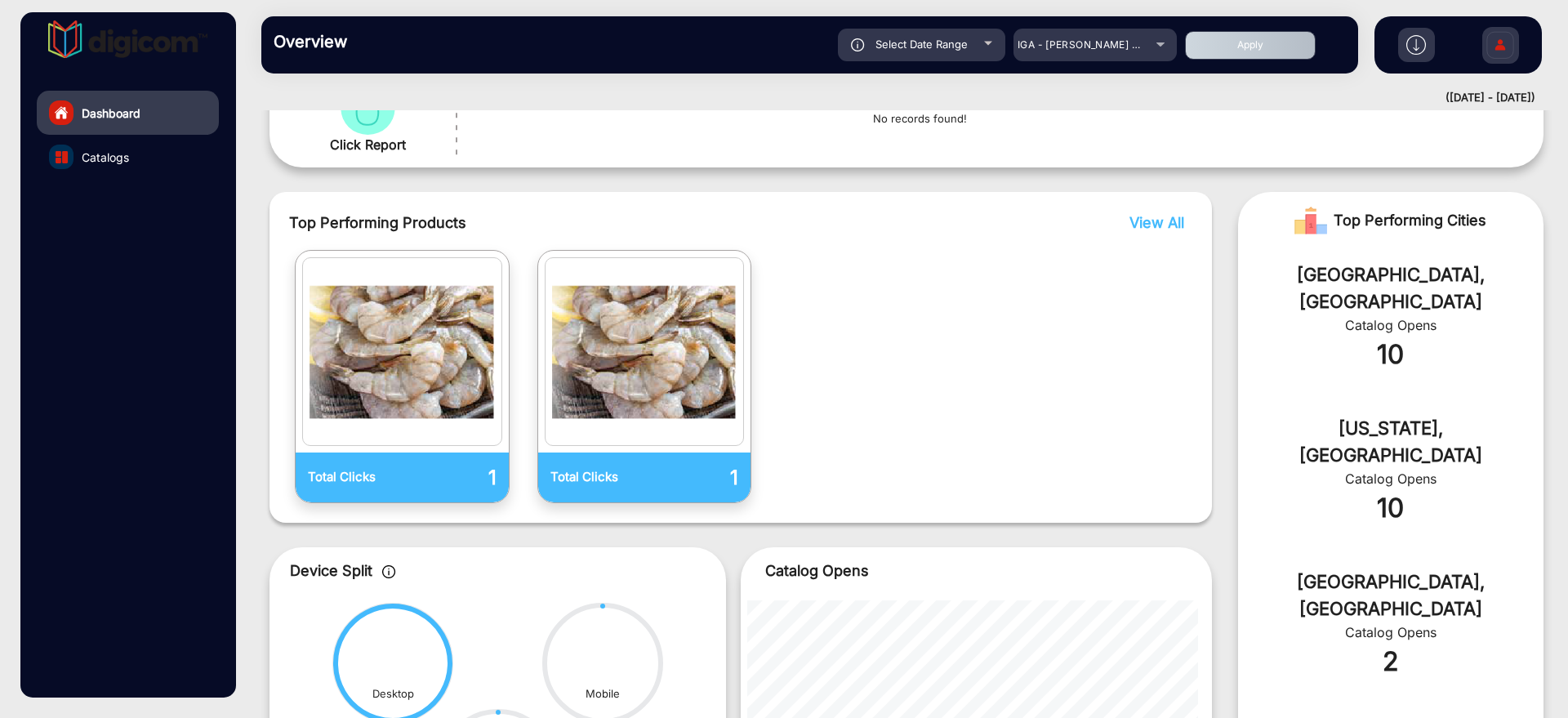
scroll to position [318, 0]
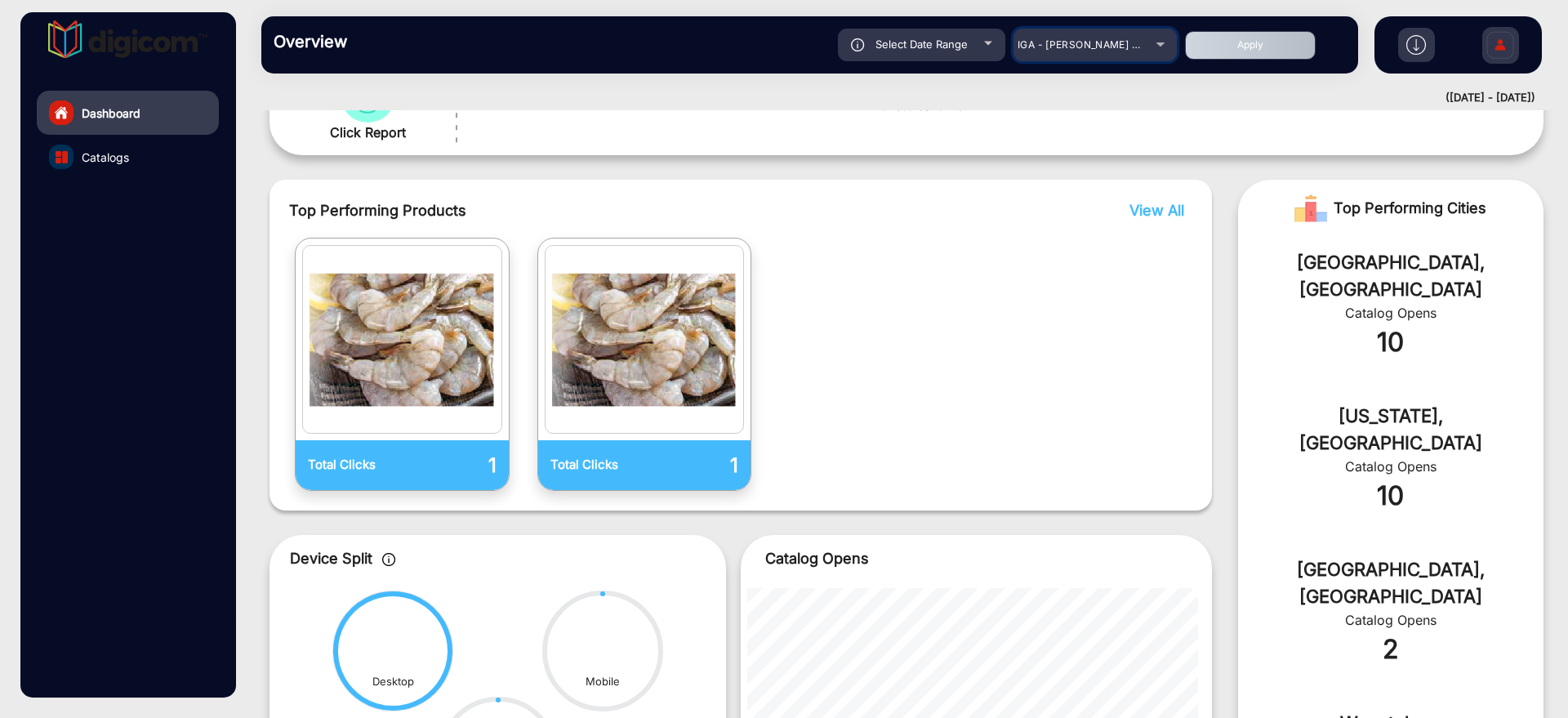
click at [1099, 49] on span "IGA - [PERSON_NAME] Market Fresh" at bounding box center [1107, 44] width 180 height 12
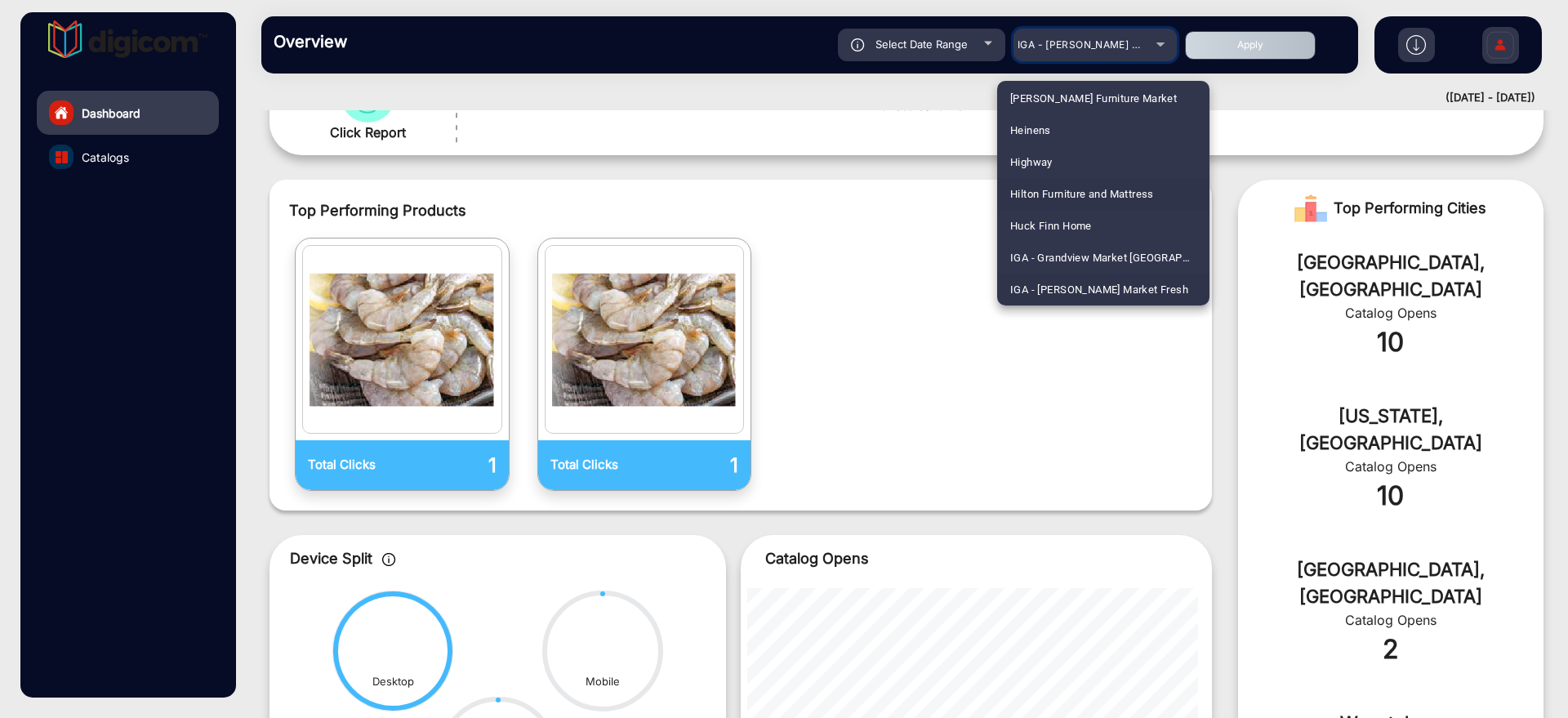
scroll to position [2464, 0]
click at [1096, 238] on span "IGA - Quincy Market" at bounding box center [1059, 251] width 99 height 32
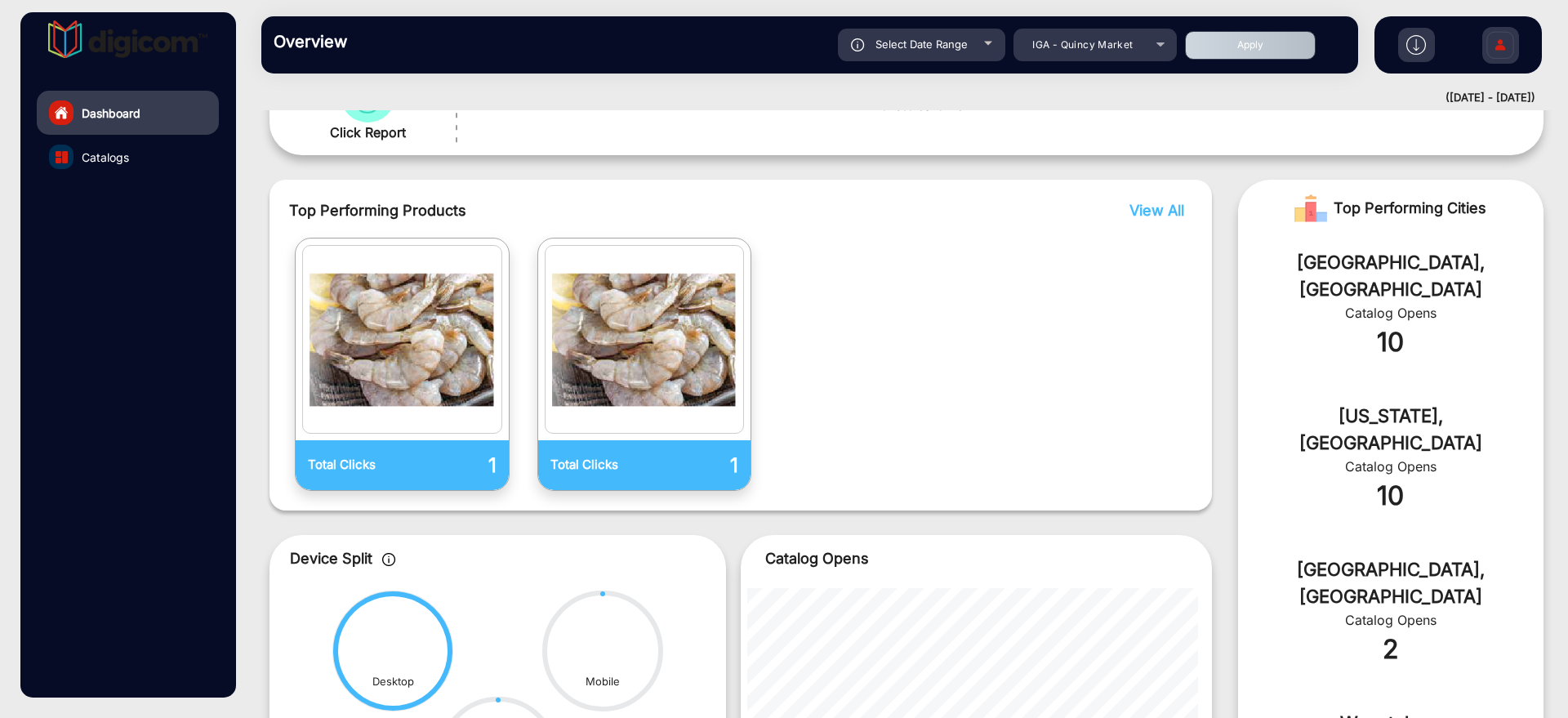
click at [1253, 54] on button "Apply" at bounding box center [1251, 45] width 131 height 29
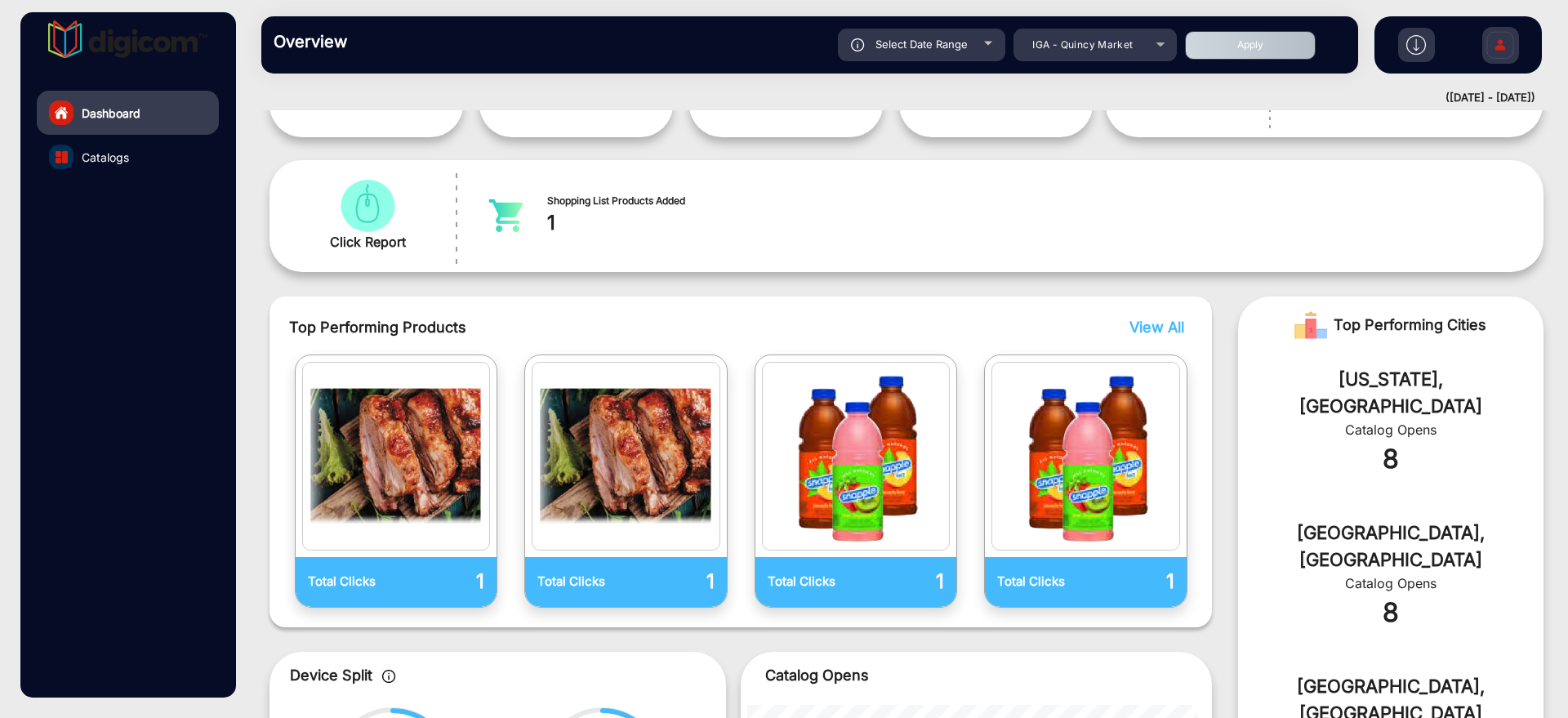
scroll to position [318, 0]
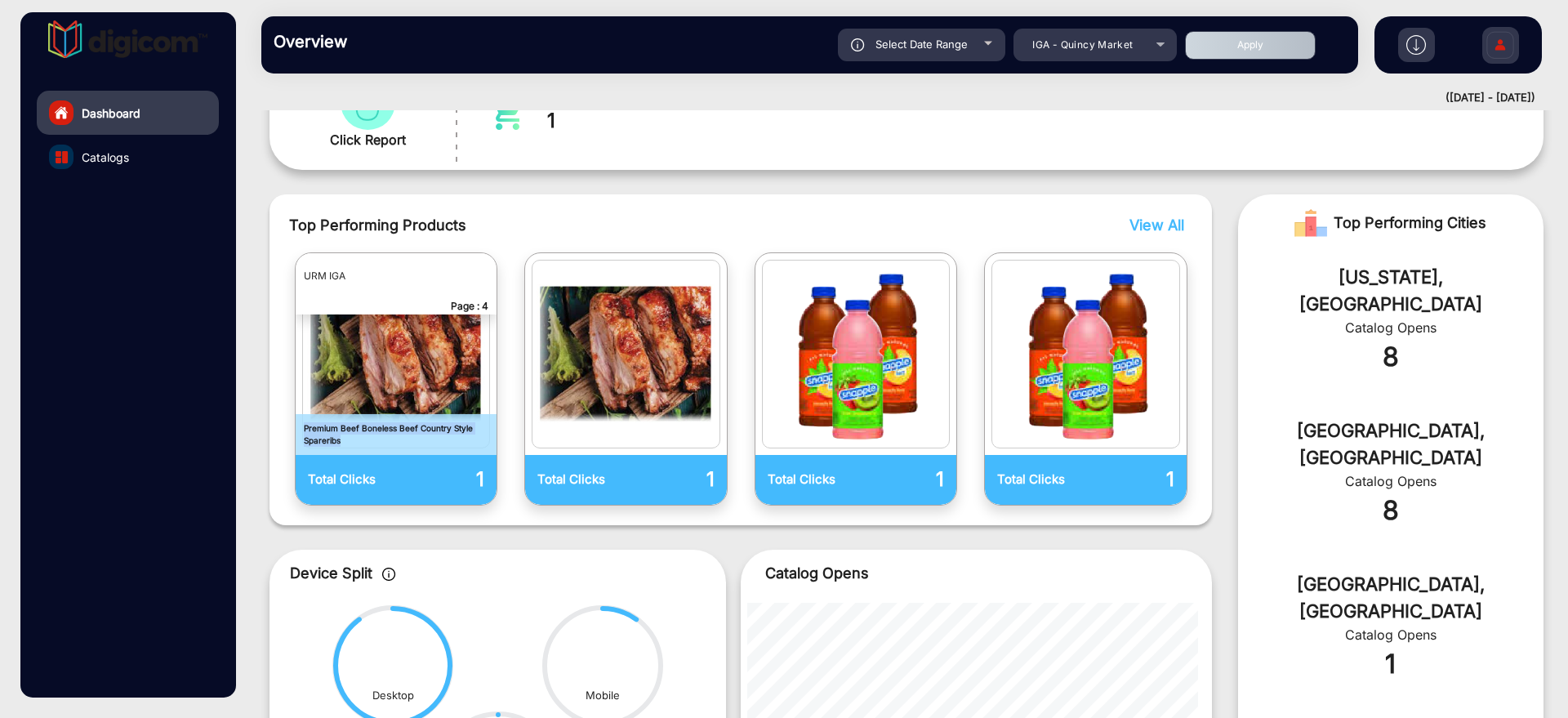
drag, startPoint x: 343, startPoint y: 443, endPoint x: 303, endPoint y: 431, distance: 41.8
click at [303, 386] on p "Premium Beef Boneless Beef Country Style Spareribs" at bounding box center [396, 435] width 202 height 41
copy p "Premium Beef Boneless Beef Country Style Spareribs"
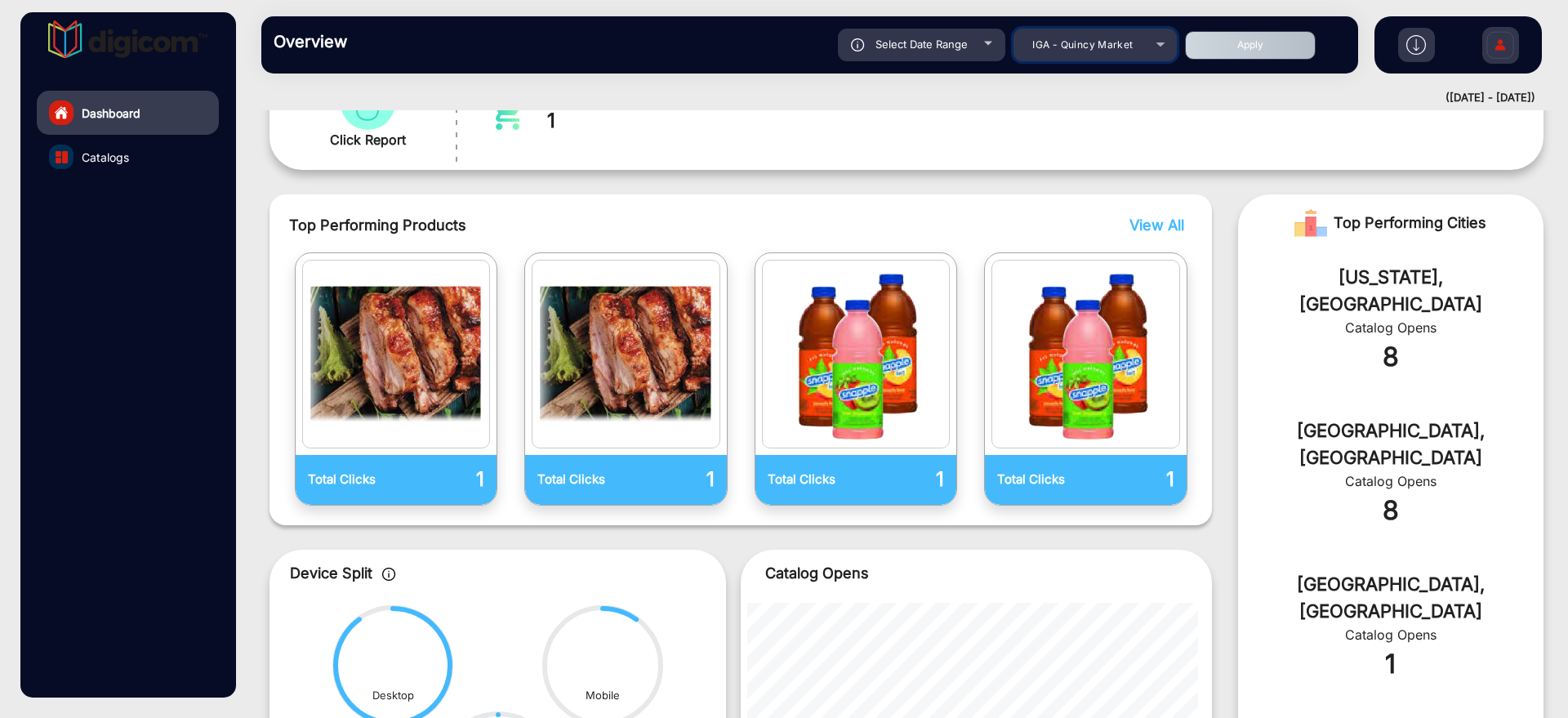
click at [1130, 36] on div "IGA - Quincy Market" at bounding box center [1083, 44] width 131 height 19
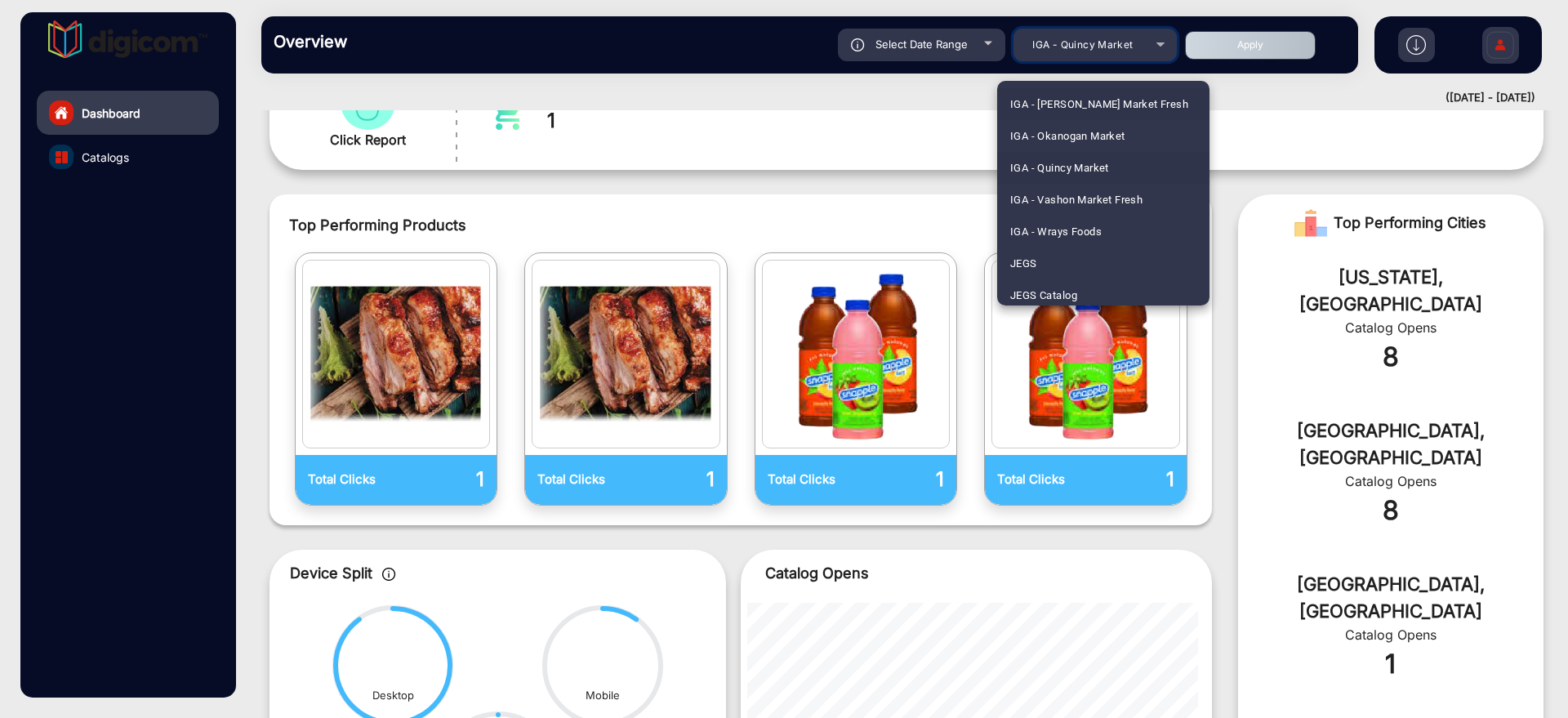
scroll to position [2630, 0]
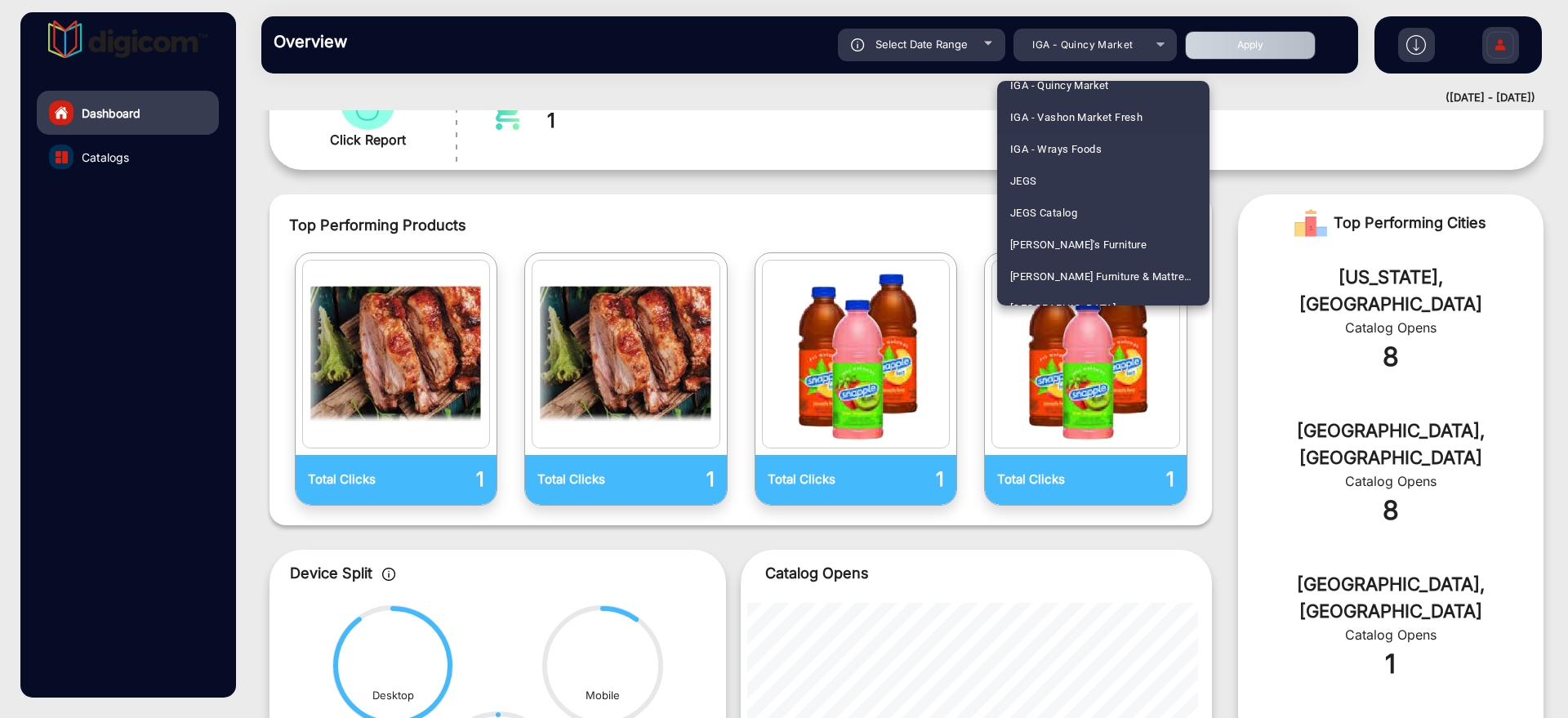
click at [1105, 114] on span "IGA - Vashon Market Fresh" at bounding box center [1076, 117] width 132 height 32
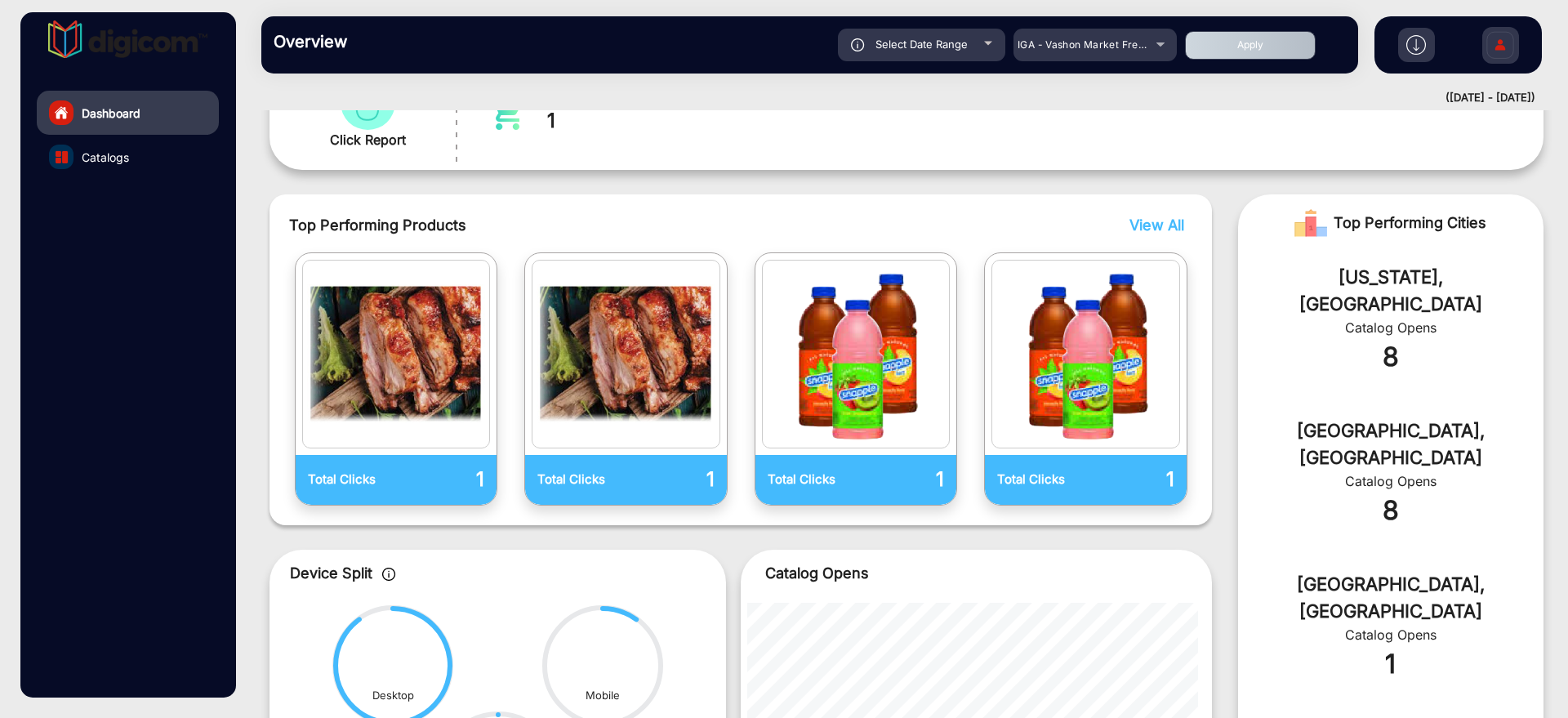
click at [1212, 47] on button "Apply" at bounding box center [1251, 45] width 131 height 29
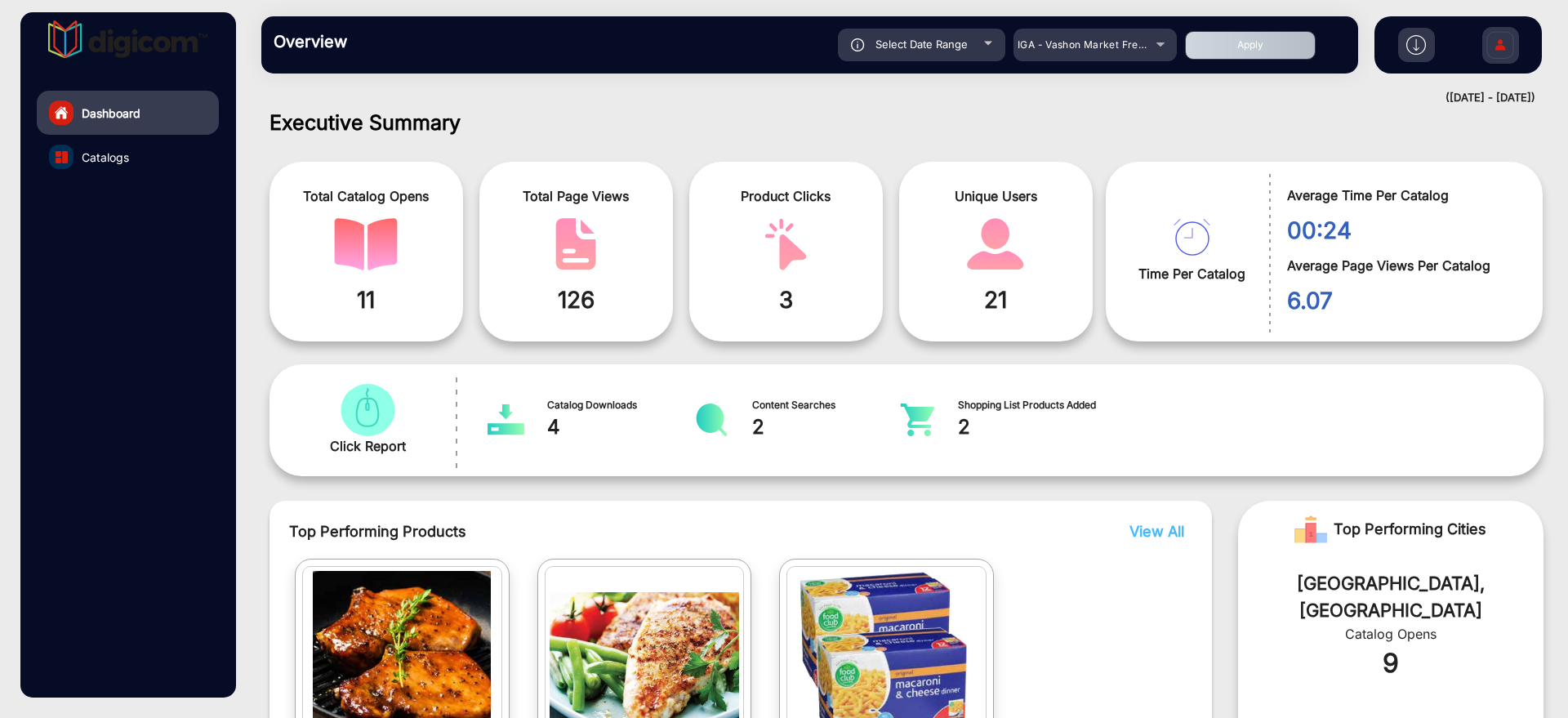
scroll to position [114, 0]
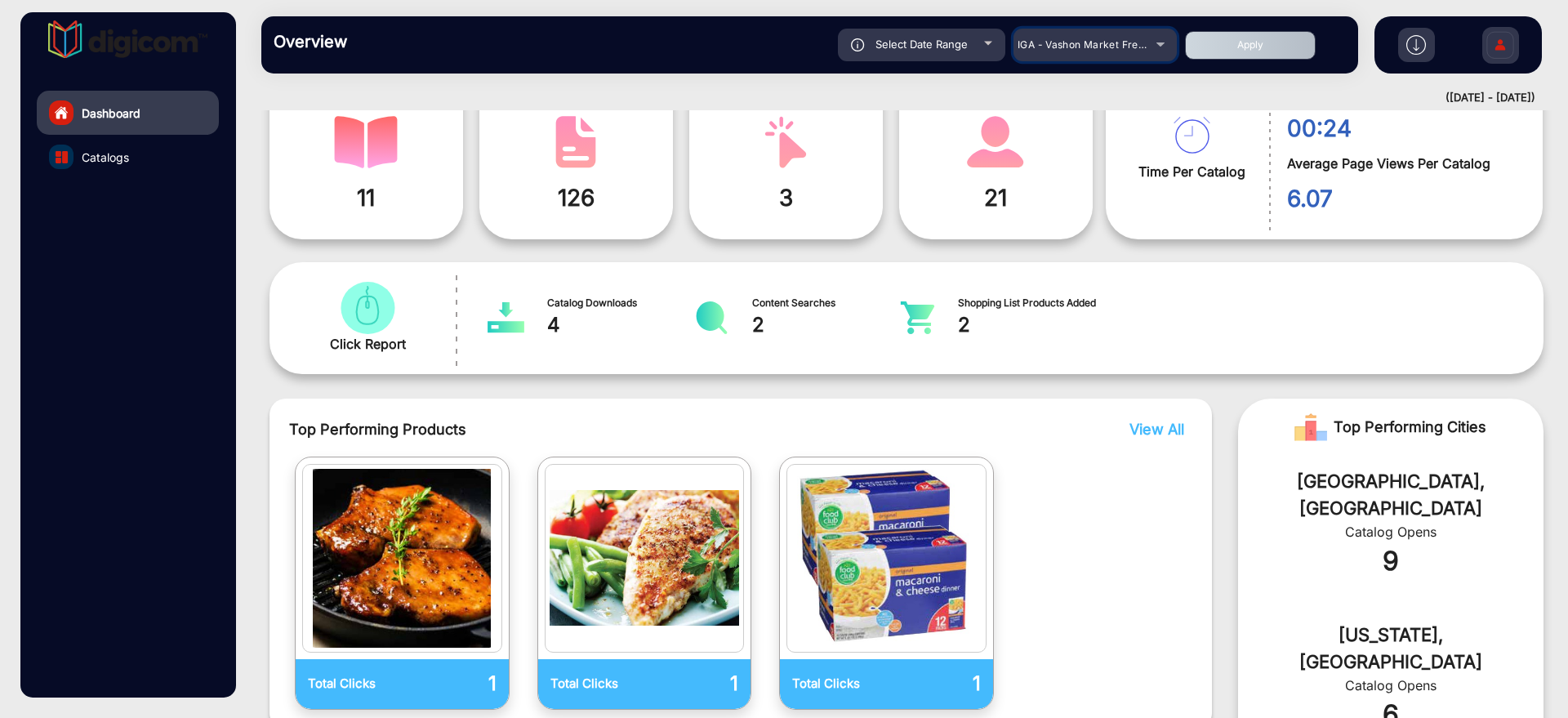
click at [1107, 54] on mat-select "IGA - Vashon Market Fresh" at bounding box center [1095, 44] width 163 height 32
click at [1109, 54] on div "IGA - Vashon Market Fresh" at bounding box center [1083, 44] width 131 height 19
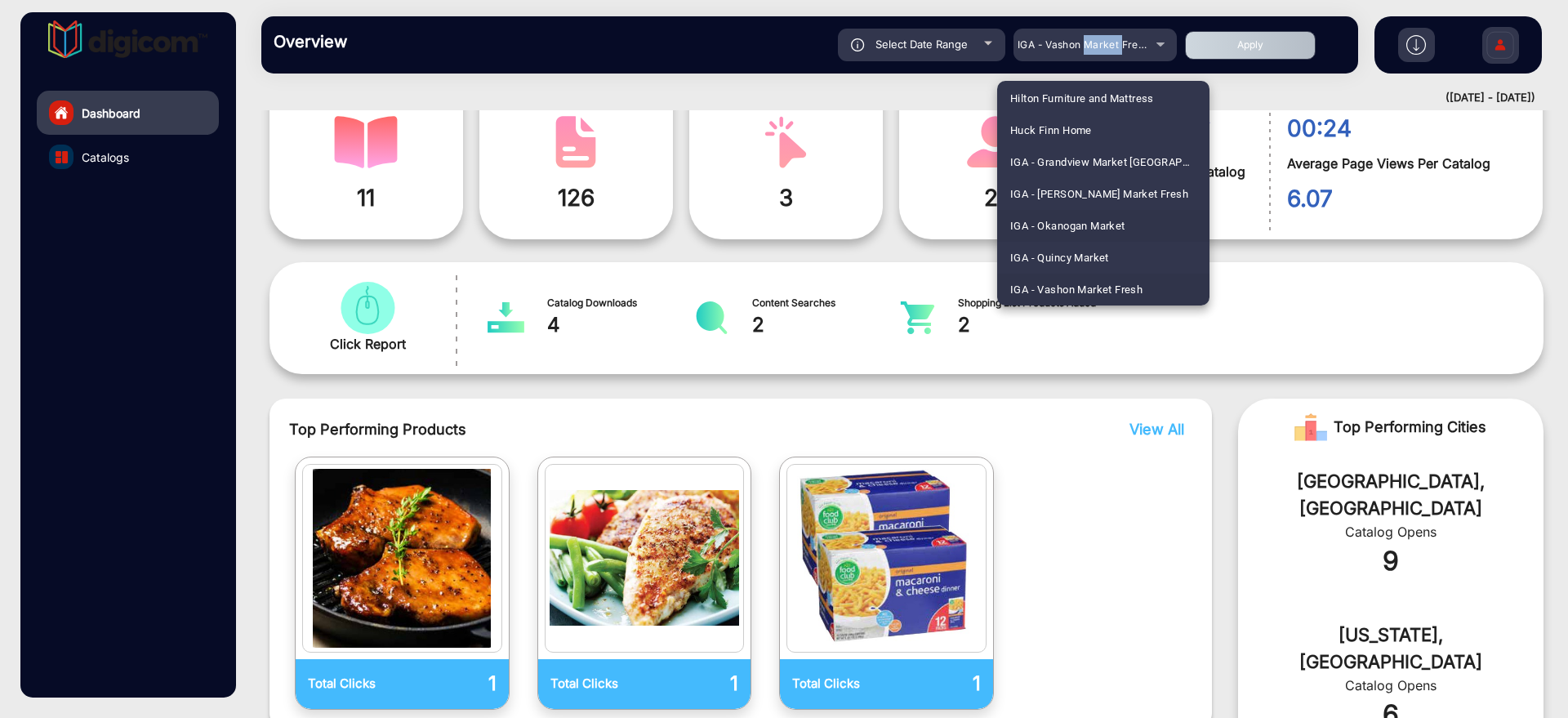
click at [1107, 225] on span "IGA - Okanogan Market" at bounding box center [1068, 225] width 115 height 32
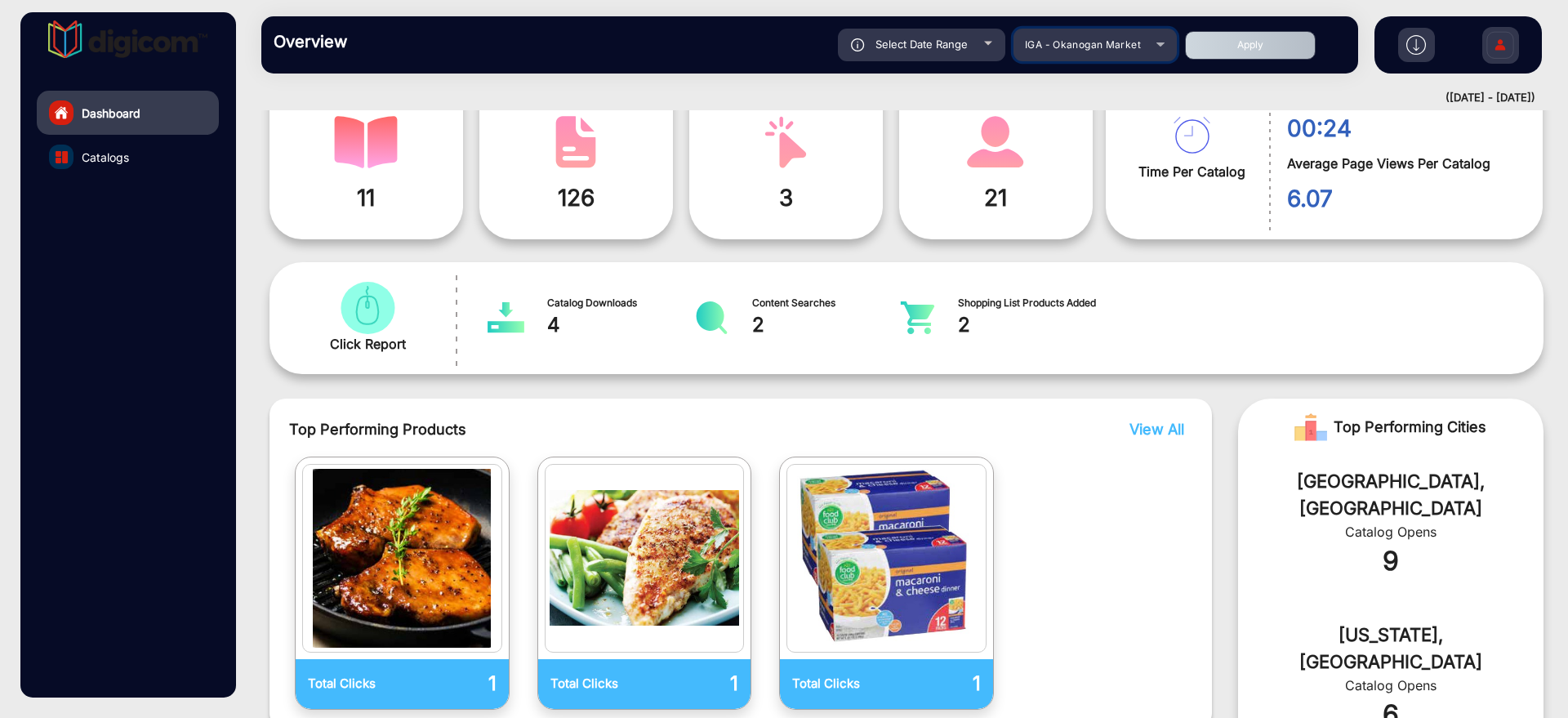
click at [1142, 42] on div "IGA - Okanogan Market" at bounding box center [1083, 44] width 131 height 19
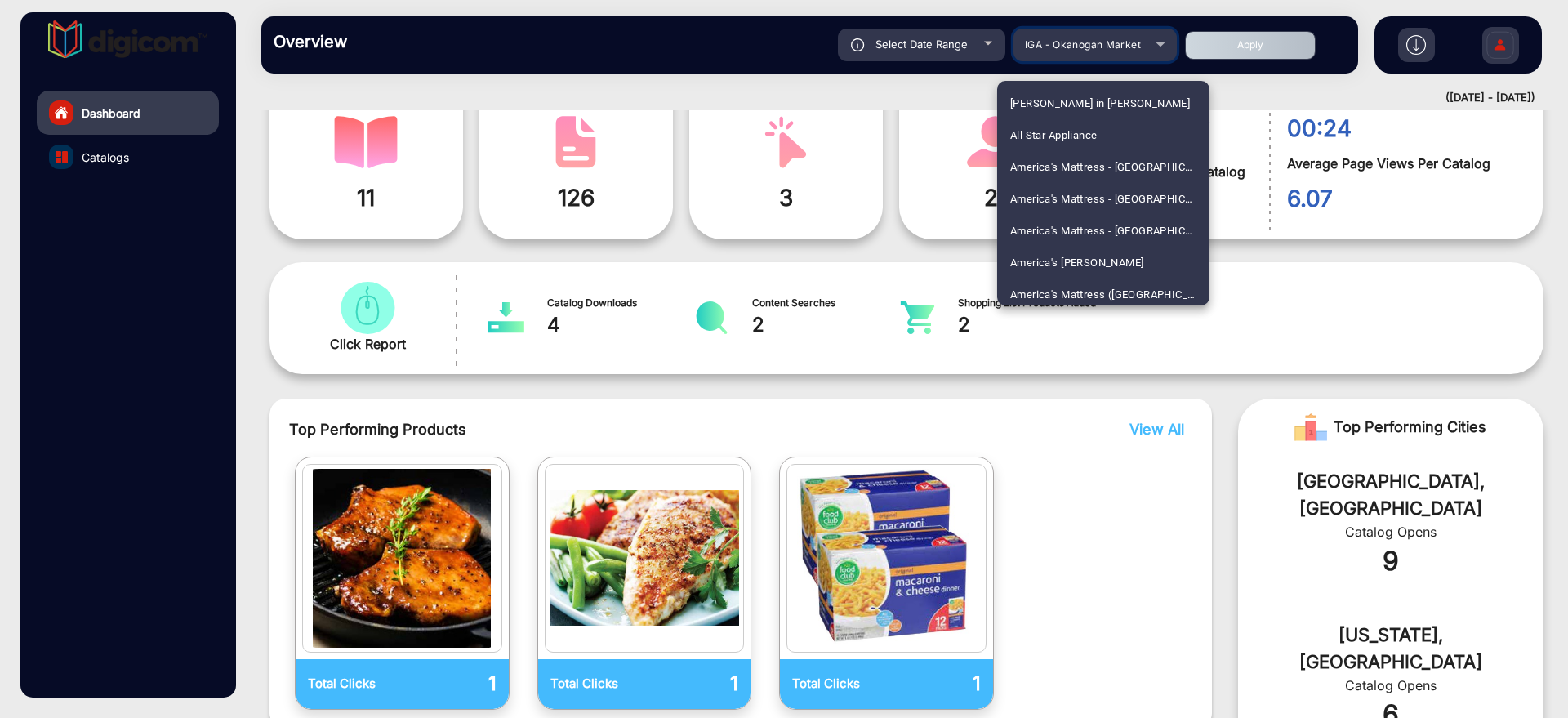
scroll to position [2394, 0]
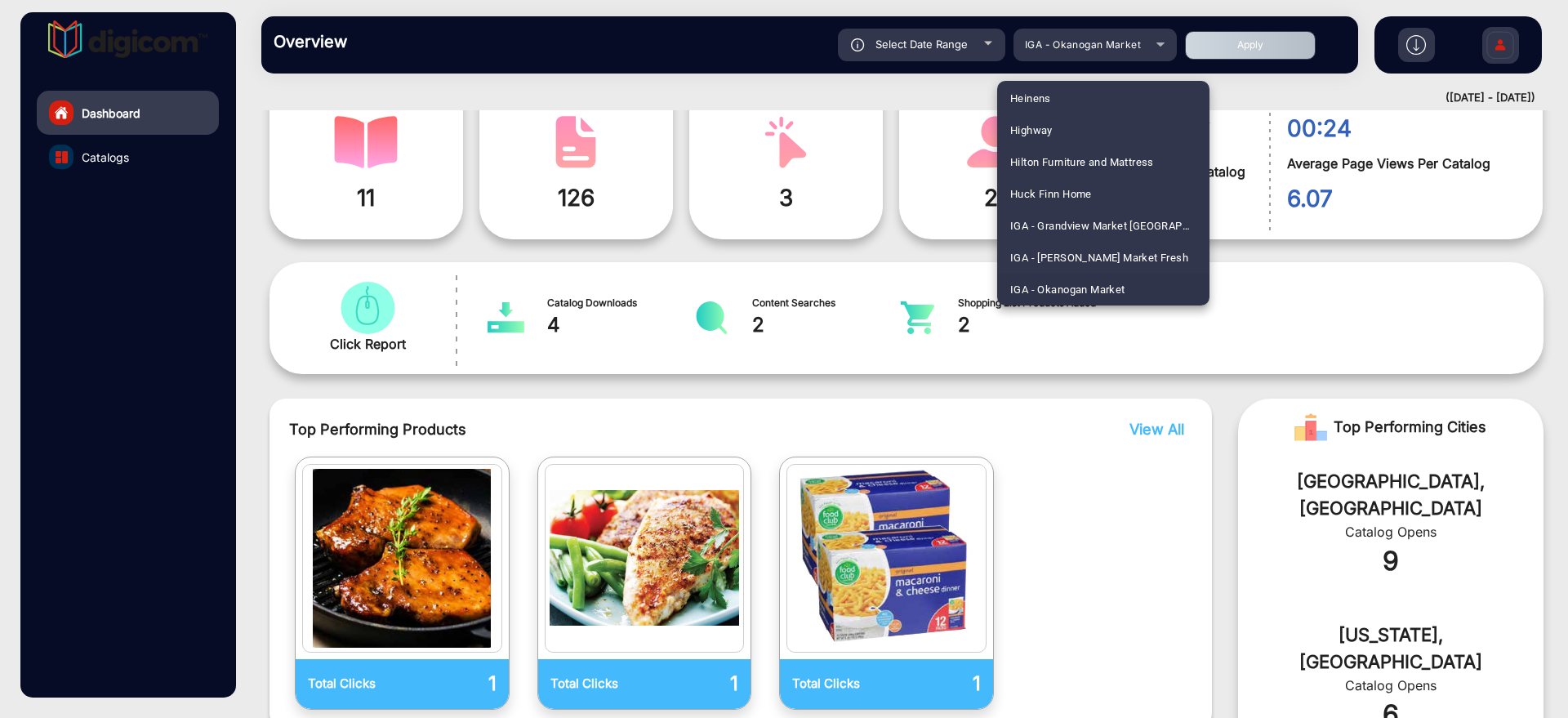
click at [1101, 281] on span "IGA - Okanogan Market" at bounding box center [1068, 289] width 115 height 32
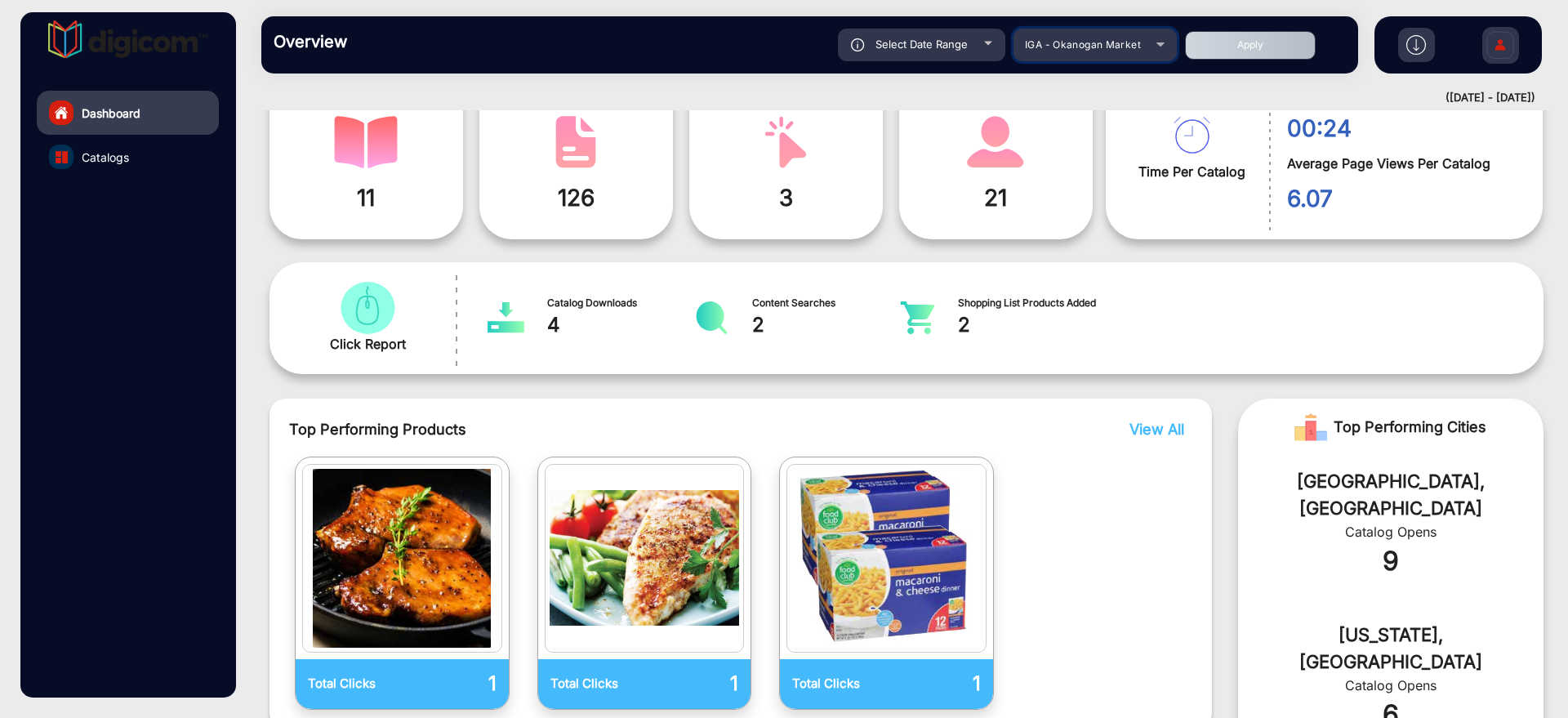
click at [1126, 51] on div "IGA - Okanogan Market" at bounding box center [1083, 44] width 131 height 19
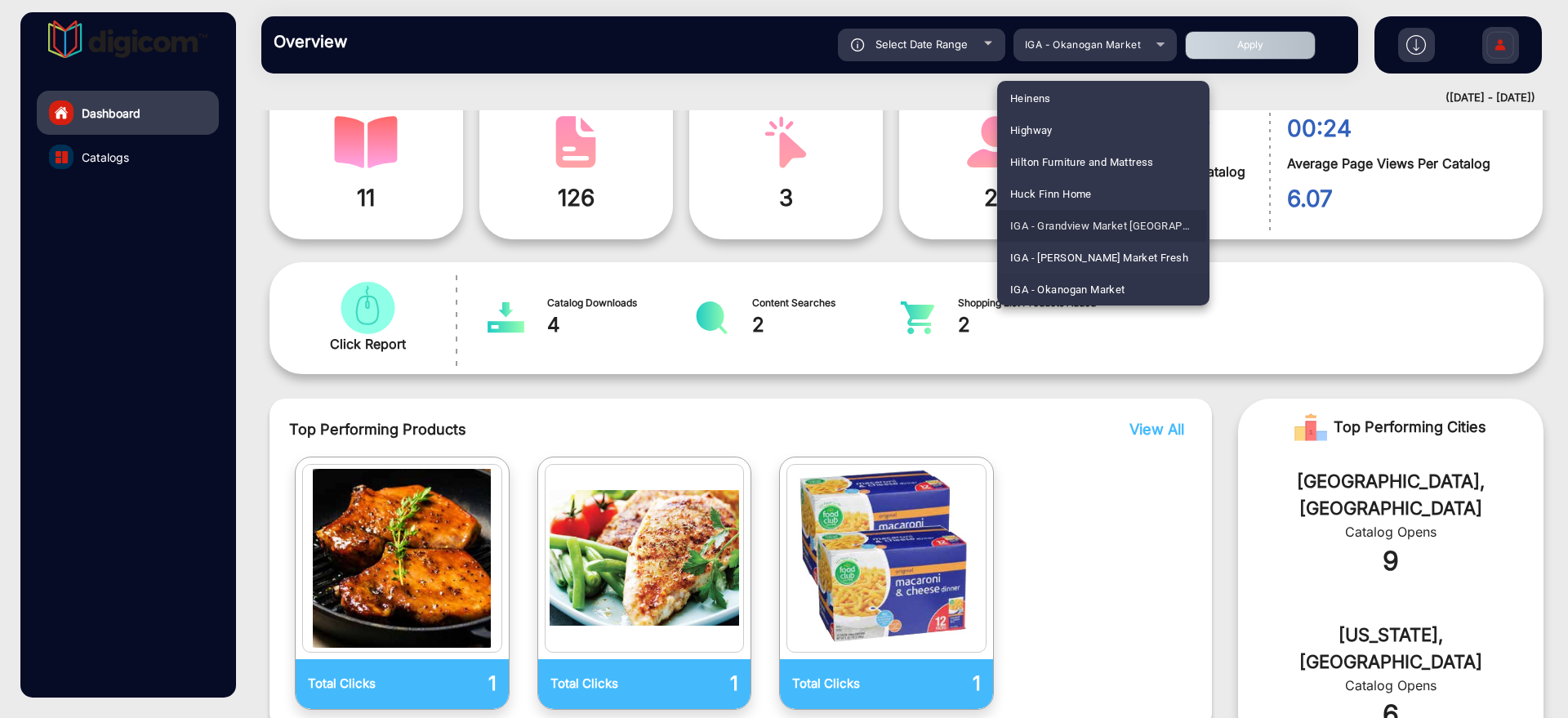
click at [1094, 215] on span "IGA - Grandview Market [GEOGRAPHIC_DATA][PERSON_NAME]" at bounding box center [1104, 225] width 186 height 32
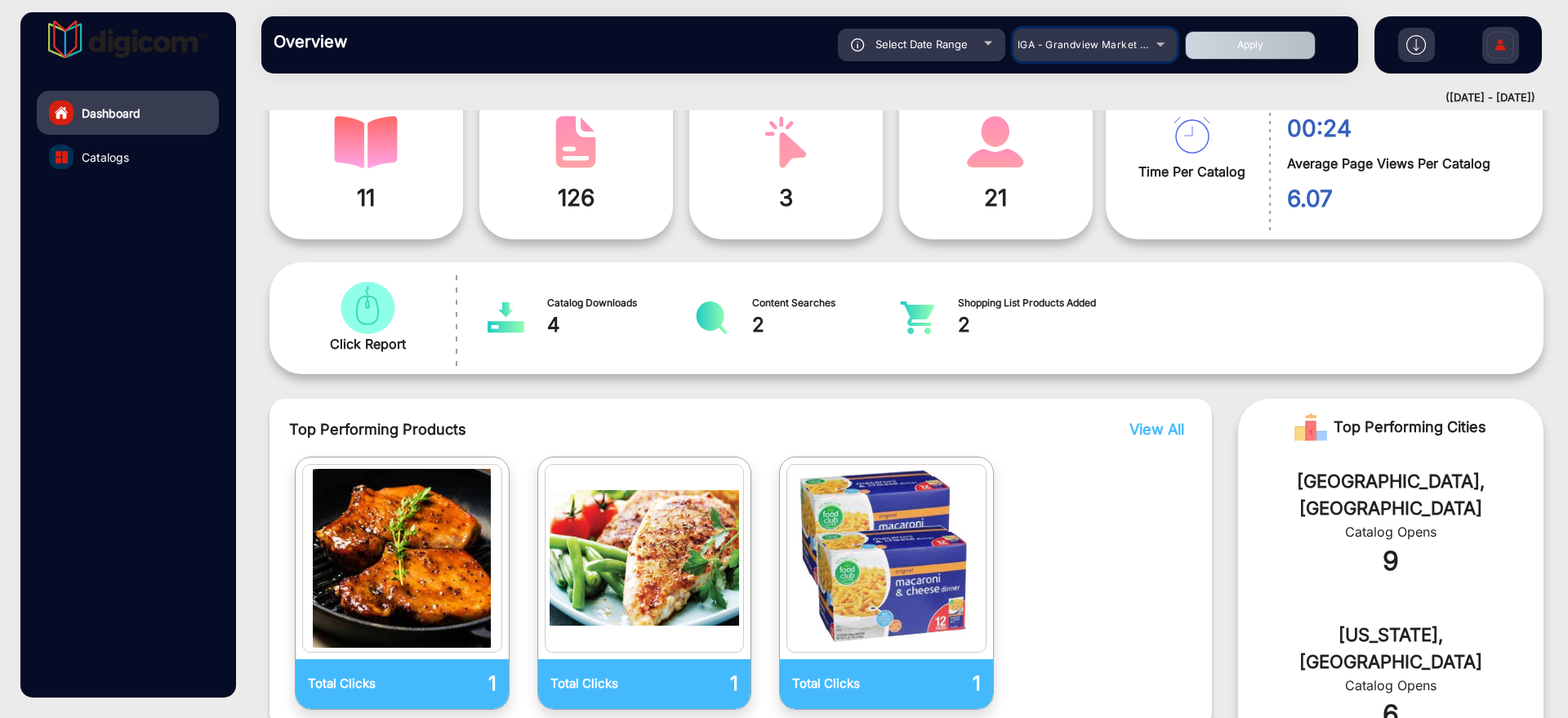
click at [1089, 42] on span "IGA - Grandview Market [GEOGRAPHIC_DATA][PERSON_NAME]" at bounding box center [1173, 44] width 311 height 12
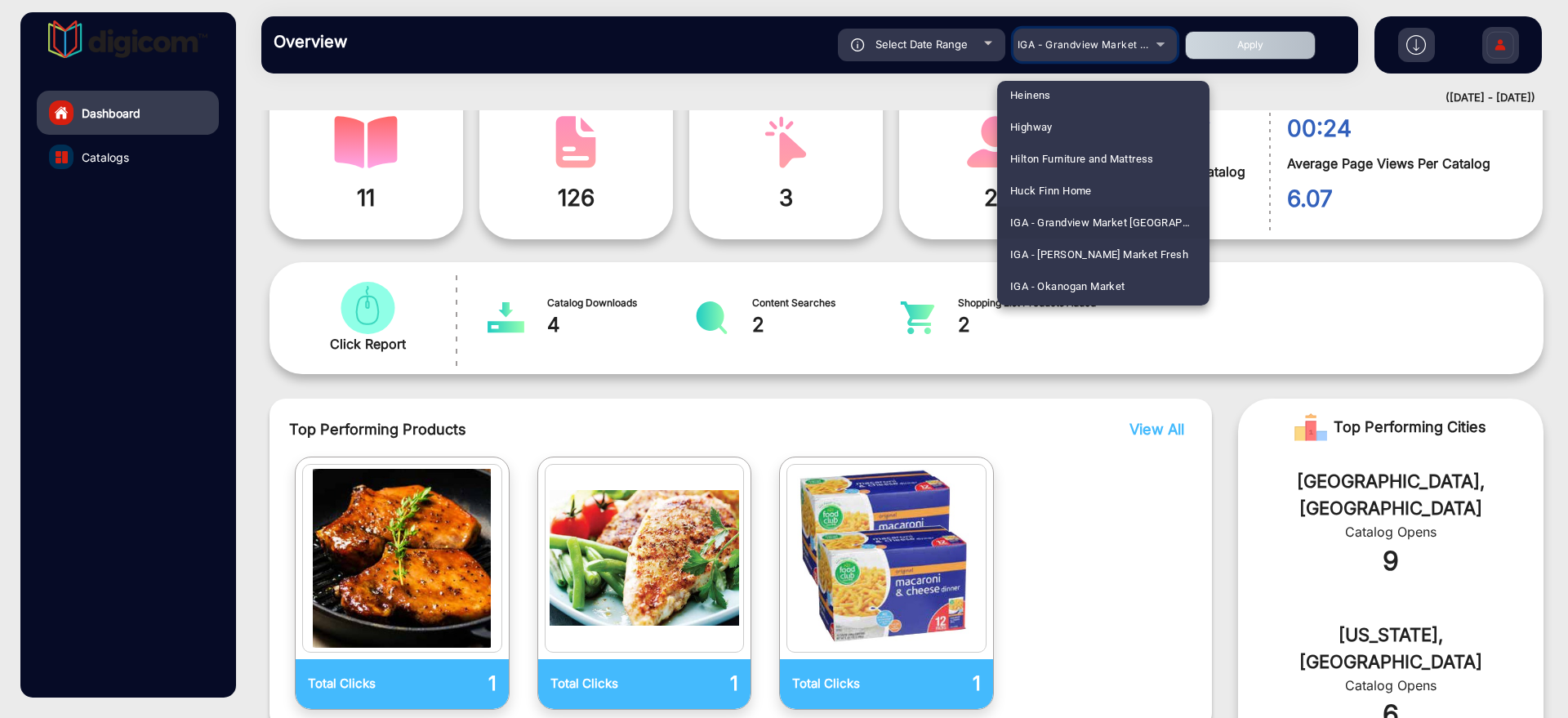
scroll to position [2432, 0]
click at [1083, 279] on span "IGA - Quincy Market" at bounding box center [1059, 282] width 99 height 32
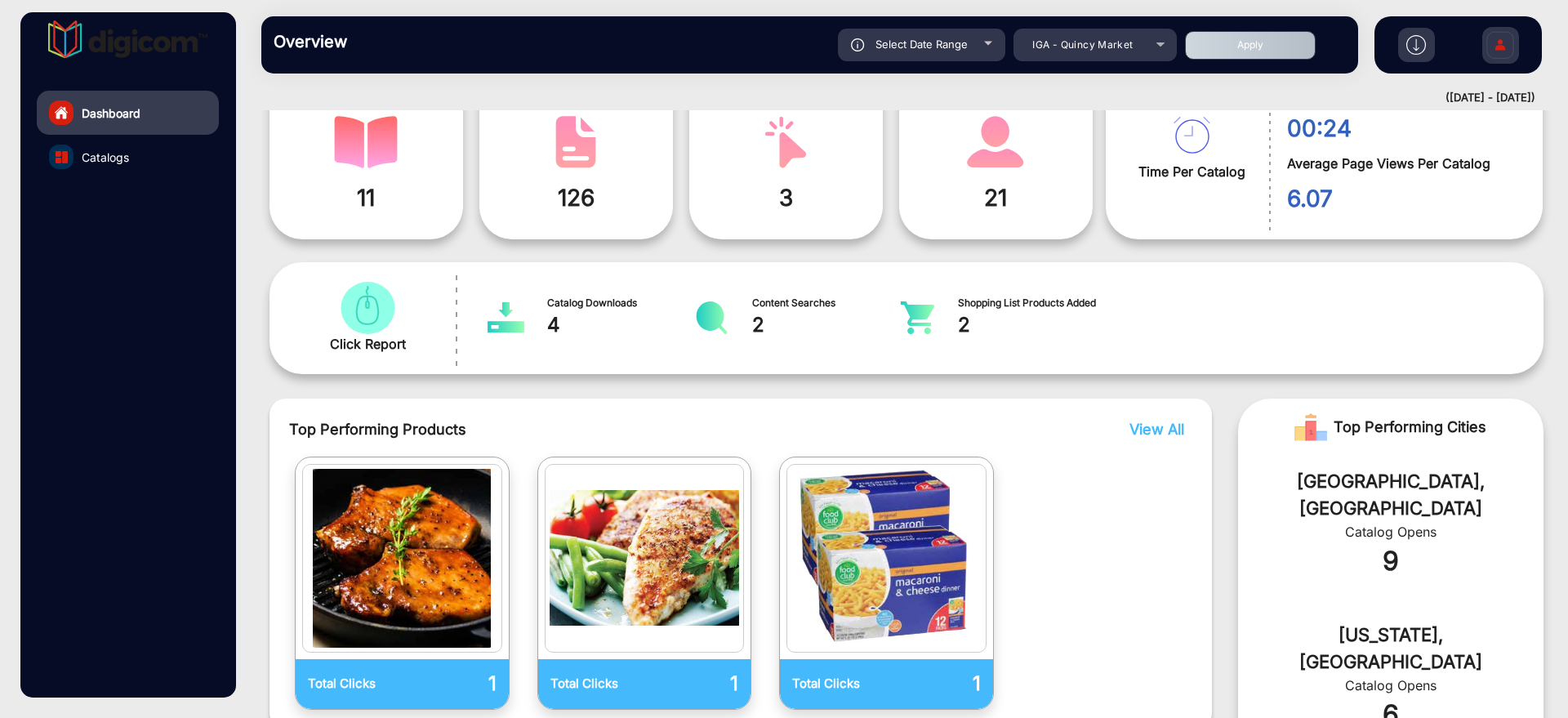
click at [1279, 50] on button "Apply" at bounding box center [1251, 45] width 131 height 29
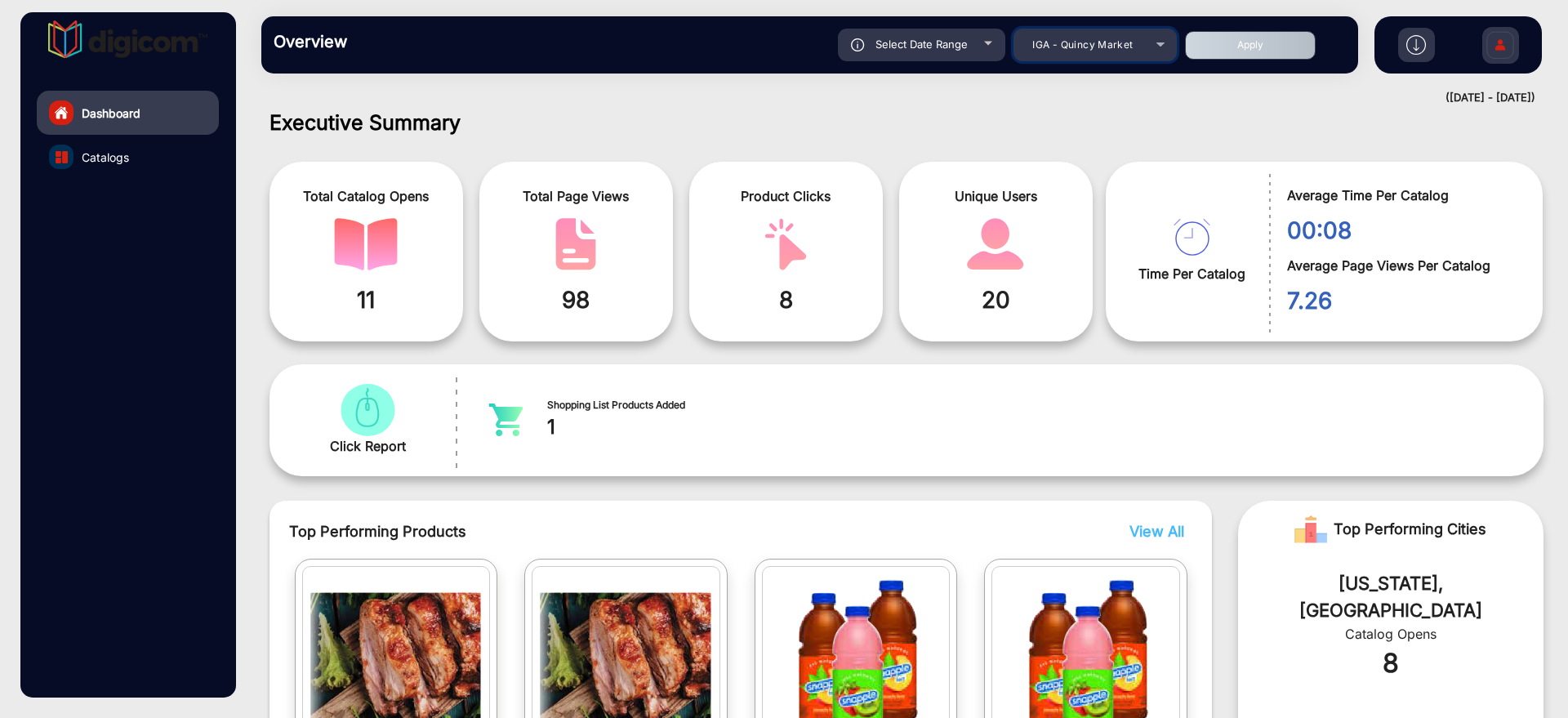
click at [1103, 52] on div "IGA - Quincy Market" at bounding box center [1083, 44] width 131 height 19
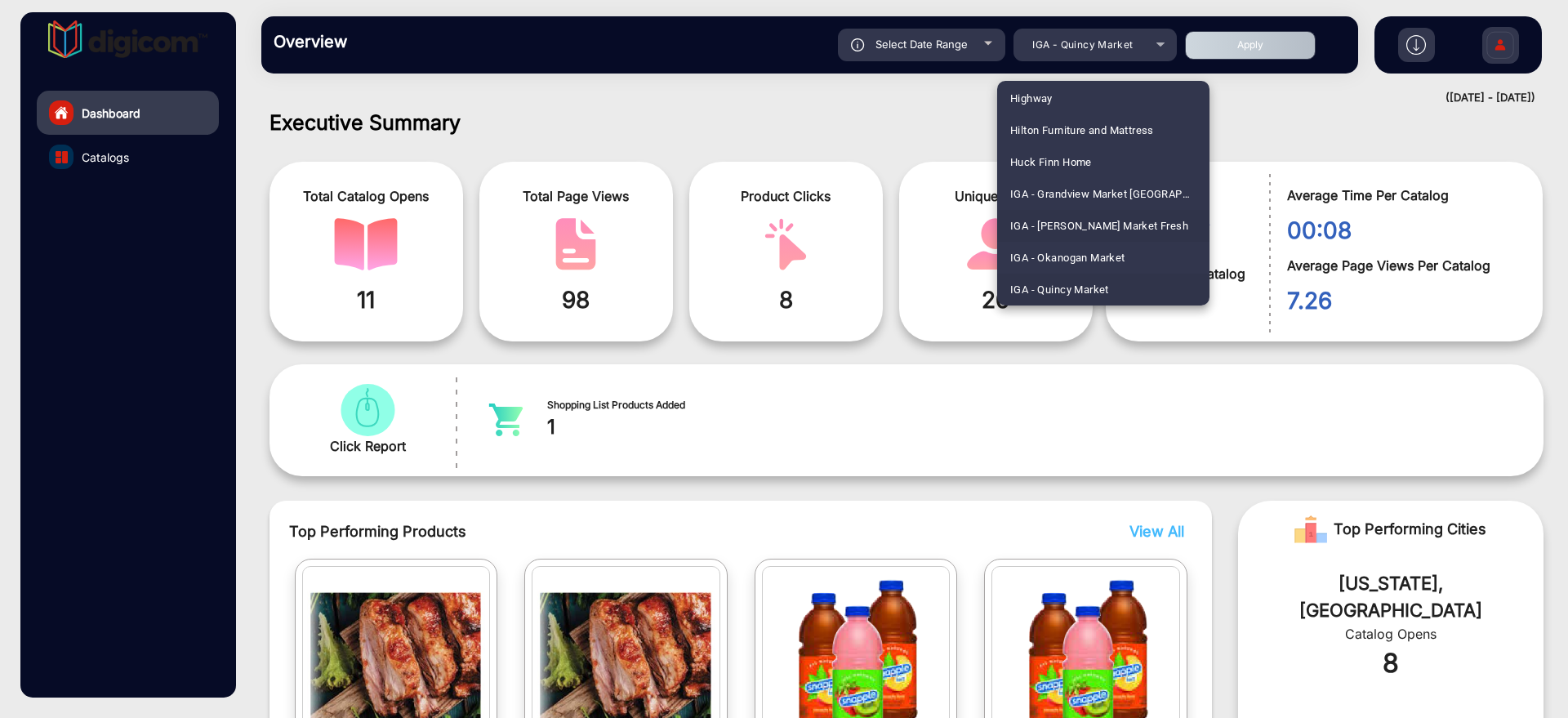
click at [1122, 227] on span "IGA - [PERSON_NAME] Market Fresh" at bounding box center [1099, 225] width 178 height 32
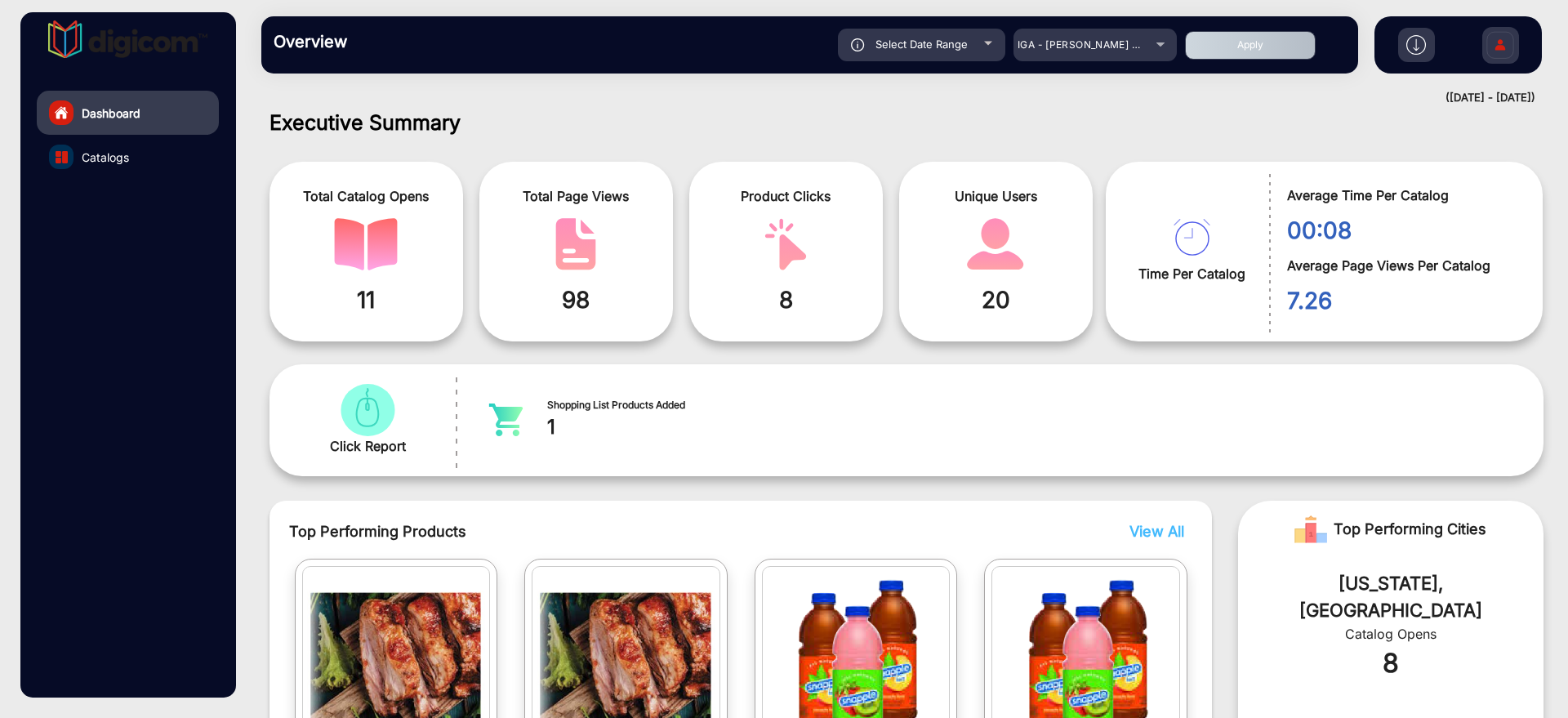
click at [1220, 46] on button "Apply" at bounding box center [1251, 45] width 131 height 29
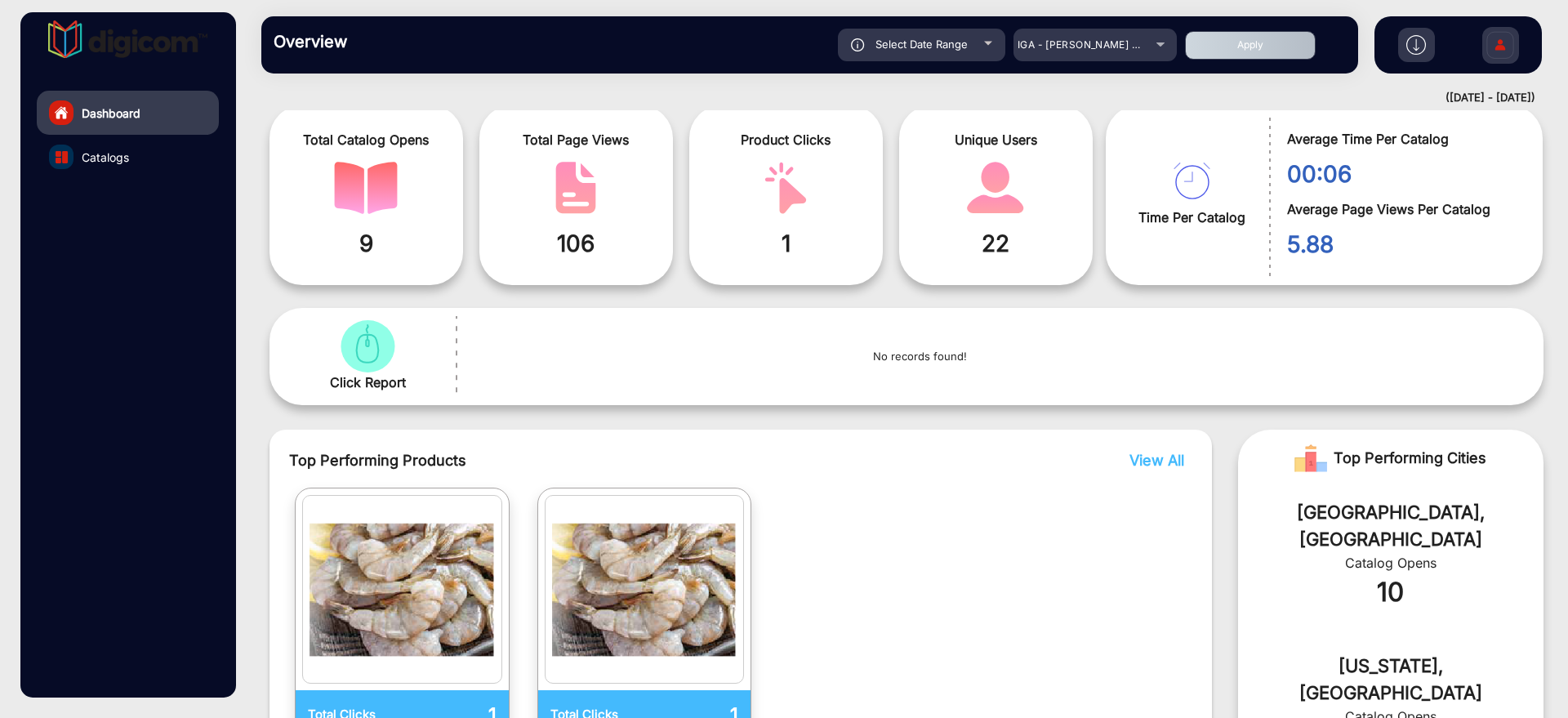
scroll to position [114, 0]
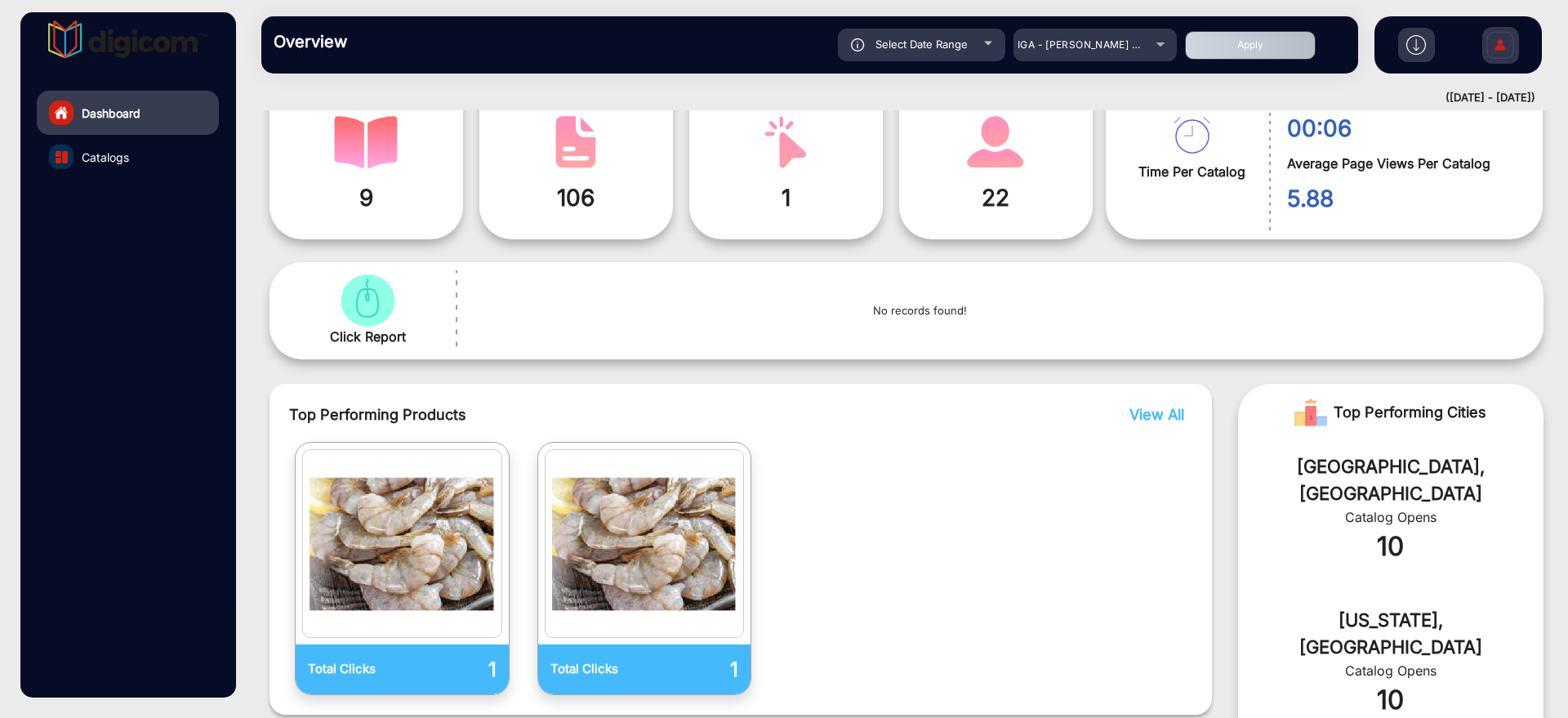
scroll to position [217, 0]
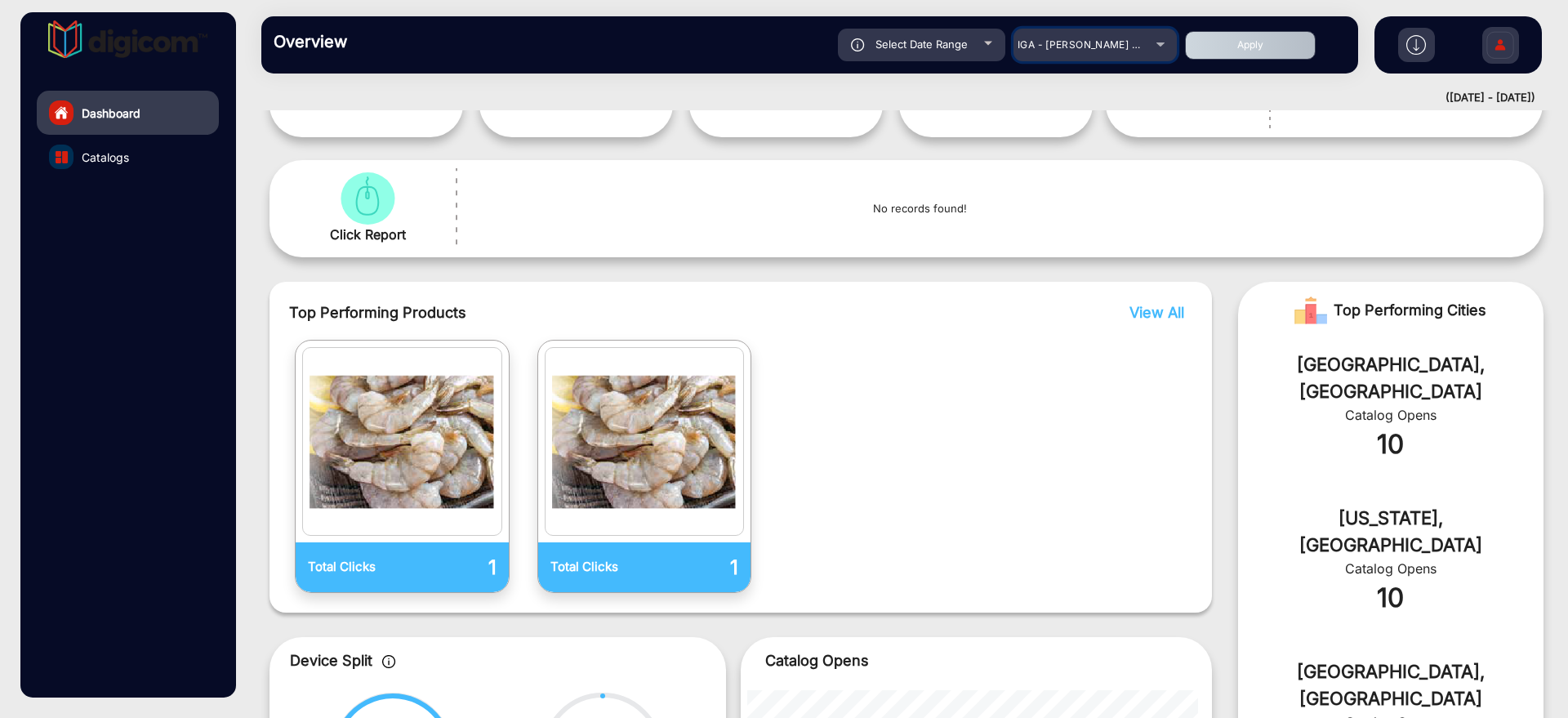
click at [1123, 42] on span "IGA - [PERSON_NAME] Market Fresh" at bounding box center [1107, 44] width 180 height 12
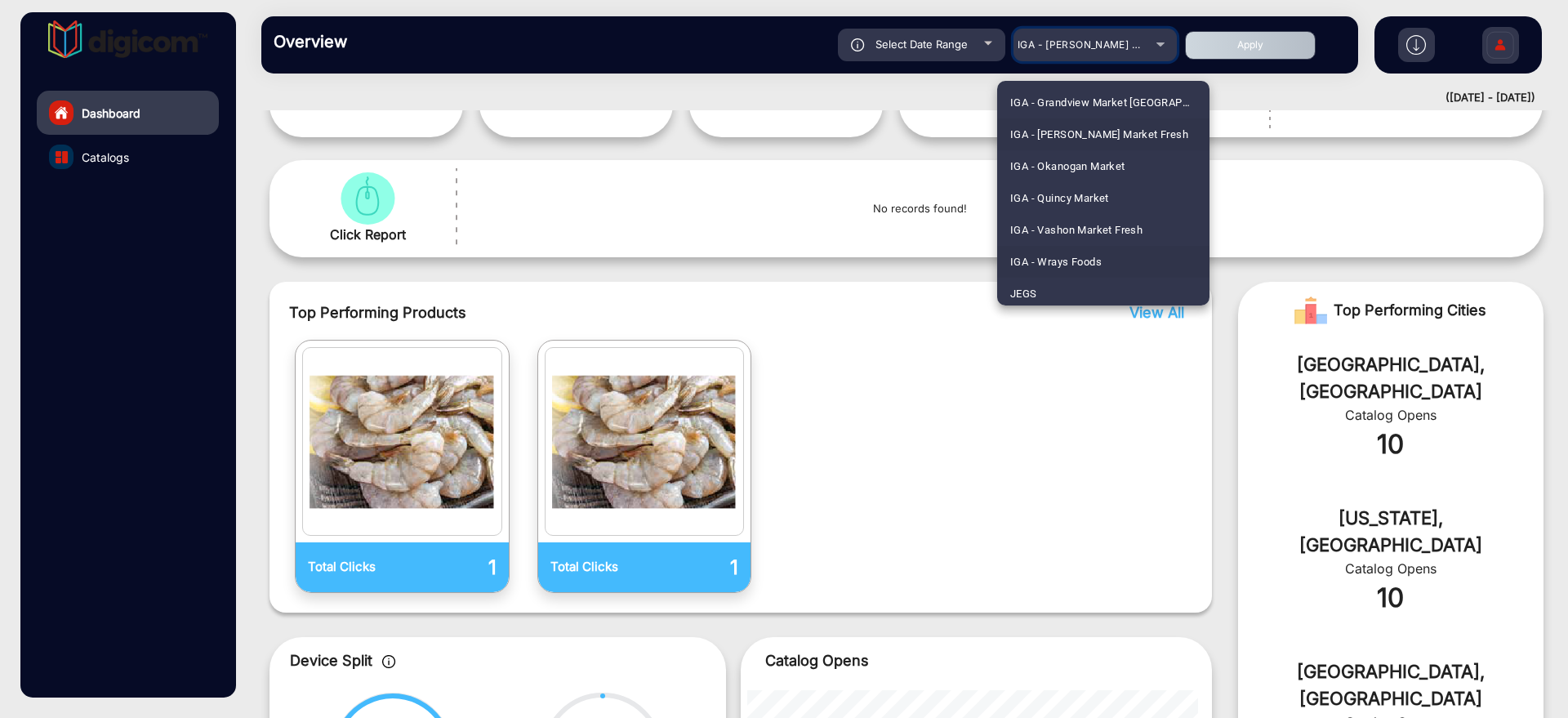
scroll to position [2567, 0]
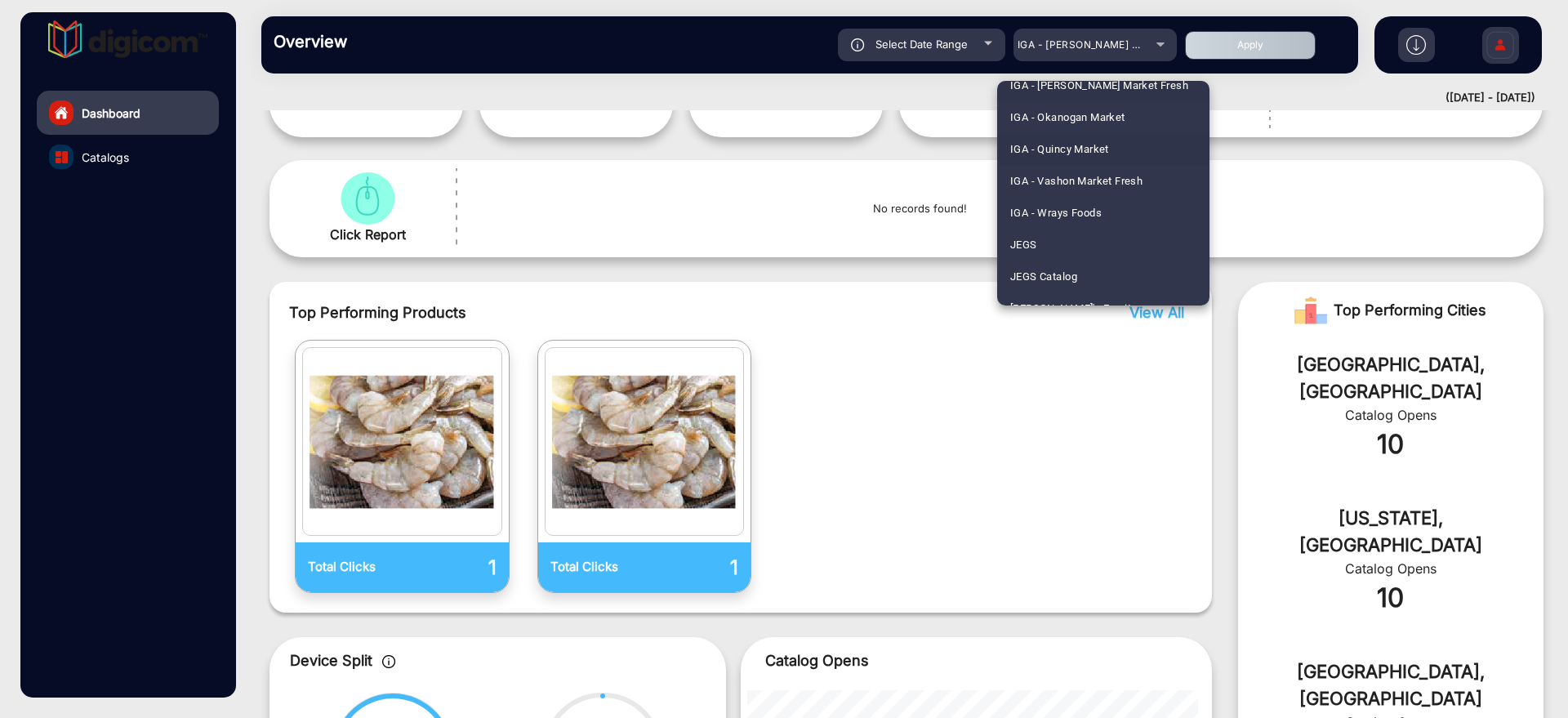
click at [1095, 138] on span "IGA - Quincy Market" at bounding box center [1059, 149] width 99 height 32
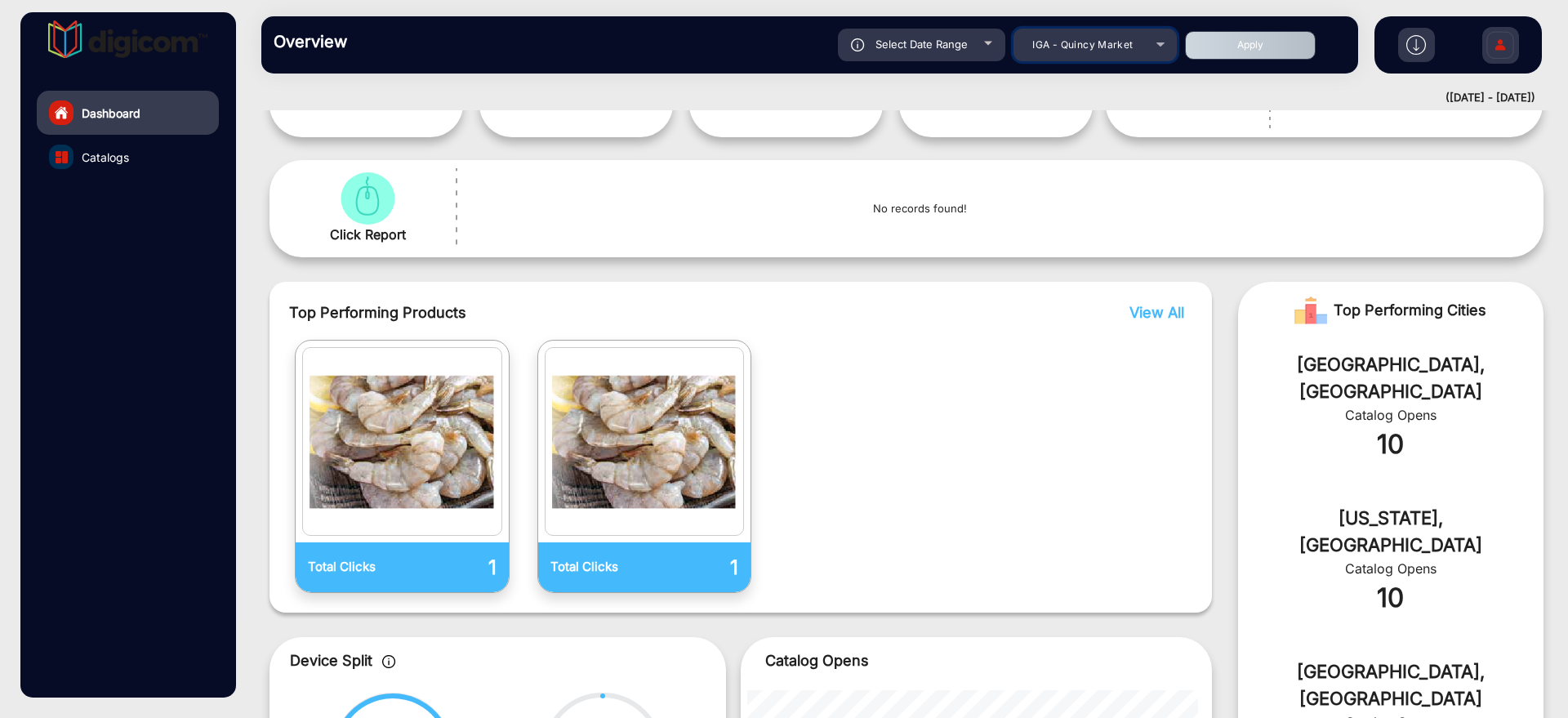
click at [1127, 31] on mat-select "IGA - Quincy Market" at bounding box center [1095, 44] width 163 height 32
click at [1144, 39] on div "IGA - Quincy Market" at bounding box center [1083, 44] width 131 height 19
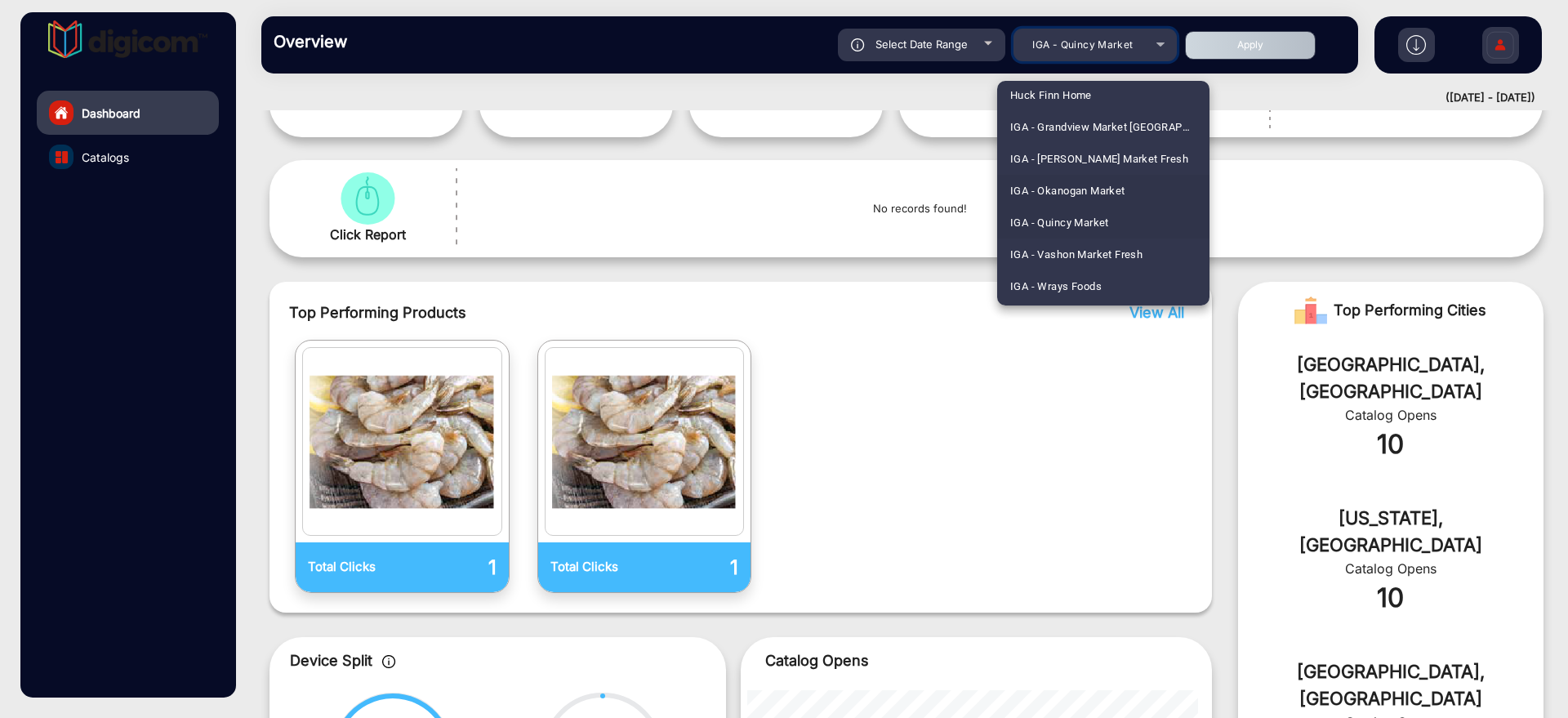
scroll to position [2528, 0]
click at [1105, 223] on span "IGA - Vashon Market Fresh" at bounding box center [1076, 219] width 132 height 32
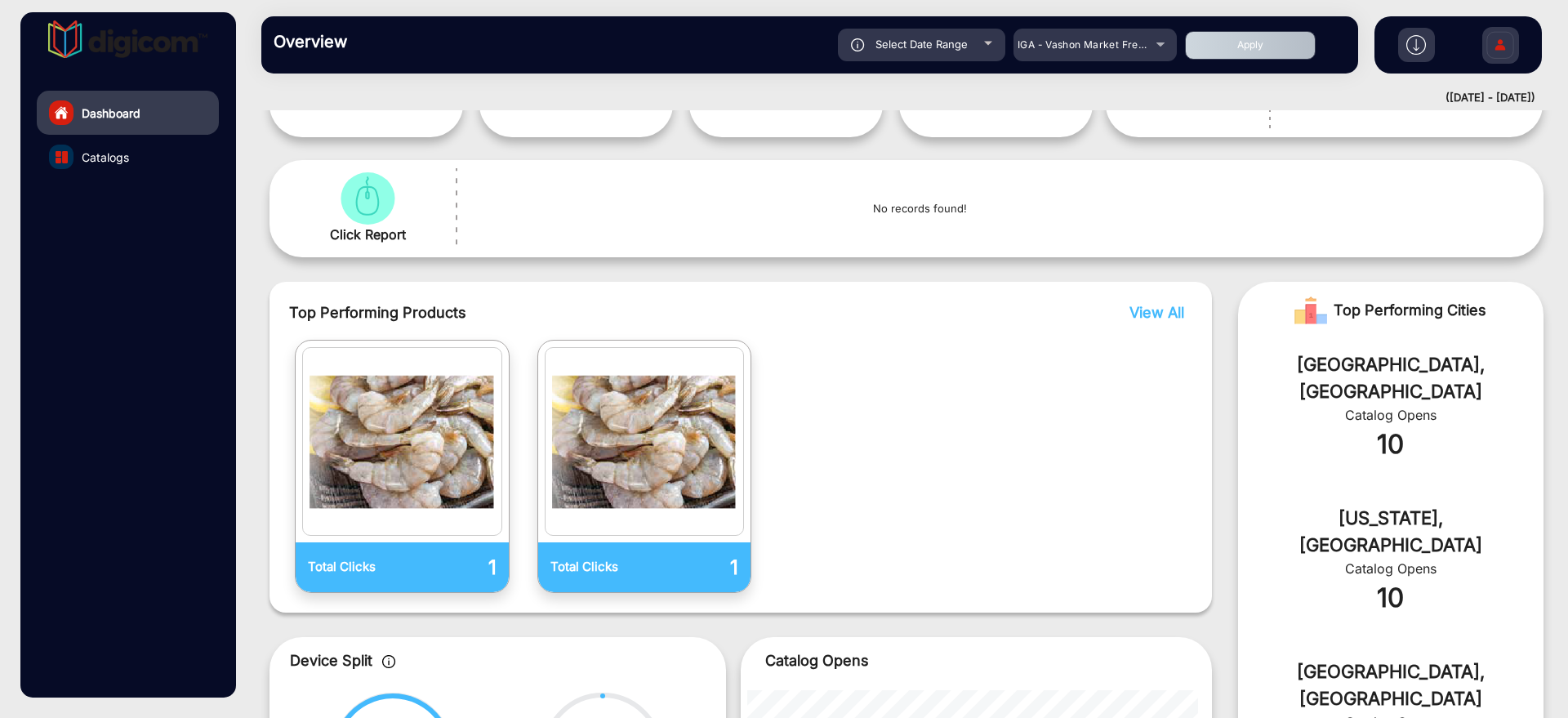
click at [1230, 52] on button "Apply" at bounding box center [1251, 45] width 131 height 29
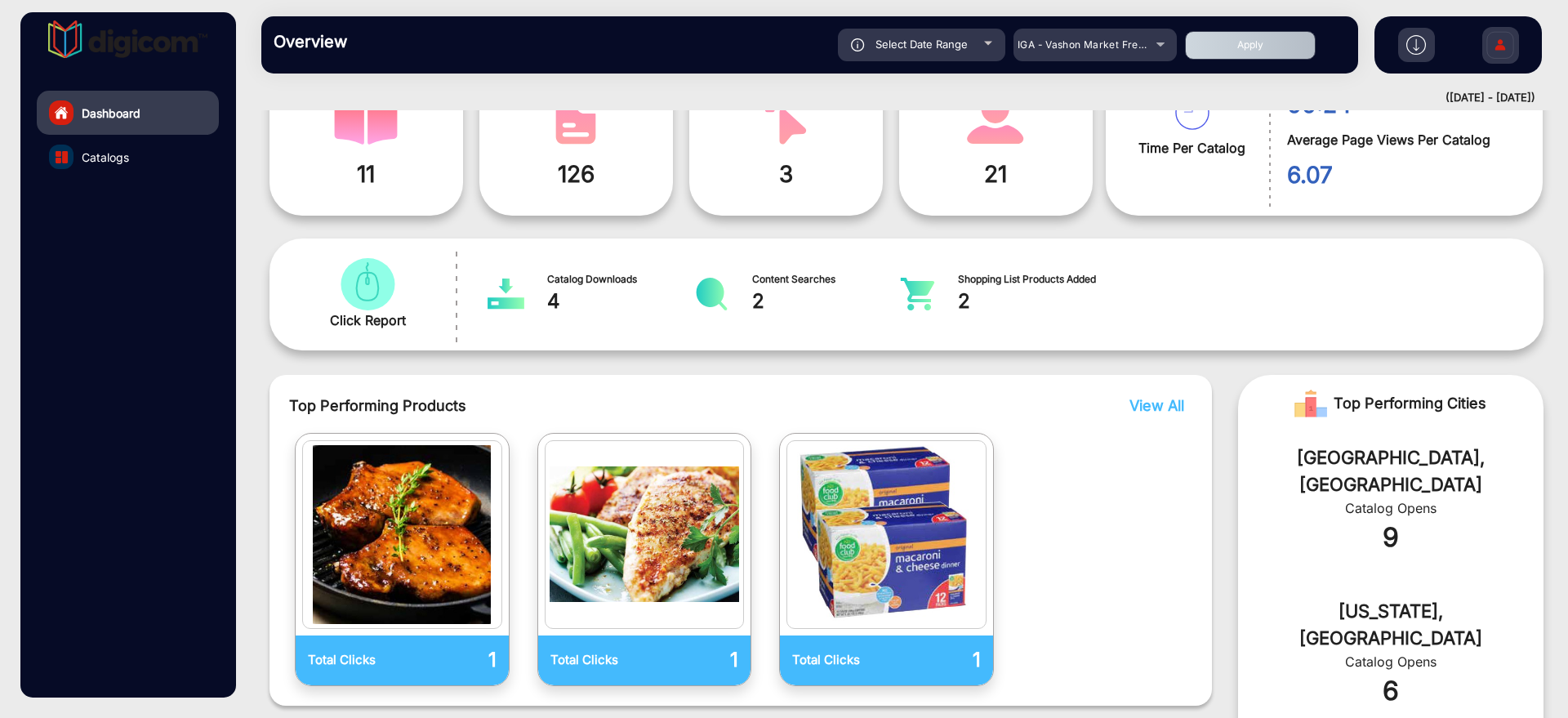
scroll to position [0, 0]
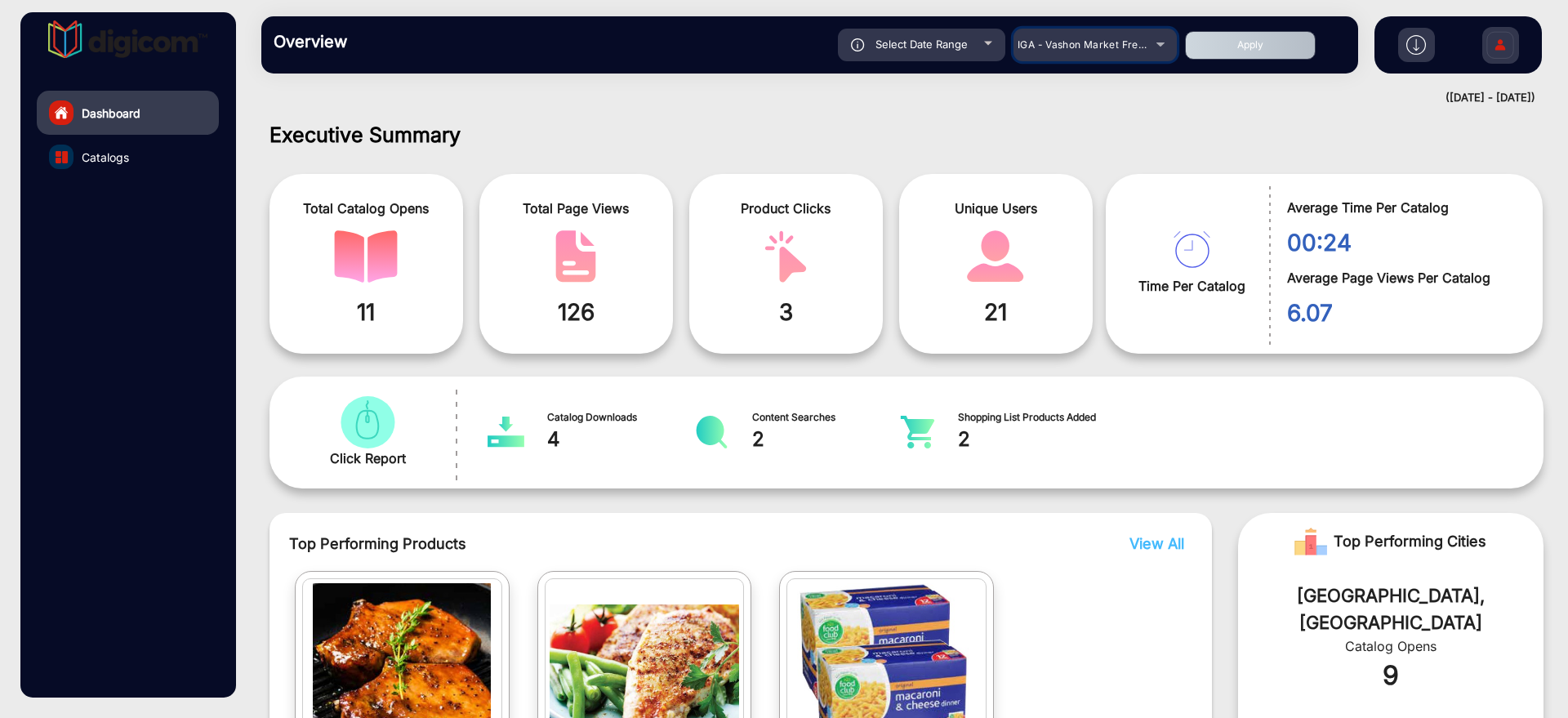
click at [1054, 54] on div "IGA - Vashon Market Fresh" at bounding box center [1083, 44] width 131 height 19
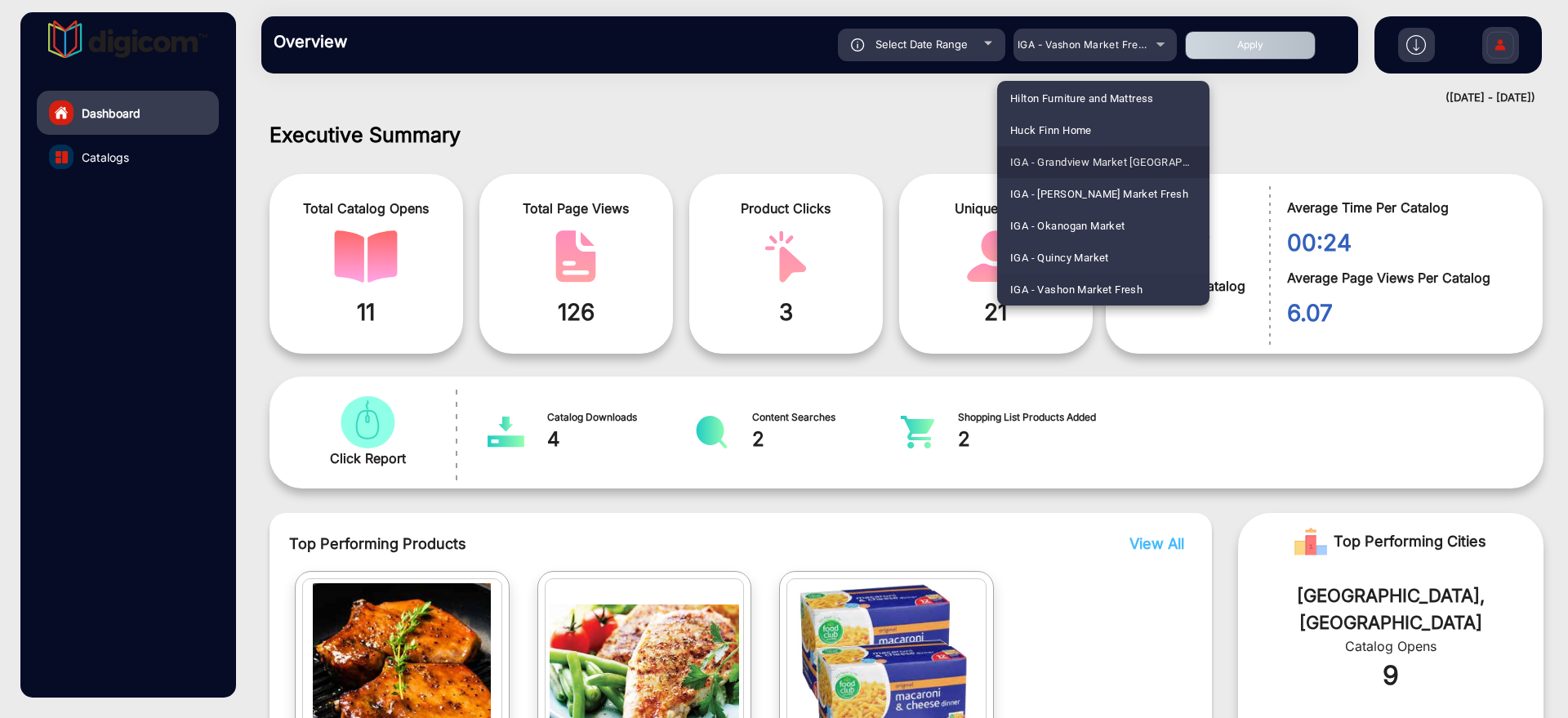
click at [1121, 162] on span "IGA - Grandview Market [GEOGRAPHIC_DATA][PERSON_NAME]" at bounding box center [1104, 162] width 186 height 32
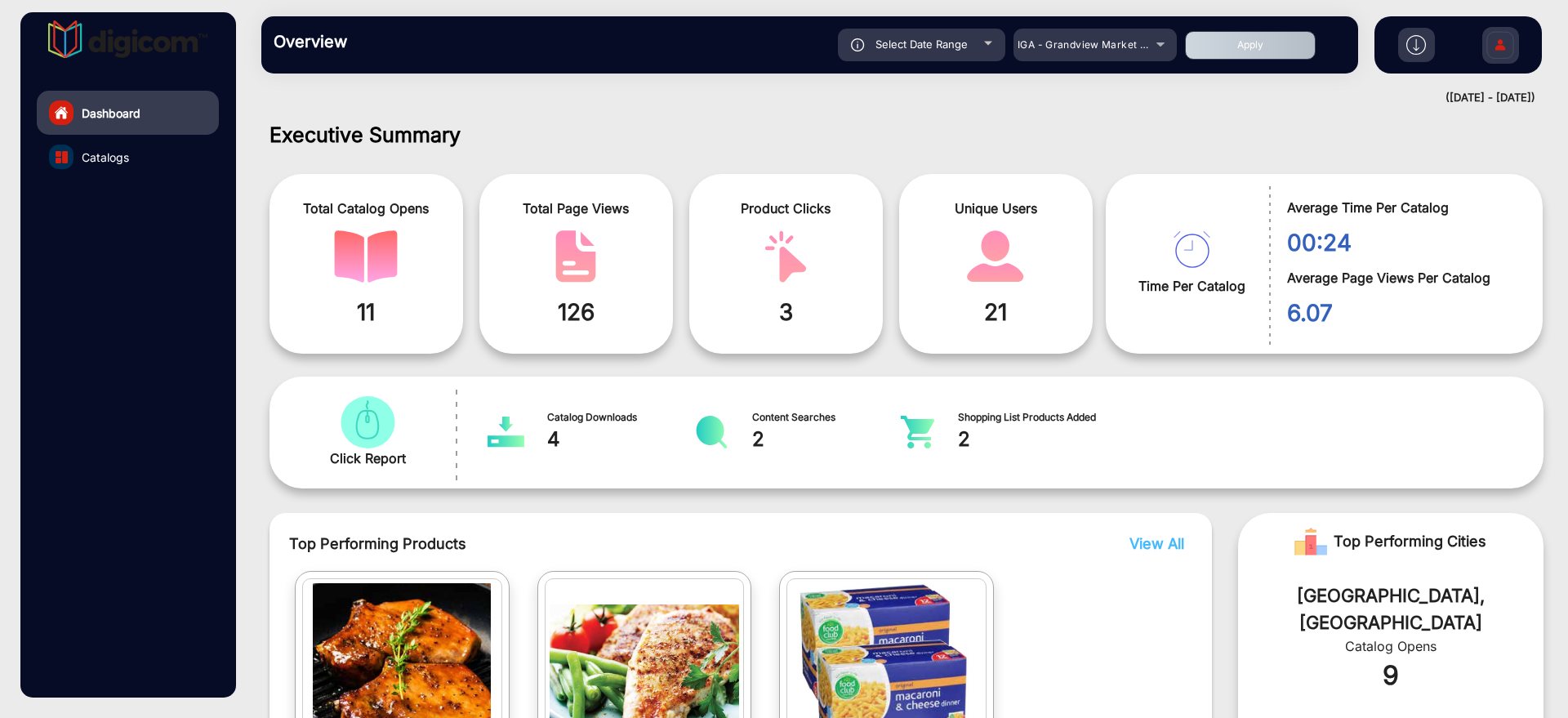
click at [1269, 45] on button "Apply" at bounding box center [1251, 45] width 131 height 29
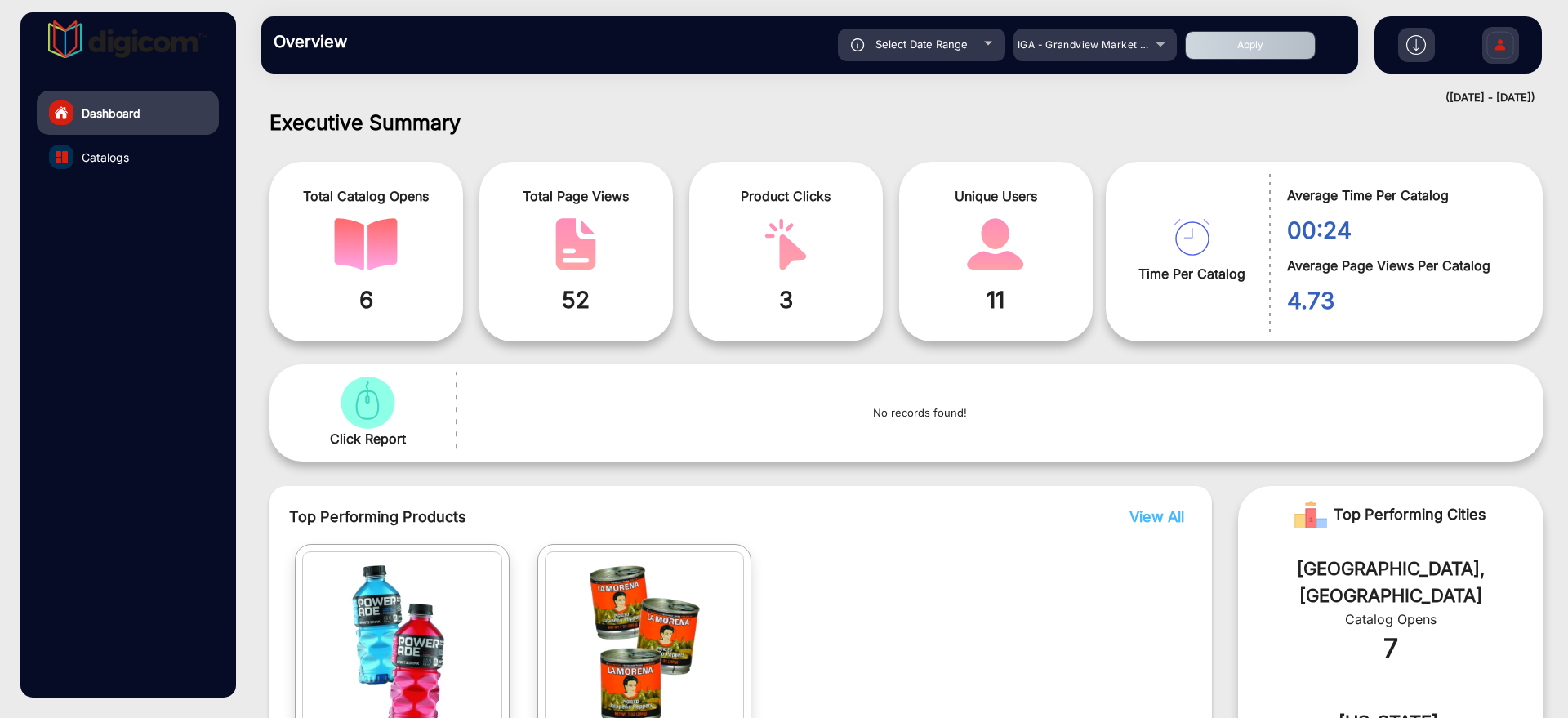
scroll to position [318, 0]
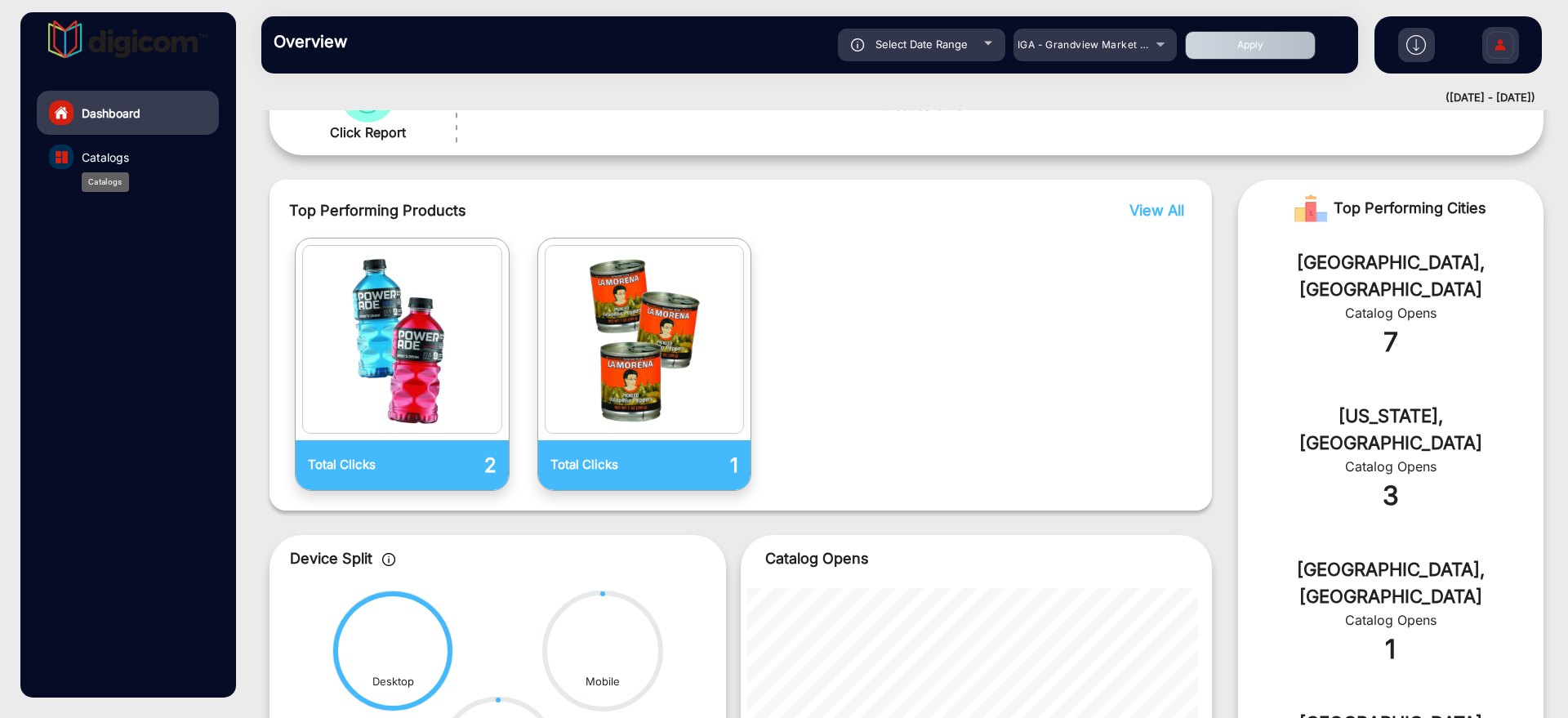
click at [104, 163] on span "Catalogs" at bounding box center [104, 157] width 47 height 18
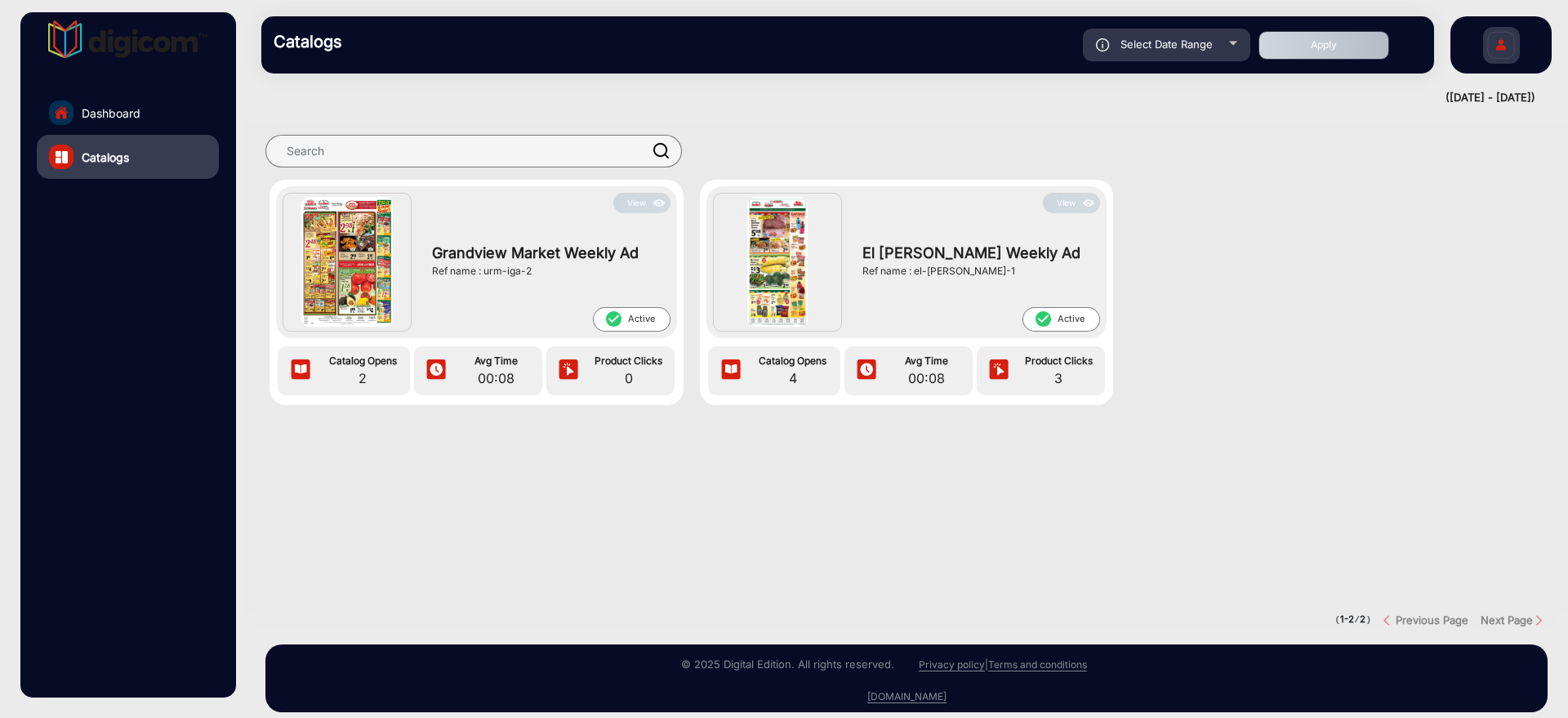
click at [633, 206] on button "View" at bounding box center [642, 203] width 57 height 20
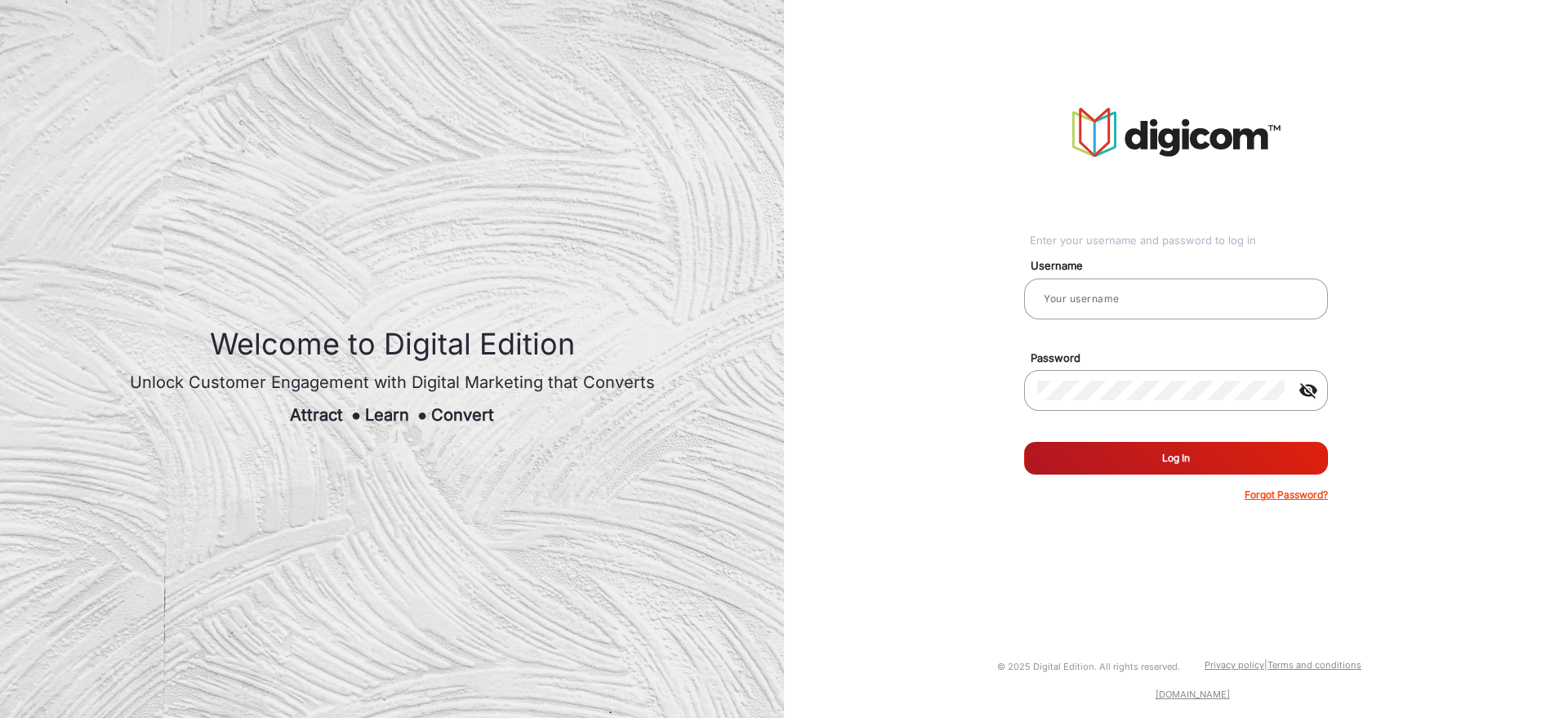
type input "[PERSON_NAME]"
click at [1125, 449] on button "Log In" at bounding box center [1176, 458] width 304 height 32
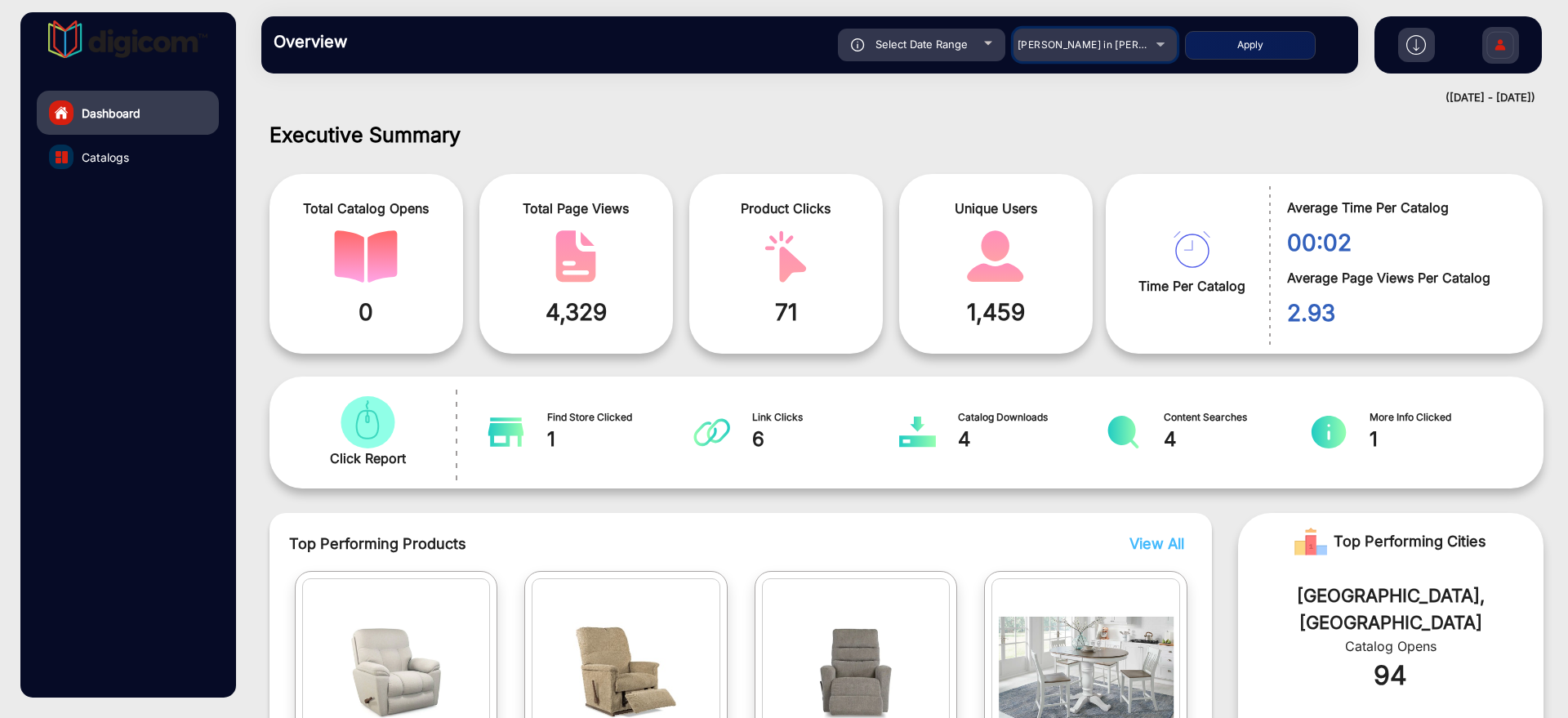
click at [1100, 46] on span "[PERSON_NAME] in [PERSON_NAME]" at bounding box center [1108, 44] width 181 height 12
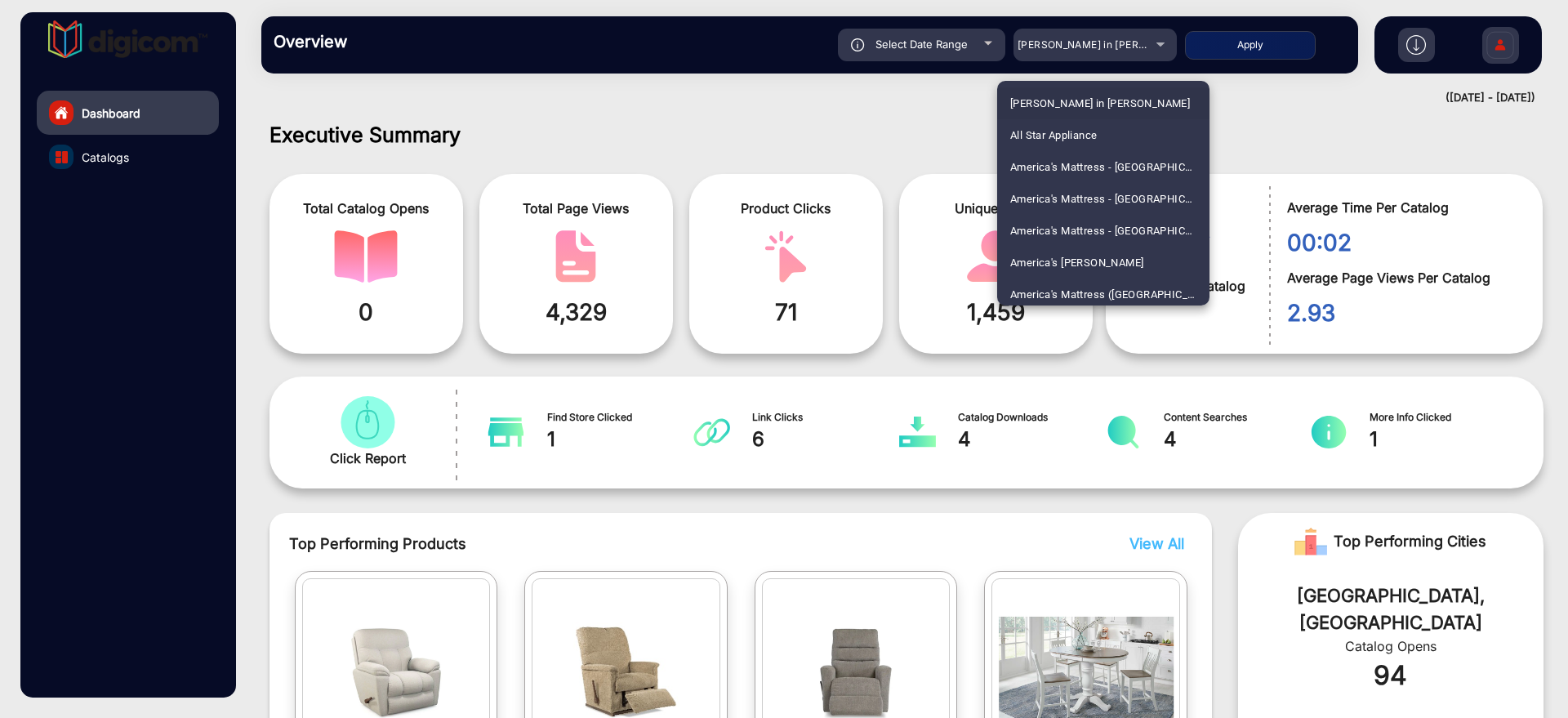
click at [1100, 46] on div at bounding box center [784, 359] width 1568 height 718
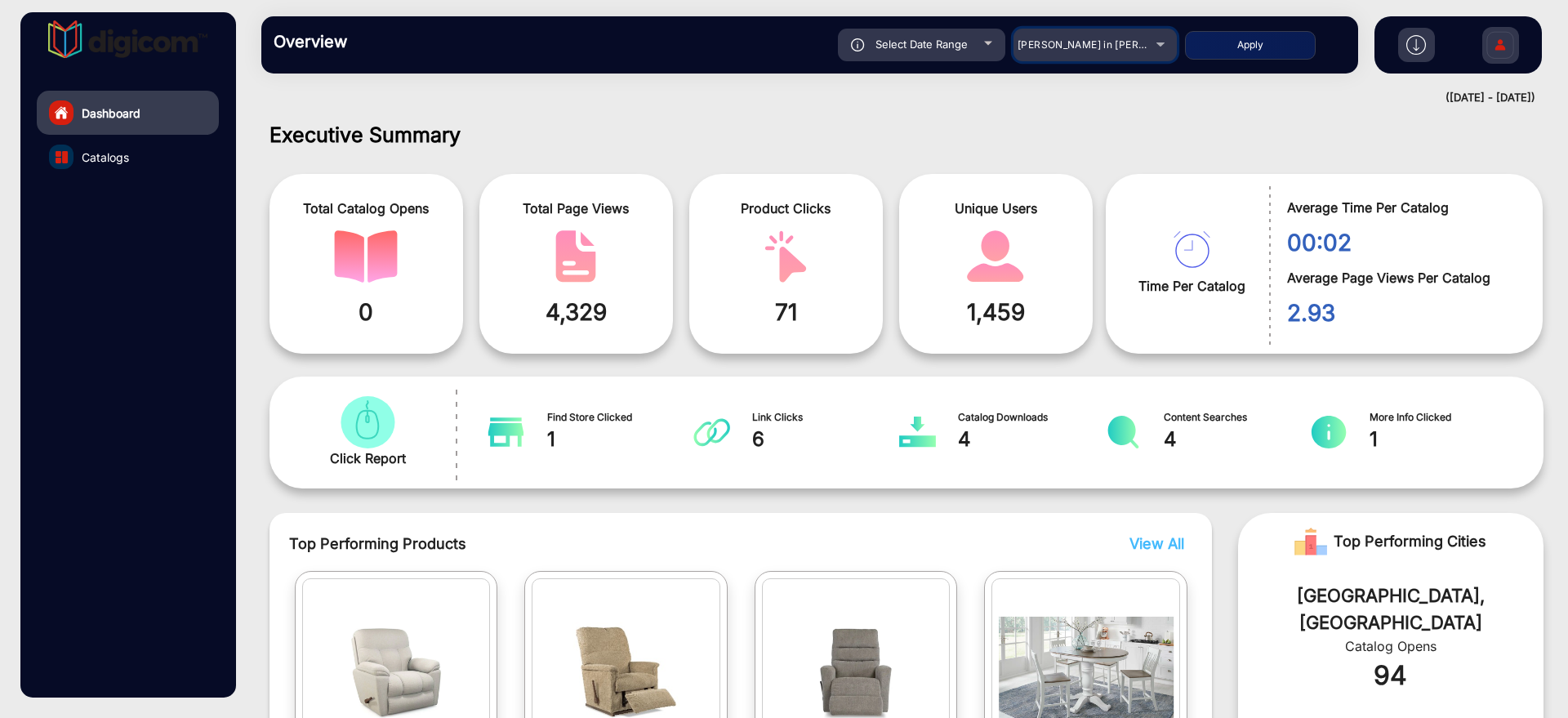
click at [1100, 46] on span "[PERSON_NAME] in [PERSON_NAME]" at bounding box center [1108, 44] width 181 height 12
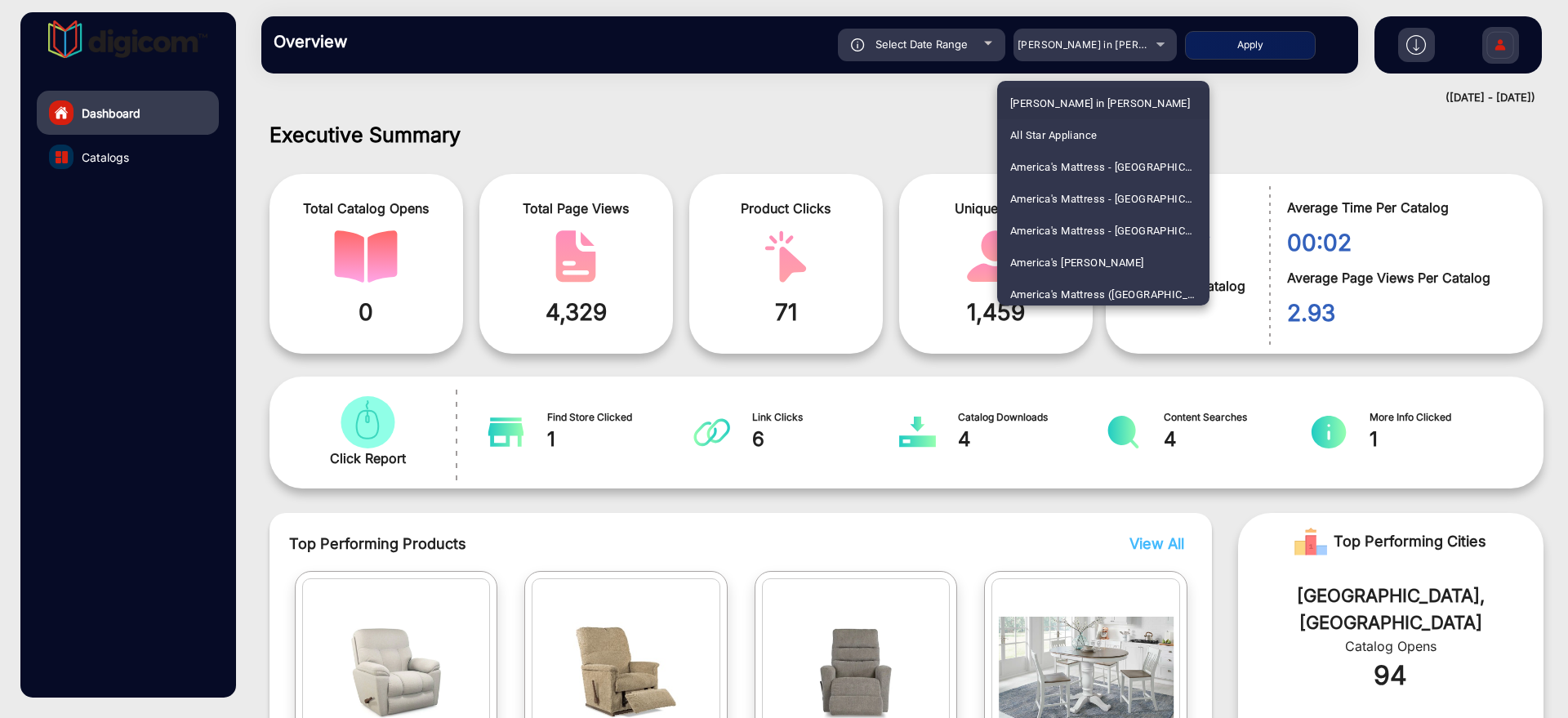
click at [949, 120] on div at bounding box center [784, 359] width 1568 height 718
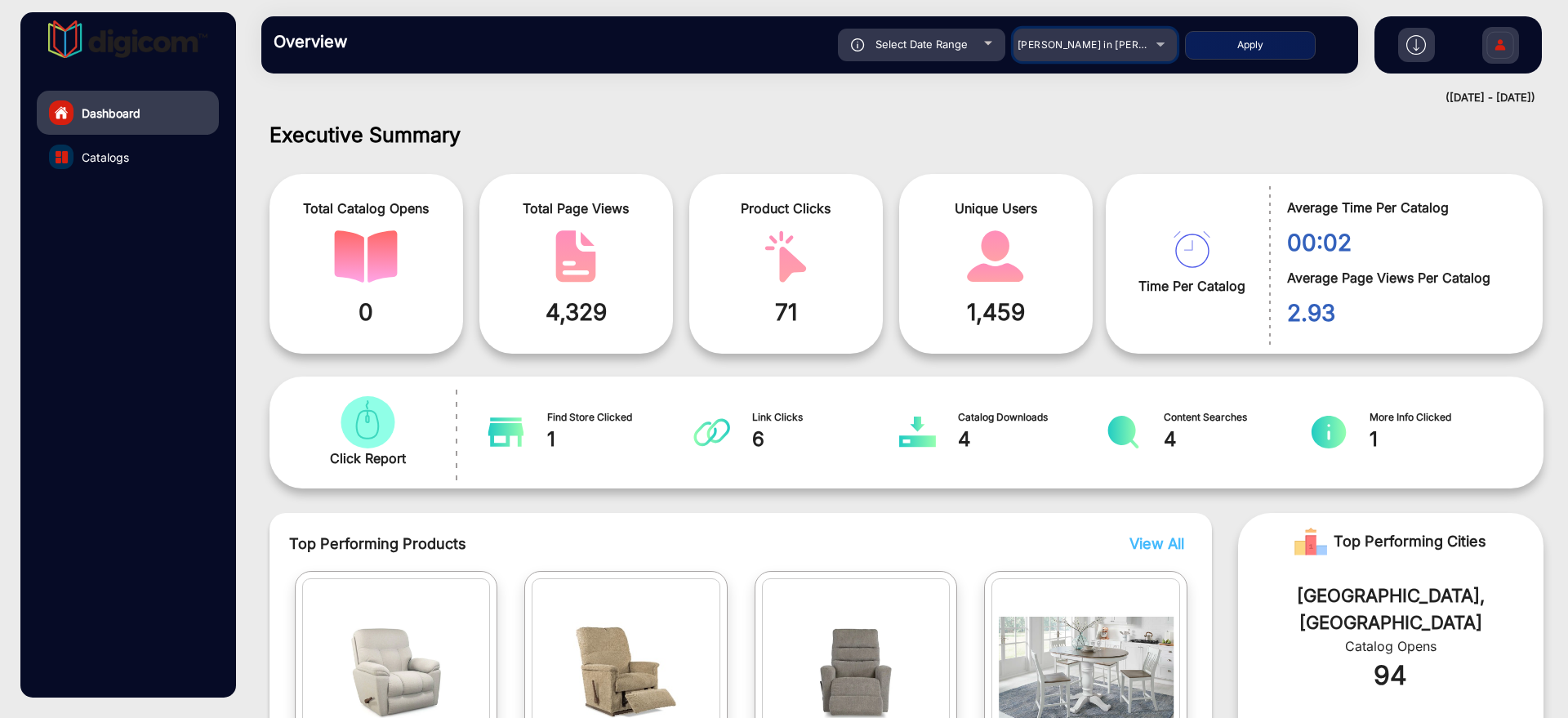
click at [1081, 47] on span "[PERSON_NAME] in [PERSON_NAME]" at bounding box center [1108, 44] width 181 height 12
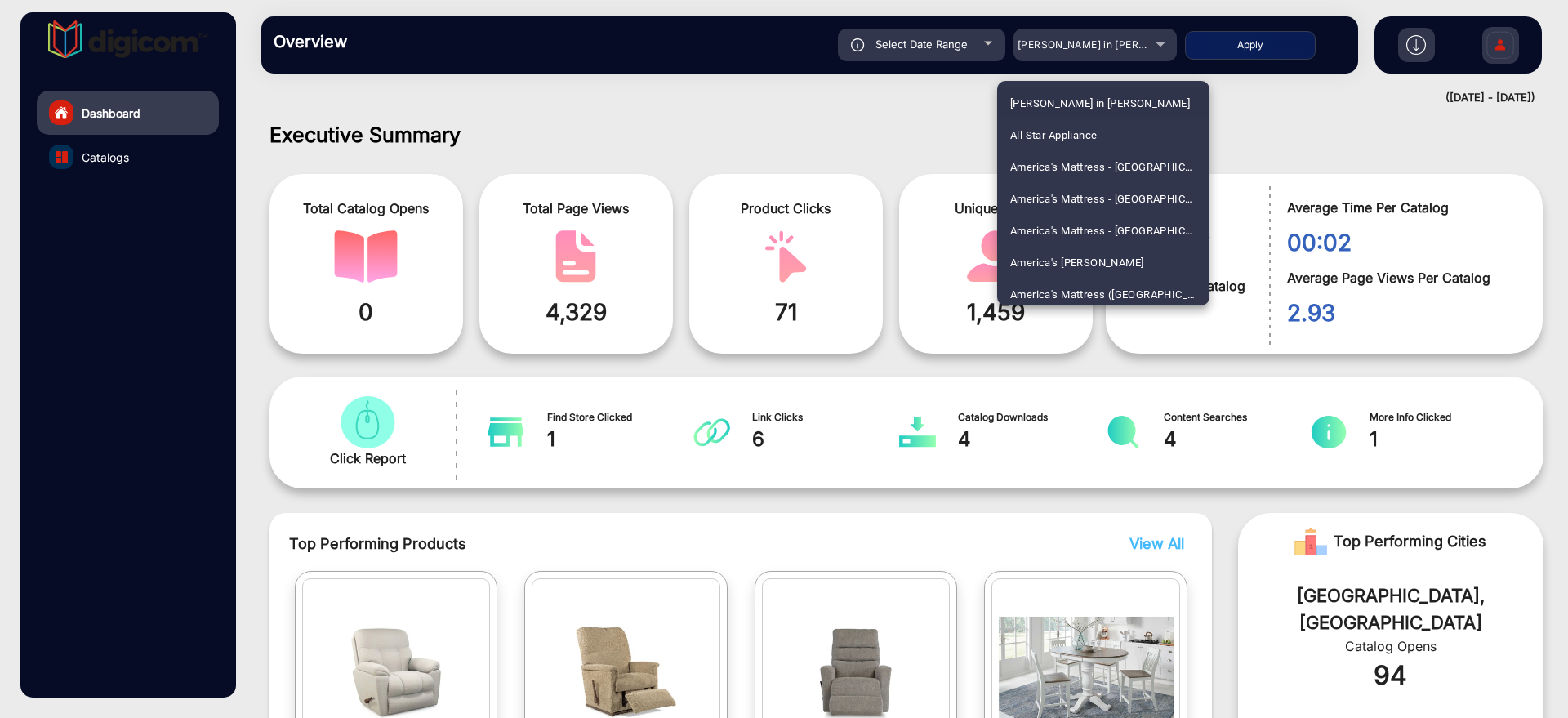
click at [1081, 47] on div at bounding box center [784, 359] width 1568 height 718
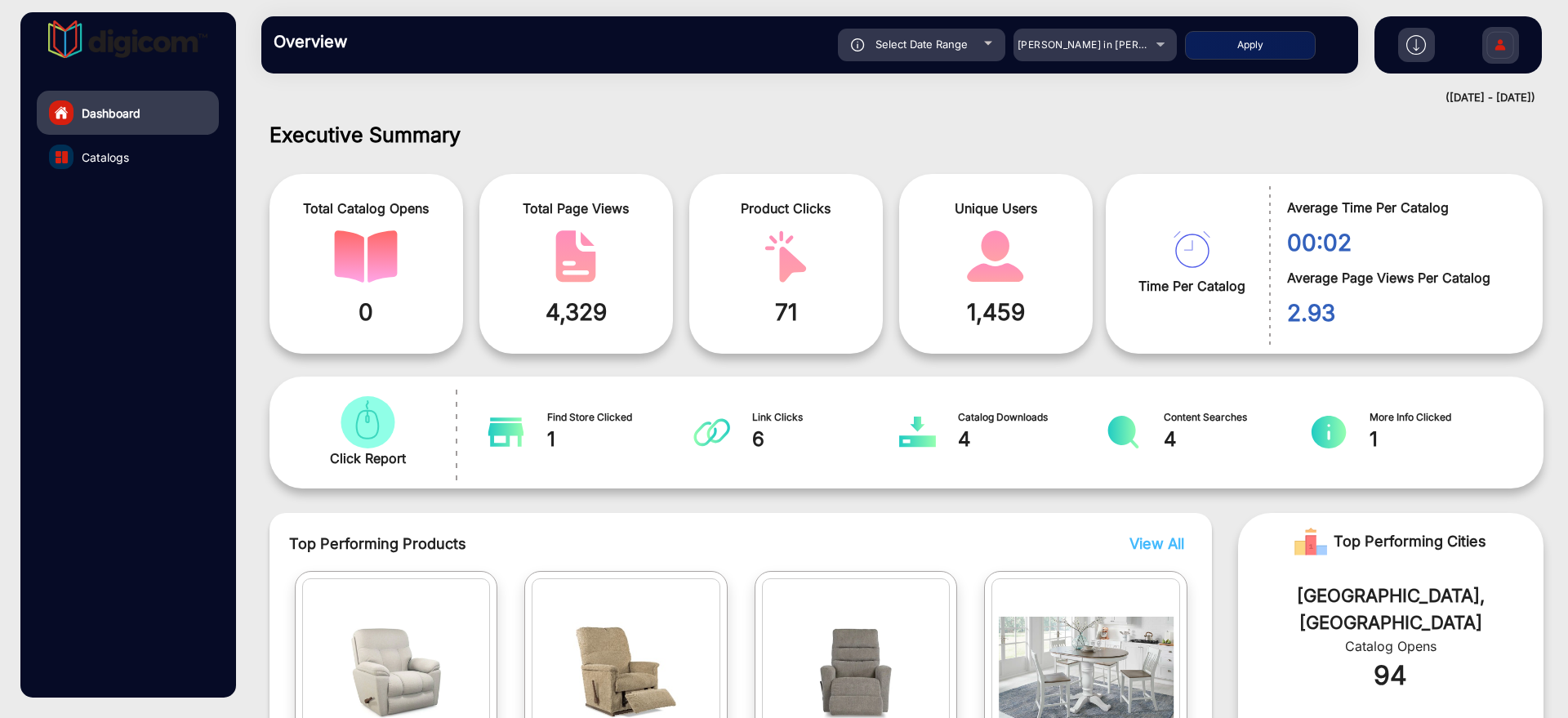
click at [582, 323] on span "4,329" at bounding box center [576, 311] width 169 height 34
click at [798, 326] on span "71" at bounding box center [785, 311] width 169 height 34
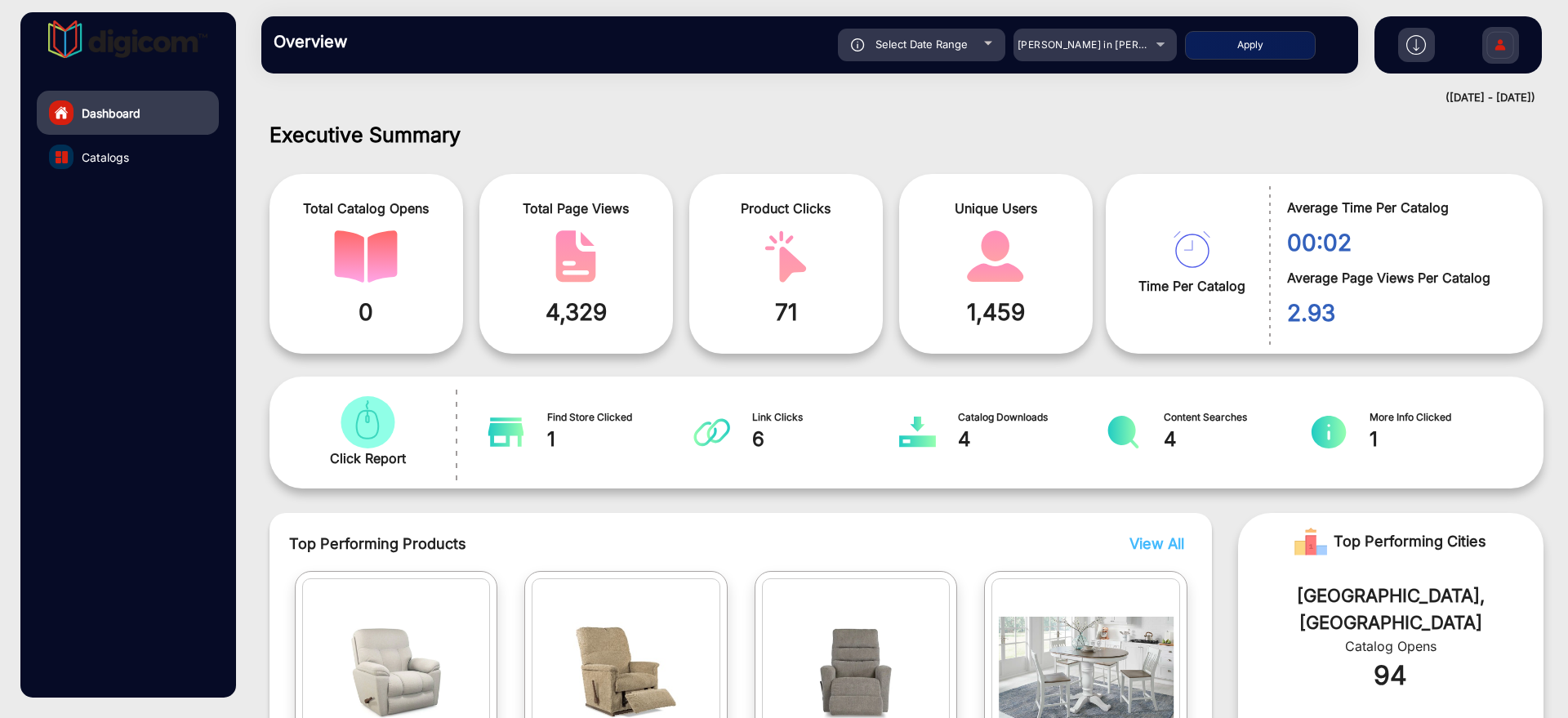
click at [789, 325] on span "71" at bounding box center [785, 311] width 169 height 34
click at [978, 315] on span "1,459" at bounding box center [996, 311] width 169 height 34
click at [1302, 308] on span "2.93" at bounding box center [1403, 312] width 231 height 34
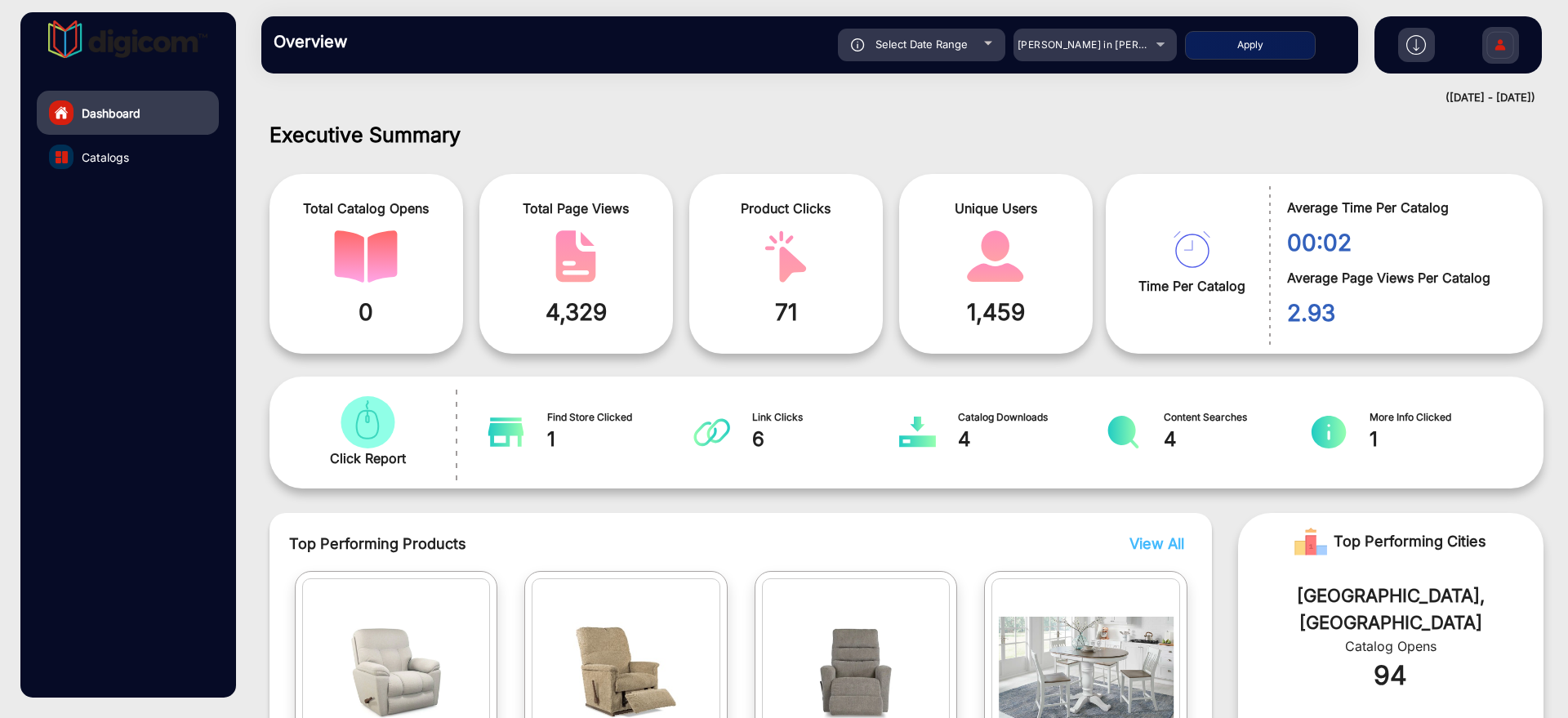
click at [1302, 308] on span "2.93" at bounding box center [1403, 312] width 231 height 34
click at [1341, 245] on span "00:02" at bounding box center [1403, 242] width 231 height 34
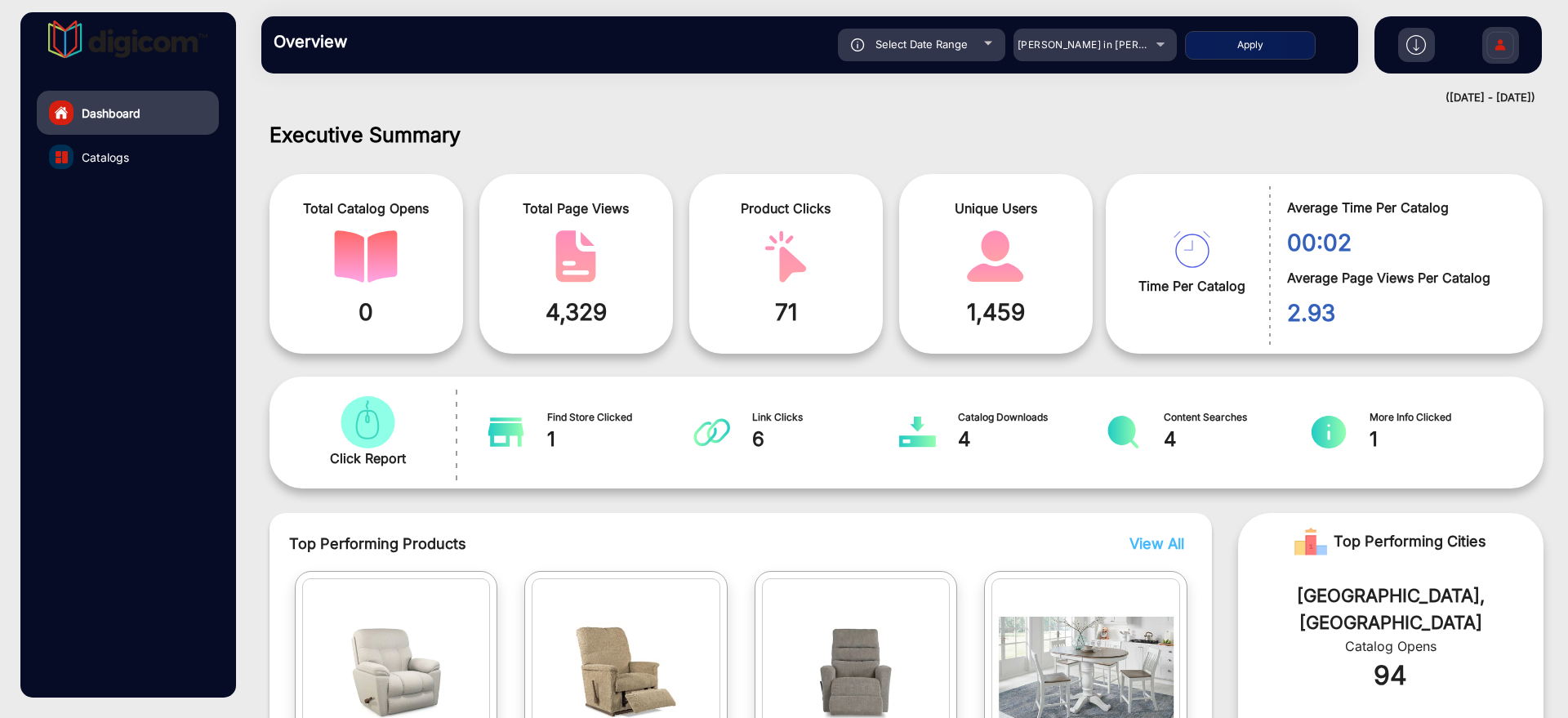
click at [1305, 316] on span "2.93" at bounding box center [1403, 312] width 231 height 34
click at [1011, 318] on span "1,459" at bounding box center [996, 311] width 169 height 34
click at [1282, 319] on div "2.93" at bounding box center [1394, 309] width 249 height 42
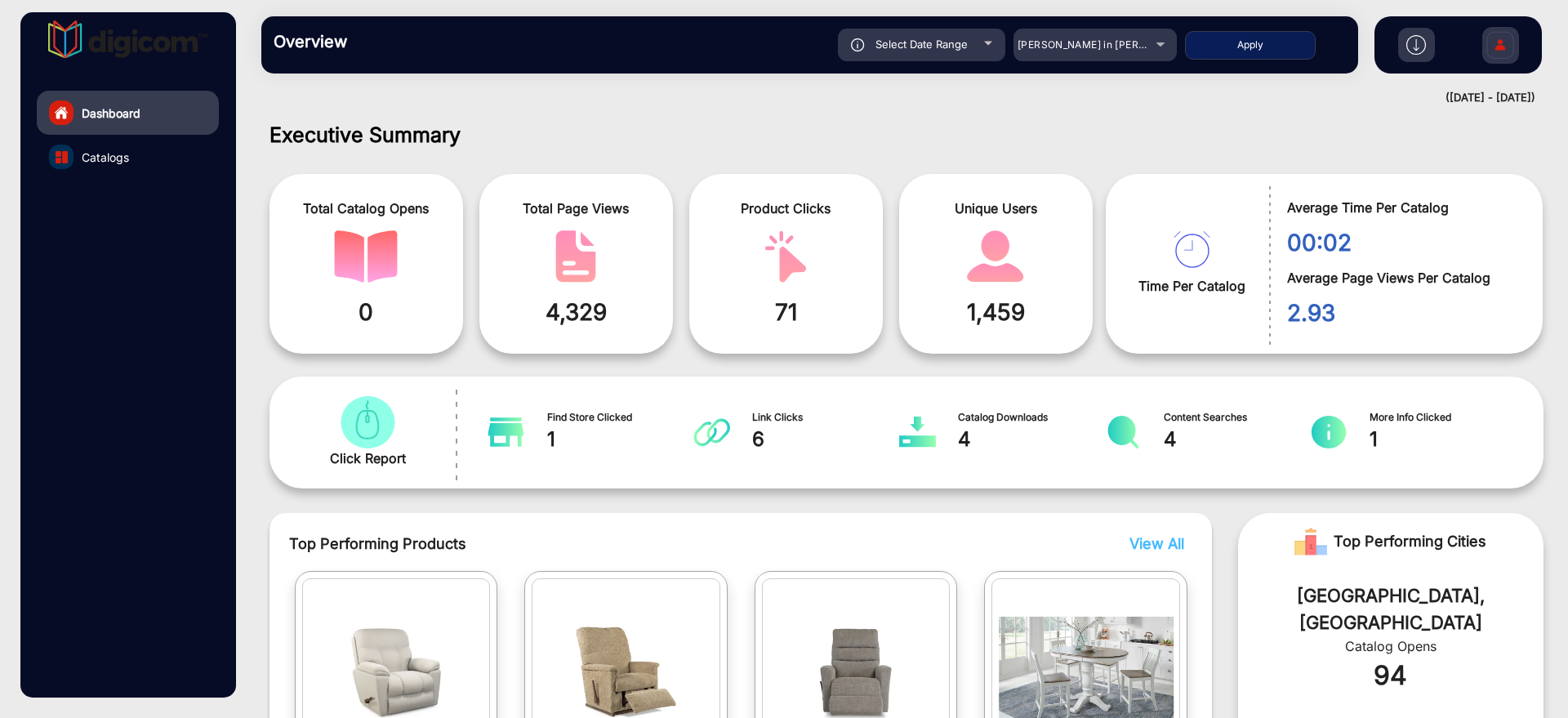
click at [1294, 319] on span "2.93" at bounding box center [1403, 312] width 231 height 34
click at [1303, 247] on span "00:02" at bounding box center [1403, 242] width 231 height 34
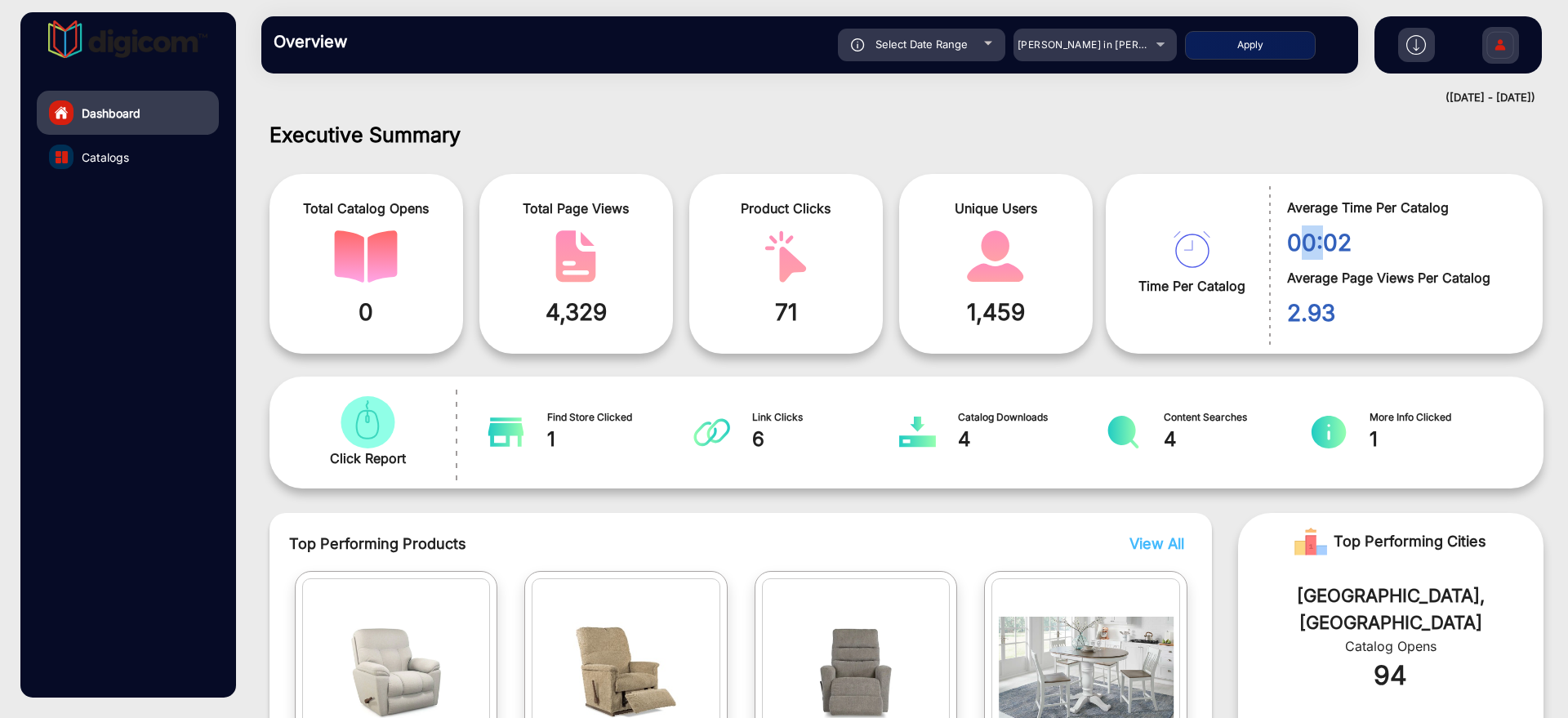
click at [1304, 247] on span "00:02" at bounding box center [1403, 242] width 231 height 34
click at [1319, 317] on span "2.93" at bounding box center [1403, 312] width 231 height 34
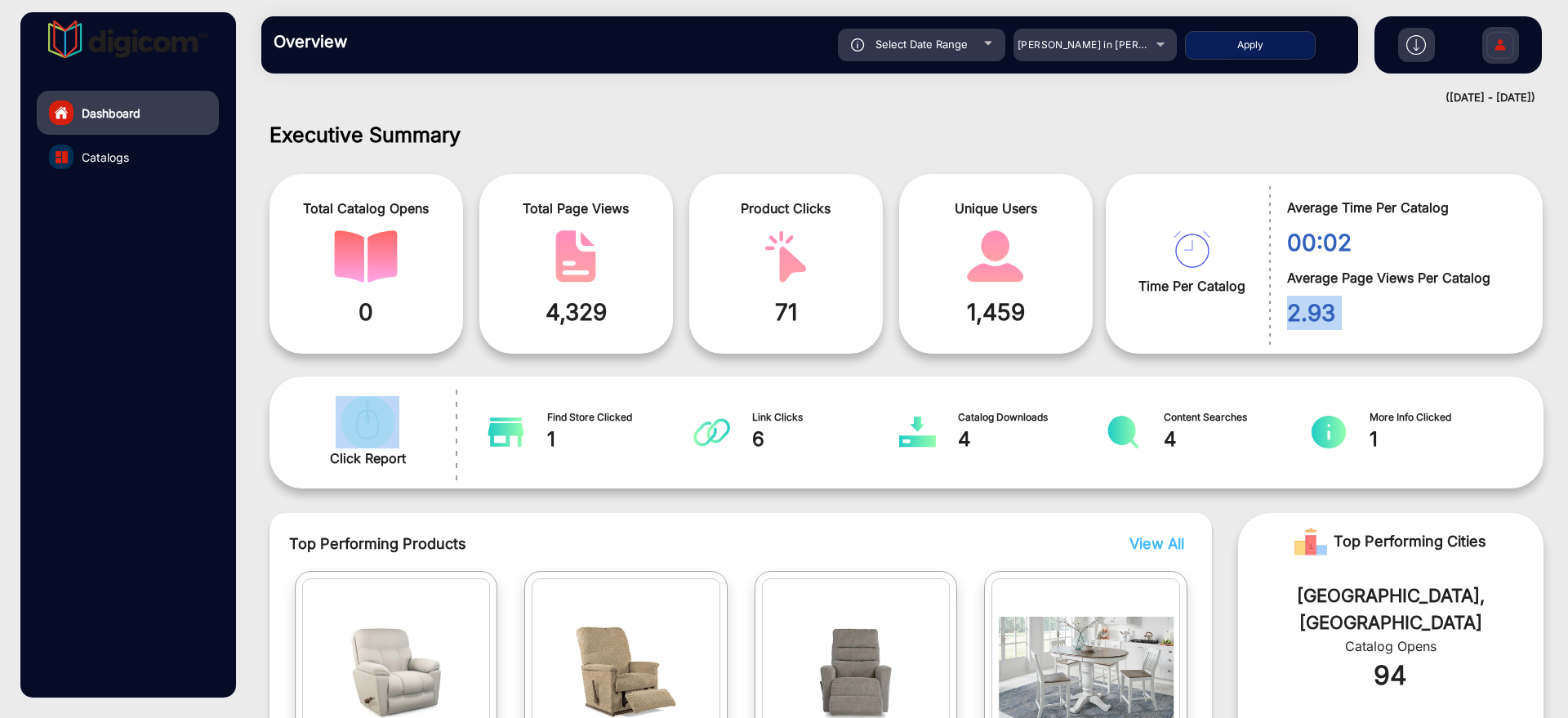
click at [1319, 317] on span "2.93" at bounding box center [1403, 312] width 231 height 34
click at [1331, 245] on span "00:02" at bounding box center [1403, 242] width 231 height 34
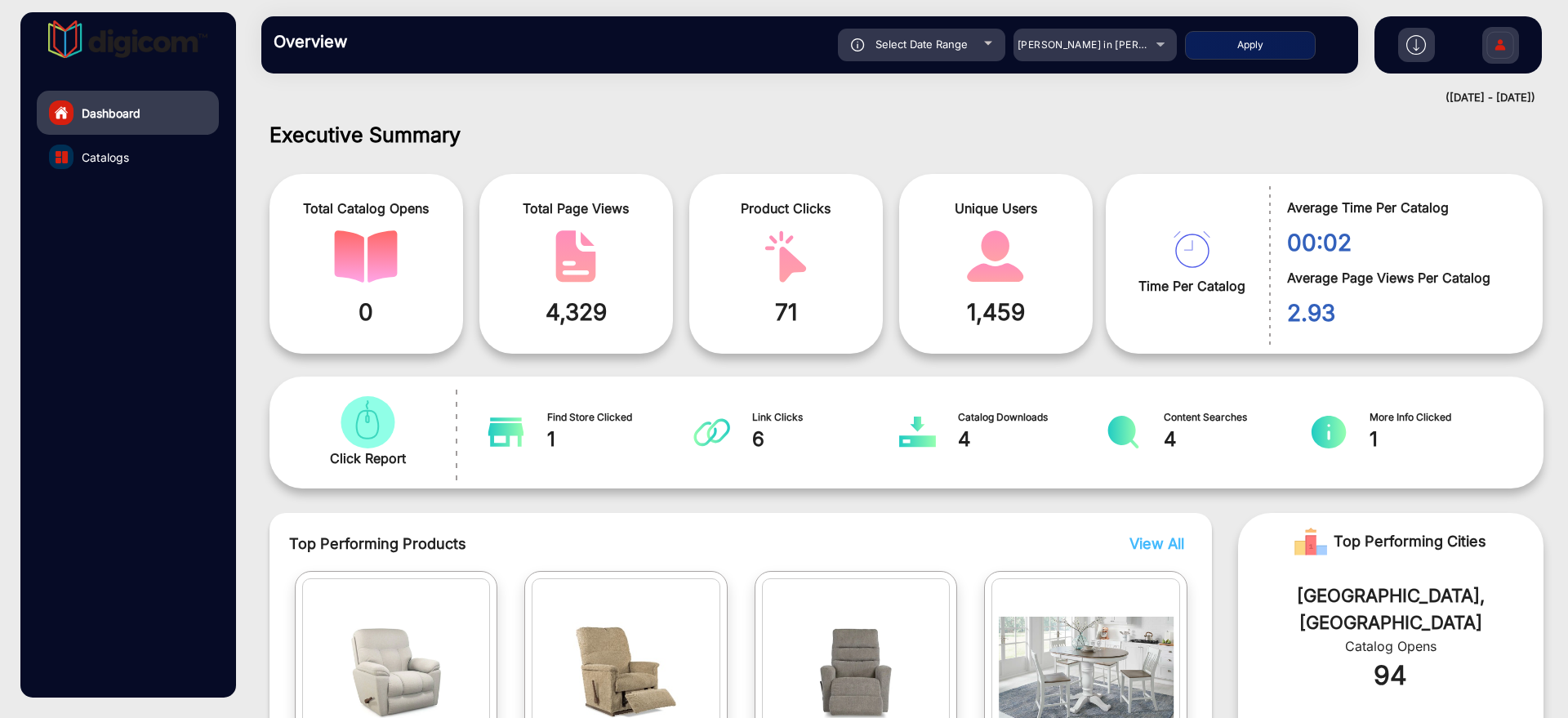
click at [1331, 245] on span "00:02" at bounding box center [1403, 242] width 231 height 34
click at [1000, 305] on span "1,459" at bounding box center [996, 311] width 169 height 34
click at [794, 307] on span "71" at bounding box center [785, 311] width 169 height 34
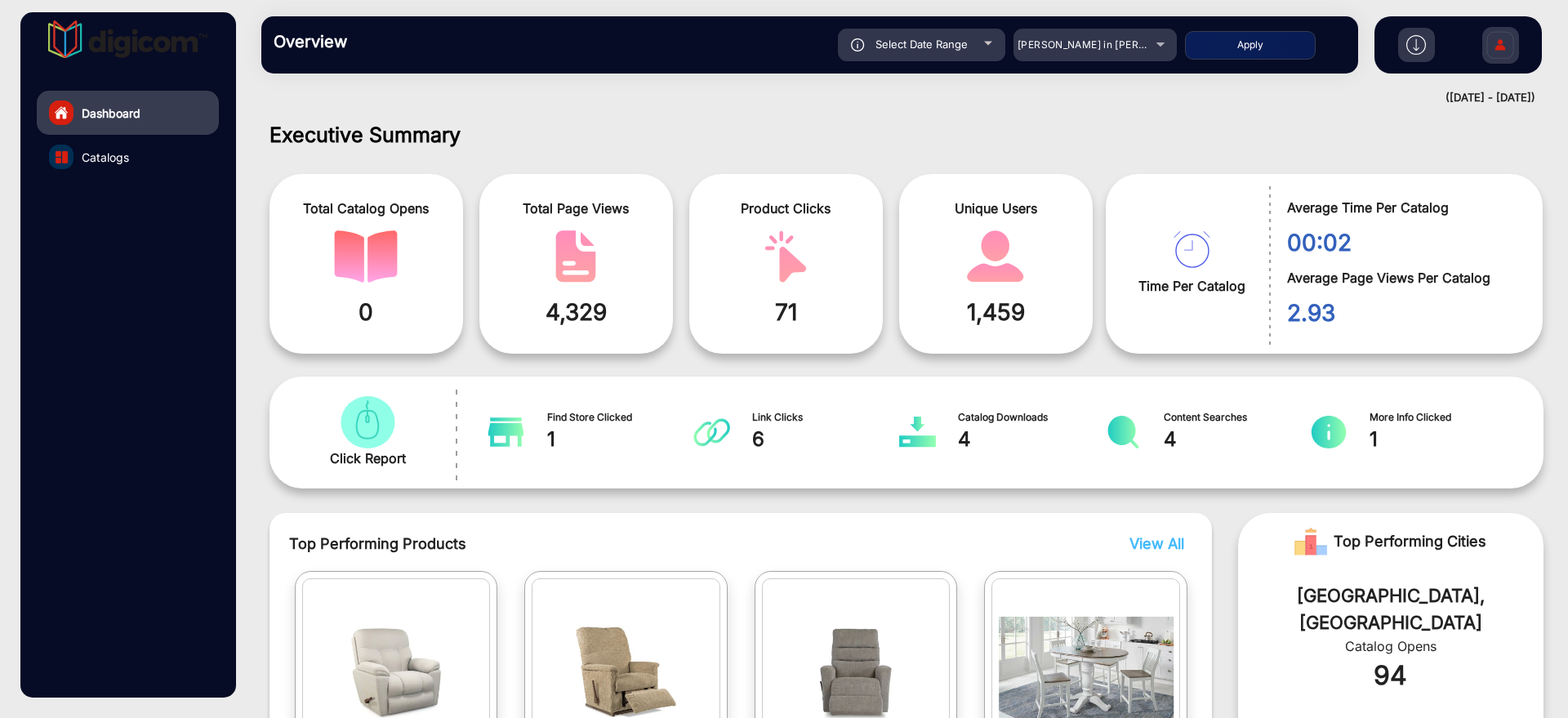
click at [794, 307] on span "71" at bounding box center [785, 311] width 169 height 34
click at [569, 320] on span "4,329" at bounding box center [576, 311] width 169 height 34
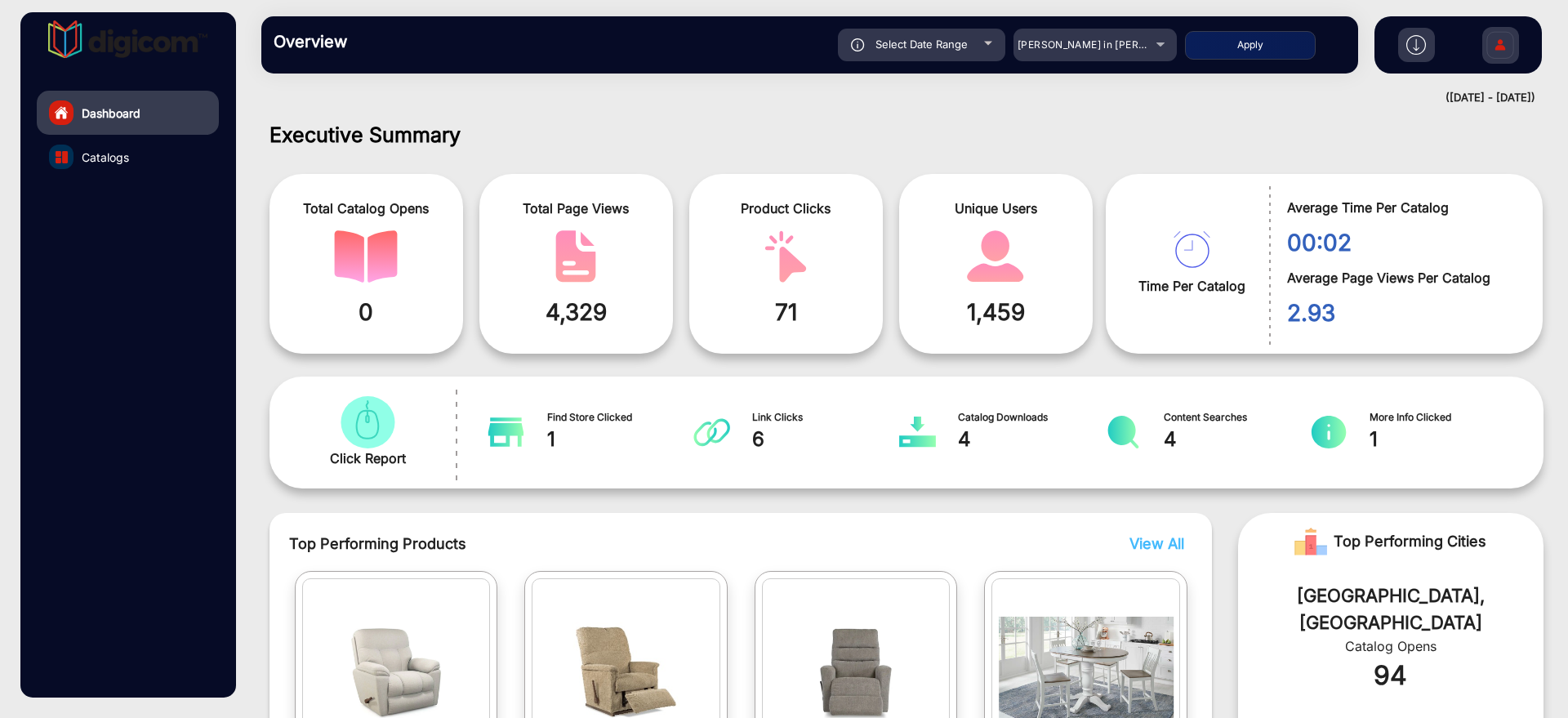
click at [803, 340] on div "Product Clicks 71" at bounding box center [786, 263] width 194 height 180
click at [1321, 315] on span "2.93" at bounding box center [1403, 312] width 231 height 34
click at [1249, 347] on div "Time Per Catalog Average Time Per Catalog 00:02 Average Page Views Per Catalog …" at bounding box center [1323, 263] width 437 height 180
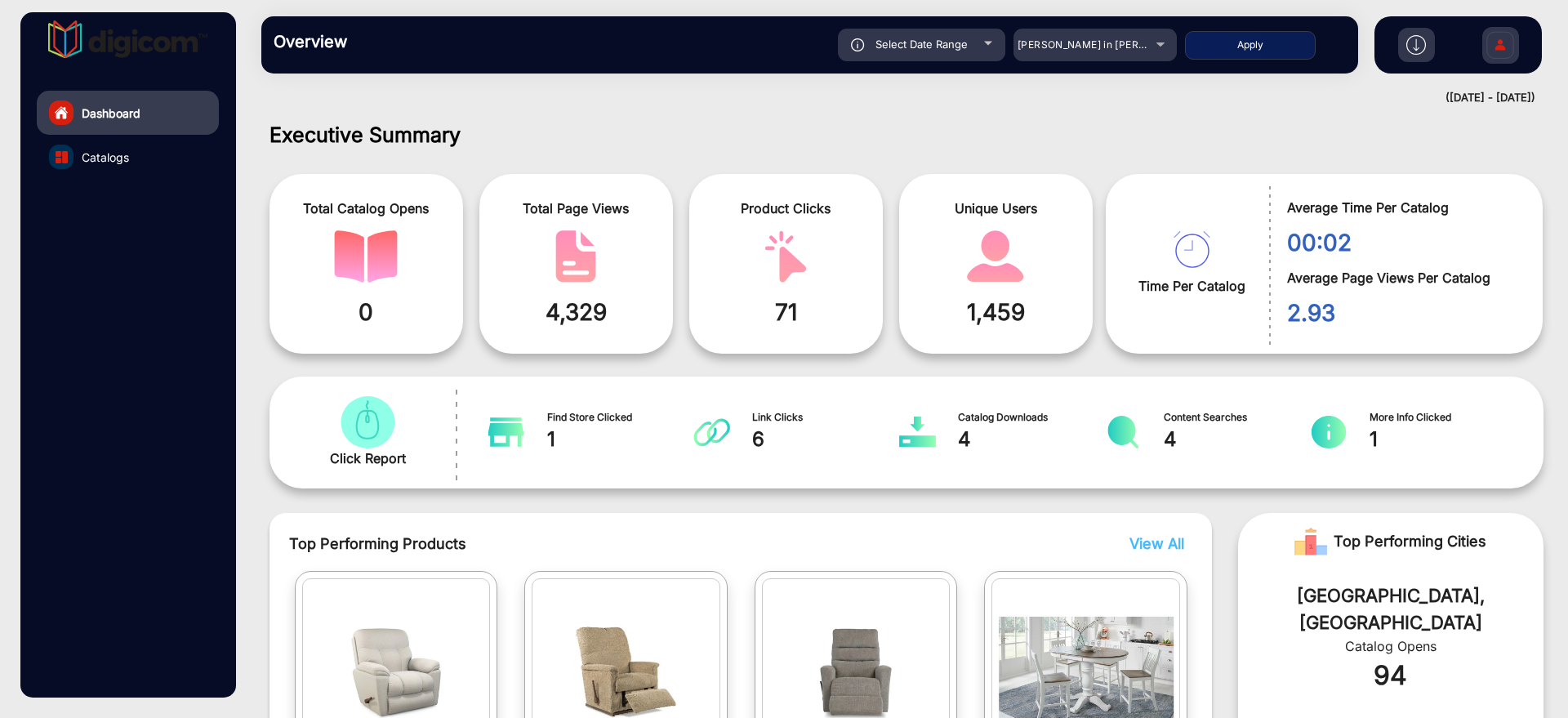
click at [1249, 347] on div "Time Per Catalog Average Time Per Catalog 00:02 Average Page Views Per Catalog …" at bounding box center [1323, 263] width 437 height 180
click at [1301, 318] on span "2.93" at bounding box center [1403, 312] width 231 height 34
click at [1303, 318] on span "2.93" at bounding box center [1403, 312] width 231 height 34
click at [1313, 240] on span "00:02" at bounding box center [1403, 242] width 231 height 34
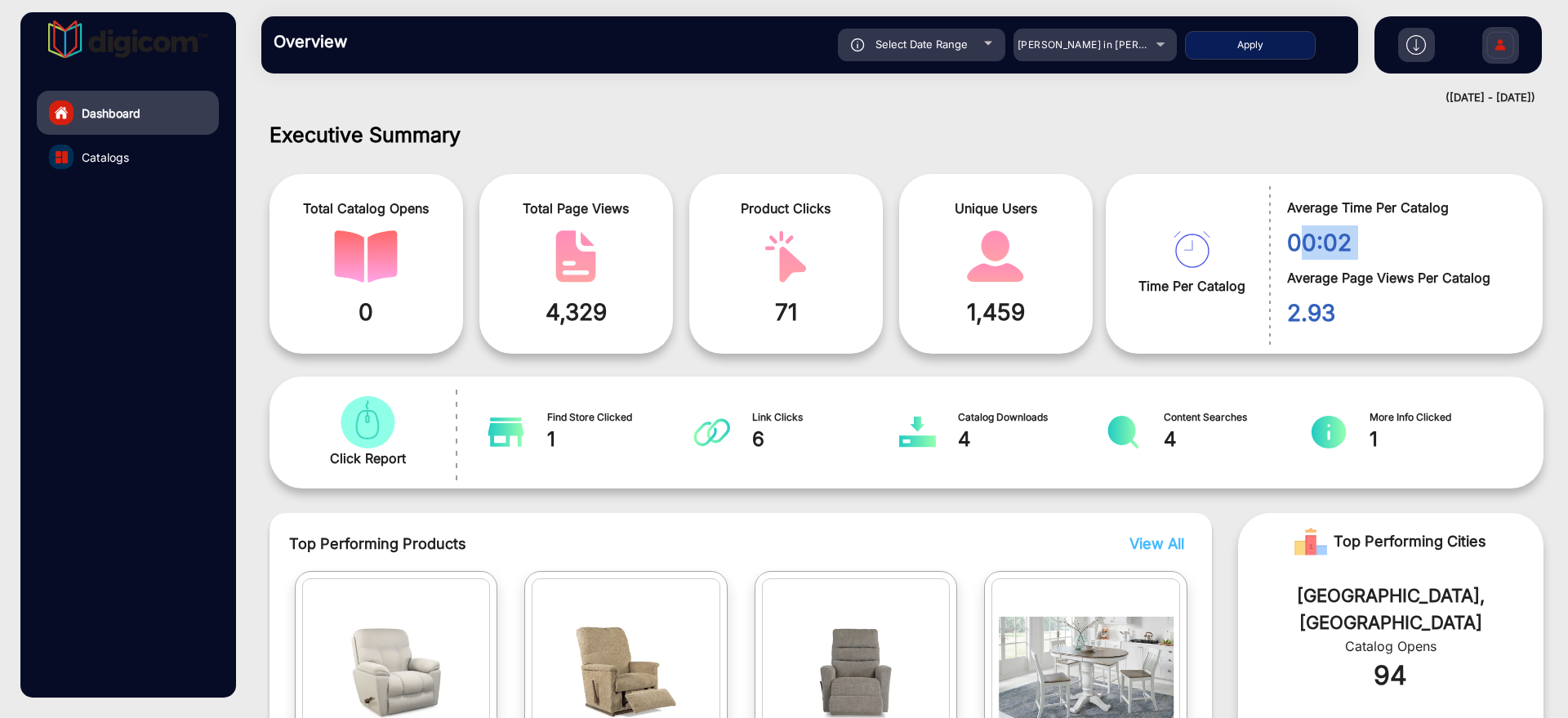
click at [1313, 240] on span "00:02" at bounding box center [1403, 242] width 231 height 34
